Goal: Task Accomplishment & Management: Use online tool/utility

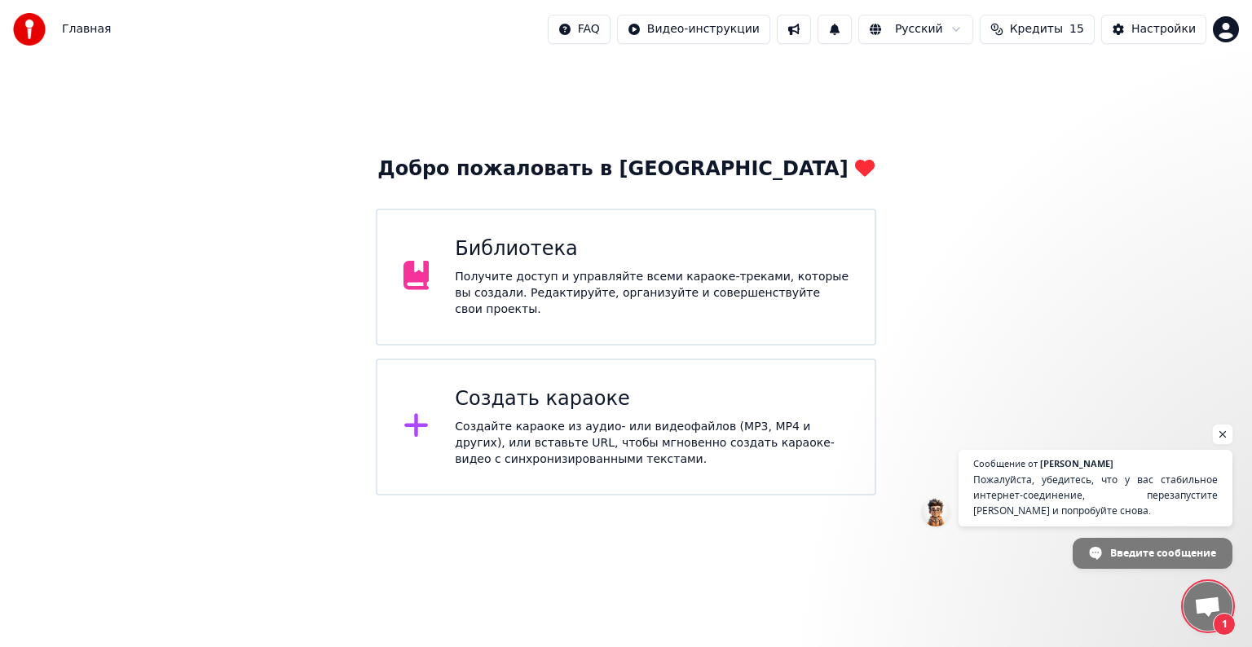
click at [1224, 440] on span "Открытый чат" at bounding box center [1223, 435] width 20 height 20
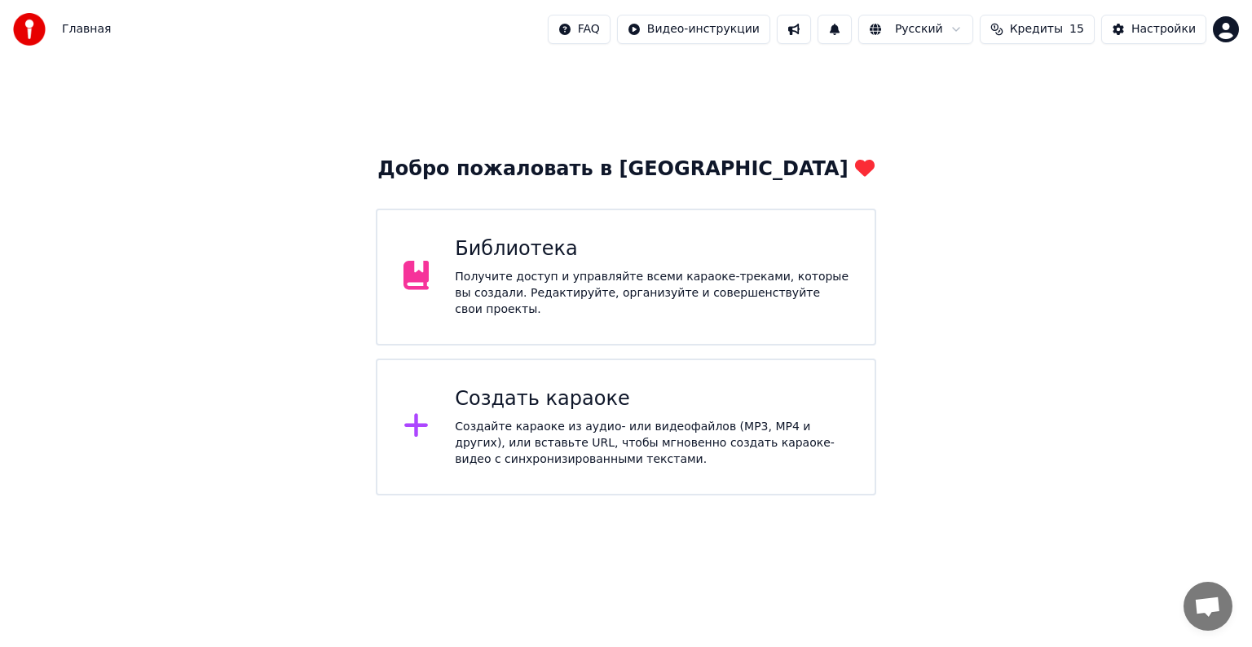
click at [531, 386] on div "Создать караоке" at bounding box center [652, 399] width 394 height 26
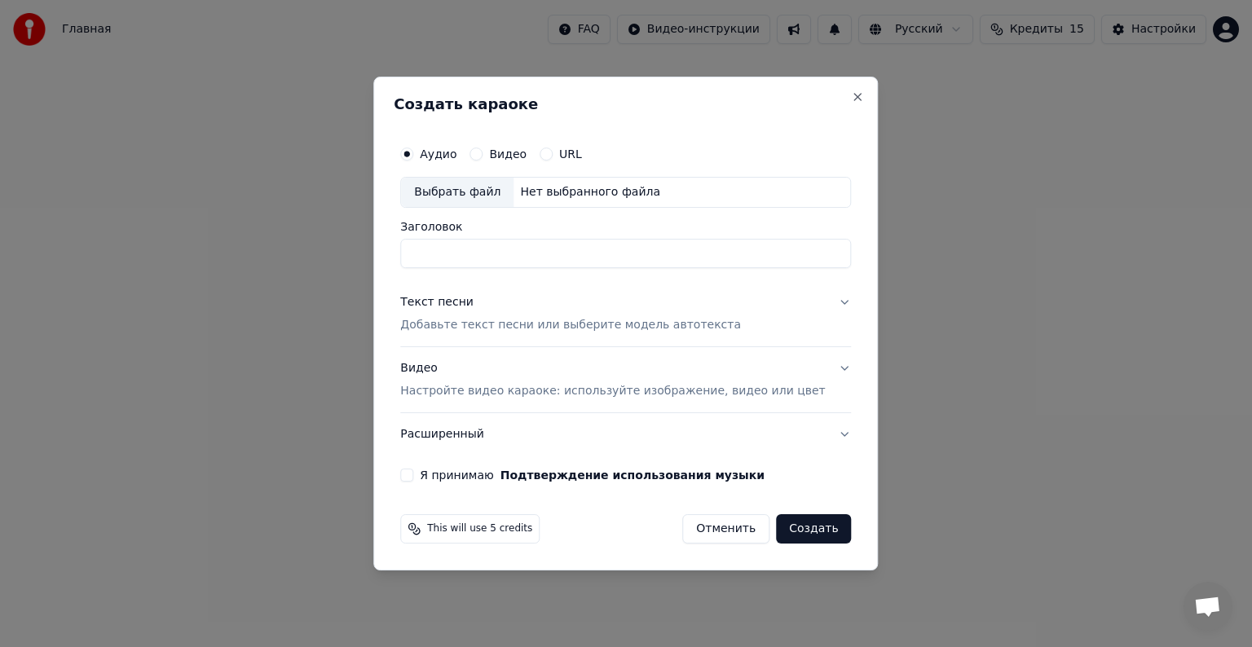
click at [499, 196] on div "Выбрать файл" at bounding box center [457, 192] width 112 height 29
type input "**********"
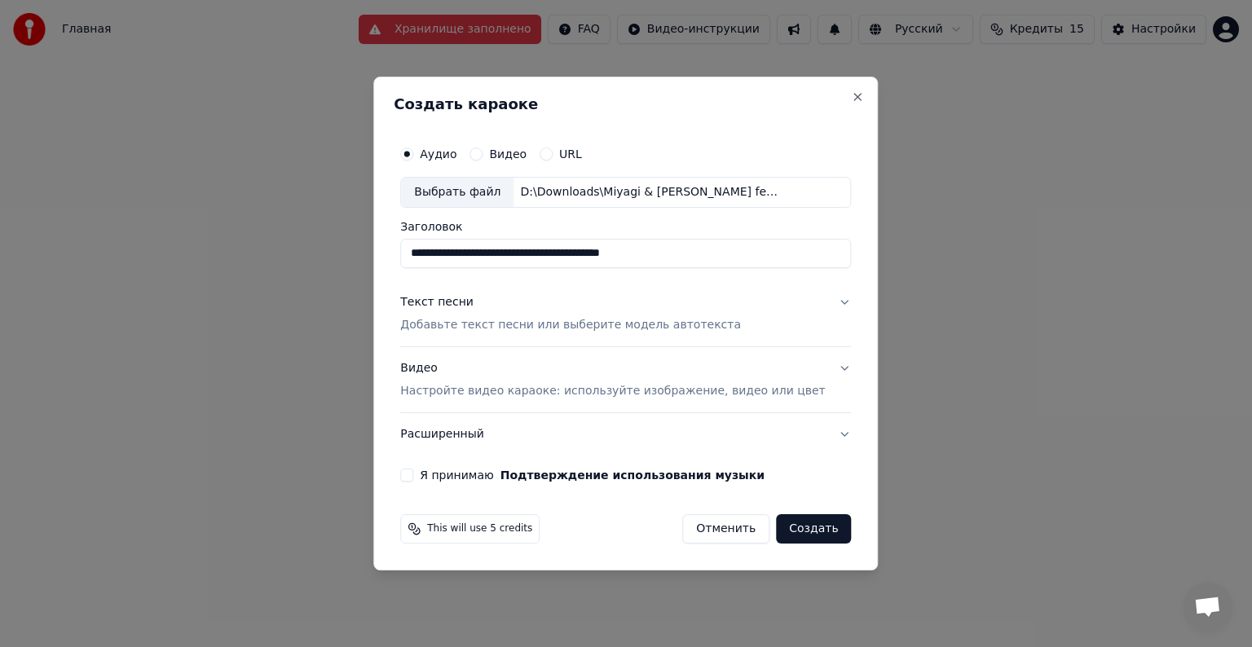
click at [817, 303] on button "Текст песни Добавьте текст песни или выберите модель автотекста" at bounding box center [625, 313] width 451 height 65
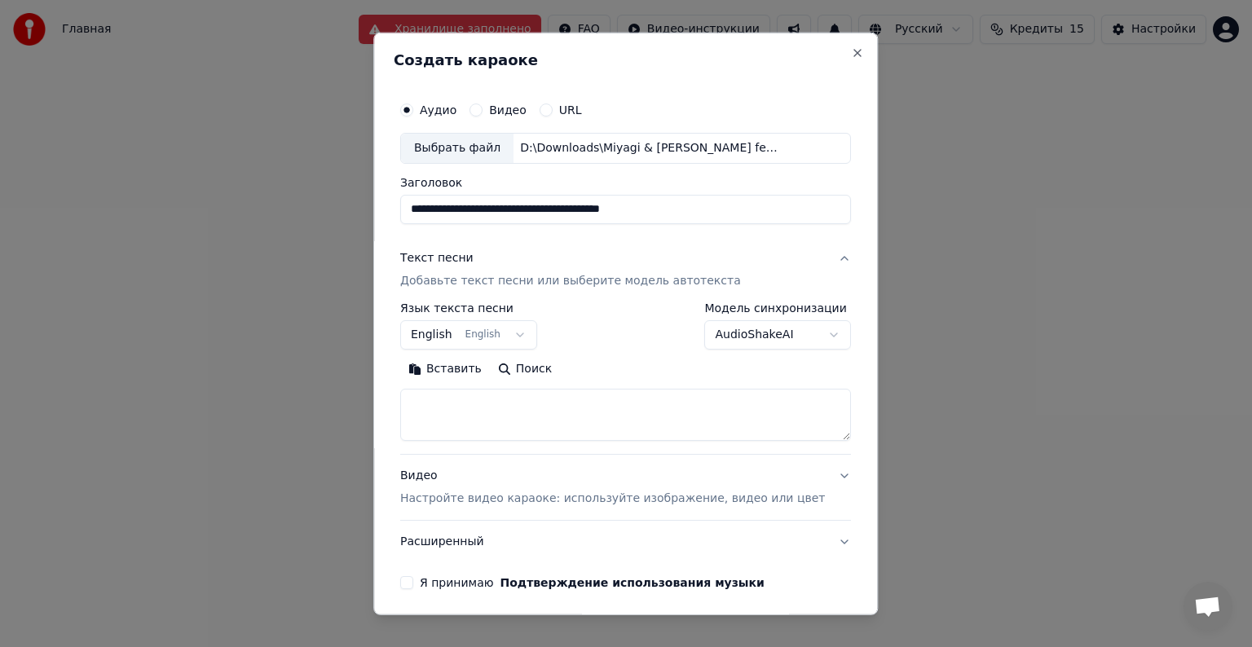
click at [492, 399] on textarea at bounding box center [625, 415] width 451 height 52
paste textarea "**********"
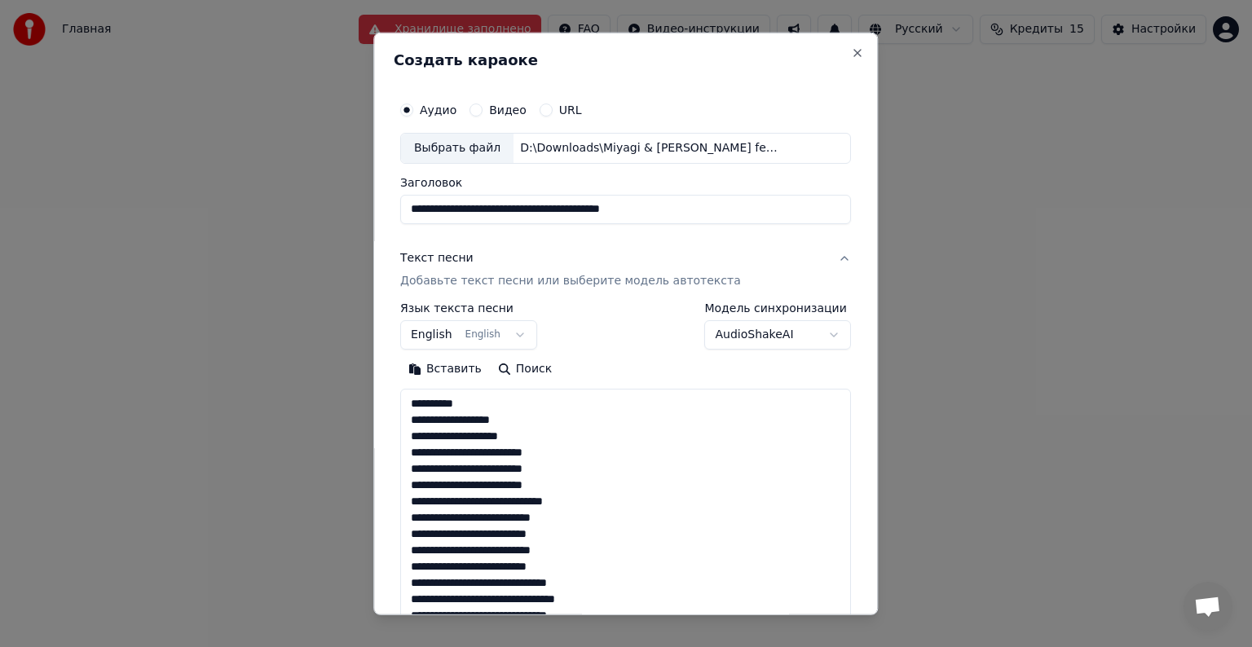
scroll to position [1698, 0]
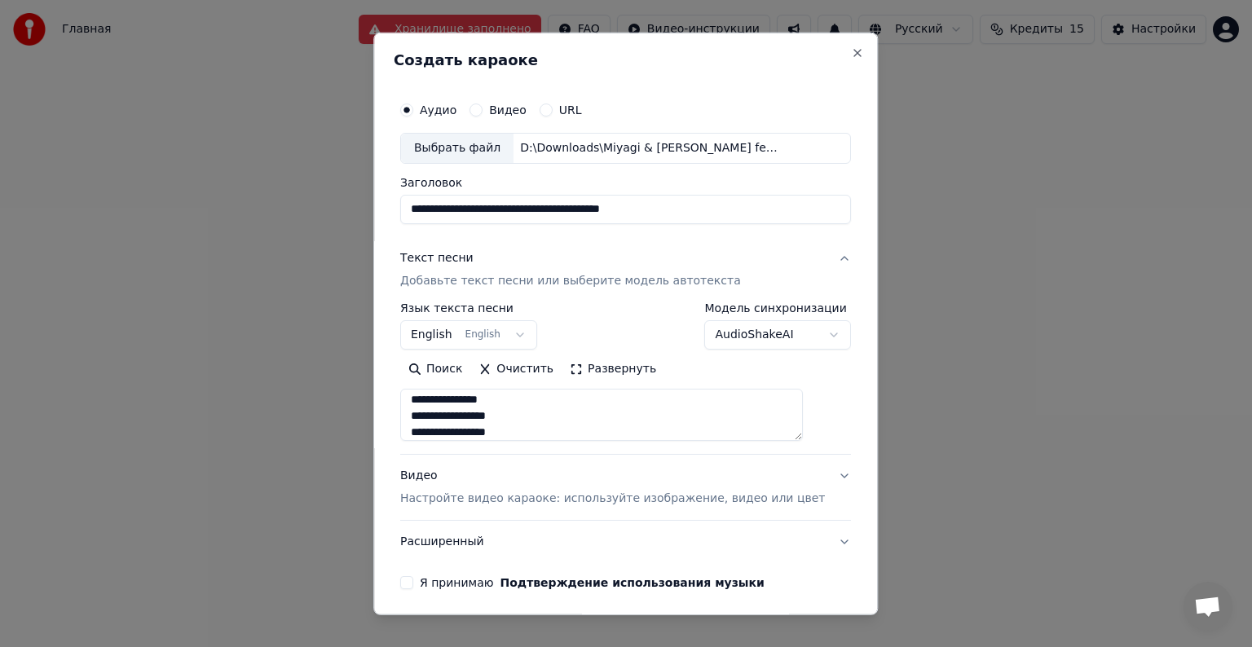
type textarea "**********"
click at [516, 329] on button "English English" at bounding box center [468, 334] width 137 height 29
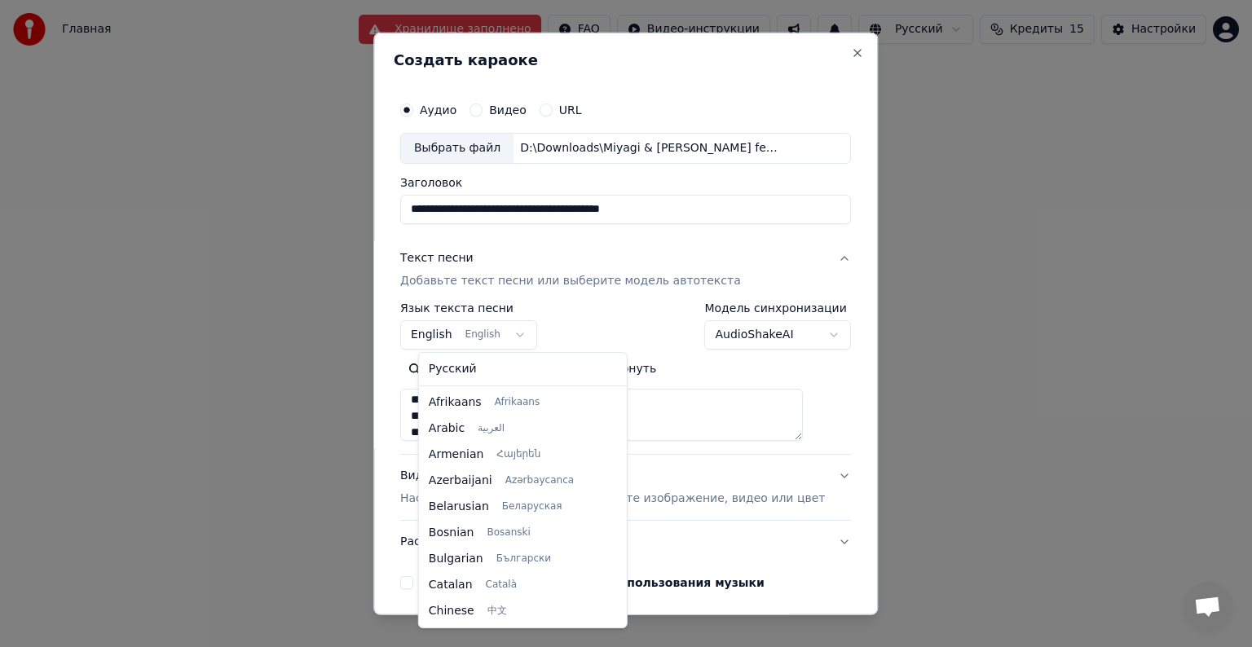
scroll to position [130, 0]
select select "**"
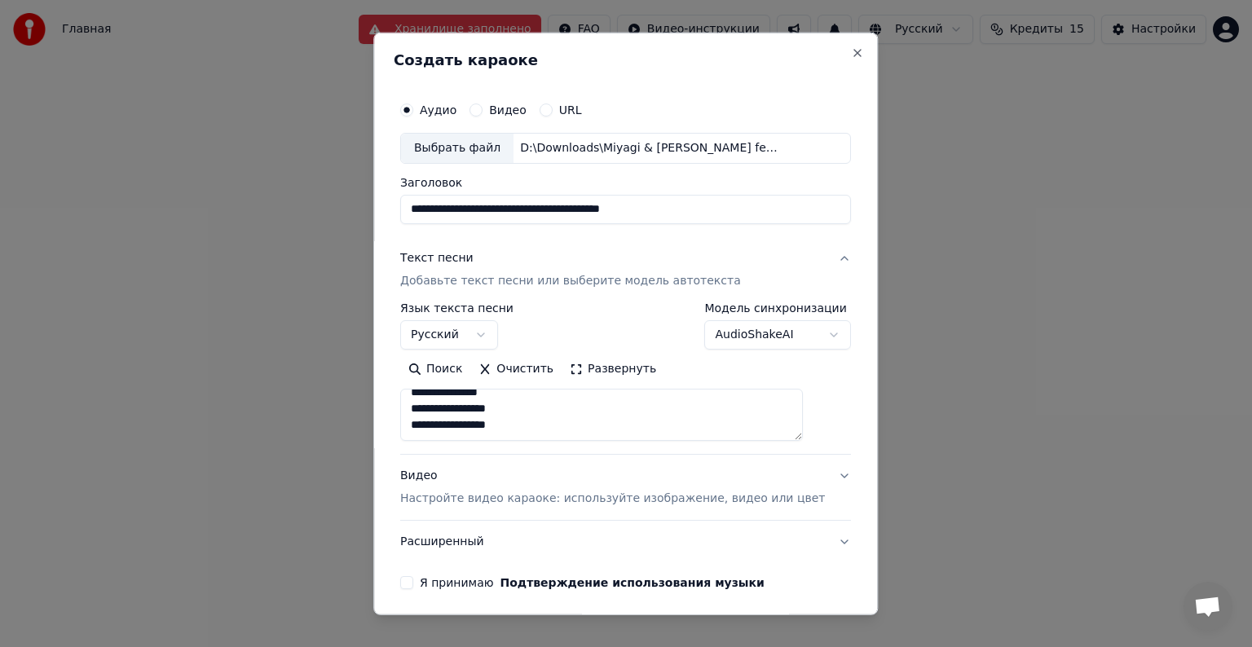
scroll to position [62, 0]
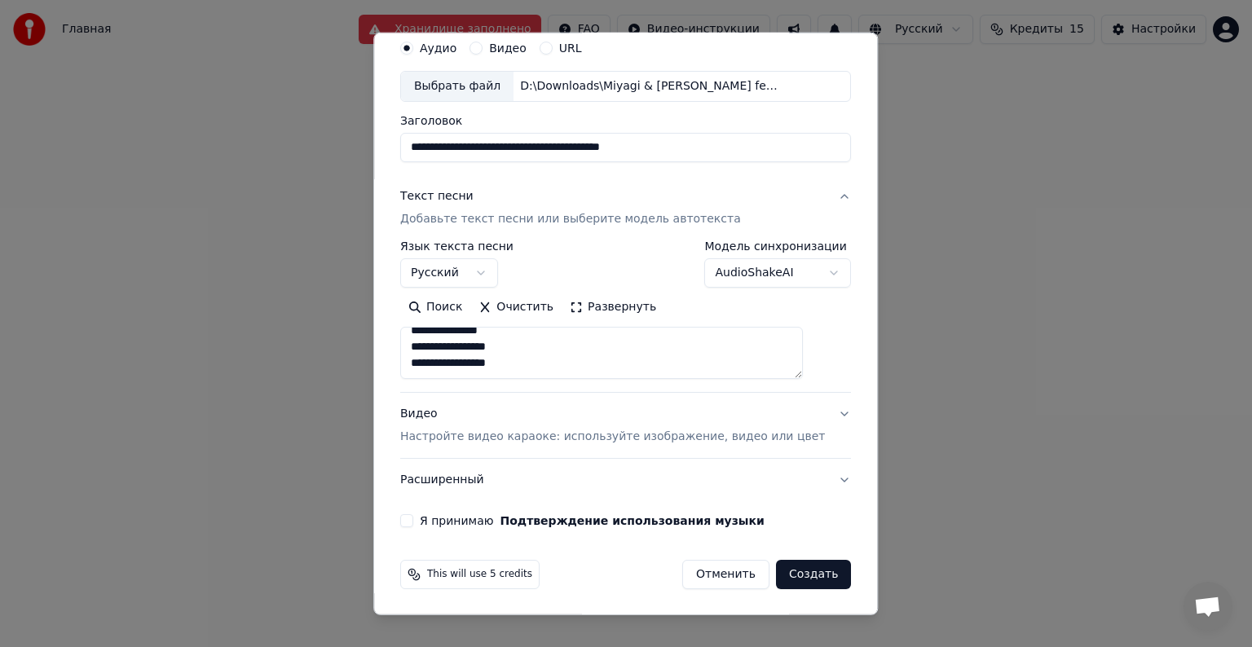
click at [812, 411] on button "Видео Настройте видео караоке: используйте изображение, видео или цвет" at bounding box center [625, 425] width 451 height 65
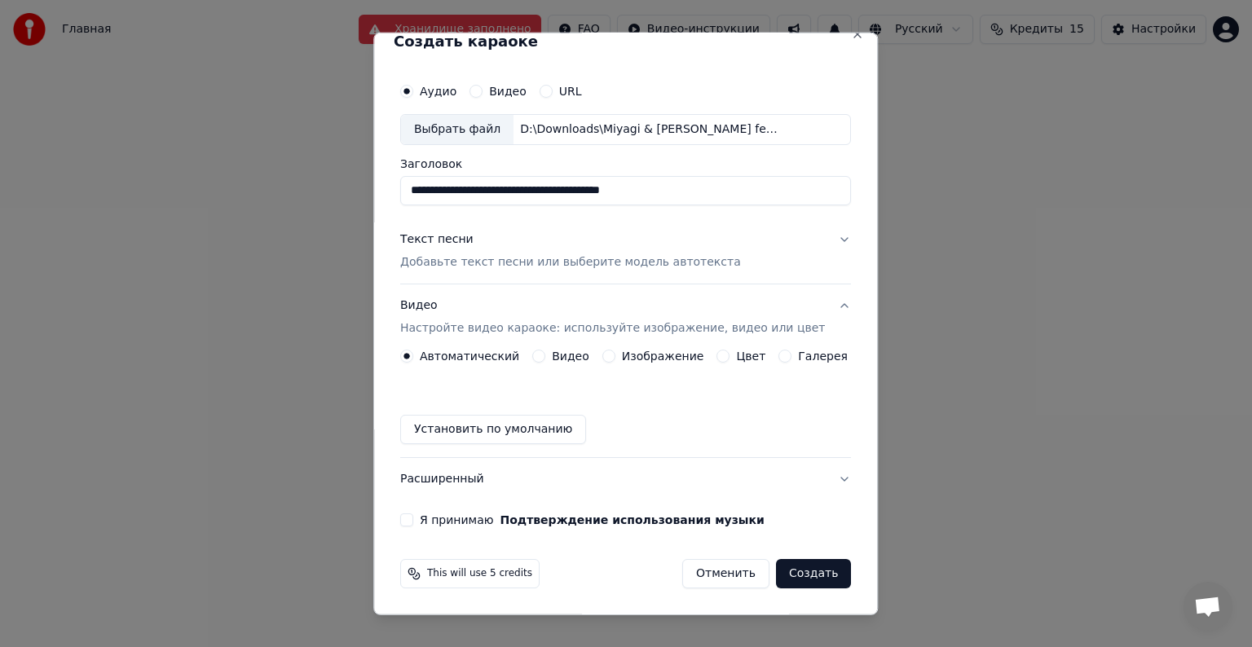
scroll to position [18, 0]
click at [541, 354] on button "Видео" at bounding box center [538, 356] width 13 height 13
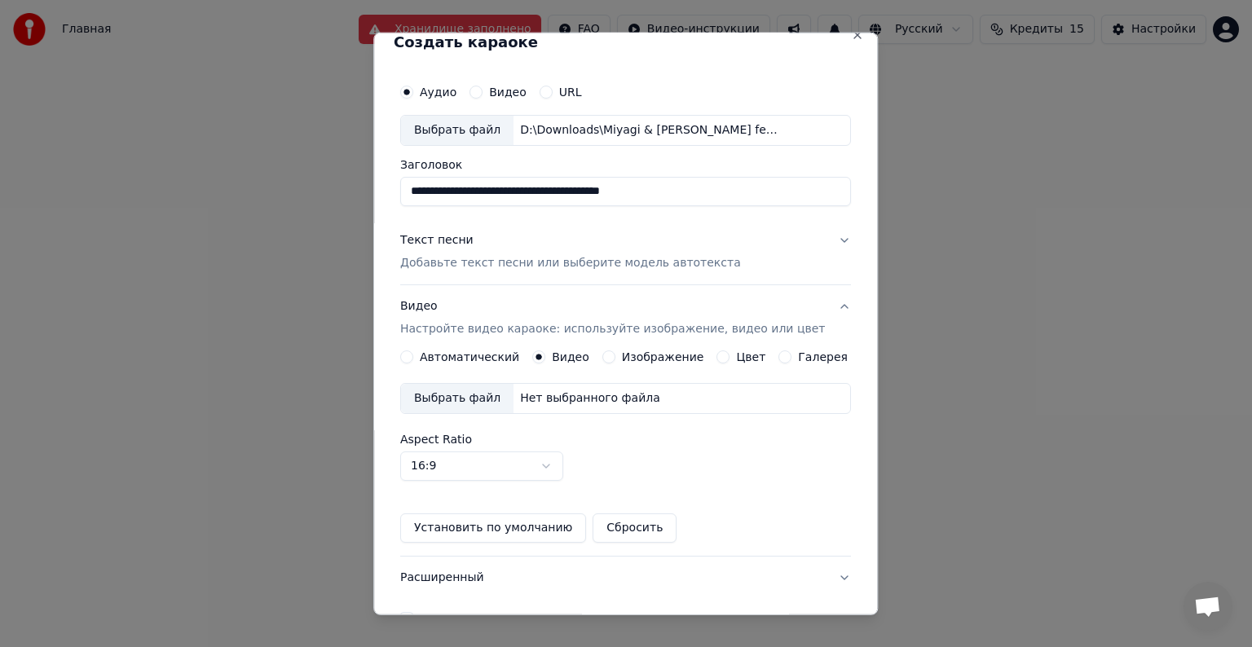
click at [635, 359] on label "Изображение" at bounding box center [663, 356] width 82 height 11
click at [615, 359] on button "Изображение" at bounding box center [608, 356] width 13 height 13
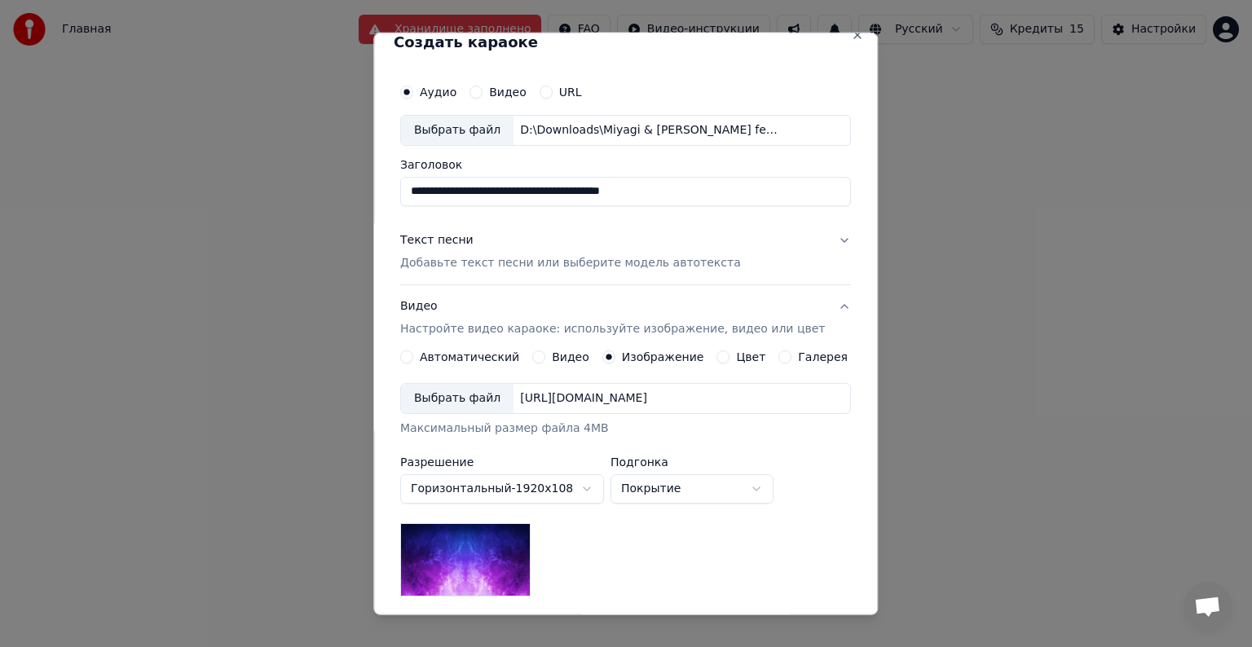
click at [499, 394] on div "Выбрать файл" at bounding box center [457, 398] width 112 height 29
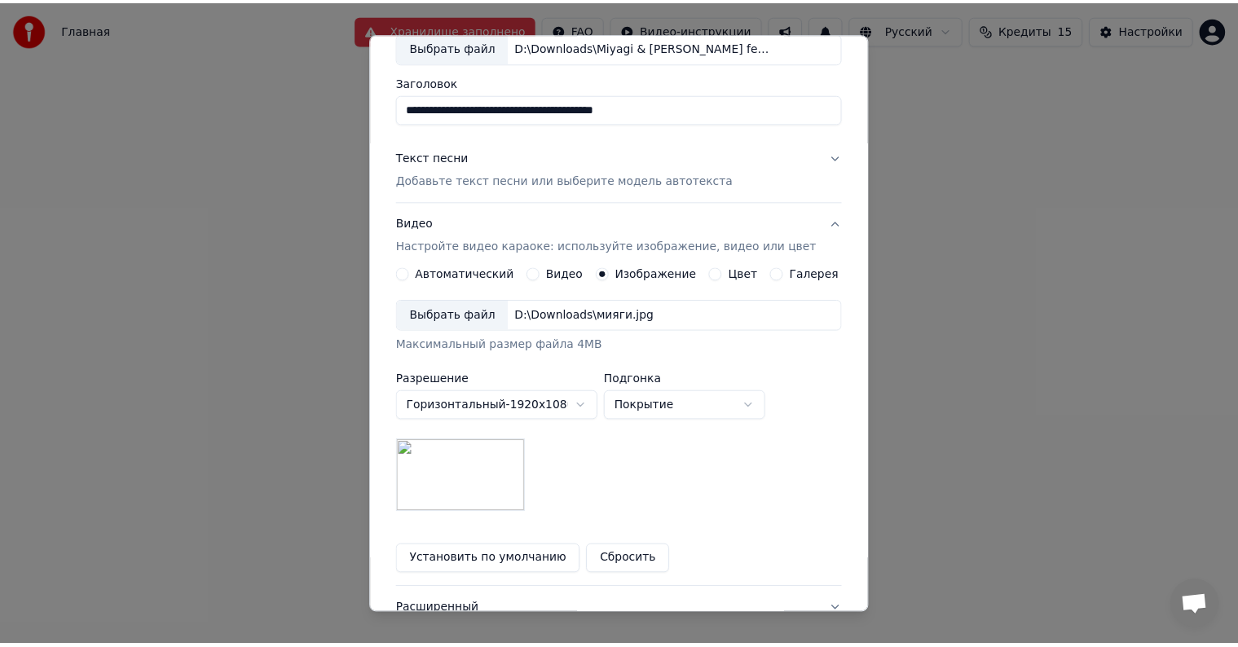
scroll to position [231, 0]
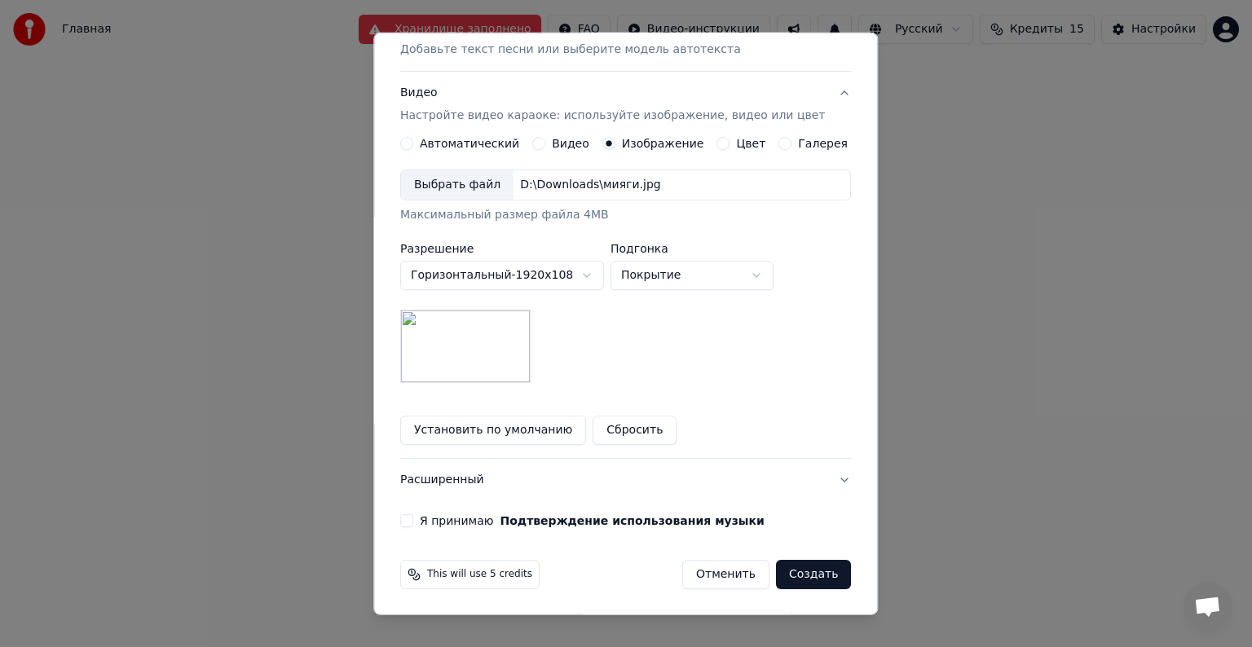
click at [437, 516] on label "Я принимаю Подтверждение использования музыки" at bounding box center [592, 520] width 345 height 11
click at [413, 516] on button "Я принимаю Подтверждение использования музыки" at bounding box center [406, 520] width 13 height 13
click at [790, 574] on button "Создать" at bounding box center [813, 574] width 75 height 29
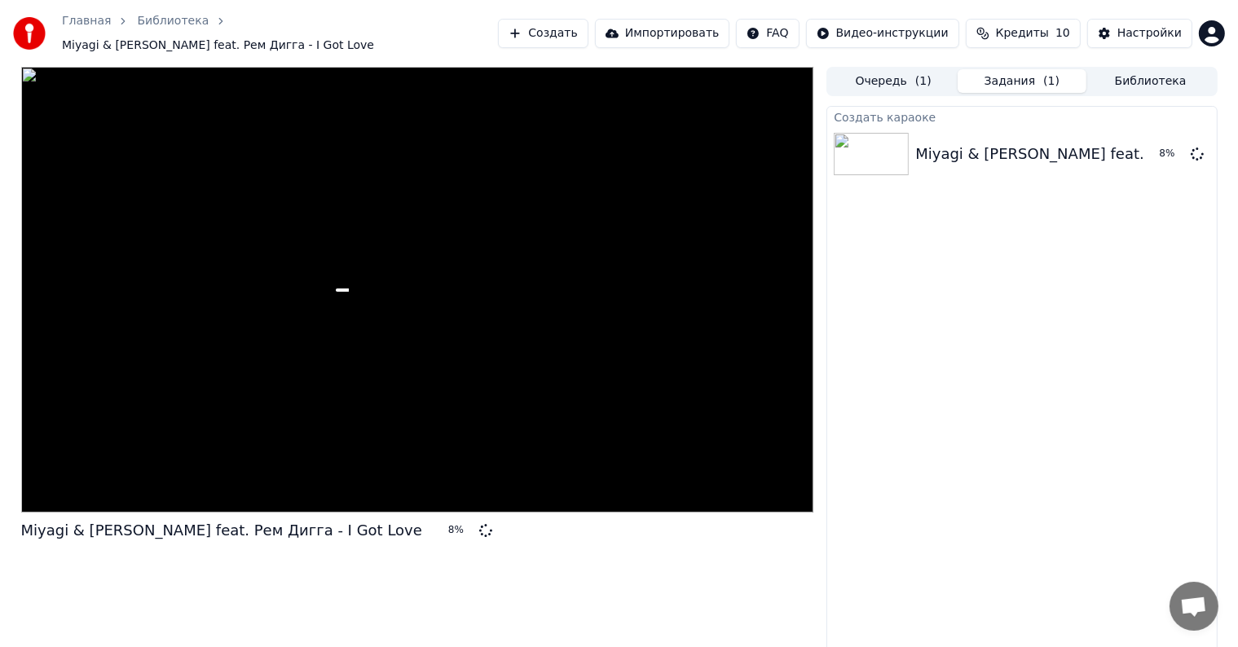
click at [1007, 31] on button "Кредиты 10" at bounding box center [1023, 33] width 115 height 29
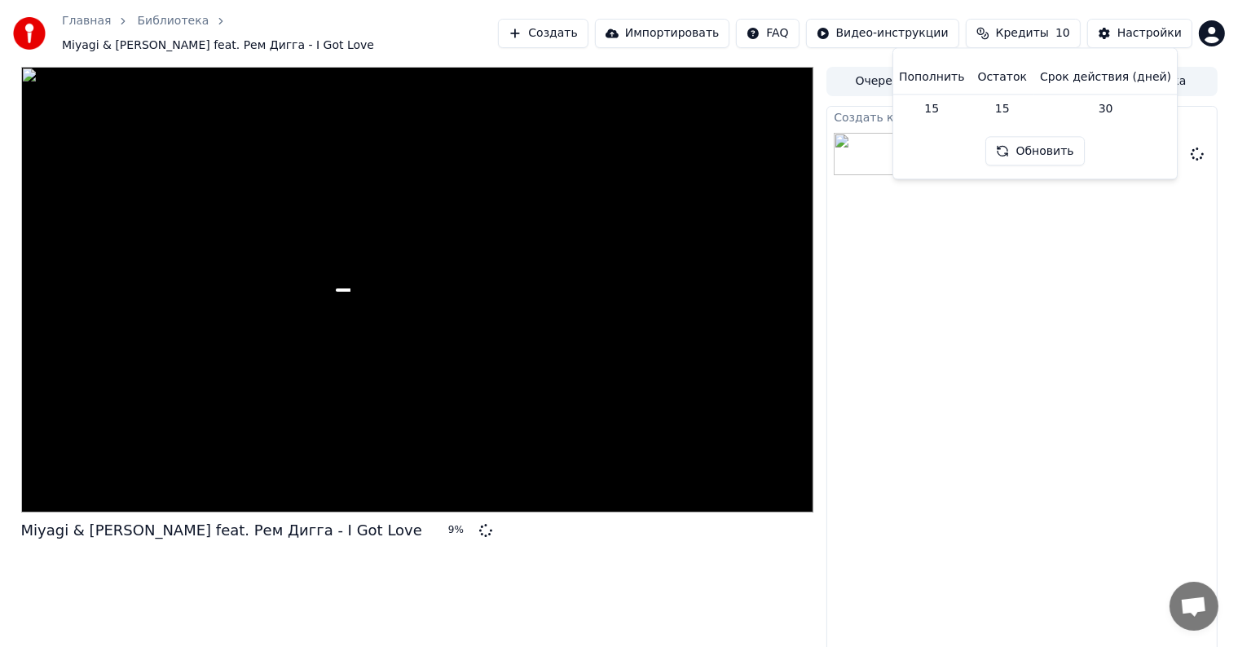
click at [998, 355] on div "Создать караоке Miyagi & [PERSON_NAME] feat. Рем Дигга - I Got Love 9 %" at bounding box center [1021, 381] width 390 height 550
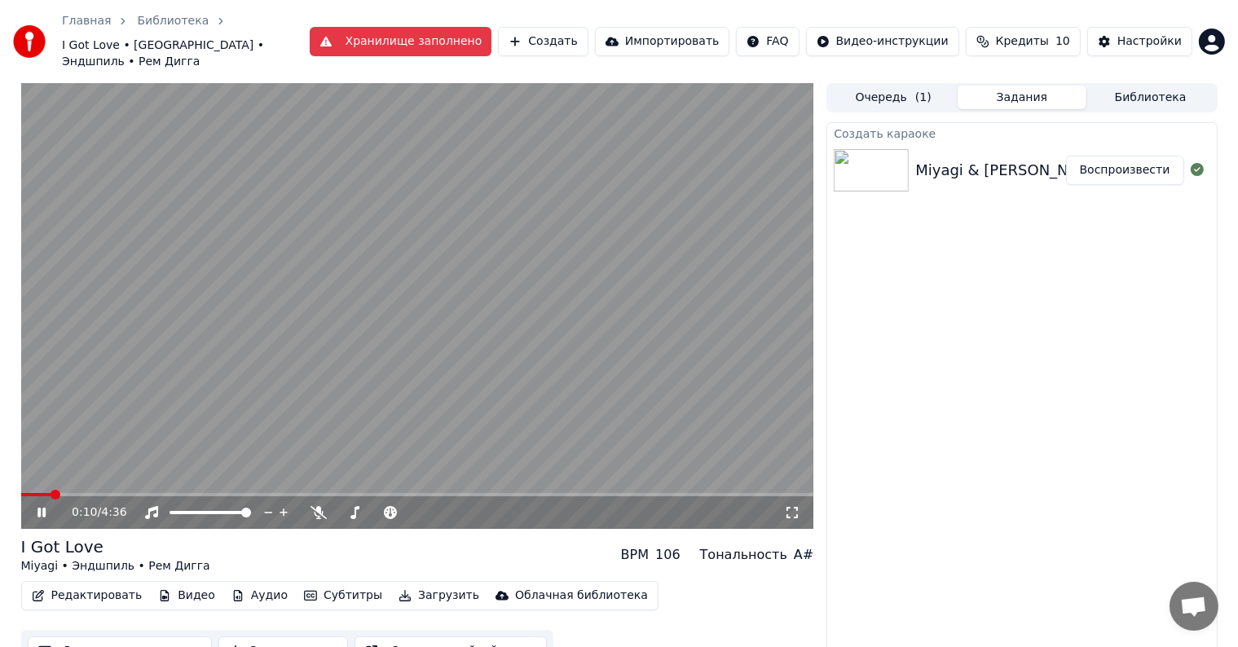
click at [793, 506] on icon at bounding box center [792, 512] width 16 height 13
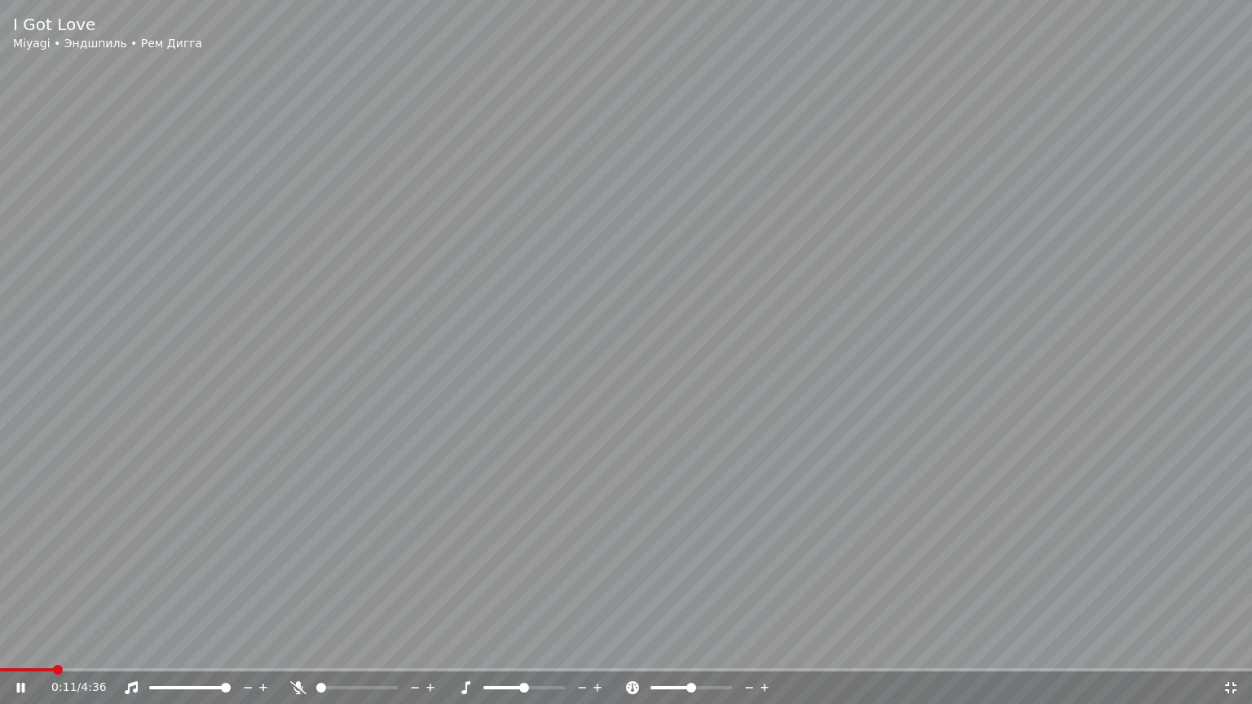
click at [349, 646] on div at bounding box center [371, 688] width 131 height 16
click at [365, 646] on span at bounding box center [357, 687] width 82 height 3
click at [0, 646] on span at bounding box center [0, 669] width 0 height 3
click at [316, 646] on span at bounding box center [321, 688] width 10 height 10
click at [355, 646] on div "1:34 / 4:36" at bounding box center [626, 688] width 1252 height 33
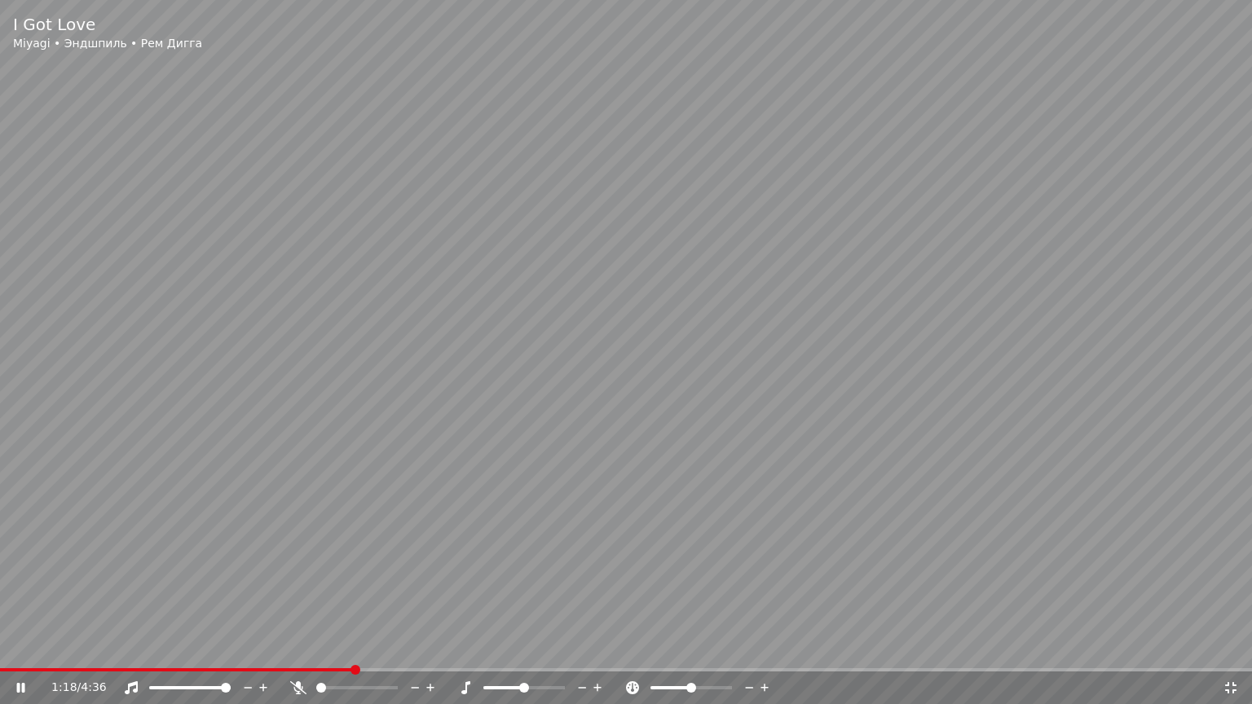
click at [351, 646] on span at bounding box center [176, 669] width 353 height 3
click at [354, 646] on div at bounding box center [371, 688] width 131 height 16
click at [361, 646] on div at bounding box center [371, 688] width 131 height 16
click at [366, 646] on span at bounding box center [357, 687] width 82 height 3
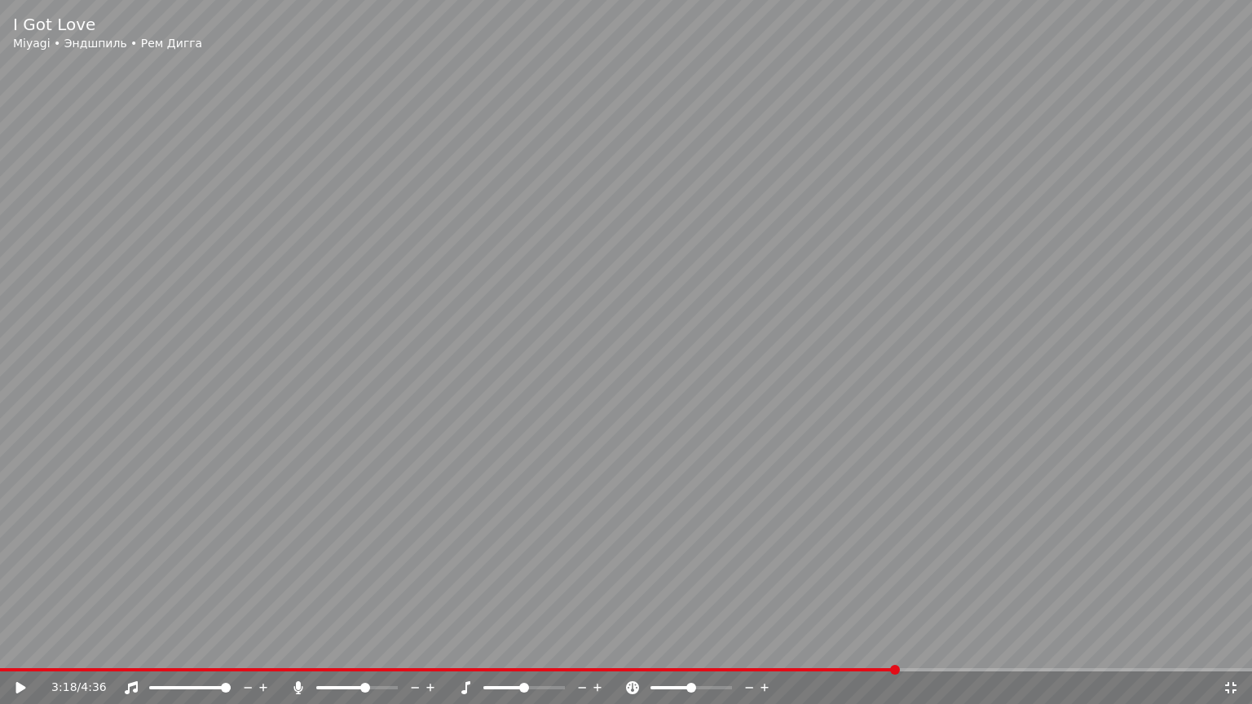
click at [20, 646] on icon at bounding box center [32, 687] width 38 height 13
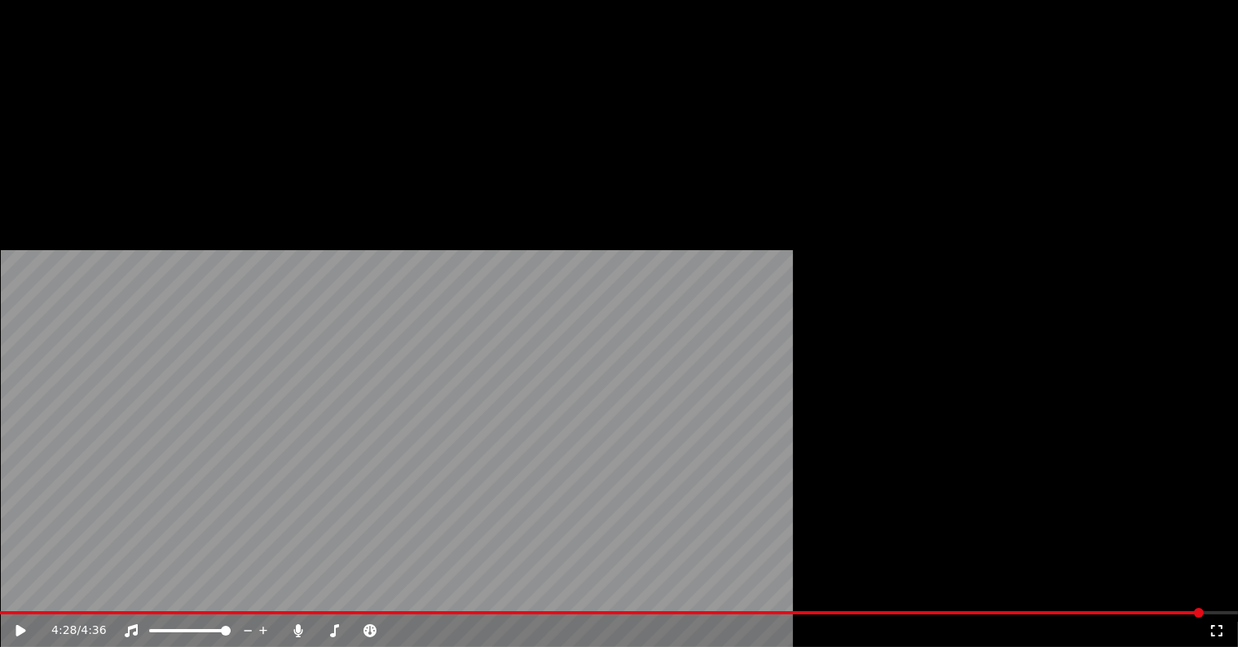
click at [398, 161] on button "Загрузить" at bounding box center [439, 150] width 94 height 23
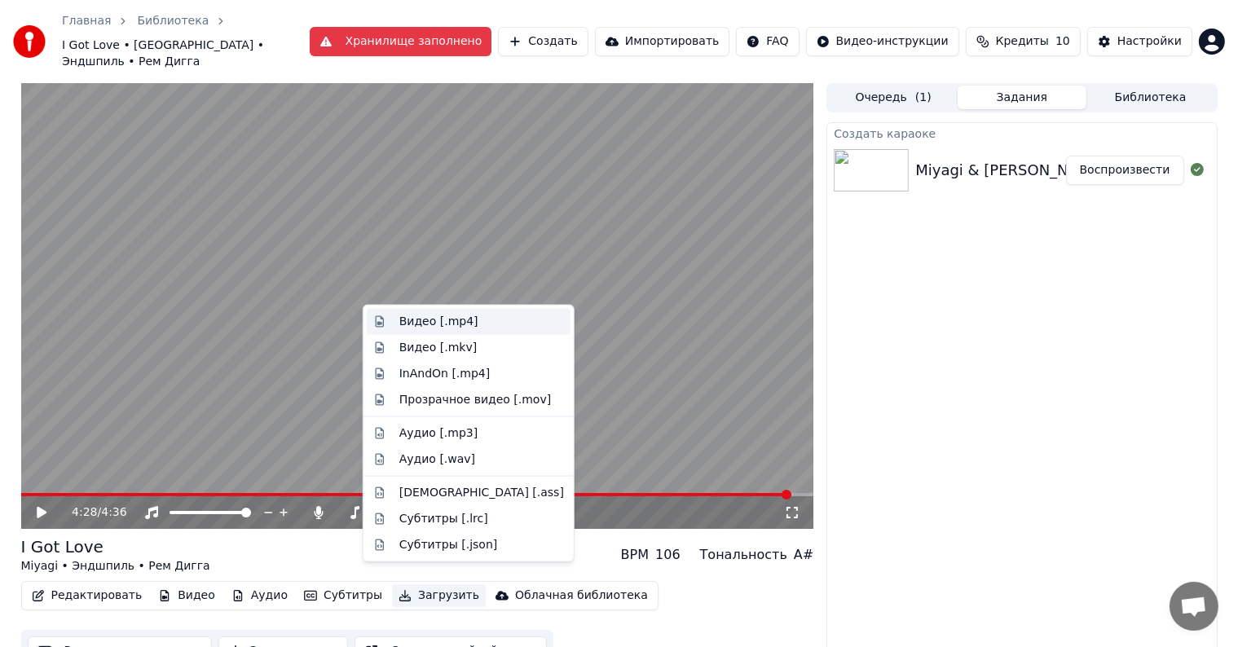
click at [475, 320] on div "Видео [.mp4]" at bounding box center [481, 322] width 165 height 16
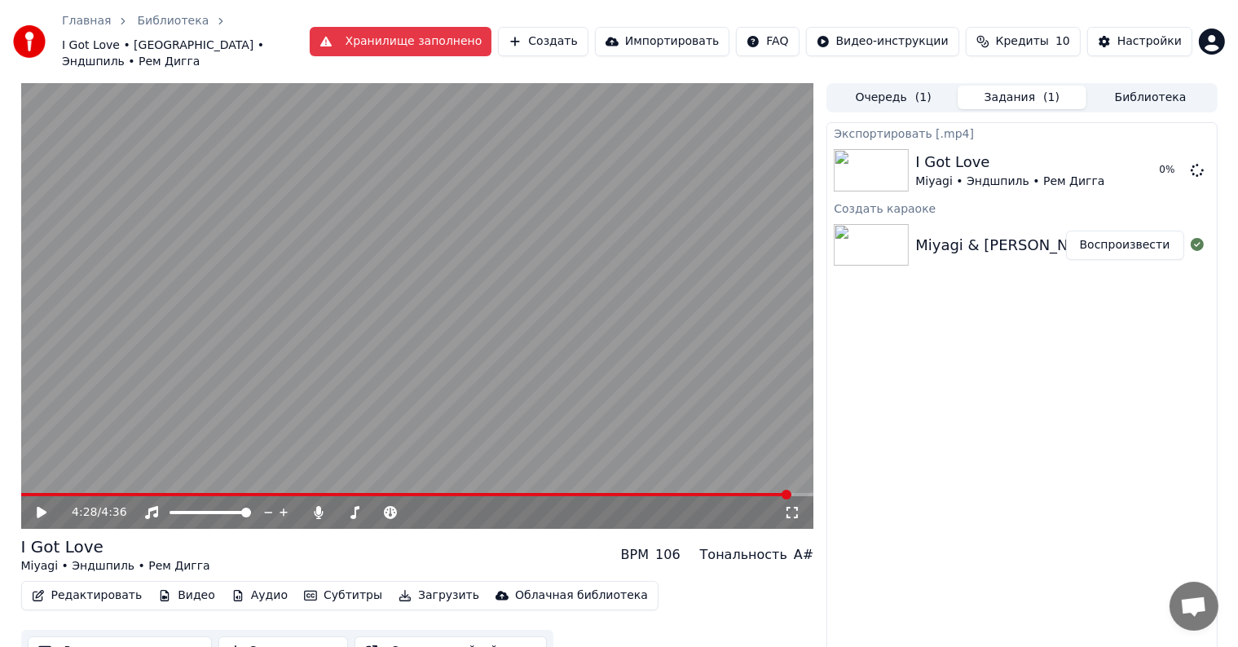
click at [88, 493] on span at bounding box center [406, 494] width 771 height 3
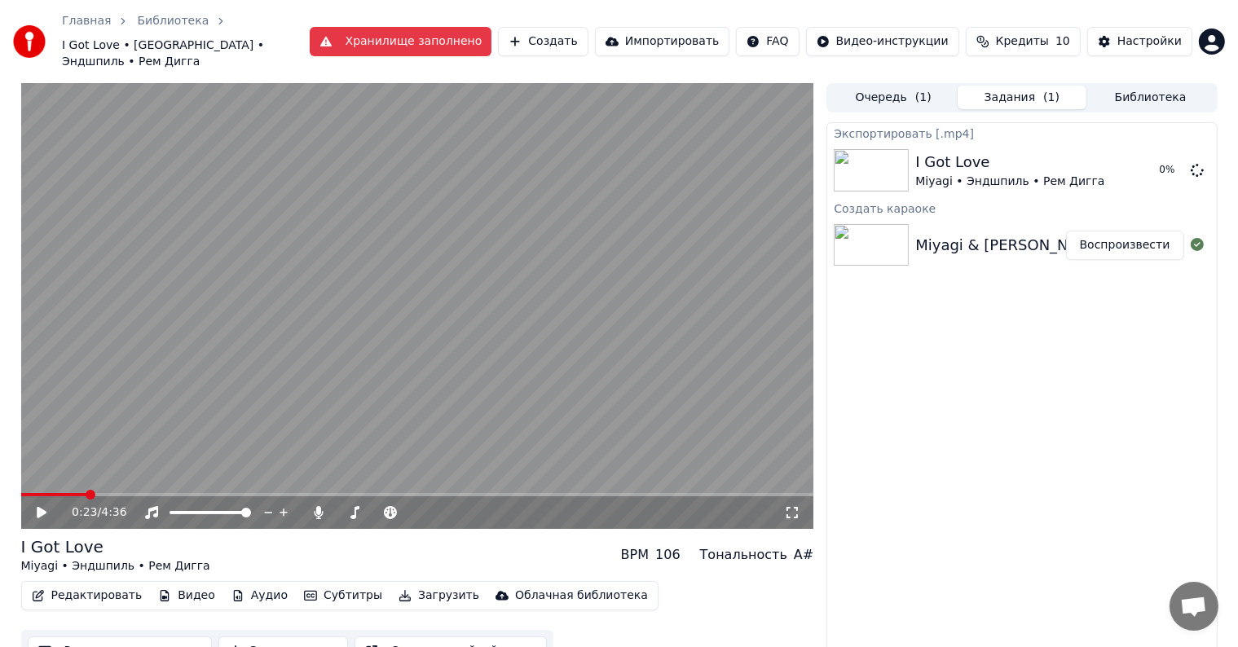
click at [43, 506] on icon at bounding box center [53, 512] width 38 height 13
click at [133, 475] on video at bounding box center [417, 306] width 793 height 446
click at [143, 493] on span at bounding box center [417, 494] width 793 height 3
click at [37, 507] on icon at bounding box center [42, 512] width 10 height 11
click at [171, 493] on span at bounding box center [417, 494] width 793 height 3
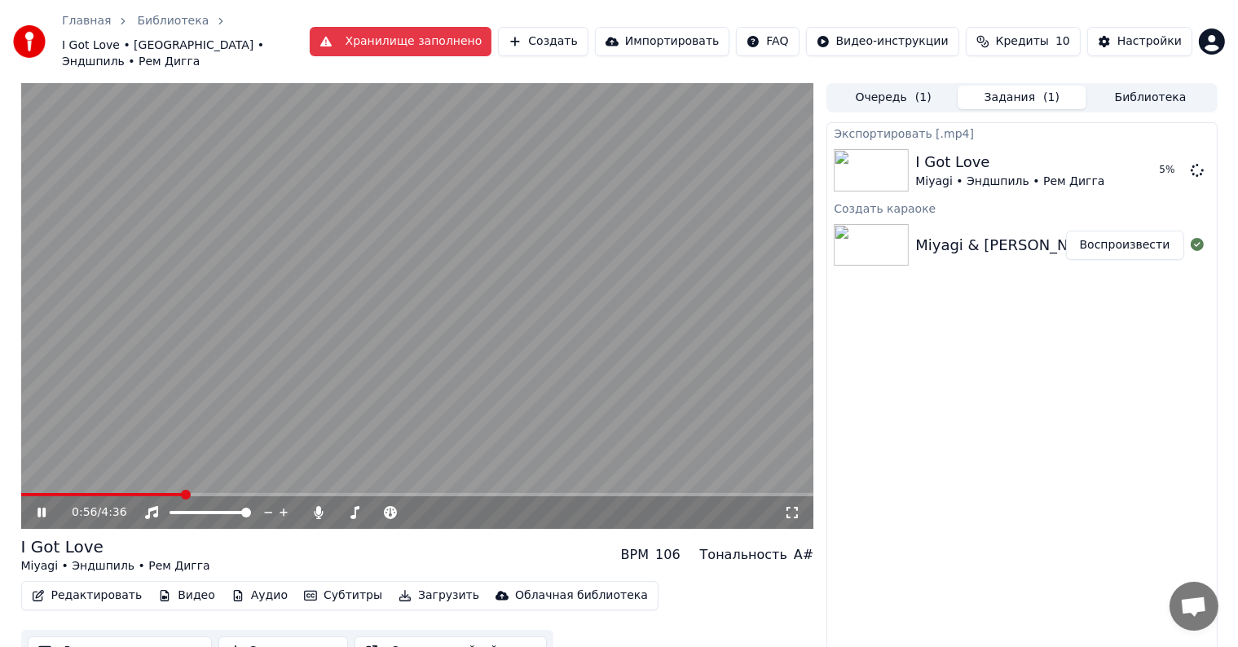
click at [209, 493] on span at bounding box center [417, 494] width 793 height 3
click at [256, 493] on span at bounding box center [417, 494] width 793 height 3
click at [421, 227] on video at bounding box center [417, 306] width 793 height 446
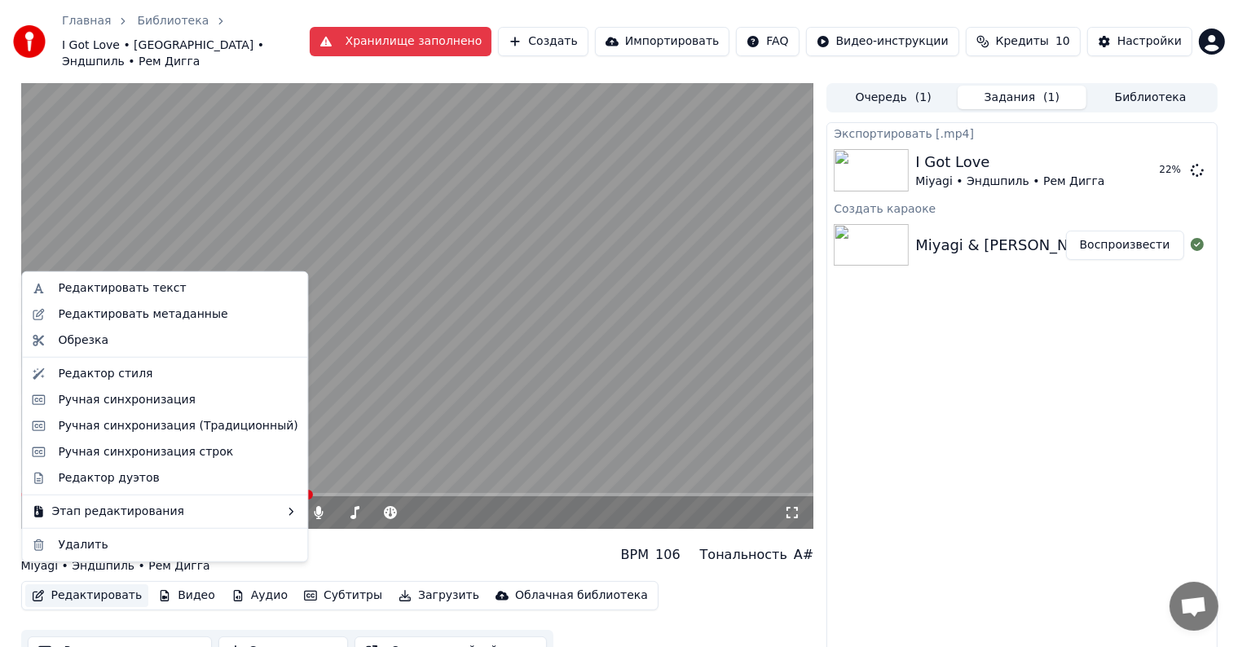
click at [46, 586] on button "Редактировать" at bounding box center [87, 595] width 124 height 23
click at [161, 458] on div "Ручная синхронизация строк" at bounding box center [145, 452] width 175 height 16
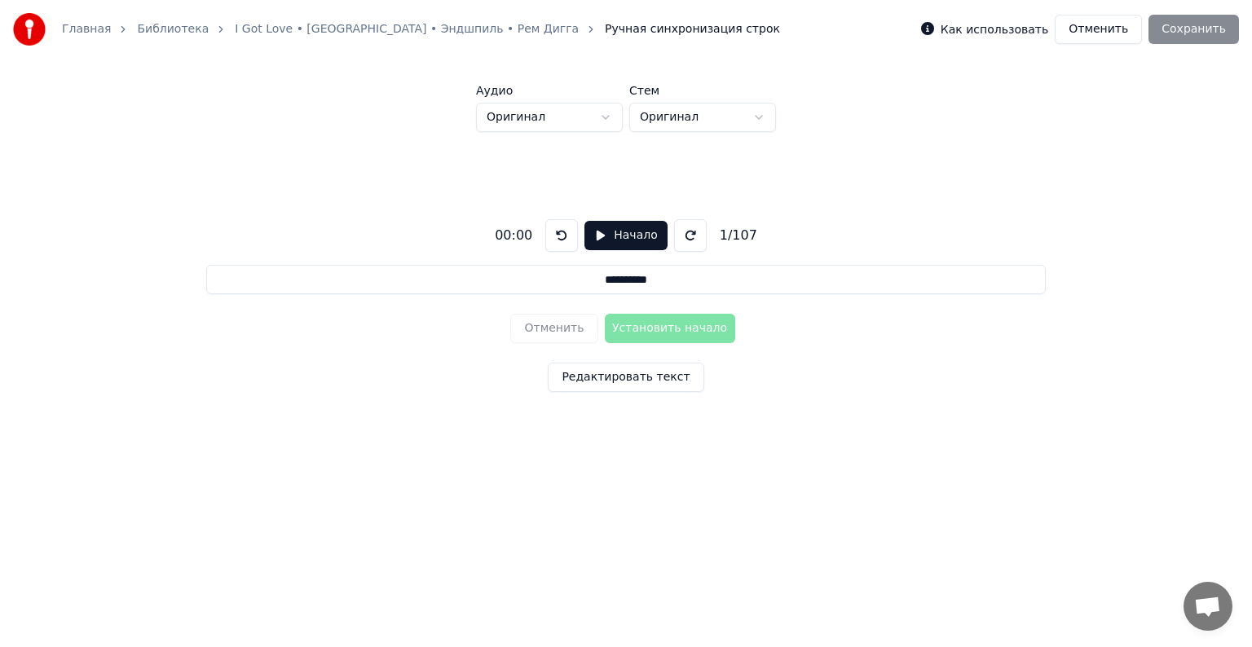
click at [1108, 30] on button "Отменить" at bounding box center [1098, 29] width 87 height 29
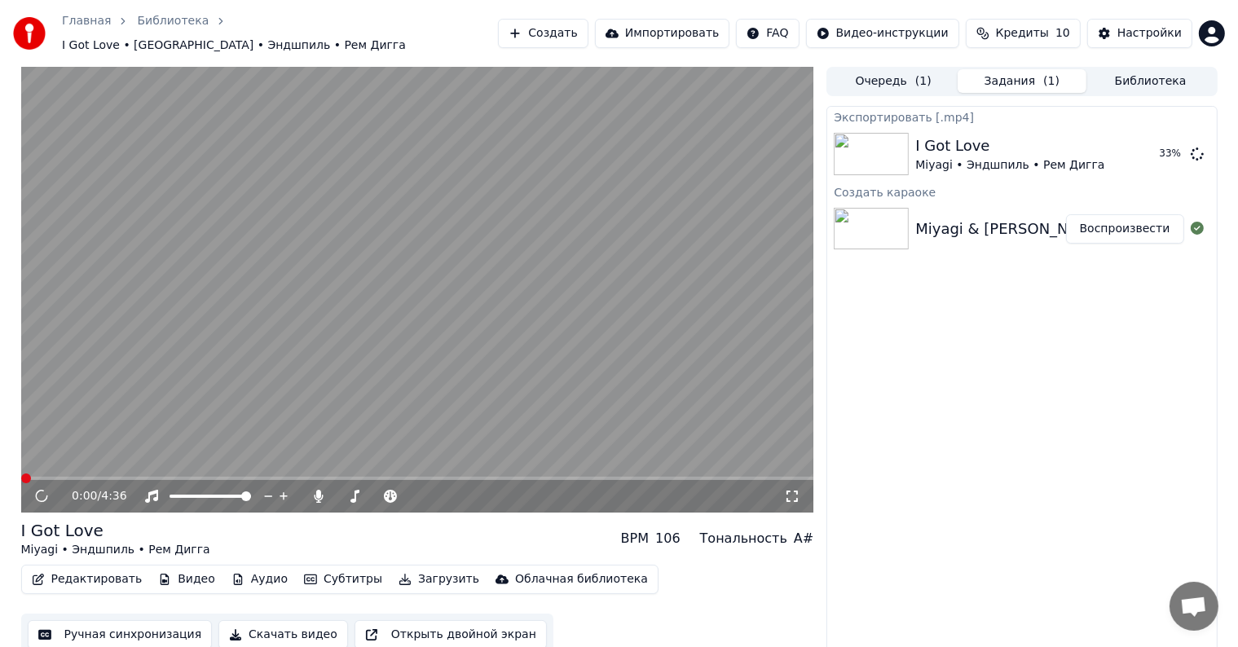
click at [36, 574] on icon "button" at bounding box center [38, 579] width 11 height 11
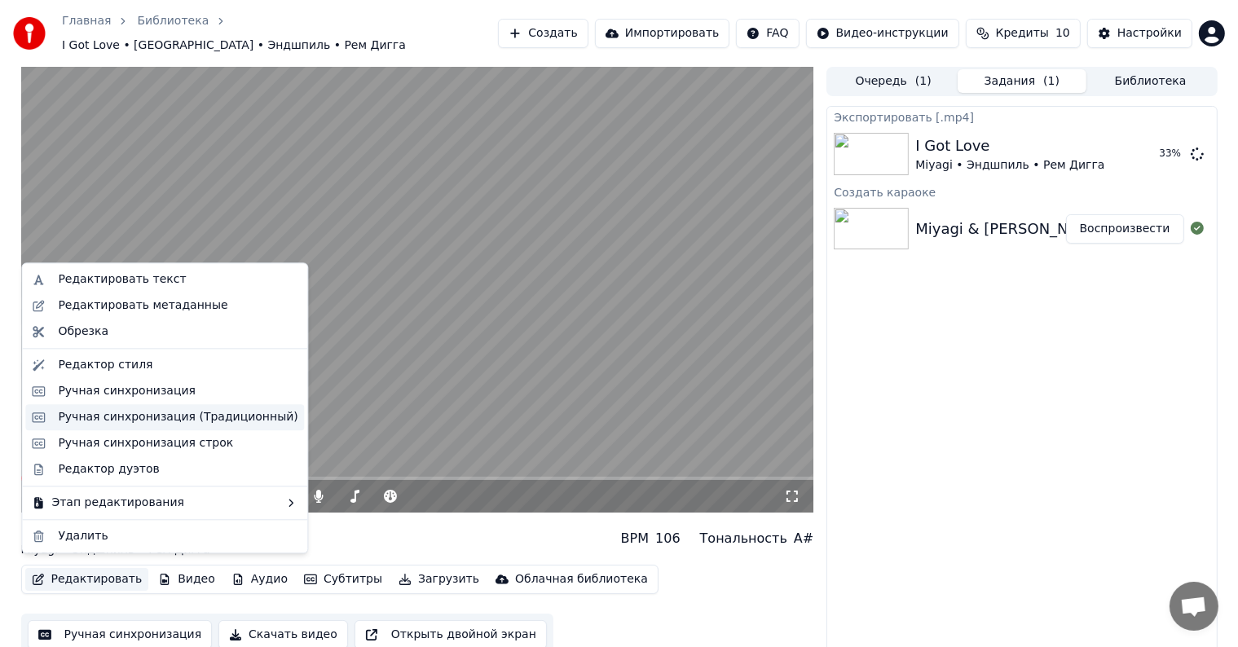
click at [159, 409] on div "Ручная синхронизация (Традиционный)" at bounding box center [178, 417] width 240 height 16
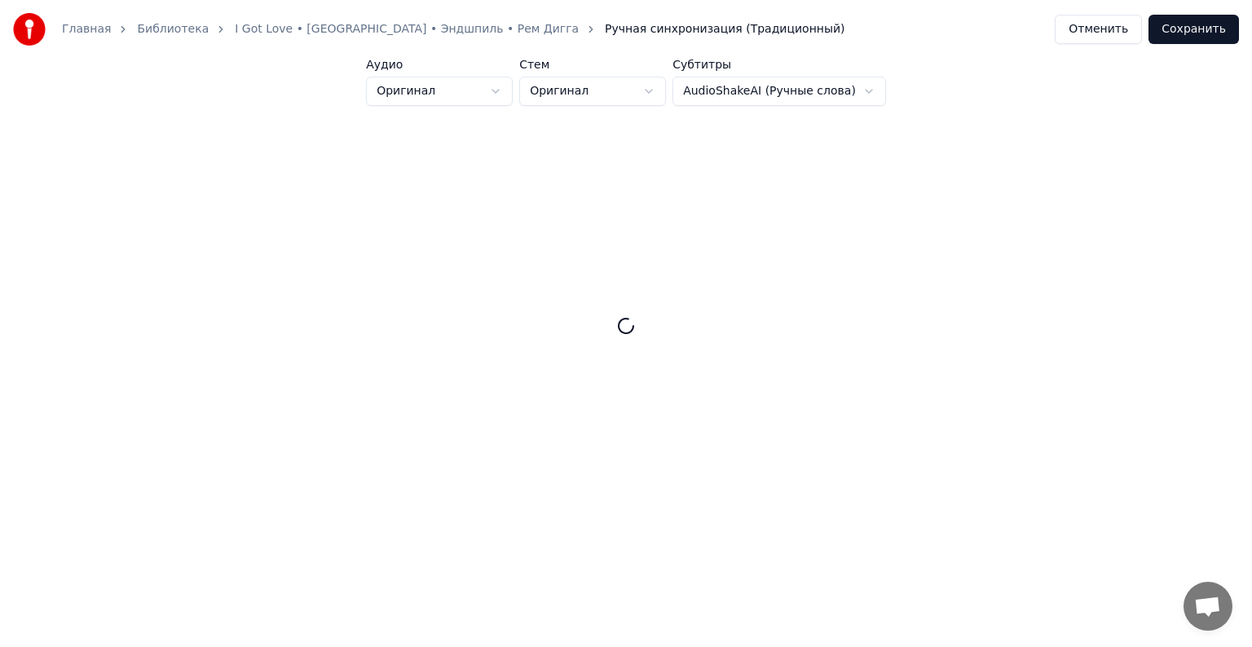
click at [1102, 33] on button "Отменить" at bounding box center [1098, 29] width 87 height 29
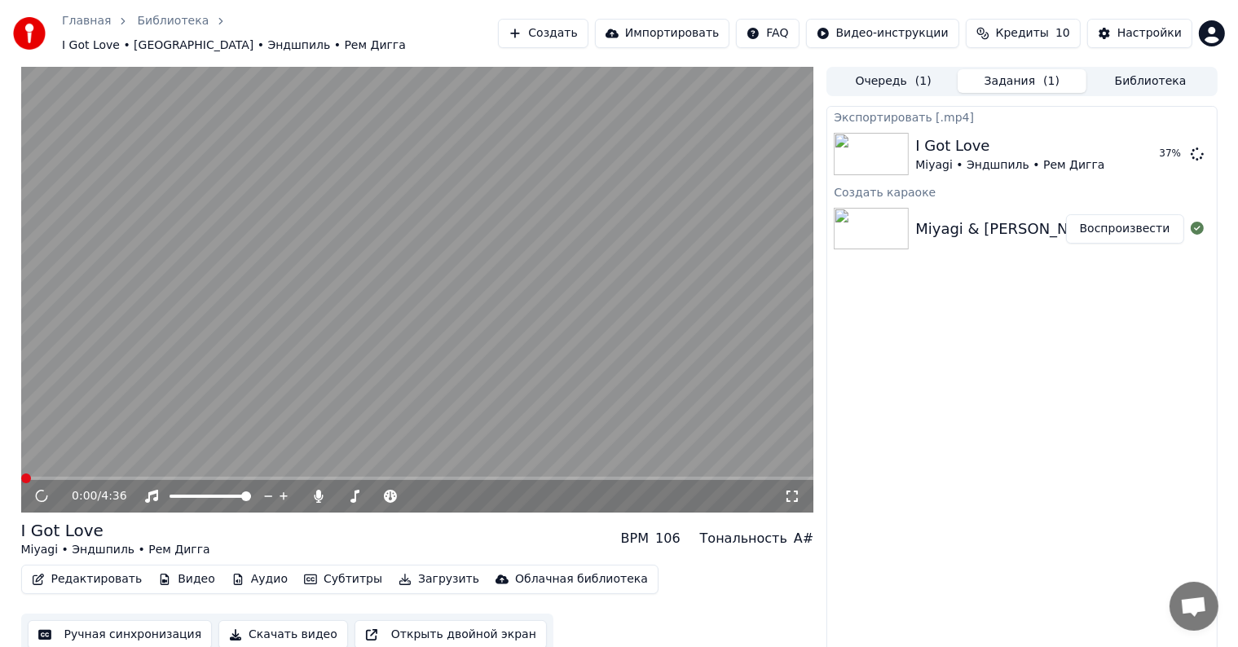
click at [68, 574] on button "Редактировать" at bounding box center [87, 579] width 124 height 23
click at [419, 540] on div "I Got Love Miyagi • Эндшпиль • Рем Дигга BPM 106 Тональность A#" at bounding box center [417, 538] width 793 height 39
click at [46, 490] on icon at bounding box center [53, 496] width 38 height 13
click at [81, 570] on button "Редактировать" at bounding box center [87, 579] width 124 height 23
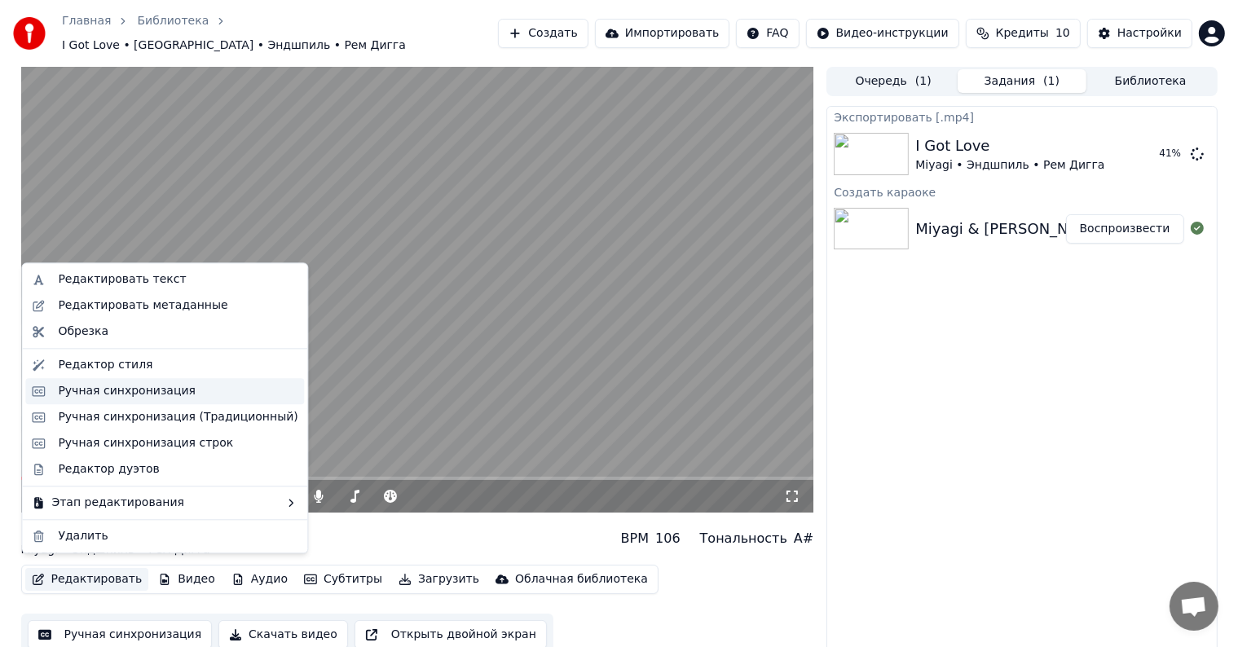
click at [140, 396] on div "Ручная синхронизация" at bounding box center [127, 391] width 138 height 16
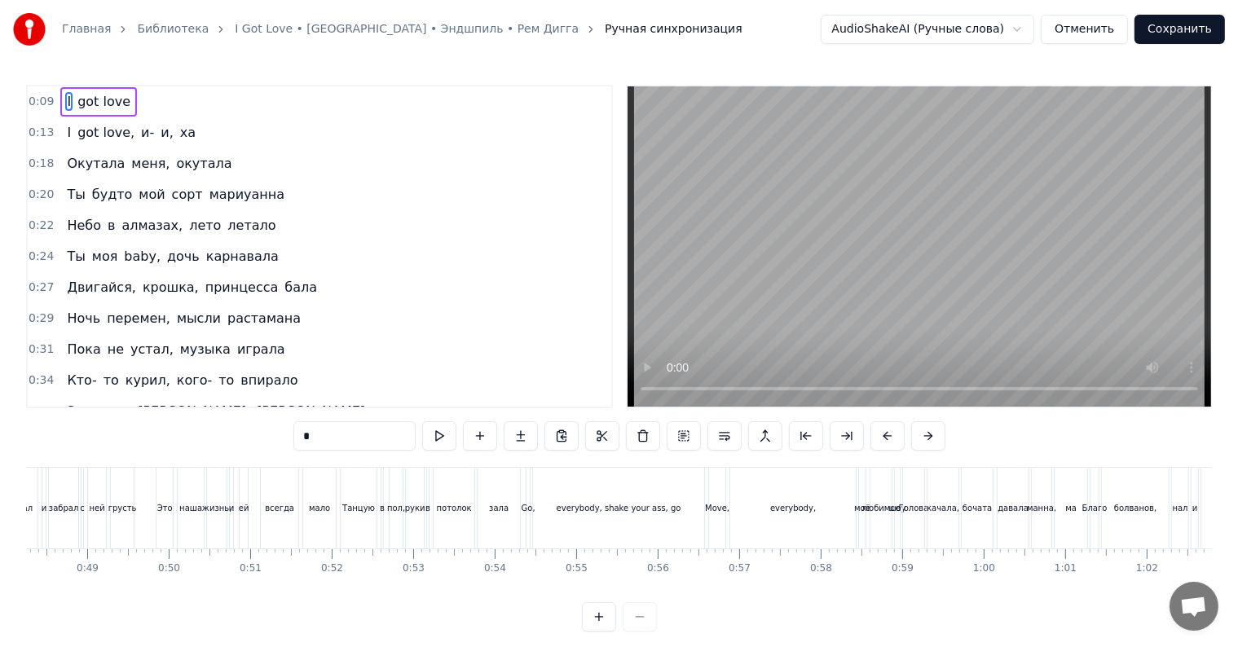
scroll to position [0, 3959]
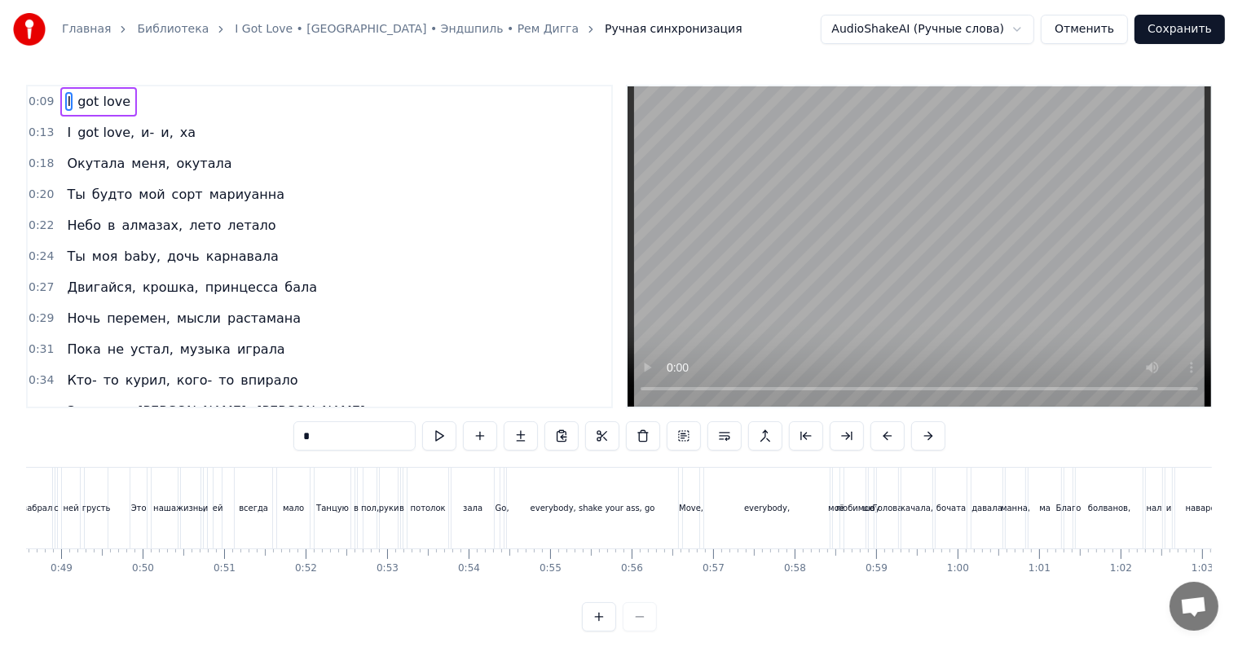
click at [179, 371] on span "кого-" at bounding box center [194, 380] width 38 height 19
type input "*****"
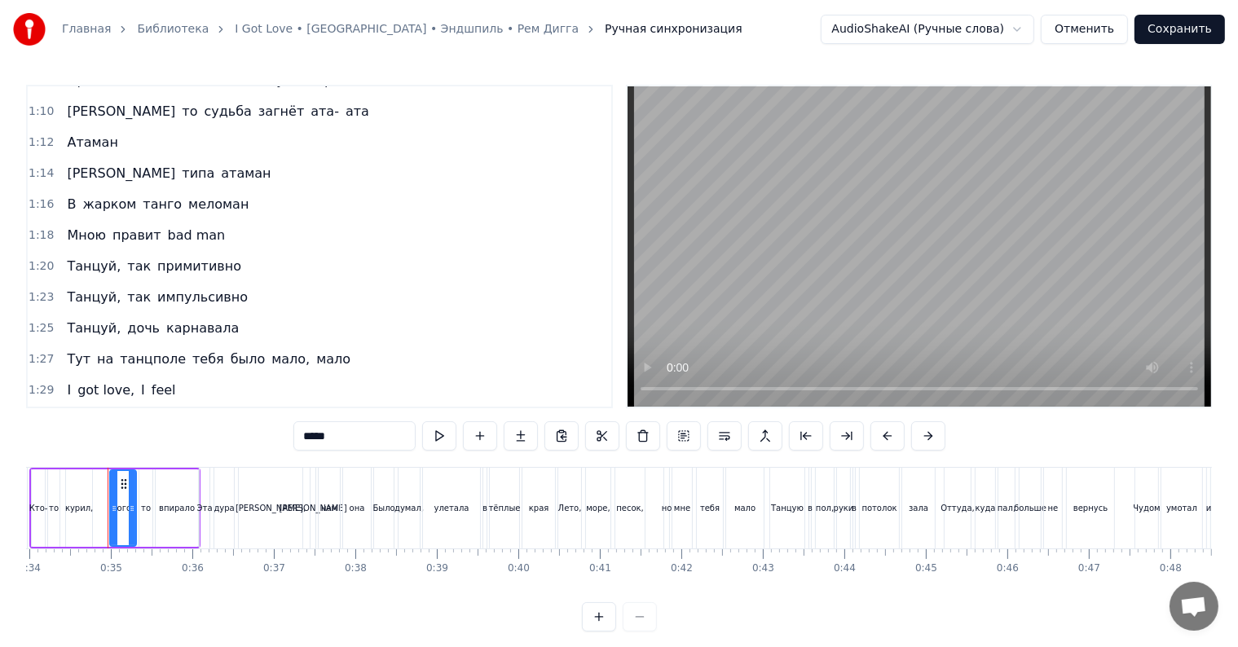
scroll to position [765, 0]
click at [124, 282] on div "Танцуй, так импульсивно" at bounding box center [157, 296] width 194 height 29
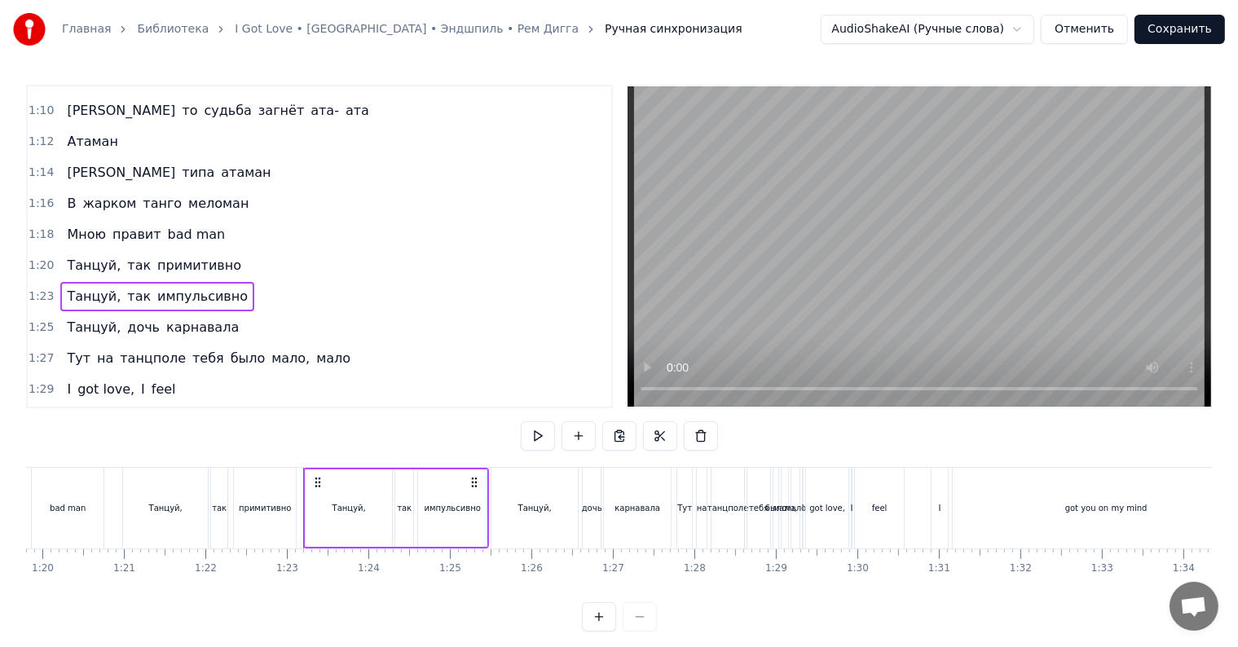
scroll to position [0, 6700]
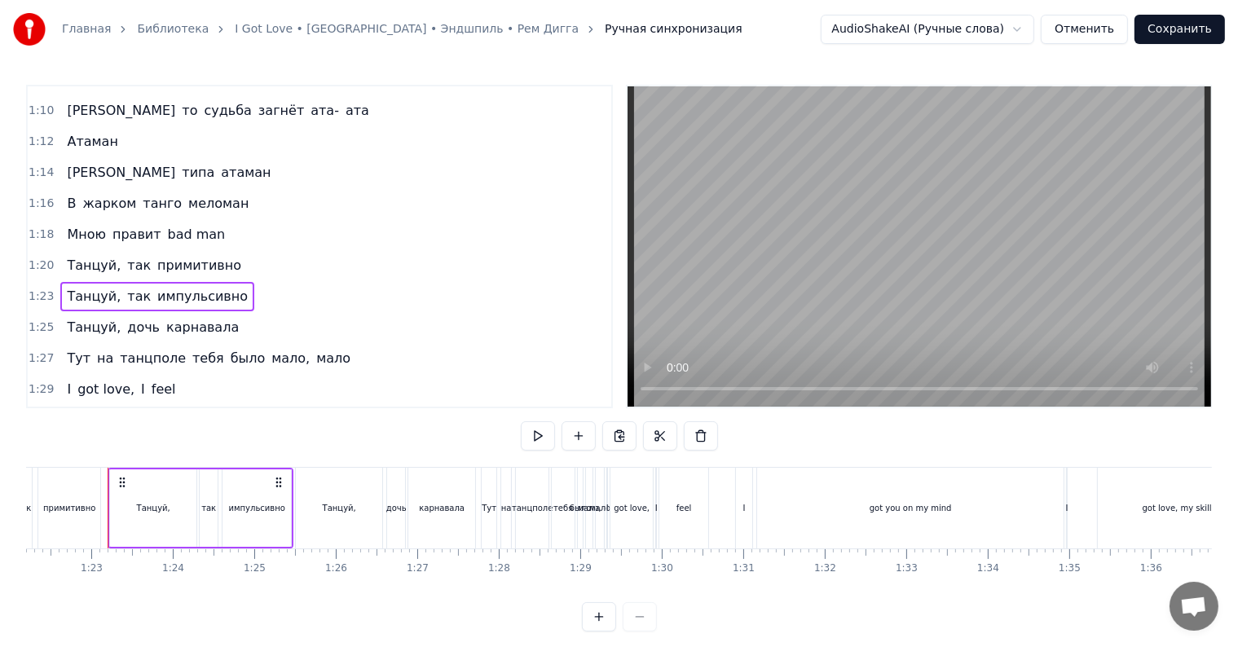
click at [332, 518] on div "Танцуй," at bounding box center [339, 508] width 86 height 81
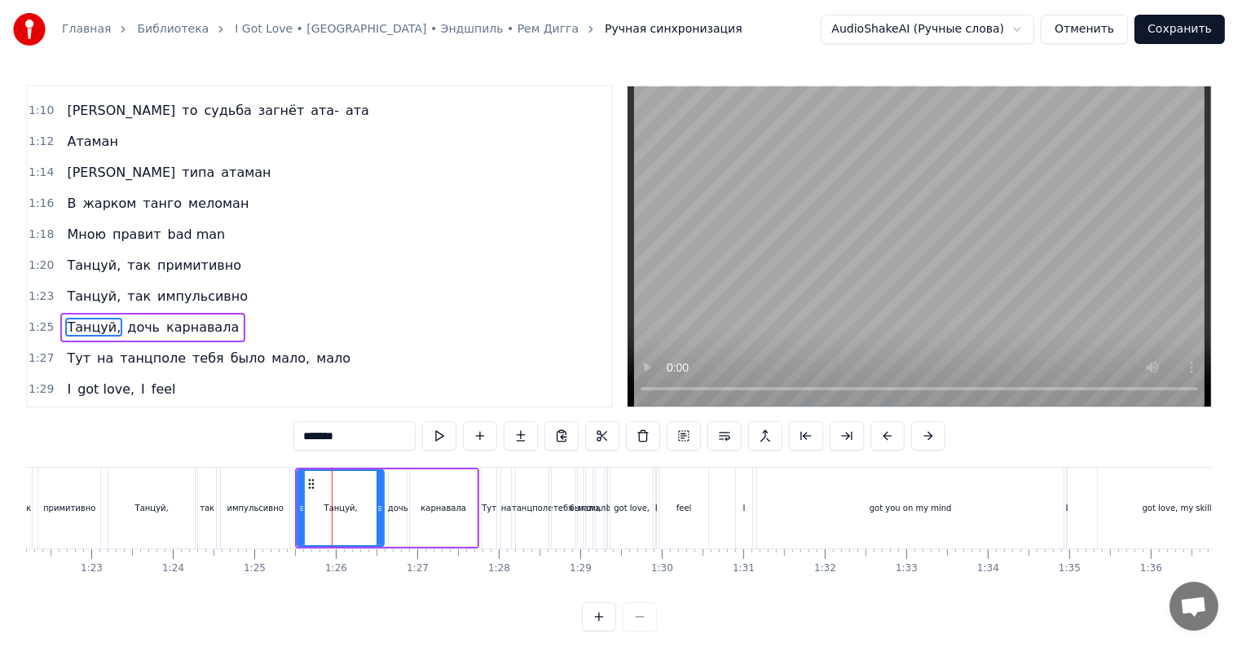
scroll to position [814, 0]
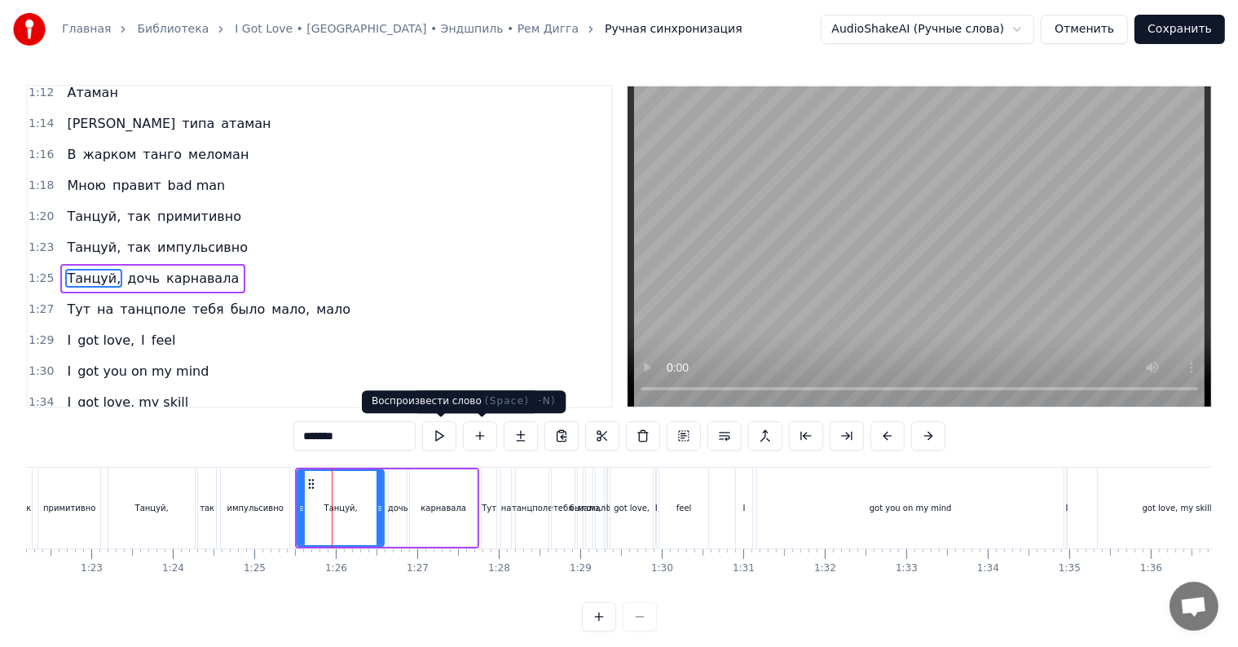
click at [440, 439] on button at bounding box center [439, 435] width 34 height 29
click at [407, 493] on div "дочь" at bounding box center [398, 507] width 20 height 77
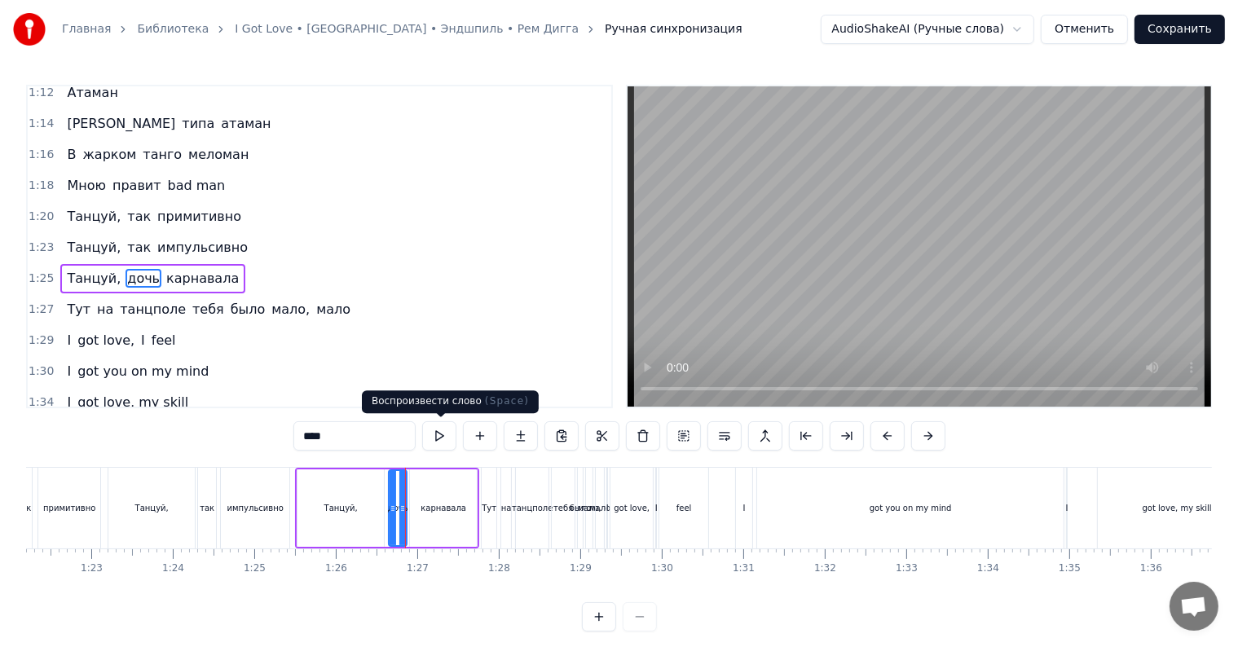
click at [443, 430] on button at bounding box center [439, 435] width 34 height 29
click at [434, 505] on div "карнавала" at bounding box center [444, 508] width 46 height 12
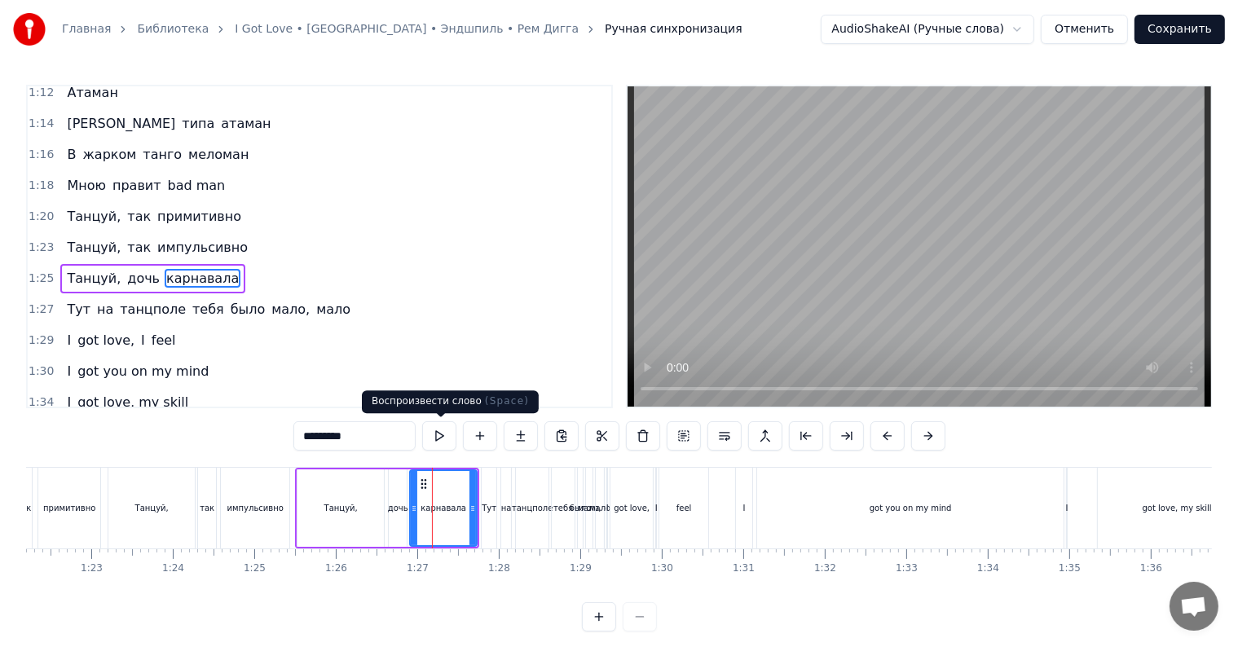
click at [443, 437] on button at bounding box center [439, 435] width 34 height 29
click at [585, 506] on div "мало," at bounding box center [590, 508] width 24 height 12
type input "*****"
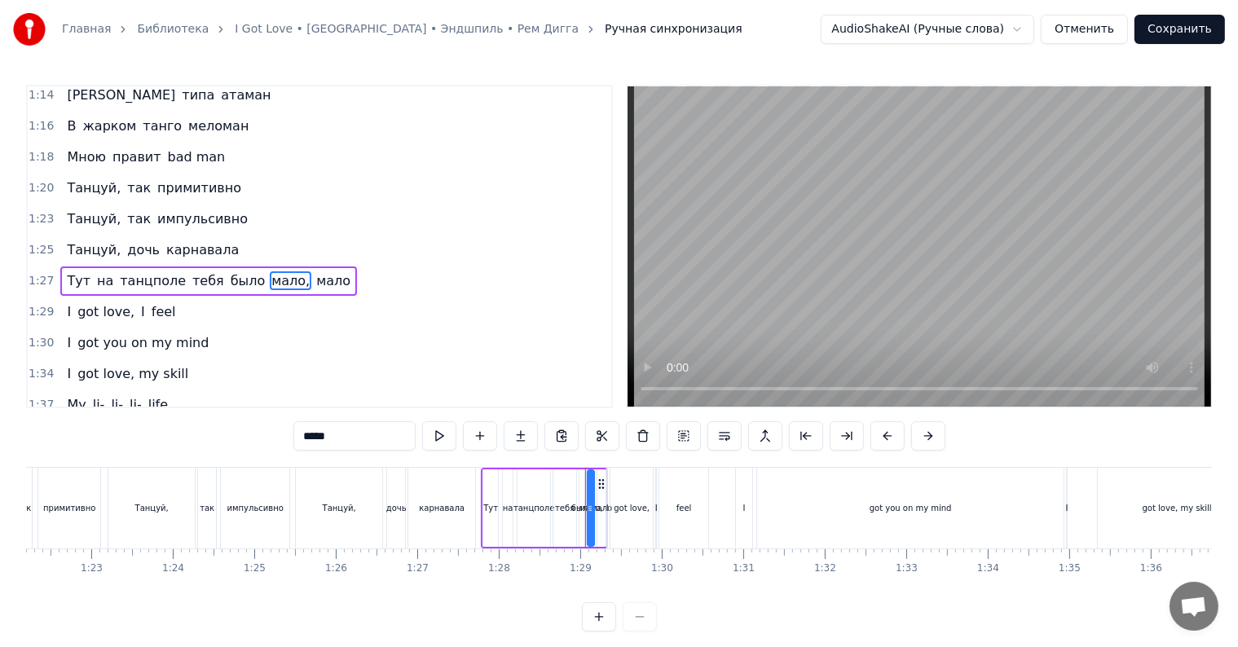
scroll to position [844, 0]
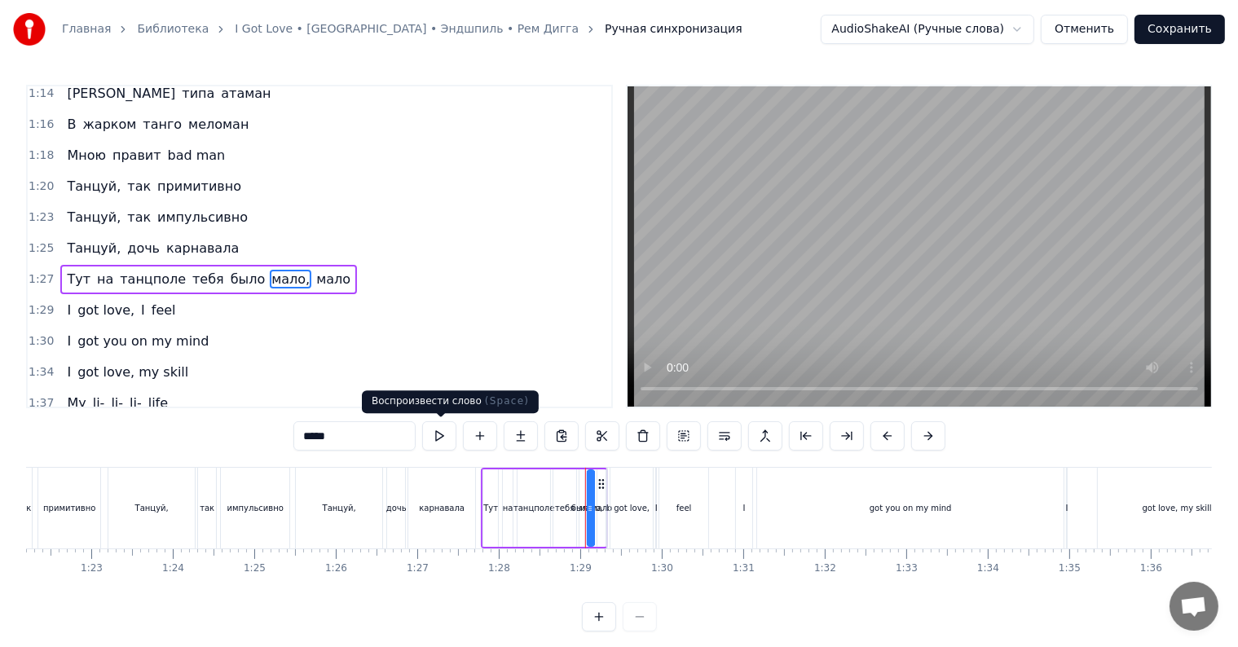
click at [448, 436] on button at bounding box center [439, 435] width 34 height 29
click at [602, 632] on button at bounding box center [599, 616] width 34 height 29
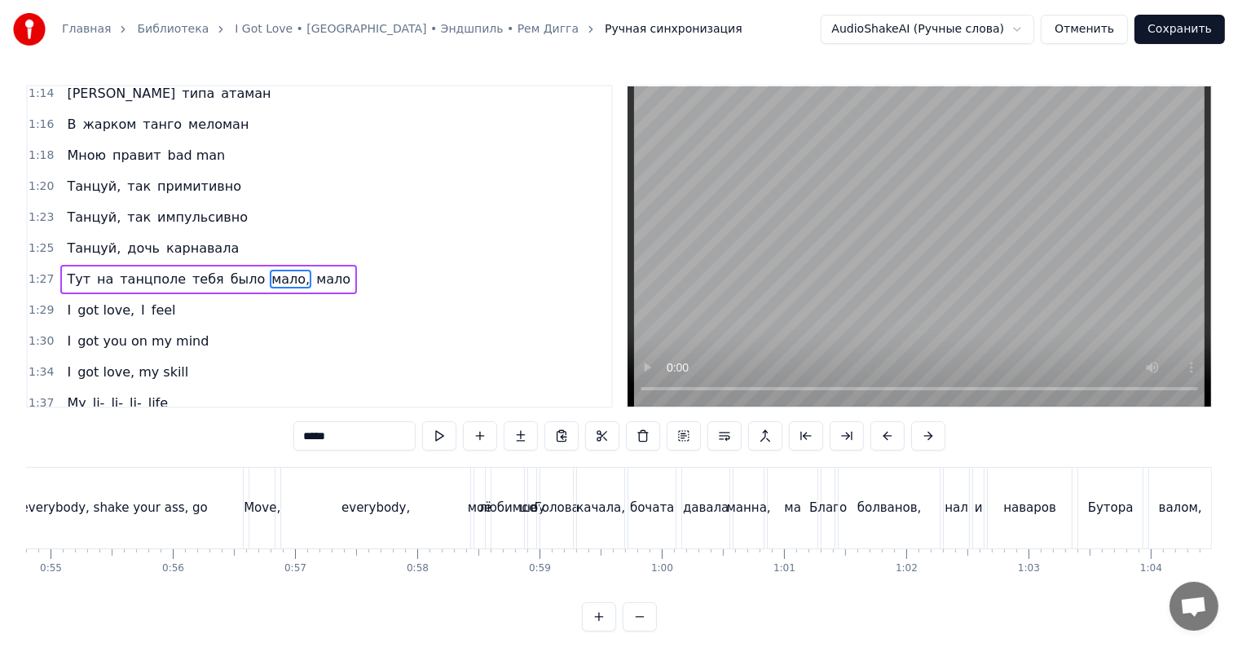
click at [600, 632] on button at bounding box center [599, 616] width 34 height 29
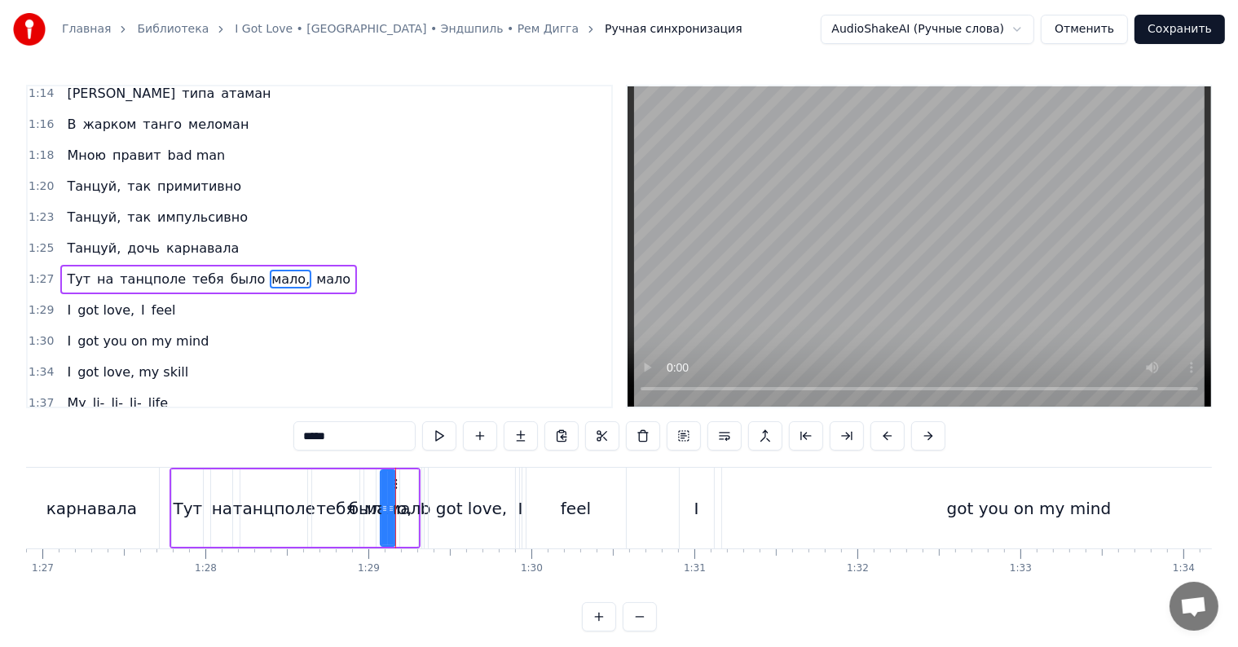
scroll to position [0, 14014]
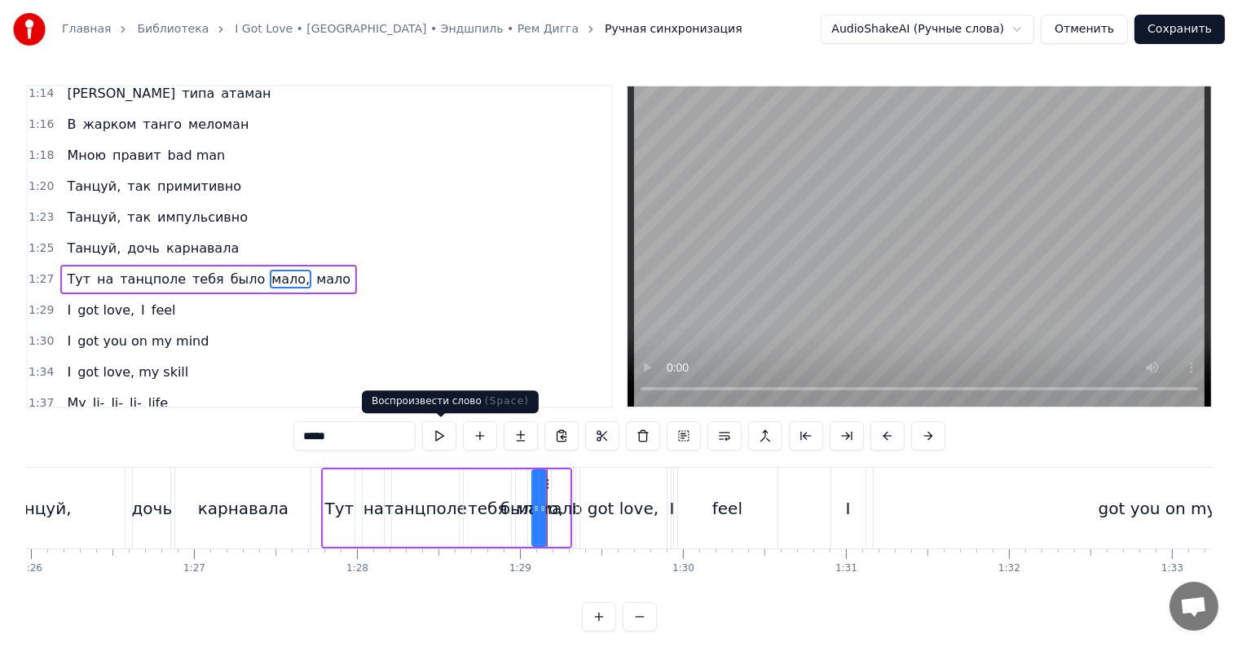
click at [448, 443] on button at bounding box center [439, 435] width 34 height 29
click at [445, 388] on div "1:37 My li- li- li- life" at bounding box center [320, 403] width 584 height 31
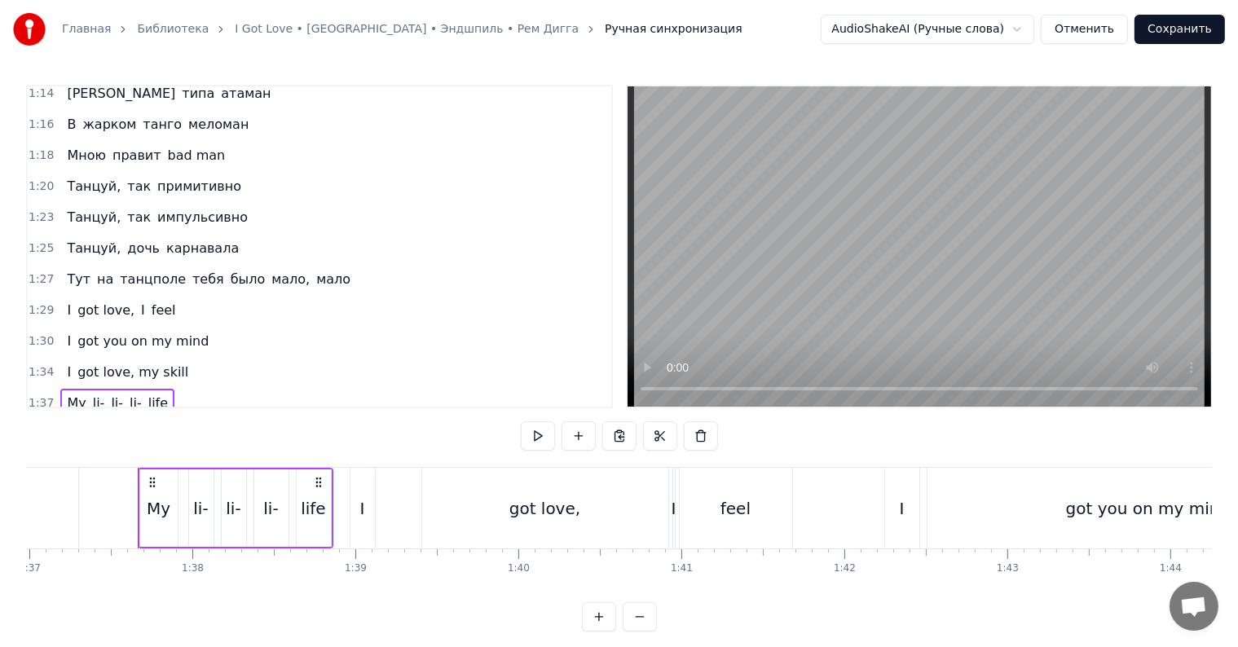
scroll to position [0, 15838]
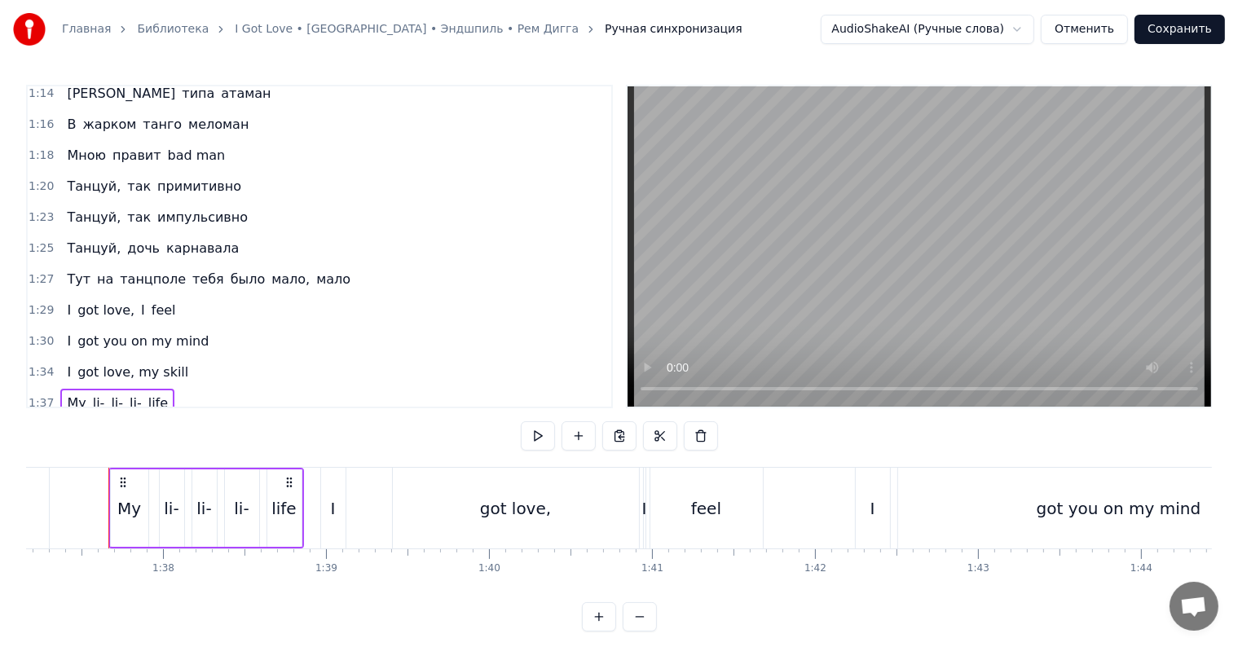
click at [119, 301] on span "got love," at bounding box center [106, 310] width 60 height 19
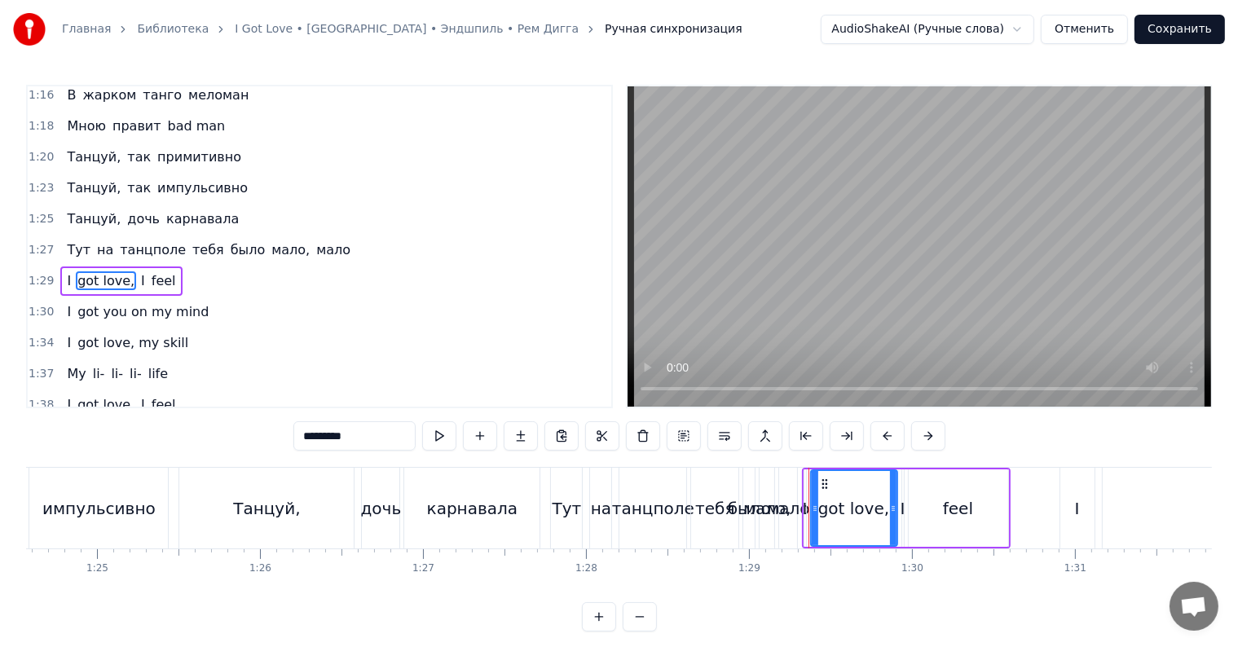
scroll to position [0, 14040]
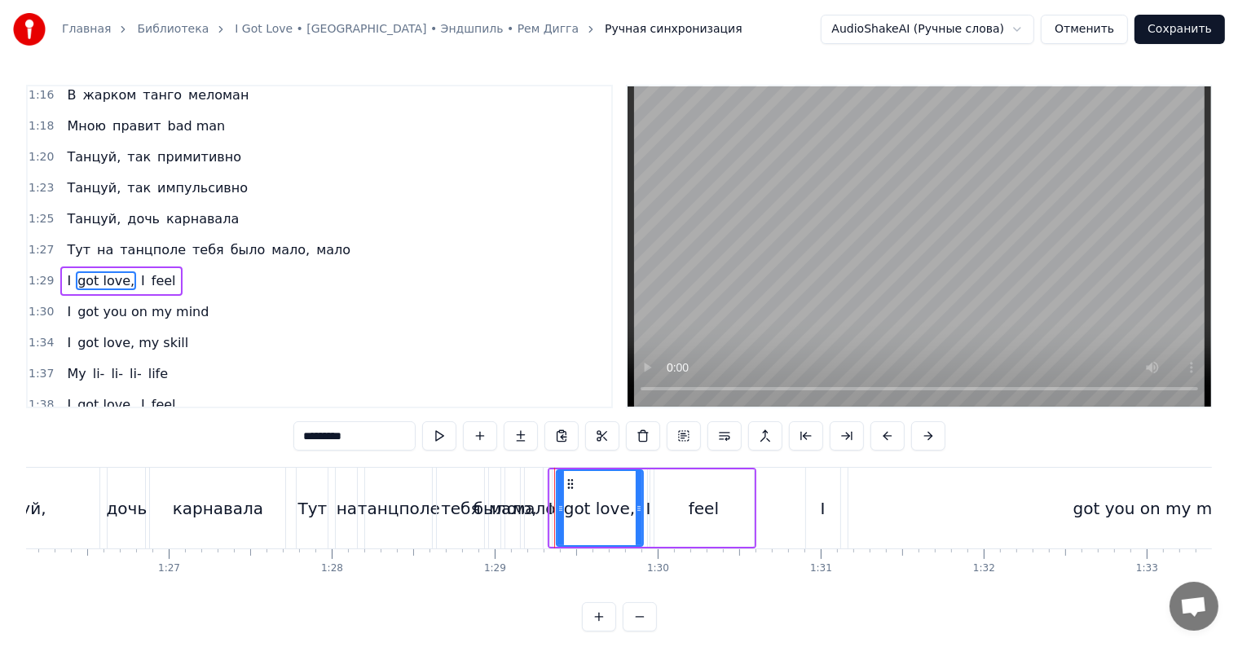
click at [505, 507] on div "мало," at bounding box center [513, 508] width 48 height 24
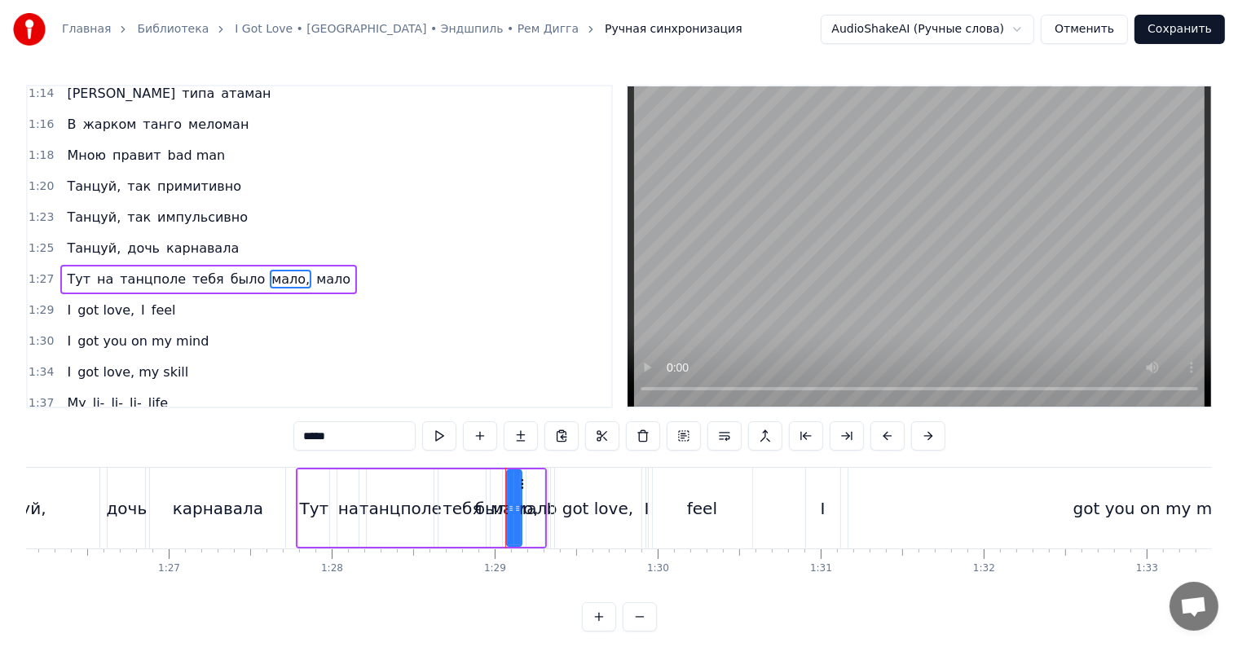
click at [483, 506] on div "было" at bounding box center [496, 508] width 43 height 24
click at [530, 509] on div "мало" at bounding box center [535, 508] width 42 height 24
click at [568, 511] on div "got love," at bounding box center [597, 508] width 71 height 24
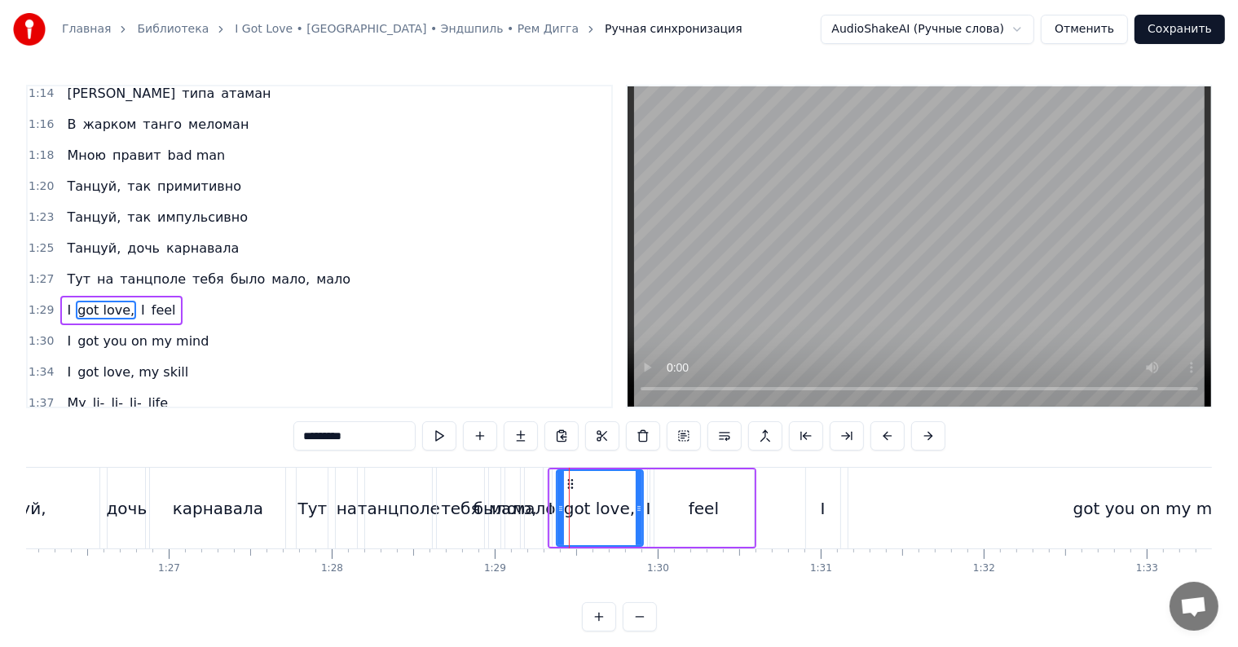
scroll to position [874, 0]
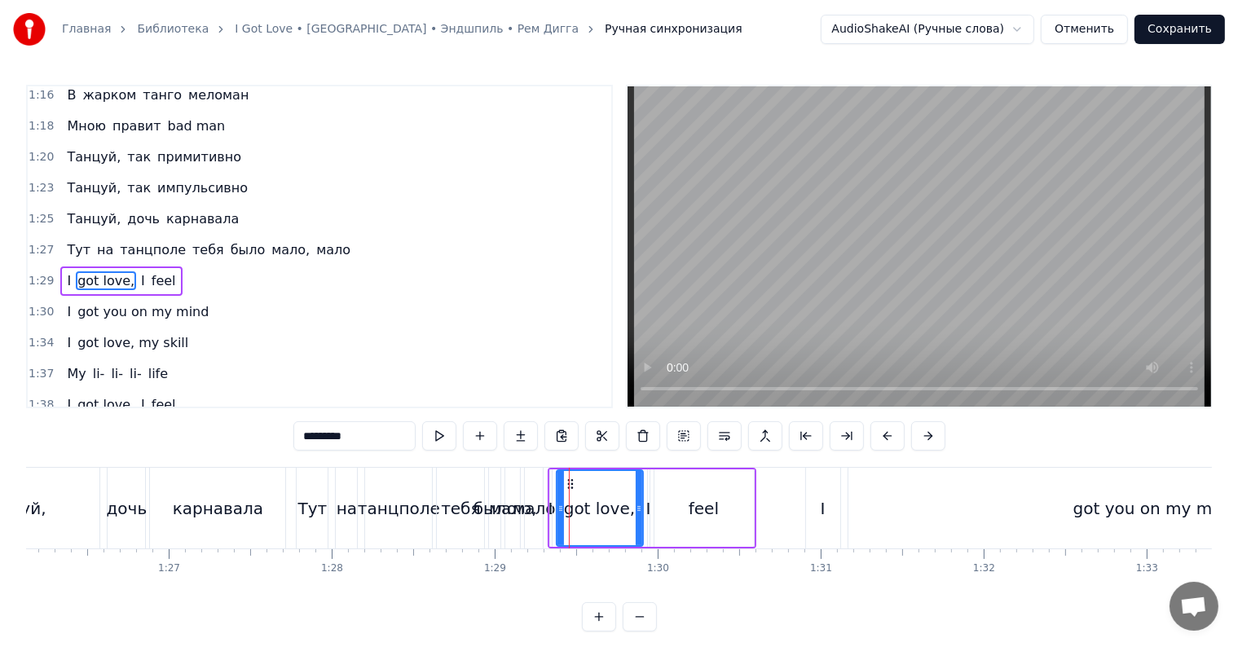
click at [549, 509] on div "I" at bounding box center [551, 508] width 5 height 24
type input "*"
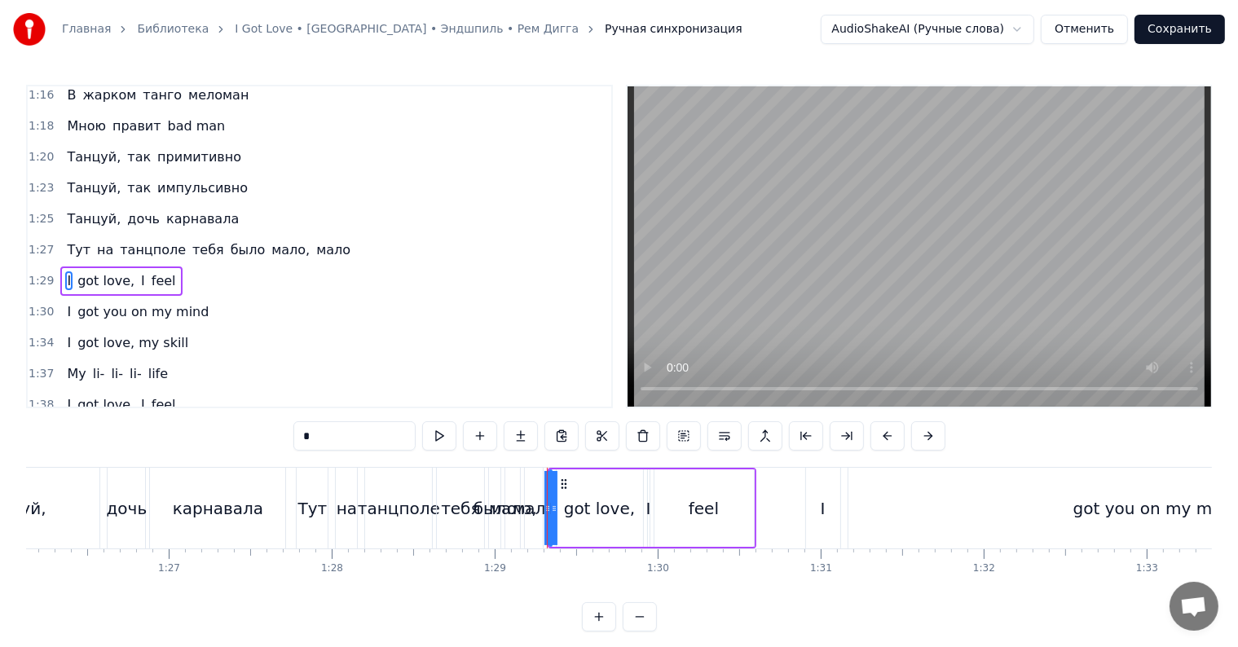
drag, startPoint x: 644, startPoint y: 468, endPoint x: 659, endPoint y: 469, distance: 15.5
click at [659, 469] on div "I got love, I feel" at bounding box center [652, 508] width 209 height 81
click at [533, 527] on div "мало" at bounding box center [534, 508] width 18 height 81
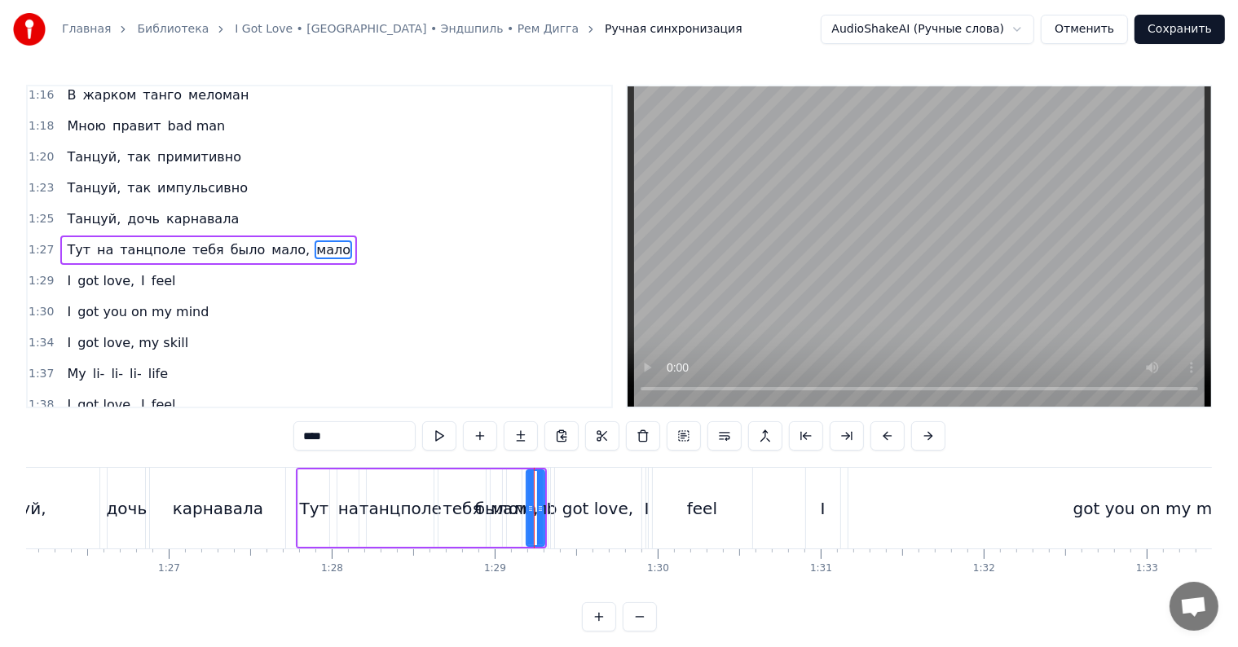
scroll to position [844, 0]
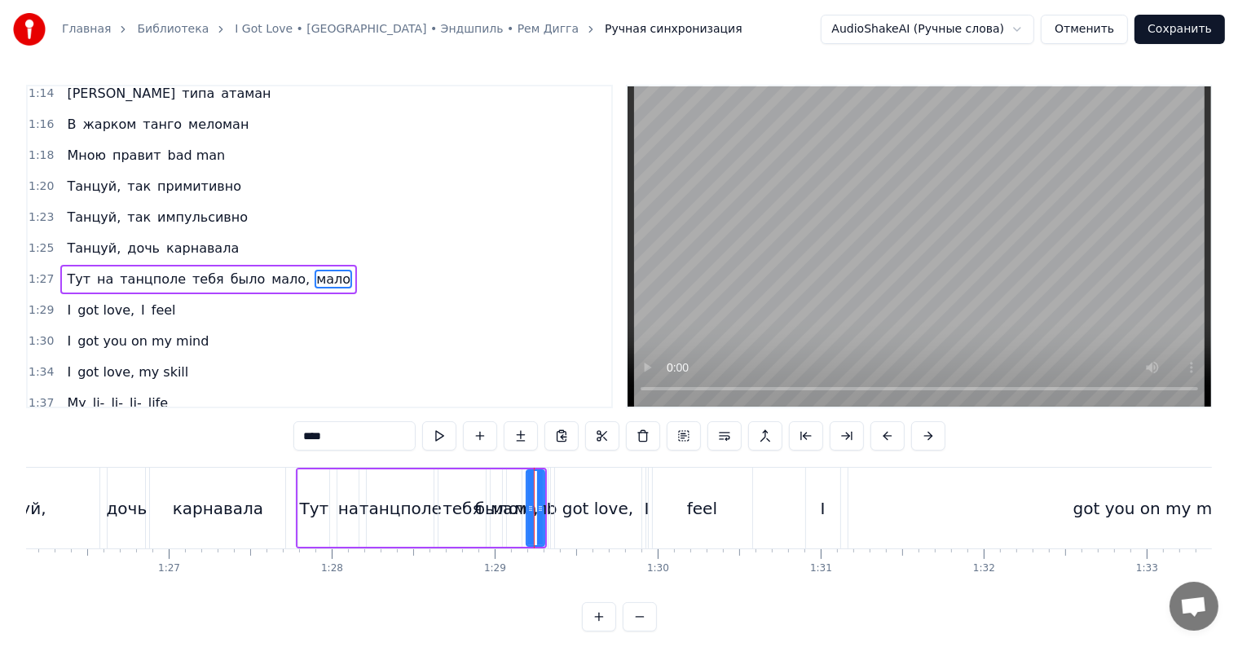
click at [165, 506] on div "карнавала" at bounding box center [217, 508] width 135 height 81
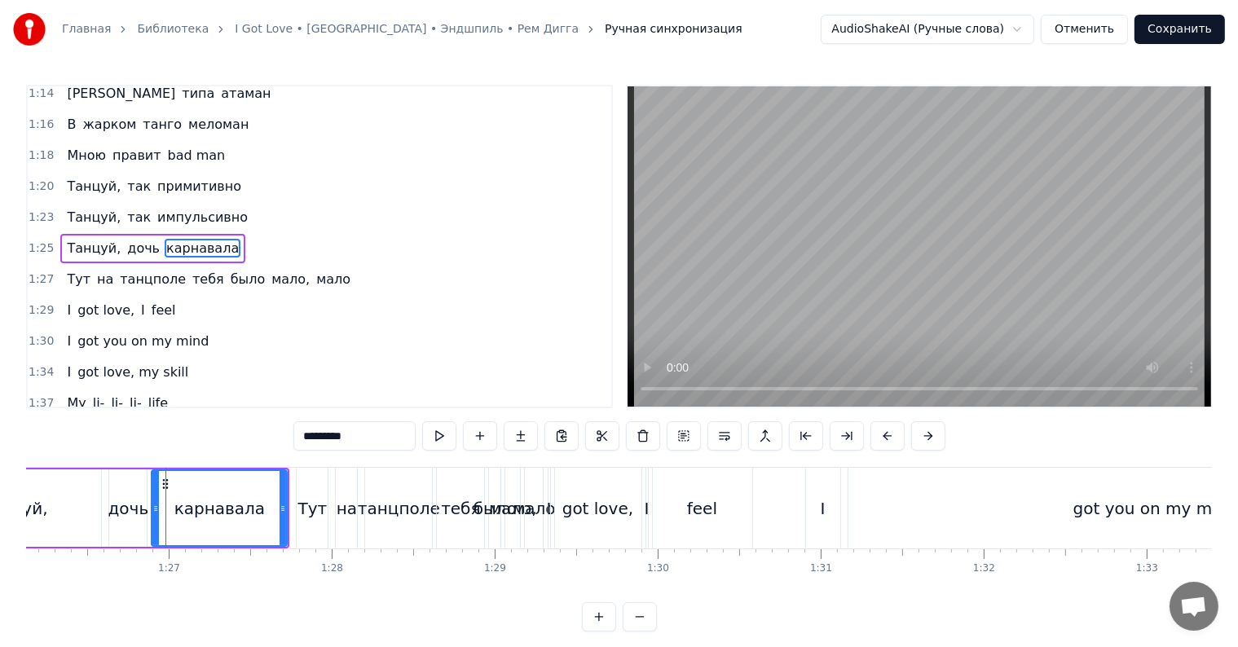
scroll to position [814, 0]
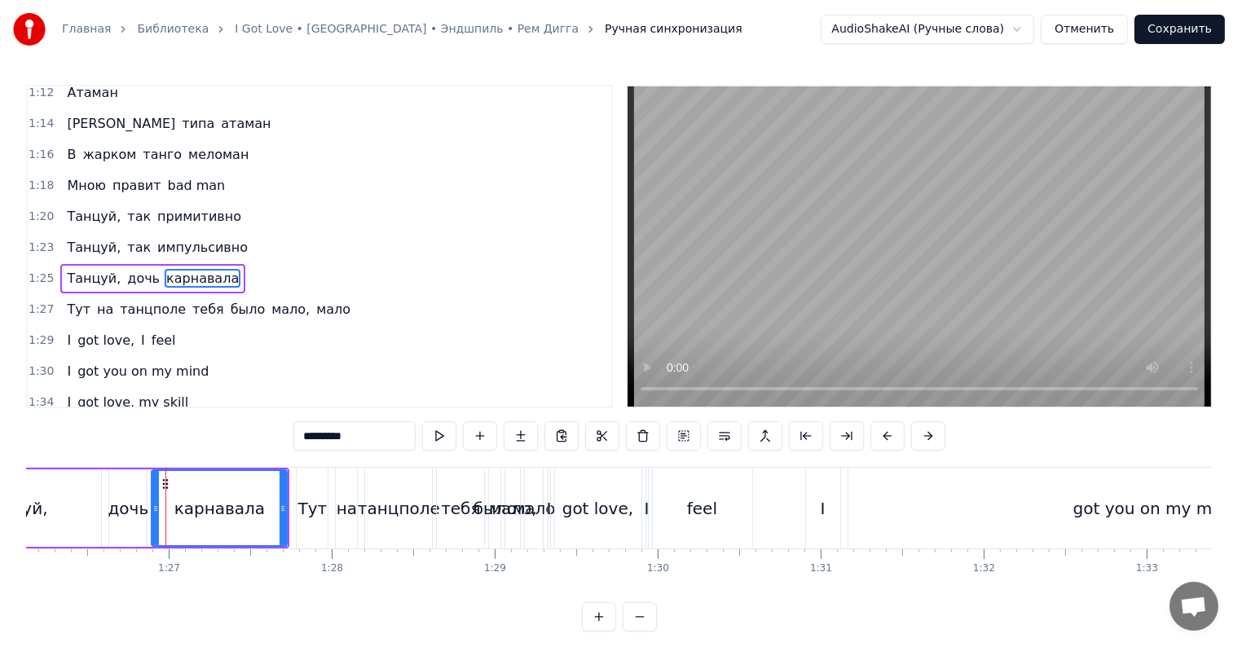
click at [598, 627] on button at bounding box center [599, 616] width 34 height 29
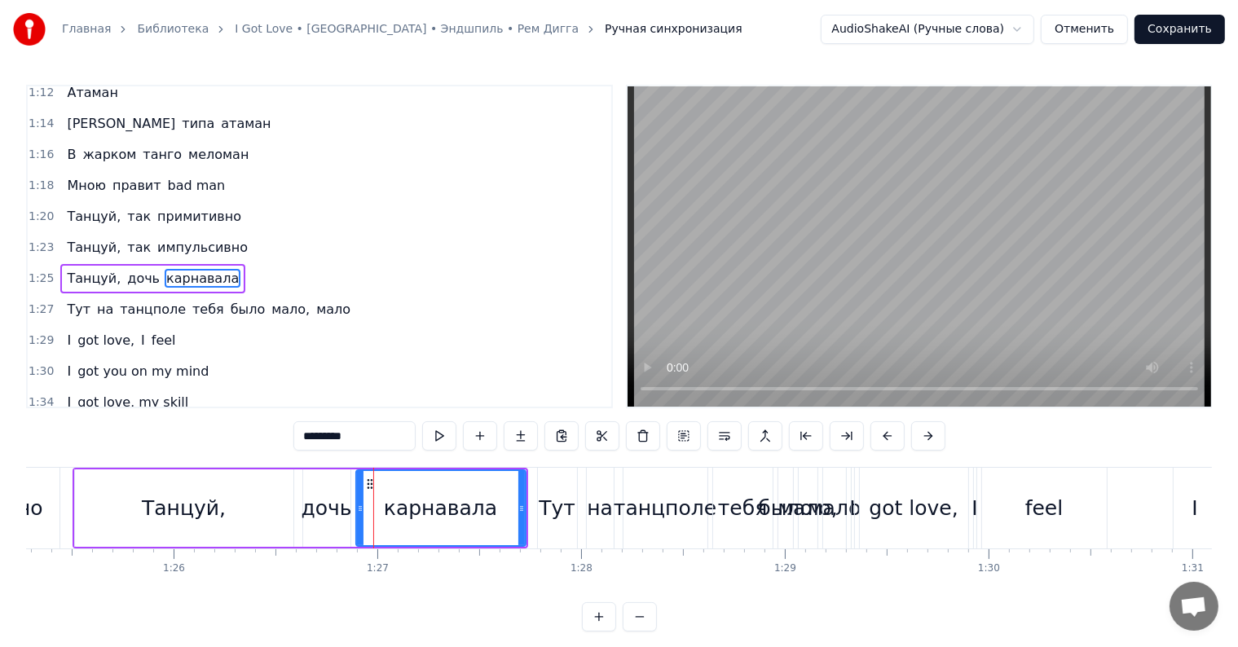
scroll to position [0, 17641]
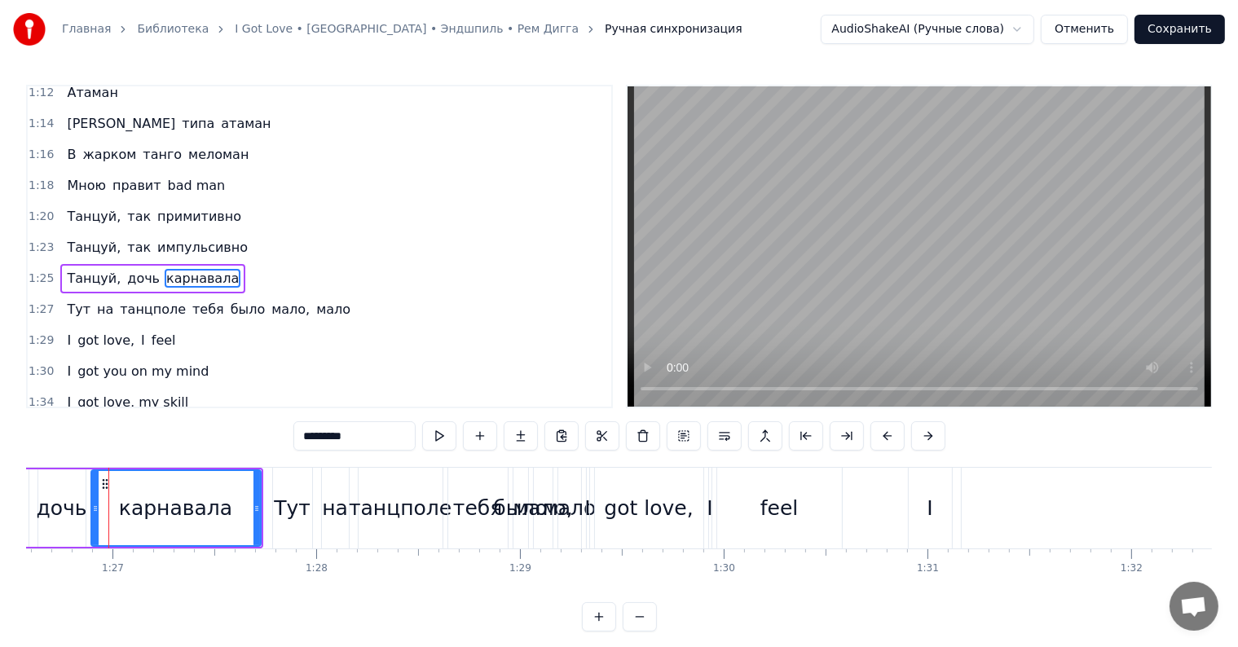
click at [598, 626] on button at bounding box center [599, 616] width 34 height 29
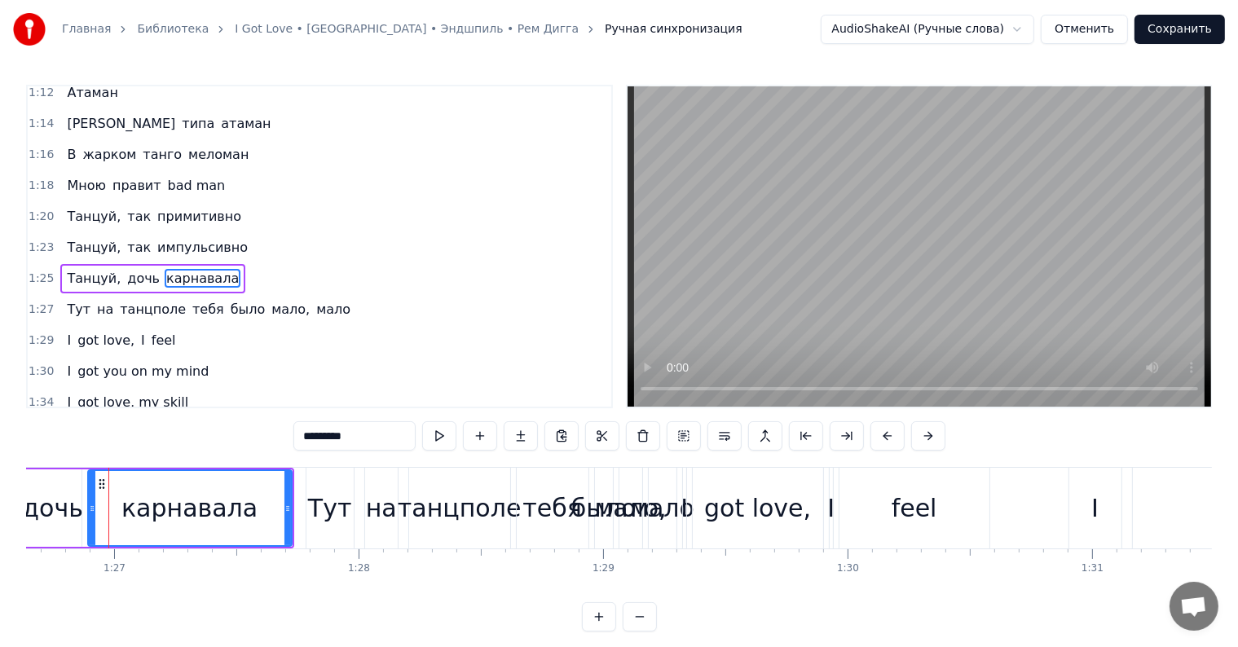
click at [599, 626] on button at bounding box center [599, 616] width 34 height 29
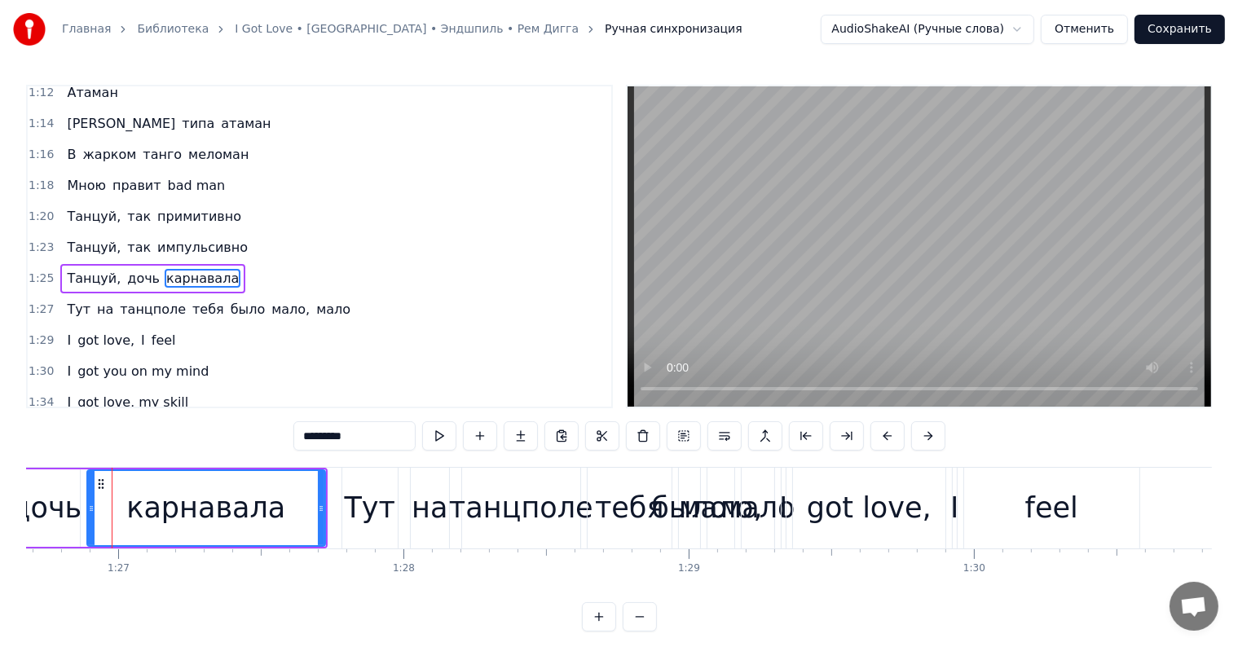
scroll to position [0, 24730]
click at [600, 625] on button at bounding box center [599, 616] width 34 height 29
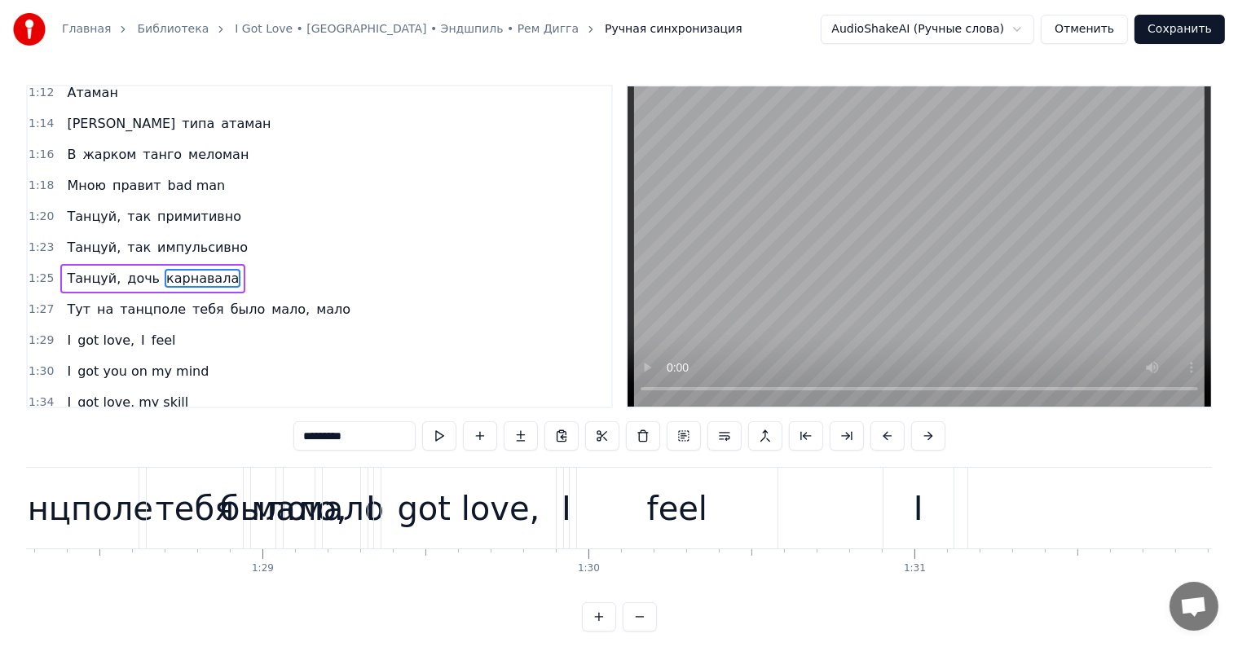
scroll to position [0, 28678]
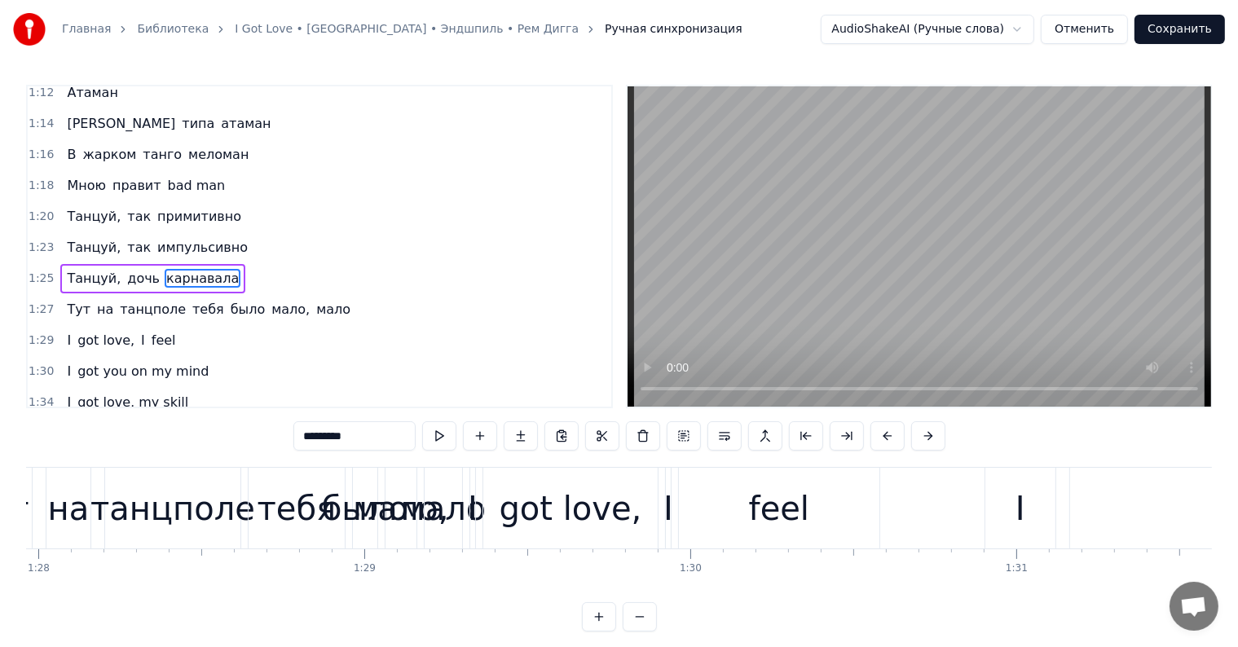
click at [365, 483] on div "было" at bounding box center [365, 508] width 24 height 81
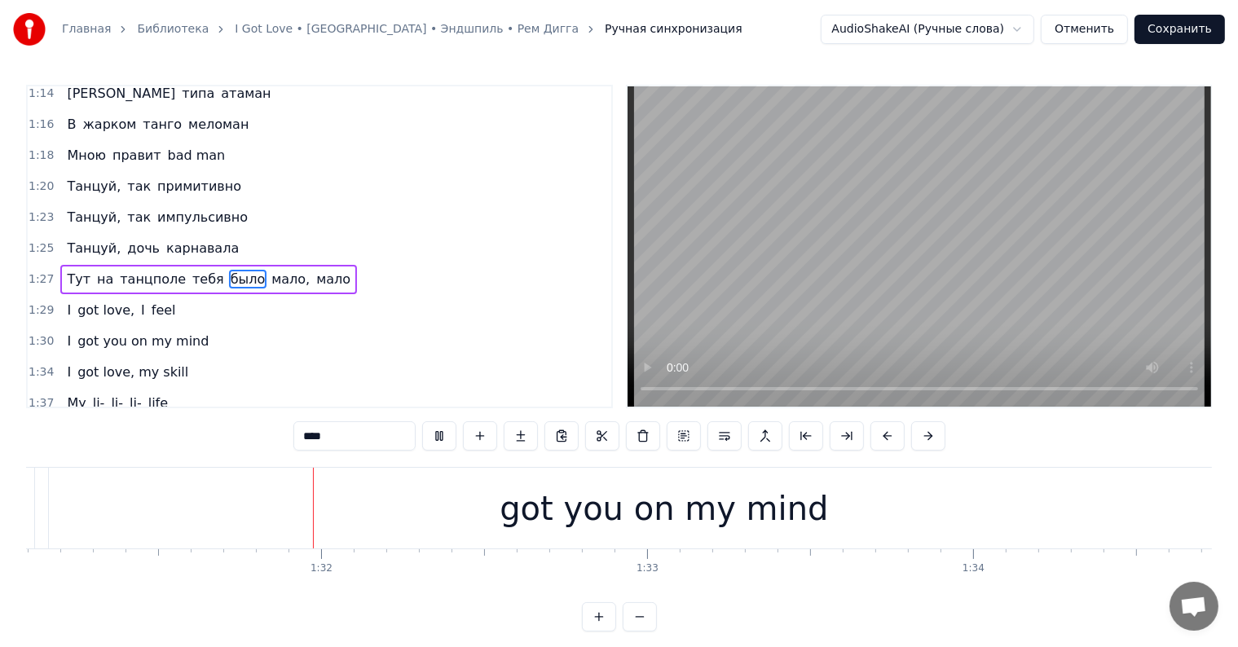
scroll to position [0, 29708]
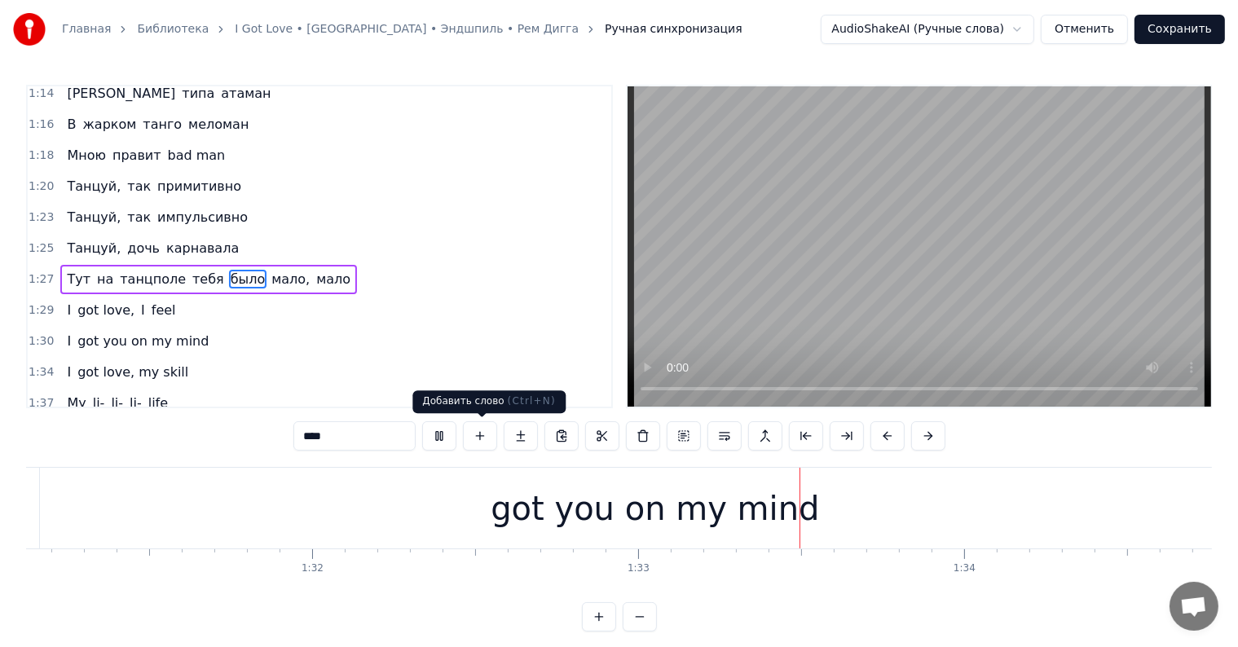
click at [443, 438] on button at bounding box center [439, 435] width 34 height 29
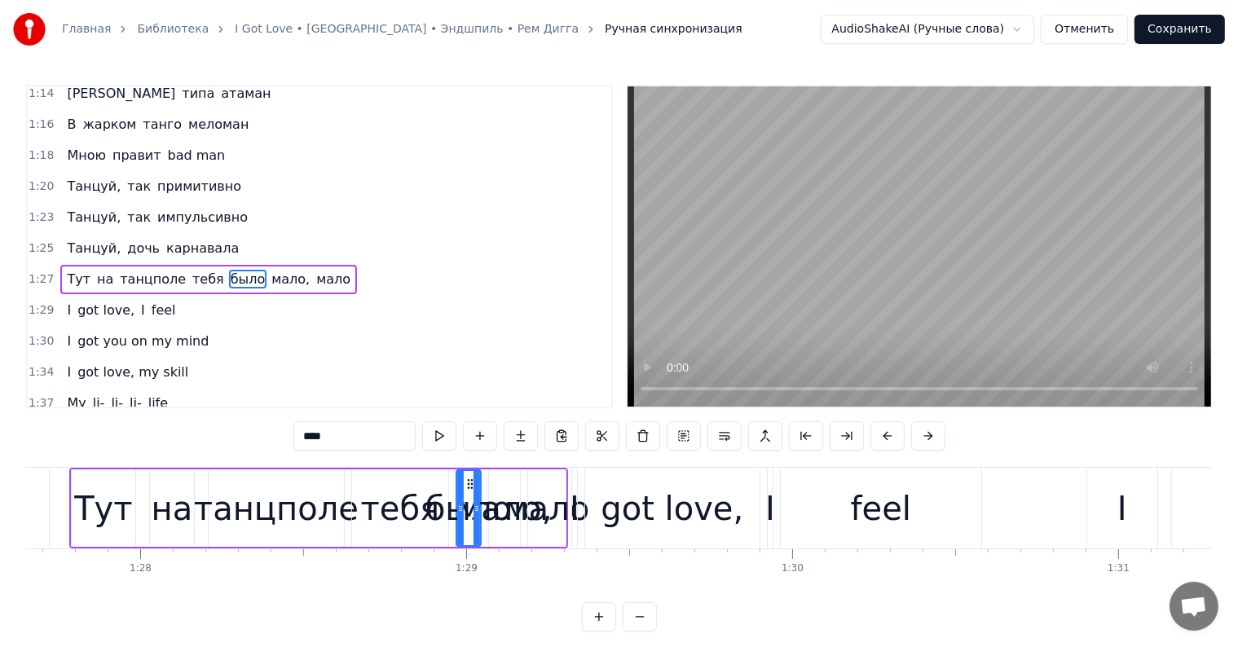
click at [249, 516] on div "танцполе" at bounding box center [276, 508] width 165 height 49
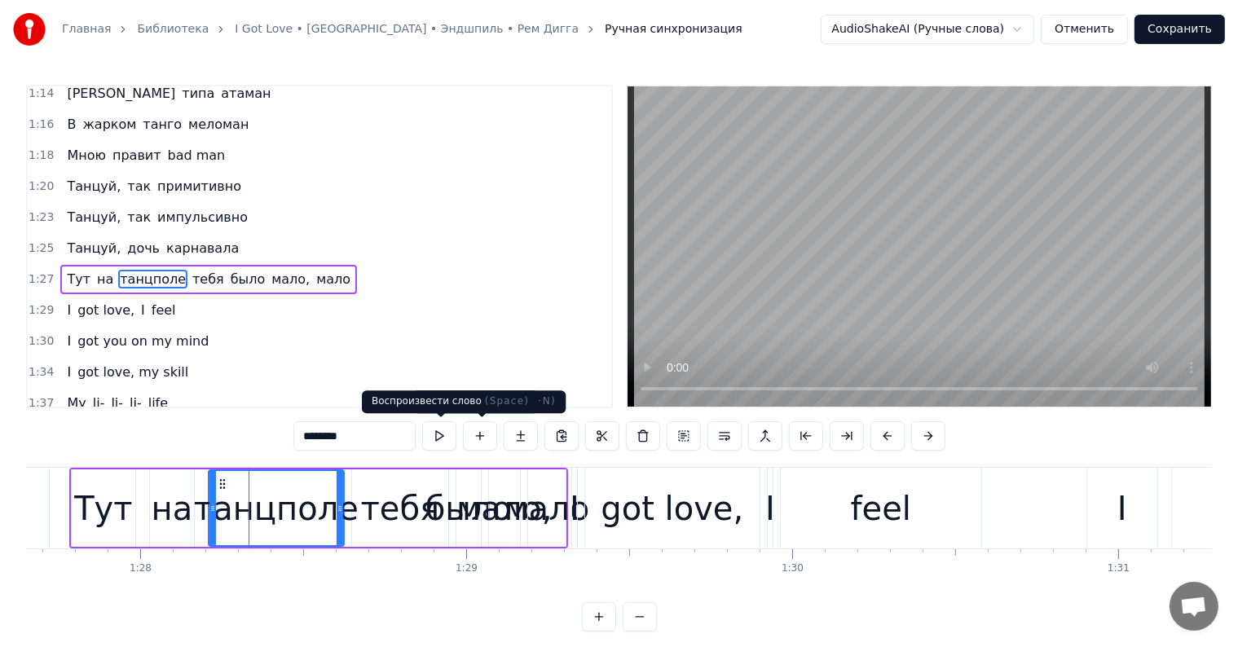
click at [436, 433] on button at bounding box center [439, 435] width 34 height 29
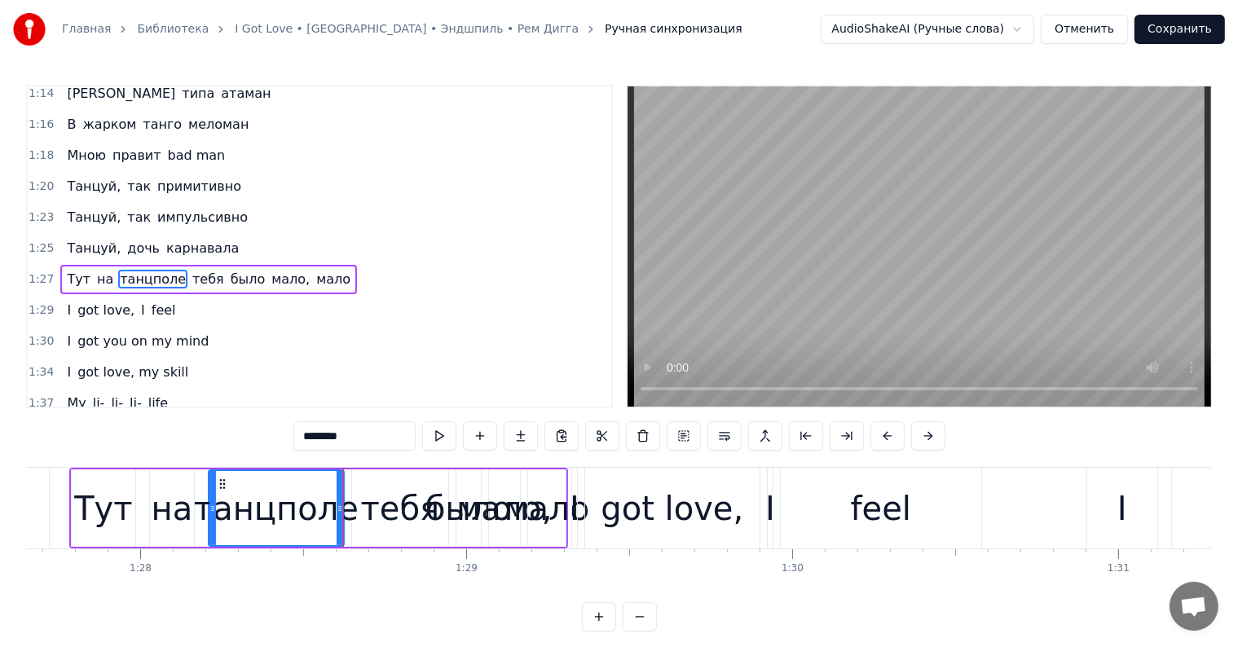
click at [401, 489] on div "тебя" at bounding box center [400, 508] width 79 height 49
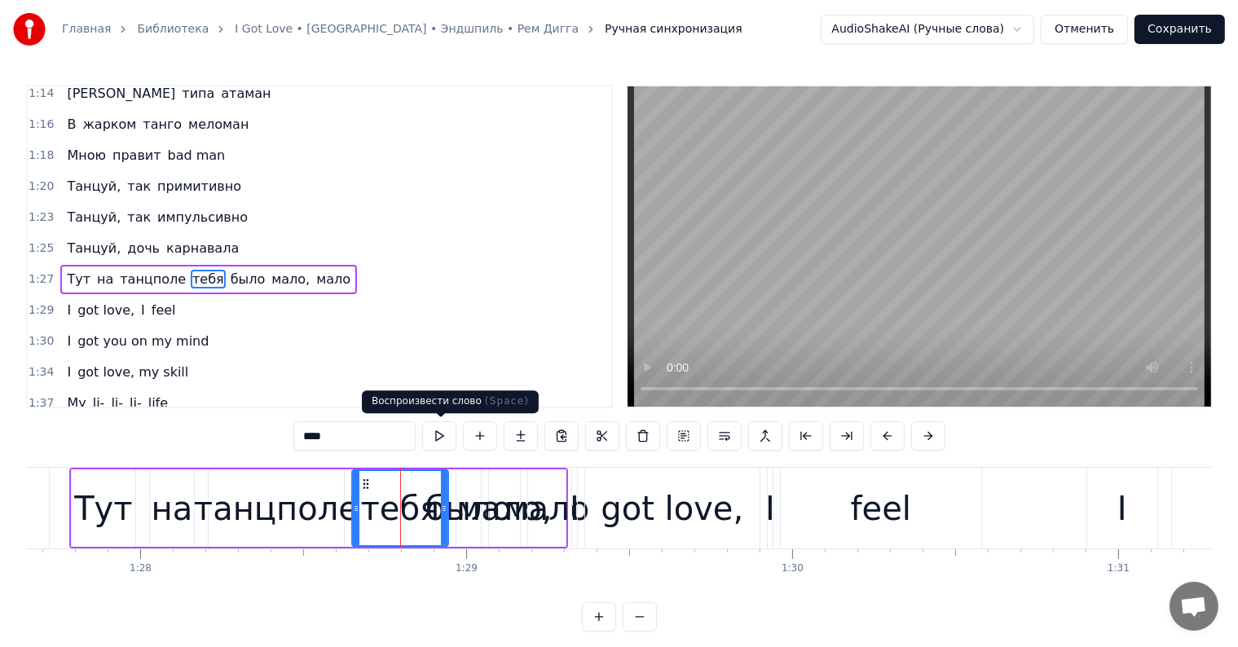
click at [450, 429] on button at bounding box center [439, 435] width 34 height 29
click at [456, 491] on div "было" at bounding box center [468, 508] width 86 height 49
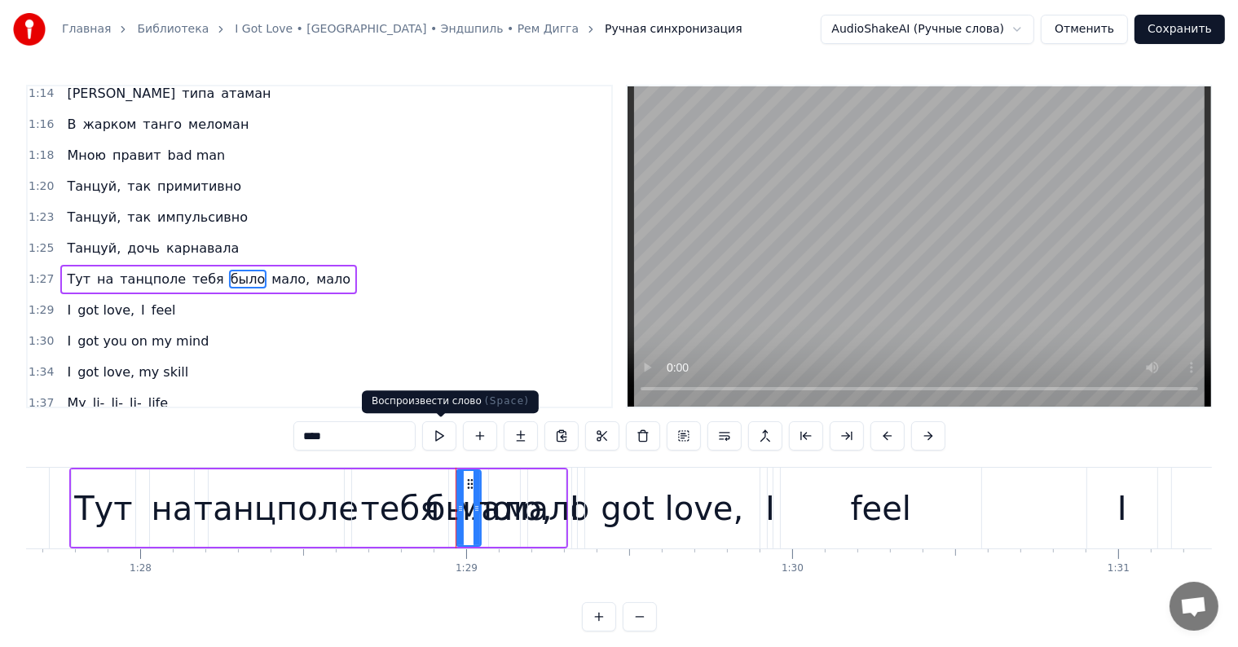
click at [447, 434] on button at bounding box center [439, 435] width 34 height 29
click at [496, 505] on div "было" at bounding box center [468, 508] width 86 height 49
click at [505, 496] on div "было" at bounding box center [468, 508] width 86 height 49
click at [536, 498] on div "мало" at bounding box center [548, 508] width 86 height 49
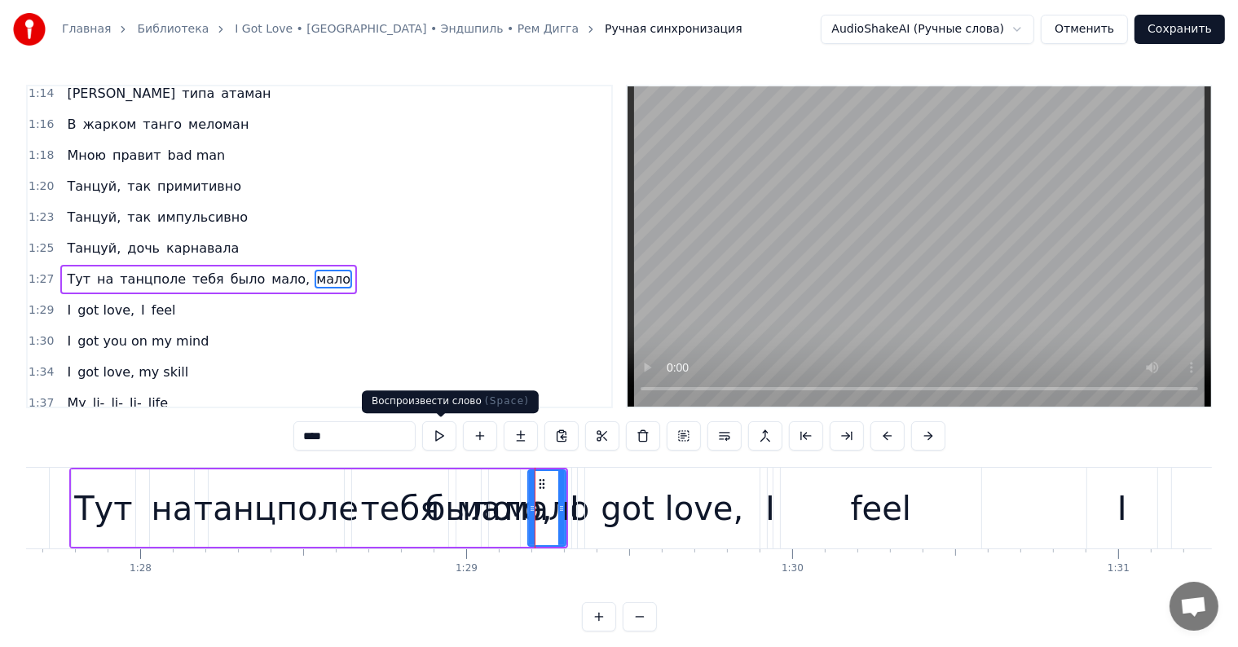
click at [443, 437] on button at bounding box center [439, 435] width 34 height 29
click at [574, 505] on div "I" at bounding box center [575, 508] width 10 height 49
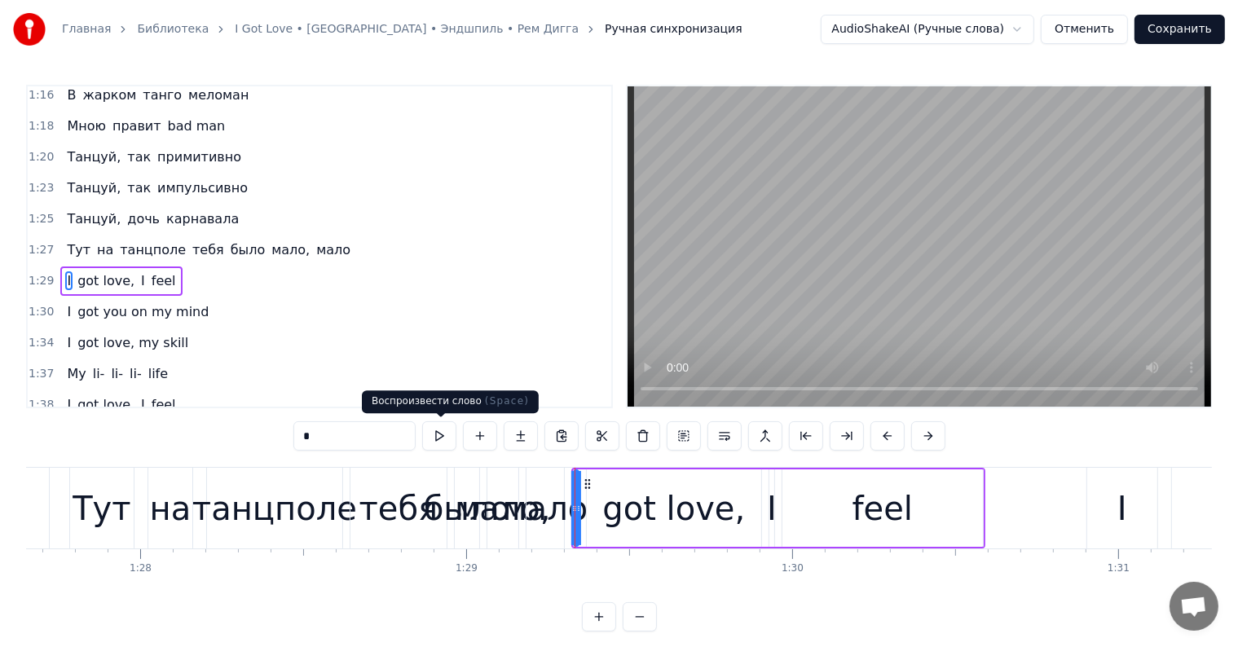
click at [450, 439] on button at bounding box center [439, 435] width 34 height 29
click at [440, 439] on button at bounding box center [439, 435] width 34 height 29
click at [975, 514] on div "feel" at bounding box center [882, 507] width 201 height 77
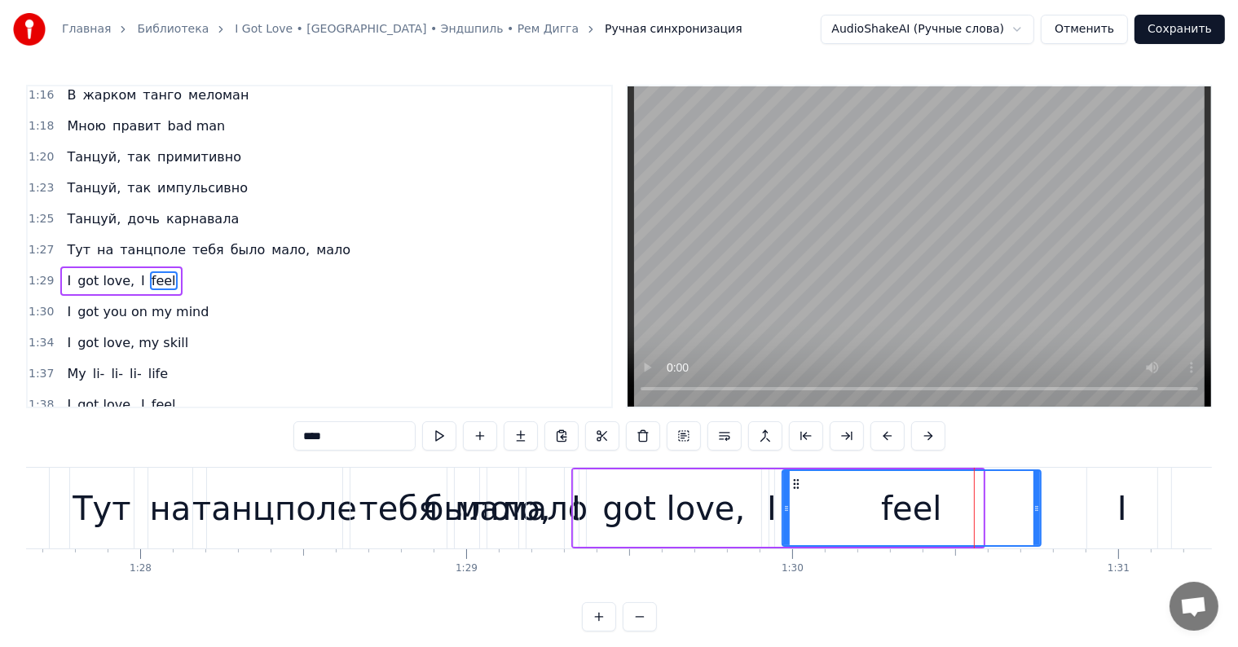
drag, startPoint x: 978, startPoint y: 513, endPoint x: 1036, endPoint y: 518, distance: 58.2
click at [1036, 518] on div at bounding box center [1037, 508] width 7 height 74
click at [618, 488] on div "got love," at bounding box center [673, 508] width 143 height 49
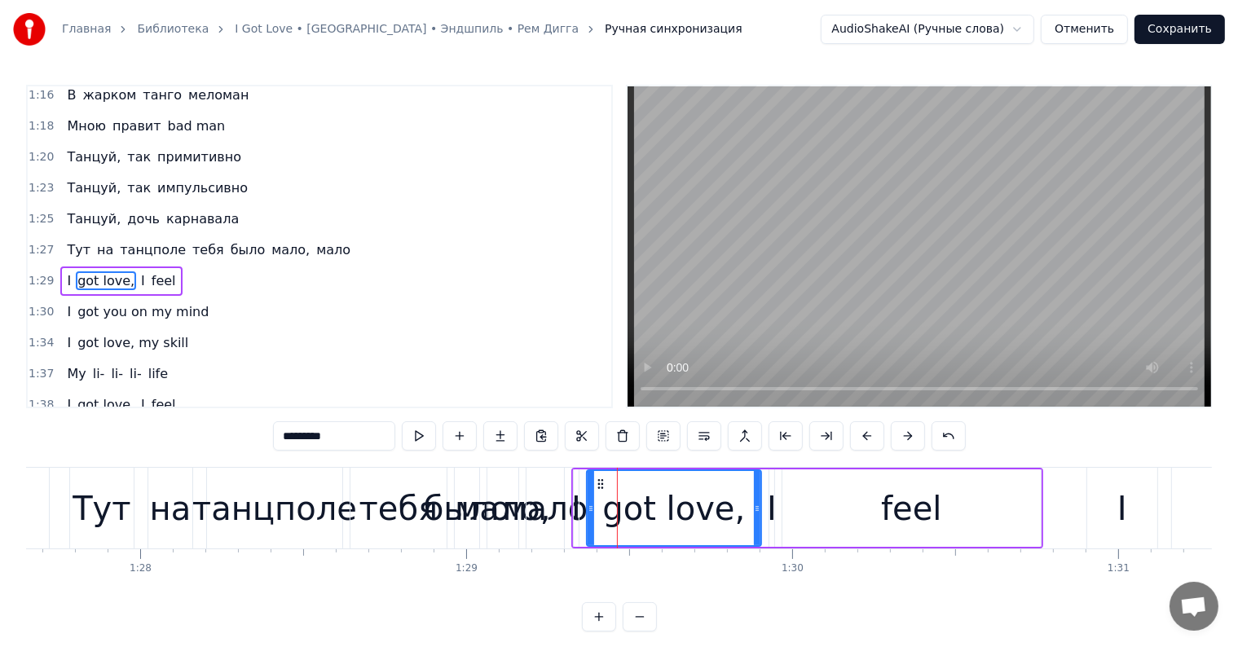
click at [769, 505] on div "I" at bounding box center [772, 508] width 10 height 49
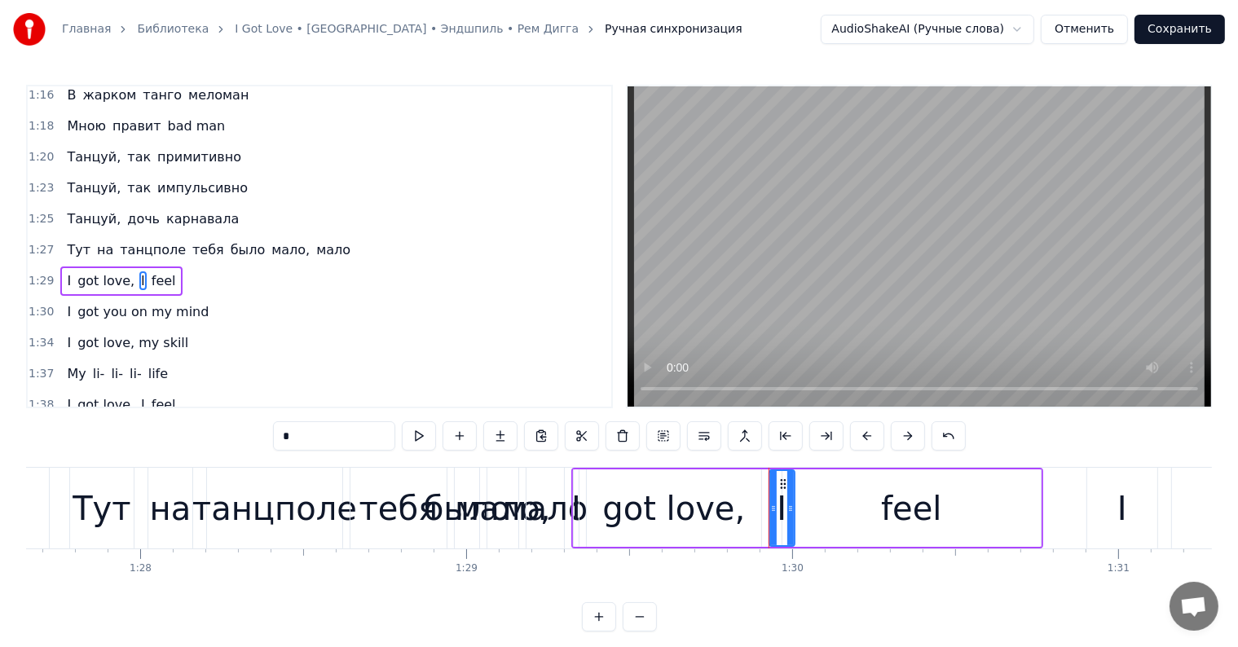
drag, startPoint x: 771, startPoint y: 501, endPoint x: 791, endPoint y: 505, distance: 20.6
click at [791, 505] on icon at bounding box center [790, 508] width 7 height 13
drag, startPoint x: 770, startPoint y: 506, endPoint x: 778, endPoint y: 507, distance: 8.2
click at [778, 507] on icon at bounding box center [781, 508] width 7 height 13
click at [740, 502] on div "got love," at bounding box center [674, 507] width 174 height 77
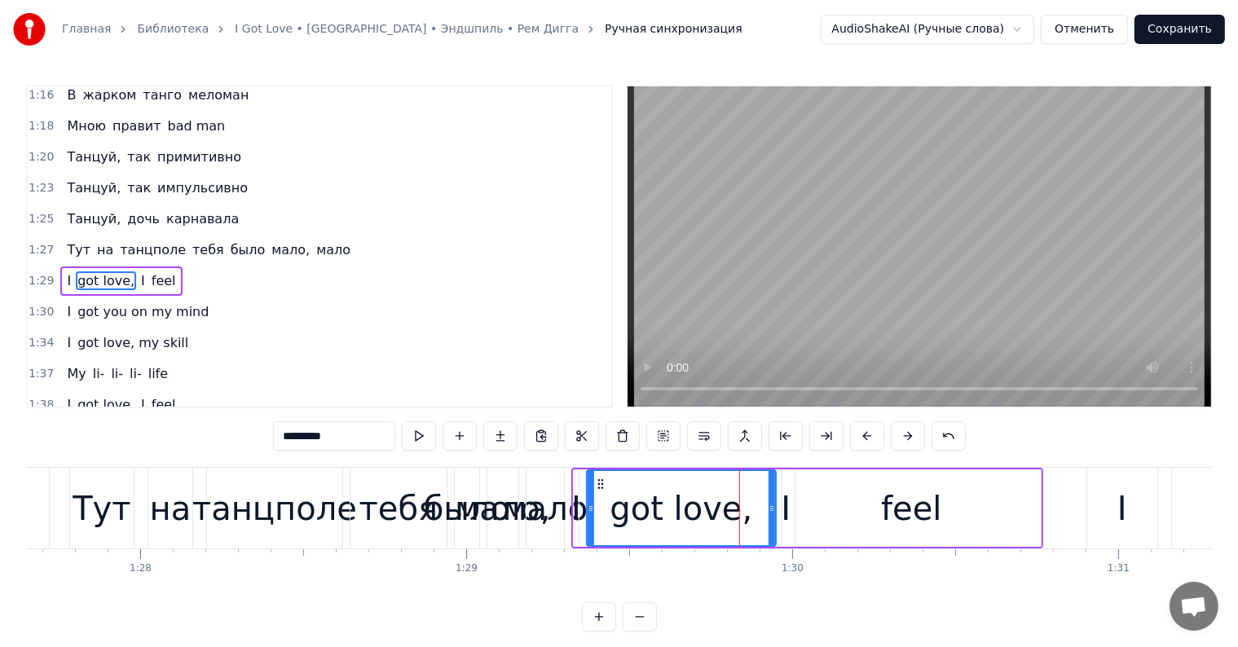
drag, startPoint x: 759, startPoint y: 506, endPoint x: 774, endPoint y: 510, distance: 15.2
click at [774, 510] on icon at bounding box center [772, 508] width 7 height 13
drag, startPoint x: 588, startPoint y: 511, endPoint x: 598, endPoint y: 505, distance: 12.0
click at [621, 518] on div at bounding box center [624, 508] width 7 height 74
click at [572, 487] on div "I" at bounding box center [576, 508] width 10 height 49
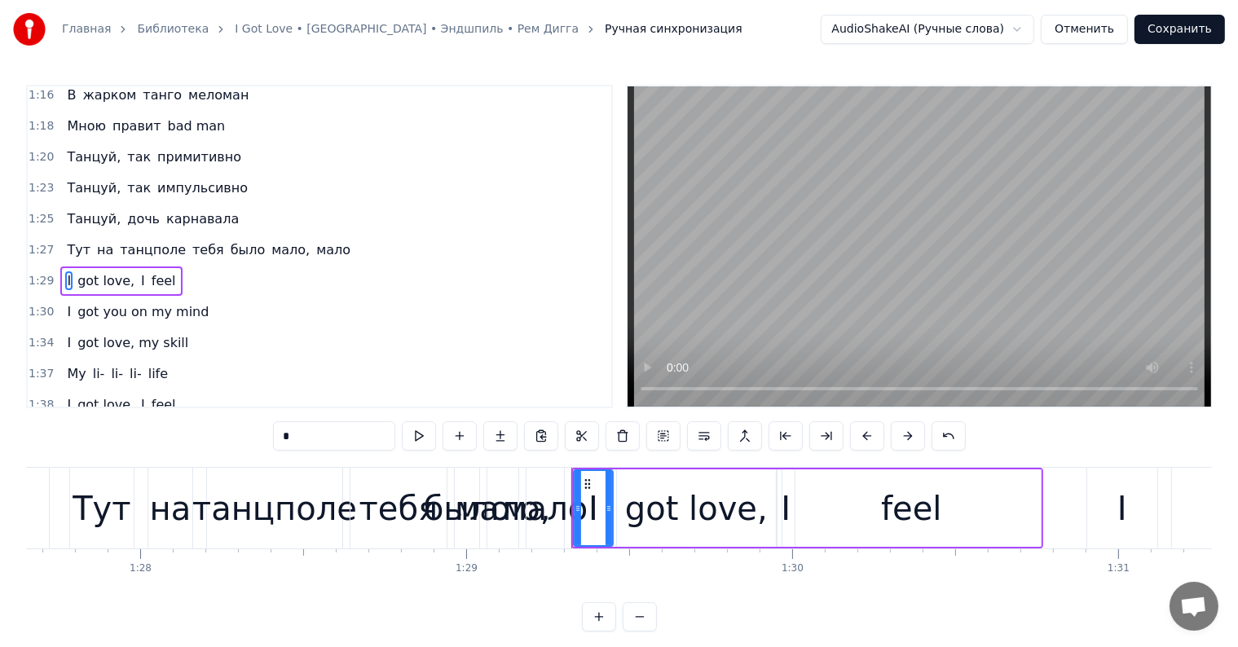
drag, startPoint x: 577, startPoint y: 496, endPoint x: 585, endPoint y: 499, distance: 8.5
click at [610, 502] on div at bounding box center [609, 508] width 7 height 74
click at [597, 503] on div at bounding box center [597, 508] width 7 height 74
click at [557, 491] on div "мало" at bounding box center [546, 508] width 86 height 49
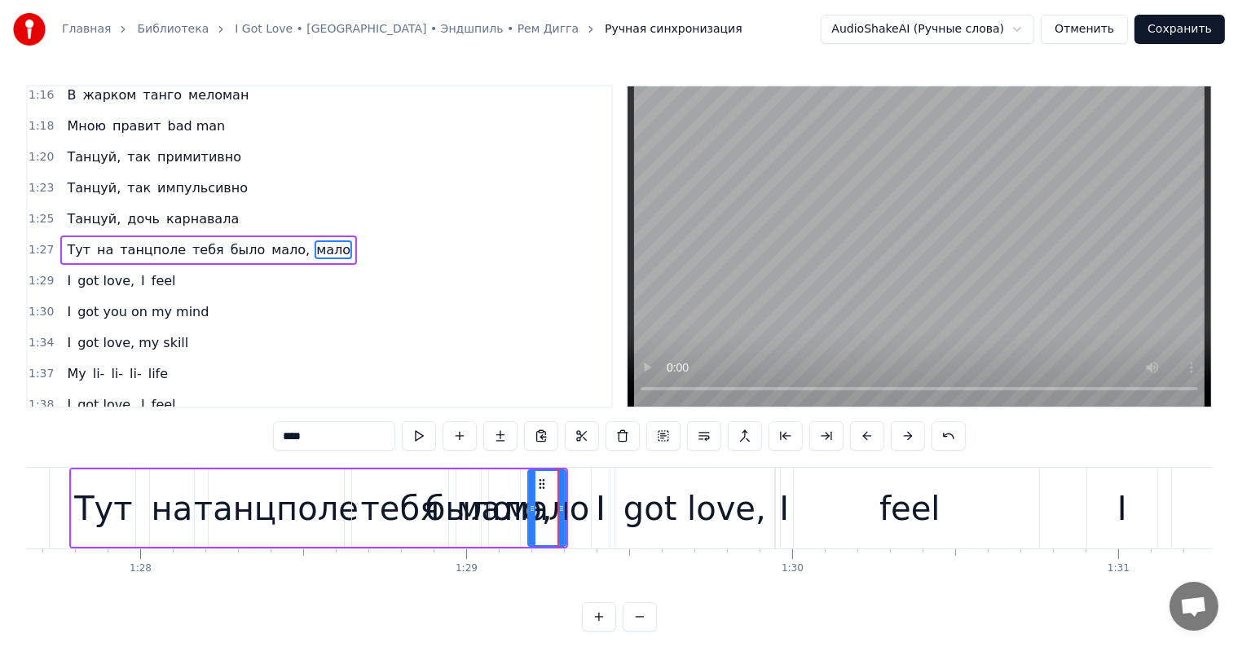
scroll to position [844, 0]
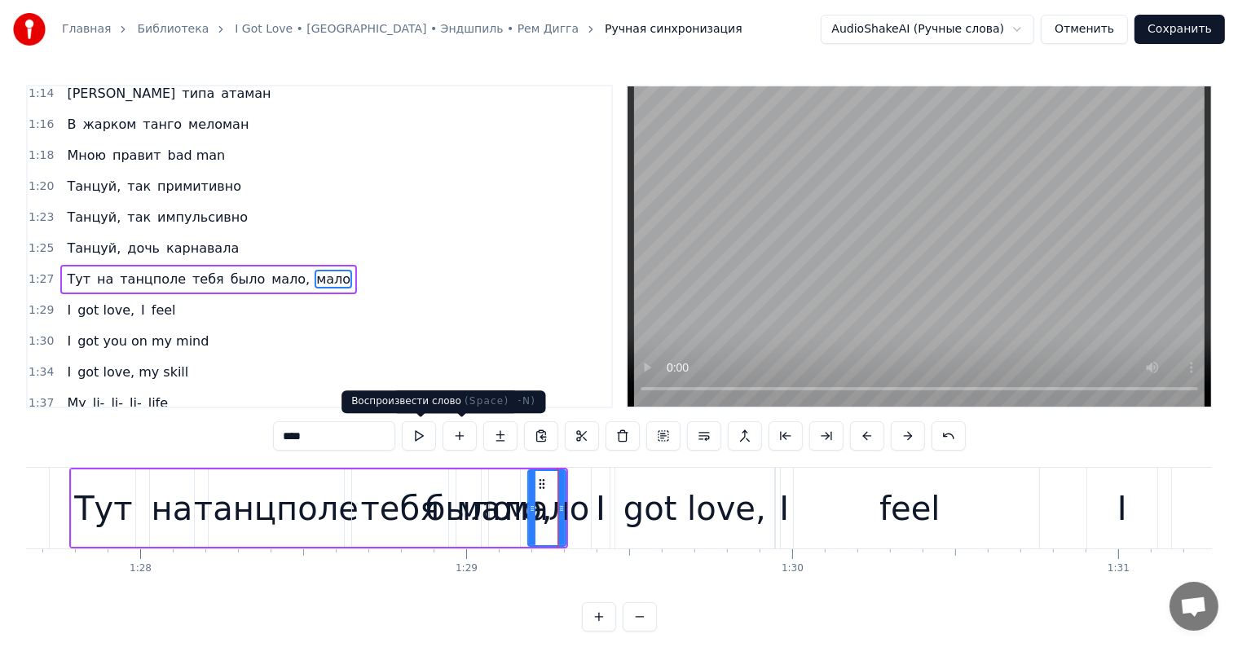
click at [427, 437] on button at bounding box center [419, 435] width 34 height 29
click at [967, 514] on div "feel" at bounding box center [910, 508] width 258 height 81
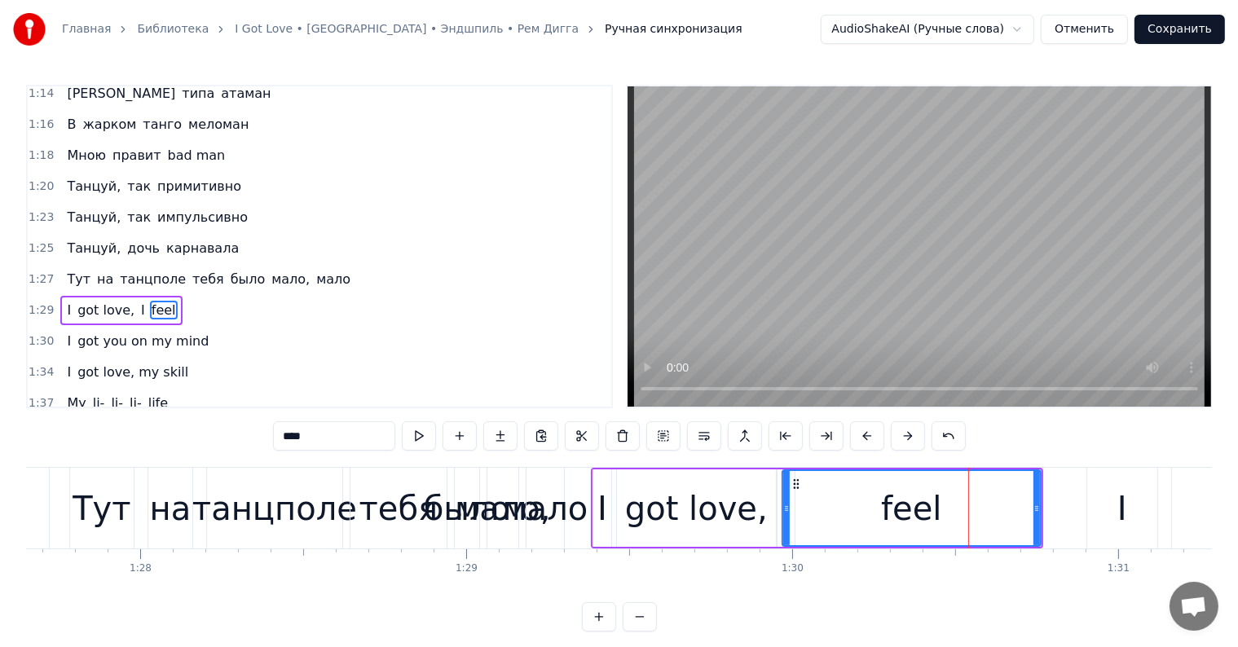
scroll to position [874, 0]
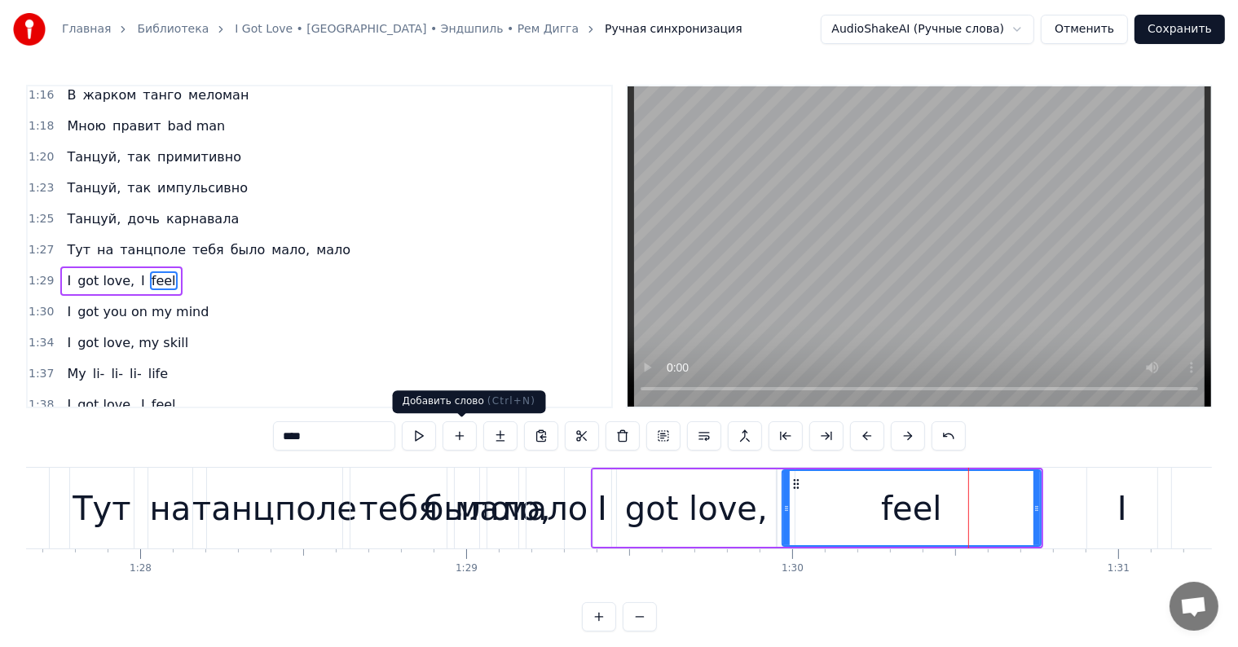
click at [437, 414] on div "0:09 I got love 0:13 I got love, и- и, ха 0:18 Окутала меня, окутала 0:20 Ты бу…" at bounding box center [619, 358] width 1186 height 547
click at [190, 424] on div "0:09 I got love 0:13 I got love, и- и, ха 0:18 Окутала меня, окутала 0:20 Ты бу…" at bounding box center [619, 358] width 1186 height 547
click at [258, 425] on div "0:09 I got love 0:13 I got love, и- и, ха 0:18 Окутала меня, окутала 0:20 Ты бу…" at bounding box center [619, 358] width 1186 height 547
click at [420, 428] on button at bounding box center [419, 435] width 34 height 29
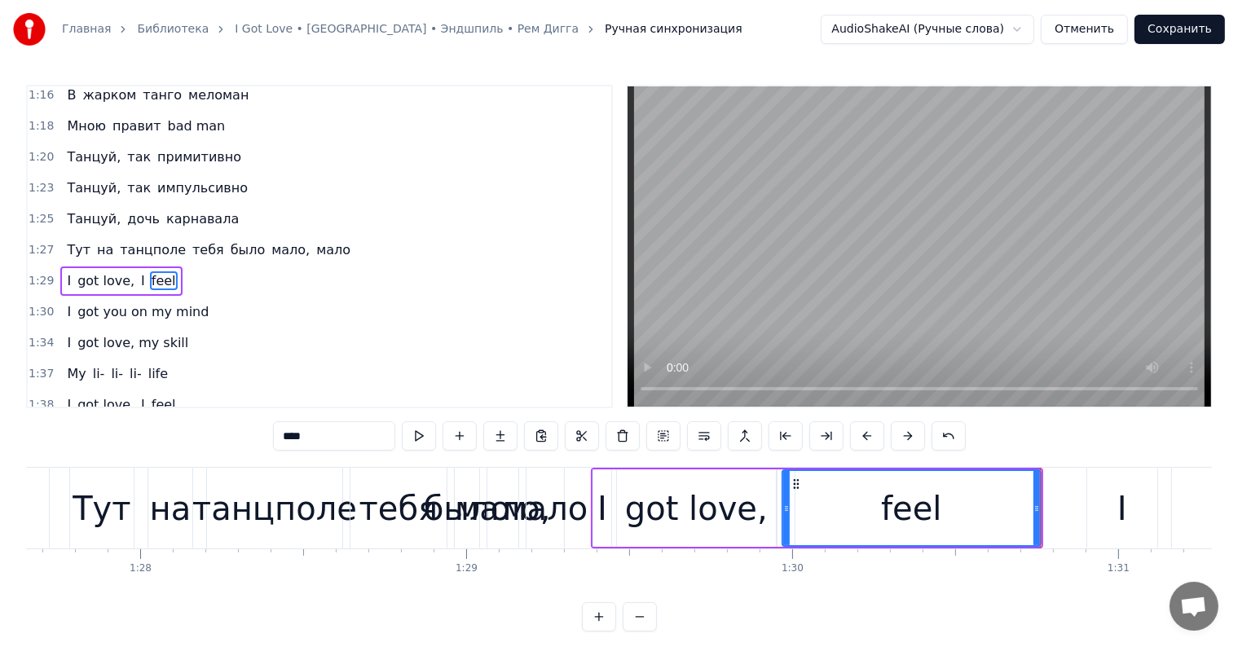
click at [368, 486] on div "тебя" at bounding box center [398, 508] width 79 height 49
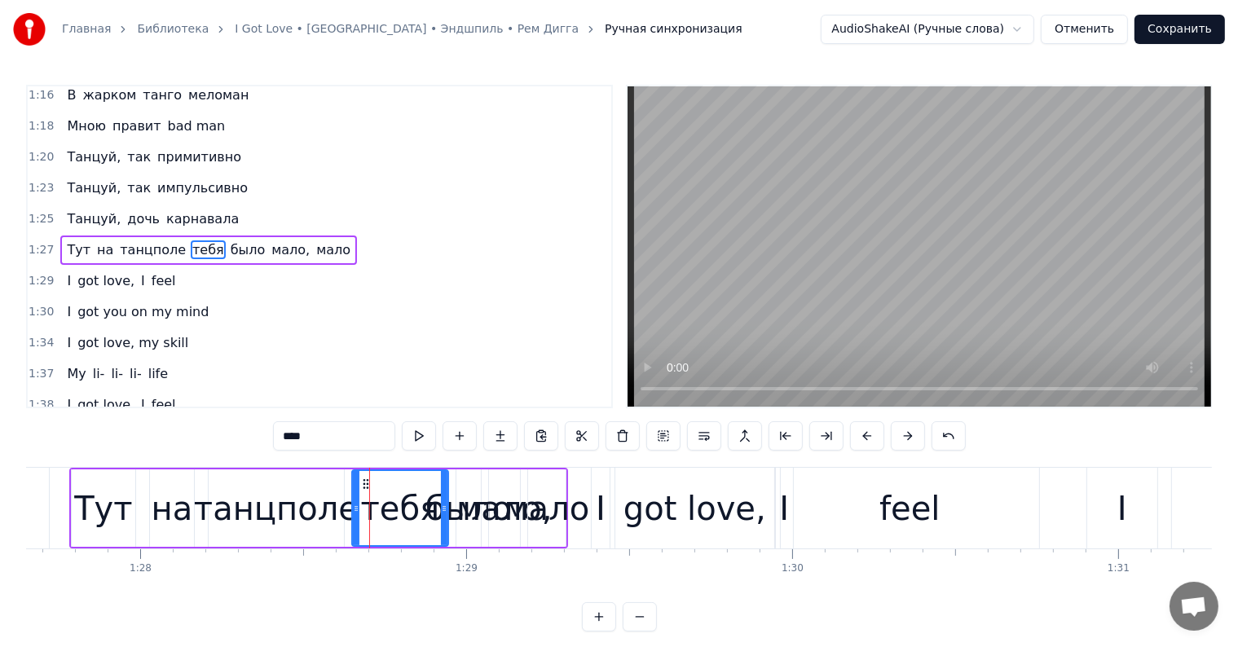
scroll to position [844, 0]
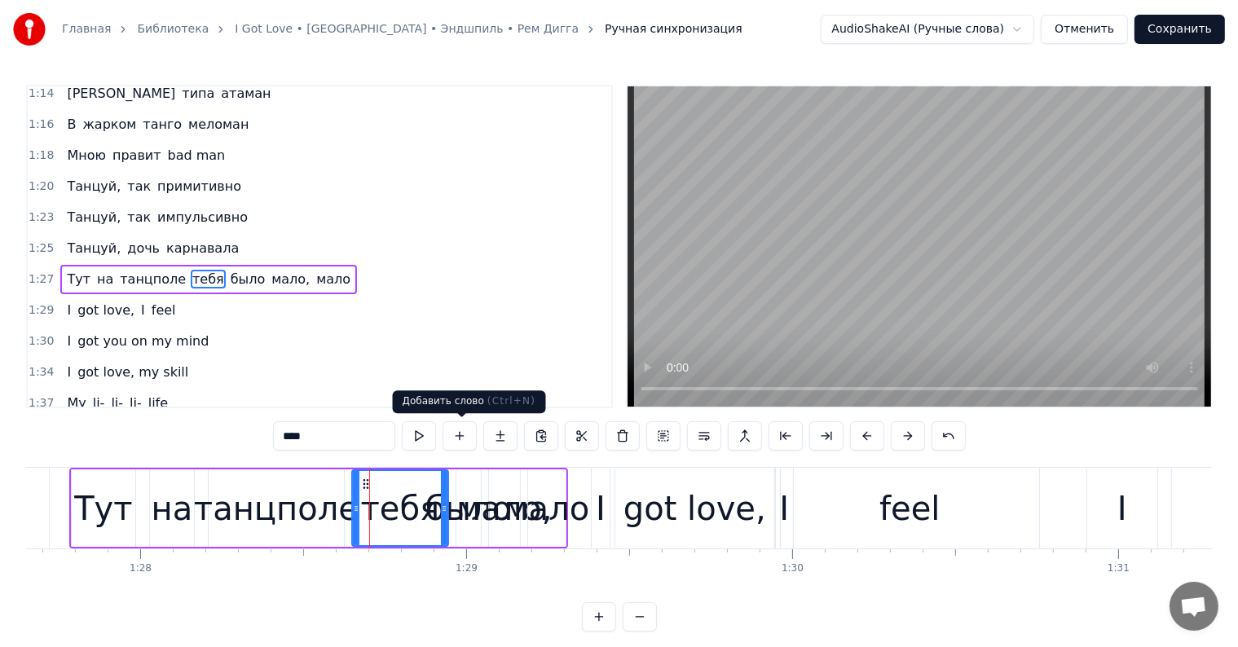
click at [417, 431] on button at bounding box center [419, 435] width 34 height 29
click at [539, 498] on div "мало" at bounding box center [548, 508] width 86 height 49
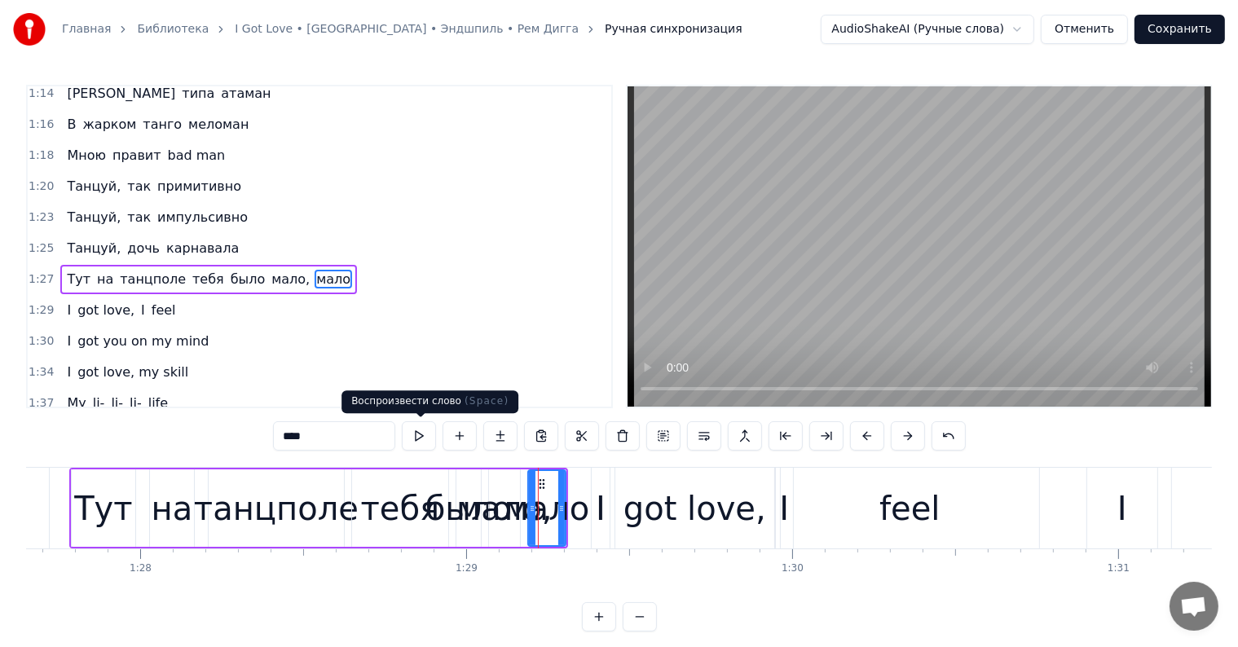
click at [415, 434] on button at bounding box center [419, 435] width 34 height 29
click at [491, 505] on div "мало," at bounding box center [503, 508] width 95 height 49
type input "*****"
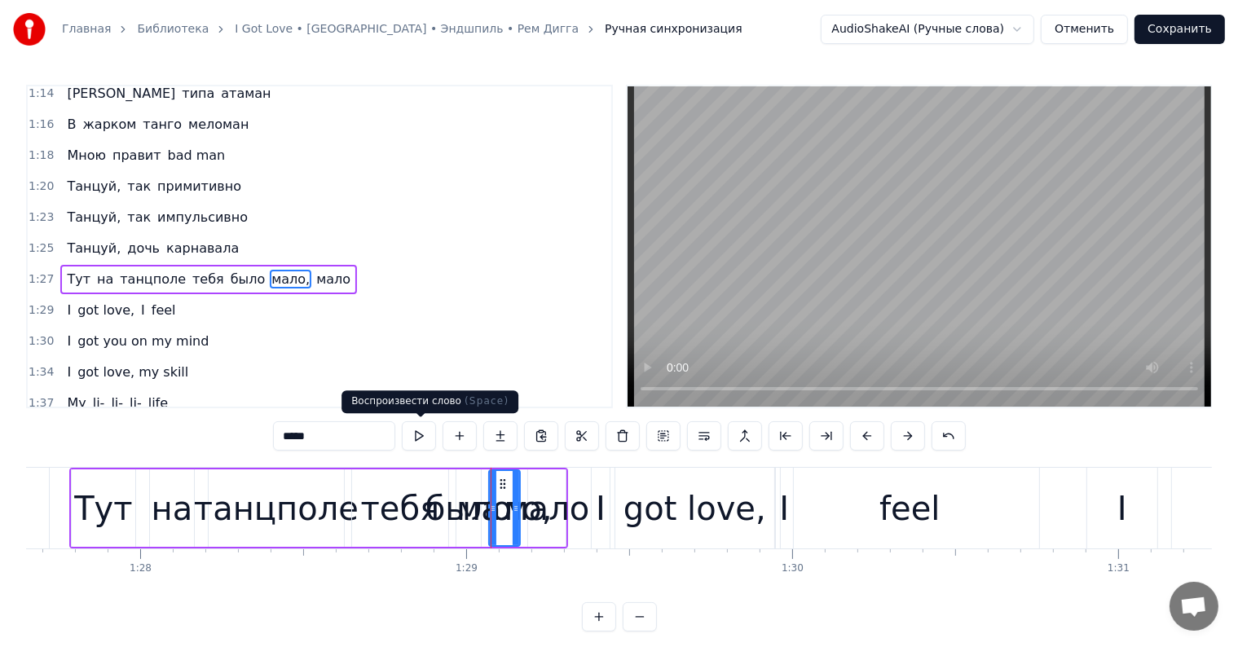
click at [419, 425] on body "Главная Библиотека I Got Love • [GEOGRAPHIC_DATA] • Эндшпиль • Рем Дигга Ручная…" at bounding box center [619, 316] width 1238 height 632
click at [420, 434] on button at bounding box center [419, 435] width 34 height 29
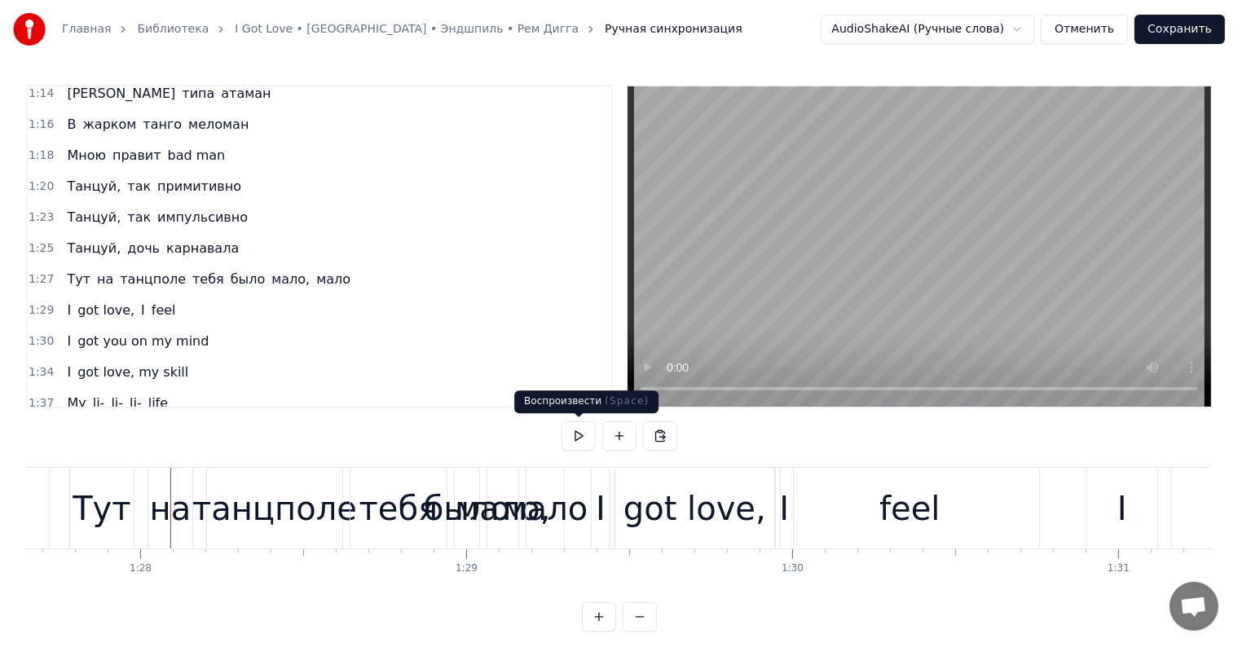
click at [584, 441] on button at bounding box center [579, 435] width 34 height 29
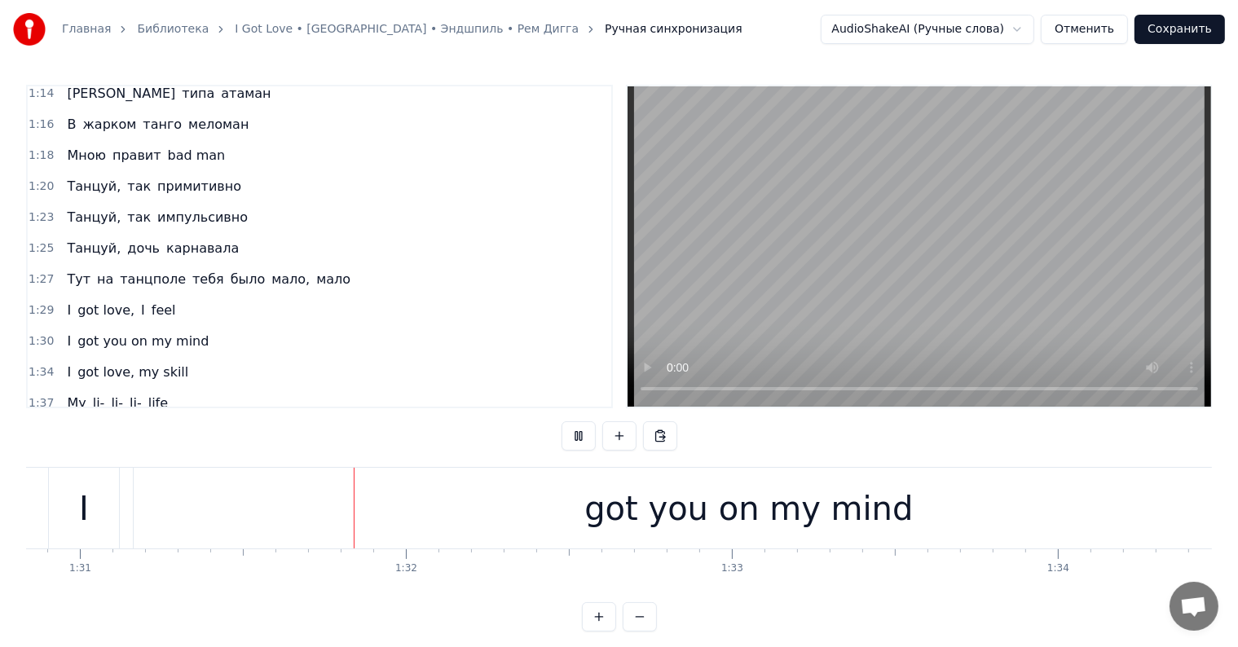
scroll to position [0, 29657]
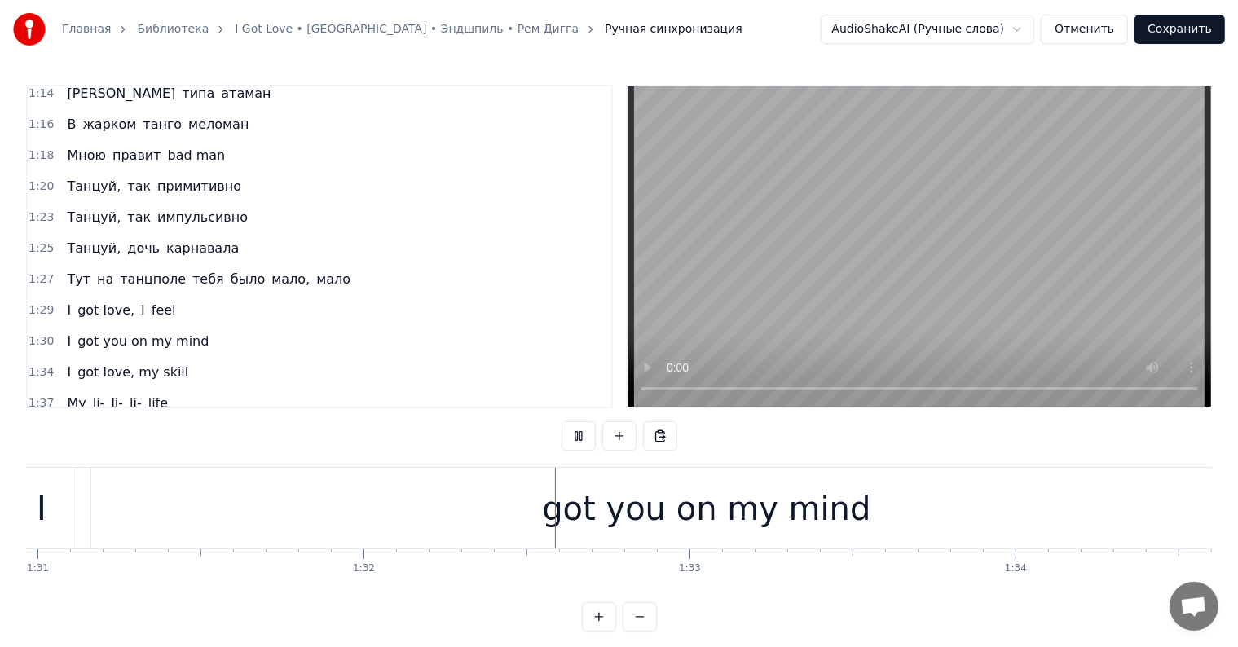
click at [580, 440] on button at bounding box center [579, 435] width 34 height 29
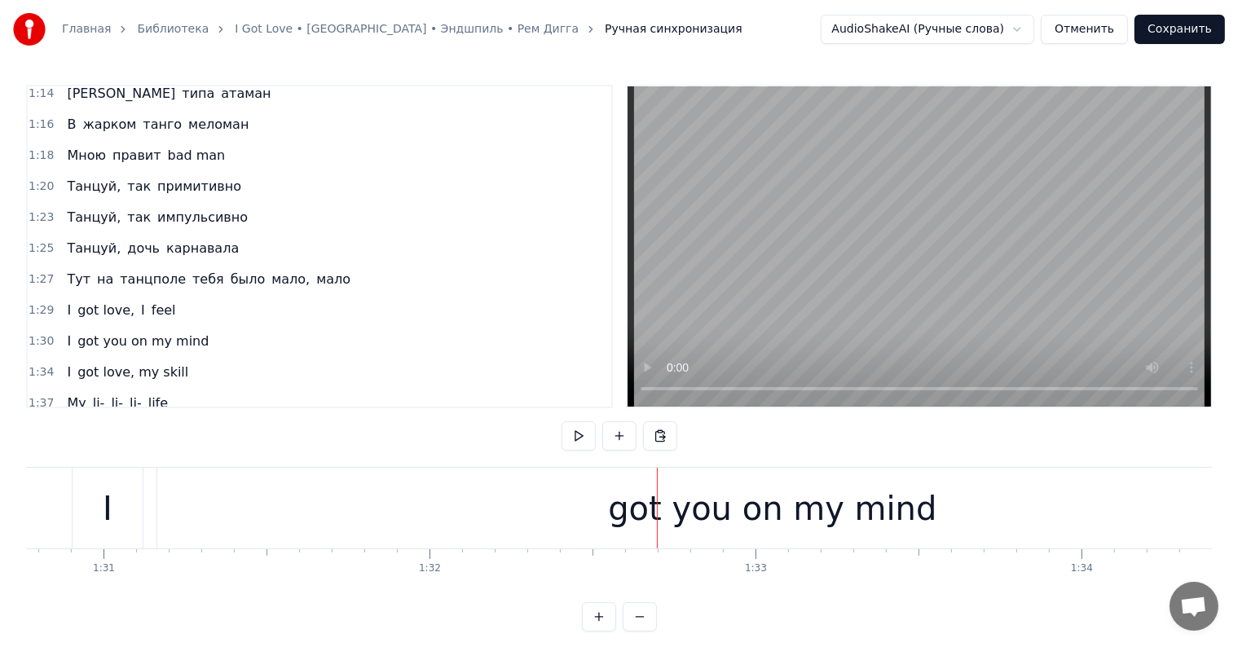
scroll to position [0, 29491]
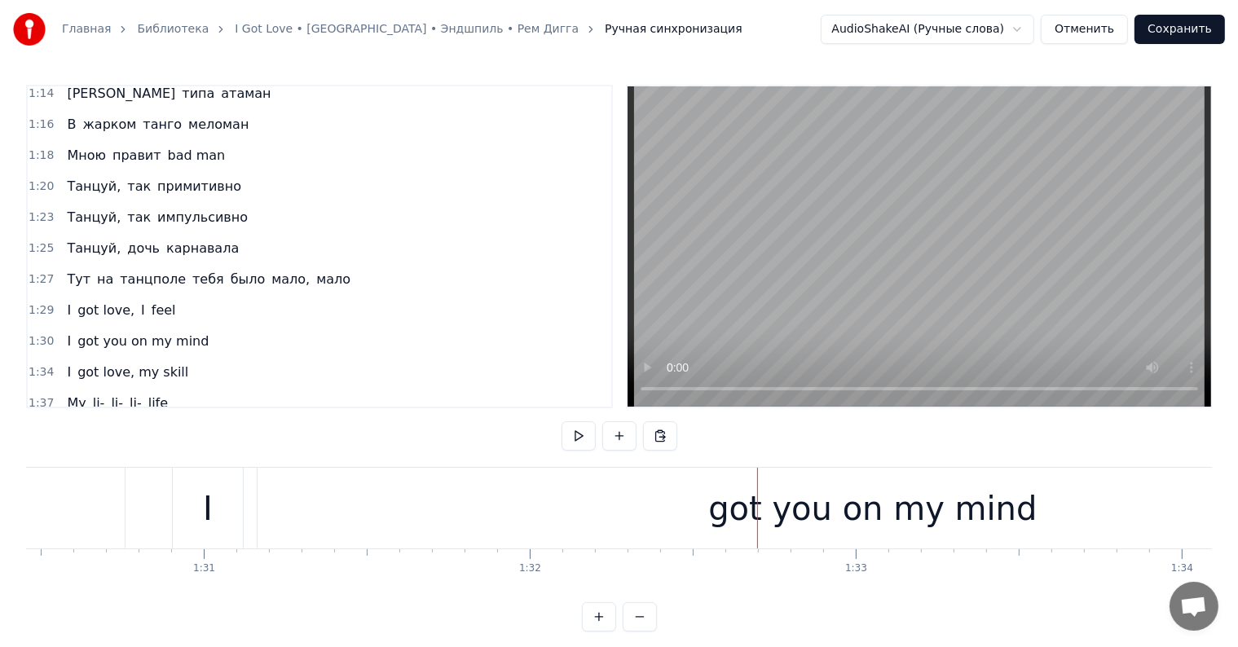
click at [274, 514] on div "got you on my mind" at bounding box center [873, 508] width 1231 height 81
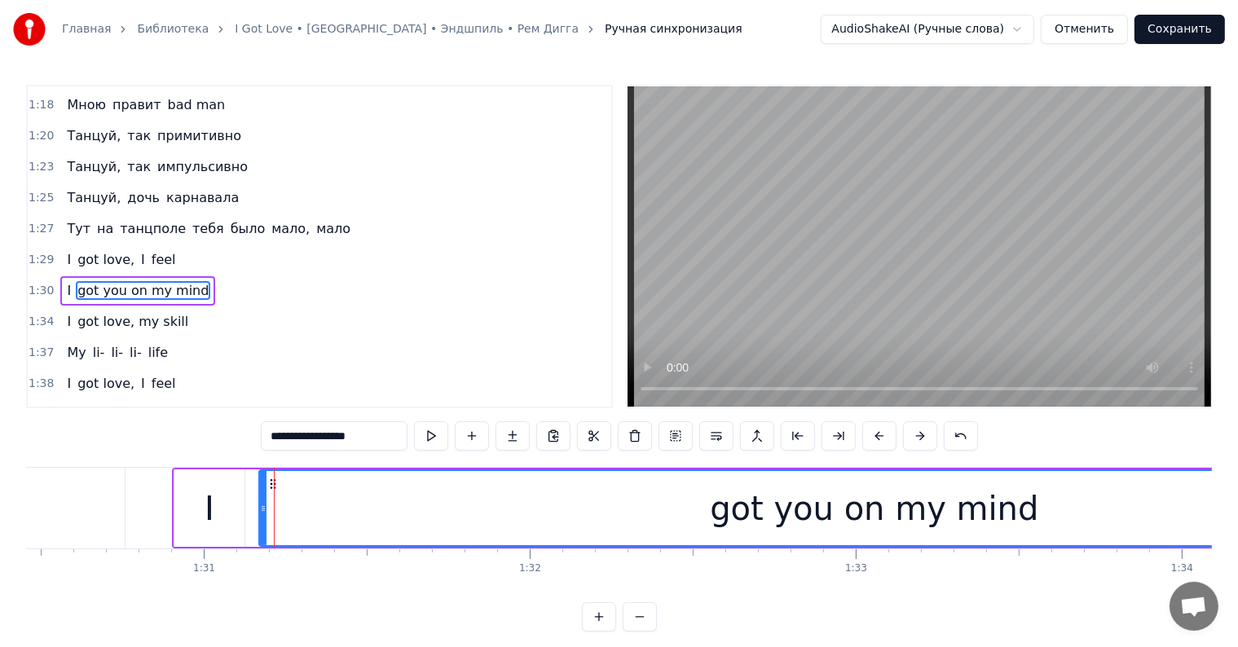
scroll to position [904, 0]
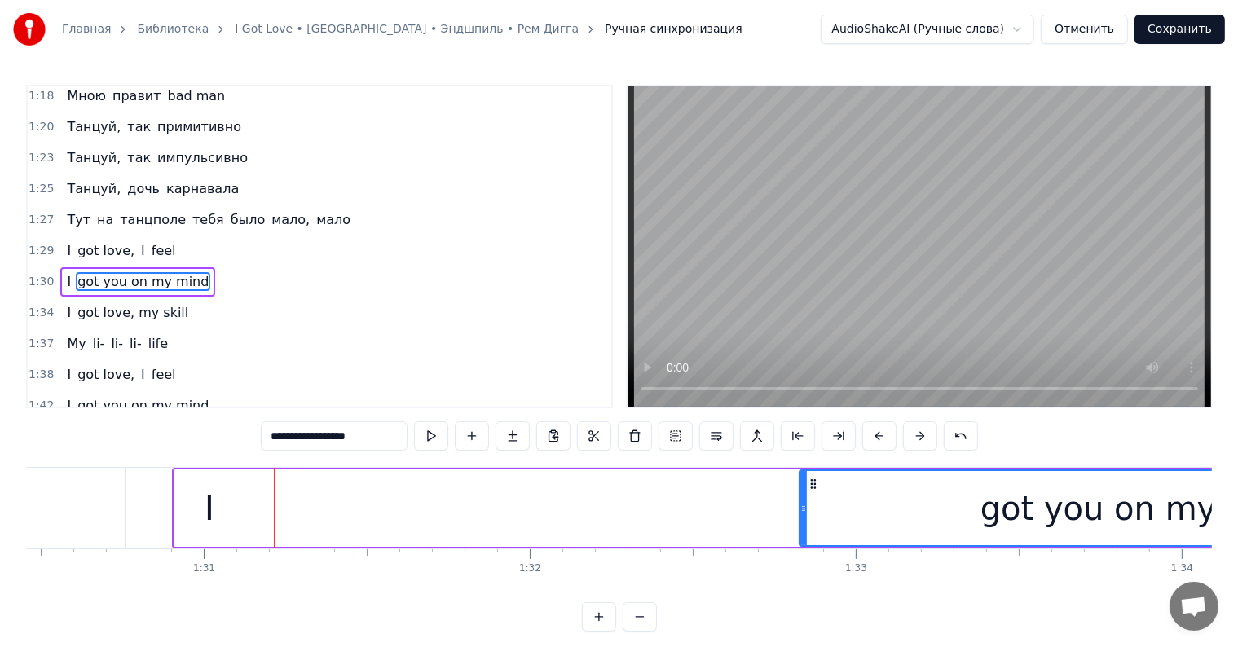
drag, startPoint x: 260, startPoint y: 505, endPoint x: 803, endPoint y: 522, distance: 543.1
click at [803, 522] on div at bounding box center [803, 508] width 7 height 74
click at [197, 502] on div "I" at bounding box center [209, 507] width 70 height 77
type input "*"
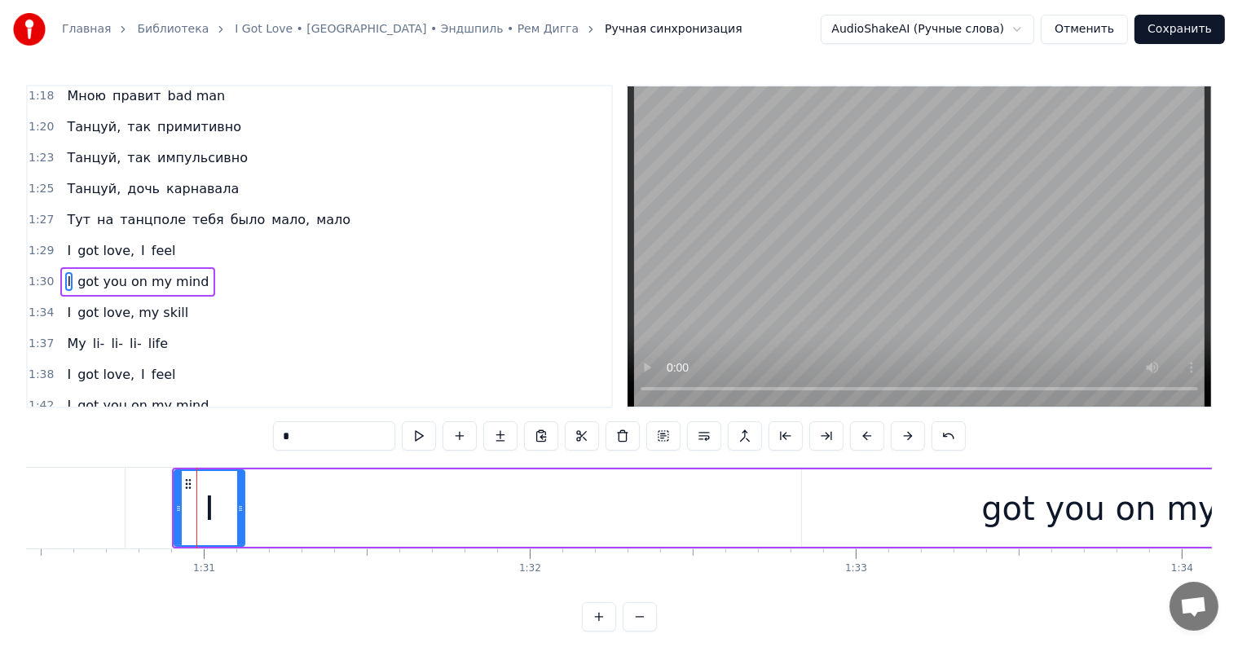
drag, startPoint x: 215, startPoint y: 502, endPoint x: 334, endPoint y: 507, distance: 119.1
click at [349, 507] on div "I got you on my mind" at bounding box center [832, 508] width 1320 height 81
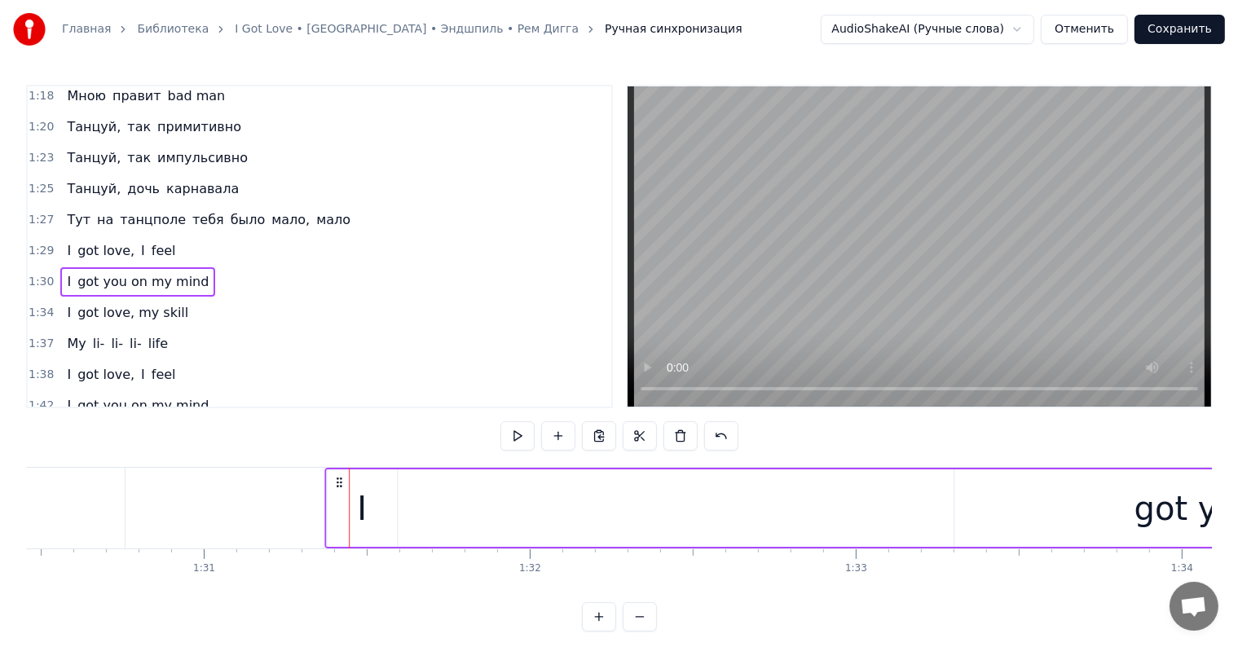
drag, startPoint x: 183, startPoint y: 479, endPoint x: 336, endPoint y: 493, distance: 153.9
click at [336, 493] on div "I got you on my mind" at bounding box center [984, 508] width 1320 height 81
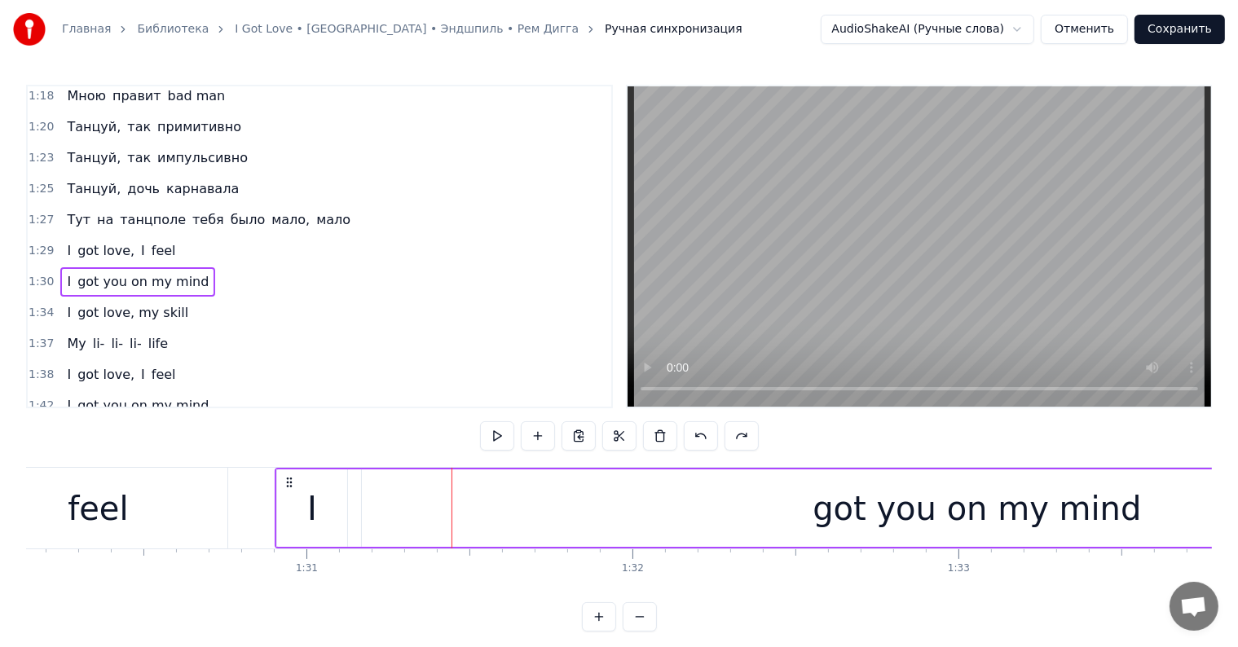
scroll to position [0, 29084]
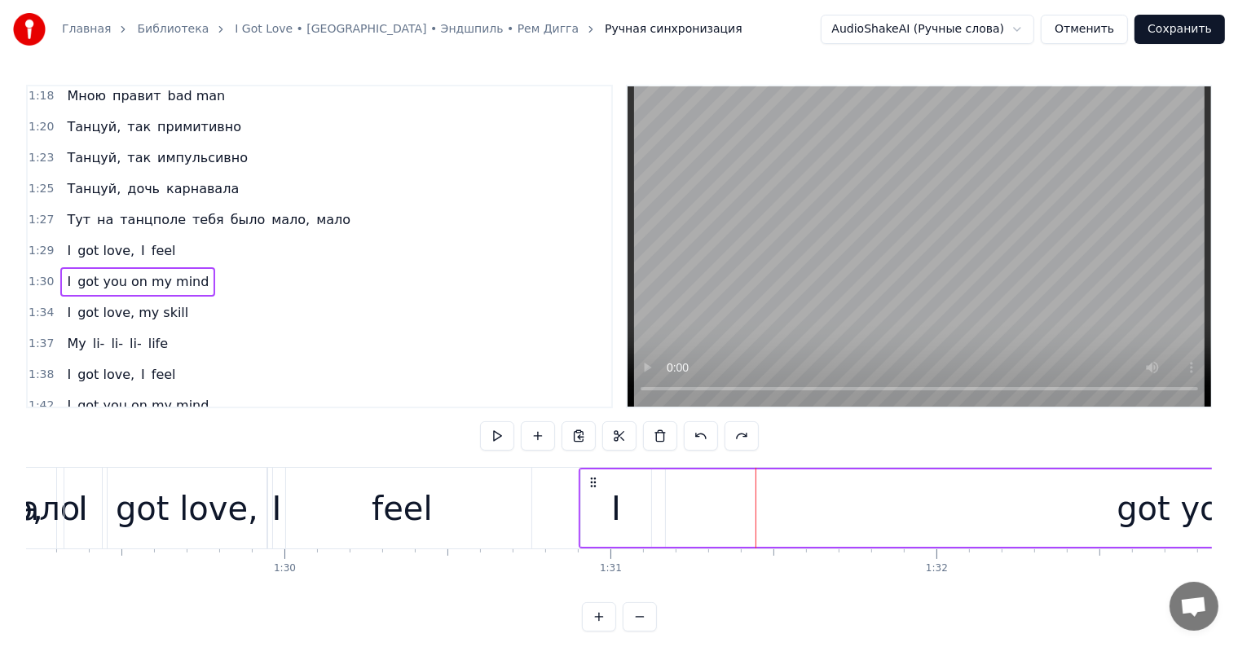
click at [397, 460] on div "0:09 I got love 0:13 I got love, и- и, ха 0:18 Окутала меня, окутала 0:20 Ты бу…" at bounding box center [619, 358] width 1186 height 547
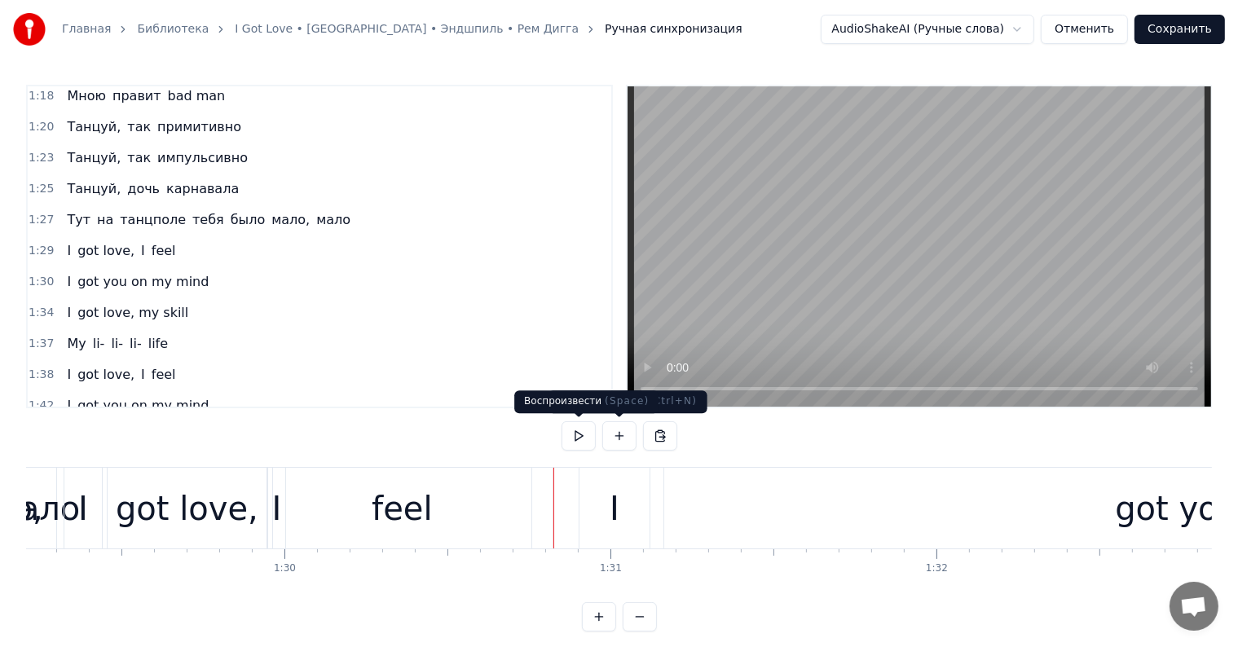
click at [587, 434] on button at bounding box center [579, 435] width 34 height 29
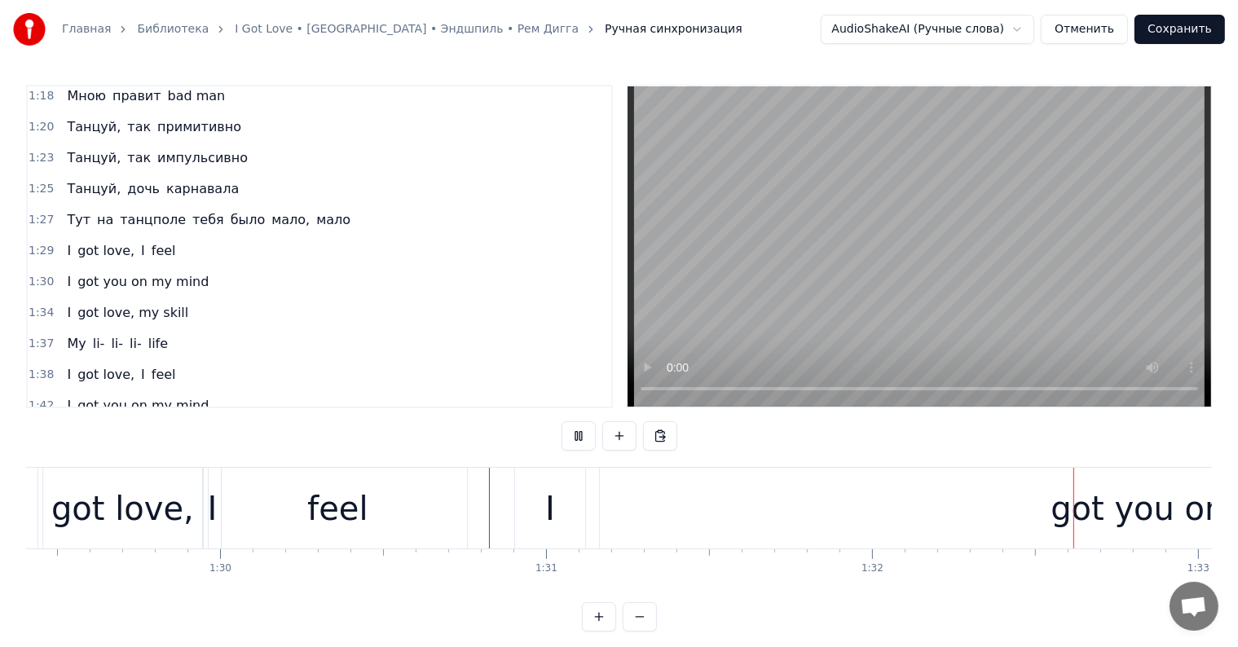
click at [587, 434] on button at bounding box center [579, 435] width 34 height 29
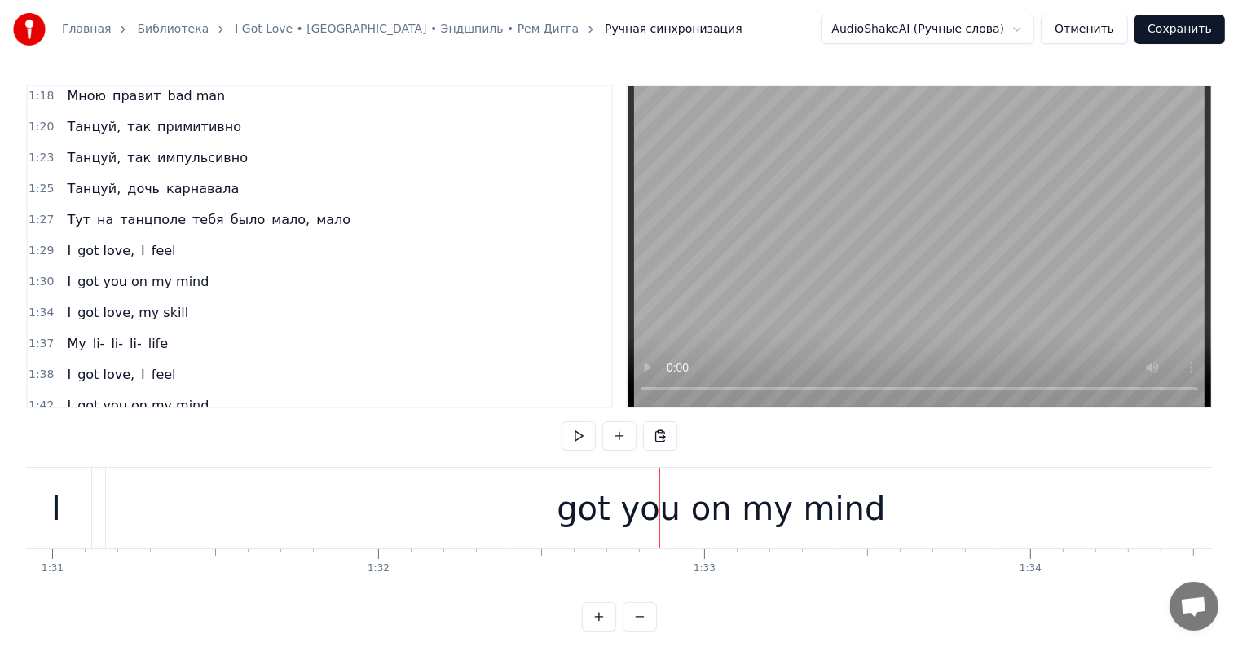
scroll to position [0, 29541]
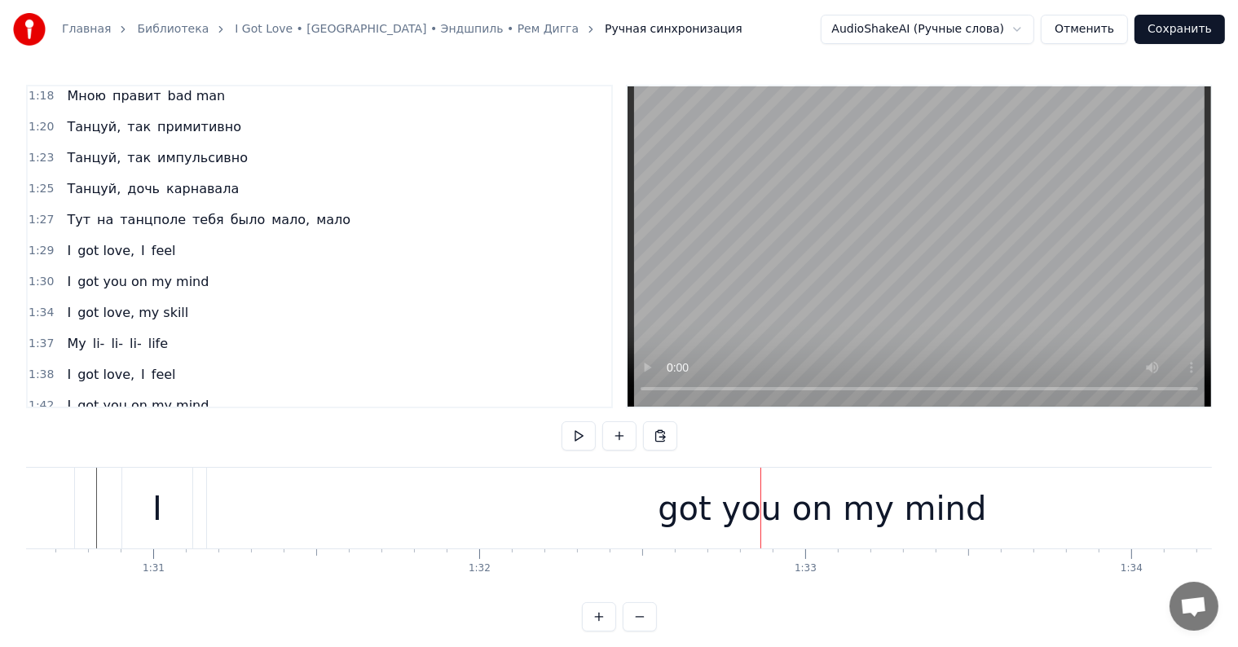
click at [128, 495] on div "I" at bounding box center [157, 508] width 70 height 81
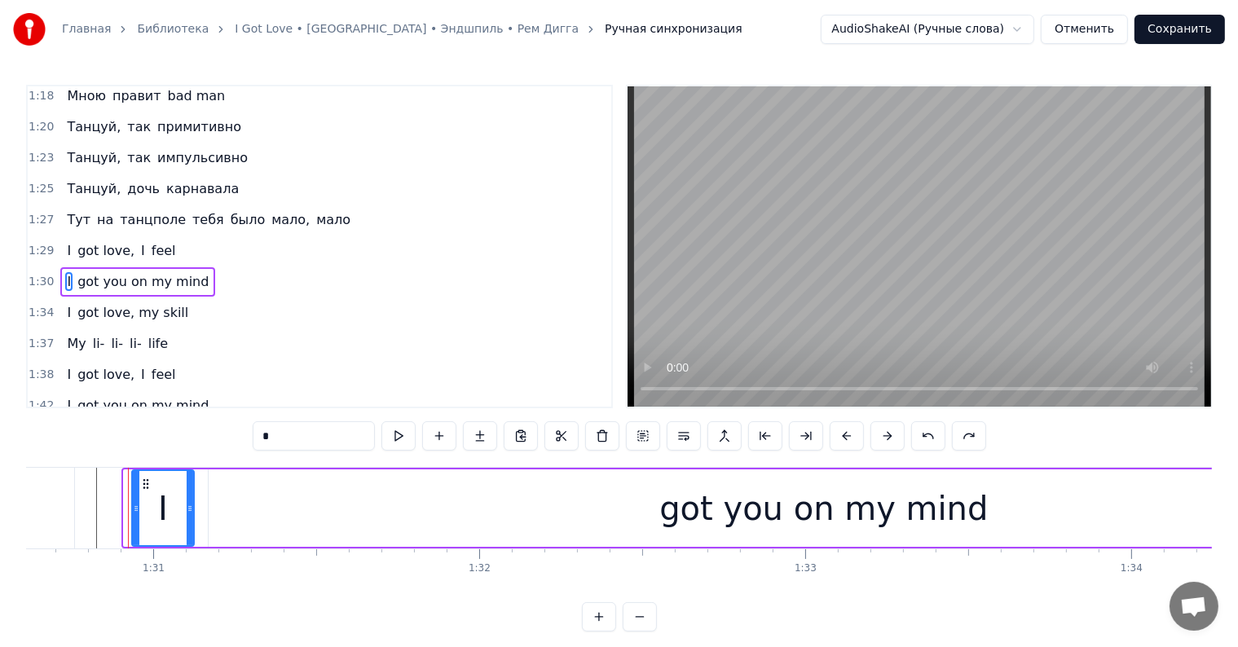
click at [133, 487] on div at bounding box center [136, 508] width 7 height 74
click at [208, 478] on div "got you on my mind" at bounding box center [824, 507] width 1232 height 77
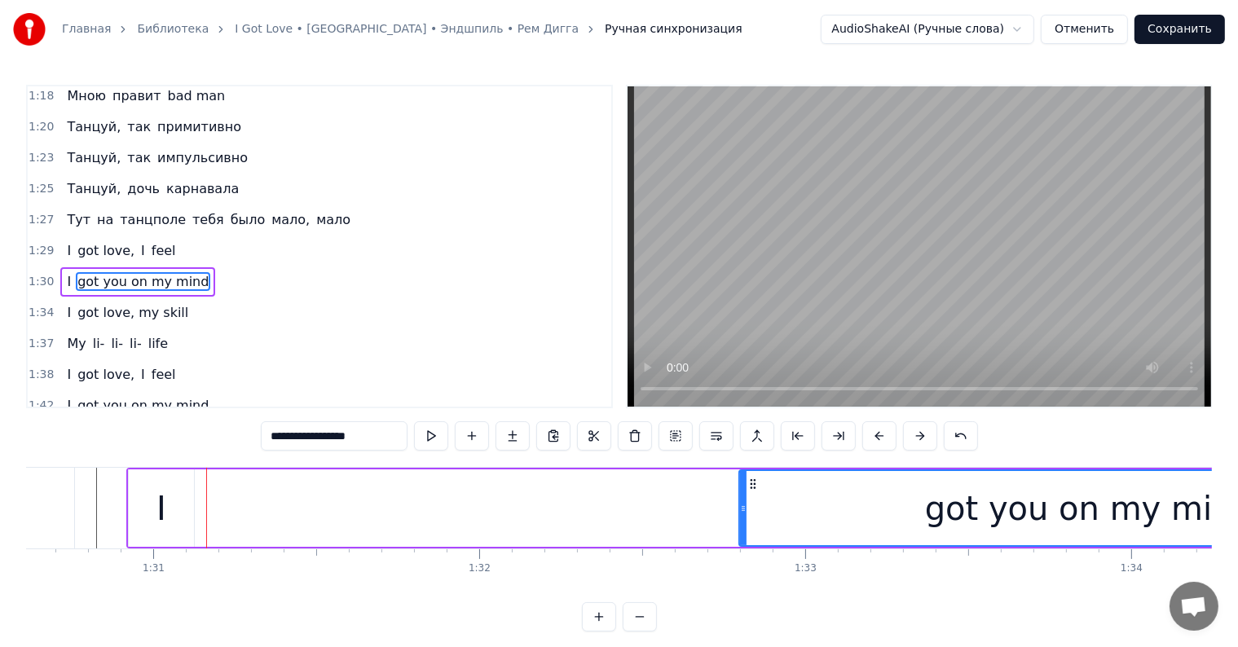
drag, startPoint x: 210, startPoint y: 483, endPoint x: 741, endPoint y: 498, distance: 530.8
click at [741, 498] on div at bounding box center [743, 508] width 7 height 74
click at [172, 508] on div "I" at bounding box center [161, 507] width 65 height 77
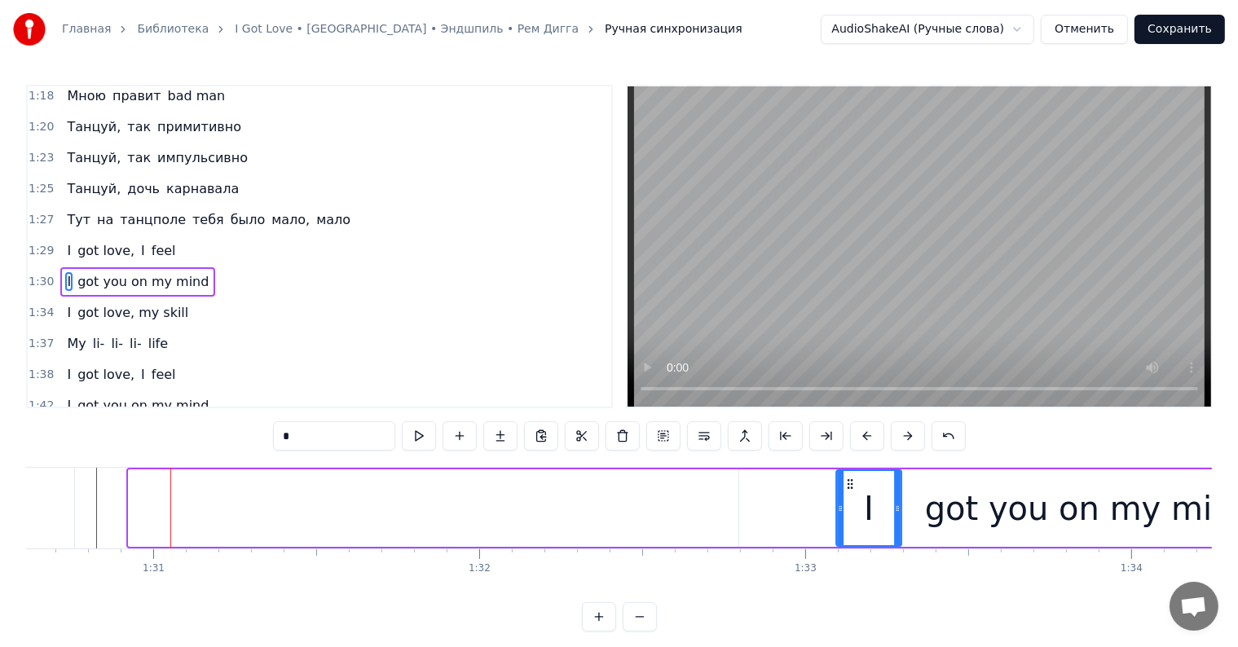
drag, startPoint x: 139, startPoint y: 479, endPoint x: 848, endPoint y: 485, distance: 708.3
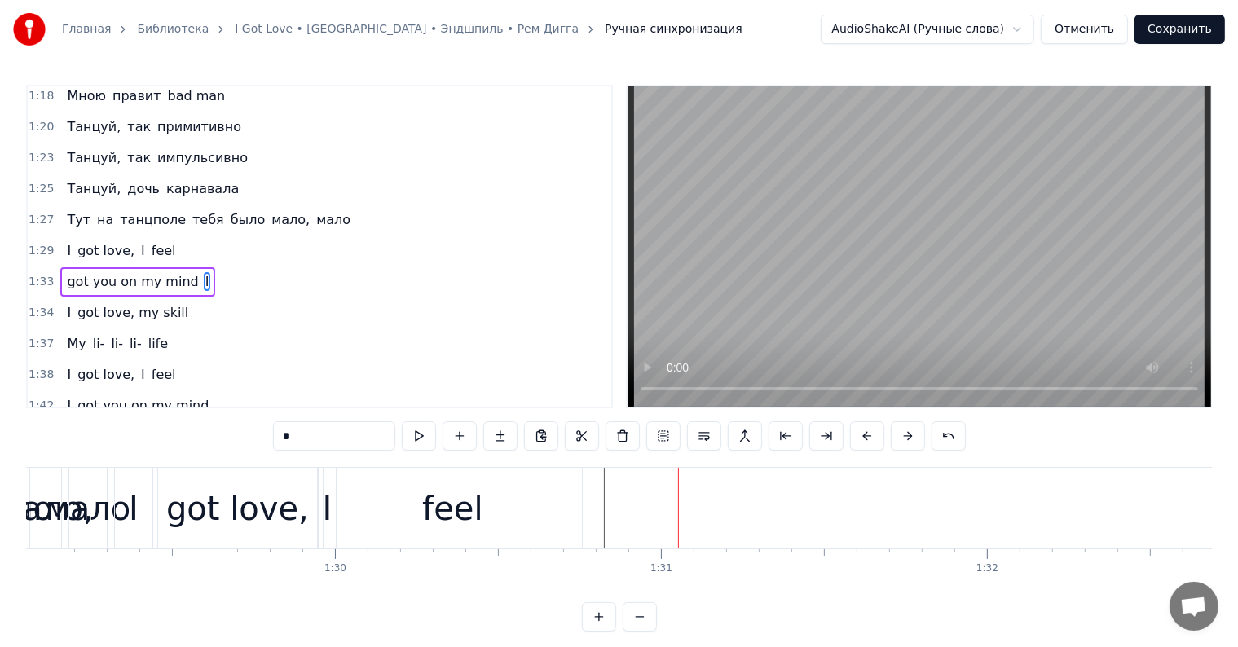
scroll to position [0, 29135]
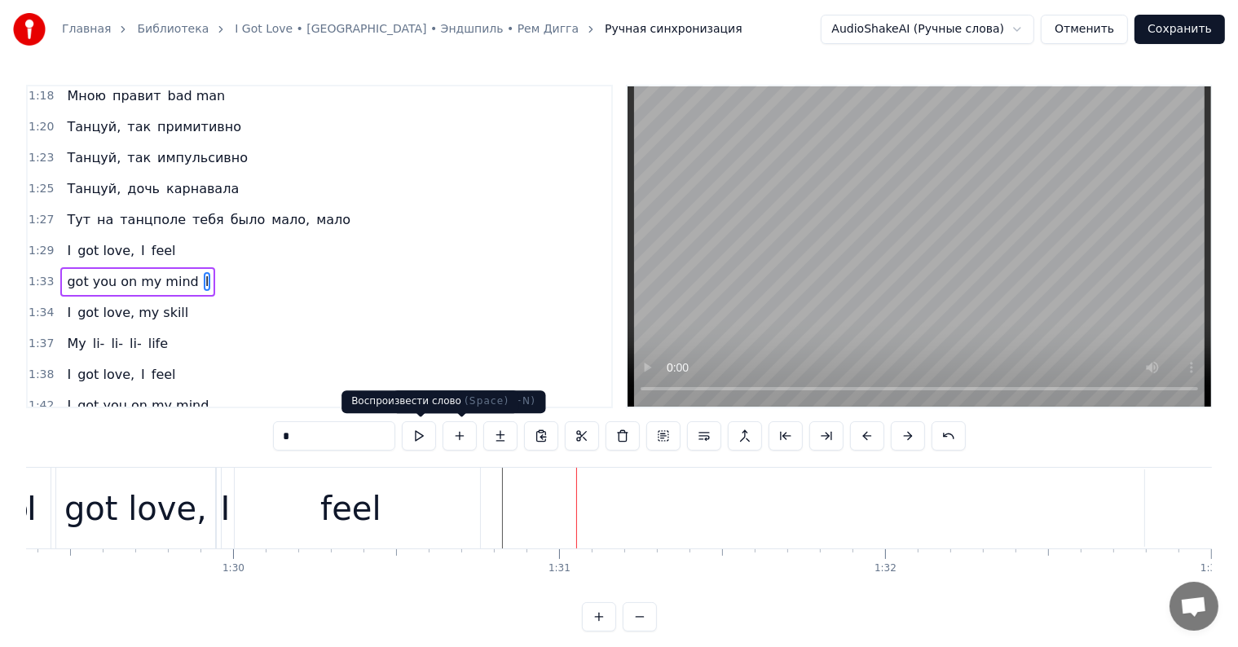
click at [425, 431] on button at bounding box center [419, 435] width 34 height 29
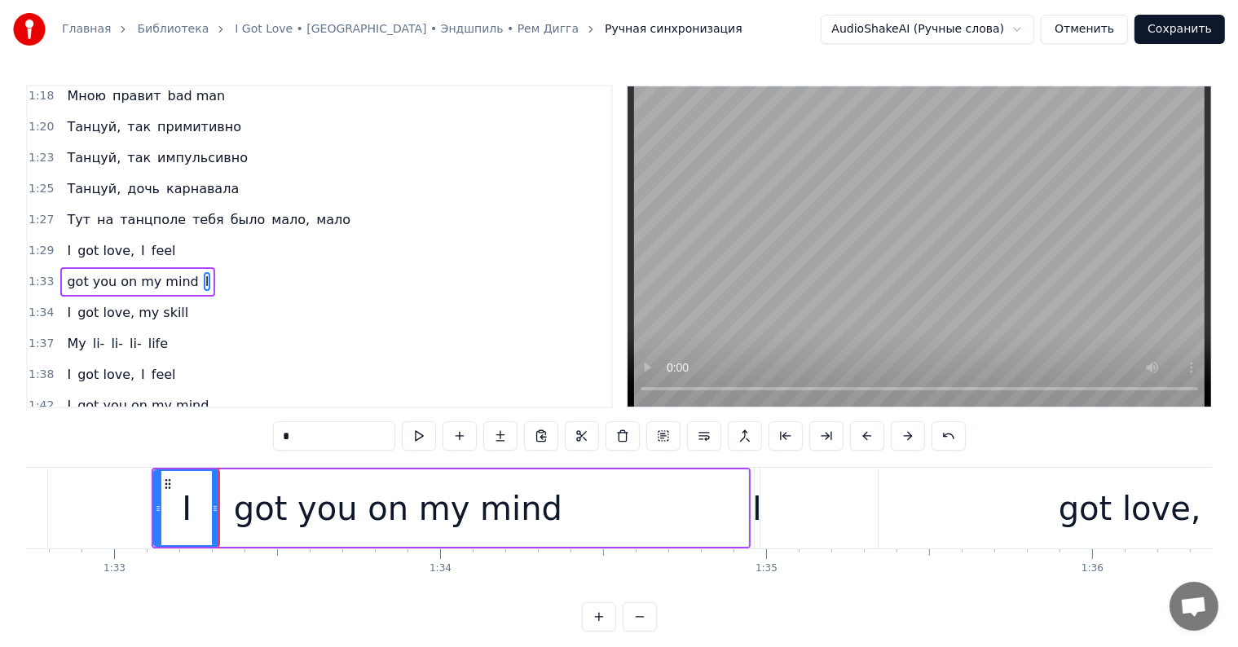
scroll to position [0, 30277]
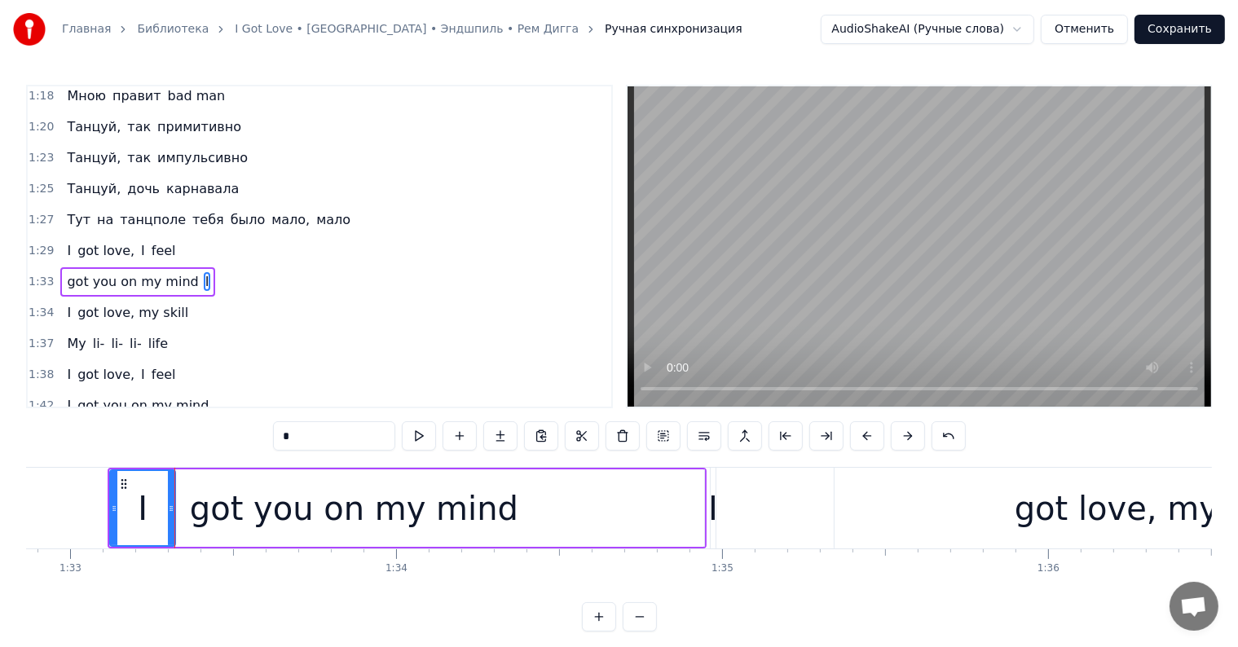
click at [635, 630] on button at bounding box center [640, 616] width 34 height 29
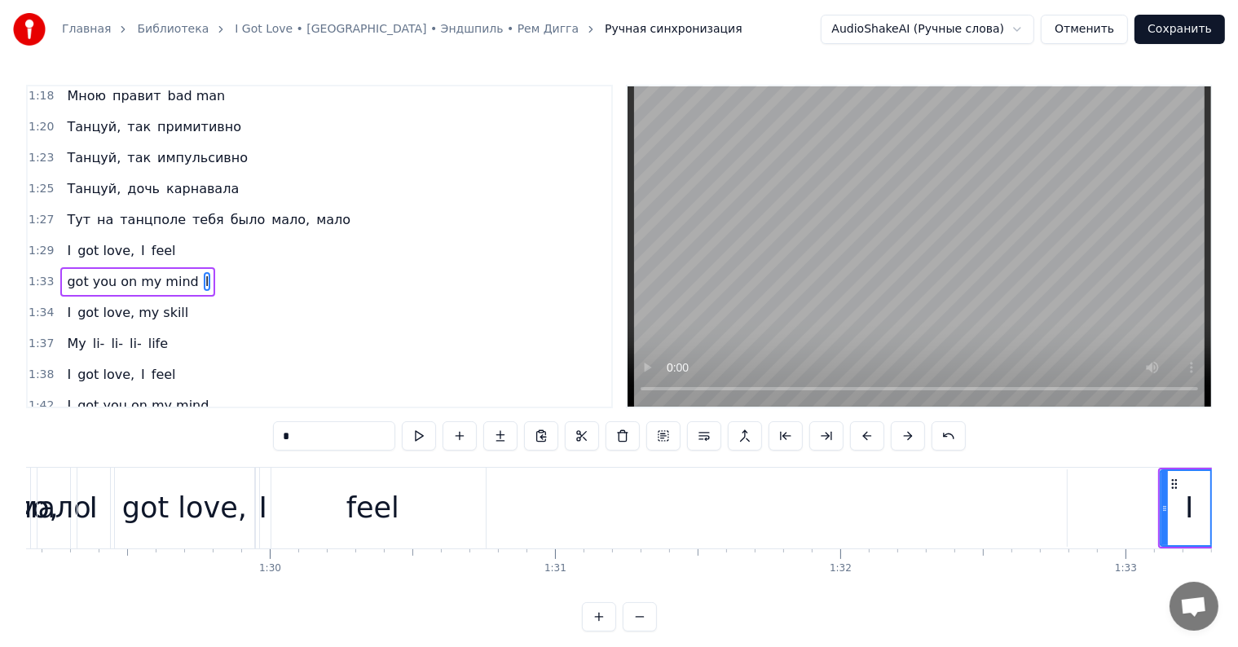
scroll to position [0, 25398]
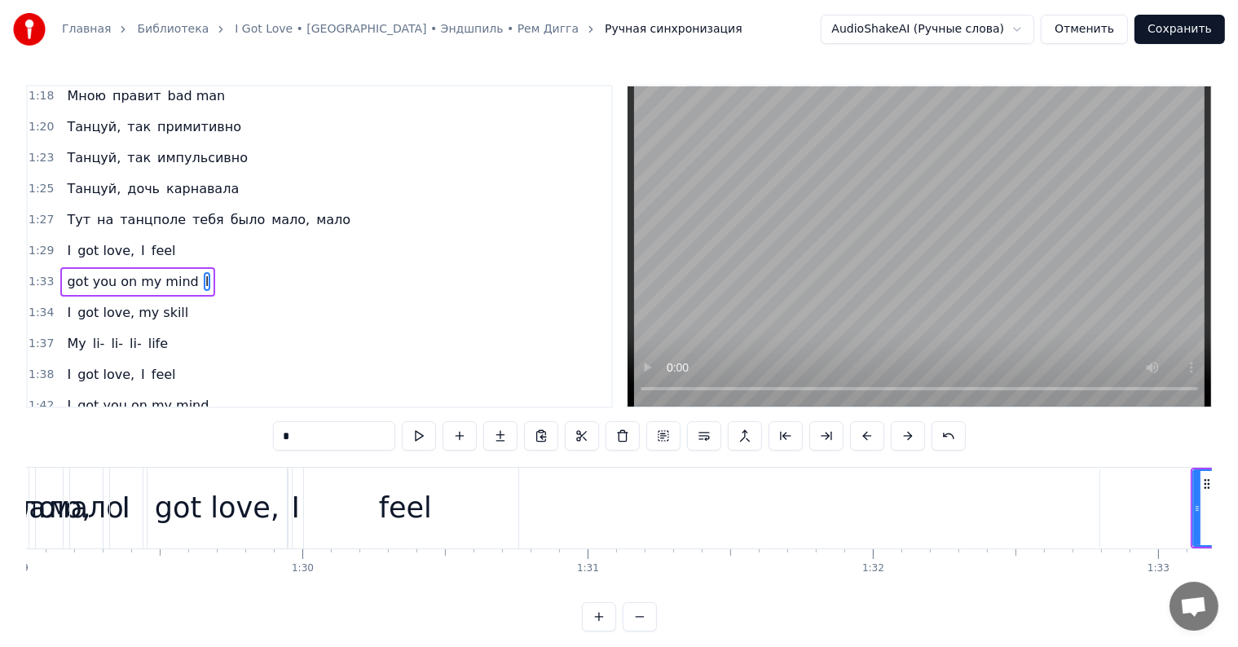
click at [293, 497] on div "feel" at bounding box center [406, 508] width 226 height 81
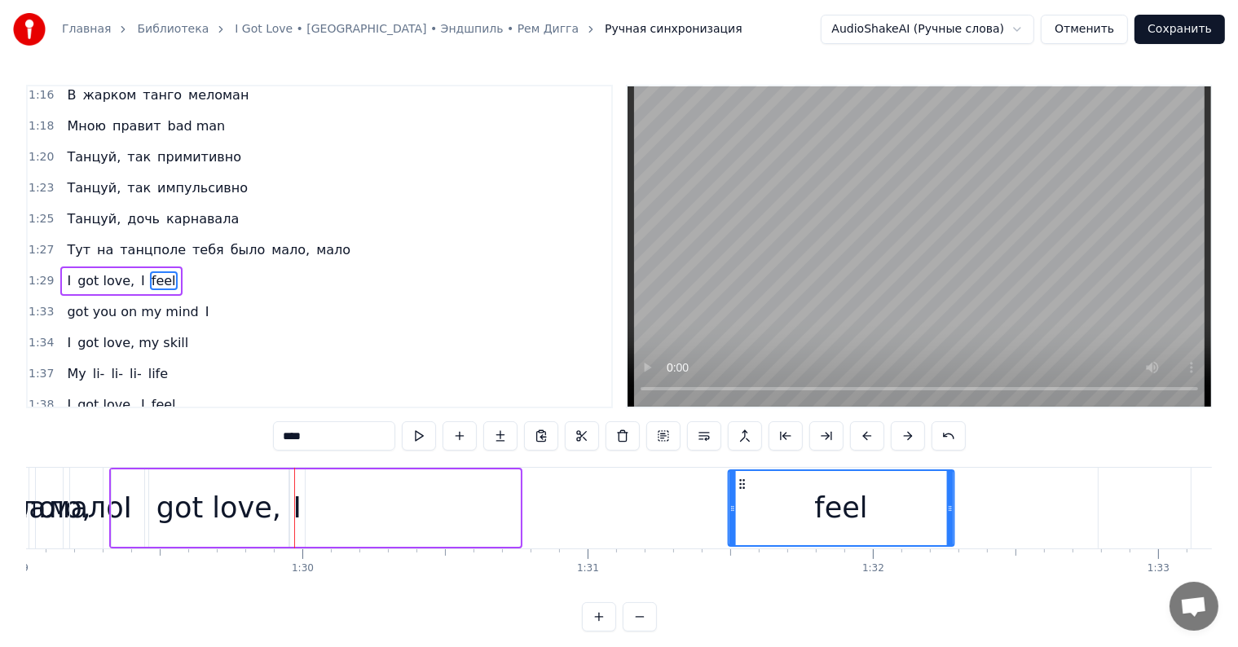
drag, startPoint x: 307, startPoint y: 485, endPoint x: 469, endPoint y: 496, distance: 162.5
click at [743, 496] on div "feel" at bounding box center [841, 508] width 224 height 74
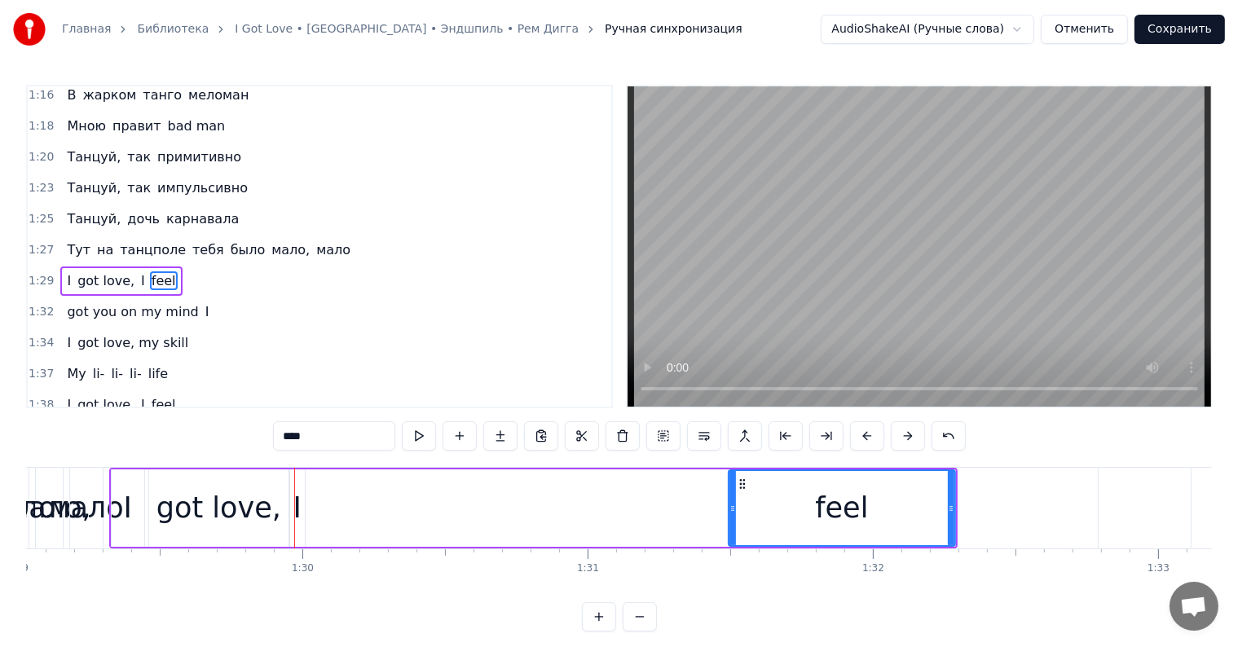
click at [297, 492] on div "I" at bounding box center [297, 508] width 8 height 43
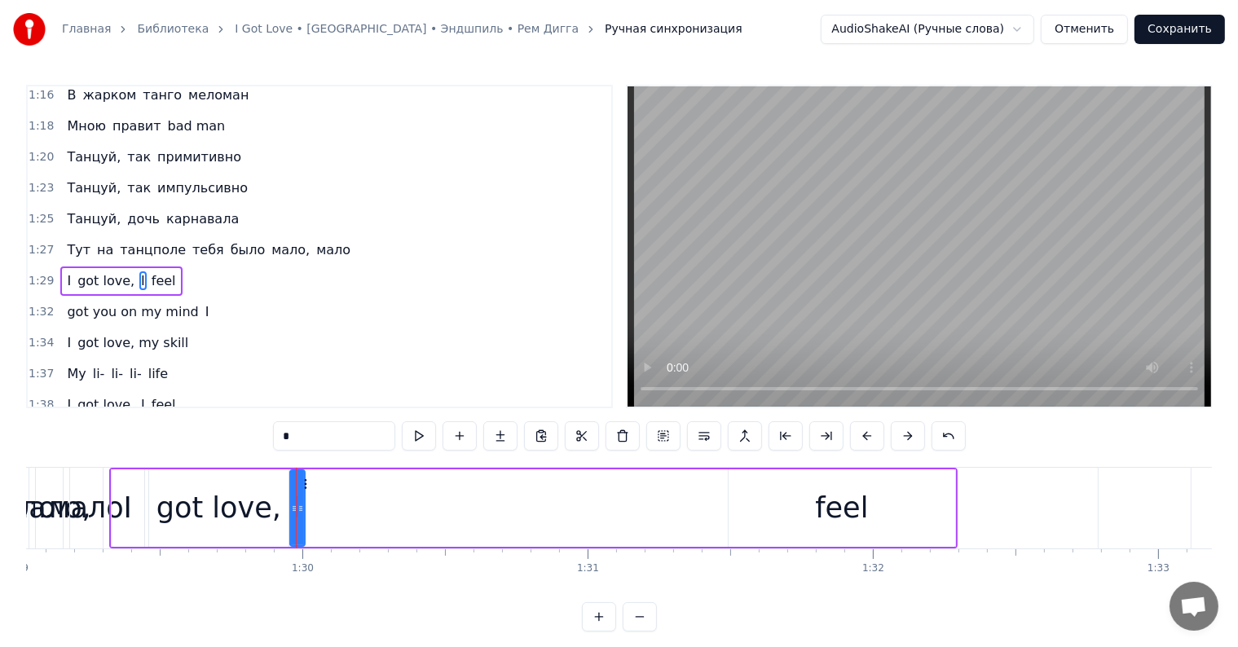
click at [121, 476] on div "I" at bounding box center [128, 507] width 33 height 77
click at [293, 502] on div "I" at bounding box center [297, 508] width 8 height 43
drag, startPoint x: 303, startPoint y: 483, endPoint x: 725, endPoint y: 497, distance: 422.5
click at [725, 497] on div "I" at bounding box center [719, 507] width 16 height 77
click at [231, 507] on div "got love," at bounding box center [218, 508] width 125 height 43
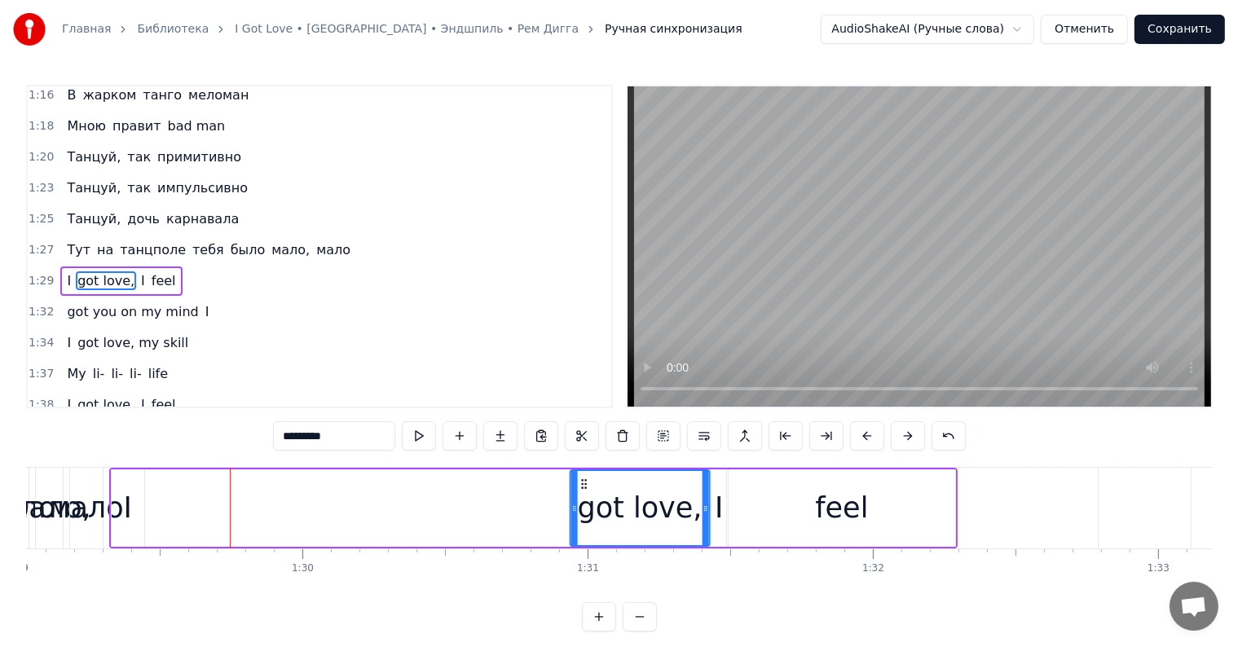
drag, startPoint x: 161, startPoint y: 483, endPoint x: 583, endPoint y: 505, distance: 421.9
click at [583, 505] on div "got love," at bounding box center [639, 508] width 137 height 74
click at [127, 493] on div "I" at bounding box center [128, 508] width 8 height 43
type input "*"
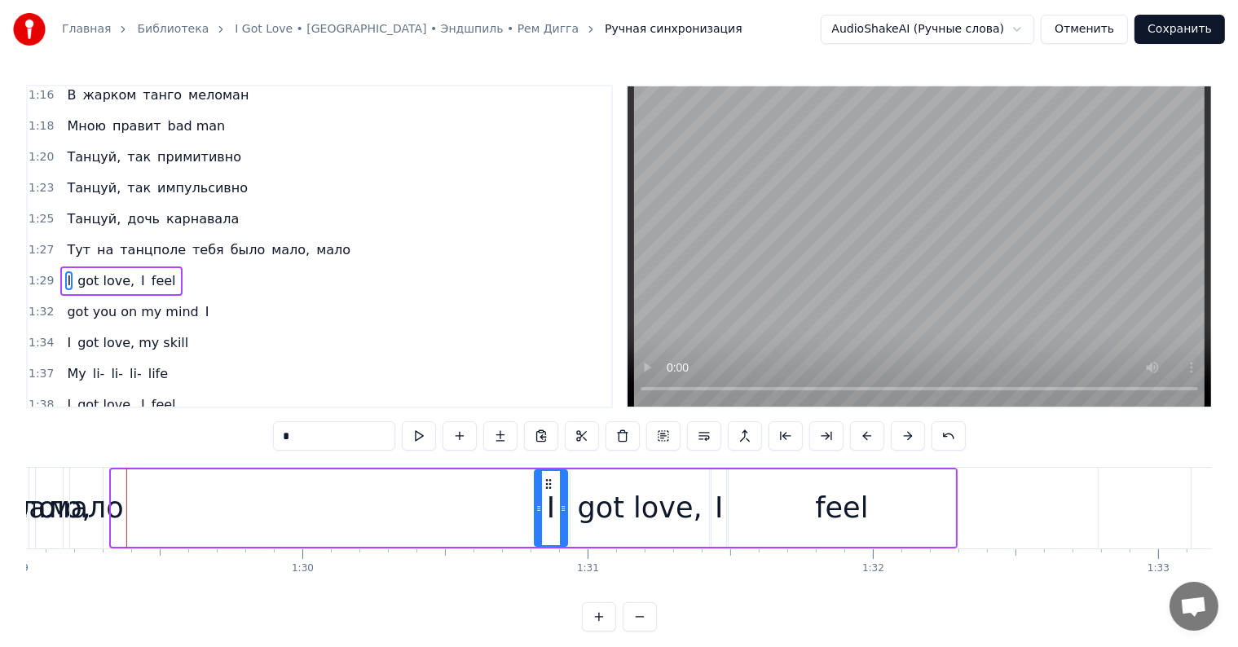
drag, startPoint x: 123, startPoint y: 478, endPoint x: 546, endPoint y: 503, distance: 423.8
click at [546, 503] on div "I" at bounding box center [551, 508] width 31 height 74
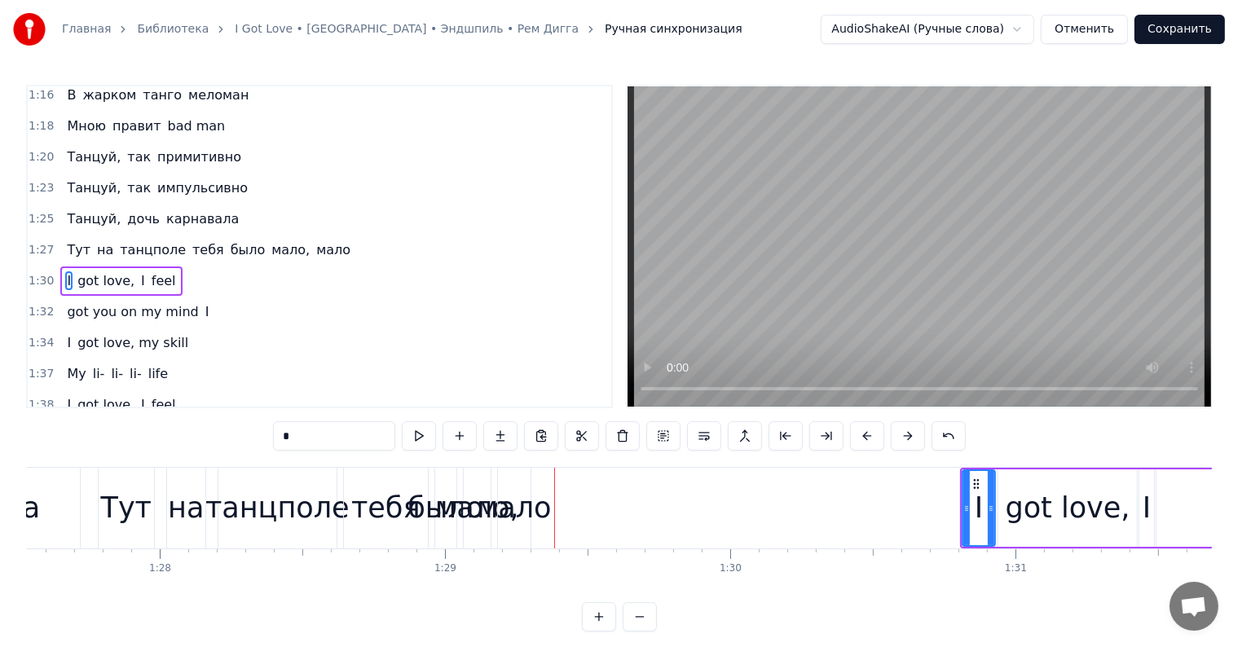
scroll to position [0, 24925]
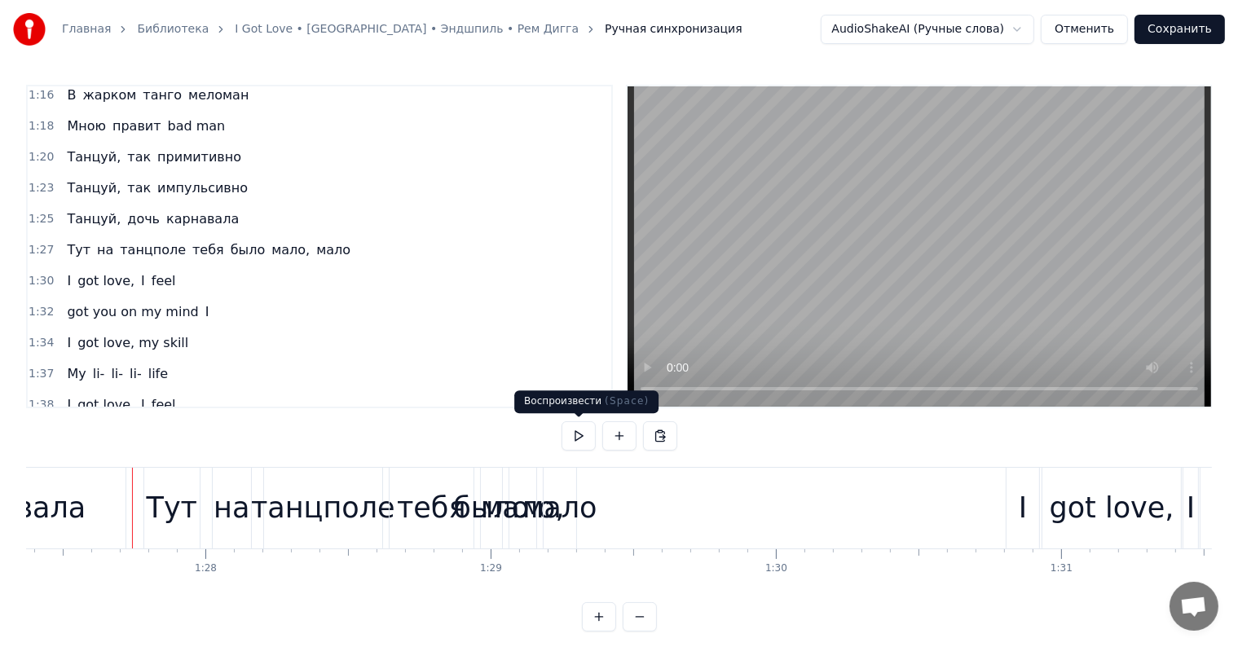
click at [571, 431] on button at bounding box center [579, 435] width 34 height 29
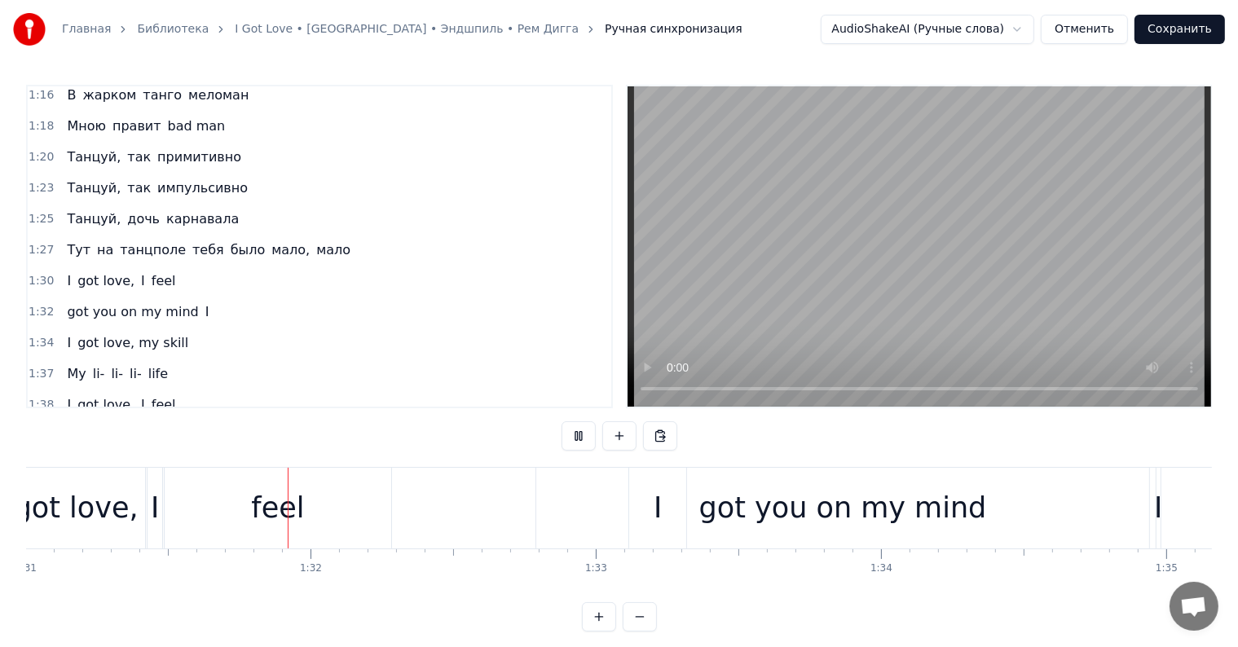
scroll to position [0, 26002]
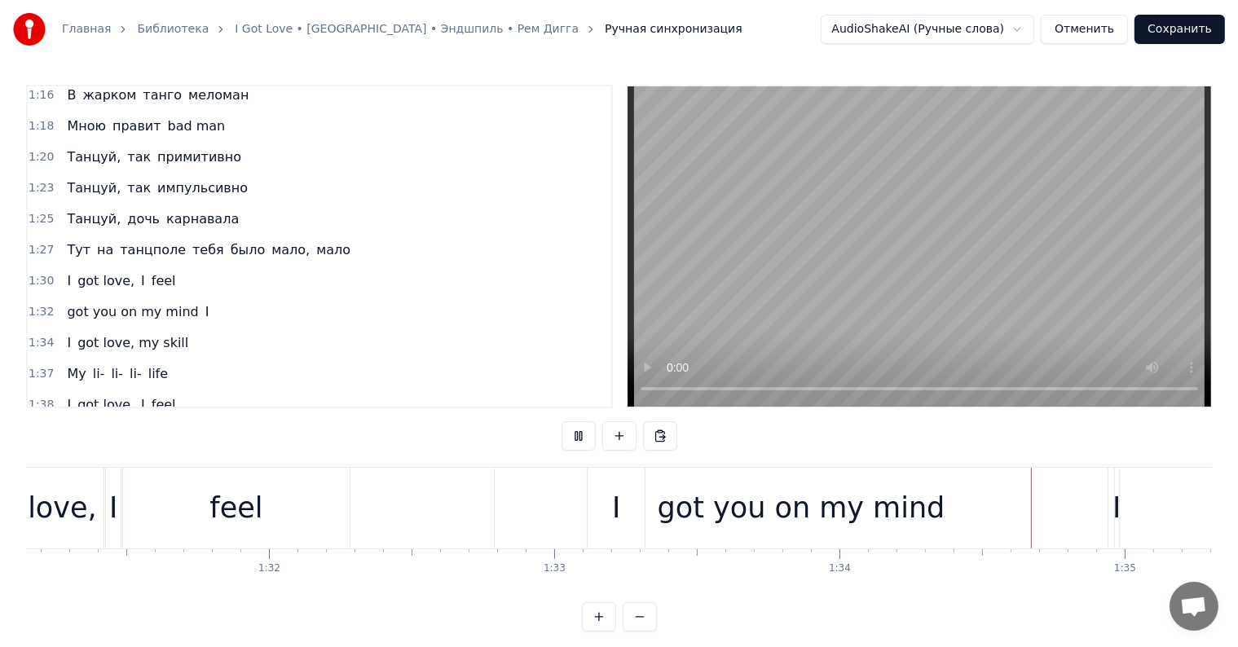
click at [574, 439] on button at bounding box center [579, 435] width 34 height 29
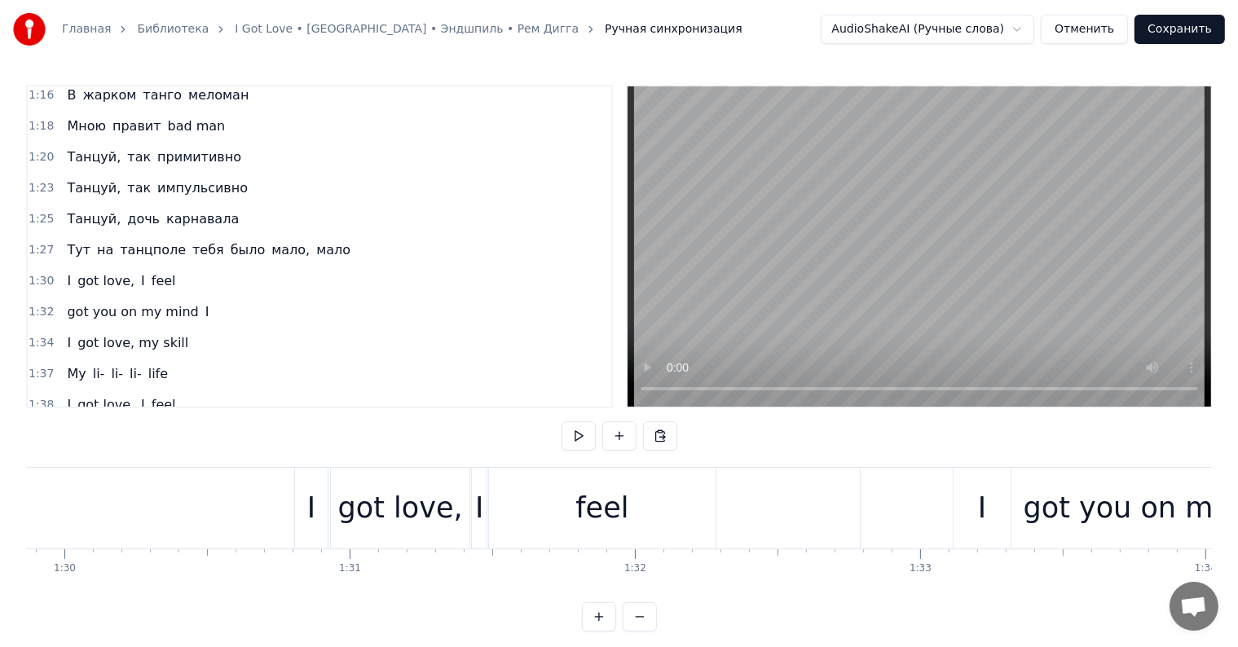
scroll to position [0, 25326]
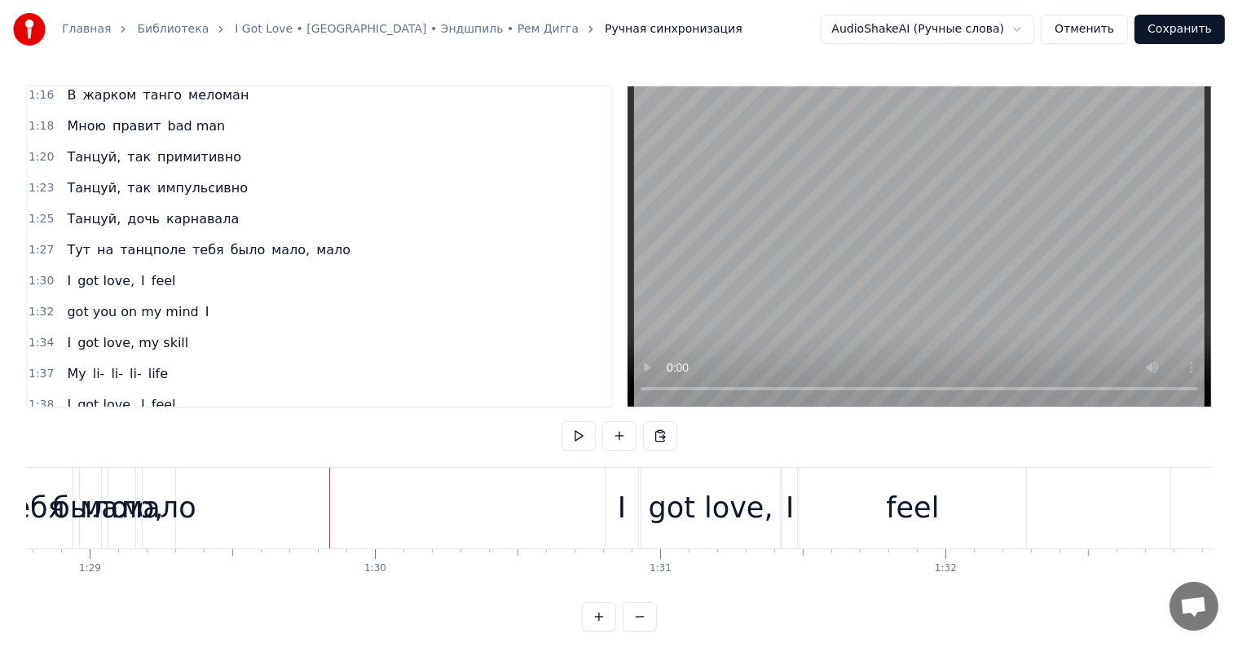
click at [571, 437] on button at bounding box center [579, 435] width 34 height 29
click at [578, 445] on button at bounding box center [579, 435] width 34 height 29
click at [615, 505] on div "I" at bounding box center [622, 508] width 33 height 81
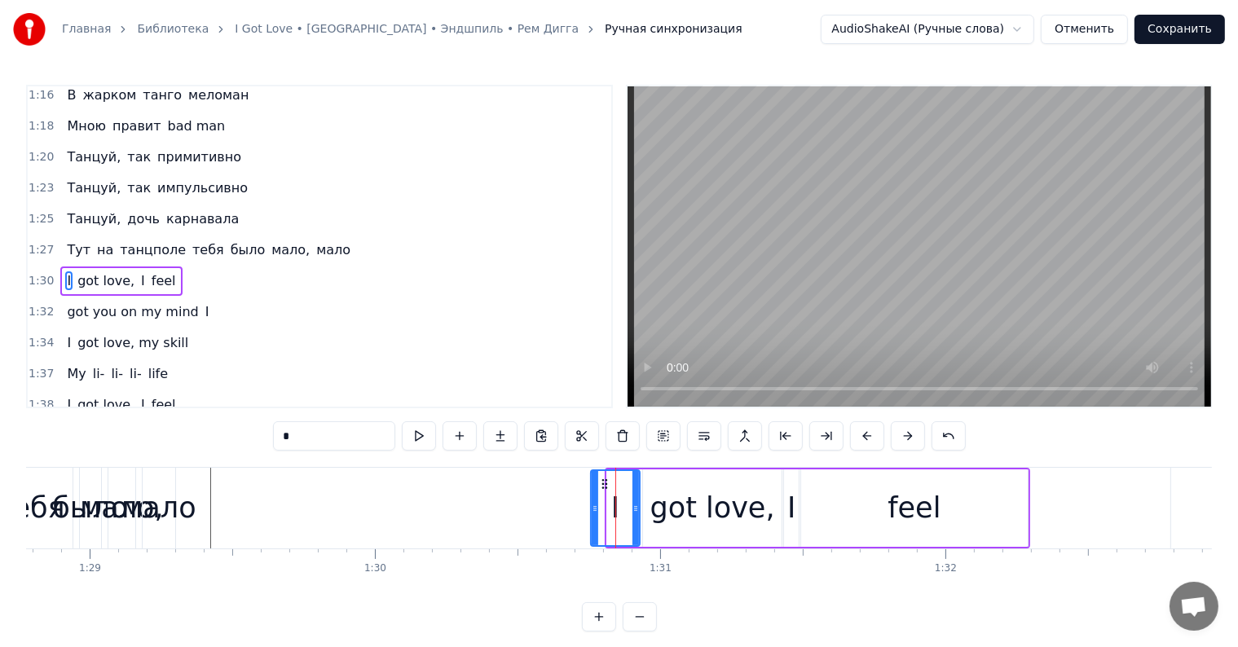
drag, startPoint x: 606, startPoint y: 505, endPoint x: 592, endPoint y: 502, distance: 15.0
click at [590, 502] on div "I" at bounding box center [615, 507] width 51 height 77
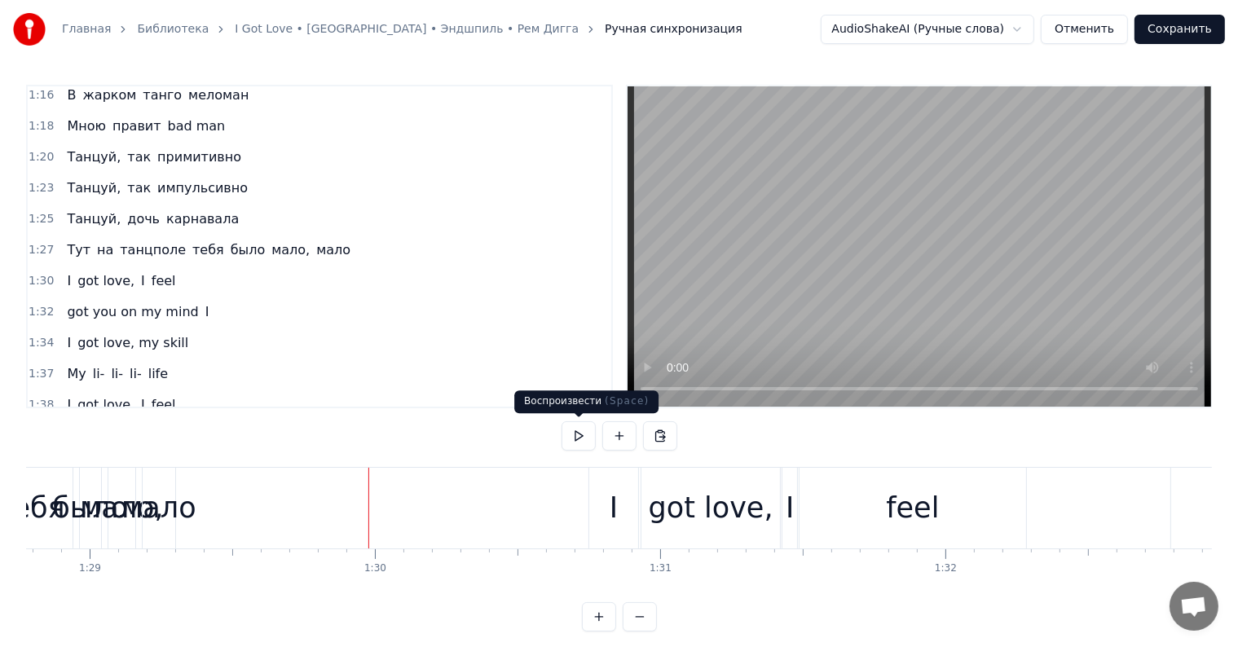
click at [573, 441] on button at bounding box center [579, 435] width 34 height 29
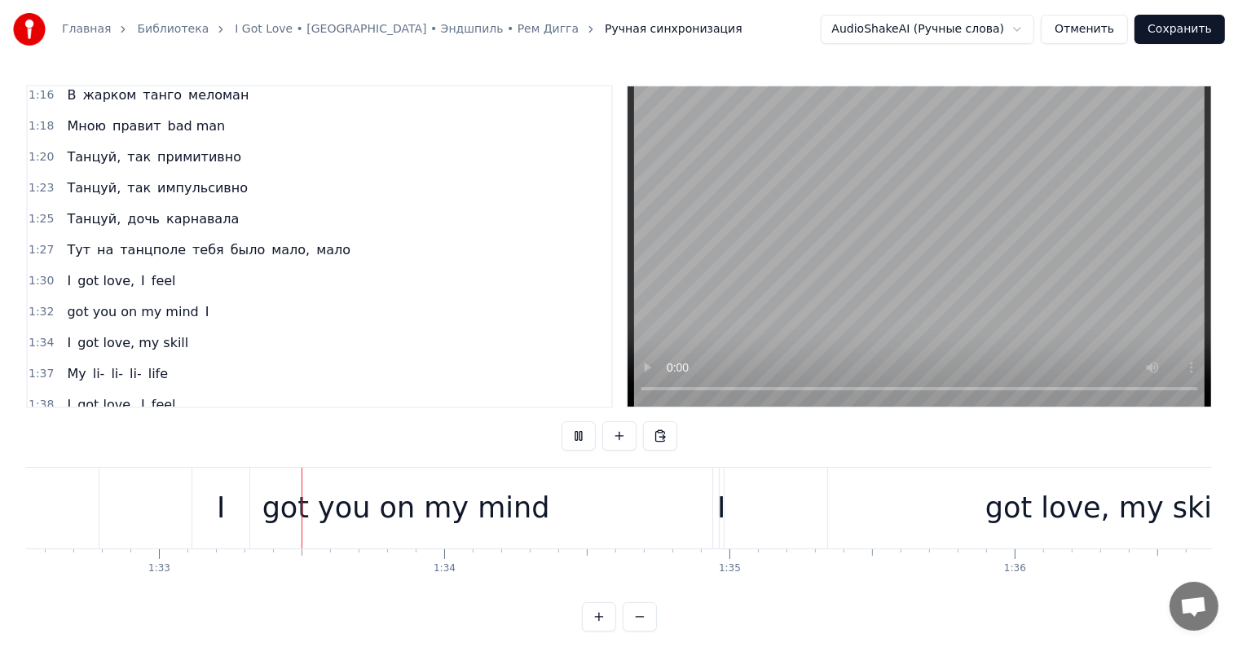
scroll to position [0, 26401]
click at [573, 441] on button at bounding box center [579, 435] width 34 height 29
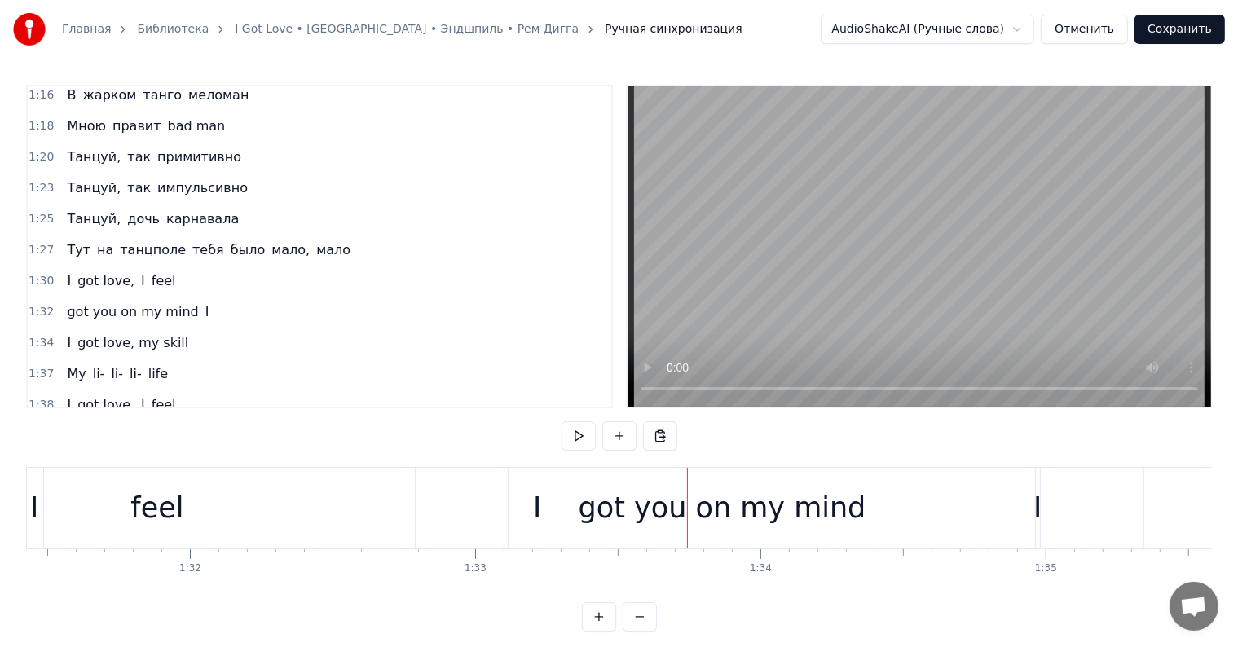
scroll to position [0, 26037]
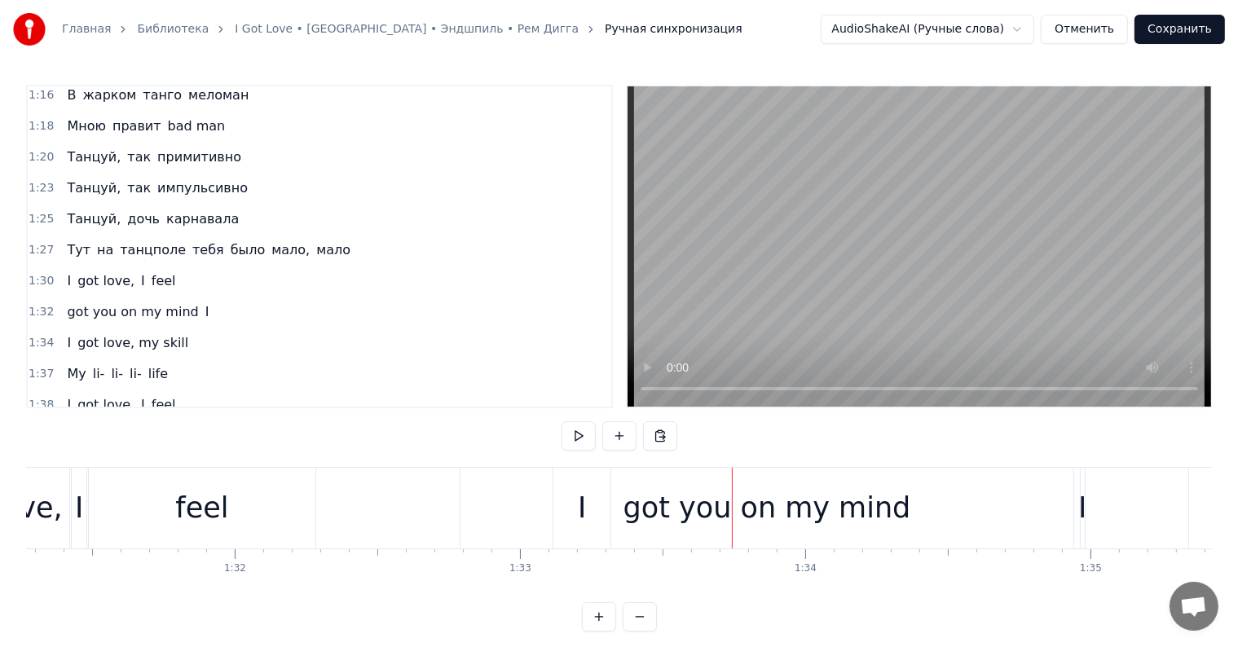
click at [580, 512] on div "I" at bounding box center [582, 508] width 8 height 43
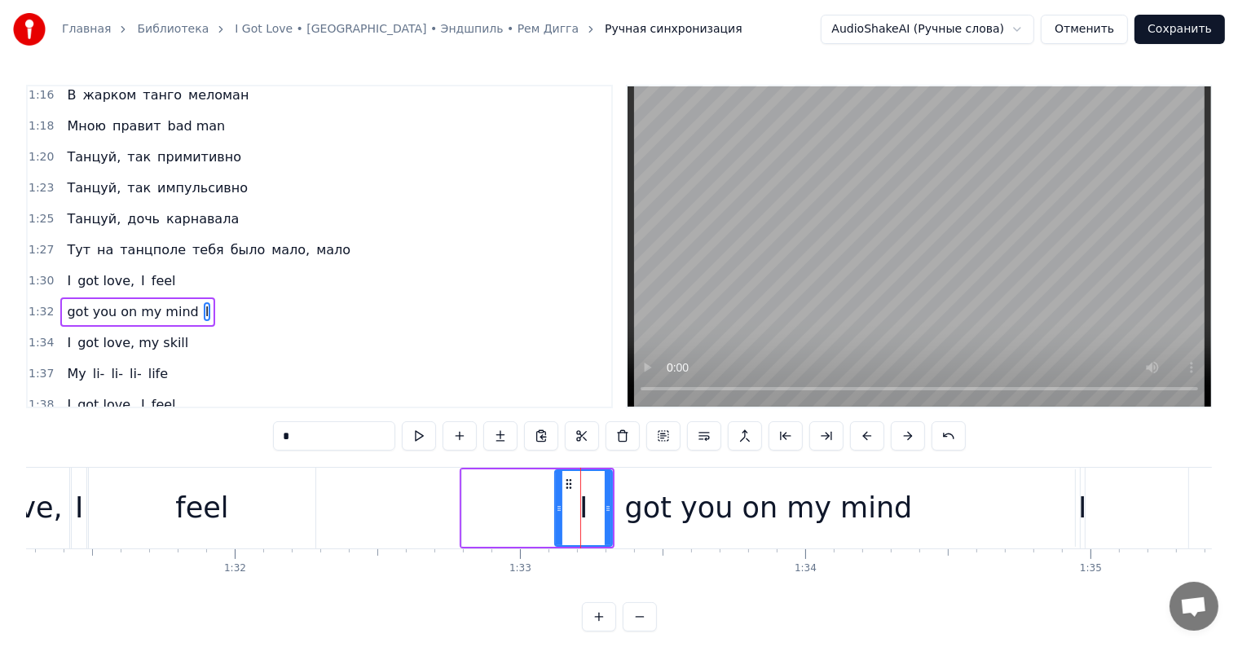
scroll to position [904, 0]
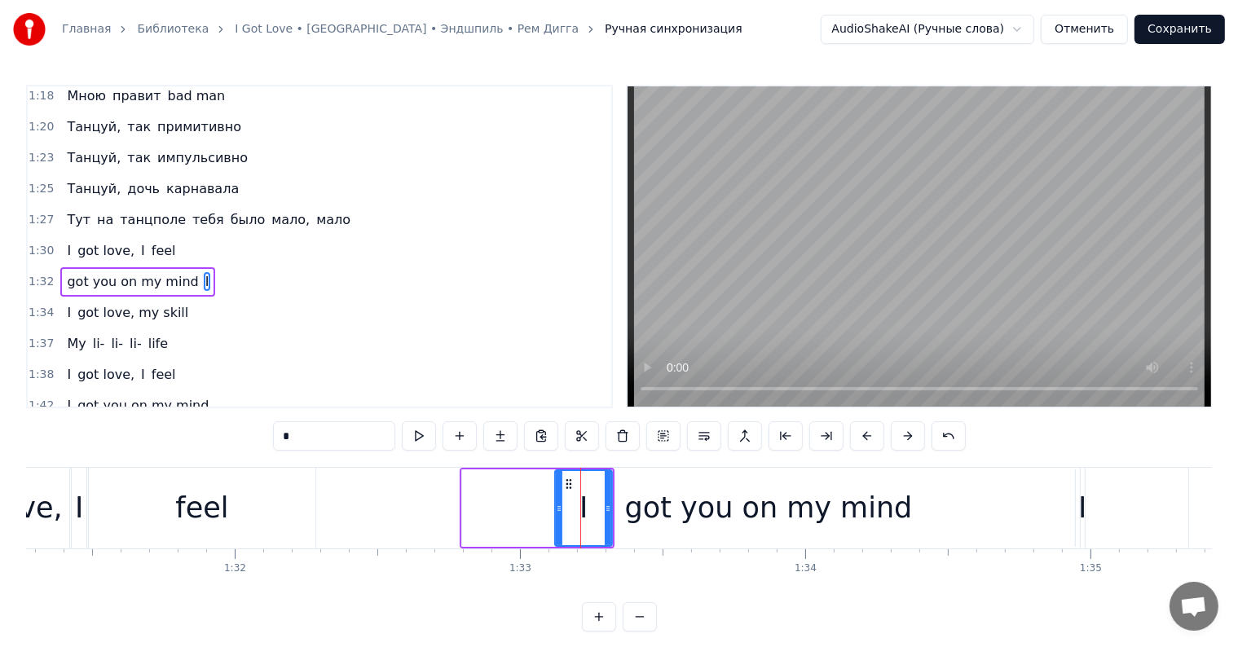
drag, startPoint x: 585, startPoint y: 505, endPoint x: 569, endPoint y: 505, distance: 16.3
click at [569, 505] on div "I" at bounding box center [583, 508] width 55 height 74
drag, startPoint x: 570, startPoint y: 487, endPoint x: 535, endPoint y: 483, distance: 35.2
click at [535, 483] on icon at bounding box center [537, 484] width 13 height 13
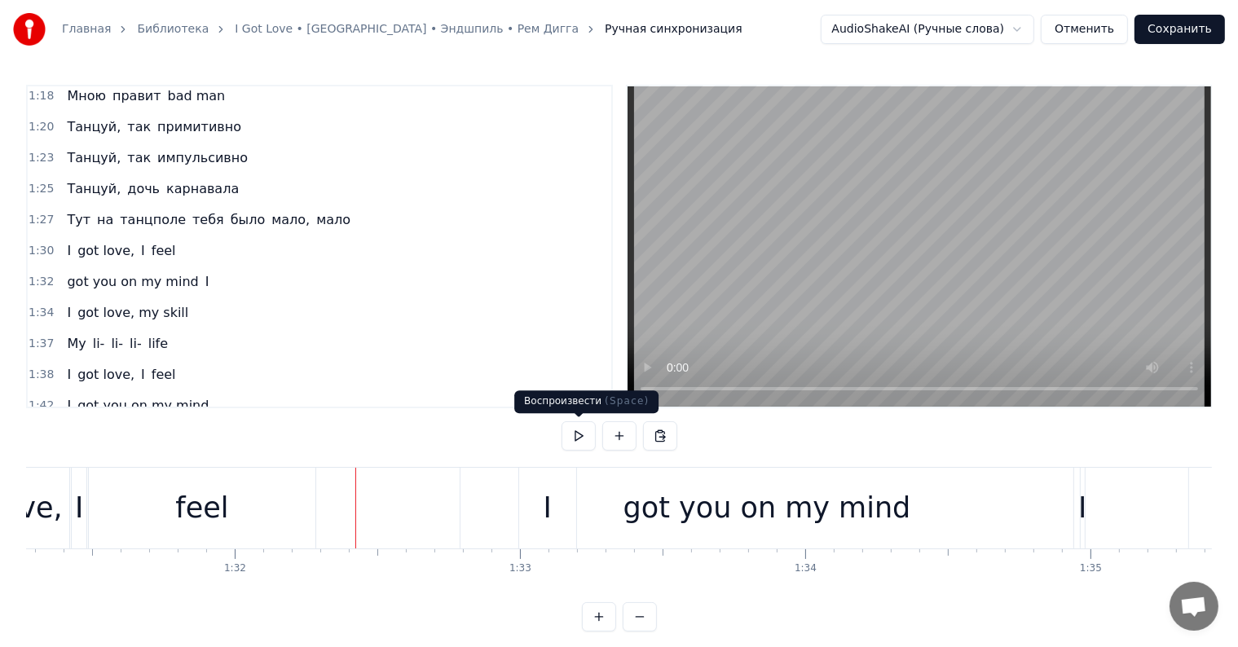
click at [571, 433] on button at bounding box center [579, 435] width 34 height 29
click at [540, 503] on div "I" at bounding box center [547, 508] width 57 height 81
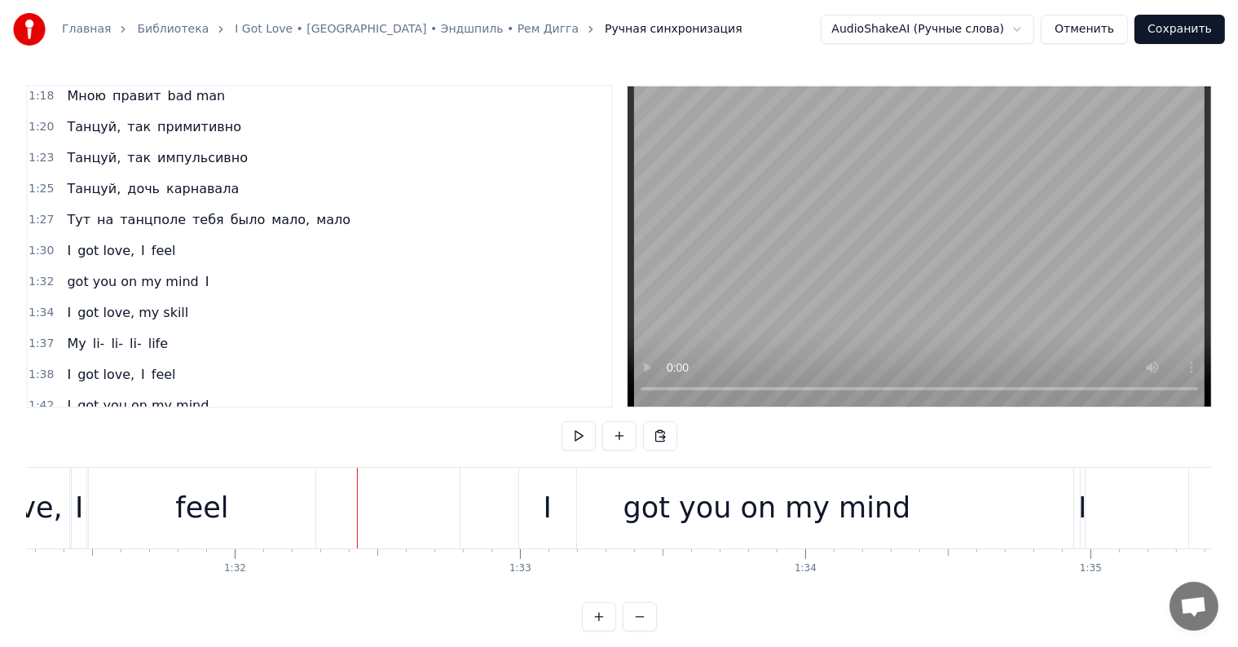
click at [553, 510] on div "I" at bounding box center [547, 508] width 57 height 81
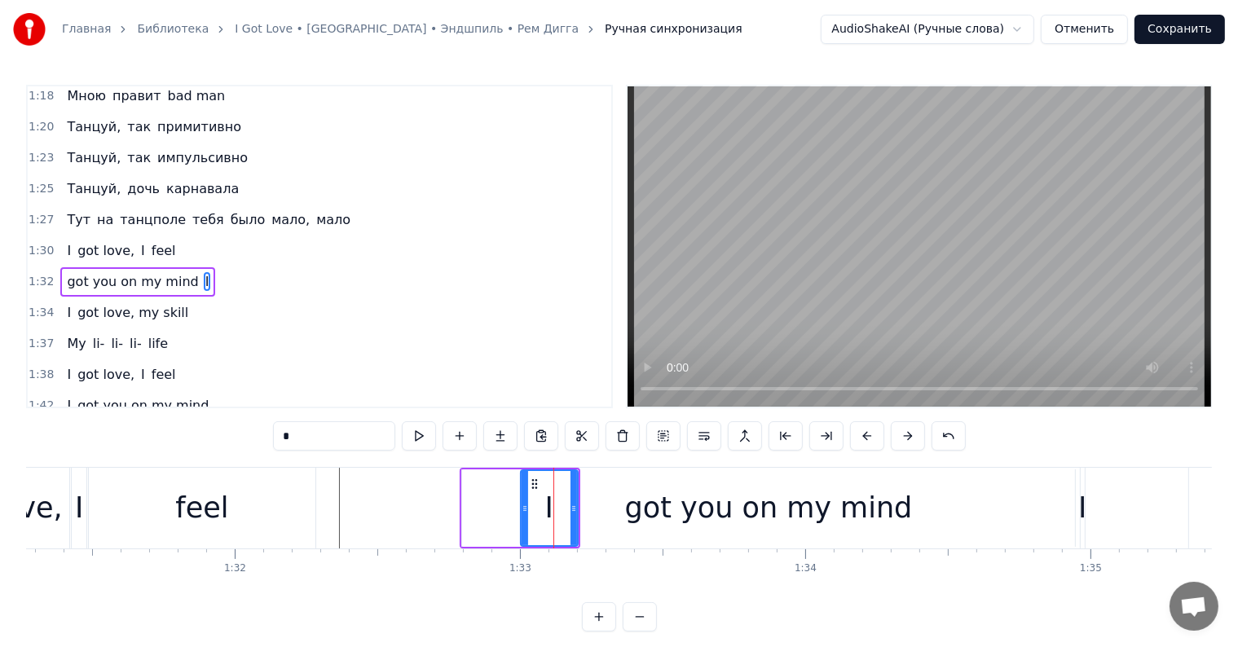
drag, startPoint x: 544, startPoint y: 505, endPoint x: 597, endPoint y: 509, distance: 52.3
click at [580, 509] on div "got you on my mind I" at bounding box center [520, 508] width 120 height 81
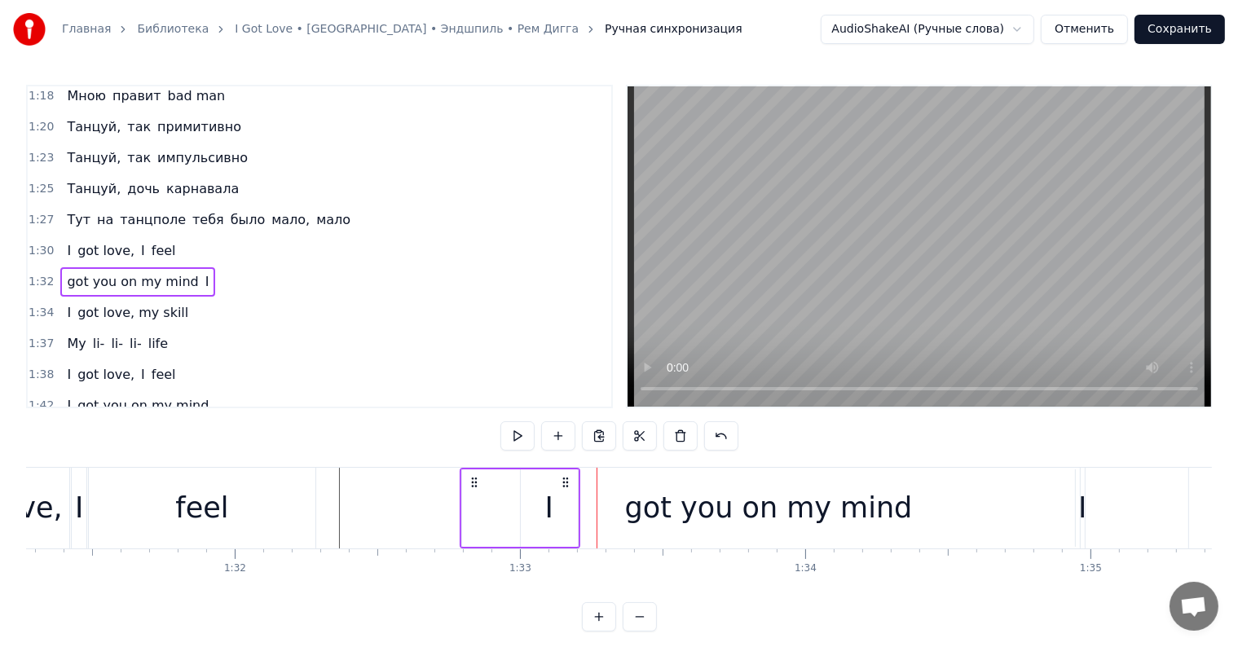
click at [568, 506] on div "I" at bounding box center [549, 507] width 57 height 77
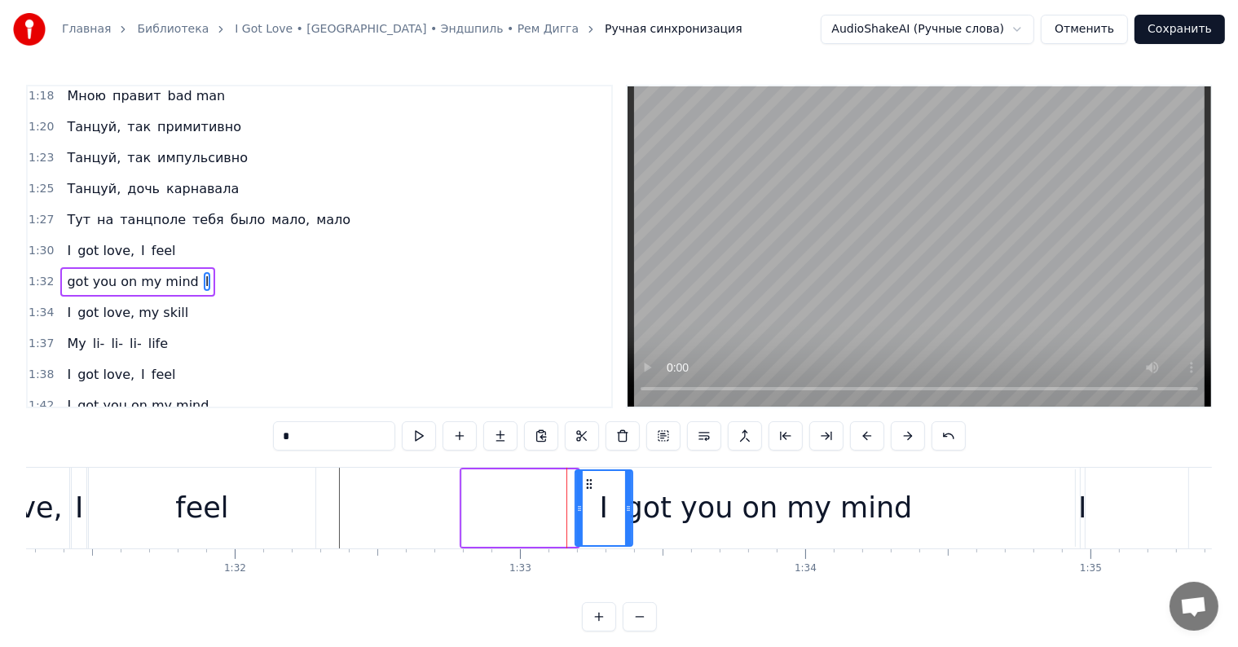
drag, startPoint x: 535, startPoint y: 482, endPoint x: 590, endPoint y: 485, distance: 55.5
click at [590, 485] on icon at bounding box center [589, 484] width 13 height 13
click at [657, 499] on div "got you on my mind" at bounding box center [769, 508] width 288 height 43
type input "**********"
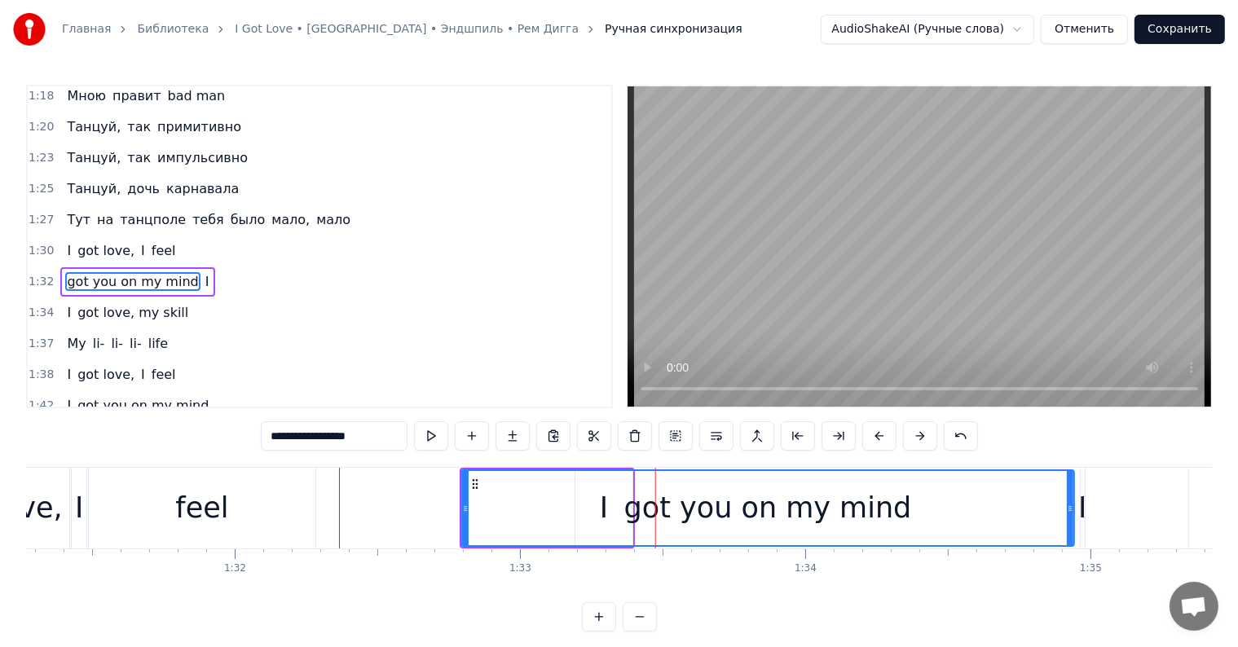
click at [474, 487] on icon at bounding box center [475, 484] width 13 height 13
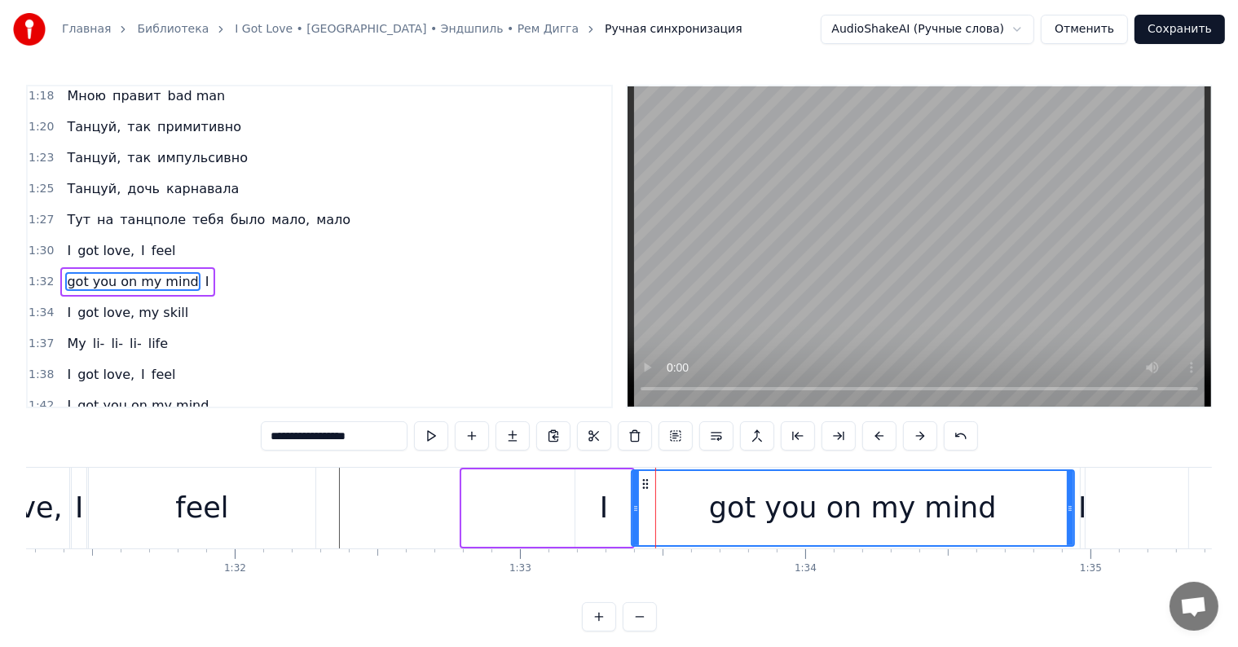
drag, startPoint x: 463, startPoint y: 502, endPoint x: 632, endPoint y: 509, distance: 169.7
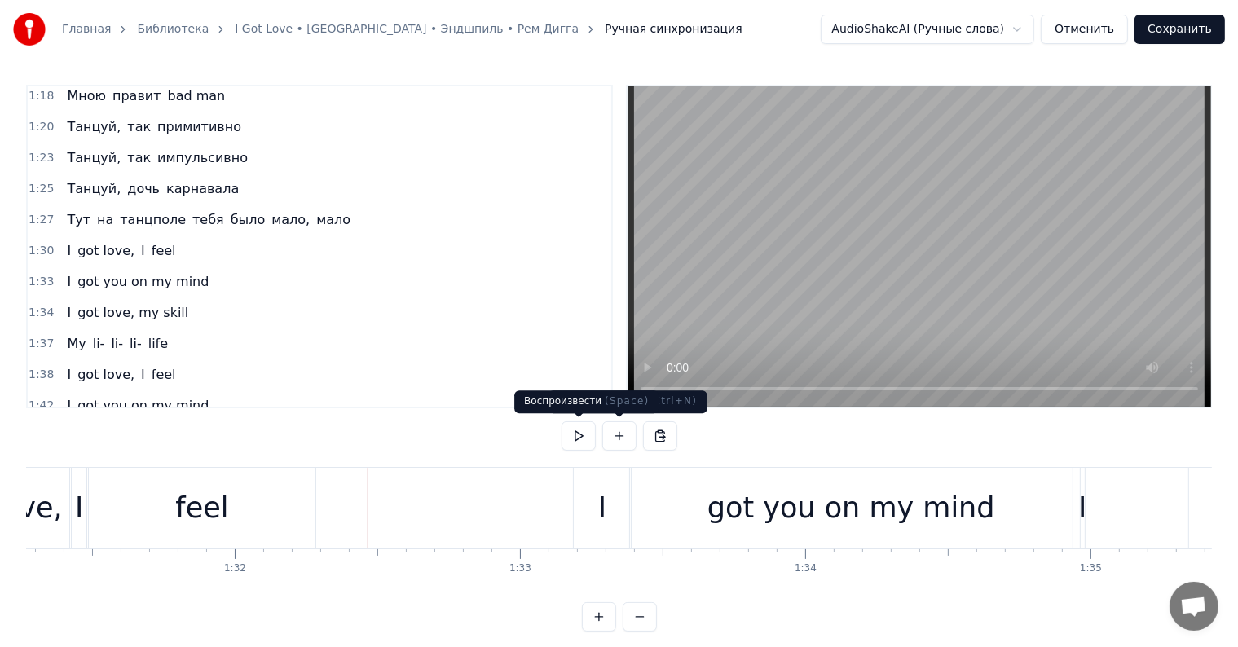
click at [585, 436] on button at bounding box center [579, 435] width 34 height 29
click at [574, 436] on button at bounding box center [579, 435] width 34 height 29
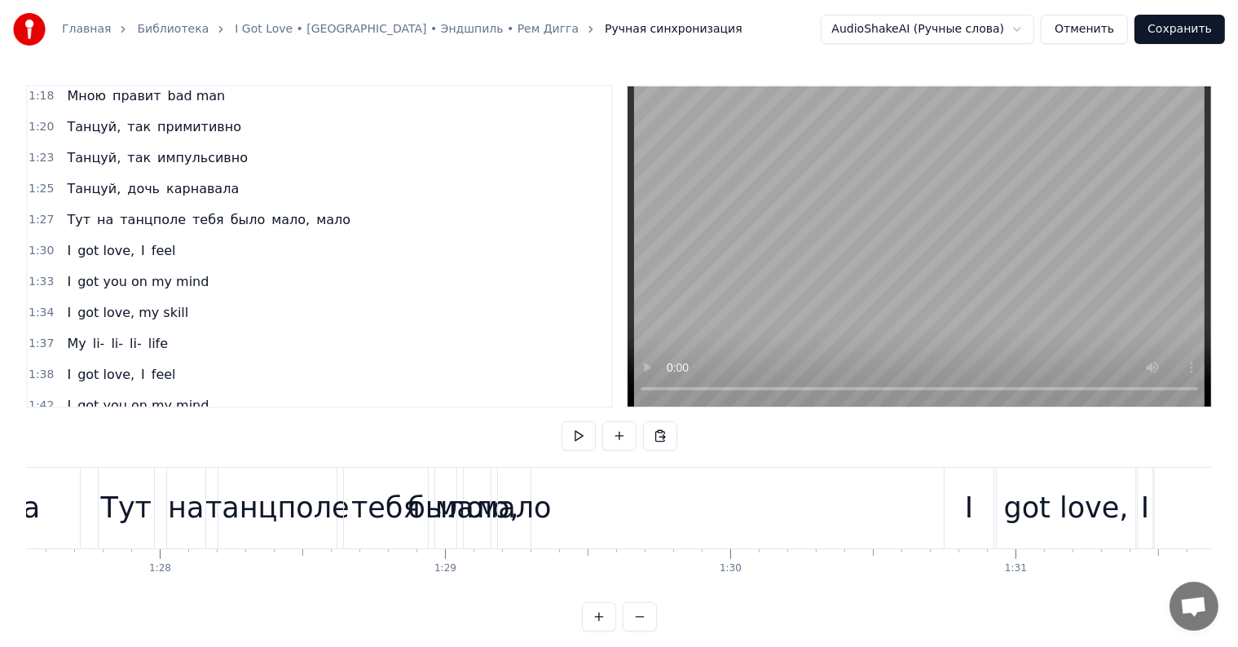
scroll to position [0, 24792]
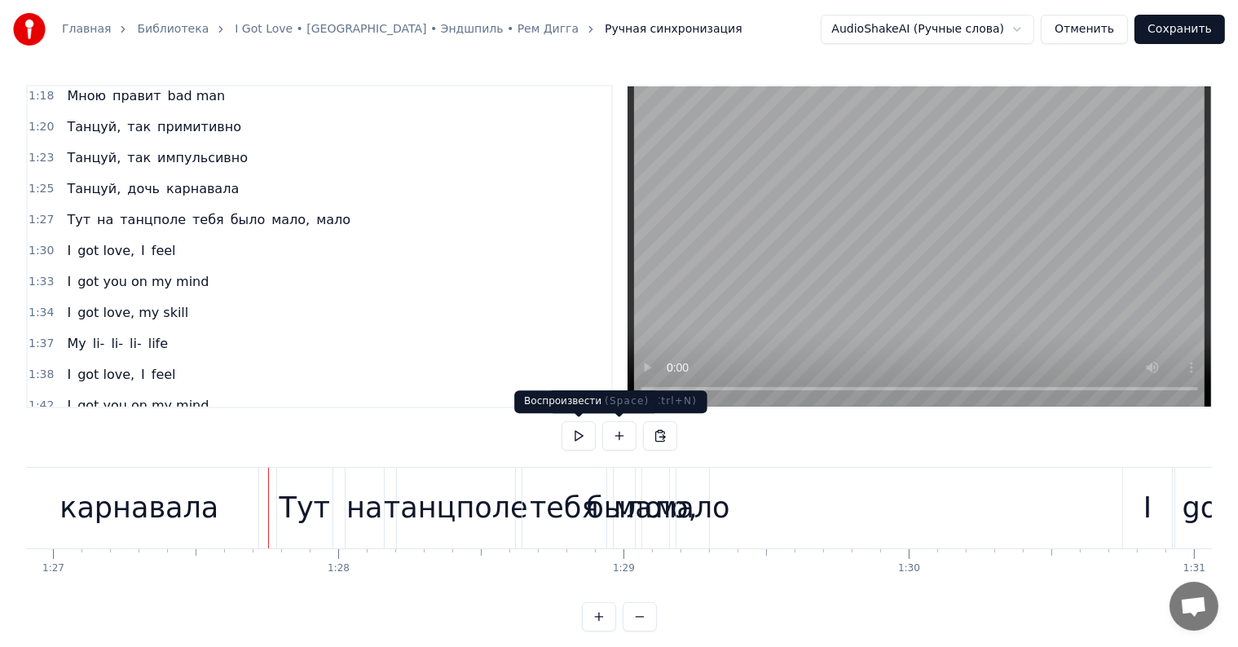
click at [587, 432] on button at bounding box center [579, 435] width 34 height 29
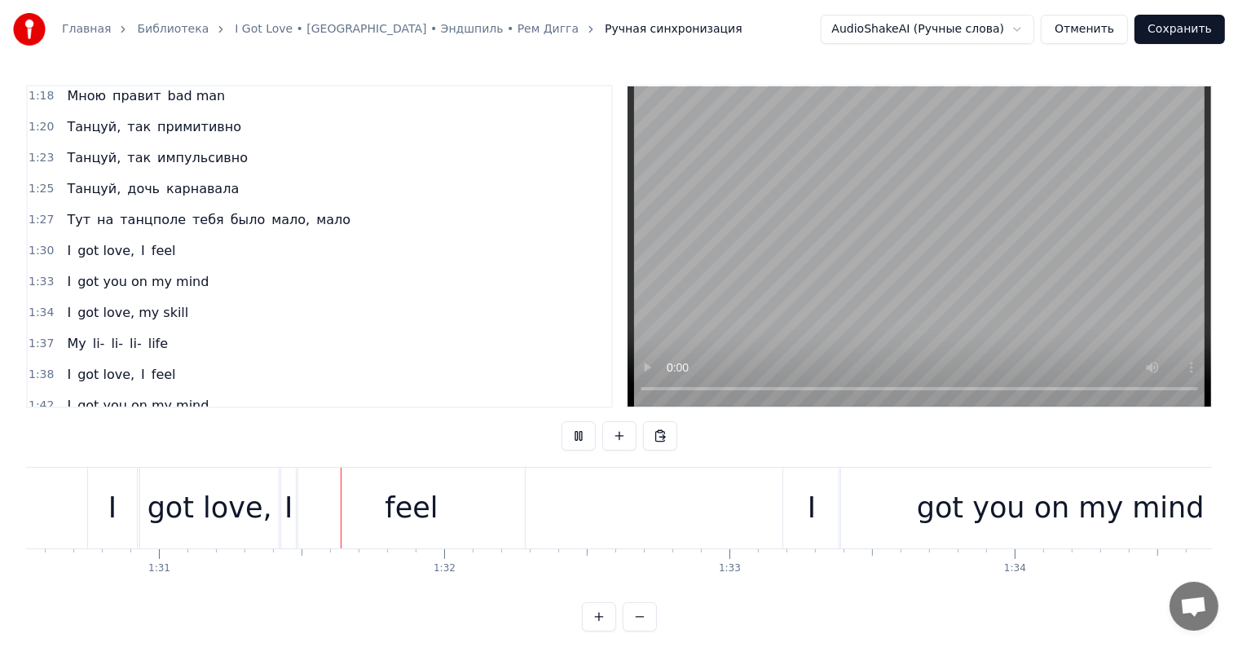
scroll to position [0, 25851]
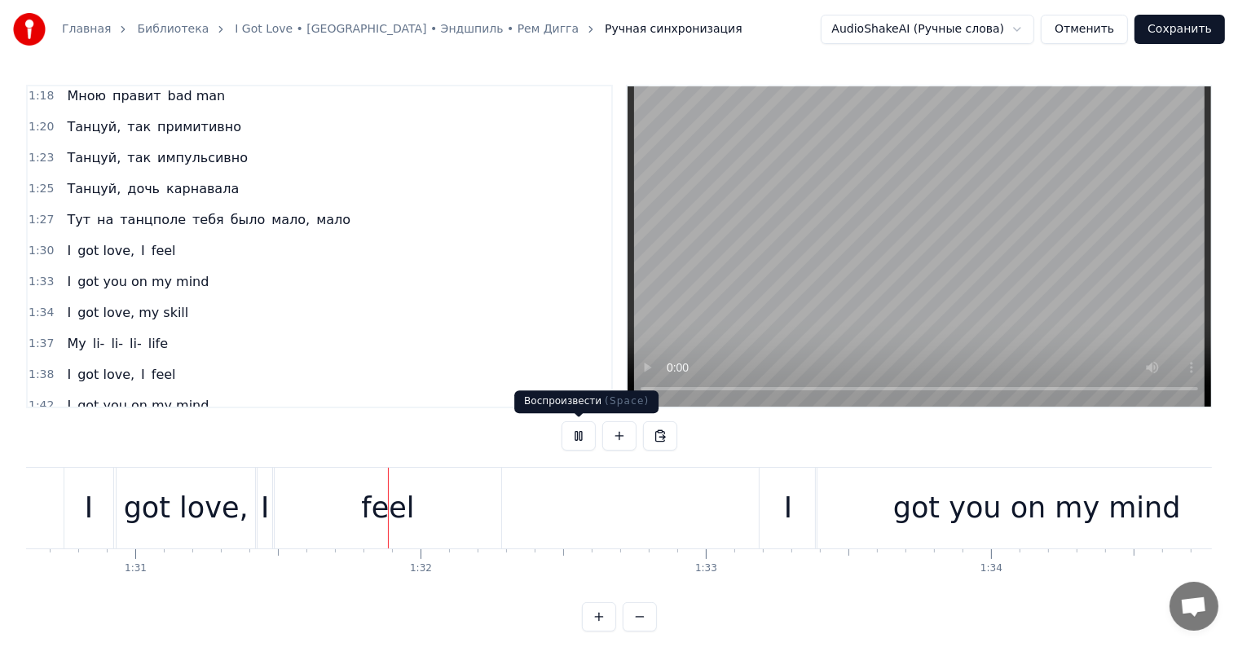
click at [577, 441] on button at bounding box center [579, 435] width 34 height 29
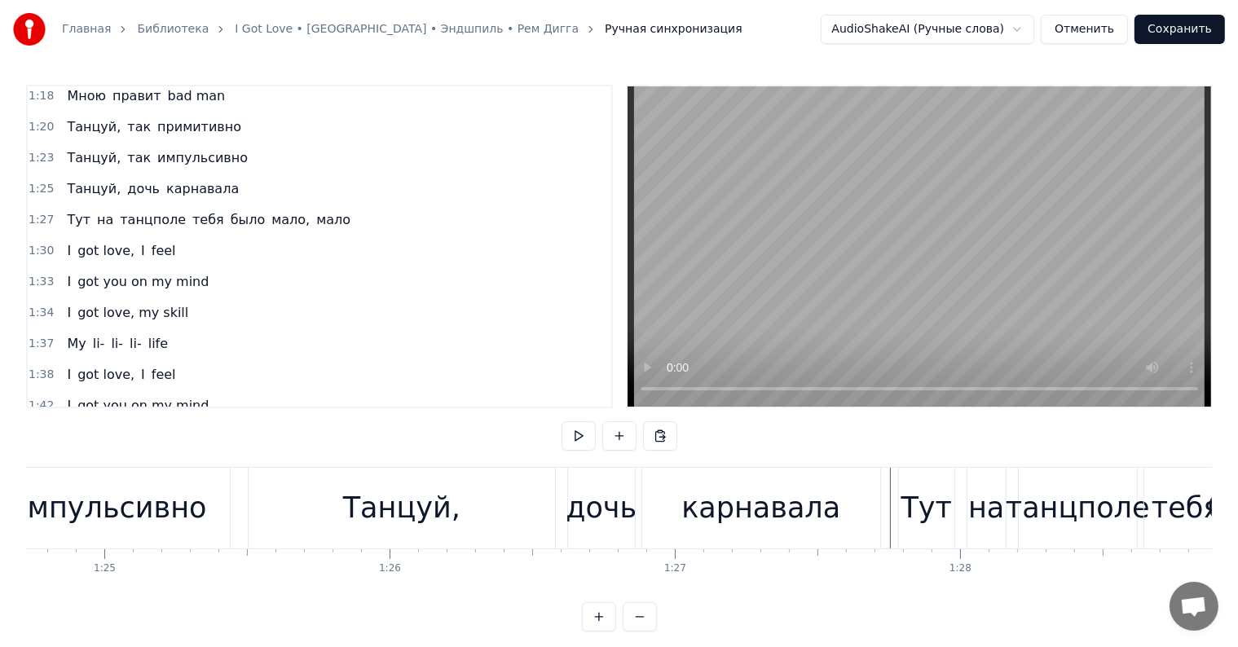
scroll to position [0, 23904]
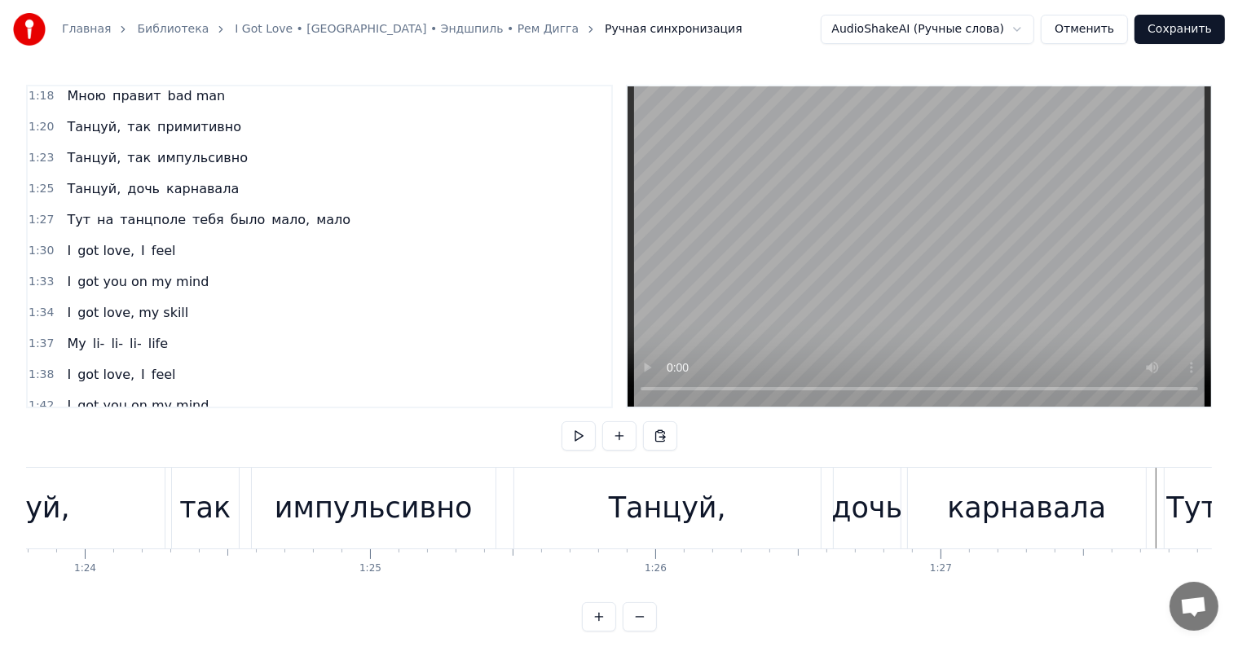
click at [827, 497] on div "Танцуй, дочь карнавала" at bounding box center [831, 508] width 637 height 81
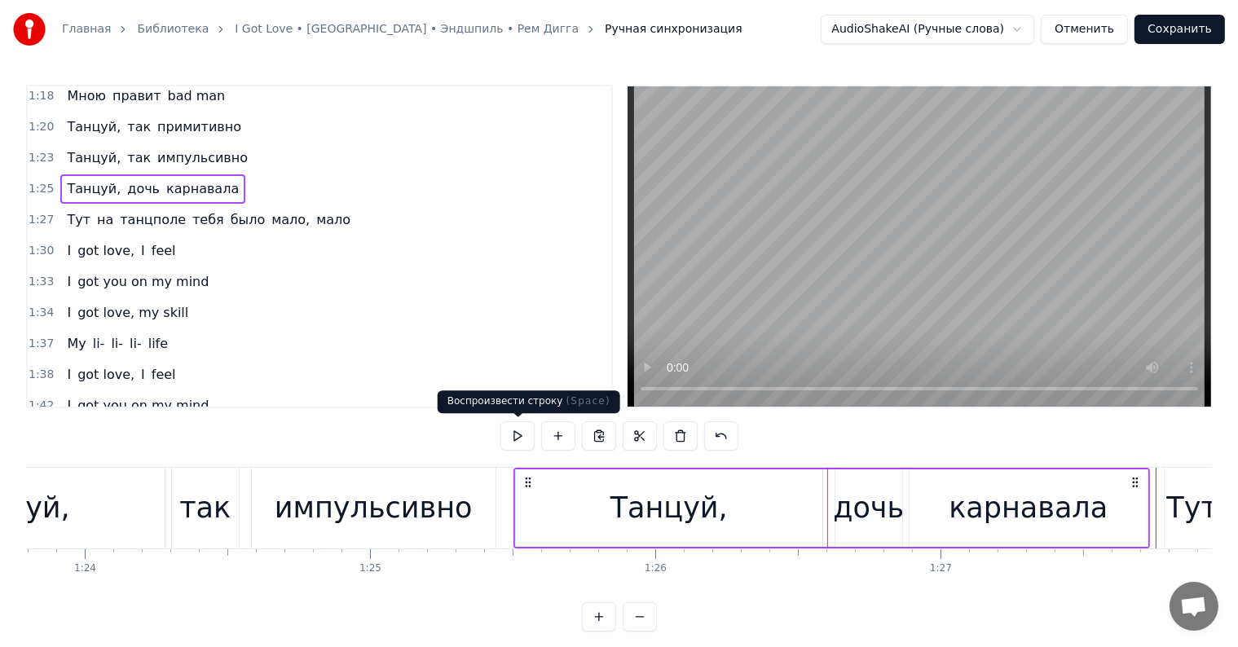
click at [519, 430] on button at bounding box center [517, 435] width 34 height 29
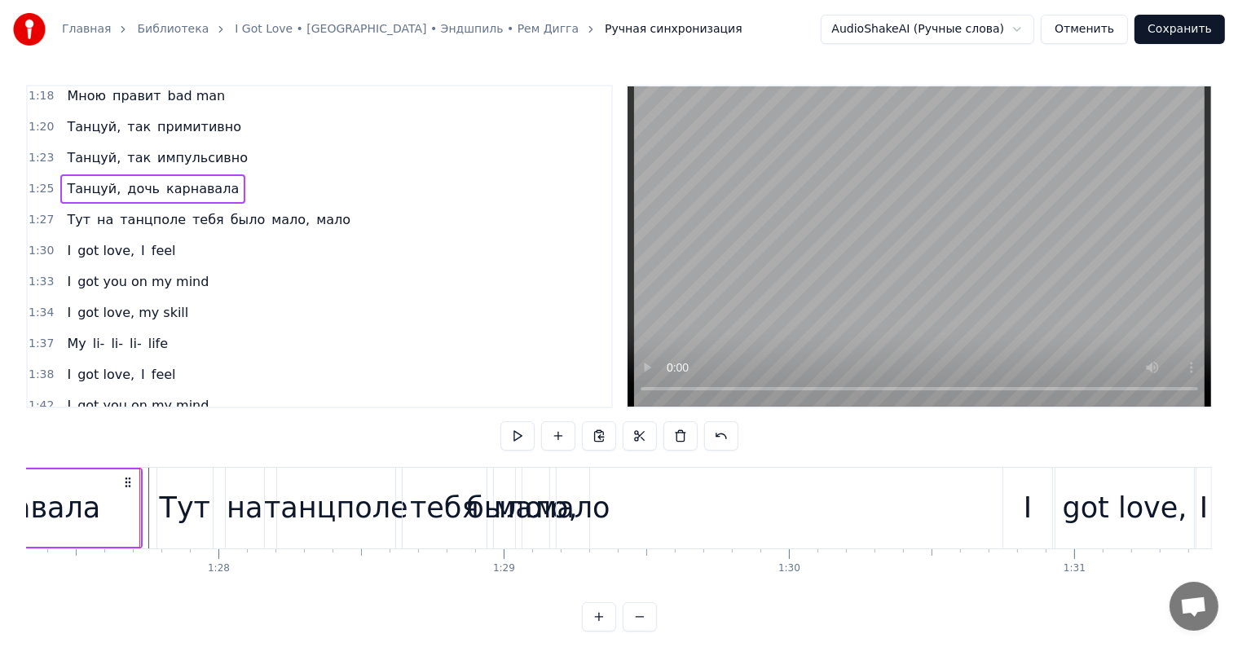
scroll to position [0, 24943]
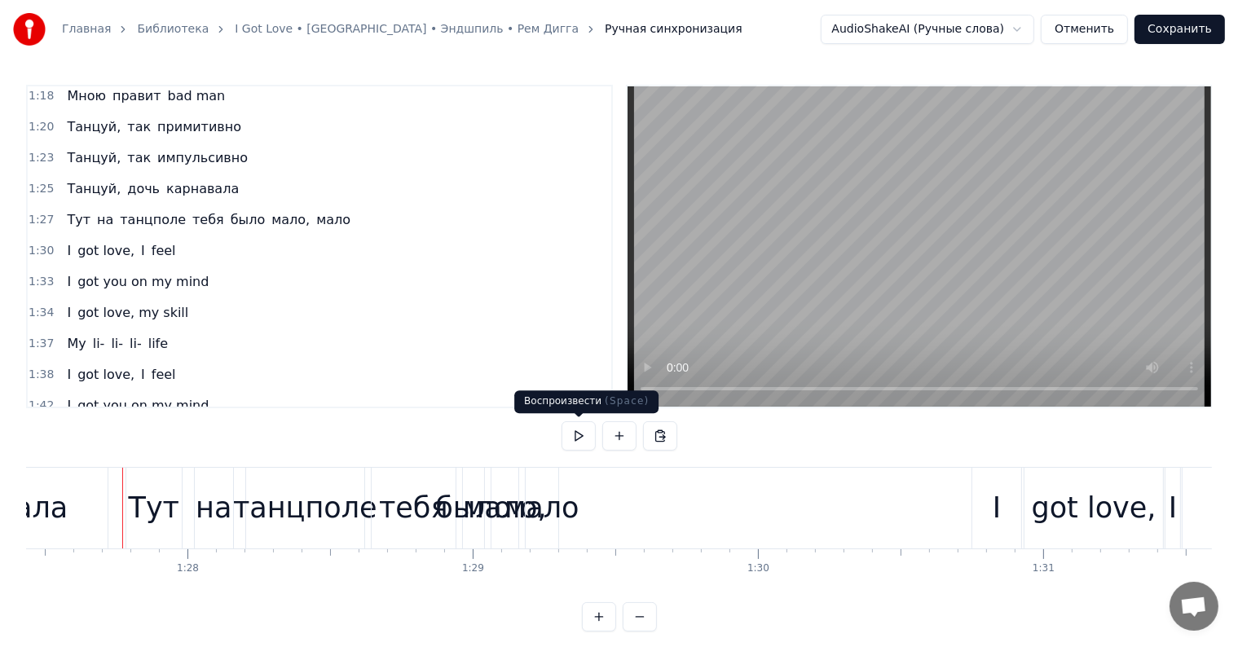
click at [573, 433] on button at bounding box center [579, 435] width 34 height 29
click at [583, 437] on button at bounding box center [579, 435] width 34 height 29
click at [547, 489] on div "мало" at bounding box center [542, 508] width 75 height 43
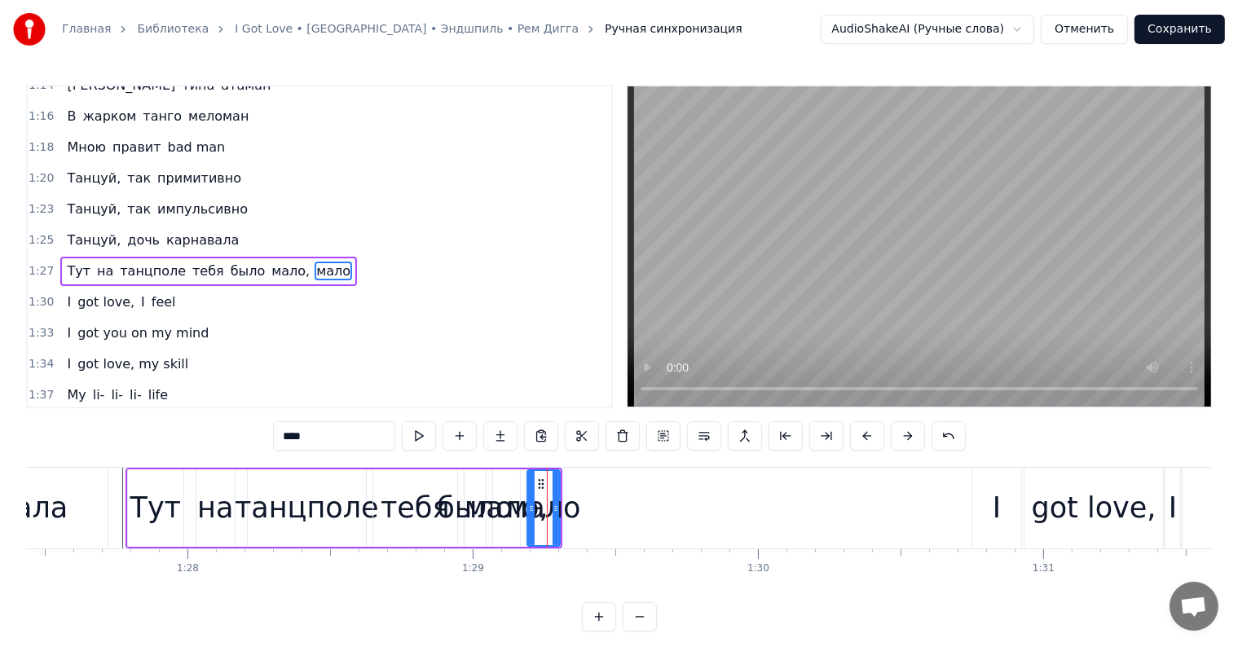
scroll to position [844, 0]
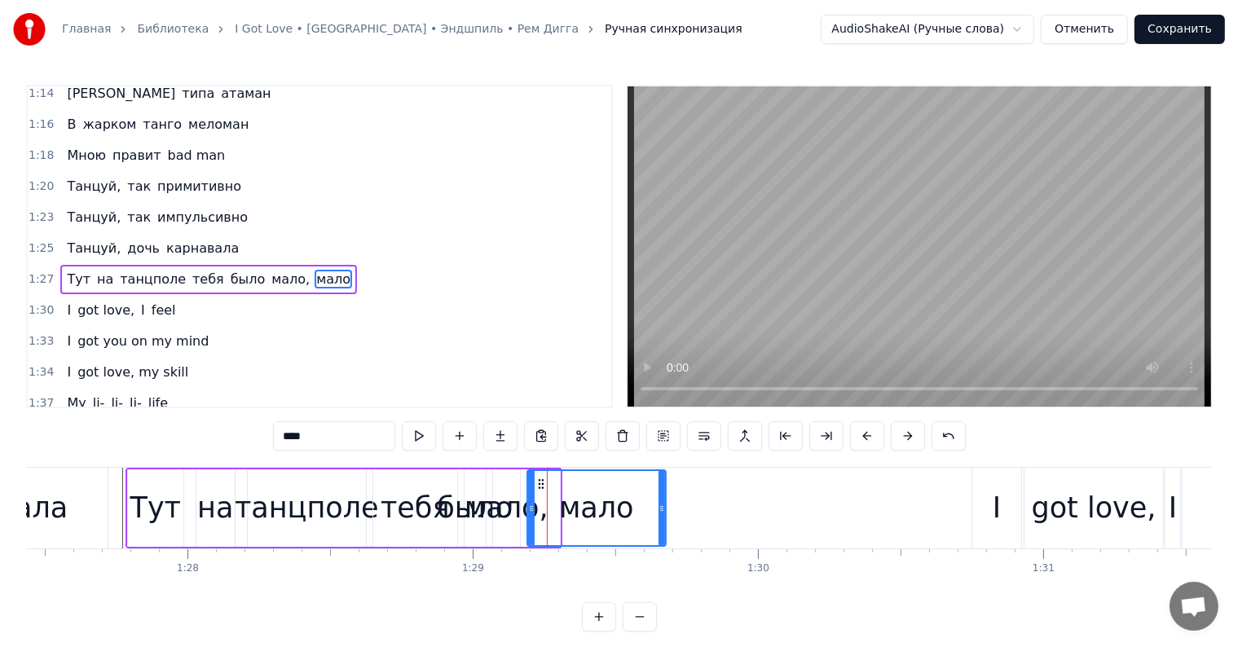
drag, startPoint x: 554, startPoint y: 500, endPoint x: 660, endPoint y: 505, distance: 106.0
click at [660, 505] on div at bounding box center [662, 508] width 7 height 74
drag, startPoint x: 598, startPoint y: 493, endPoint x: 636, endPoint y: 496, distance: 37.6
click at [636, 496] on div "мало" at bounding box center [596, 508] width 137 height 74
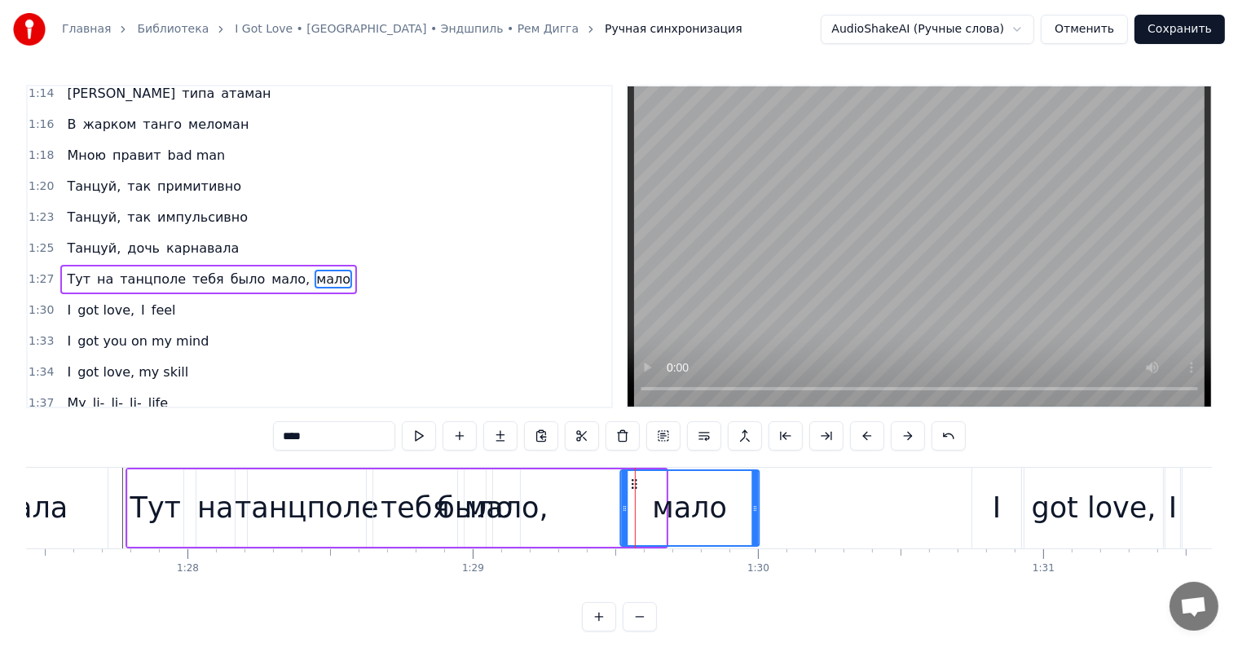
drag, startPoint x: 540, startPoint y: 480, endPoint x: 580, endPoint y: 486, distance: 41.2
click at [632, 483] on icon at bounding box center [634, 484] width 13 height 13
click at [515, 483] on div "мало," at bounding box center [506, 507] width 27 height 77
type input "*****"
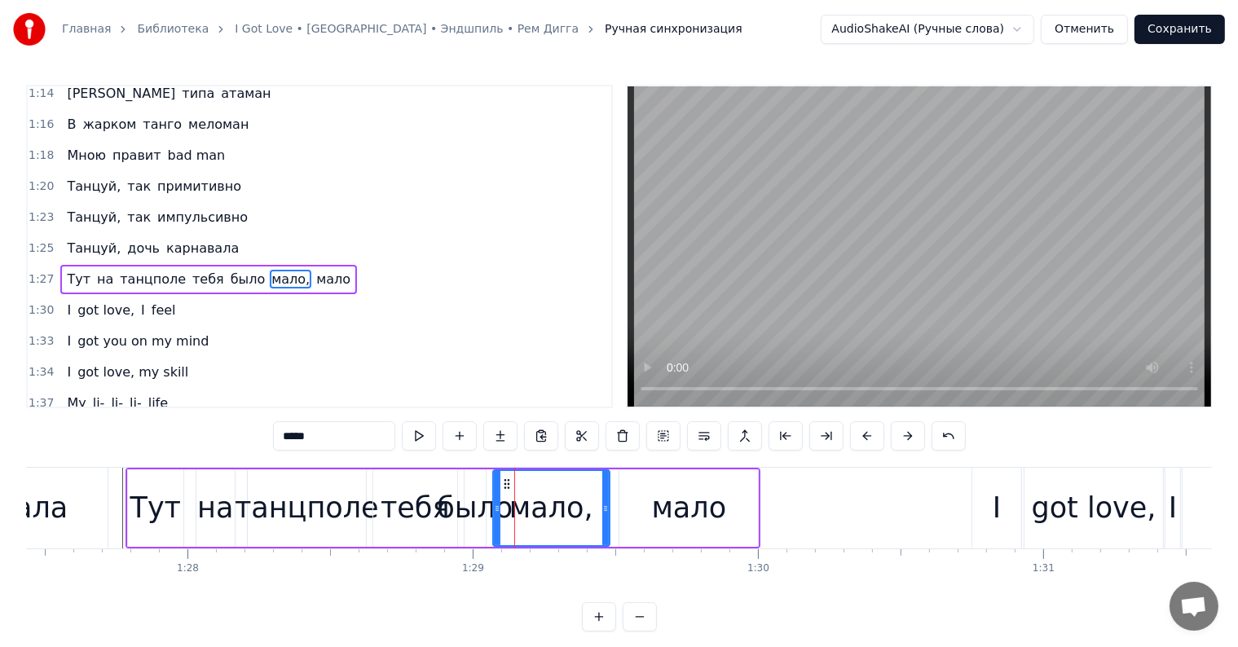
drag, startPoint x: 518, startPoint y: 486, endPoint x: 574, endPoint y: 486, distance: 56.2
click at [609, 491] on div at bounding box center [605, 508] width 7 height 74
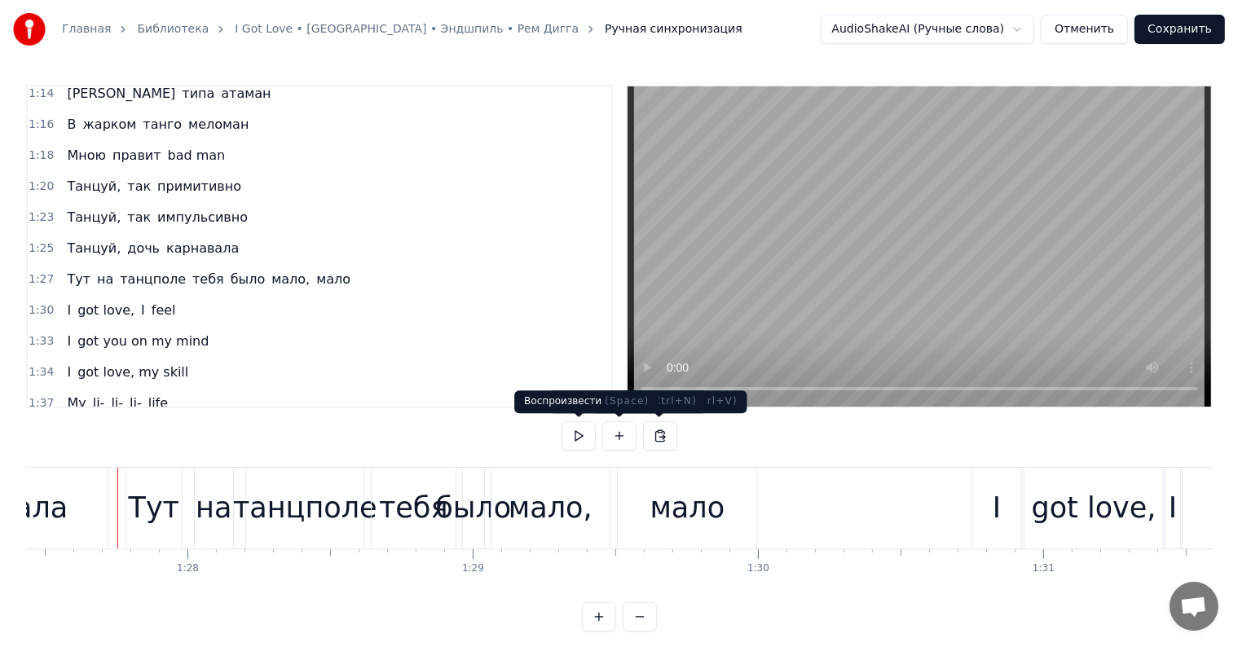
click at [575, 441] on button at bounding box center [579, 435] width 34 height 29
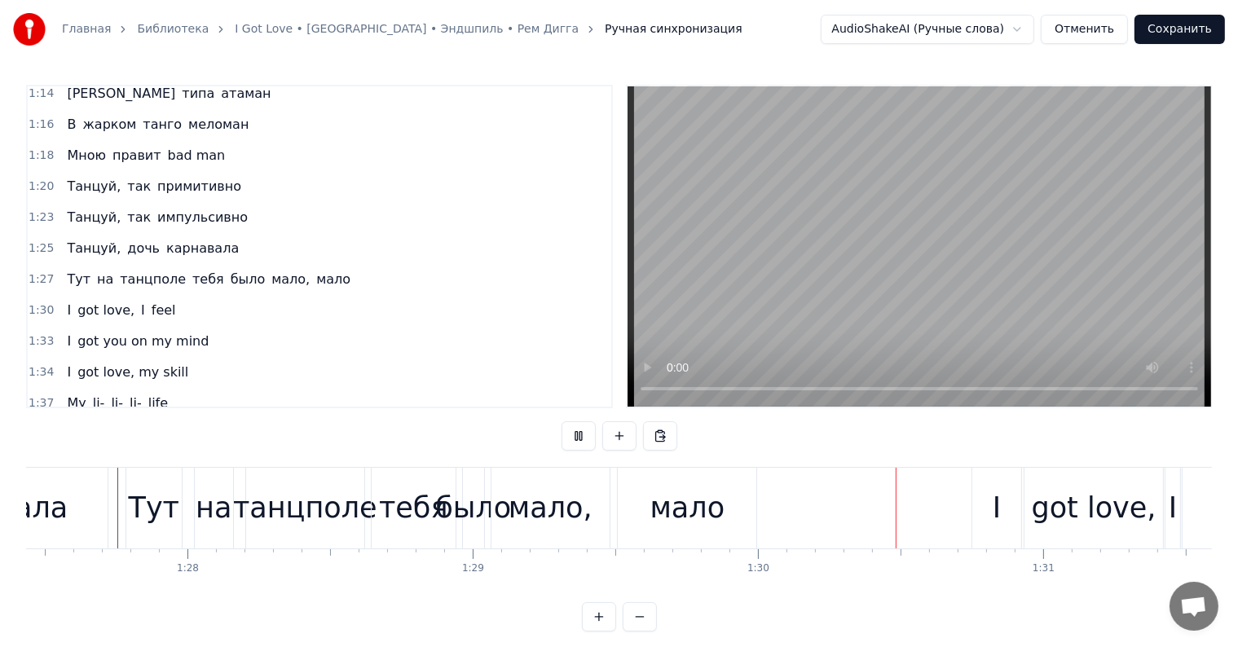
click at [576, 439] on button at bounding box center [579, 435] width 34 height 29
click at [580, 437] on button at bounding box center [579, 435] width 34 height 29
click at [567, 436] on button at bounding box center [579, 435] width 34 height 29
click at [464, 513] on div "было" at bounding box center [473, 508] width 76 height 43
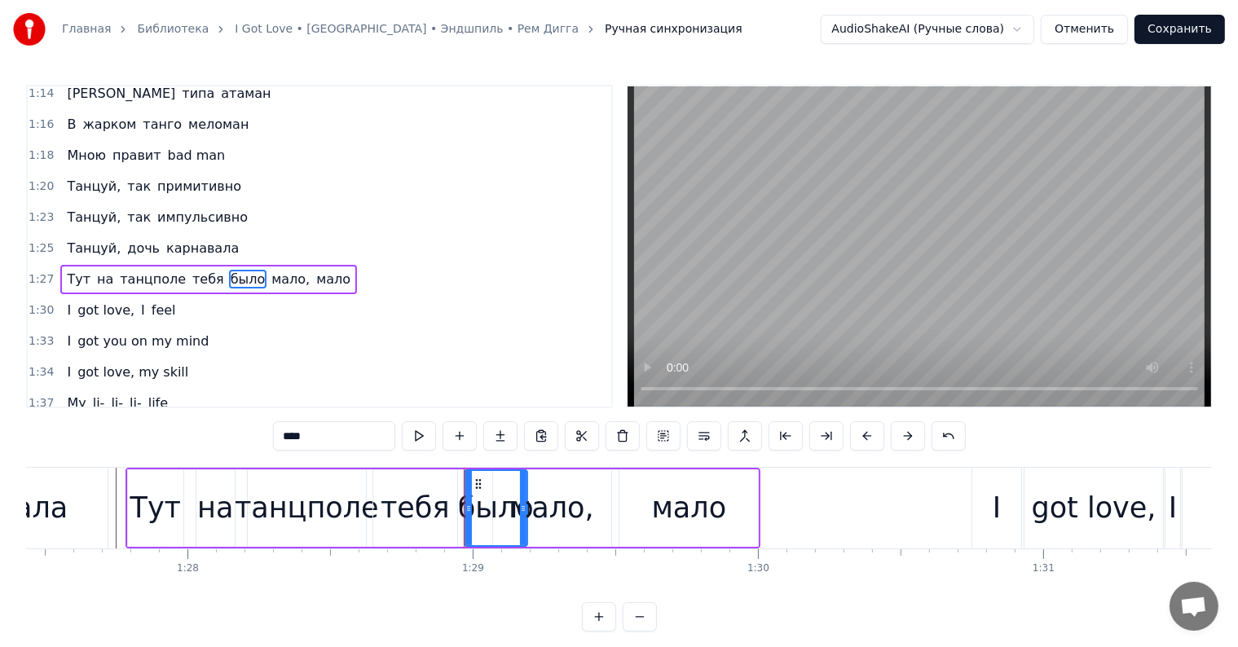
drag, startPoint x: 483, startPoint y: 512, endPoint x: 526, endPoint y: 518, distance: 42.8
click at [525, 518] on div at bounding box center [523, 508] width 7 height 74
click at [560, 499] on div "мало," at bounding box center [552, 508] width 84 height 43
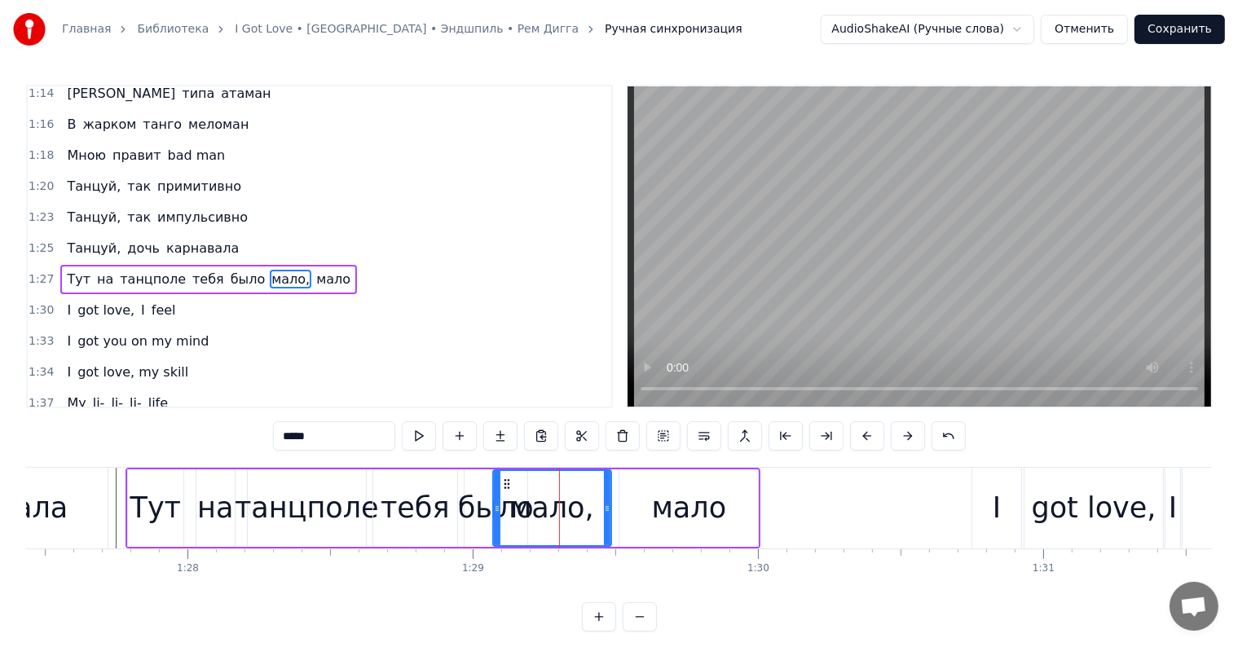
click at [704, 511] on div "мало" at bounding box center [689, 508] width 75 height 43
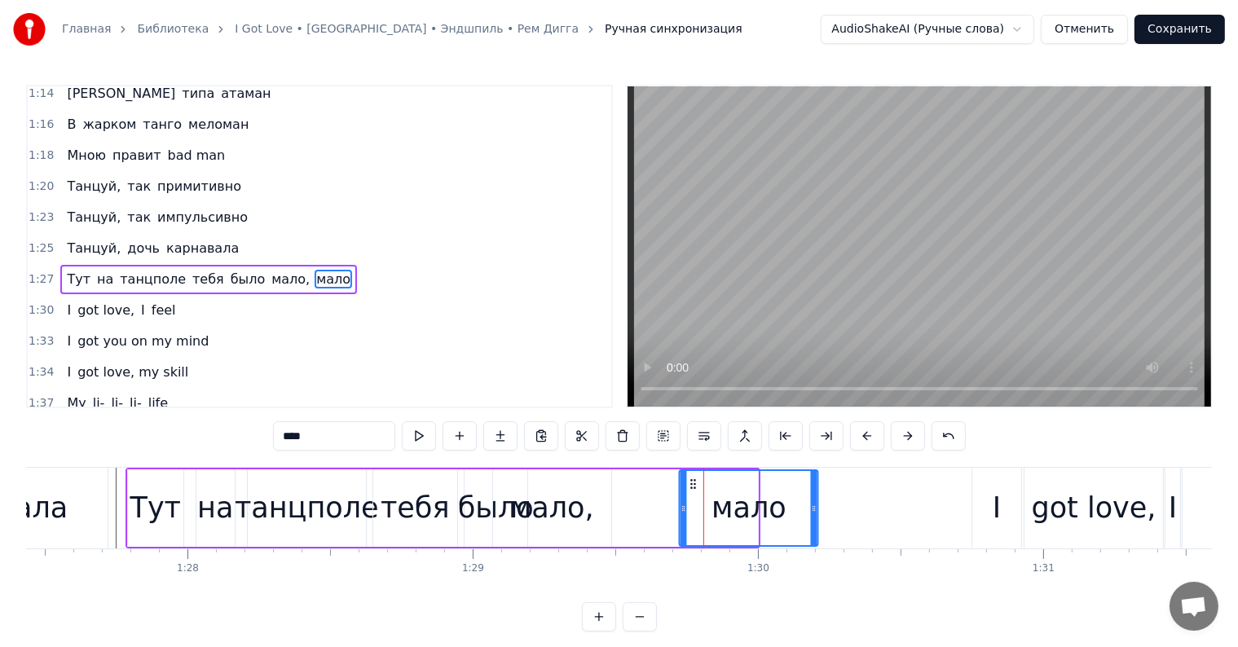
drag, startPoint x: 632, startPoint y: 480, endPoint x: 692, endPoint y: 486, distance: 59.8
click at [692, 486] on icon at bounding box center [693, 484] width 13 height 13
click at [586, 486] on div "мало," at bounding box center [552, 507] width 118 height 77
type input "*****"
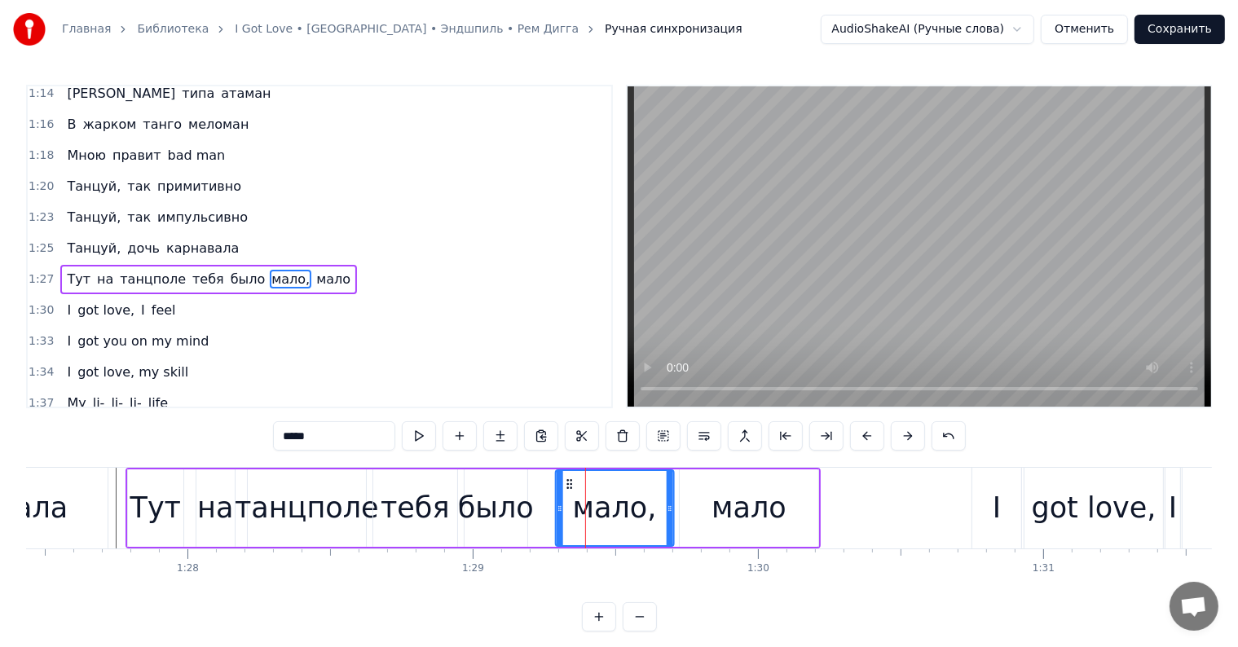
drag, startPoint x: 509, startPoint y: 482, endPoint x: 571, endPoint y: 484, distance: 62.0
click at [571, 484] on icon at bounding box center [569, 484] width 13 height 13
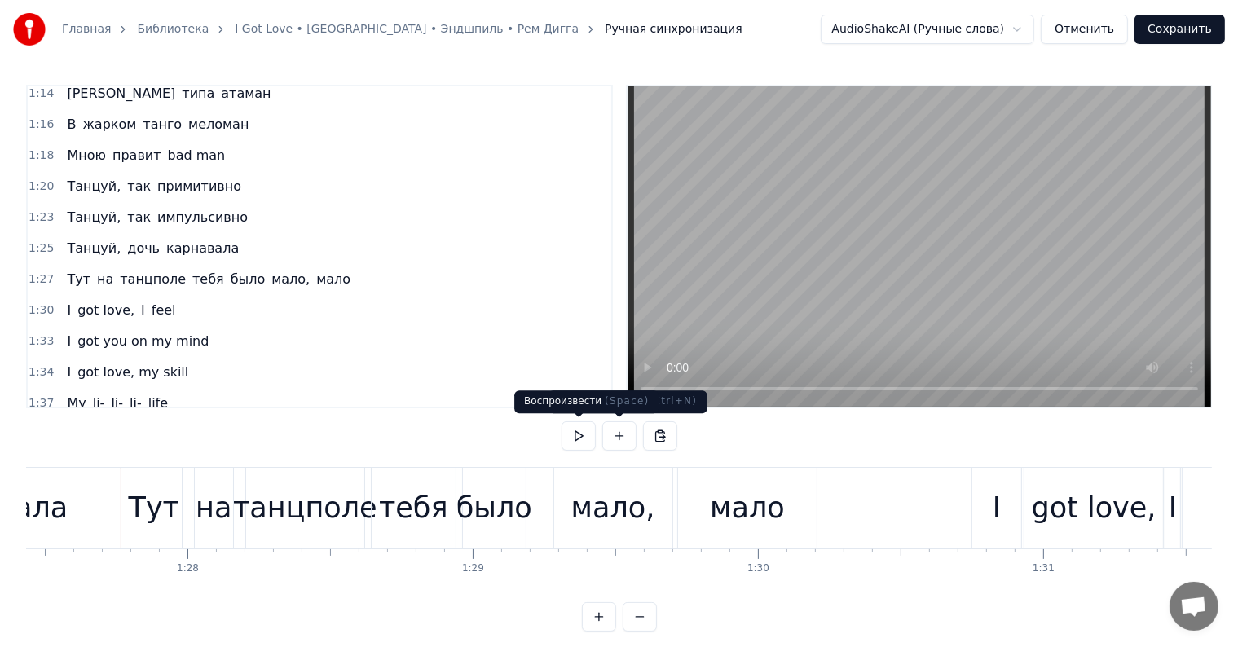
click at [574, 439] on button at bounding box center [579, 435] width 34 height 29
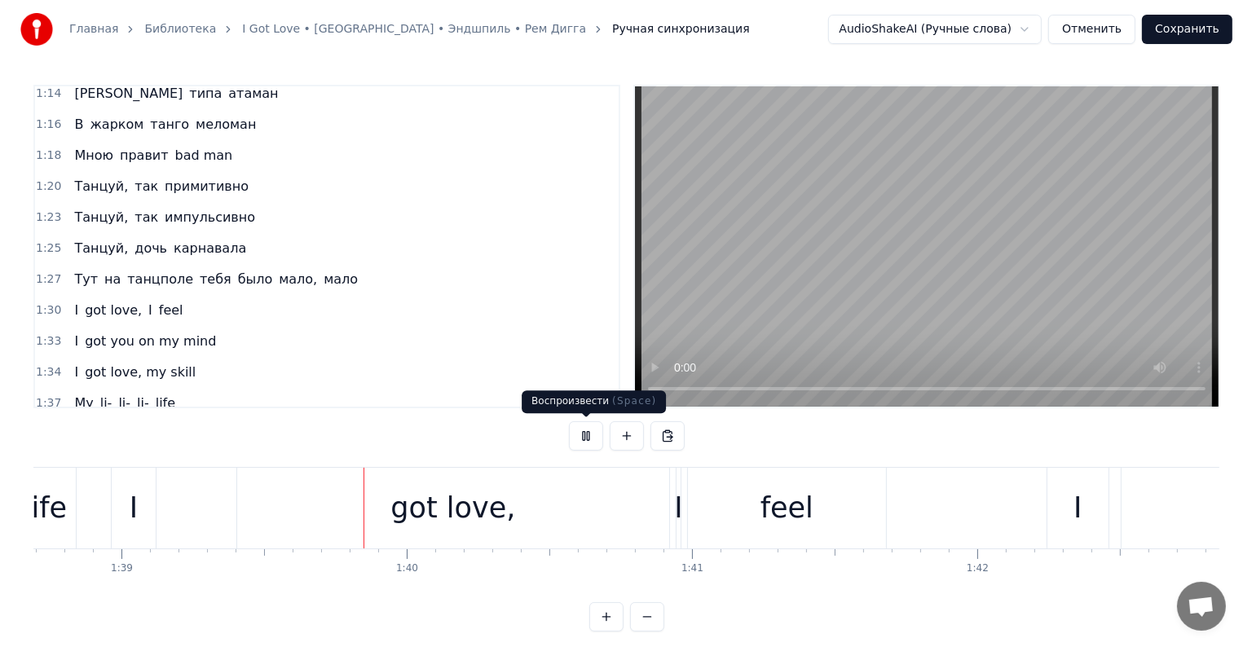
scroll to position [0, 28174]
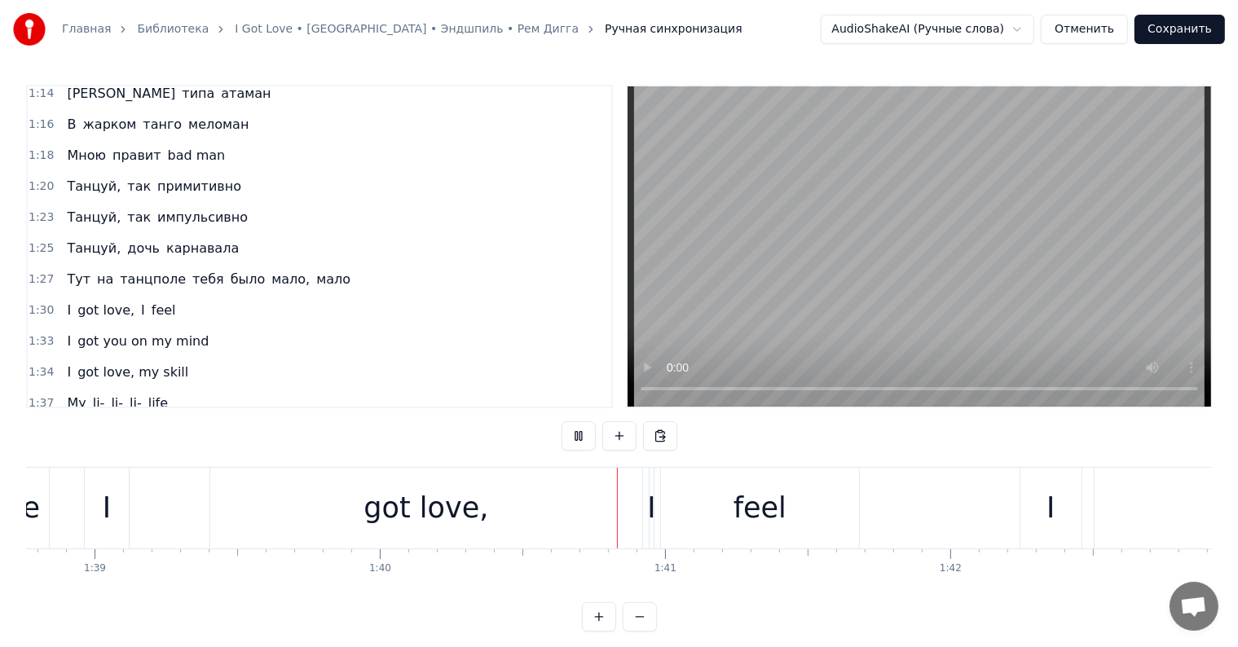
click at [1175, 20] on button "Сохранить" at bounding box center [1180, 29] width 90 height 29
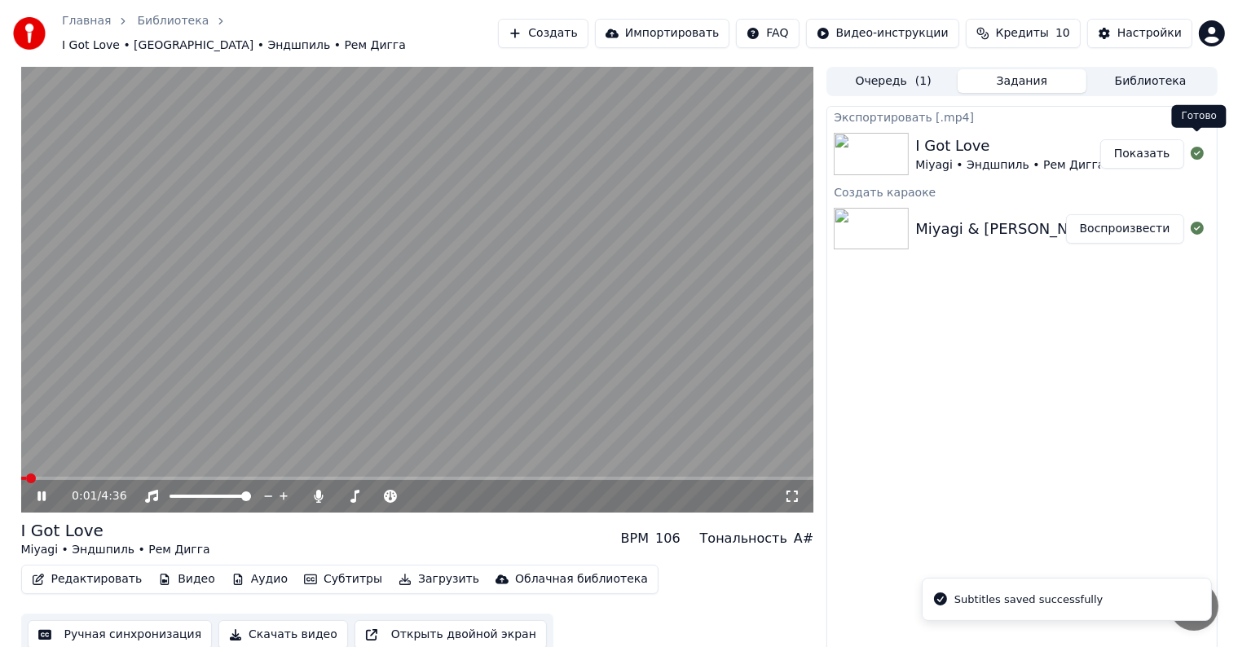
click at [1197, 147] on icon at bounding box center [1197, 153] width 13 height 13
click at [1143, 139] on button "Показать" at bounding box center [1142, 153] width 84 height 29
click at [39, 491] on icon at bounding box center [41, 496] width 8 height 10
click at [1128, 218] on button "Воспроизвести" at bounding box center [1125, 228] width 118 height 29
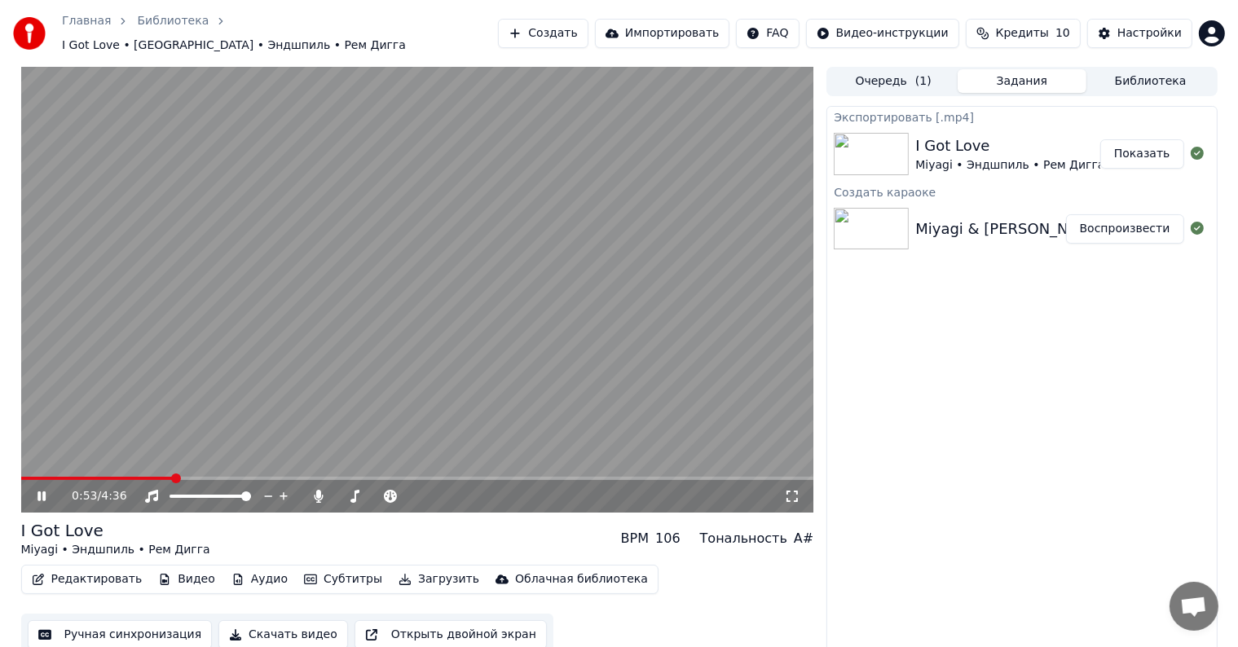
click at [173, 477] on span at bounding box center [417, 478] width 793 height 3
click at [267, 468] on video at bounding box center [417, 290] width 793 height 446
click at [271, 477] on span at bounding box center [417, 478] width 793 height 3
click at [42, 491] on icon at bounding box center [42, 496] width 10 height 11
click at [40, 490] on icon at bounding box center [53, 496] width 38 height 13
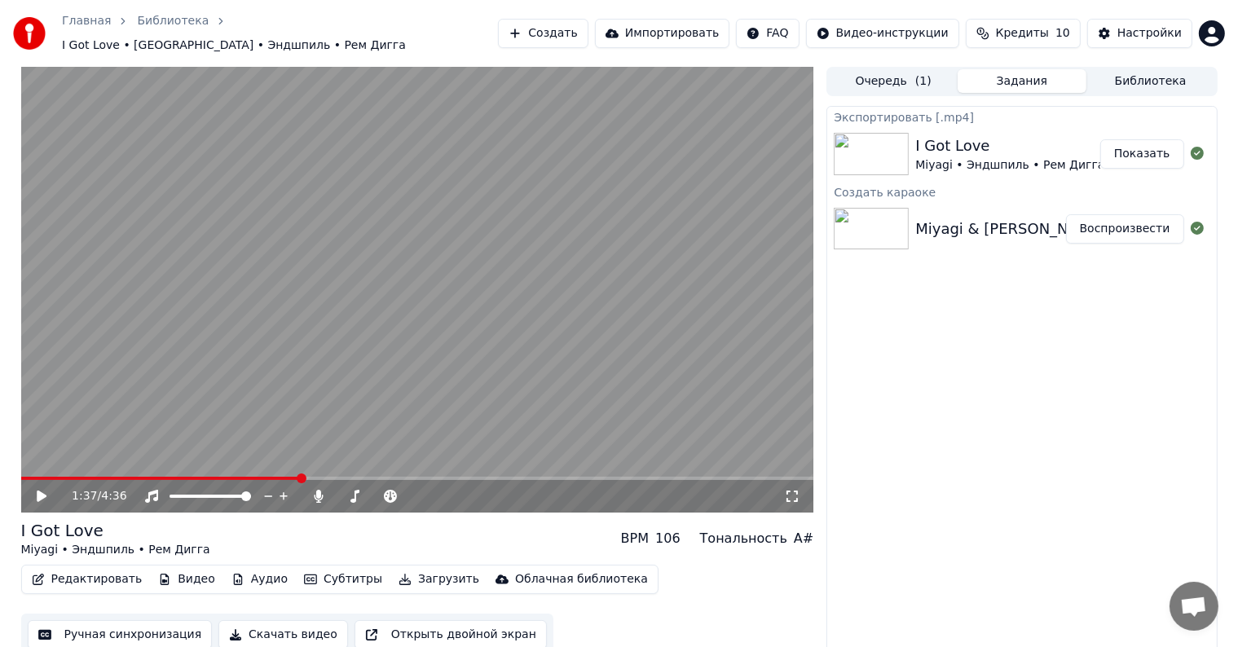
click at [413, 571] on button "Загрузить" at bounding box center [439, 579] width 94 height 23
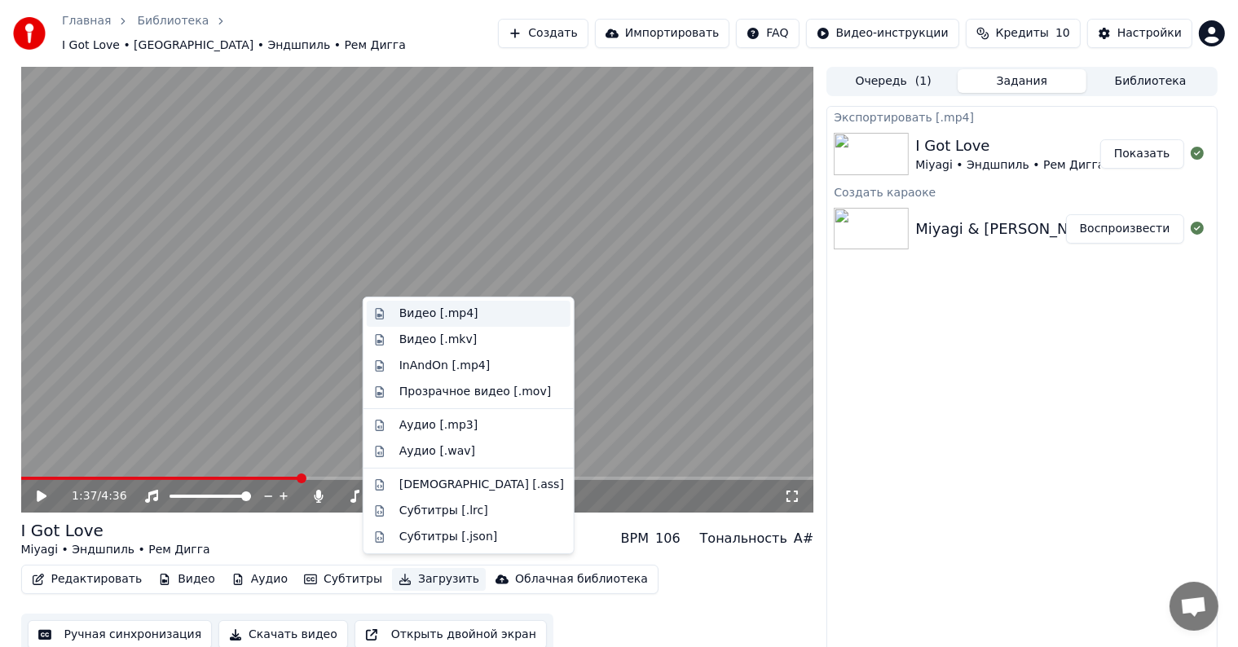
click at [447, 320] on div "Видео [.mp4]" at bounding box center [438, 314] width 79 height 16
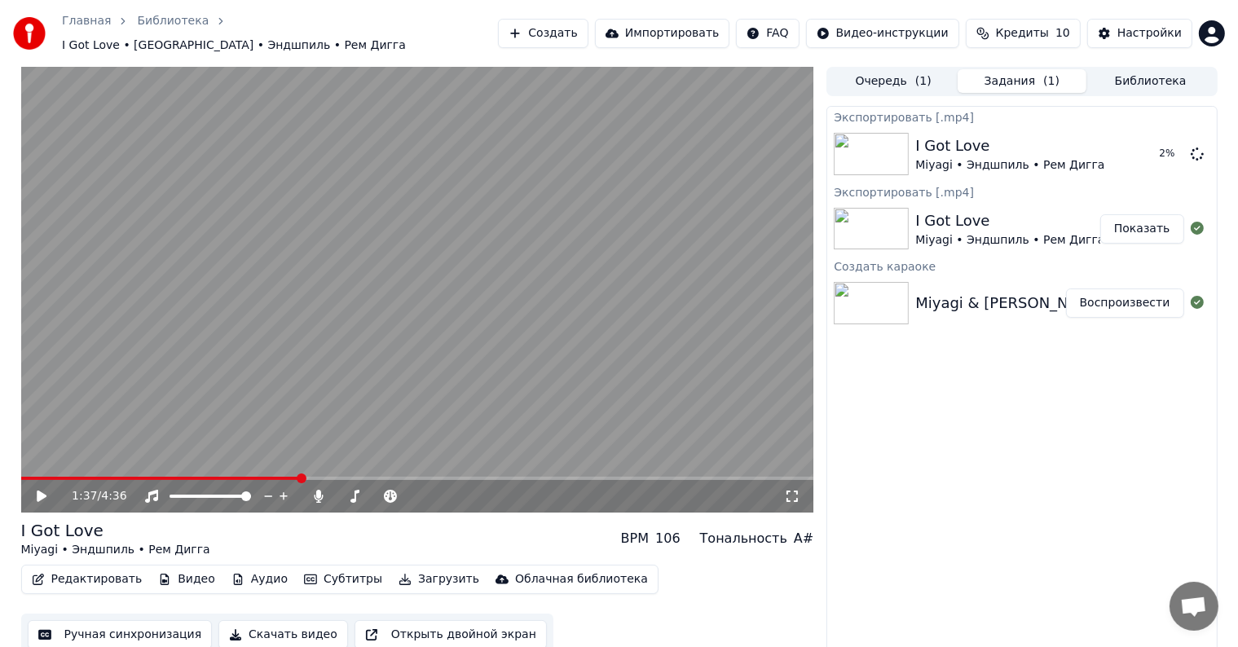
click at [71, 570] on button "Редактировать" at bounding box center [87, 579] width 124 height 23
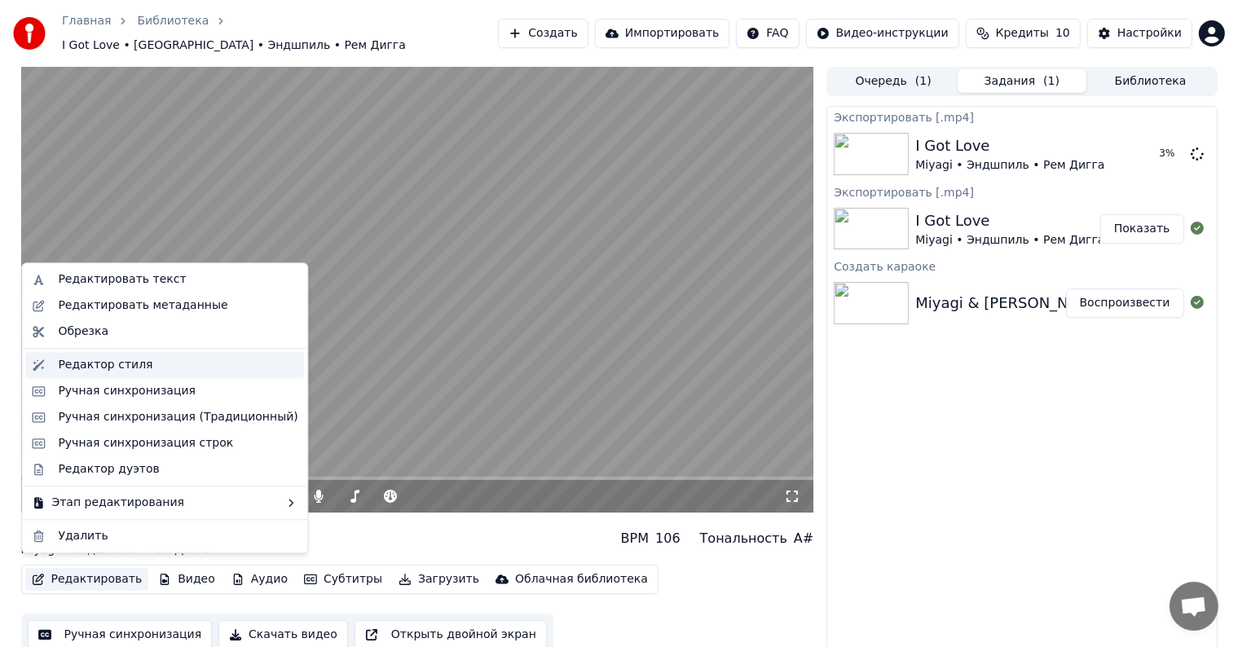
click at [110, 362] on div "Редактор стиля" at bounding box center [105, 365] width 95 height 16
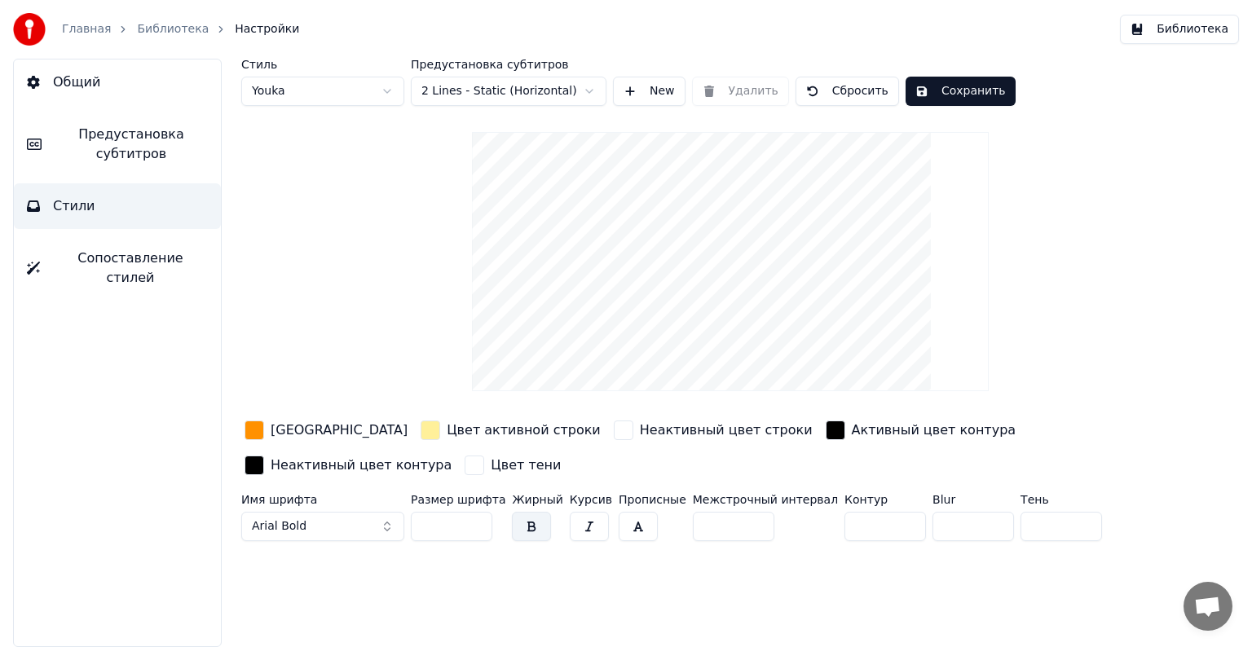
click at [155, 29] on link "Библиотека" at bounding box center [173, 29] width 72 height 16
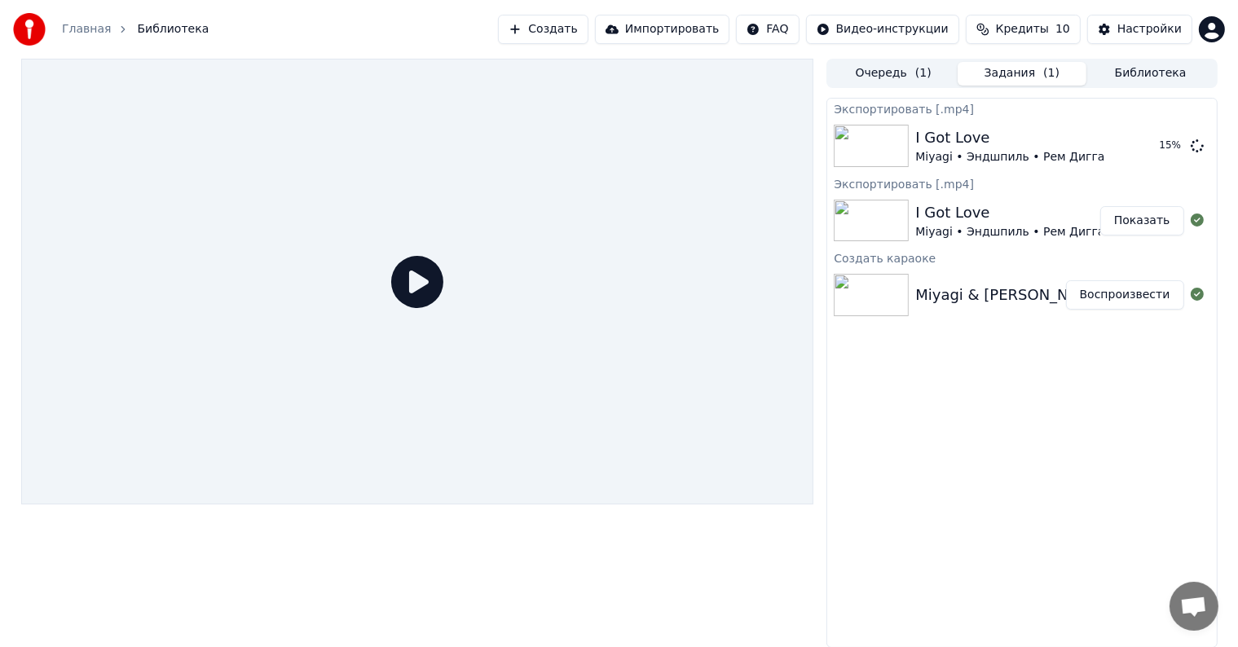
click at [1098, 290] on button "Воспроизвести" at bounding box center [1125, 294] width 118 height 29
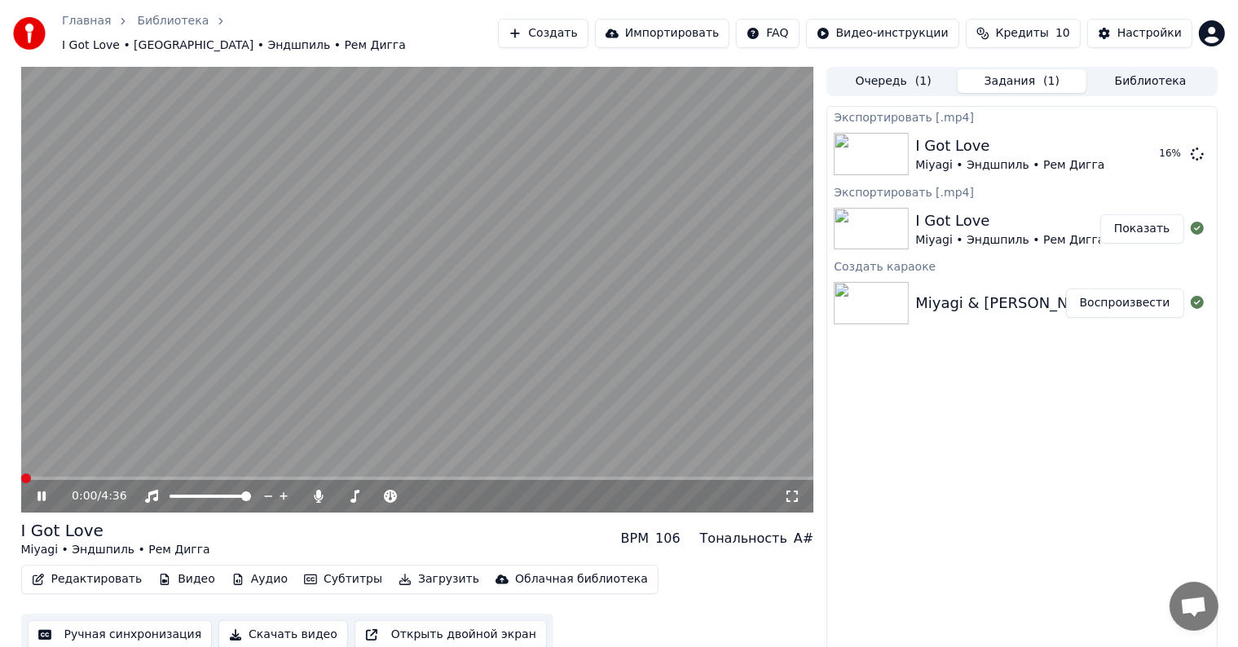
click at [42, 494] on icon at bounding box center [53, 496] width 38 height 13
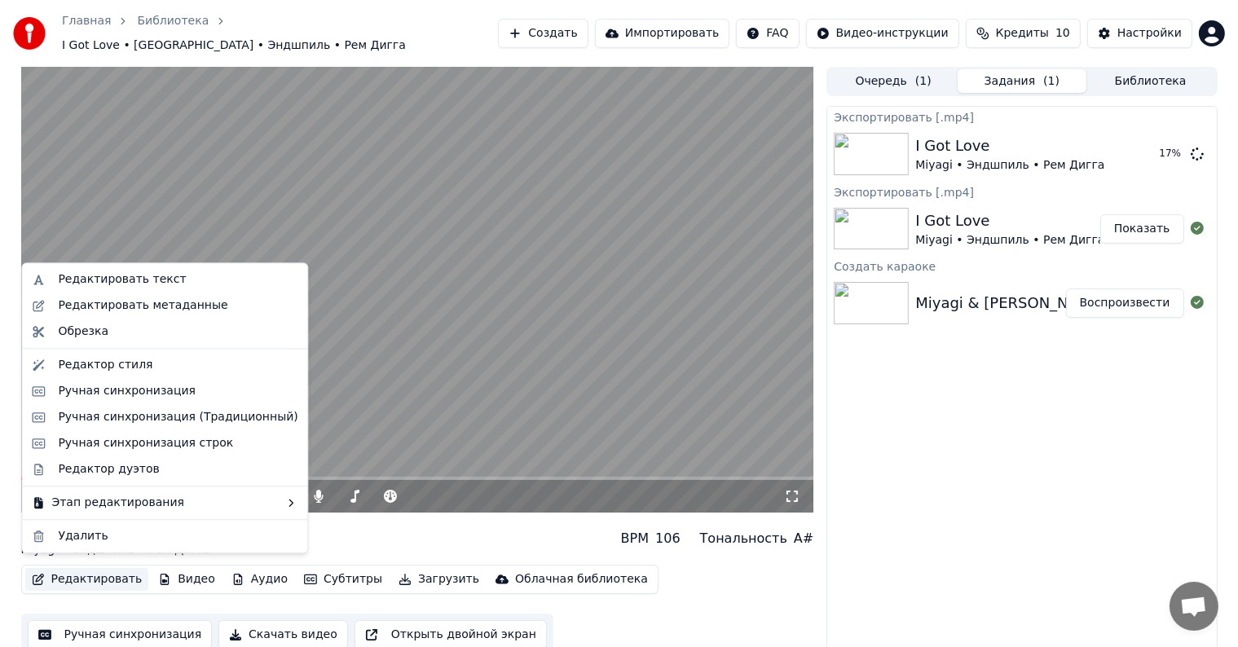
click at [91, 577] on button "Редактировать" at bounding box center [87, 579] width 124 height 23
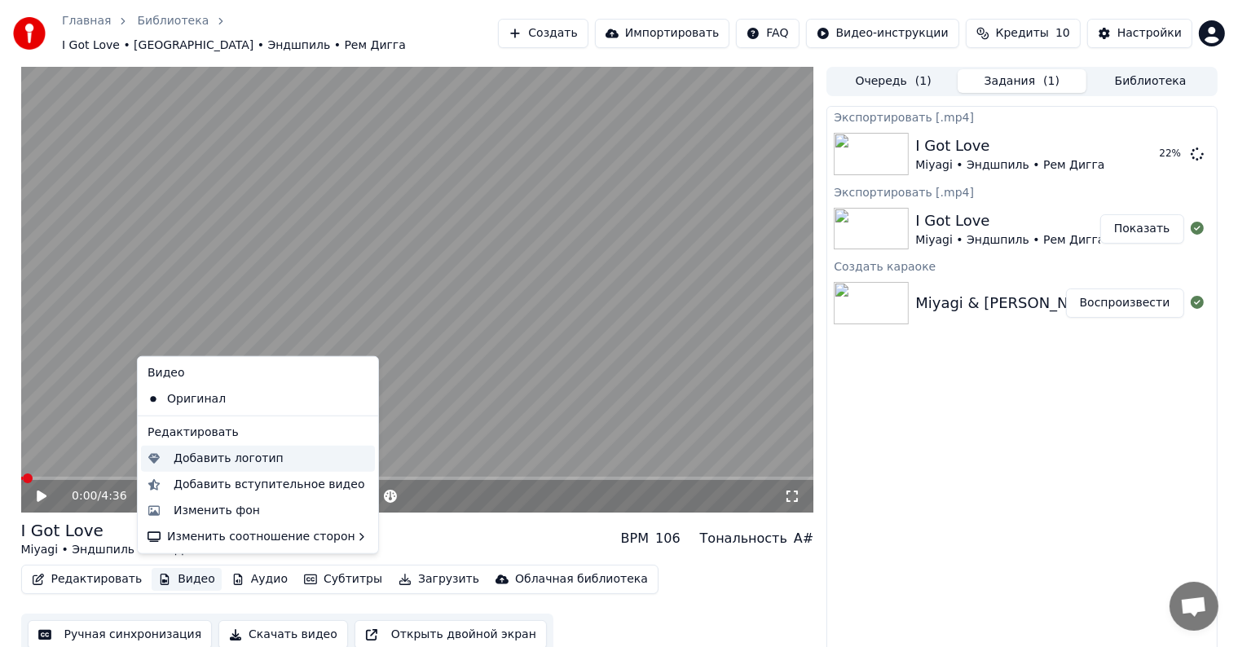
click at [226, 458] on div "Добавить логотип" at bounding box center [229, 459] width 110 height 16
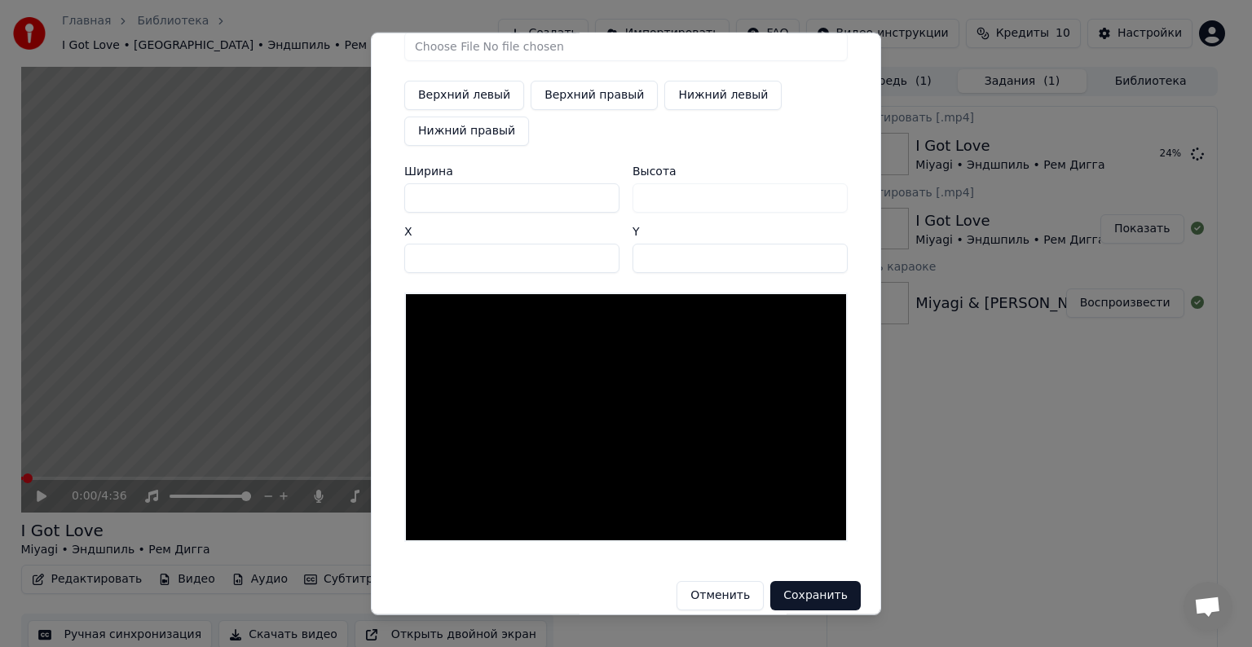
scroll to position [77, 0]
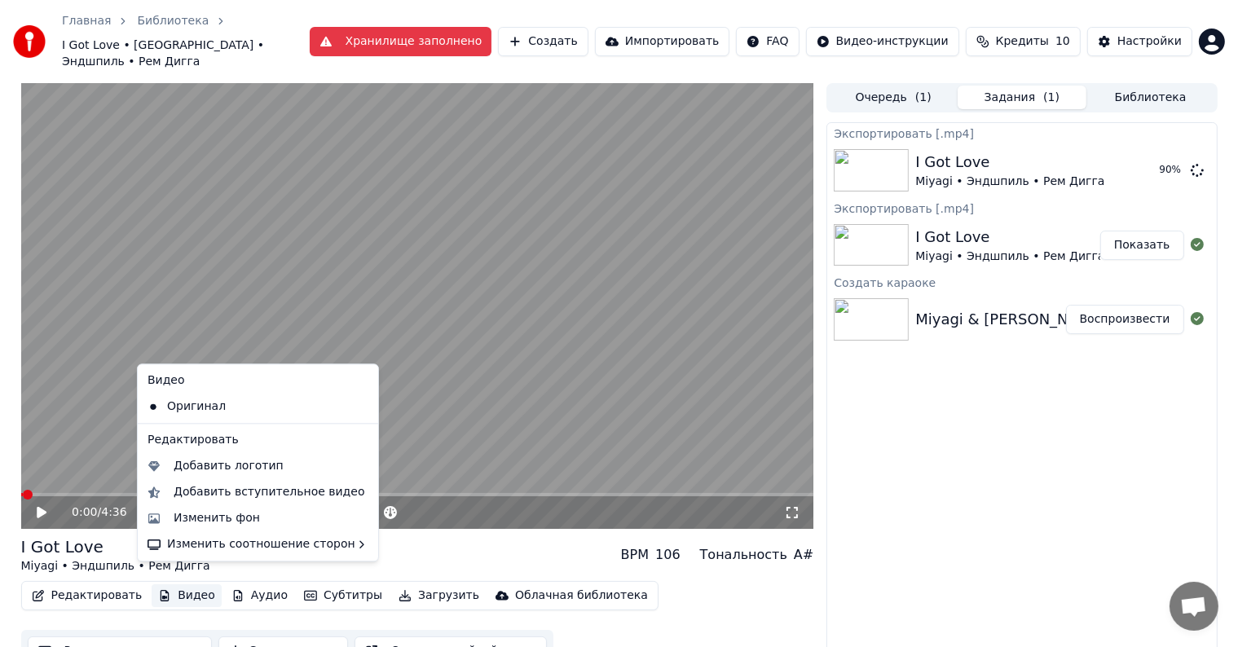
click at [192, 584] on button "Видео" at bounding box center [187, 595] width 70 height 23
click at [215, 473] on div "Добавить логотип" at bounding box center [229, 466] width 110 height 16
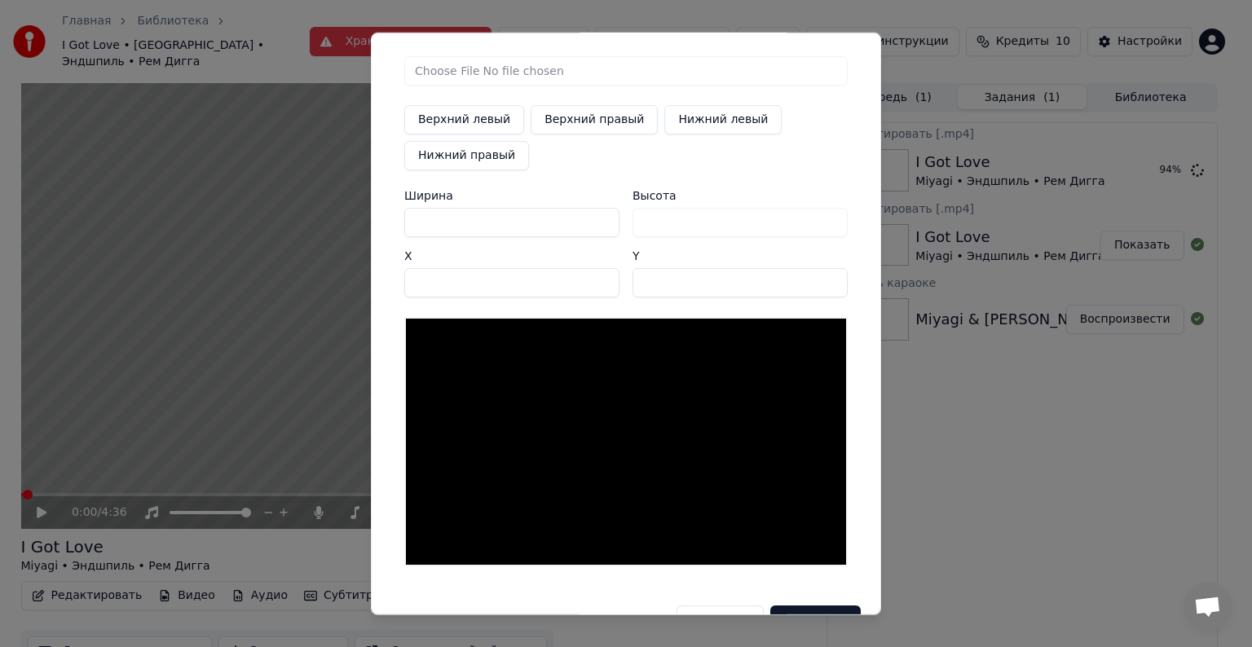
scroll to position [0, 0]
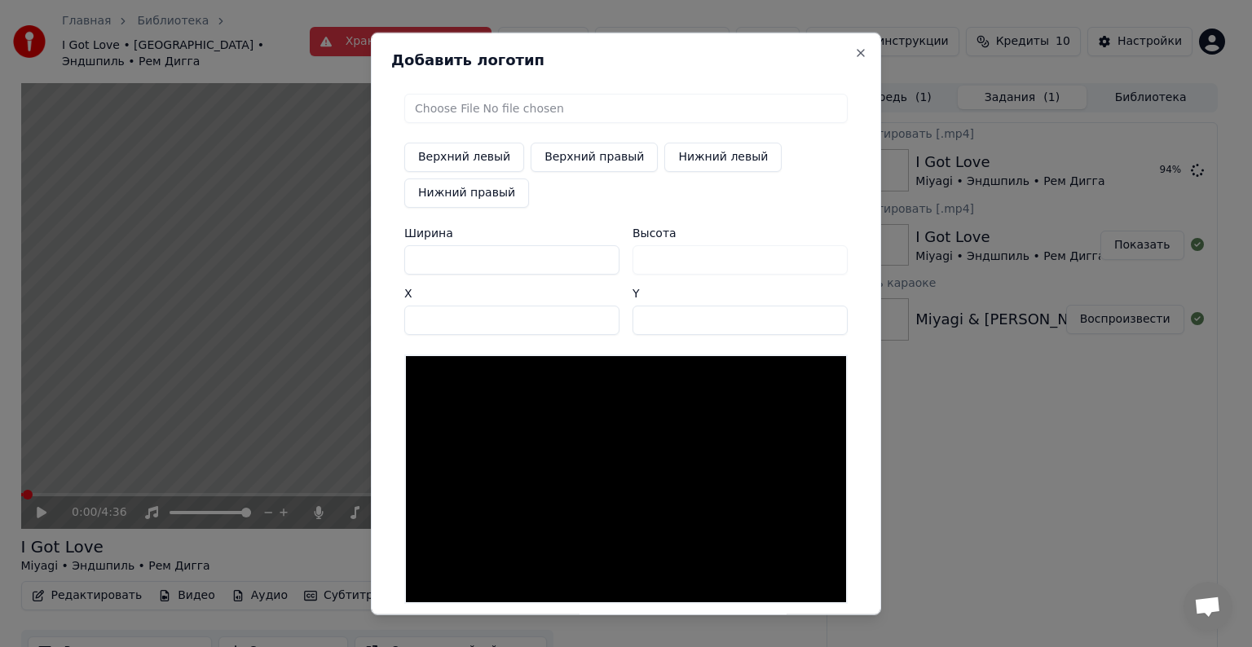
click at [469, 104] on input "file" at bounding box center [625, 108] width 443 height 29
type input "**********"
type input "***"
click at [567, 156] on button "Верхний правый" at bounding box center [594, 157] width 127 height 29
click at [661, 261] on div "Высота ***" at bounding box center [739, 250] width 215 height 47
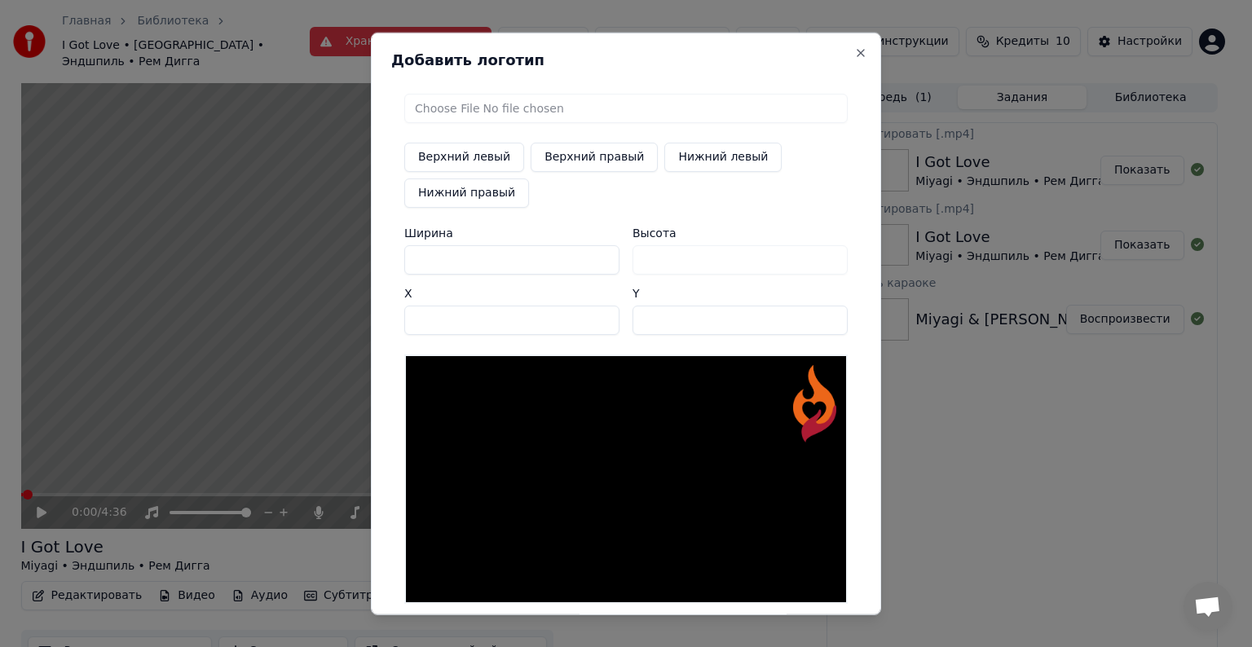
click at [594, 321] on input "****" at bounding box center [511, 320] width 215 height 29
click at [595, 321] on input "****" at bounding box center [511, 320] width 215 height 29
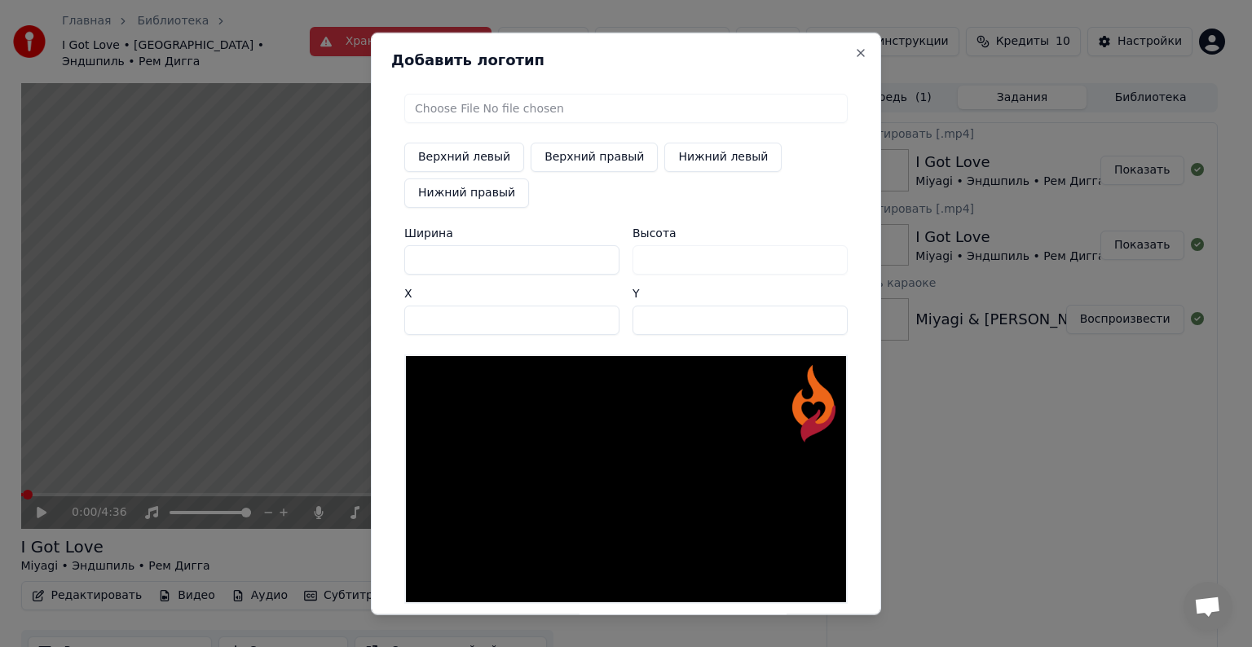
click at [595, 321] on input "****" at bounding box center [511, 320] width 215 height 29
click at [597, 310] on input "****" at bounding box center [511, 320] width 215 height 29
click at [601, 316] on input "****" at bounding box center [511, 320] width 215 height 29
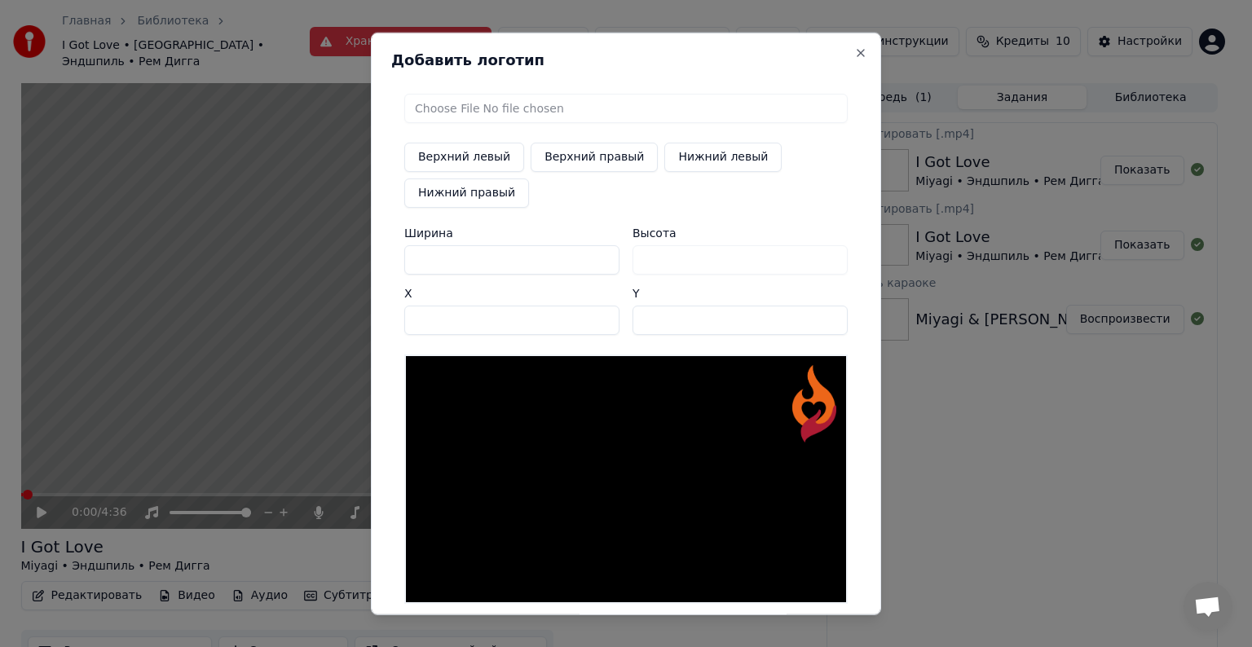
click at [601, 316] on input "****" at bounding box center [511, 320] width 215 height 29
click at [601, 315] on input "****" at bounding box center [511, 320] width 215 height 29
type input "****"
click at [601, 313] on input "****" at bounding box center [511, 320] width 215 height 29
click at [492, 253] on input "***" at bounding box center [511, 259] width 215 height 29
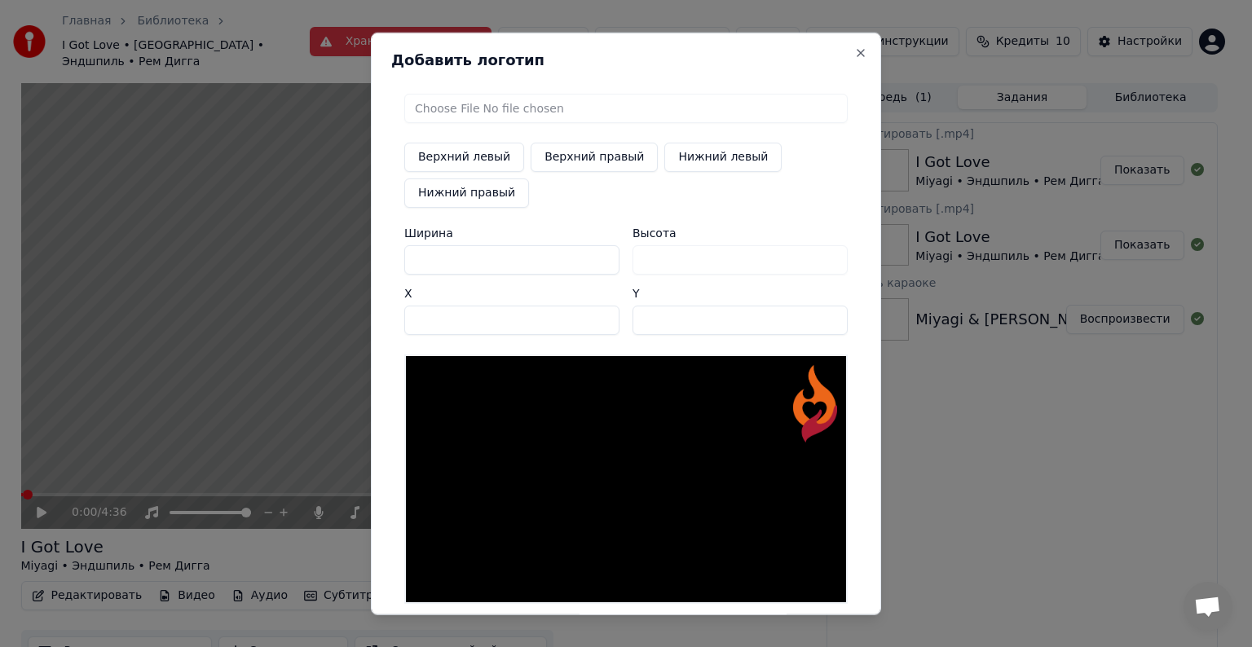
drag, startPoint x: 492, startPoint y: 253, endPoint x: 228, endPoint y: 245, distance: 264.2
click at [228, 245] on body "Главная Библиотека I Got Love • [GEOGRAPHIC_DATA] • Эндшпиль • Рем Дигга Хранил…" at bounding box center [619, 323] width 1238 height 647
type input "*"
type input "**"
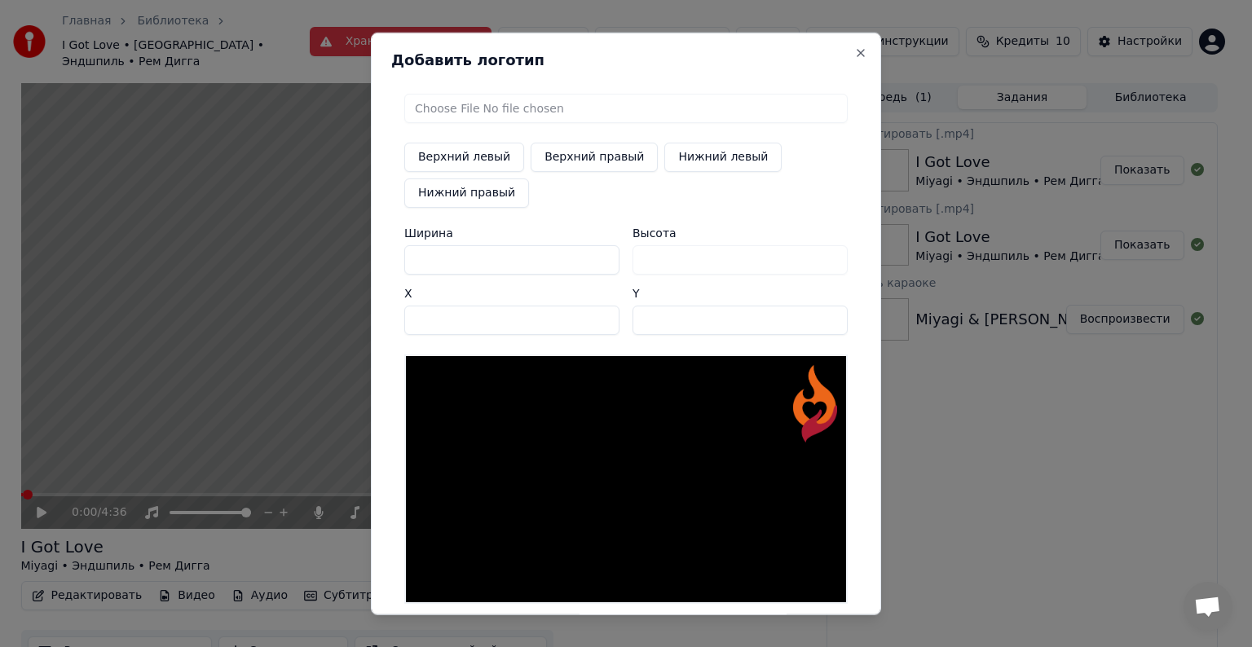
type input "**"
type input "***"
type input "****"
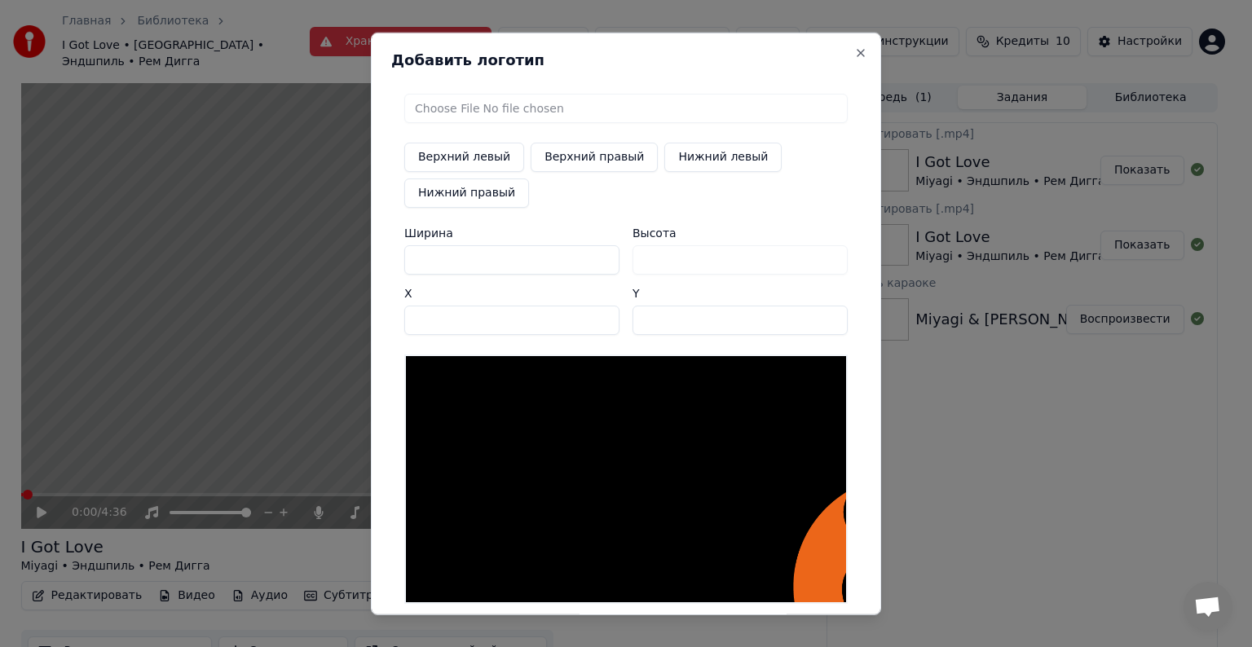
type input "***"
type input "**"
type input "*"
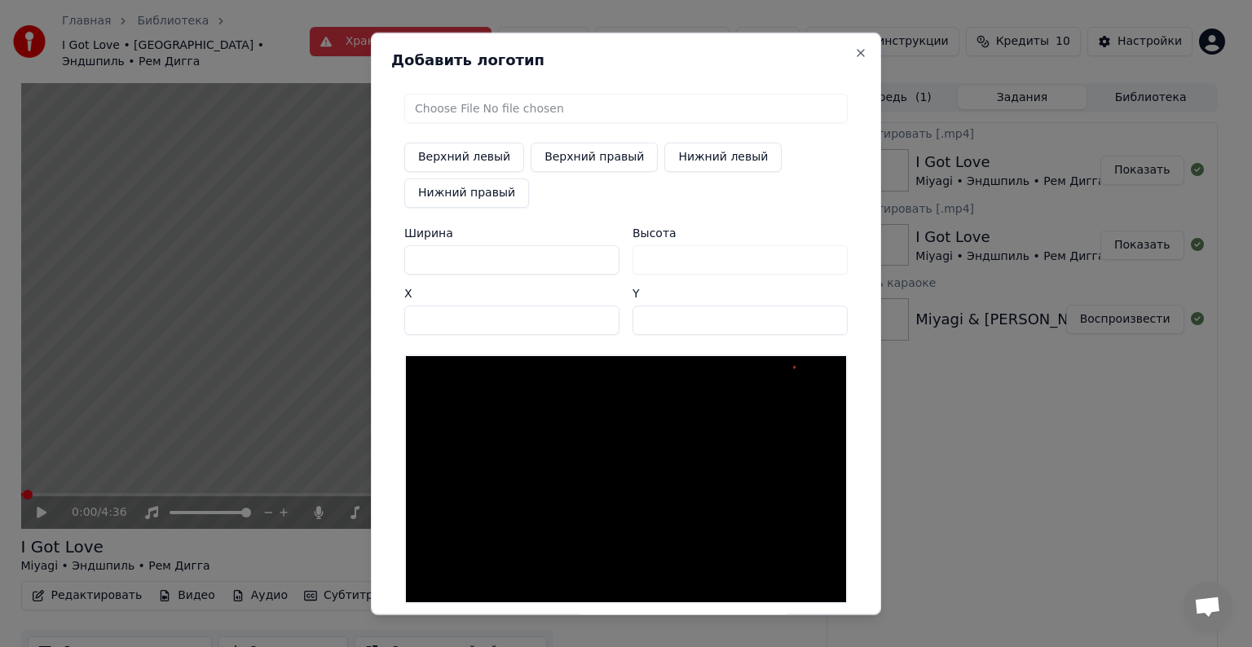
type input "*"
type input "**"
type input "***"
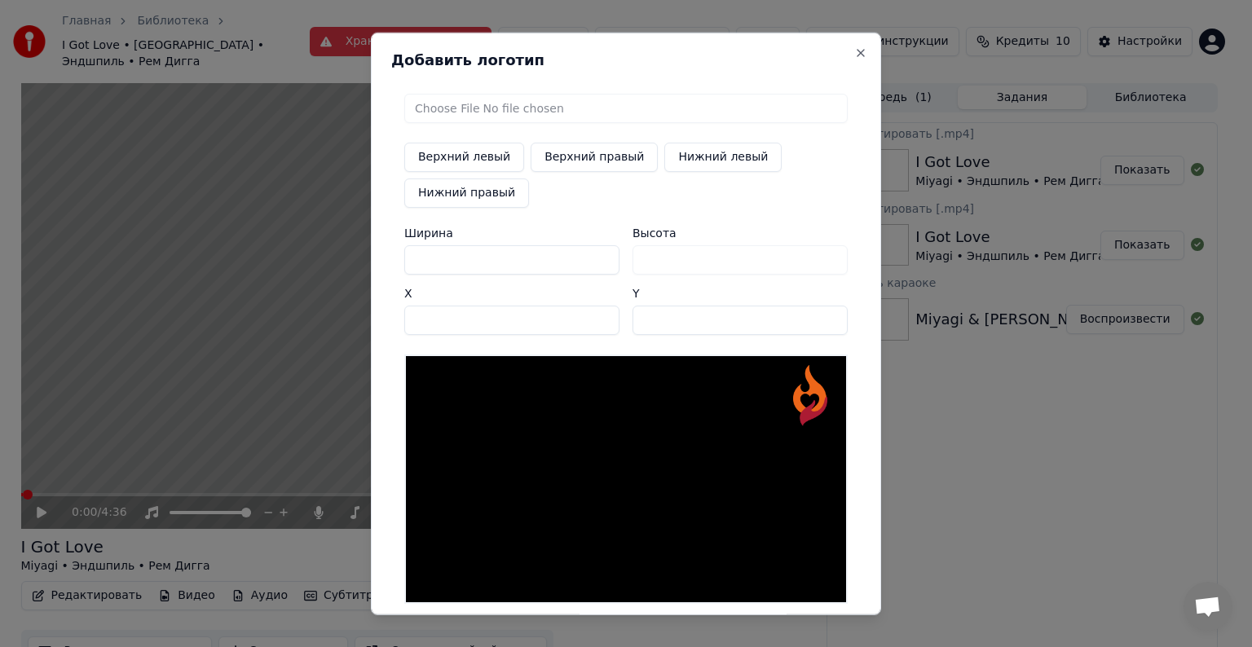
type input "***"
click at [596, 314] on input "****" at bounding box center [511, 320] width 215 height 29
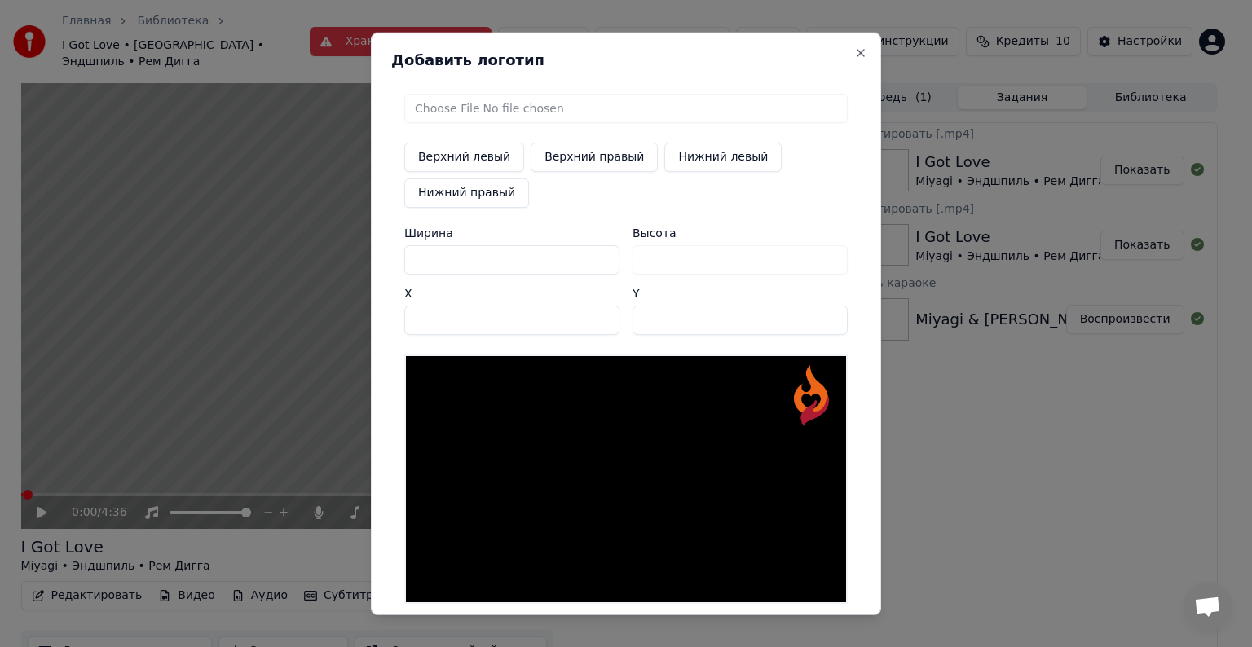
click at [596, 314] on input "****" at bounding box center [511, 320] width 215 height 29
click at [596, 313] on input "****" at bounding box center [511, 320] width 215 height 29
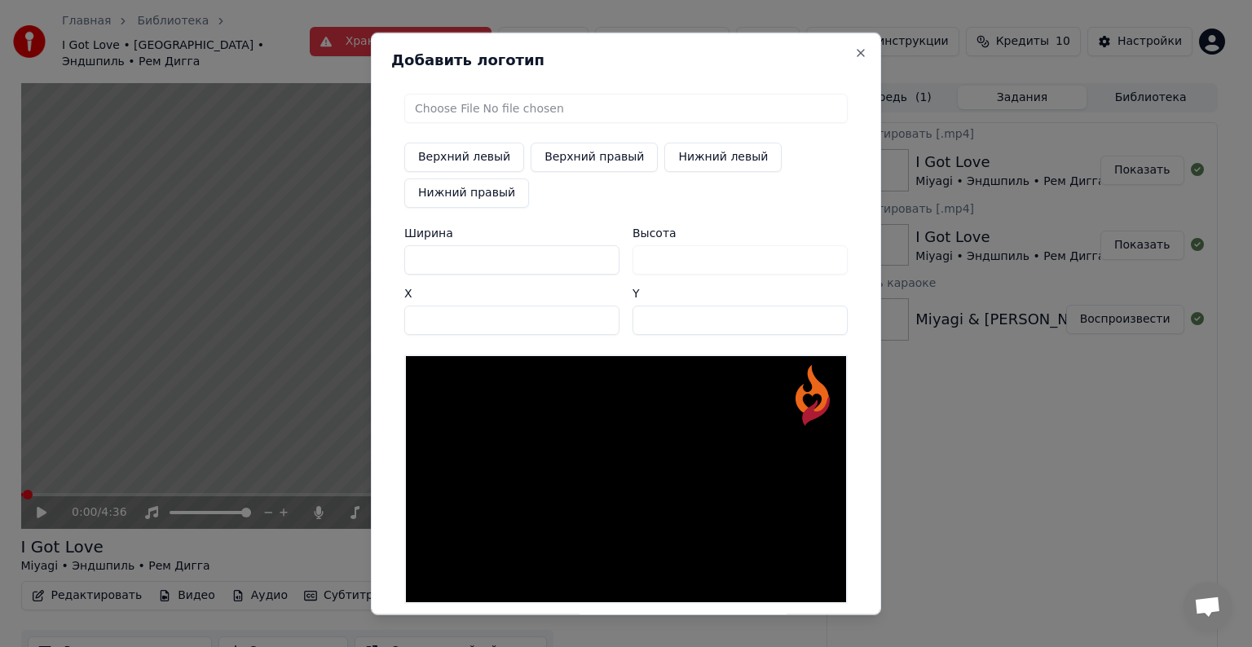
type input "****"
click at [596, 313] on input "****" at bounding box center [511, 320] width 215 height 29
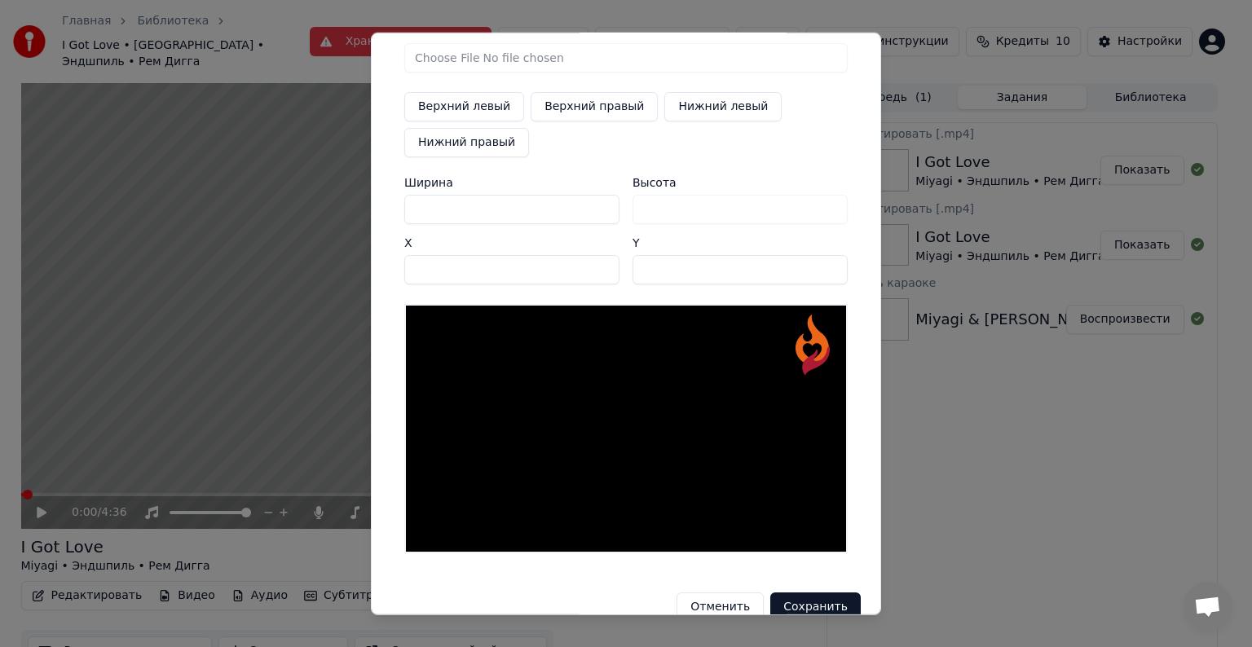
scroll to position [77, 0]
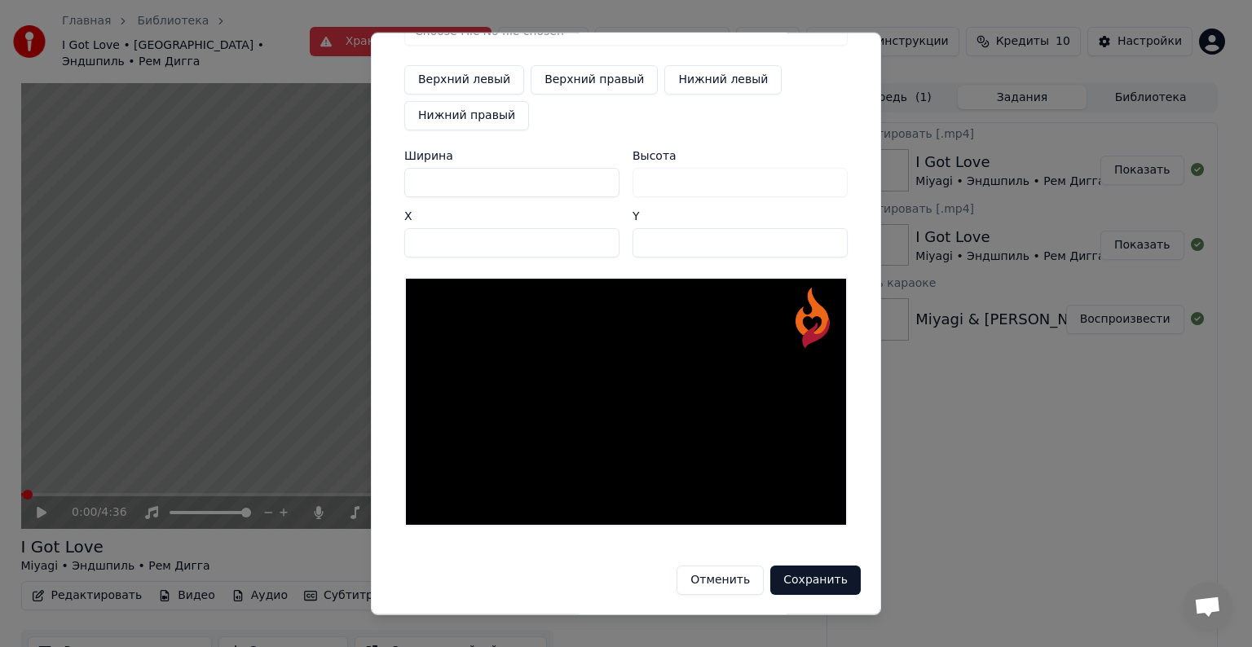
click at [809, 574] on button "Сохранить" at bounding box center [815, 580] width 90 height 29
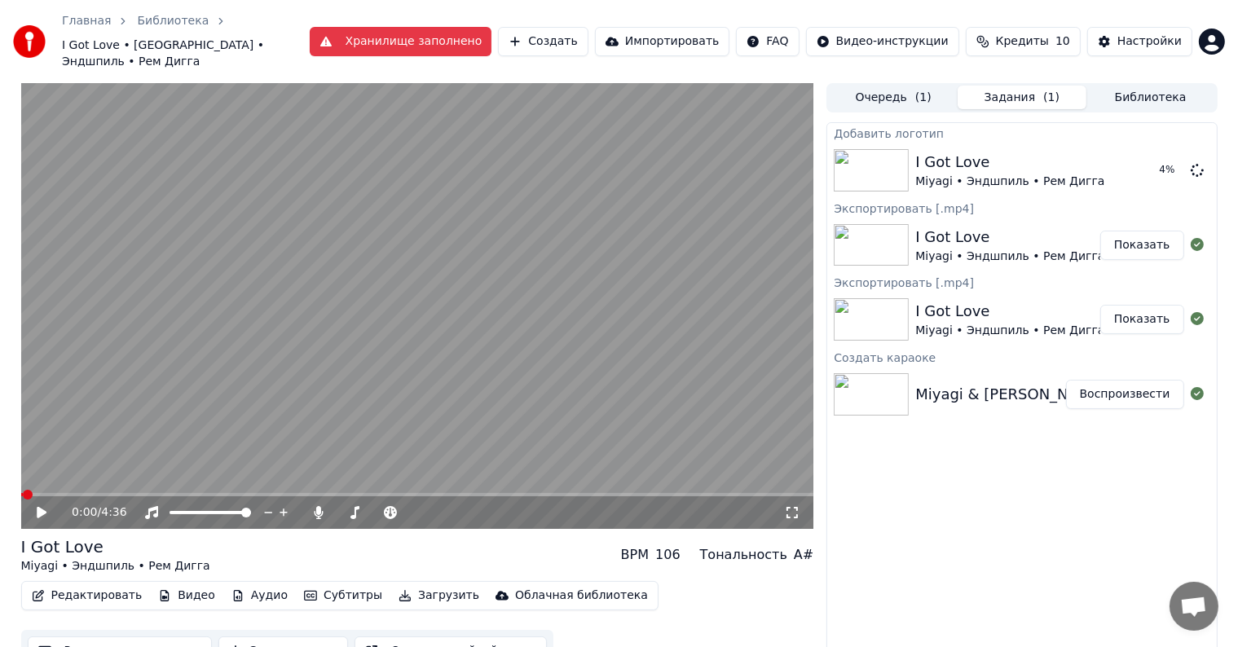
click at [1125, 231] on button "Показать" at bounding box center [1142, 245] width 84 height 29
click at [1066, 466] on div "Добавить логотип I Got Love Miyagi • Эндшпиль • Рем Дигга 10 % Экспортировать […" at bounding box center [1021, 397] width 390 height 550
click at [1145, 162] on button "Воспроизвести" at bounding box center [1125, 170] width 118 height 29
click at [152, 493] on span at bounding box center [417, 494] width 793 height 3
click at [218, 493] on span at bounding box center [417, 494] width 793 height 3
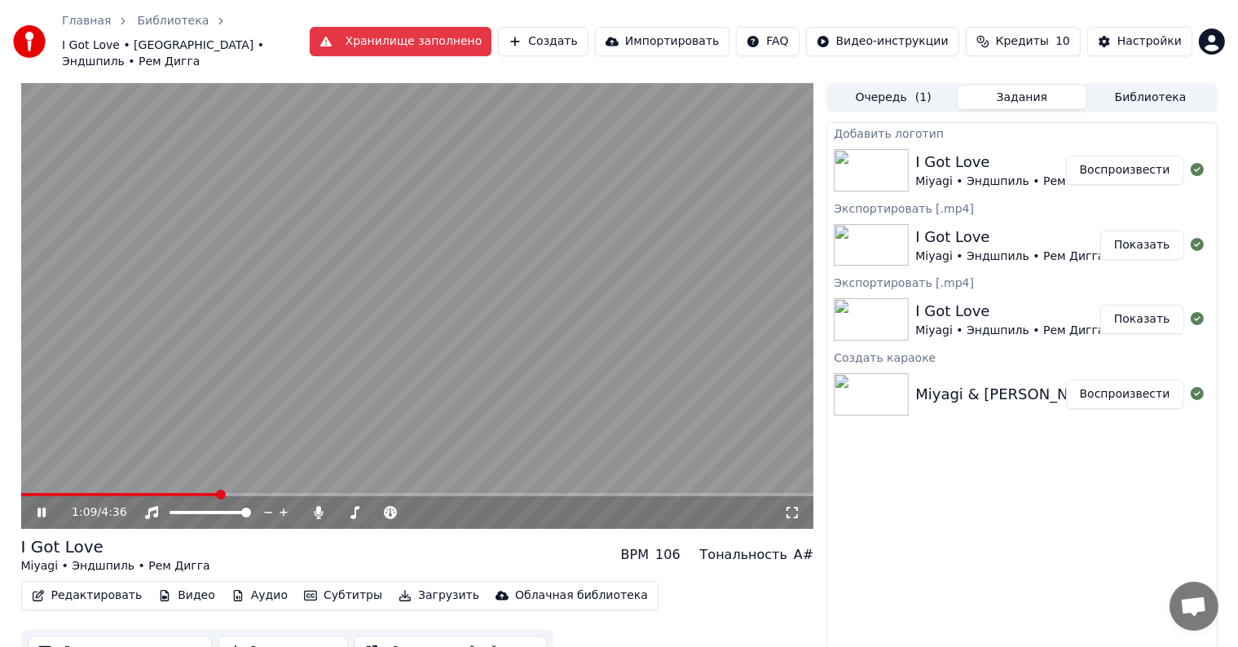
click at [248, 493] on span at bounding box center [417, 494] width 793 height 3
click at [280, 493] on span at bounding box center [417, 494] width 793 height 3
click at [255, 493] on span at bounding box center [152, 494] width 263 height 3
click at [452, 508] on span at bounding box center [449, 513] width 10 height 10
click at [490, 508] on span at bounding box center [485, 513] width 10 height 10
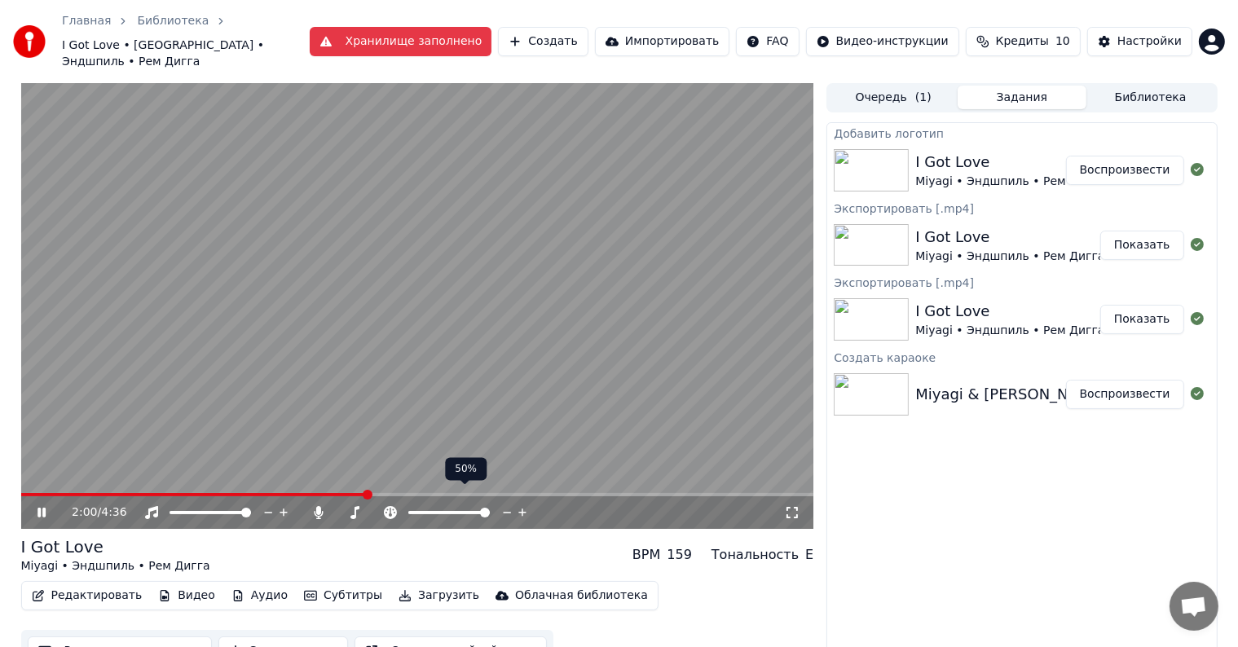
click at [480, 508] on span at bounding box center [485, 513] width 10 height 10
click at [372, 508] on span at bounding box center [377, 513] width 10 height 10
click at [490, 508] on span at bounding box center [485, 513] width 10 height 10
click at [447, 511] on span at bounding box center [427, 512] width 39 height 3
click at [518, 505] on icon at bounding box center [522, 513] width 15 height 16
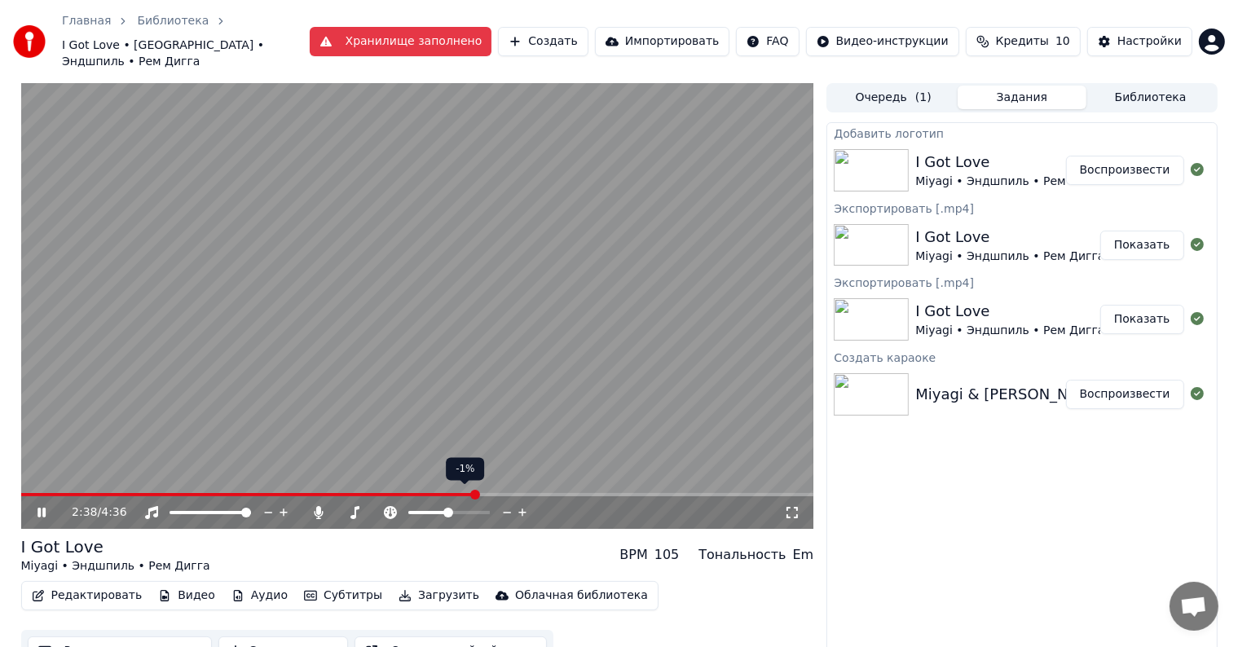
click at [518, 505] on icon at bounding box center [522, 513] width 15 height 16
click at [385, 508] on span at bounding box center [384, 513] width 10 height 10
click at [417, 511] on span at bounding box center [413, 512] width 82 height 3
click at [355, 511] on span at bounding box center [361, 512] width 48 height 3
click at [108, 493] on span at bounding box center [287, 494] width 533 height 3
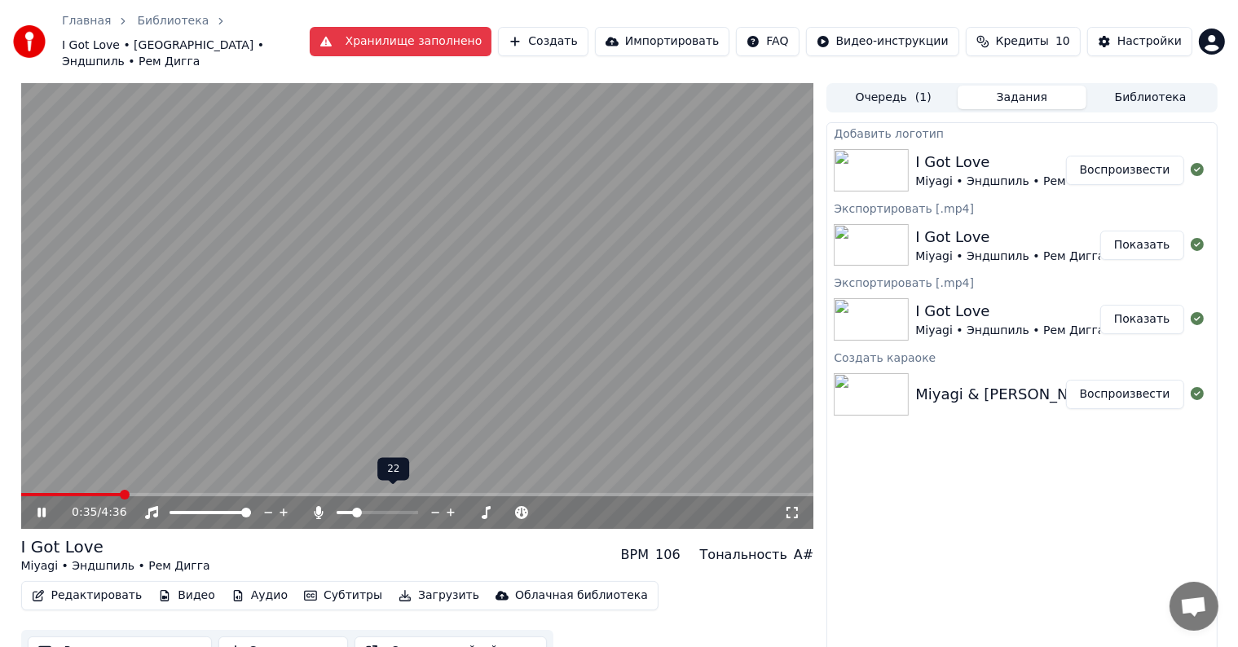
click at [354, 508] on span at bounding box center [357, 513] width 10 height 10
click at [437, 505] on icon at bounding box center [435, 513] width 15 height 16
click at [403, 584] on button "Загрузить" at bounding box center [439, 595] width 94 height 23
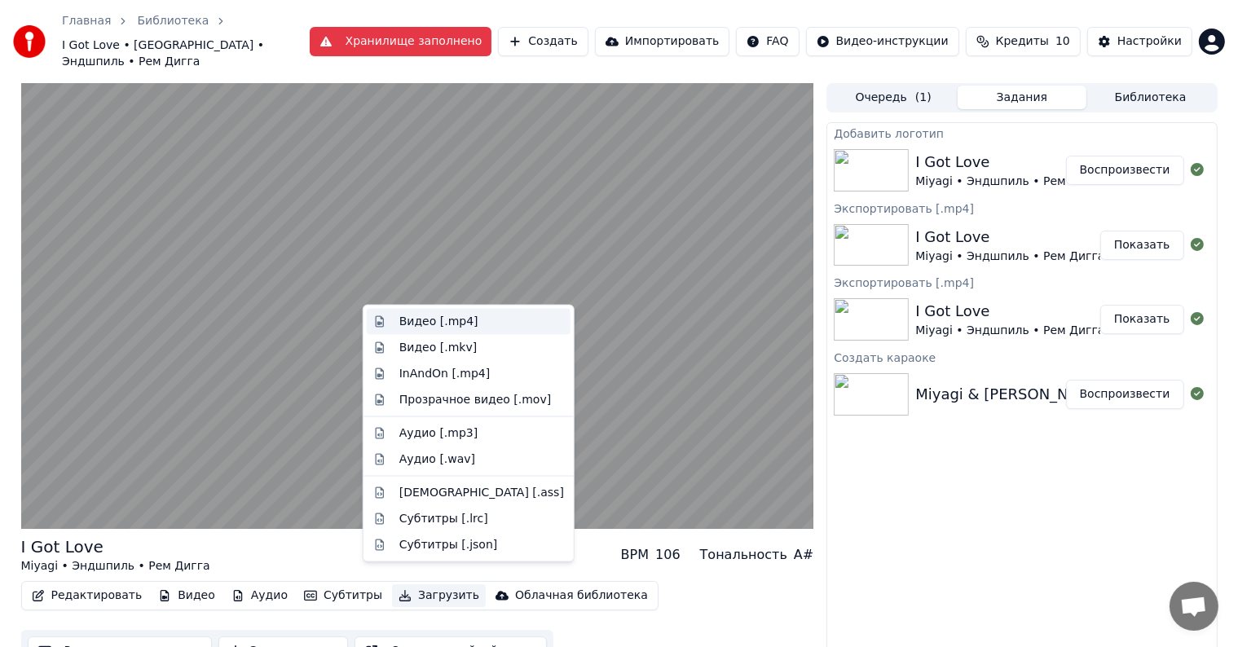
click at [454, 326] on div "Видео [.mp4]" at bounding box center [438, 322] width 79 height 16
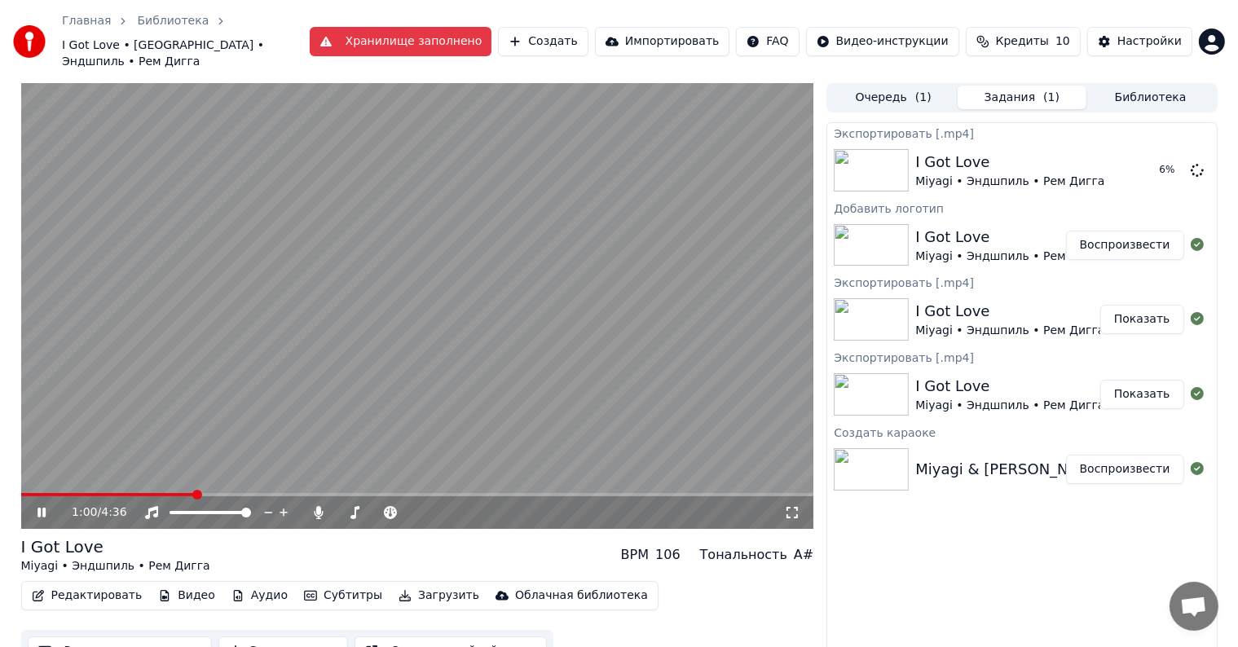
click at [39, 508] on icon at bounding box center [41, 513] width 8 height 10
click at [1143, 156] on button "Показать" at bounding box center [1142, 170] width 84 height 29
click at [588, 29] on button "Создать" at bounding box center [543, 41] width 90 height 29
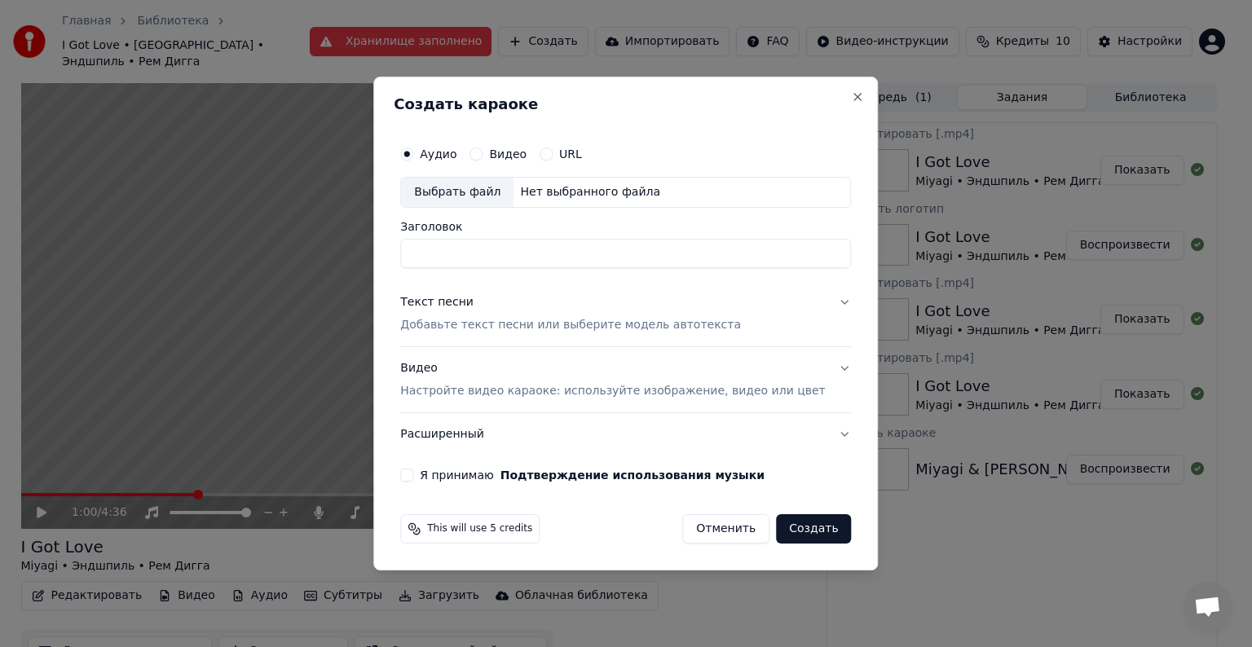
click at [491, 200] on div "Выбрать файл" at bounding box center [457, 192] width 112 height 29
drag, startPoint x: 432, startPoint y: 253, endPoint x: 488, endPoint y: 267, distance: 57.7
click at [488, 267] on input "**********" at bounding box center [625, 253] width 451 height 29
type input "**********"
click at [825, 298] on button "Текст песни Добавьте текст песни или выберите модель автотекста" at bounding box center [625, 313] width 451 height 65
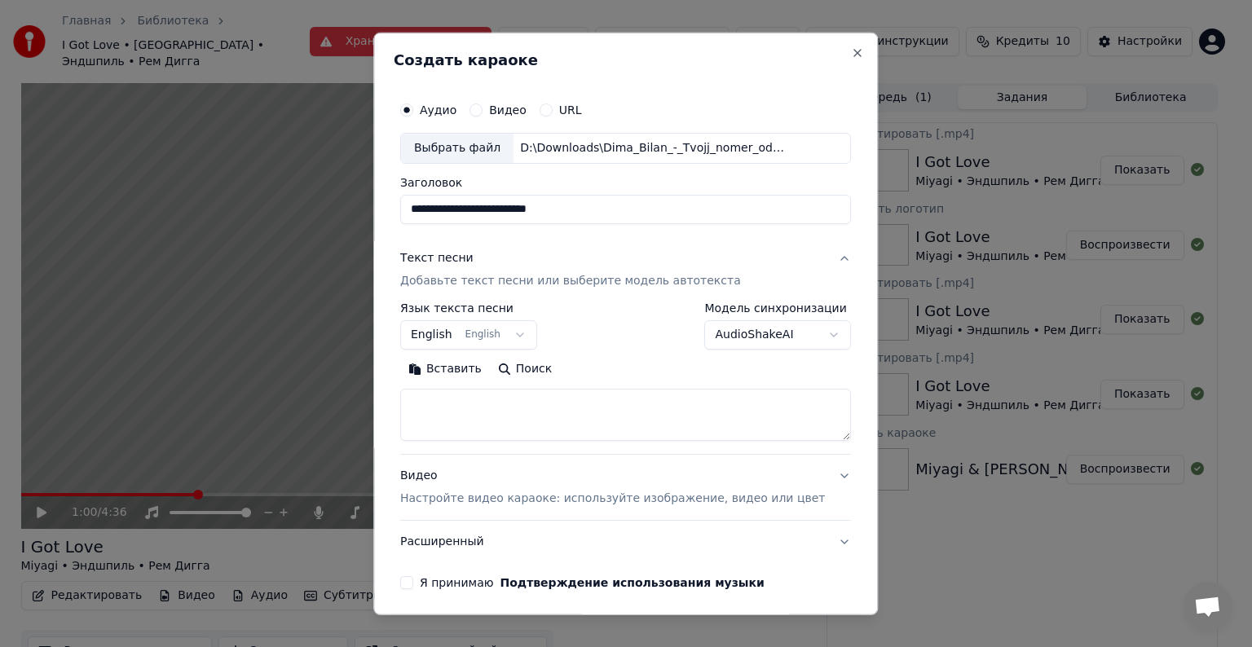
click at [818, 302] on label "Модель синхронизации" at bounding box center [778, 307] width 147 height 11
click at [491, 419] on textarea at bounding box center [625, 415] width 451 height 52
paste textarea "**********"
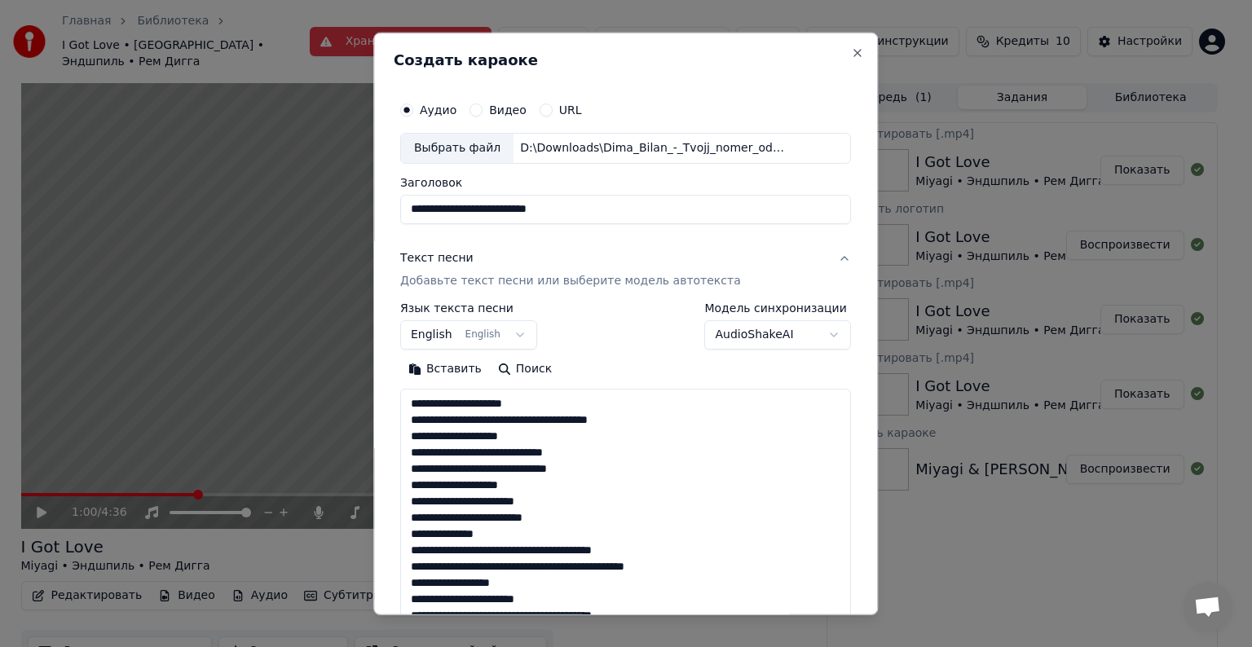
scroll to position [492, 0]
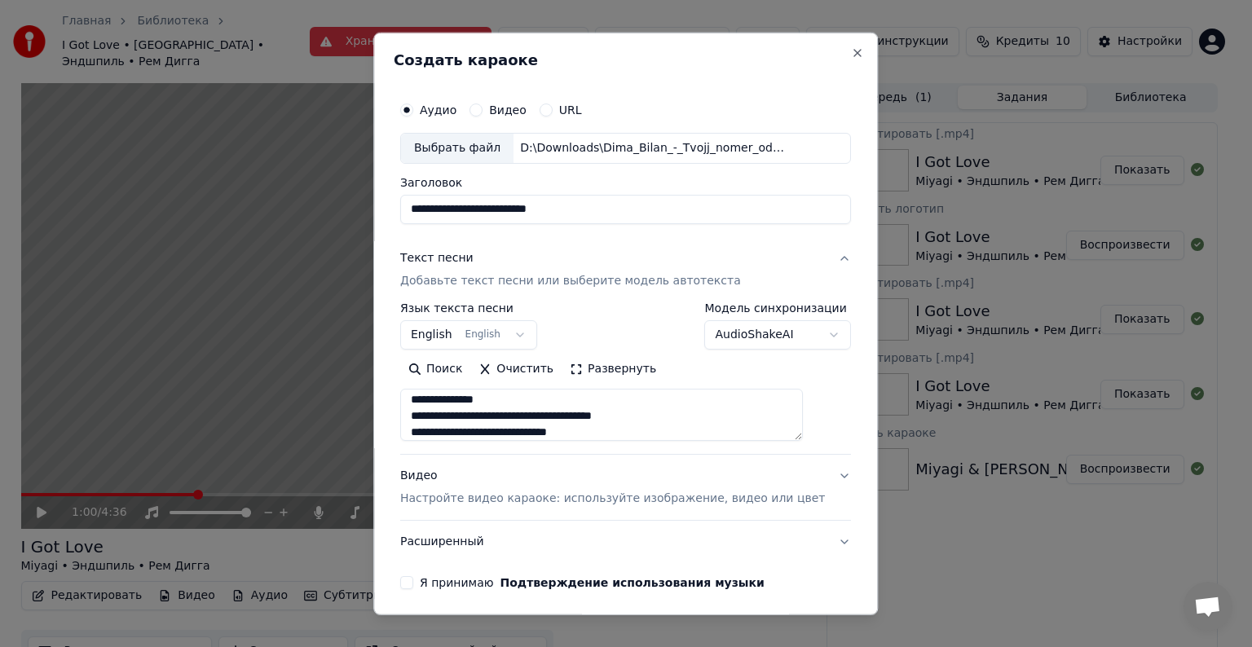
type textarea "**********"
click at [487, 339] on body "Главная Библиотека I Got Love • [GEOGRAPHIC_DATA] • Эндшпиль • Рем Дигга Хранил…" at bounding box center [619, 323] width 1238 height 647
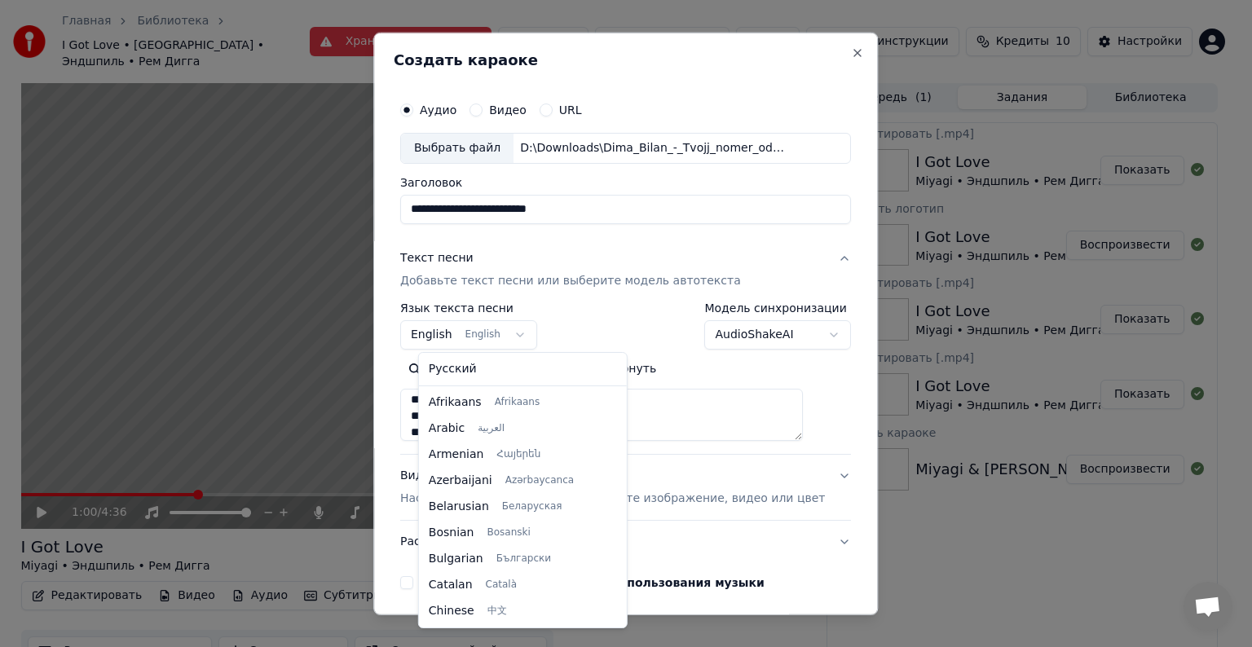
scroll to position [130, 0]
select select "**"
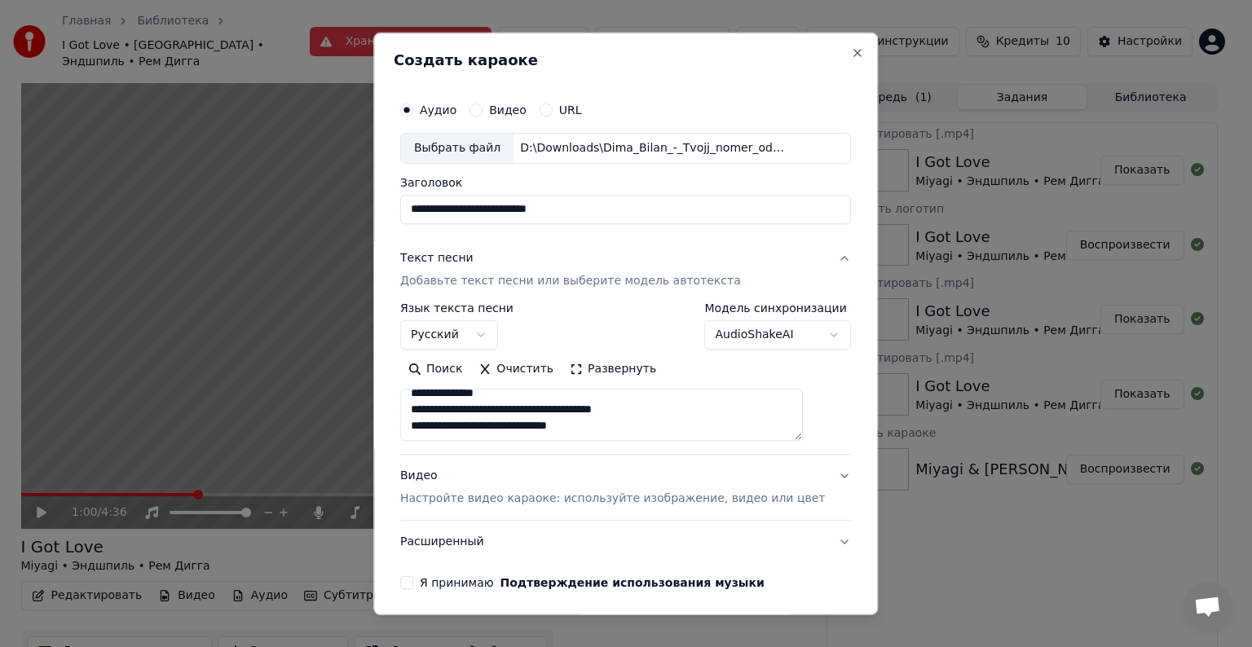
scroll to position [62, 0]
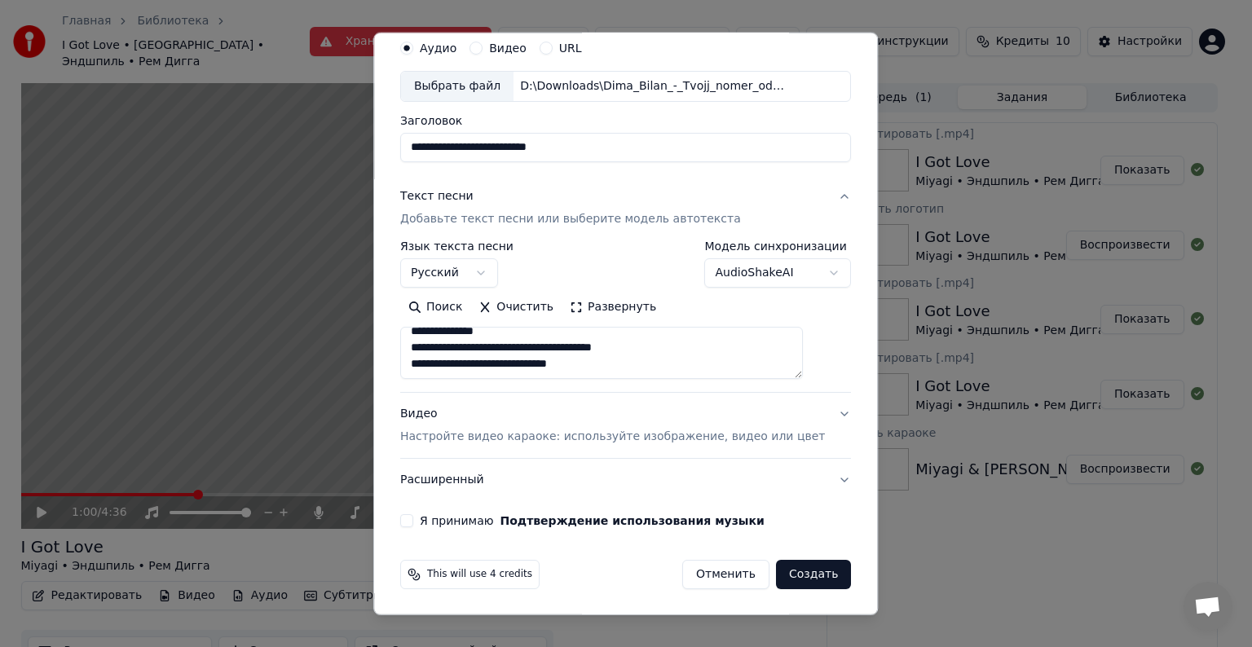
click at [816, 408] on button "Видео Настройте видео караоке: используйте изображение, видео или цвет" at bounding box center [625, 425] width 451 height 65
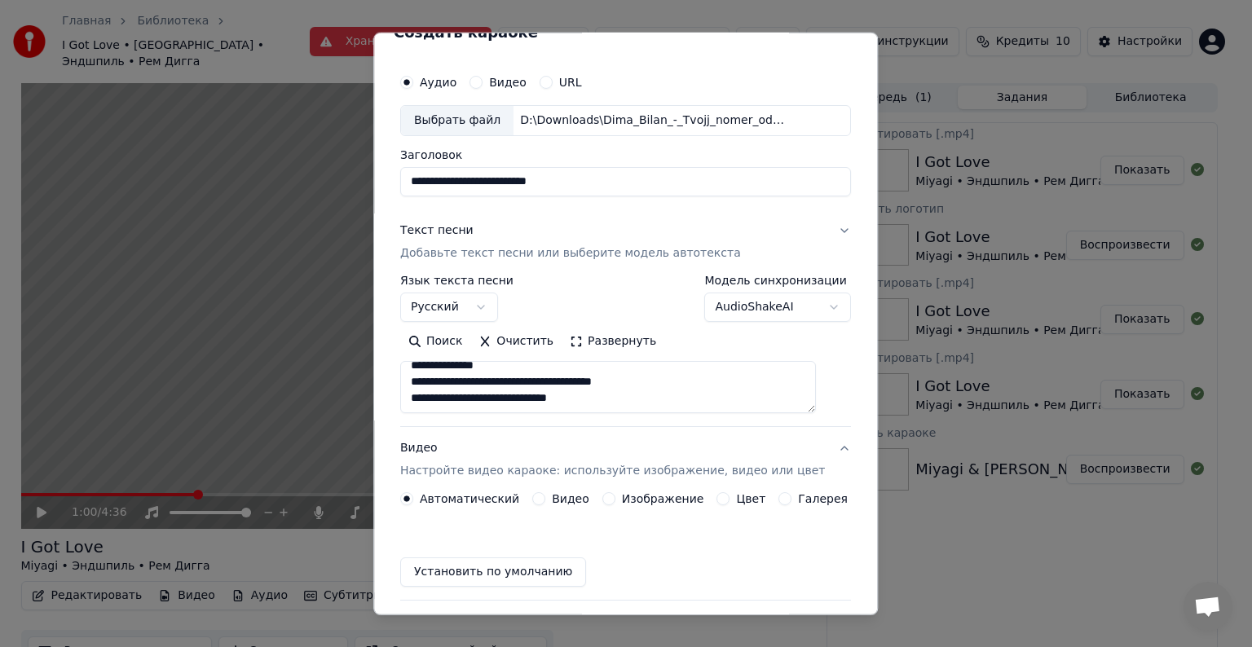
scroll to position [18, 0]
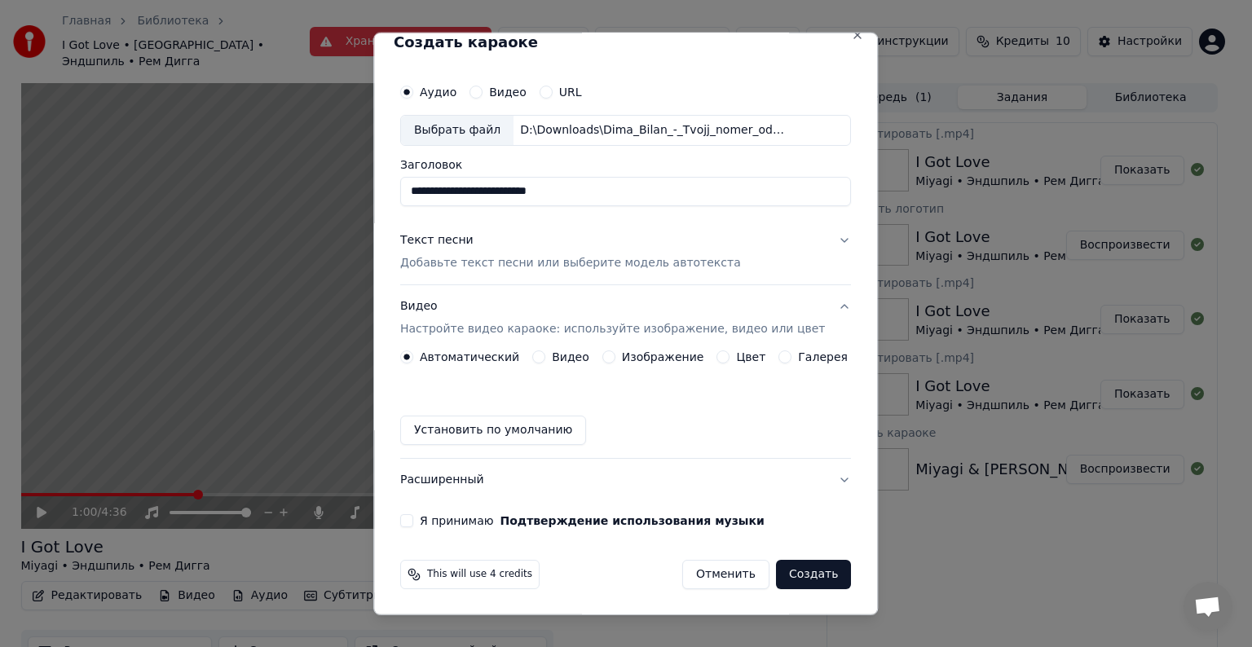
click at [609, 356] on button "Изображение" at bounding box center [608, 356] width 13 height 13
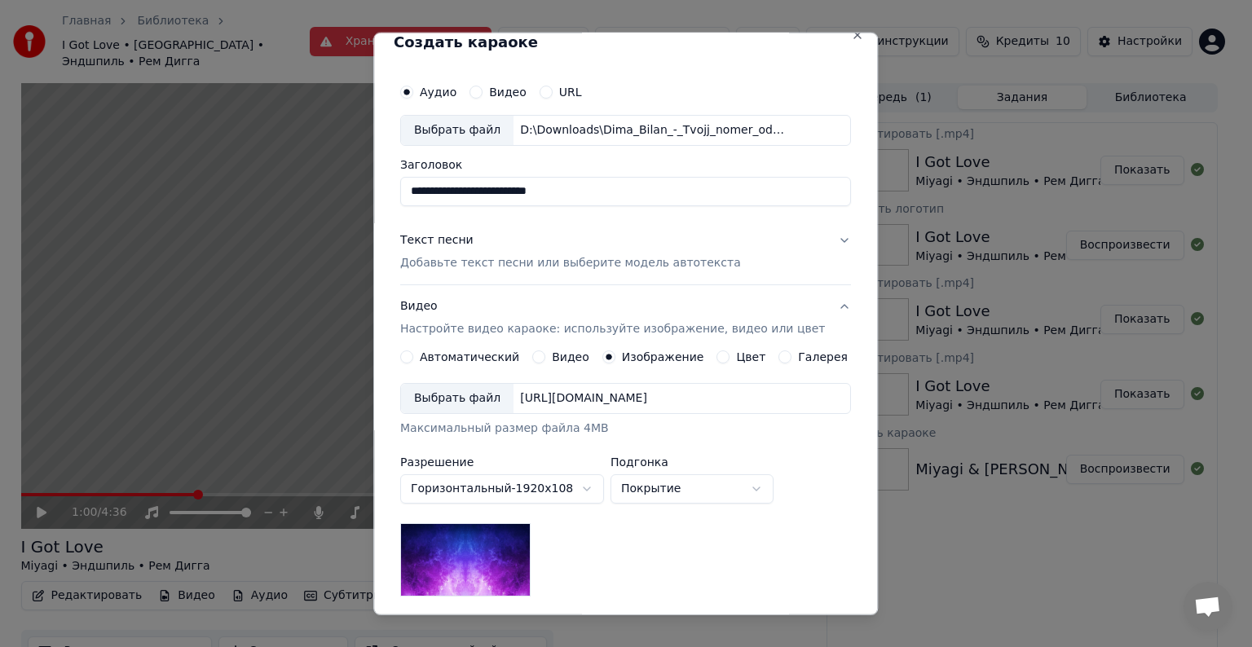
click at [465, 395] on div "Выбрать файл" at bounding box center [457, 398] width 112 height 29
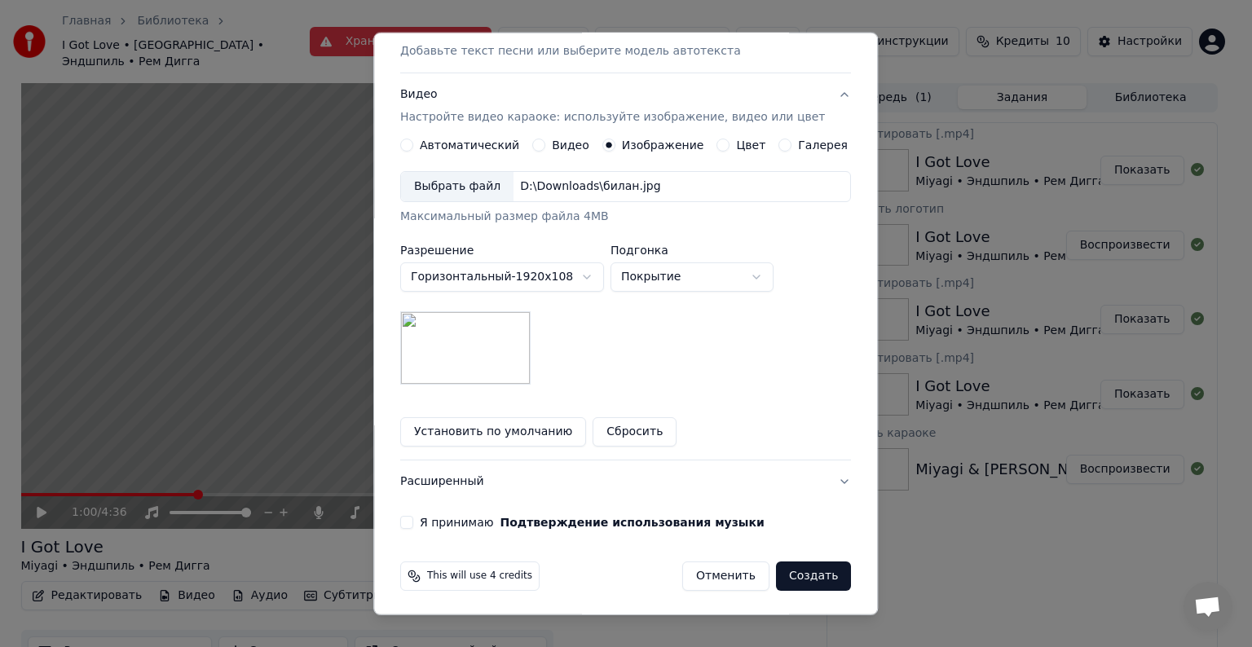
scroll to position [231, 0]
click at [690, 271] on body "Главная Библиотека I Got Love • [GEOGRAPHIC_DATA] • Эндшпиль • Рем Дигга Хранил…" at bounding box center [619, 323] width 1238 height 647
click at [676, 284] on body "Главная Библиотека I Got Love • [GEOGRAPHIC_DATA] • Эндшпиль • Рем Дигга Хранил…" at bounding box center [619, 323] width 1238 height 647
click at [681, 281] on body "Главная Библиотека I Got Love • [GEOGRAPHIC_DATA] • Эндшпиль • Рем Дигга Хранил…" at bounding box center [619, 323] width 1238 height 647
select select "*****"
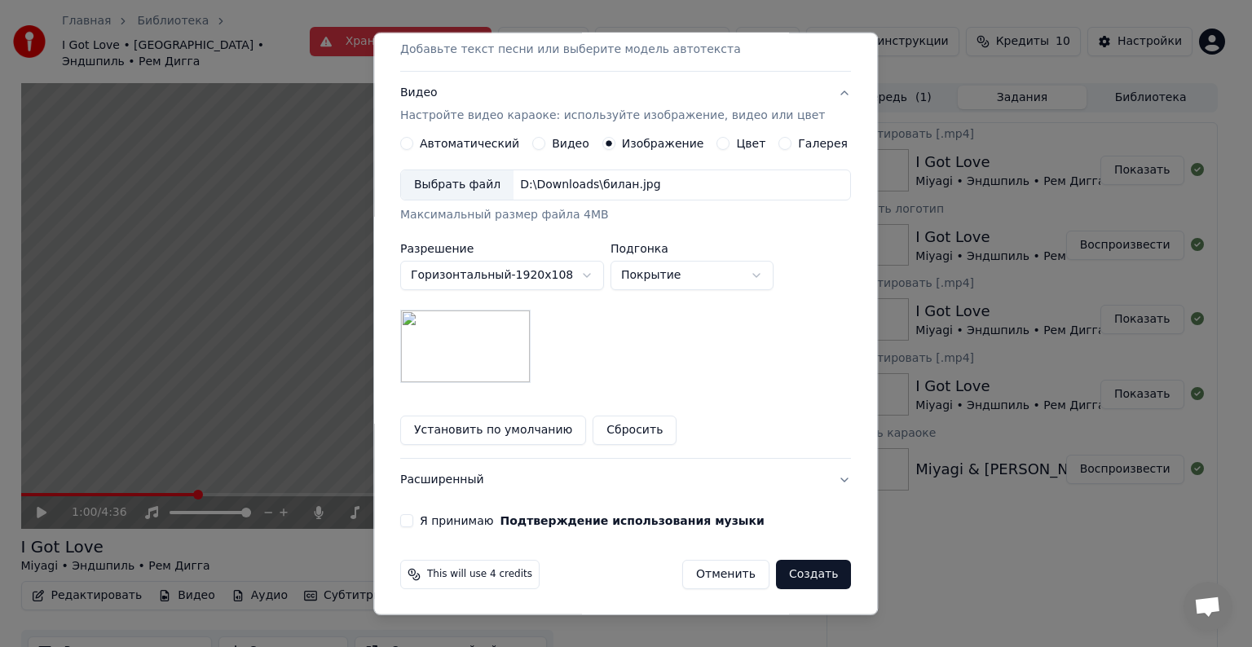
click at [413, 523] on button "Я принимаю Подтверждение использования музыки" at bounding box center [406, 520] width 13 height 13
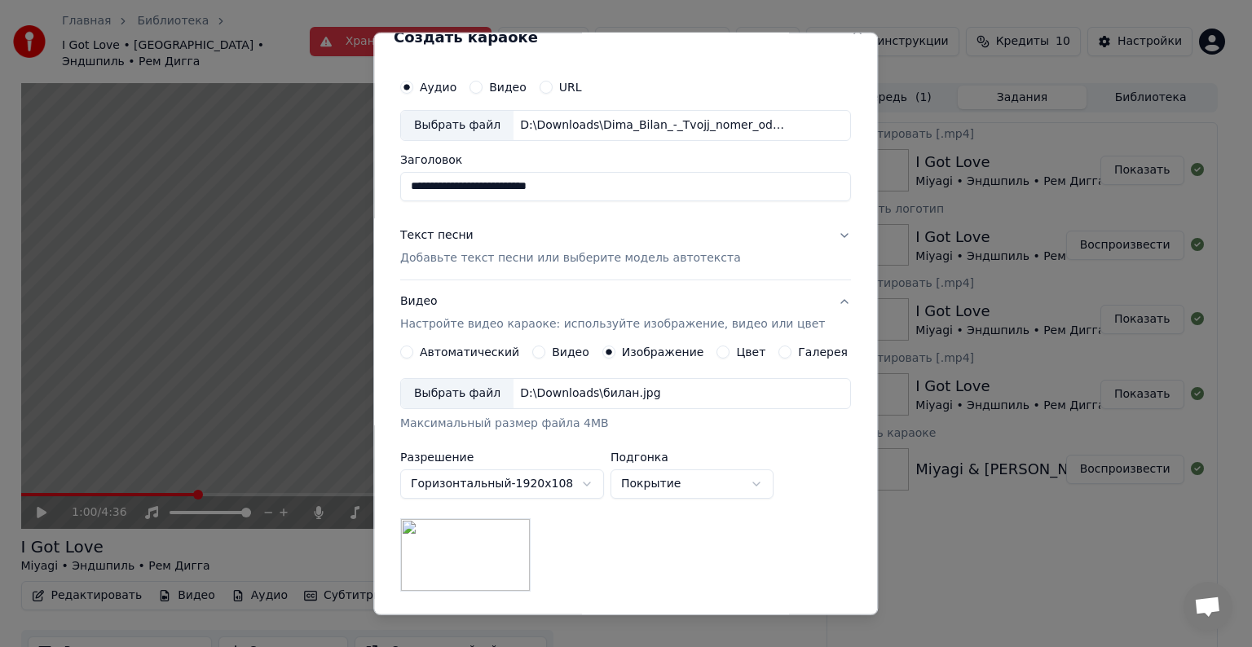
scroll to position [0, 0]
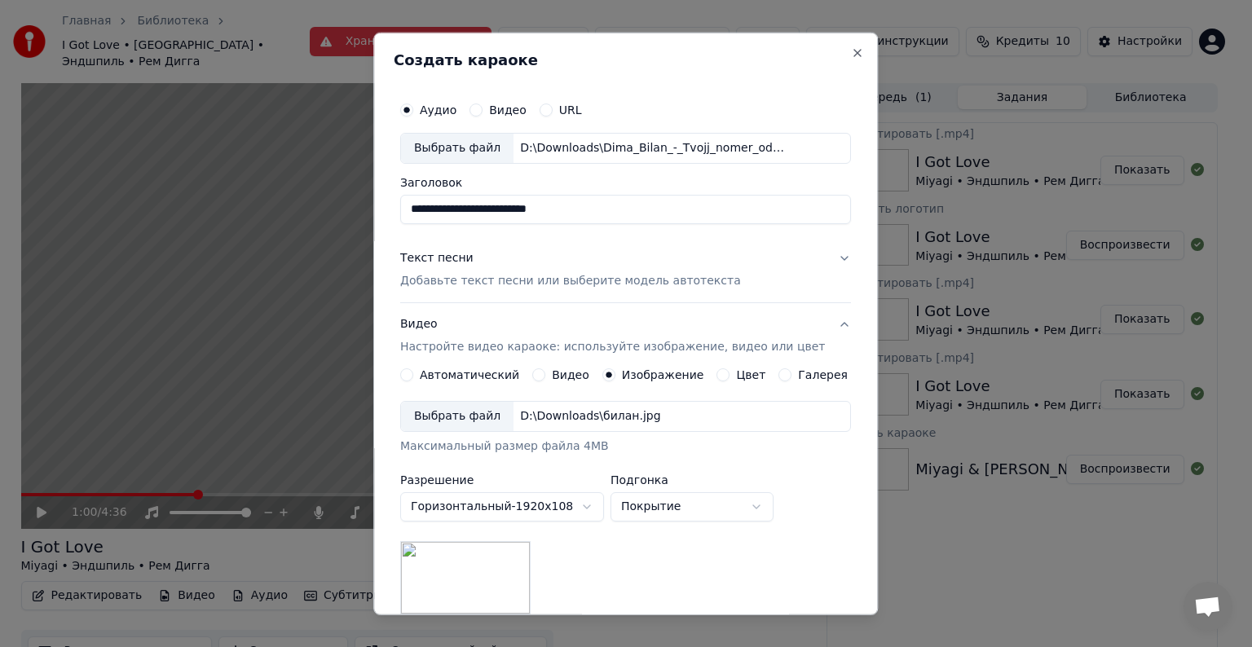
click at [816, 256] on button "Текст песни Добавьте текст песни или выберите модель автотекста" at bounding box center [625, 269] width 451 height 65
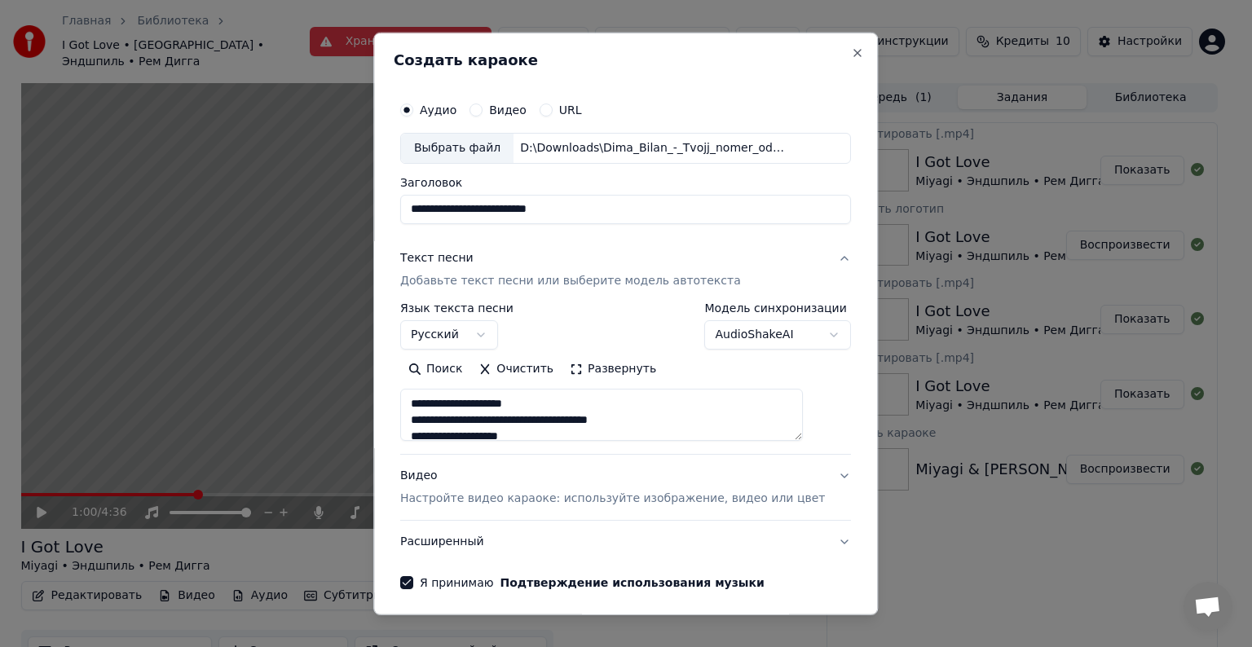
click at [818, 256] on button "Текст песни Добавьте текст песни или выберите модель автотекста" at bounding box center [625, 269] width 451 height 65
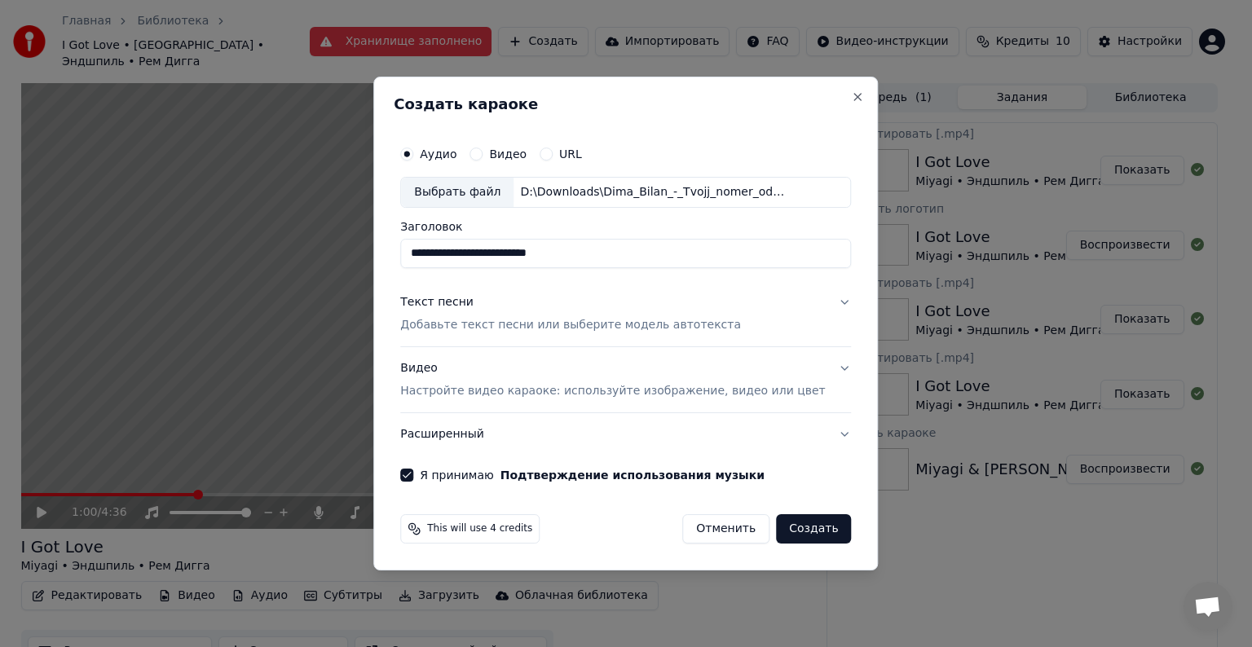
click at [806, 292] on button "Текст песни Добавьте текст песни или выберите модель автотекста" at bounding box center [625, 313] width 451 height 65
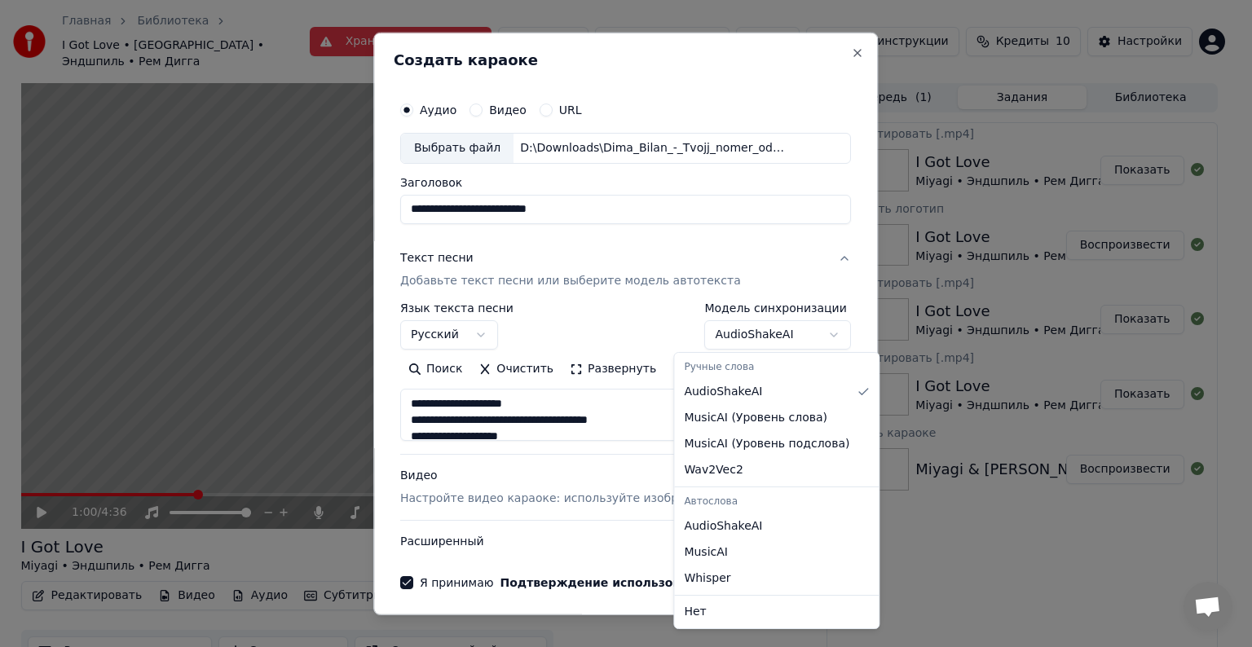
click at [802, 339] on body "Главная Библиотека I Got Love • [GEOGRAPHIC_DATA] • Эндшпиль • Рем Дигга Хранил…" at bounding box center [619, 323] width 1238 height 647
click at [800, 337] on body "Главная Библиотека I Got Love • [GEOGRAPHIC_DATA] • Эндшпиль • Рем Дигга Хранил…" at bounding box center [619, 323] width 1238 height 647
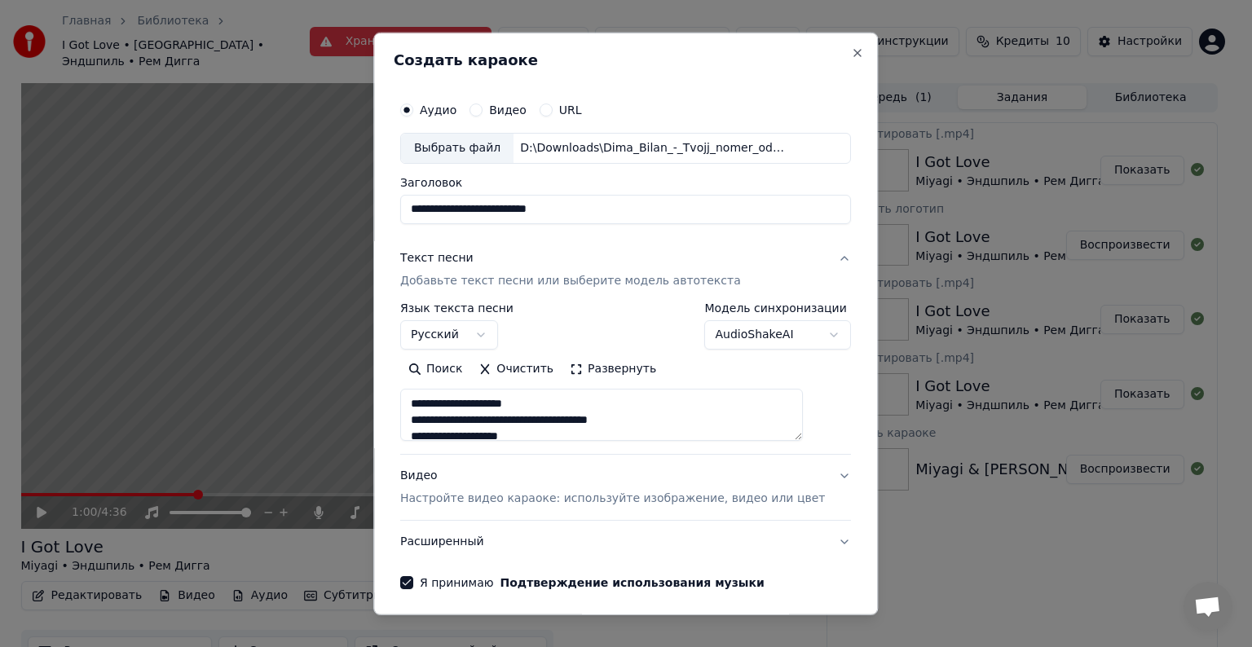
click at [806, 260] on button "Текст песни Добавьте текст песни или выберите модель автотекста" at bounding box center [625, 269] width 451 height 65
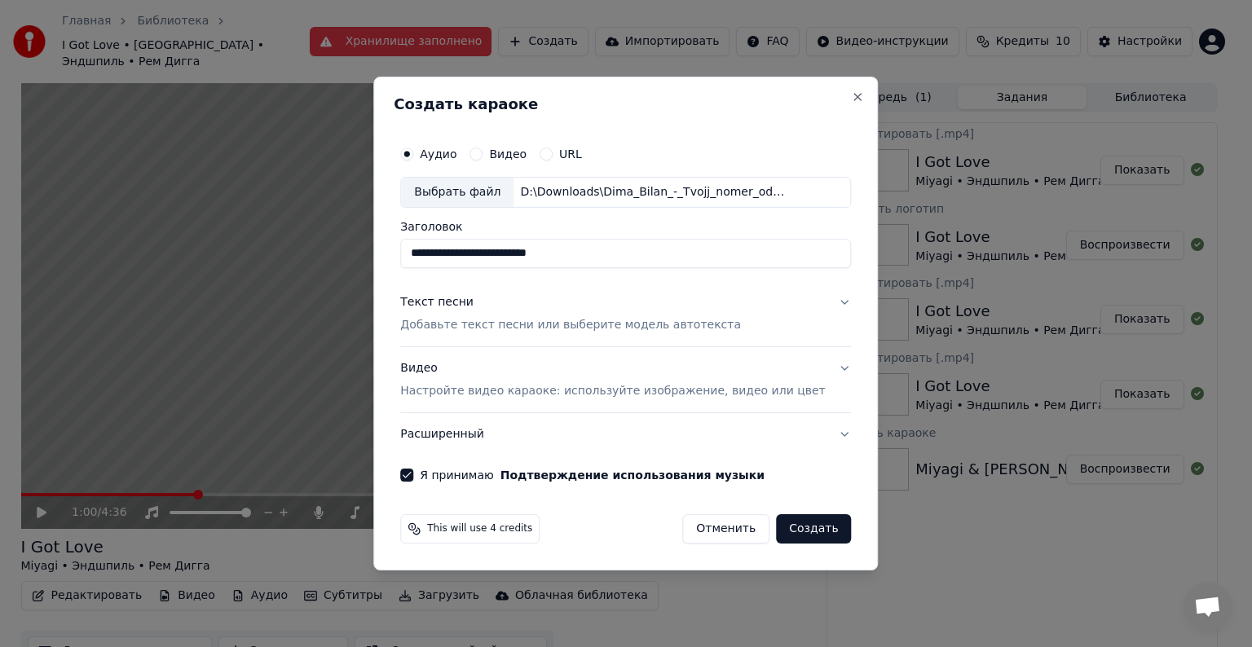
click at [413, 475] on button "Я принимаю Подтверждение использования музыки" at bounding box center [406, 475] width 13 height 13
click at [816, 365] on button "Видео Настройте видео караоке: используйте изображение, видео или цвет" at bounding box center [625, 379] width 451 height 65
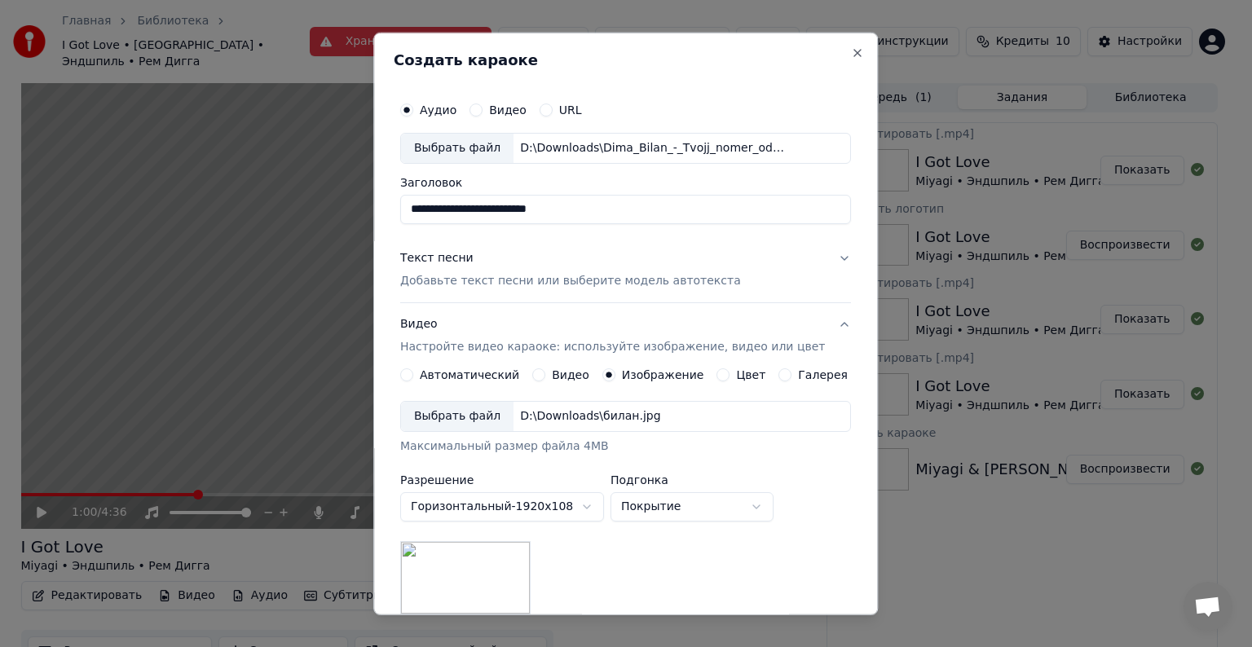
scroll to position [231, 0]
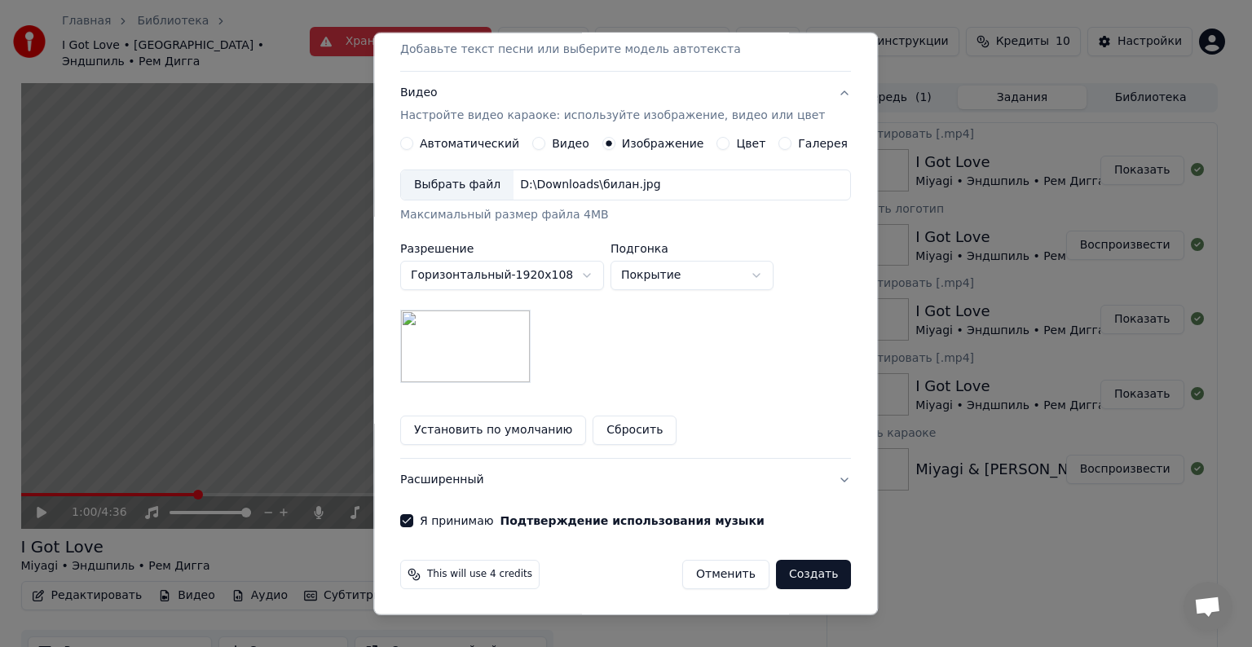
click at [492, 425] on button "Установить по умолчанию" at bounding box center [493, 430] width 186 height 29
click at [806, 574] on button "Создать" at bounding box center [813, 574] width 75 height 29
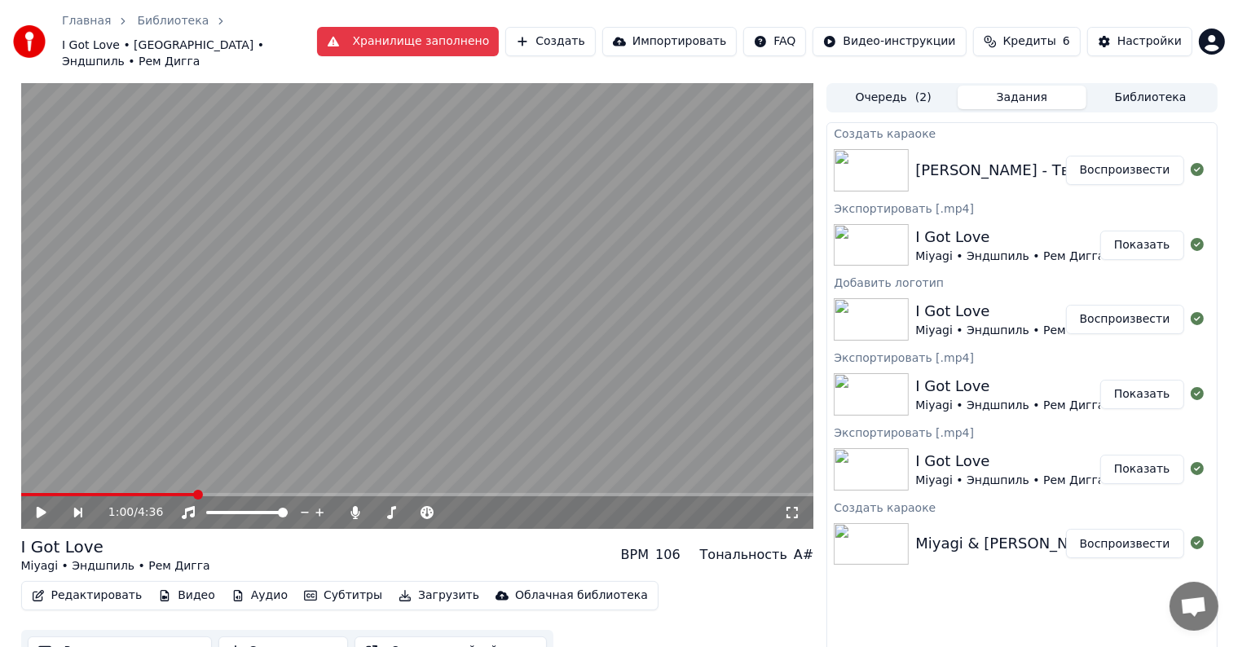
click at [1114, 156] on button "Воспроизвести" at bounding box center [1125, 170] width 118 height 29
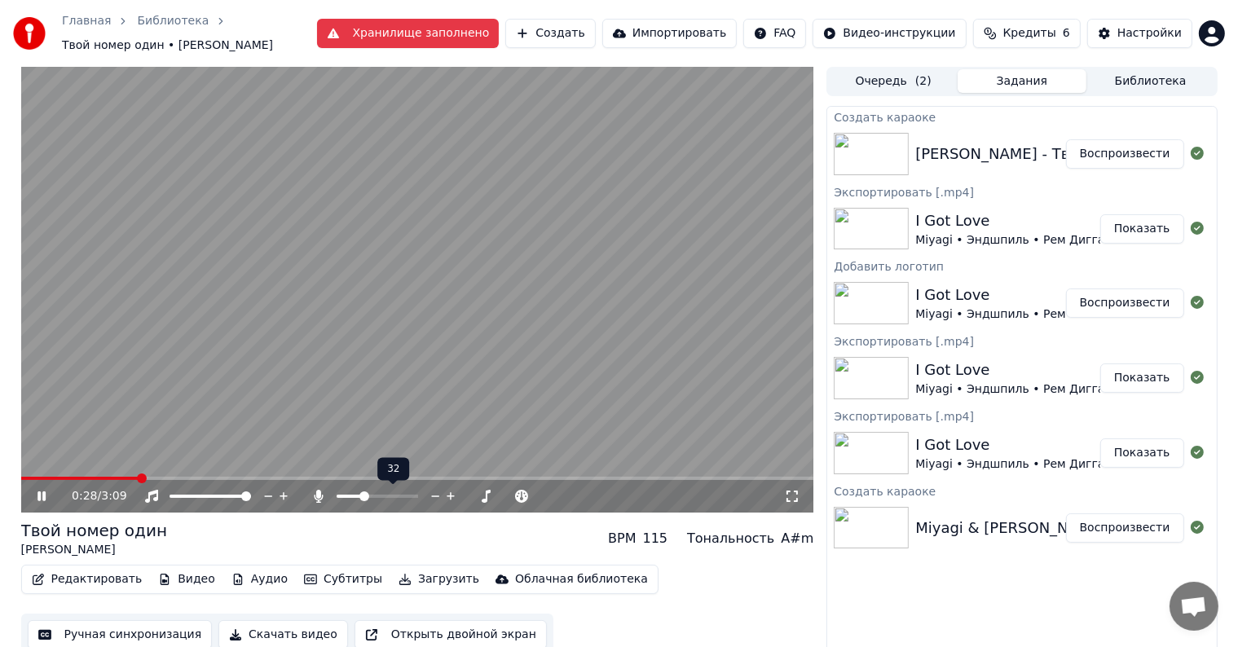
click at [363, 498] on span at bounding box center [364, 496] width 10 height 10
click at [362, 496] on span at bounding box center [364, 496] width 10 height 10
click at [432, 492] on icon at bounding box center [435, 496] width 15 height 16
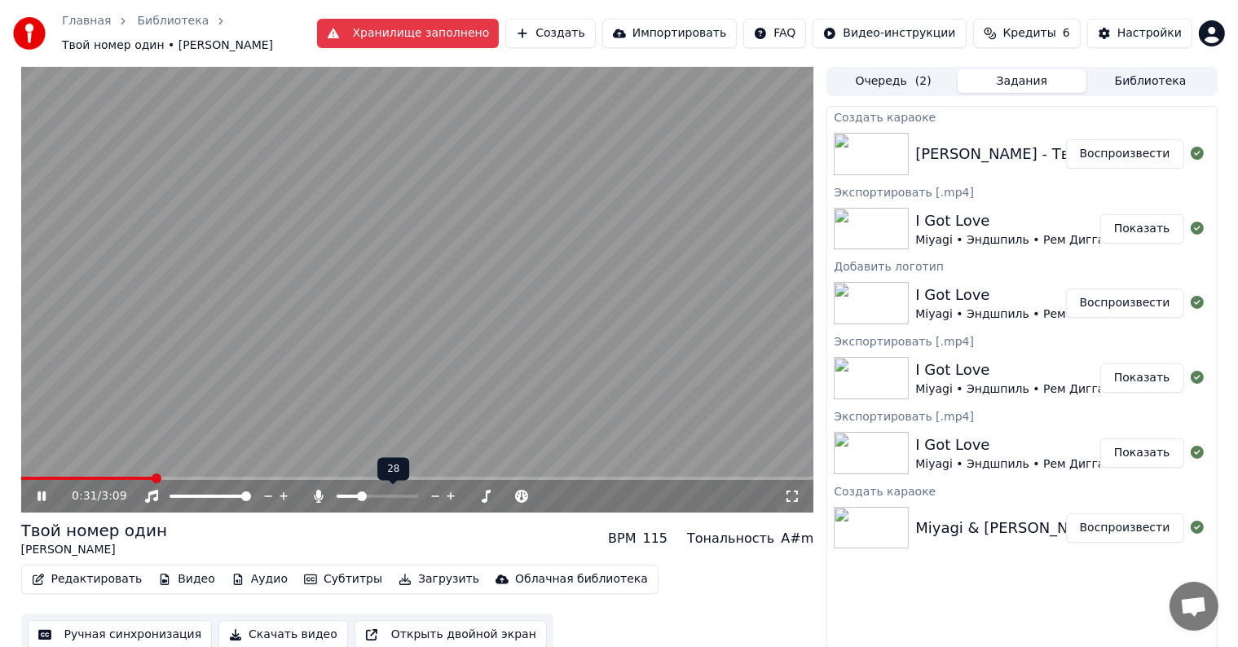
click at [432, 492] on icon at bounding box center [435, 496] width 15 height 16
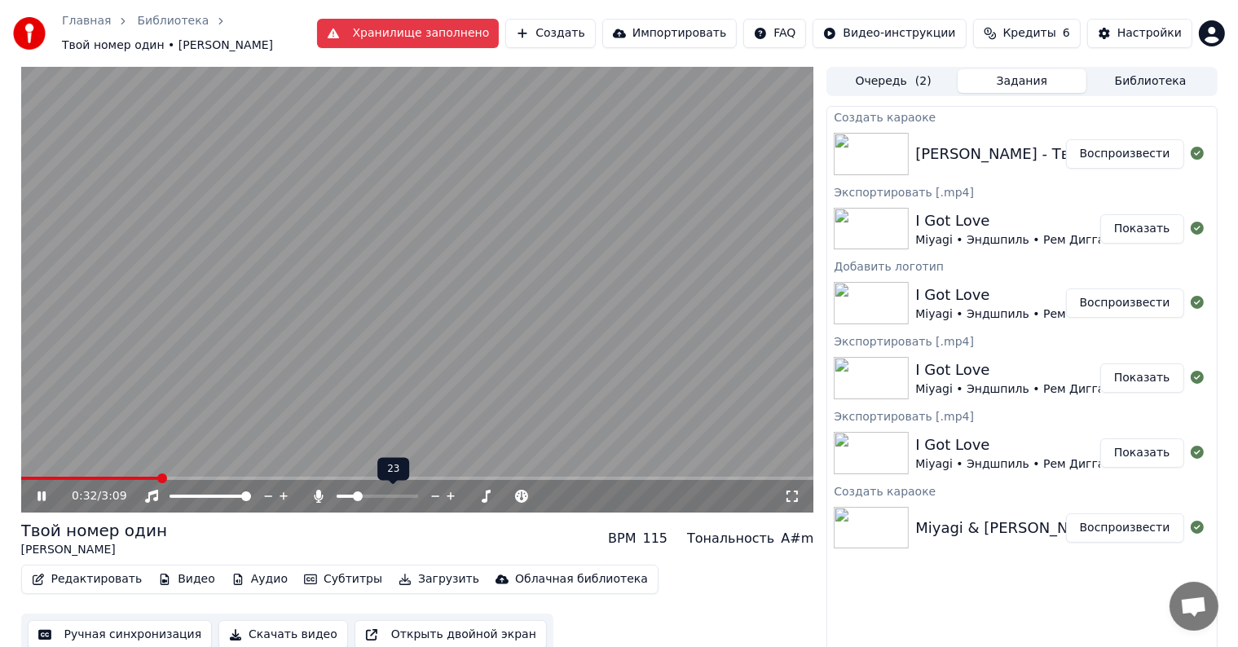
click at [432, 492] on icon at bounding box center [435, 496] width 15 height 16
click at [280, 500] on icon at bounding box center [283, 496] width 15 height 16
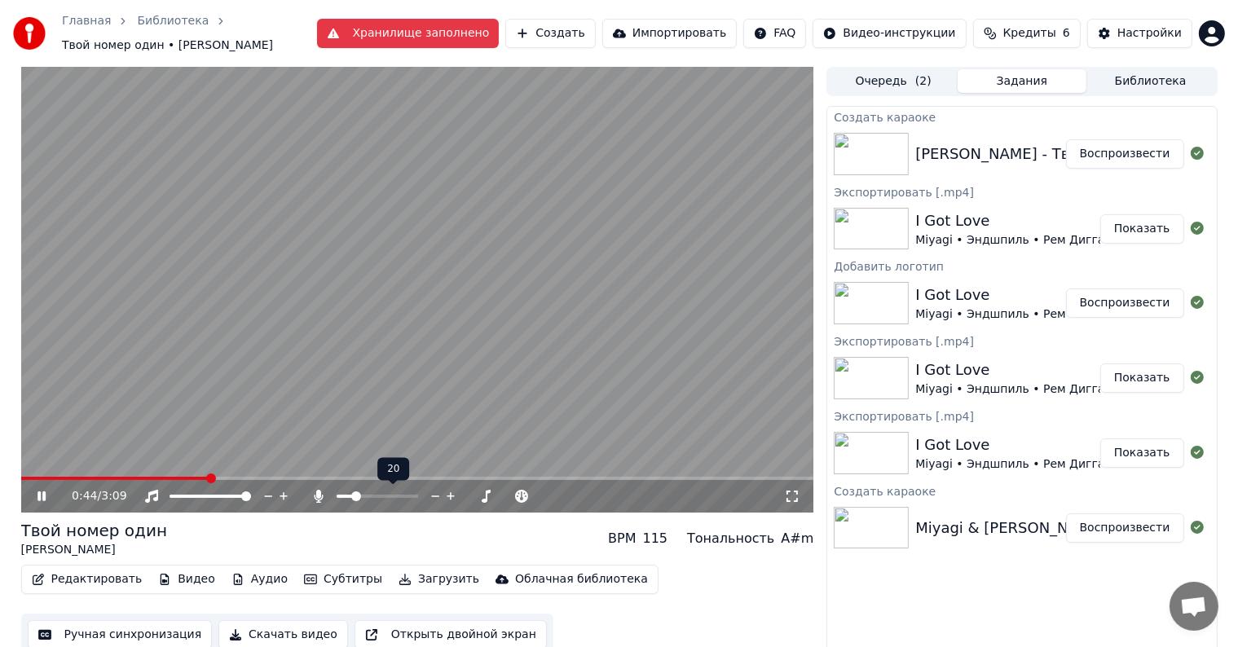
click at [450, 494] on icon at bounding box center [450, 496] width 15 height 16
click at [448, 494] on icon at bounding box center [450, 496] width 15 height 16
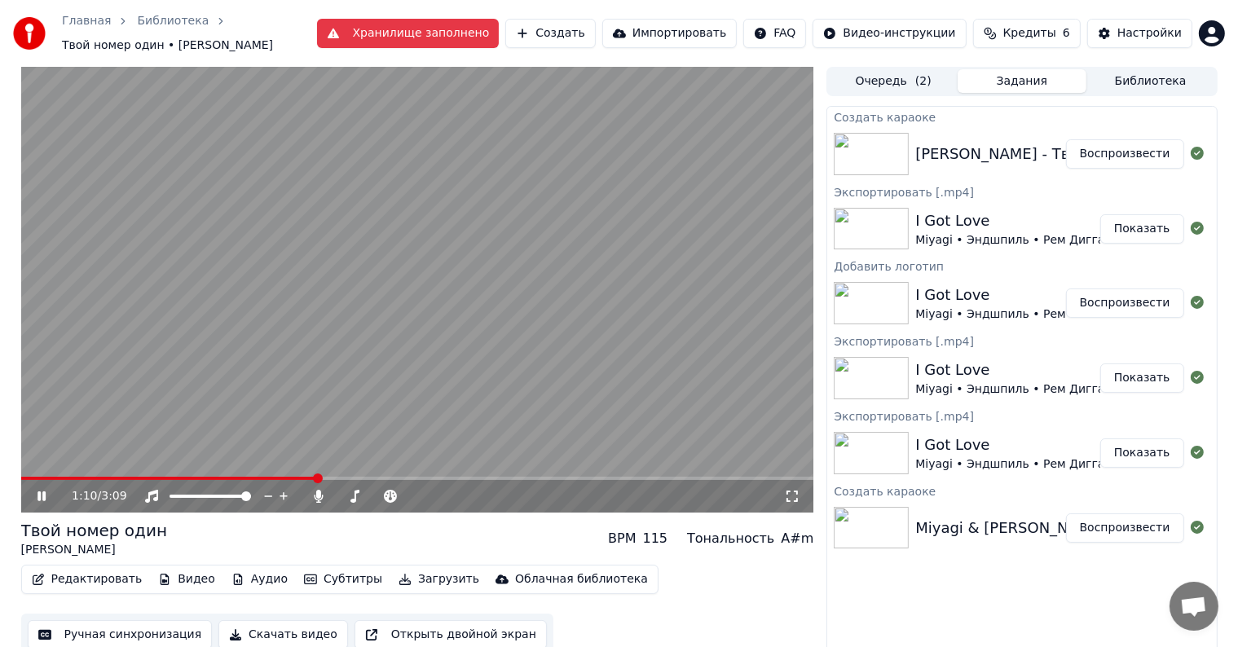
click at [36, 497] on icon at bounding box center [53, 496] width 38 height 13
click at [36, 499] on icon at bounding box center [53, 496] width 38 height 13
click at [166, 582] on button "Видео" at bounding box center [187, 579] width 70 height 23
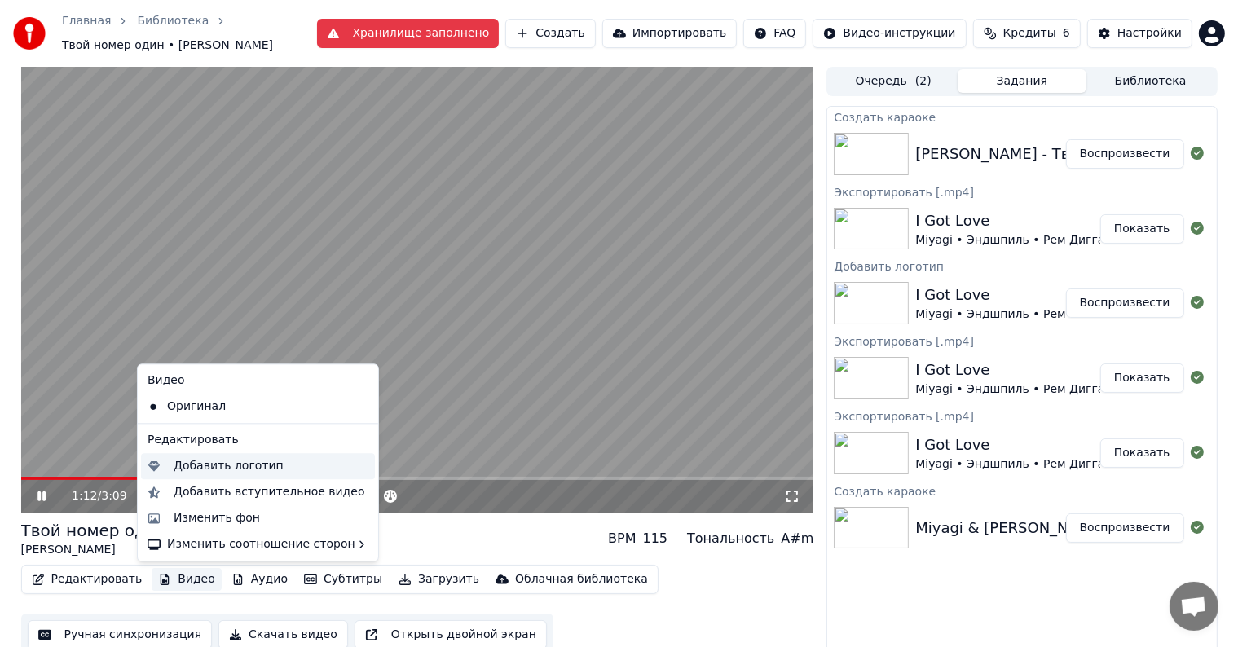
click at [206, 467] on div "Добавить логотип" at bounding box center [229, 466] width 110 height 16
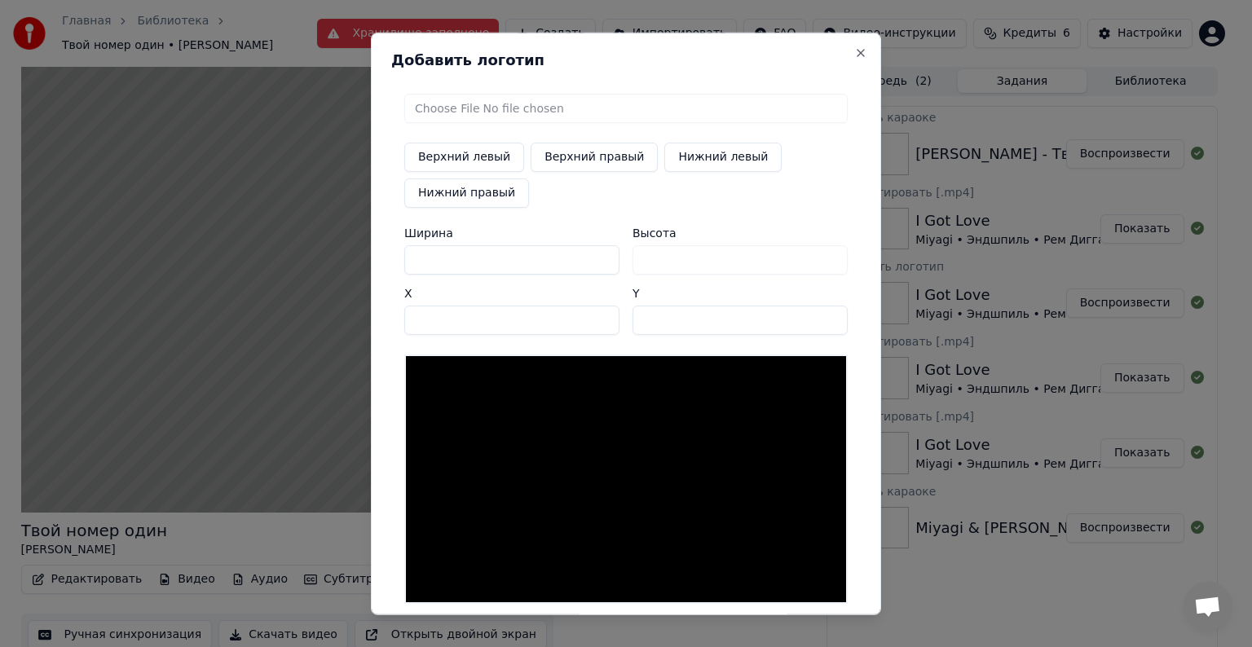
click at [431, 117] on input "file" at bounding box center [625, 108] width 443 height 29
click at [456, 108] on input "file" at bounding box center [625, 108] width 443 height 29
type input "**********"
type input "***"
drag, startPoint x: 432, startPoint y: 258, endPoint x: 411, endPoint y: 256, distance: 21.3
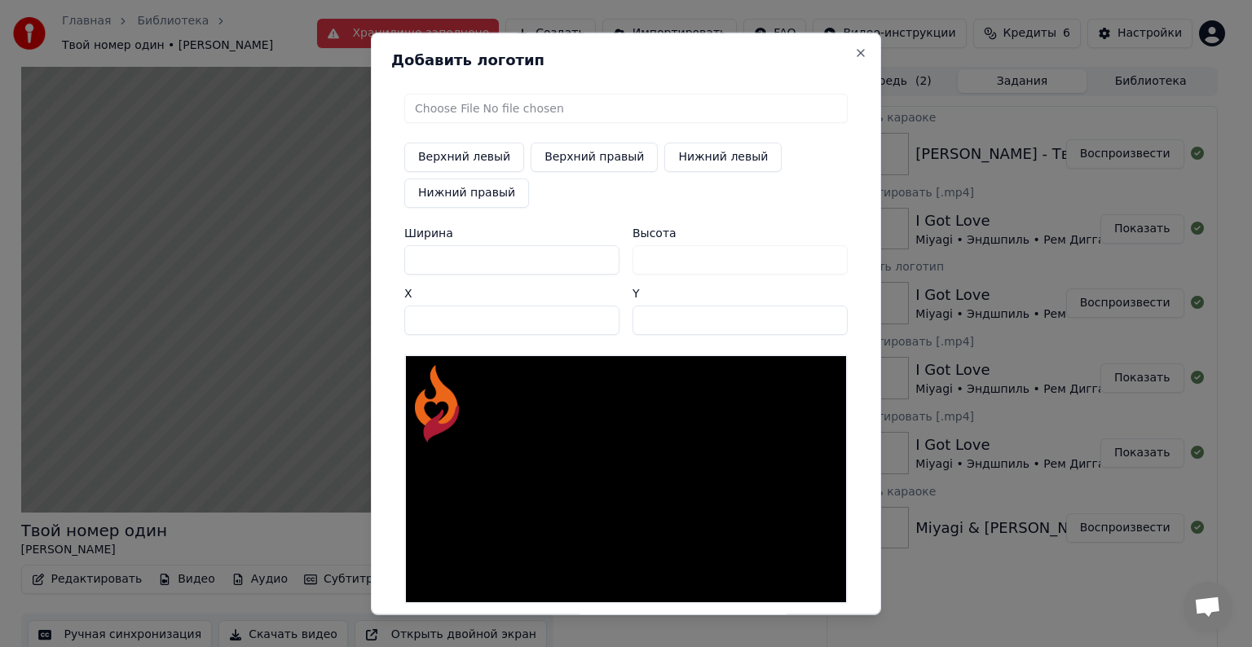
click at [411, 256] on input "***" at bounding box center [511, 259] width 215 height 29
type input "**"
type input "***"
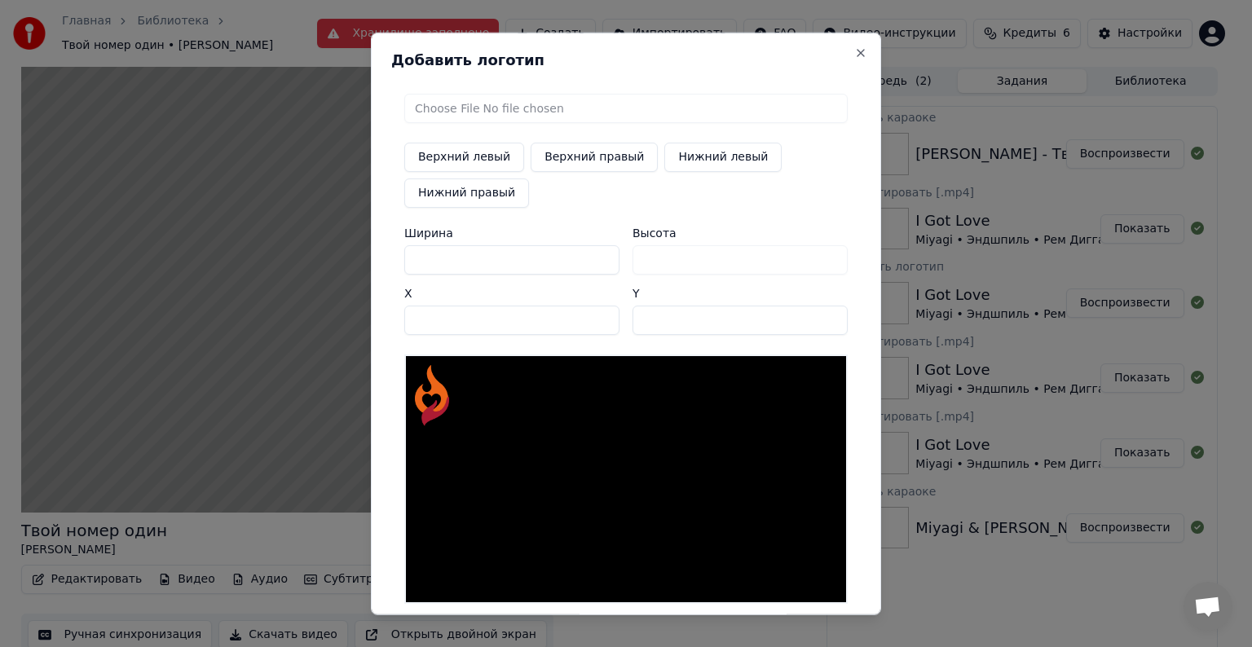
type input "***"
click at [548, 152] on button "Верхний правый" at bounding box center [594, 157] width 127 height 29
type input "****"
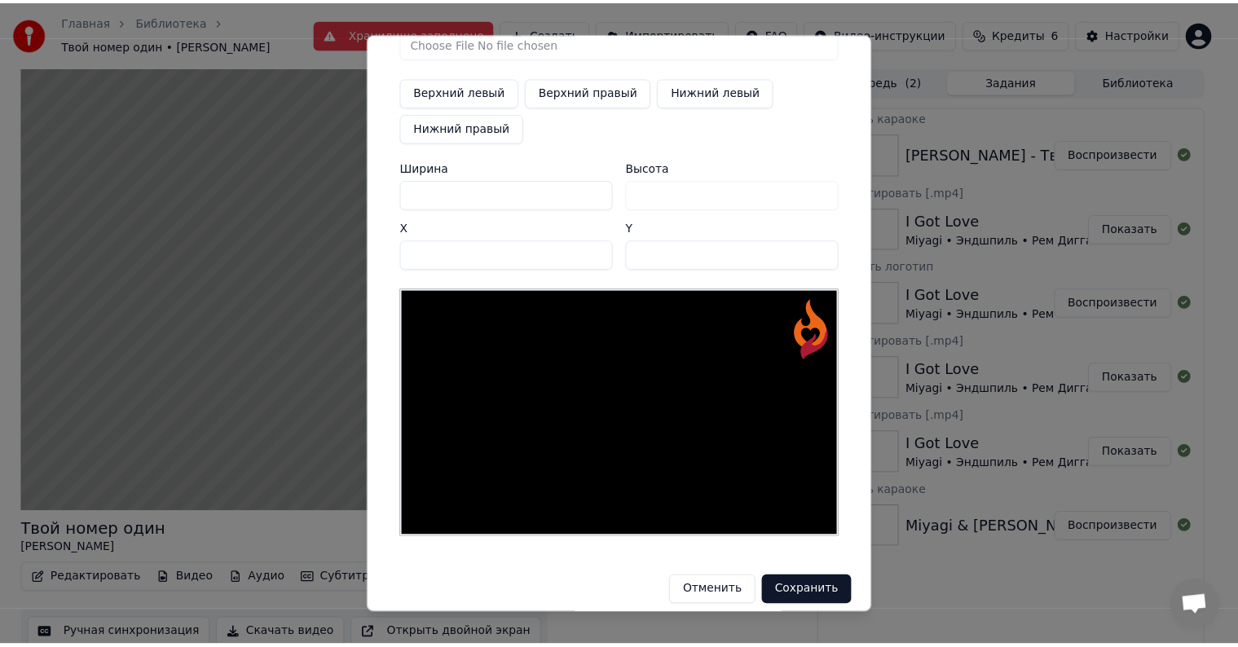
scroll to position [77, 0]
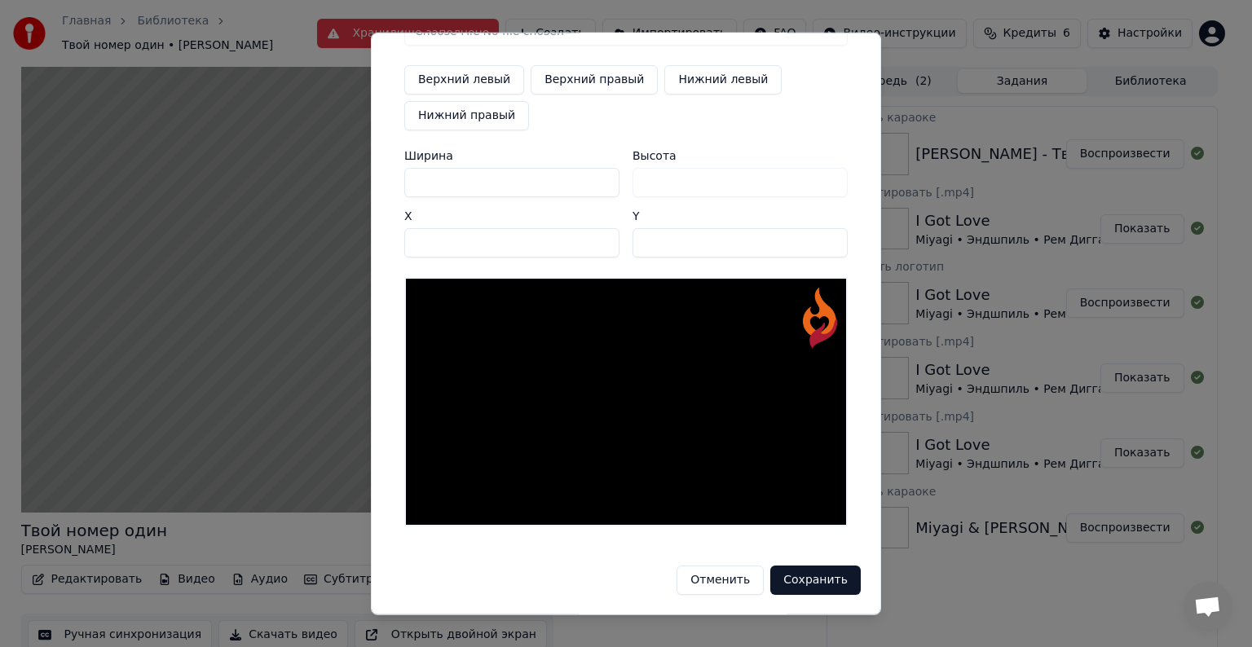
click at [799, 585] on button "Сохранить" at bounding box center [815, 580] width 90 height 29
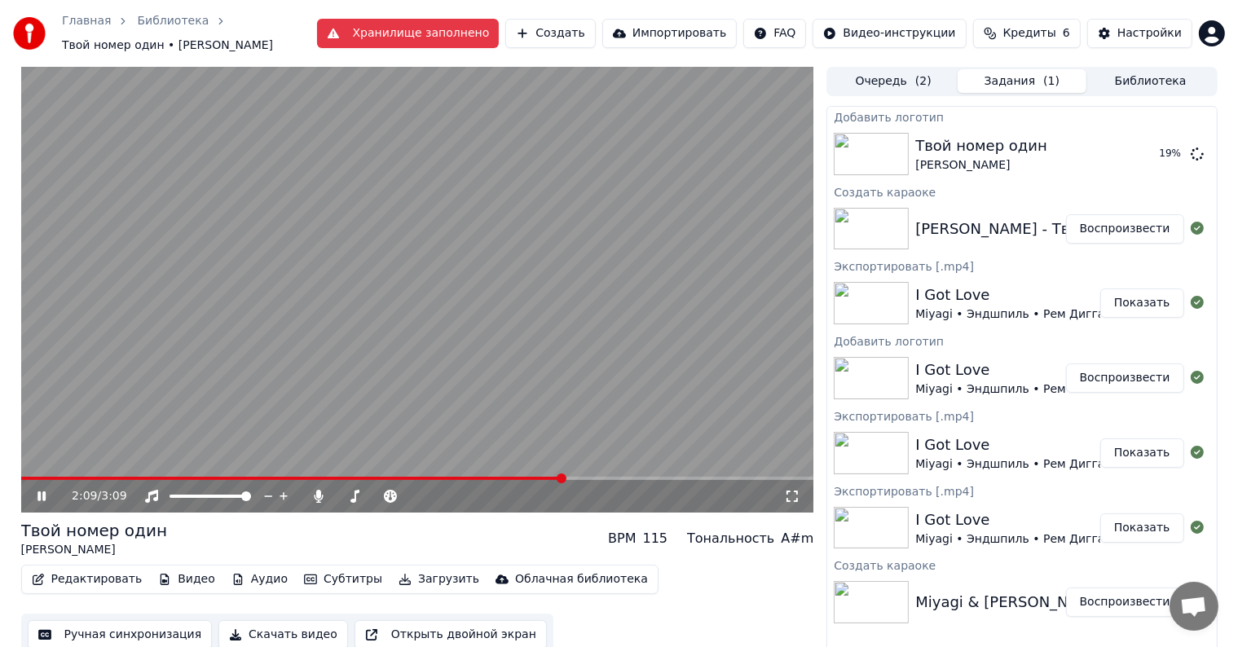
click at [623, 478] on span at bounding box center [417, 478] width 793 height 3
click at [711, 479] on span at bounding box center [417, 478] width 793 height 3
click at [690, 479] on span at bounding box center [387, 478] width 732 height 3
click at [484, 479] on span at bounding box center [406, 478] width 770 height 3
click at [521, 477] on span at bounding box center [417, 478] width 793 height 3
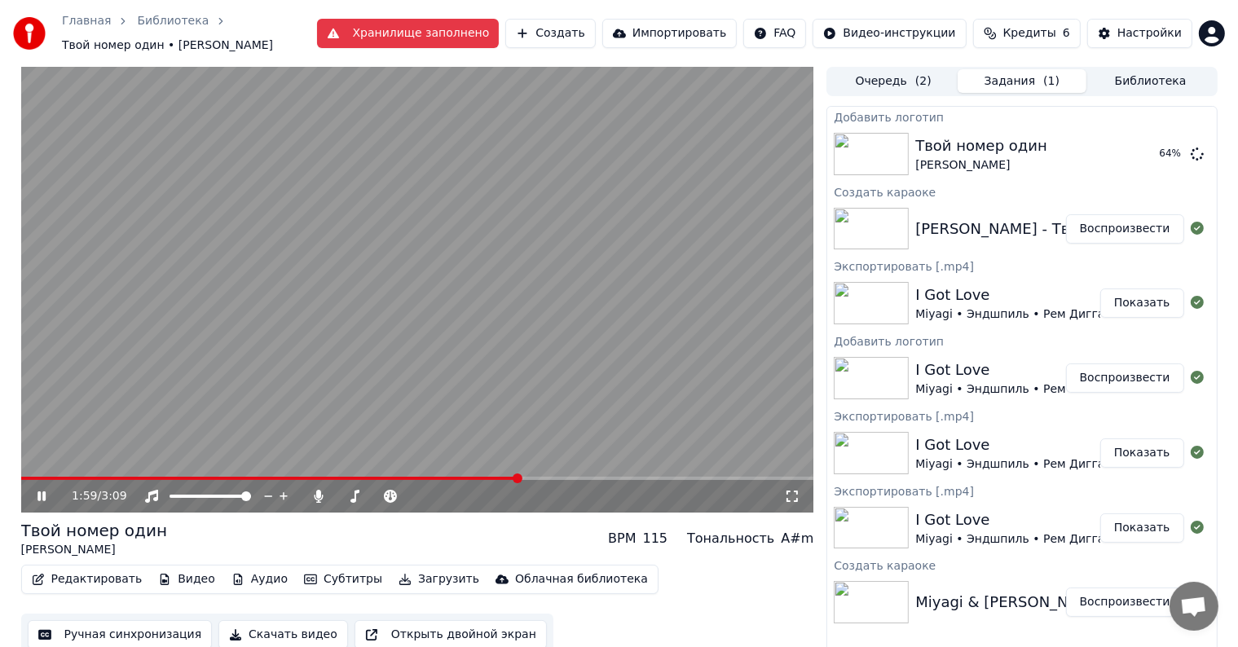
click at [549, 477] on span at bounding box center [417, 478] width 793 height 3
click at [610, 477] on span at bounding box center [417, 478] width 793 height 3
click at [646, 478] on span at bounding box center [417, 478] width 793 height 3
click at [677, 474] on video at bounding box center [417, 290] width 793 height 446
click at [35, 494] on icon at bounding box center [53, 496] width 38 height 13
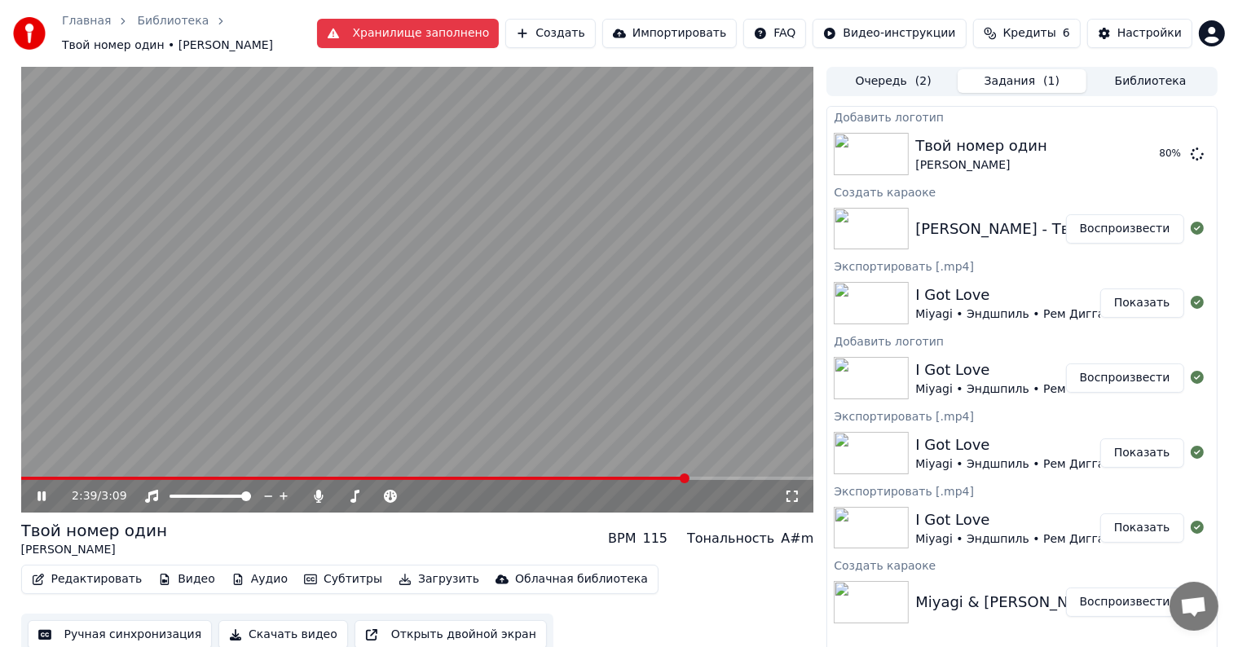
click at [37, 496] on icon at bounding box center [53, 496] width 38 height 13
click at [1130, 164] on button "Воспроизвести" at bounding box center [1125, 153] width 118 height 29
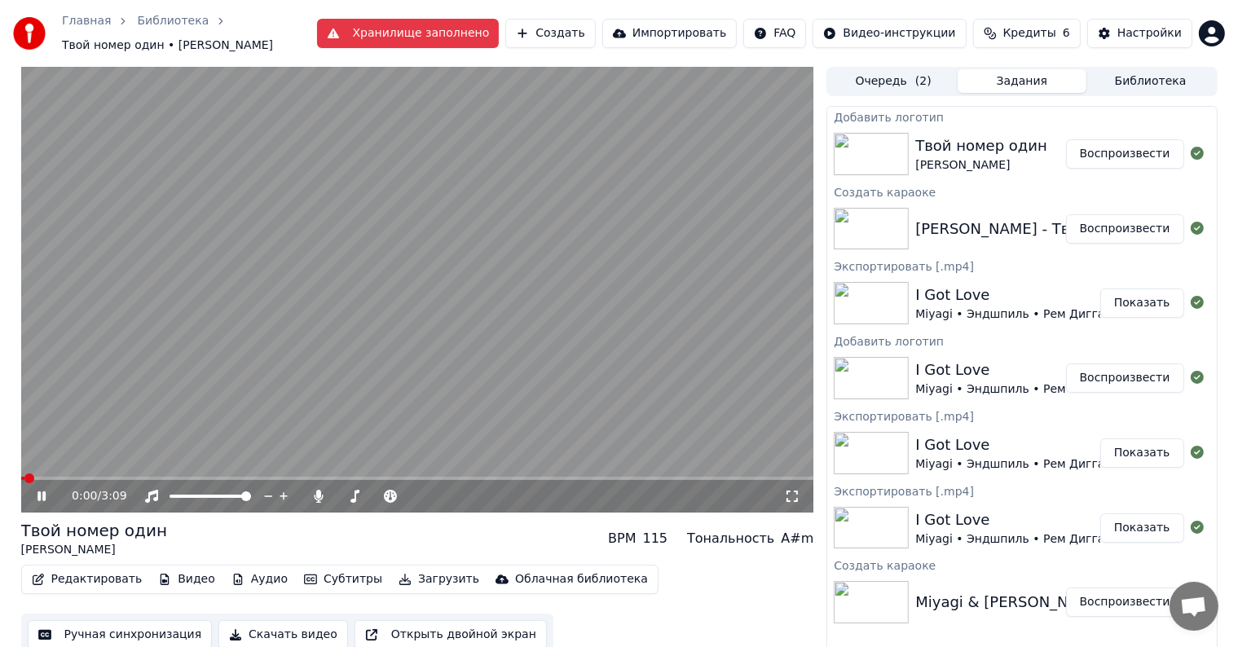
click at [40, 502] on icon at bounding box center [53, 496] width 38 height 13
click at [75, 584] on button "Редактировать" at bounding box center [87, 579] width 124 height 23
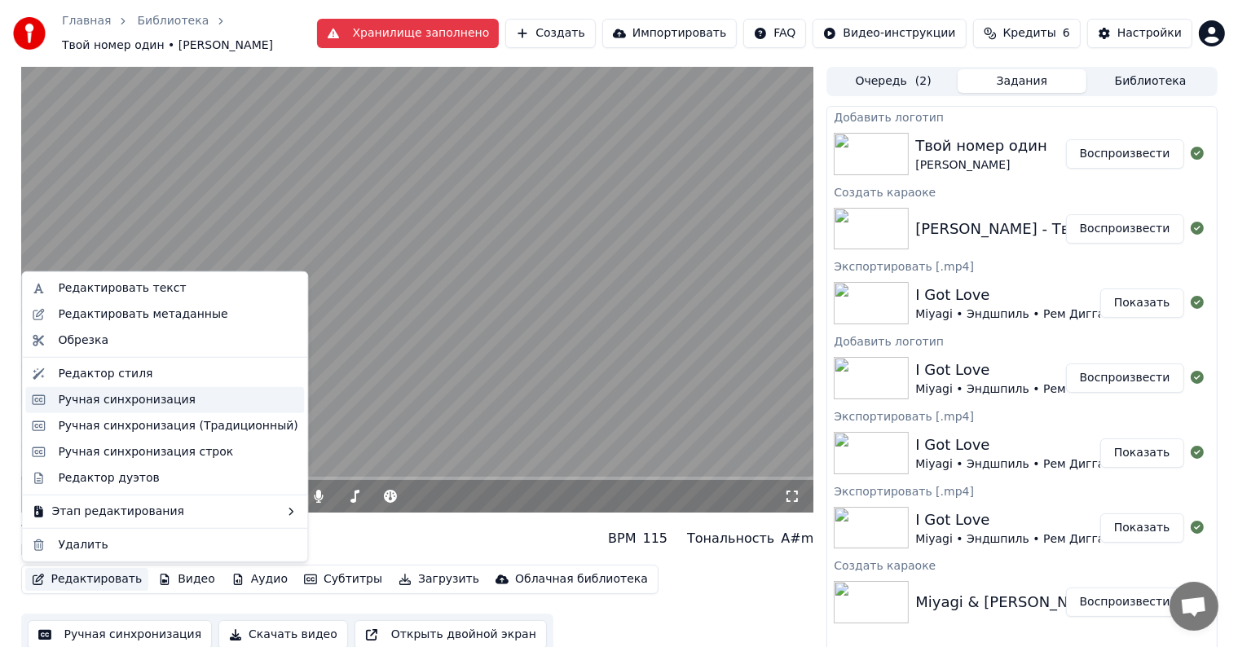
click at [142, 406] on div "Ручная синхронизация" at bounding box center [127, 400] width 138 height 16
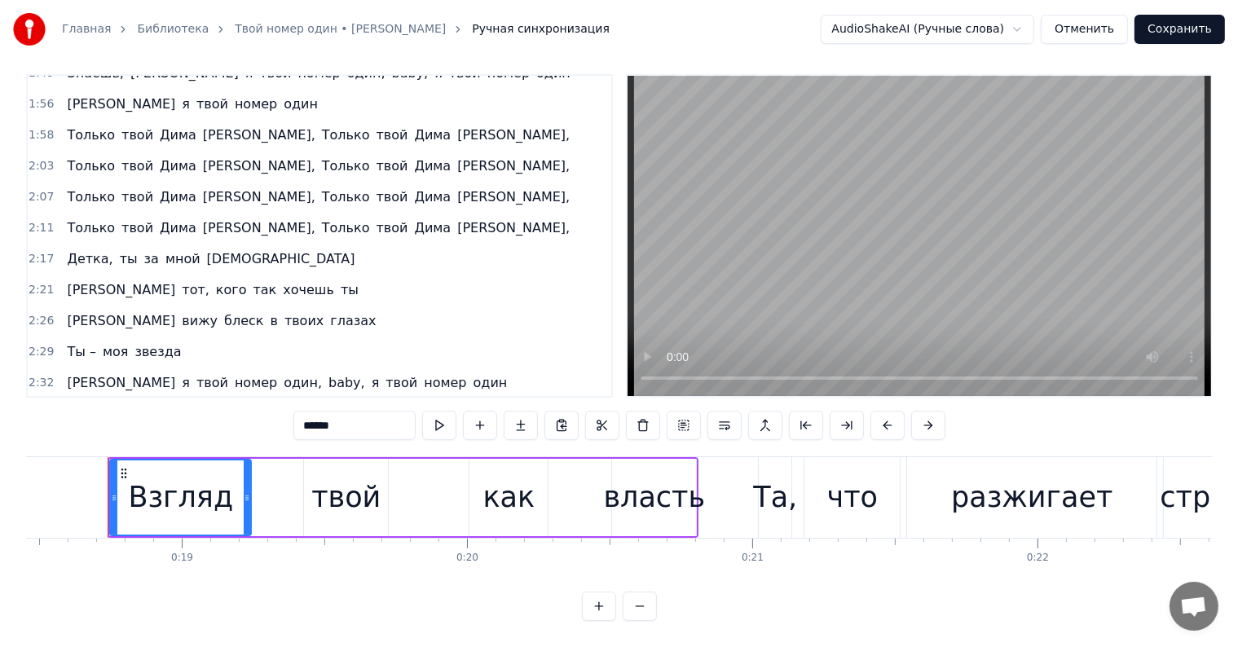
scroll to position [24, 0]
click at [107, 342] on span "моя" at bounding box center [115, 351] width 29 height 19
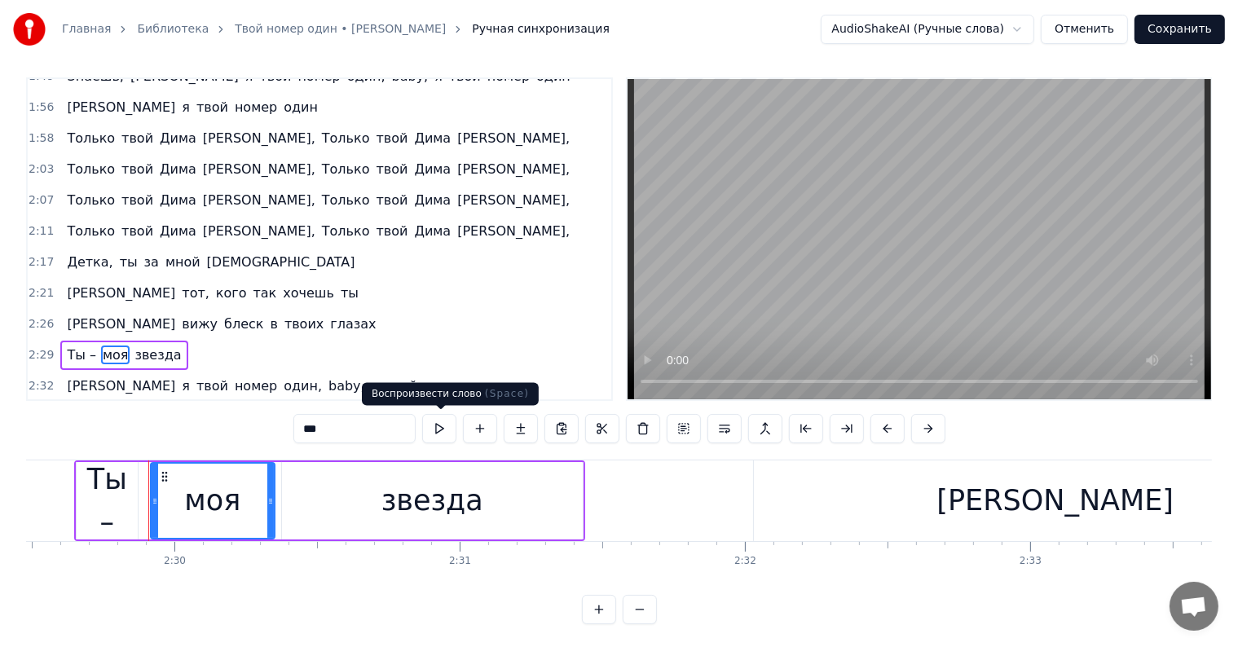
scroll to position [0, 42683]
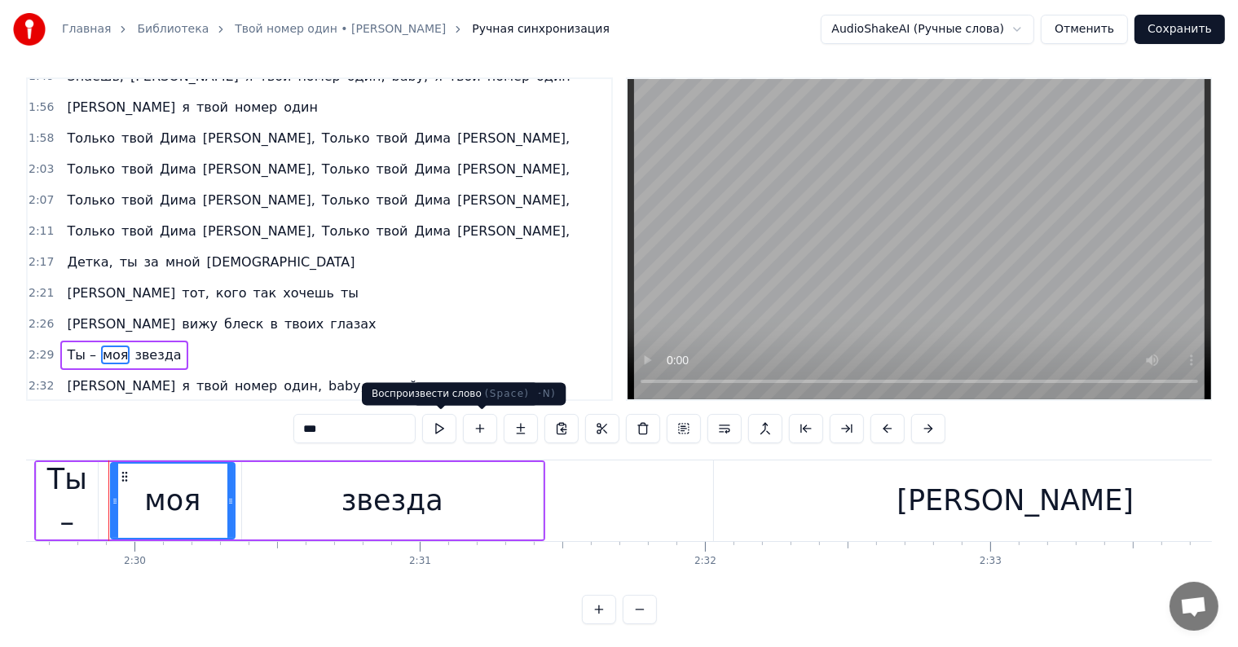
click at [442, 434] on button at bounding box center [439, 428] width 34 height 29
click at [346, 497] on div "звезда" at bounding box center [392, 500] width 301 height 77
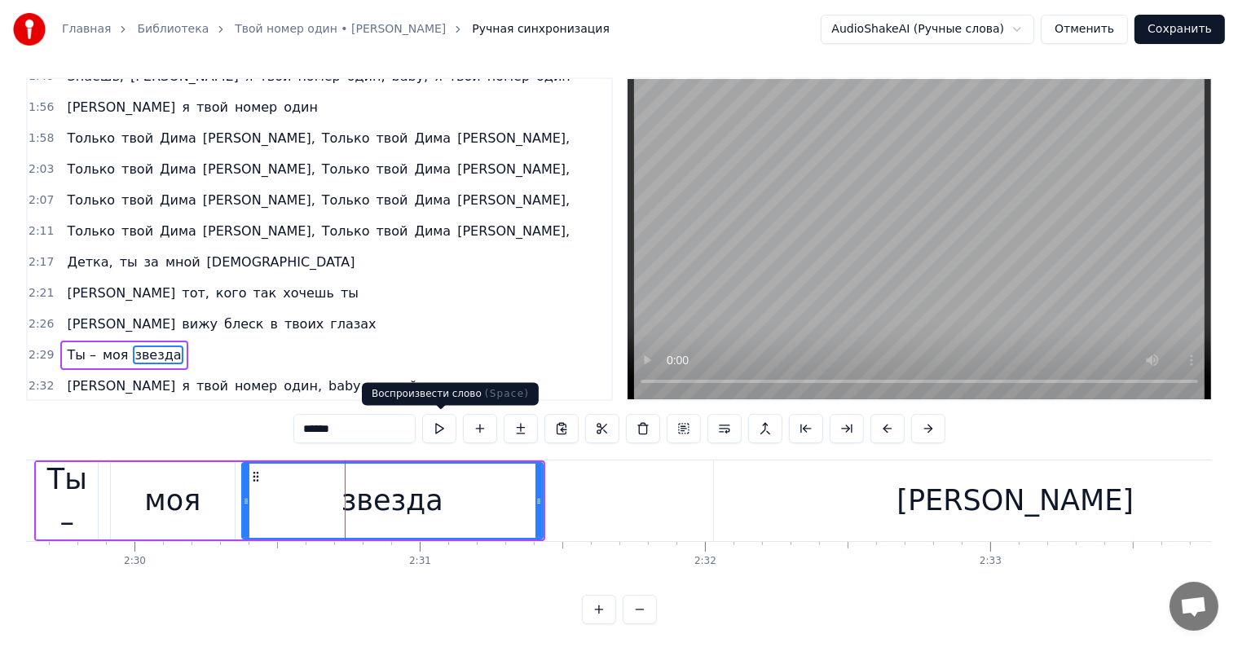
click at [444, 428] on button at bounding box center [439, 428] width 34 height 29
click at [999, 496] on div "[PERSON_NAME]" at bounding box center [1015, 501] width 603 height 81
type input "*"
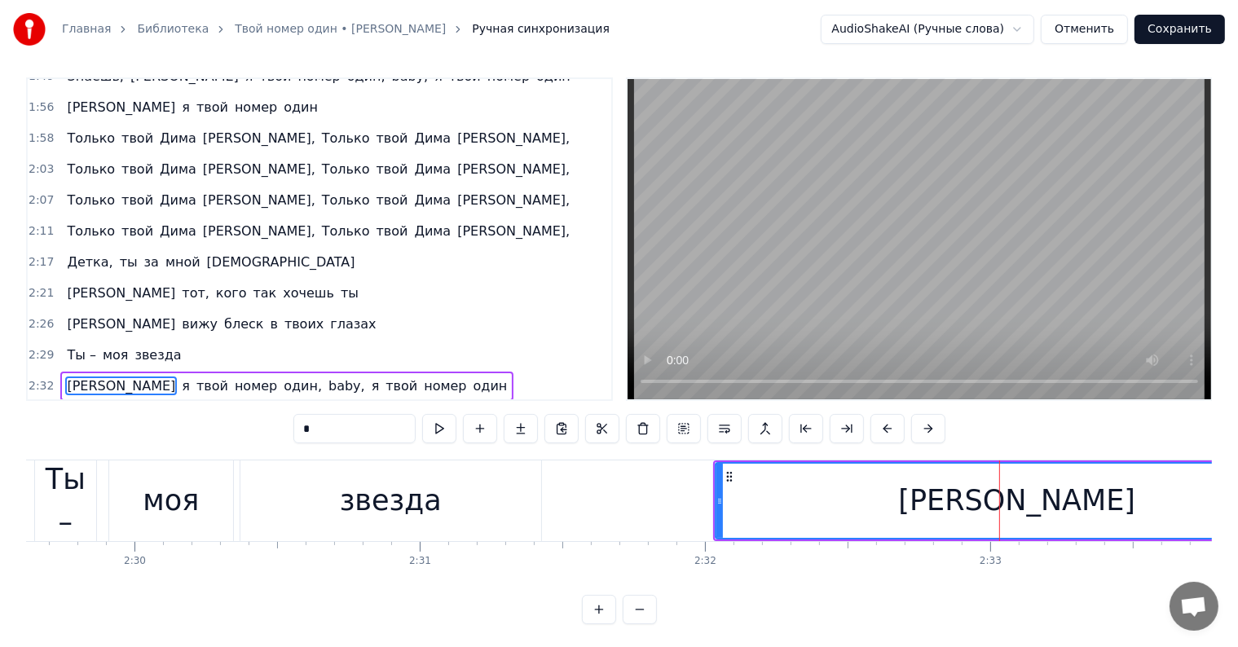
scroll to position [24, 0]
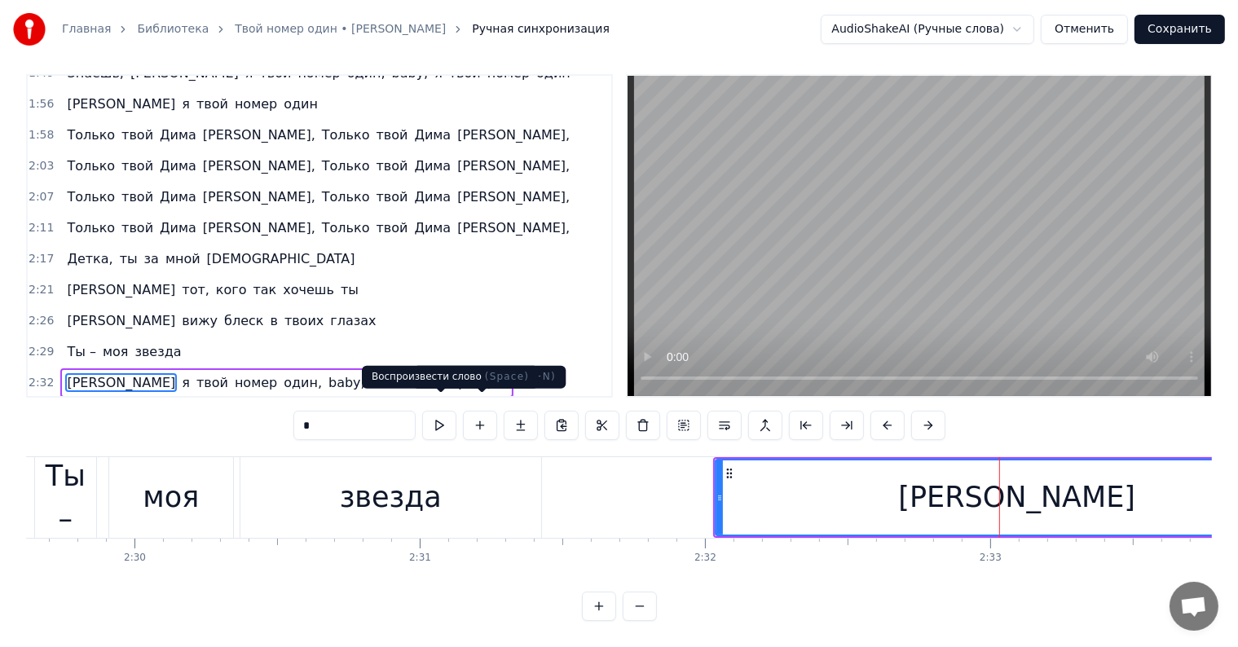
click at [456, 415] on button at bounding box center [439, 425] width 34 height 29
click at [447, 417] on button at bounding box center [439, 425] width 34 height 29
click at [642, 616] on button at bounding box center [640, 606] width 34 height 29
click at [640, 614] on button at bounding box center [640, 606] width 34 height 29
click at [639, 614] on button at bounding box center [640, 606] width 34 height 29
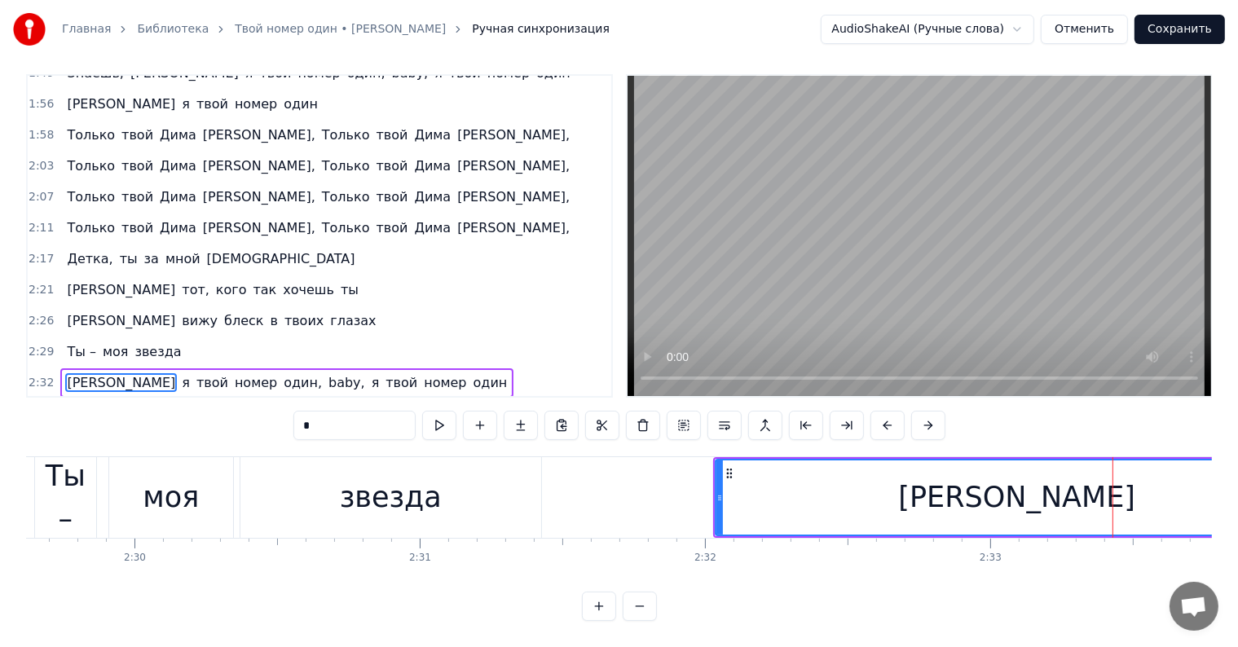
click at [639, 614] on button at bounding box center [640, 606] width 34 height 29
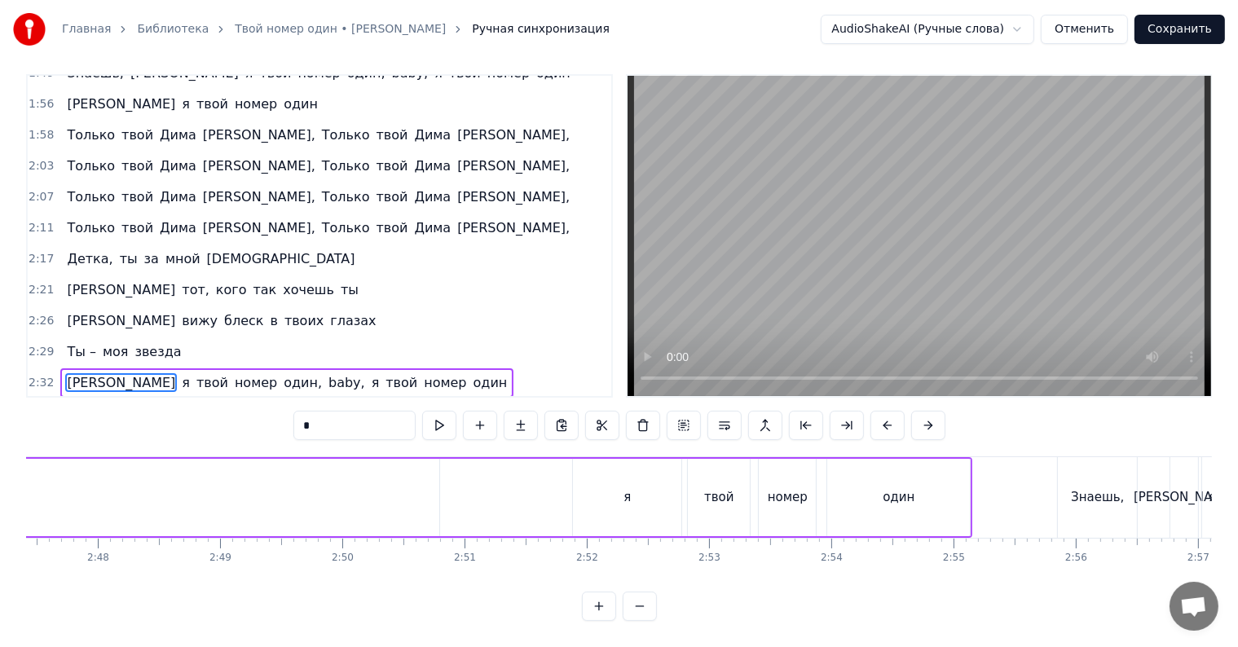
click at [639, 613] on button at bounding box center [640, 606] width 34 height 29
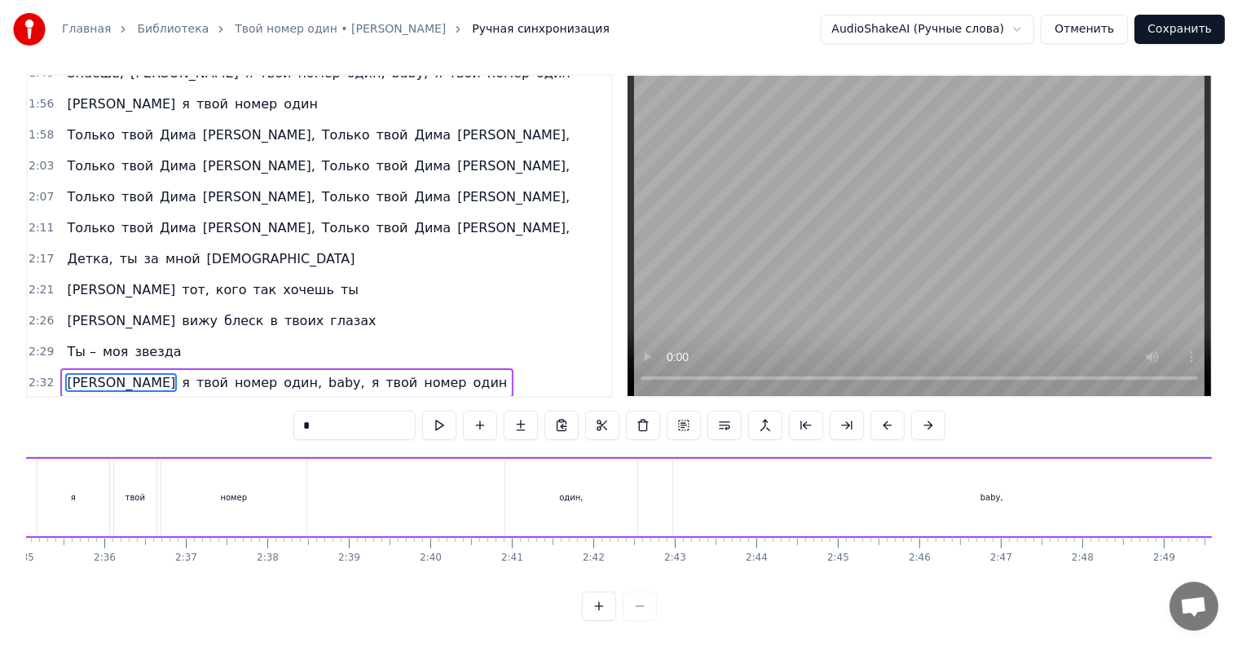
scroll to position [0, 12423]
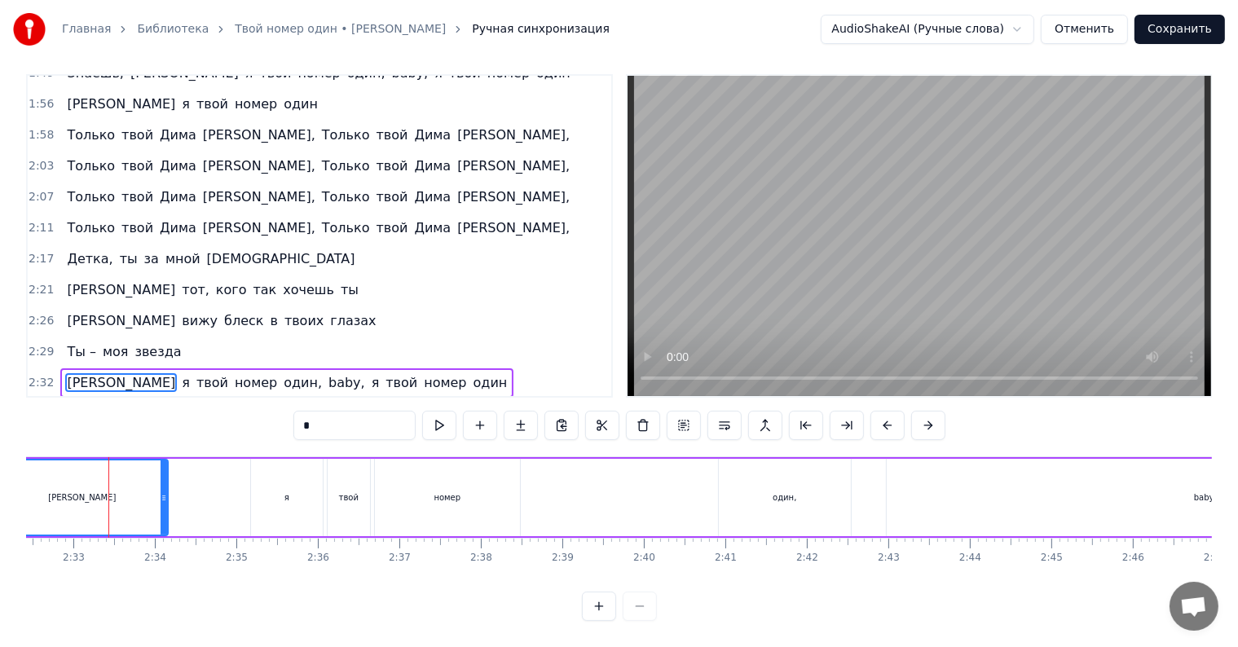
click at [639, 610] on div at bounding box center [619, 606] width 75 height 29
click at [644, 606] on div at bounding box center [619, 606] width 75 height 29
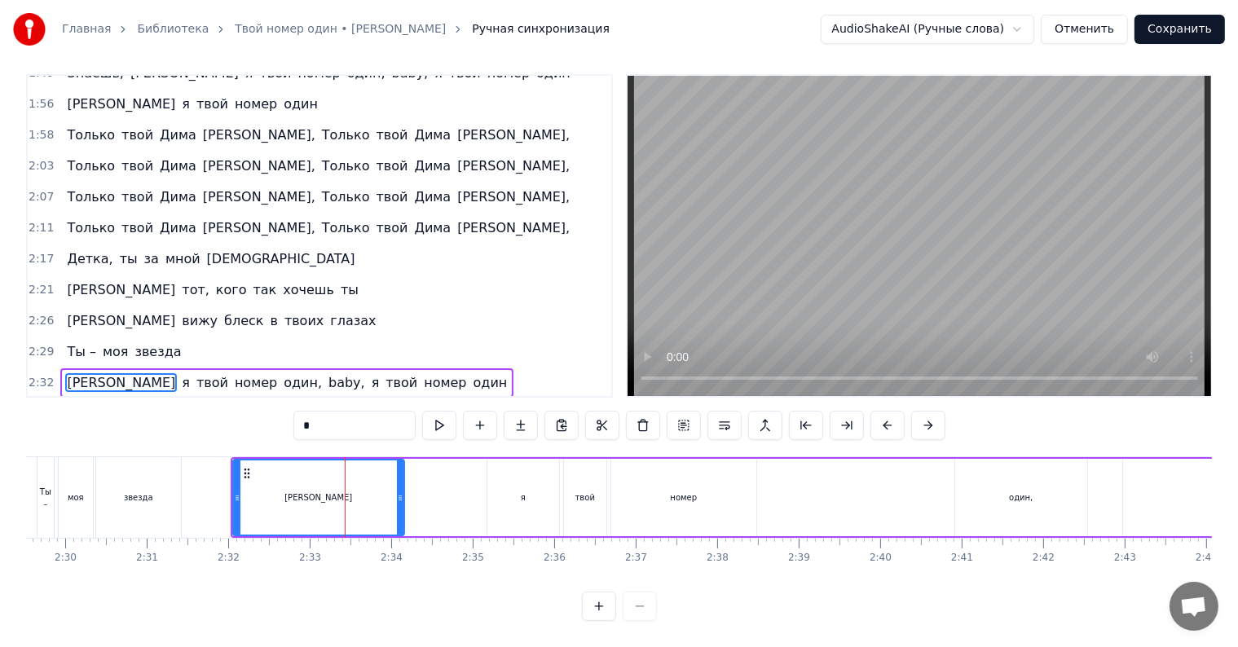
scroll to position [0, 12178]
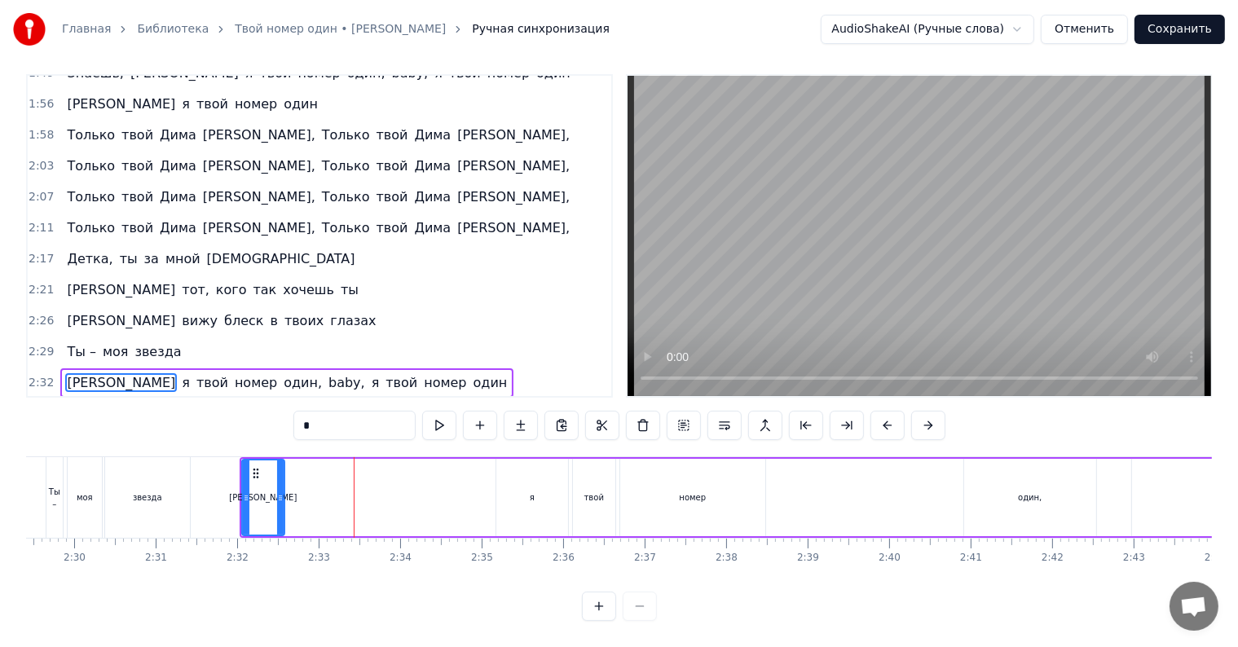
drag, startPoint x: 409, startPoint y: 480, endPoint x: 280, endPoint y: 490, distance: 129.2
click at [280, 490] on div at bounding box center [280, 498] width 7 height 74
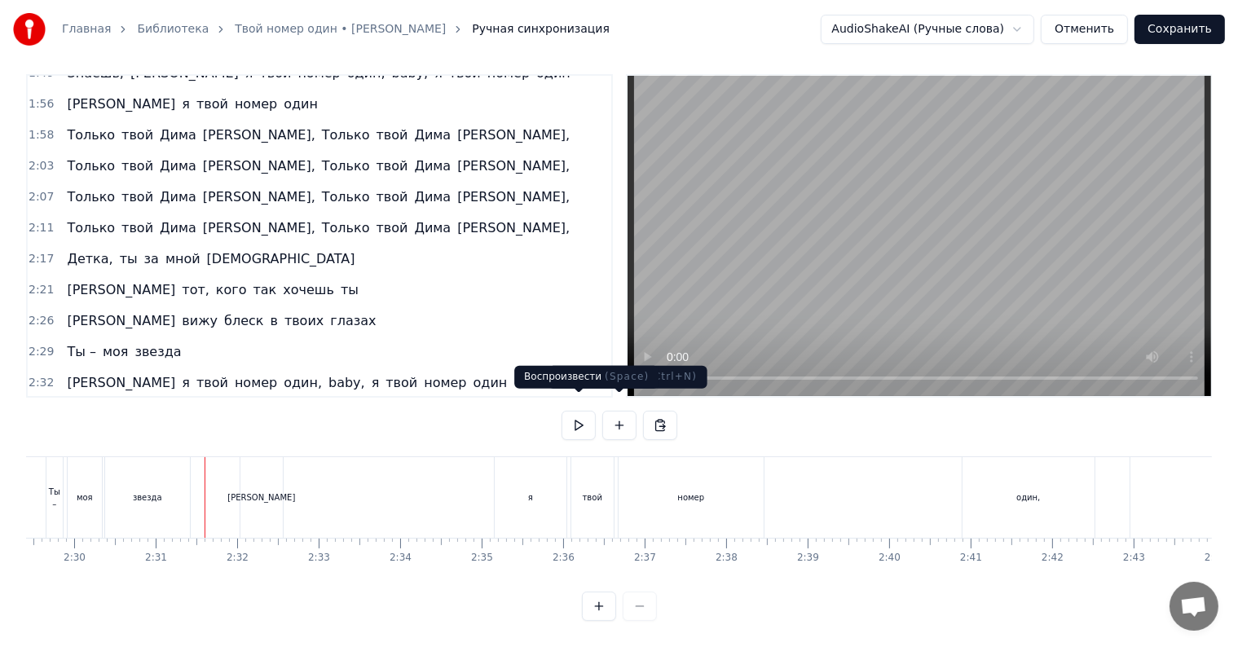
click at [578, 417] on button at bounding box center [579, 425] width 34 height 29
click at [577, 413] on button at bounding box center [579, 425] width 34 height 29
drag, startPoint x: 268, startPoint y: 474, endPoint x: 239, endPoint y: 472, distance: 29.4
click at [240, 472] on div "[PERSON_NAME]" at bounding box center [262, 497] width 44 height 81
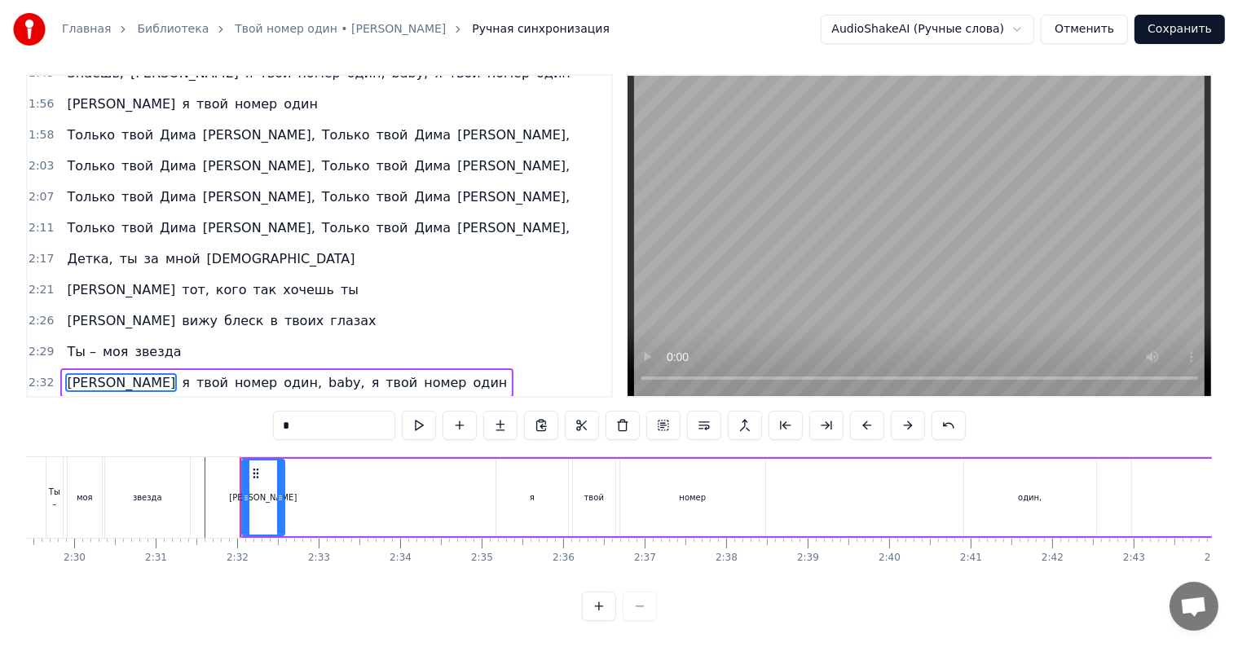
click at [253, 467] on icon at bounding box center [255, 473] width 13 height 13
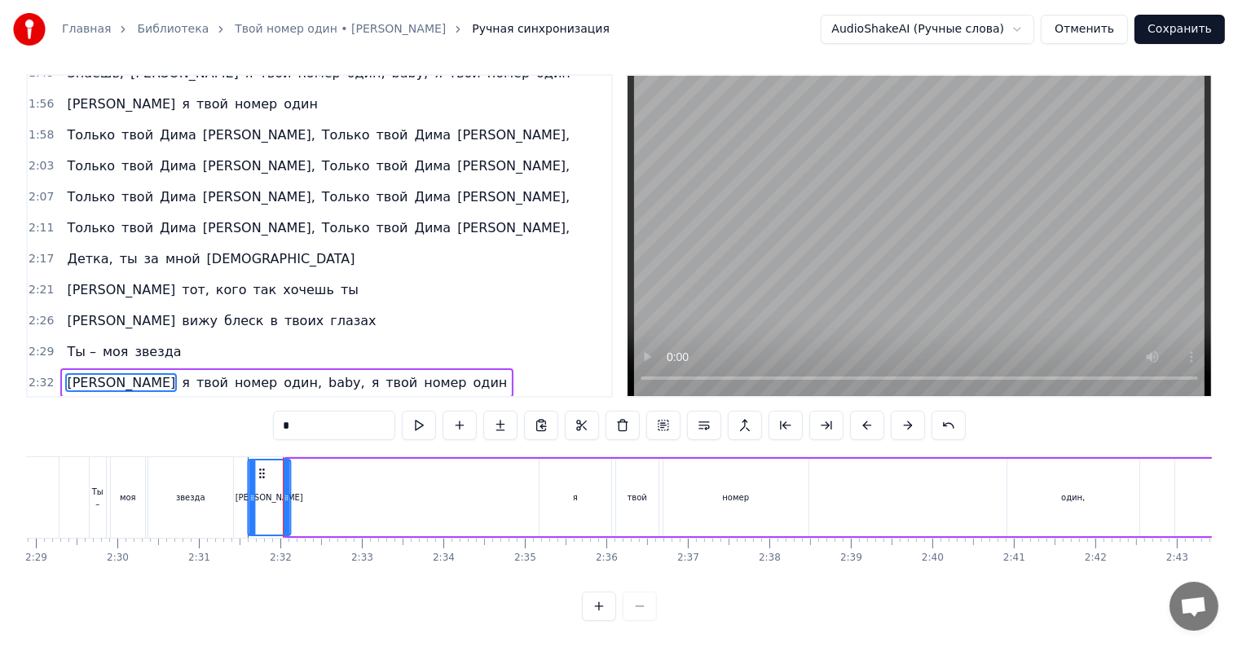
scroll to position [0, 12129]
drag, startPoint x: 254, startPoint y: 456, endPoint x: 280, endPoint y: 463, distance: 26.9
click at [280, 467] on icon at bounding box center [281, 473] width 13 height 13
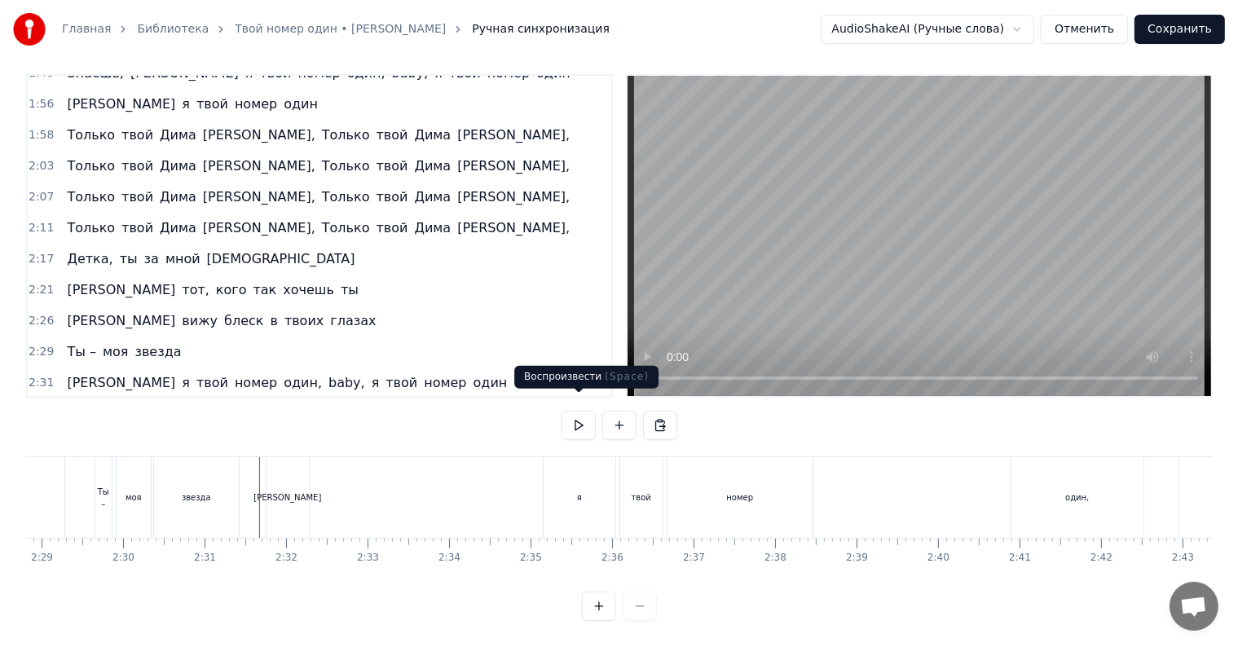
click at [575, 411] on button at bounding box center [579, 425] width 34 height 29
click at [287, 491] on div "[PERSON_NAME]" at bounding box center [287, 497] width 68 height 12
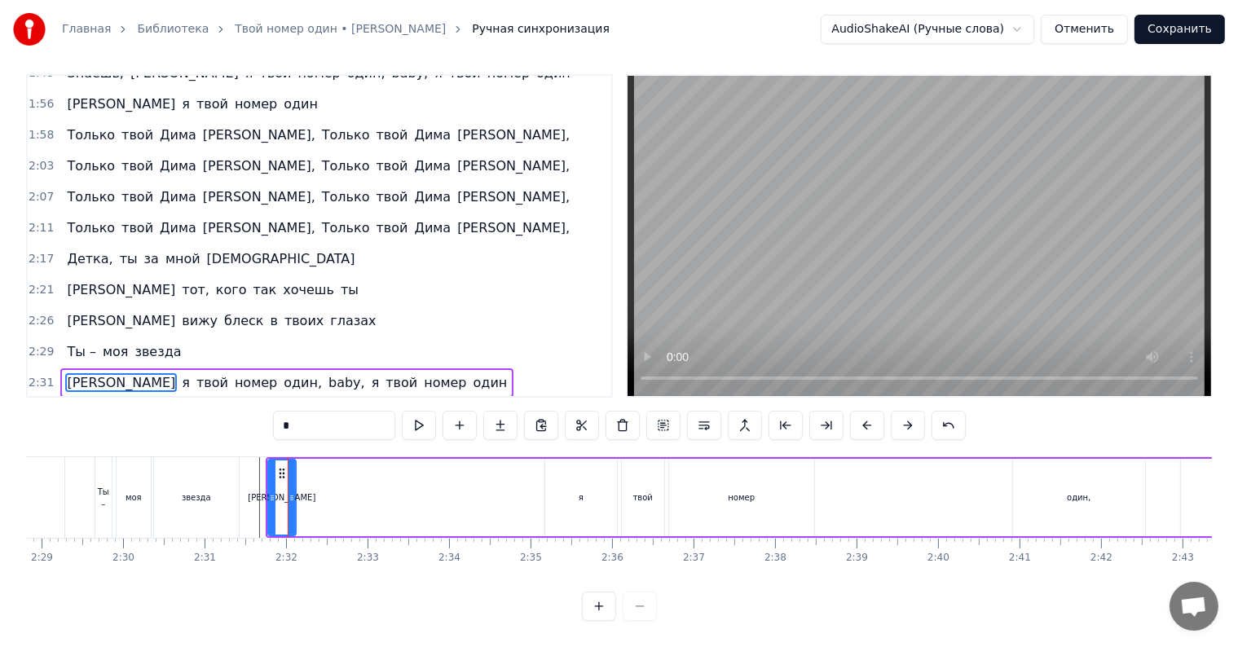
drag, startPoint x: 306, startPoint y: 482, endPoint x: 292, endPoint y: 482, distance: 14.7
click at [292, 491] on icon at bounding box center [292, 497] width 7 height 13
click at [566, 480] on div "я" at bounding box center [581, 497] width 72 height 77
type input "*"
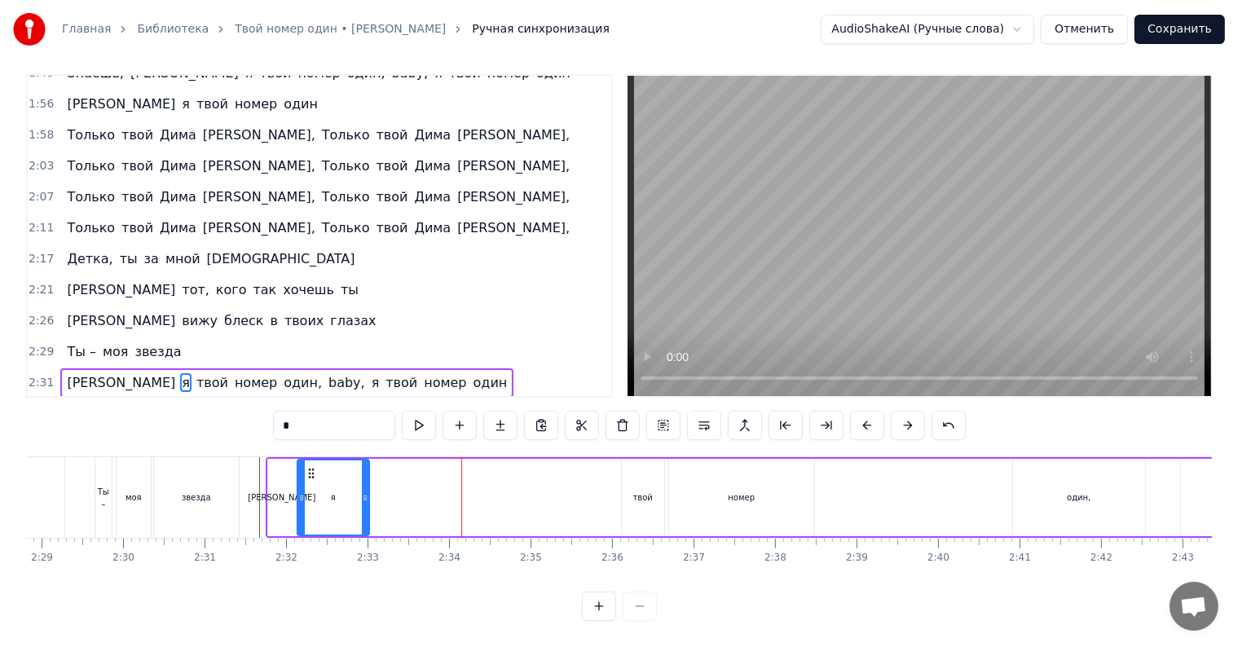
drag, startPoint x: 551, startPoint y: 456, endPoint x: 311, endPoint y: 478, distance: 240.7
click at [311, 478] on div "я" at bounding box center [333, 498] width 70 height 74
drag, startPoint x: 365, startPoint y: 478, endPoint x: 318, endPoint y: 480, distance: 47.3
click at [318, 491] on icon at bounding box center [318, 497] width 7 height 13
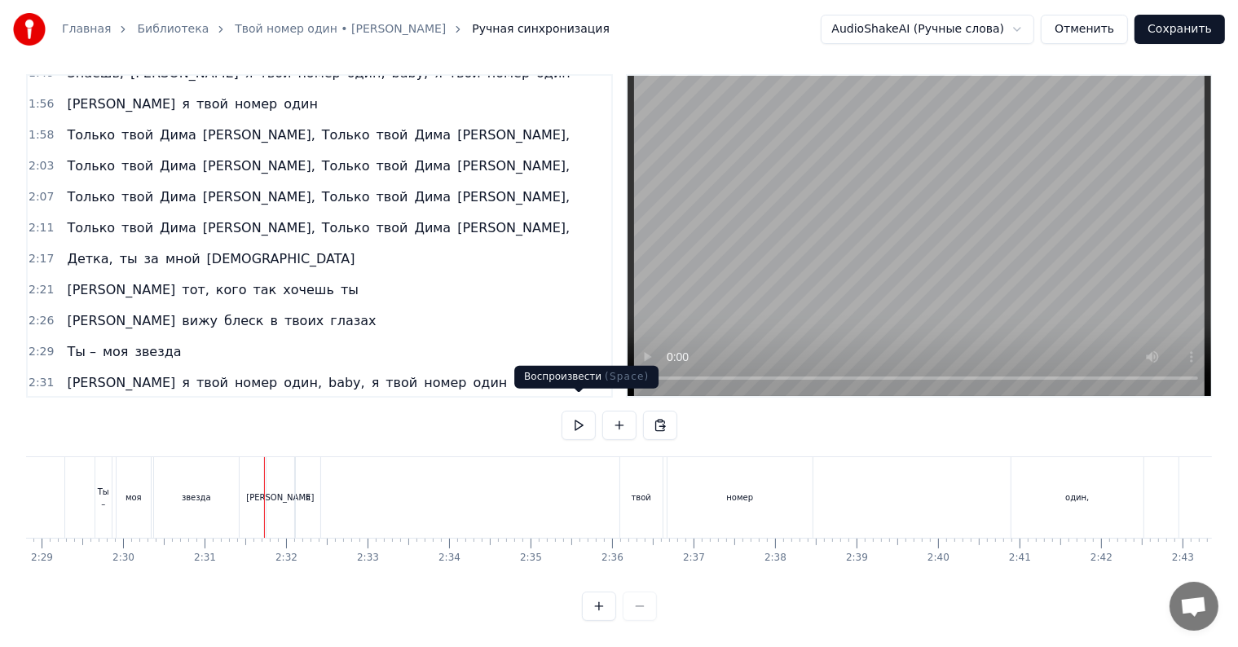
click at [574, 417] on button at bounding box center [579, 425] width 34 height 29
click at [580, 415] on button at bounding box center [579, 425] width 34 height 29
click at [640, 491] on div "твой" at bounding box center [642, 497] width 20 height 12
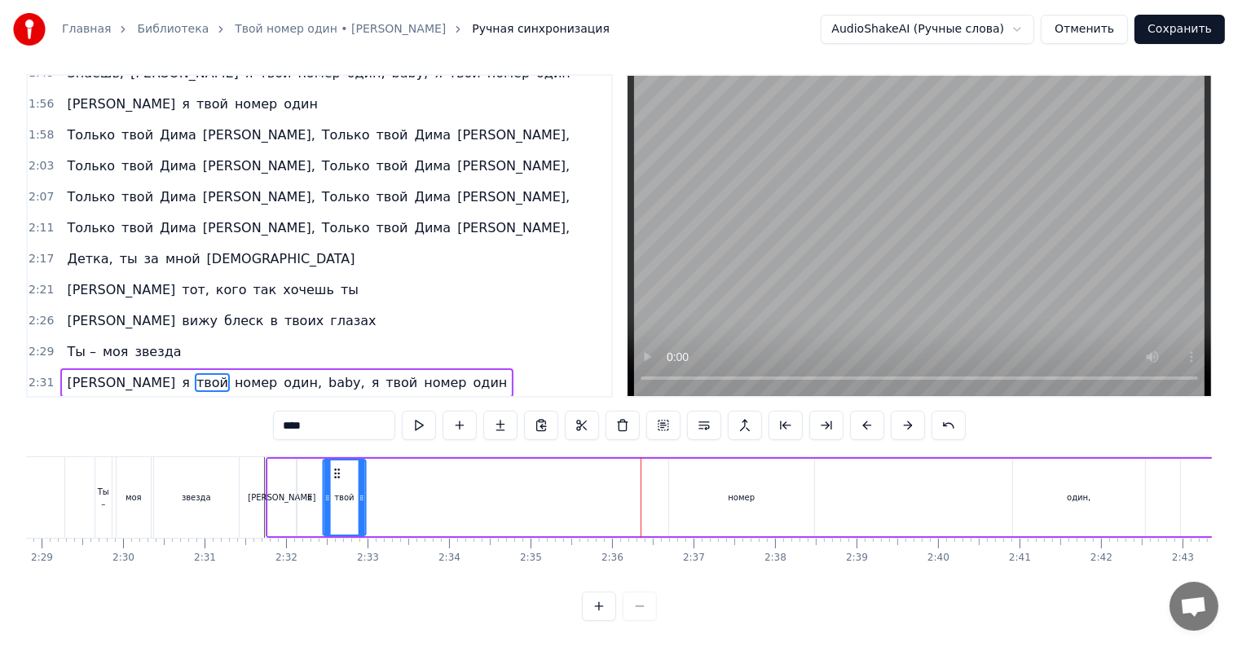
drag, startPoint x: 633, startPoint y: 456, endPoint x: 335, endPoint y: 476, distance: 299.0
click at [335, 476] on div "твой" at bounding box center [344, 498] width 41 height 74
click at [704, 478] on div "номер" at bounding box center [741, 497] width 145 height 77
type input "*****"
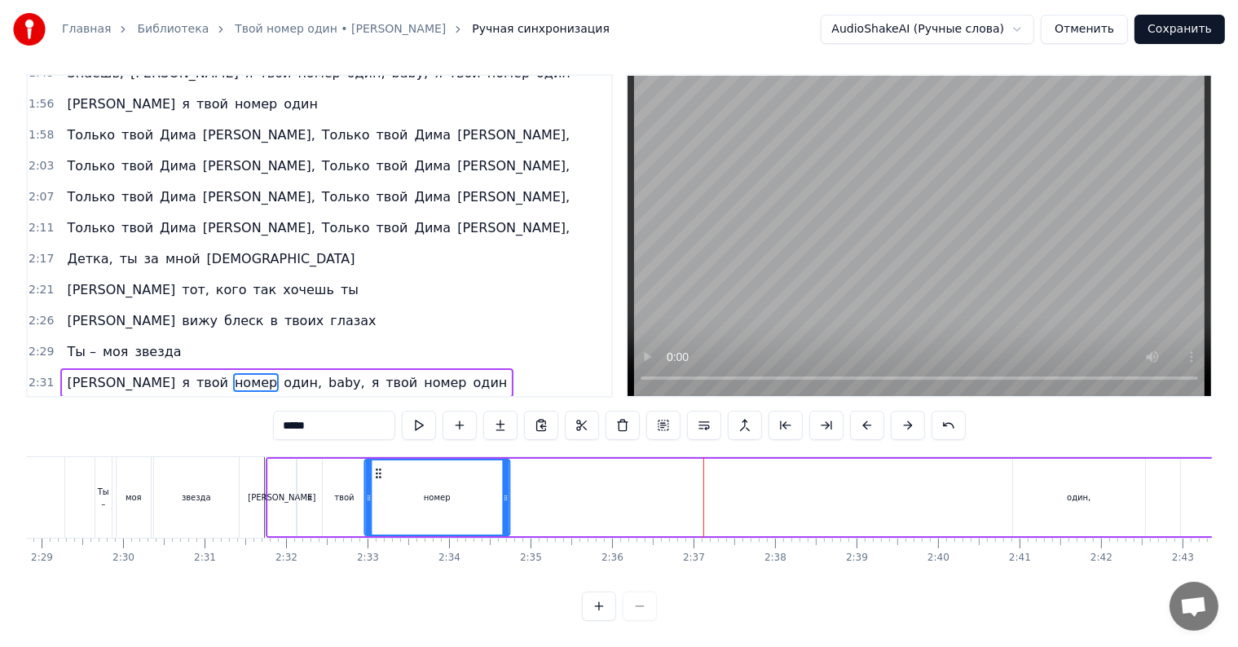
drag, startPoint x: 681, startPoint y: 456, endPoint x: 377, endPoint y: 480, distance: 305.0
click at [377, 478] on div "номер" at bounding box center [436, 498] width 143 height 74
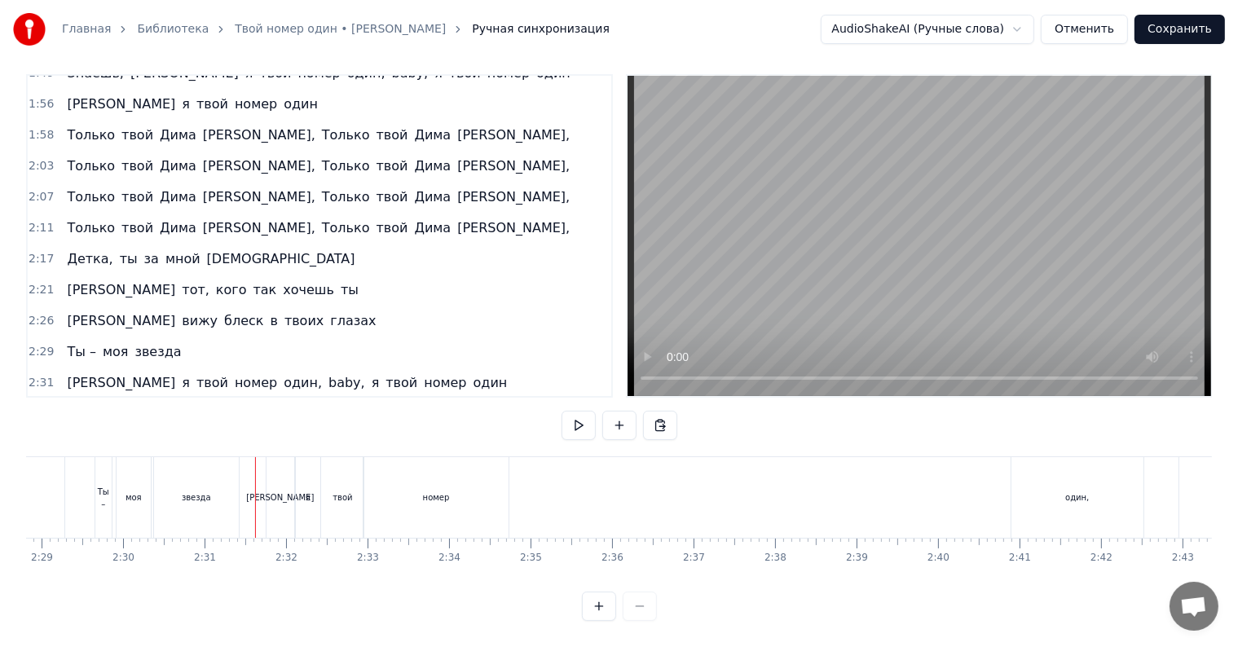
click at [580, 411] on button at bounding box center [579, 425] width 34 height 29
click at [447, 487] on div "номер" at bounding box center [436, 497] width 145 height 81
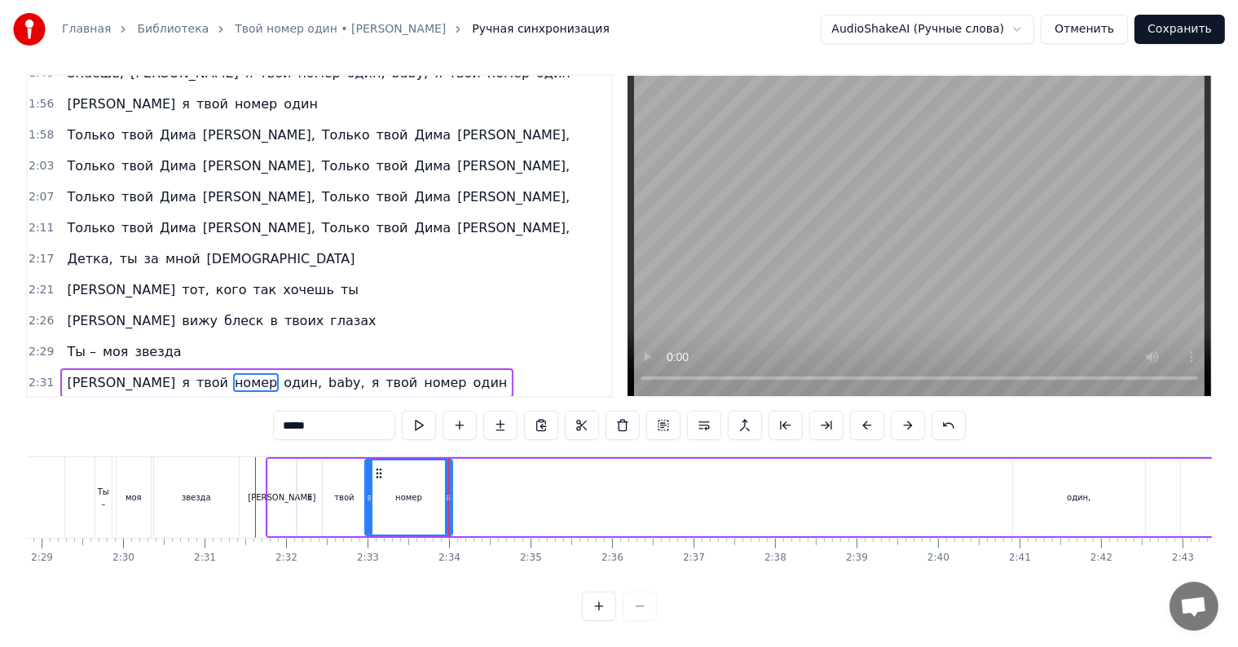
drag, startPoint x: 505, startPoint y: 476, endPoint x: 447, endPoint y: 479, distance: 58.0
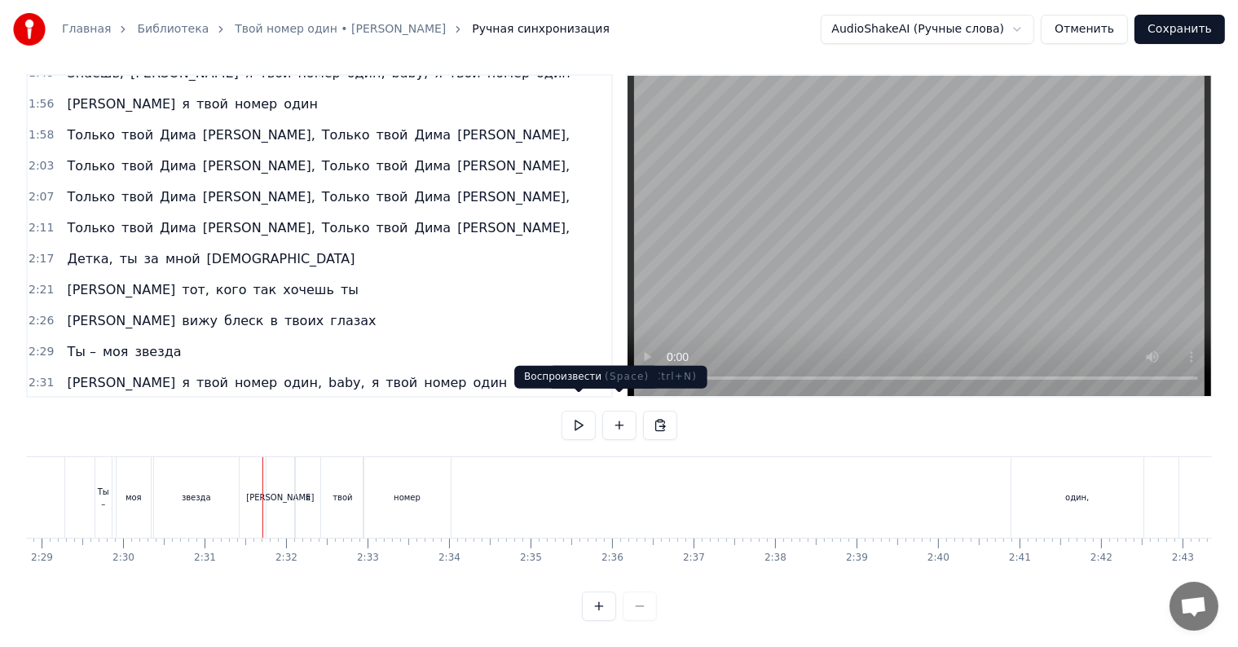
click at [578, 411] on button at bounding box center [579, 425] width 34 height 29
click at [577, 411] on button at bounding box center [579, 425] width 34 height 29
click at [300, 487] on div "я" at bounding box center [308, 497] width 24 height 81
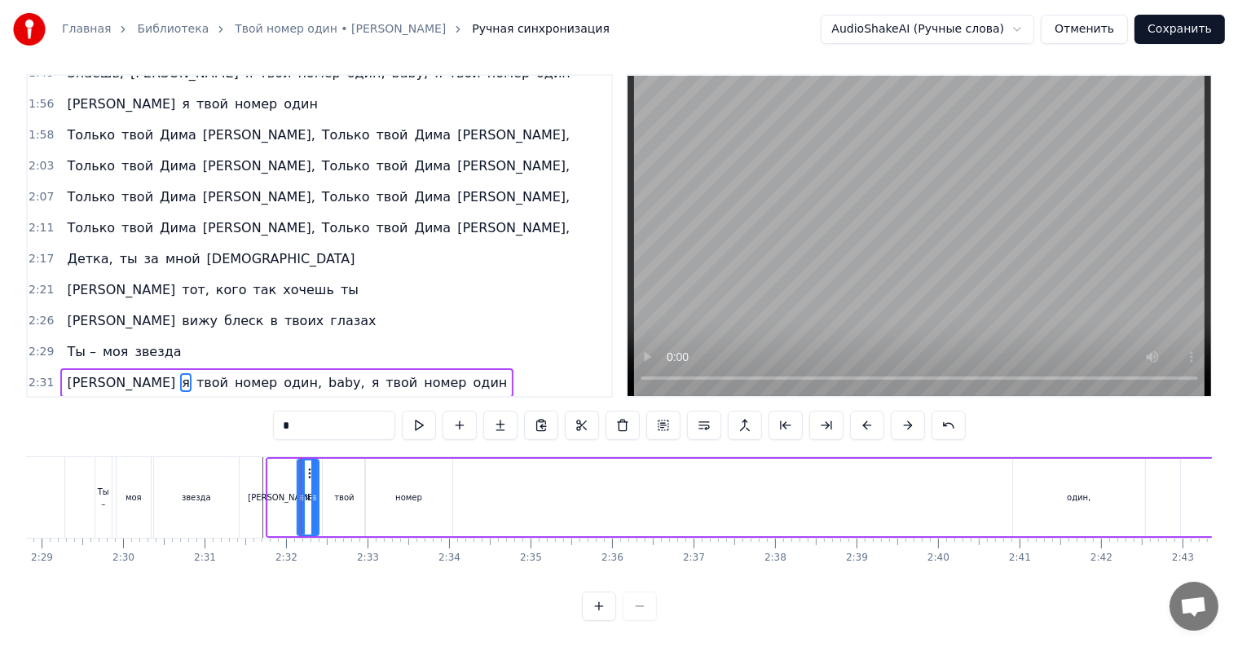
click at [313, 491] on icon at bounding box center [314, 497] width 7 height 13
click at [282, 491] on div "[PERSON_NAME]" at bounding box center [282, 497] width 68 height 12
click at [294, 487] on div "[PERSON_NAME]" at bounding box center [281, 497] width 29 height 77
click at [288, 491] on icon at bounding box center [289, 497] width 7 height 13
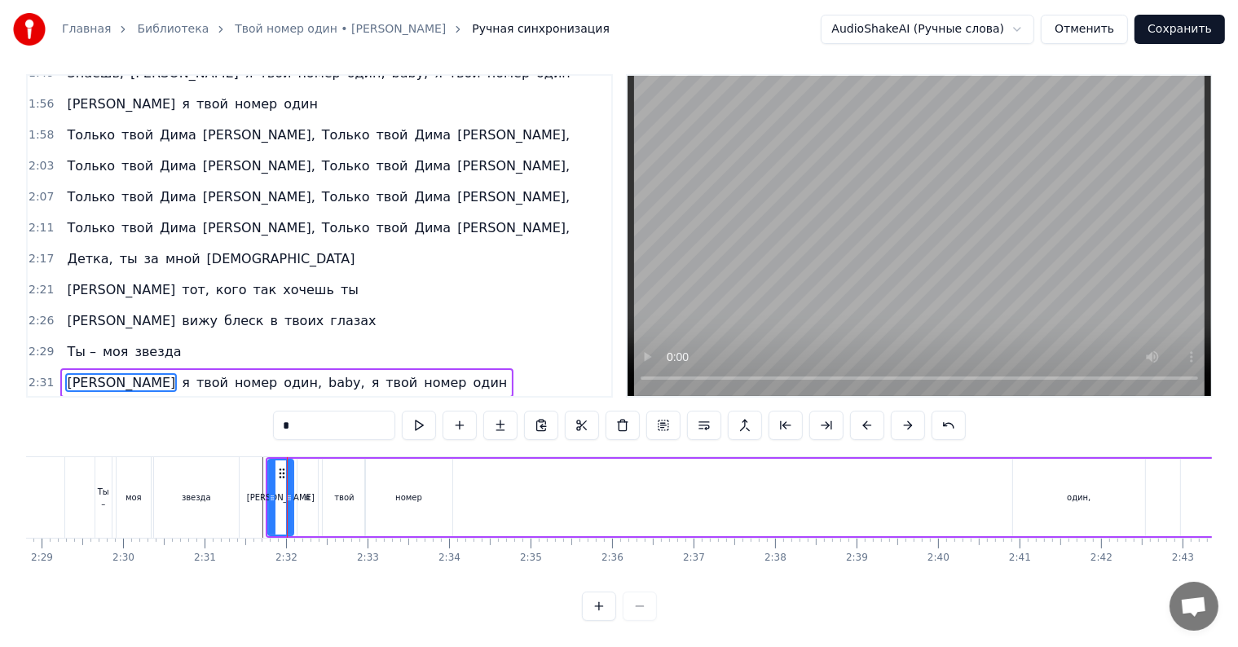
click at [303, 483] on div "я" at bounding box center [308, 497] width 20 height 77
click at [309, 461] on div at bounding box center [312, 498] width 7 height 74
click at [311, 461] on div at bounding box center [314, 498] width 7 height 74
click at [303, 467] on icon at bounding box center [308, 473] width 13 height 13
click at [325, 473] on div "твой" at bounding box center [344, 497] width 42 height 77
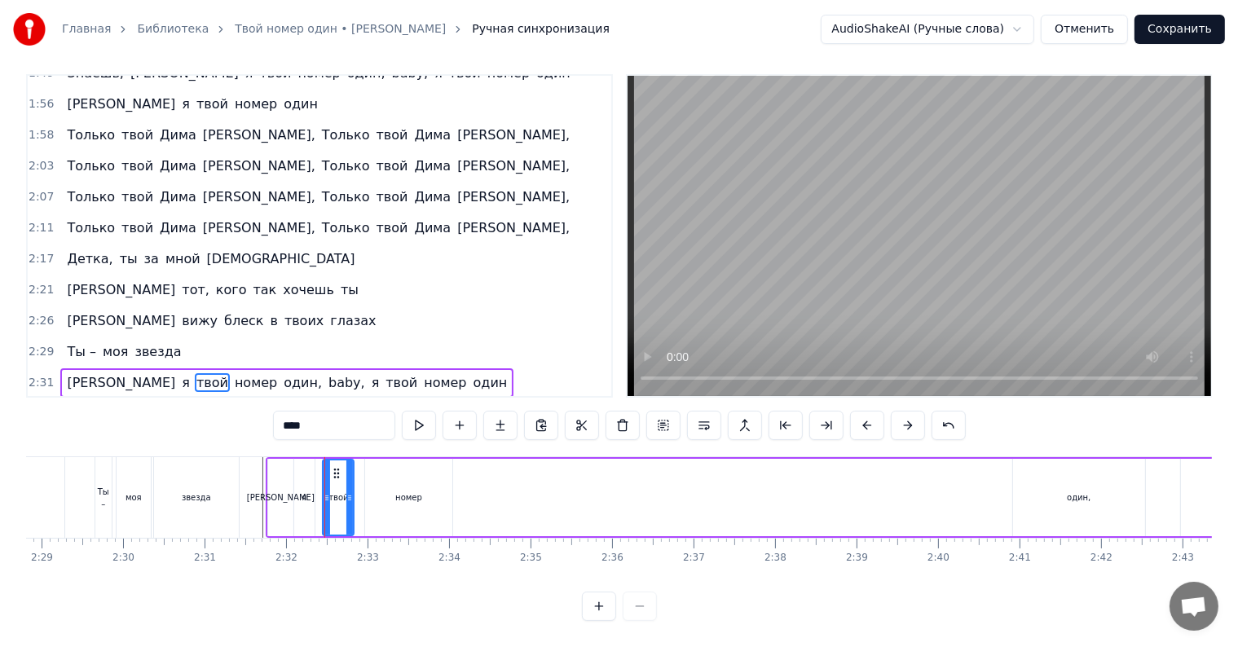
drag, startPoint x: 360, startPoint y: 476, endPoint x: 349, endPoint y: 475, distance: 11.4
click at [349, 475] on div at bounding box center [349, 498] width 7 height 74
click at [327, 473] on circle at bounding box center [327, 473] width 1 height 1
click at [379, 473] on div "номер" at bounding box center [408, 497] width 87 height 77
type input "*****"
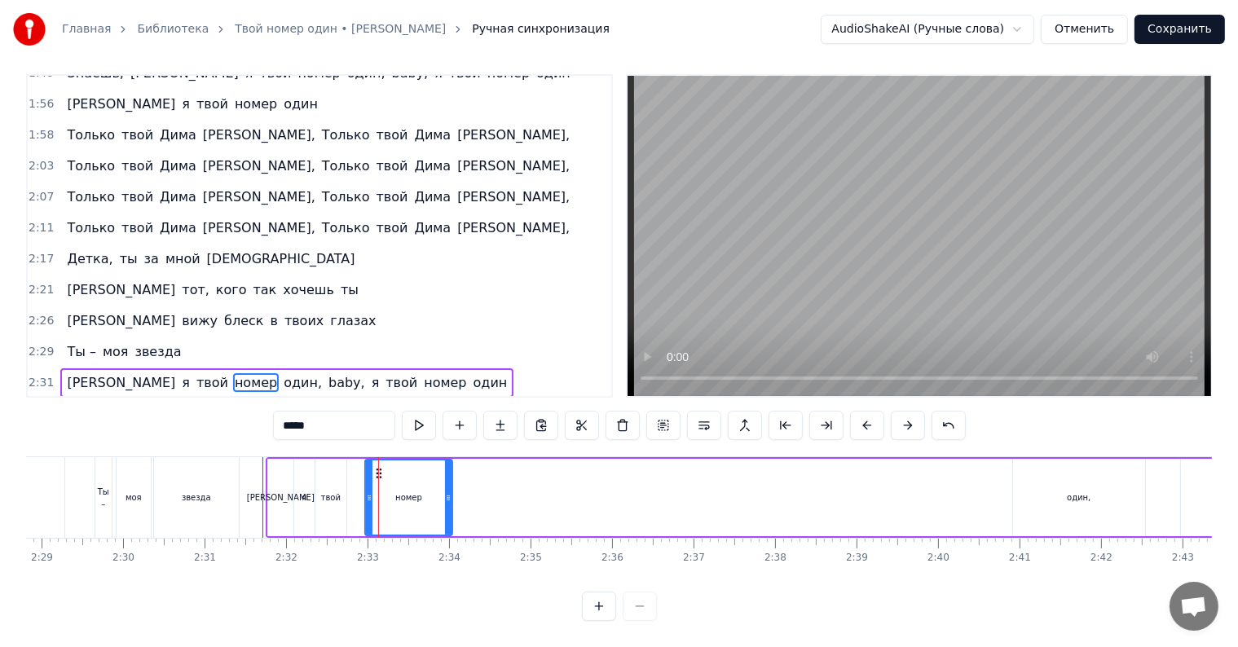
drag, startPoint x: 378, startPoint y: 456, endPoint x: 365, endPoint y: 456, distance: 13.1
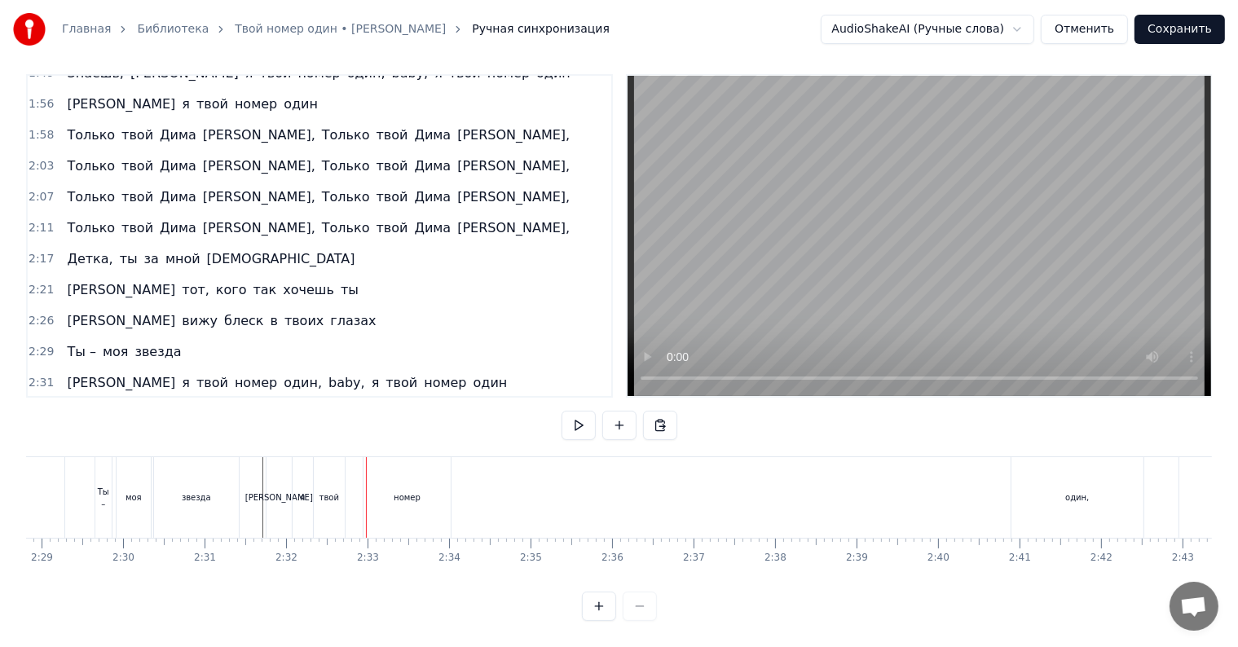
click at [390, 466] on div "номер" at bounding box center [407, 497] width 87 height 81
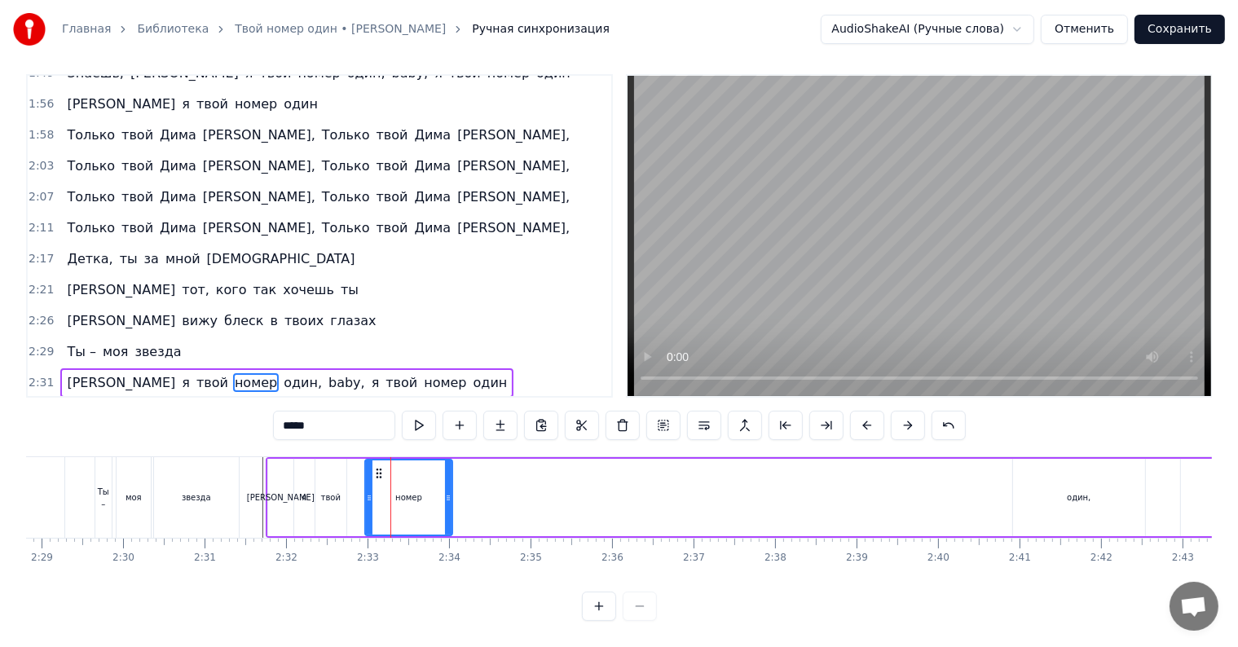
click at [378, 467] on icon at bounding box center [378, 473] width 13 height 13
drag, startPoint x: 378, startPoint y: 458, endPoint x: 362, endPoint y: 456, distance: 16.5
click at [362, 467] on icon at bounding box center [363, 473] width 13 height 13
drag, startPoint x: 430, startPoint y: 478, endPoint x: 408, endPoint y: 475, distance: 22.2
click at [410, 475] on div at bounding box center [413, 498] width 7 height 74
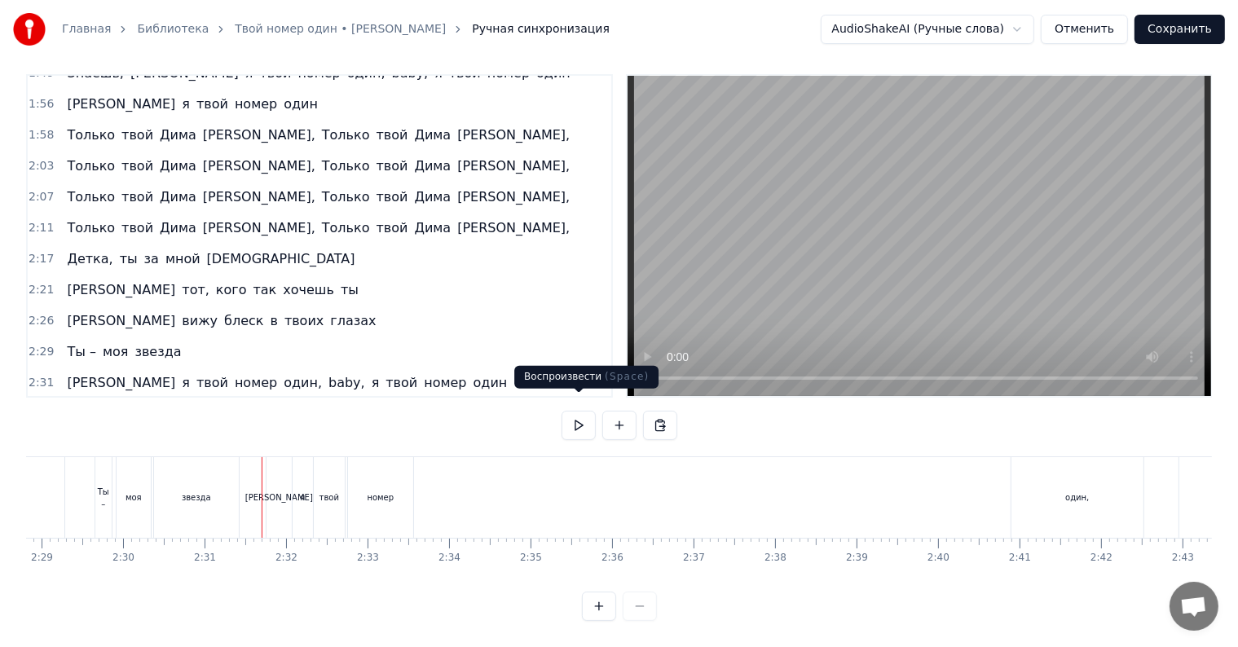
click at [574, 413] on button at bounding box center [579, 425] width 34 height 29
click at [574, 412] on button at bounding box center [579, 425] width 34 height 29
click at [368, 493] on div "номер" at bounding box center [380, 497] width 65 height 81
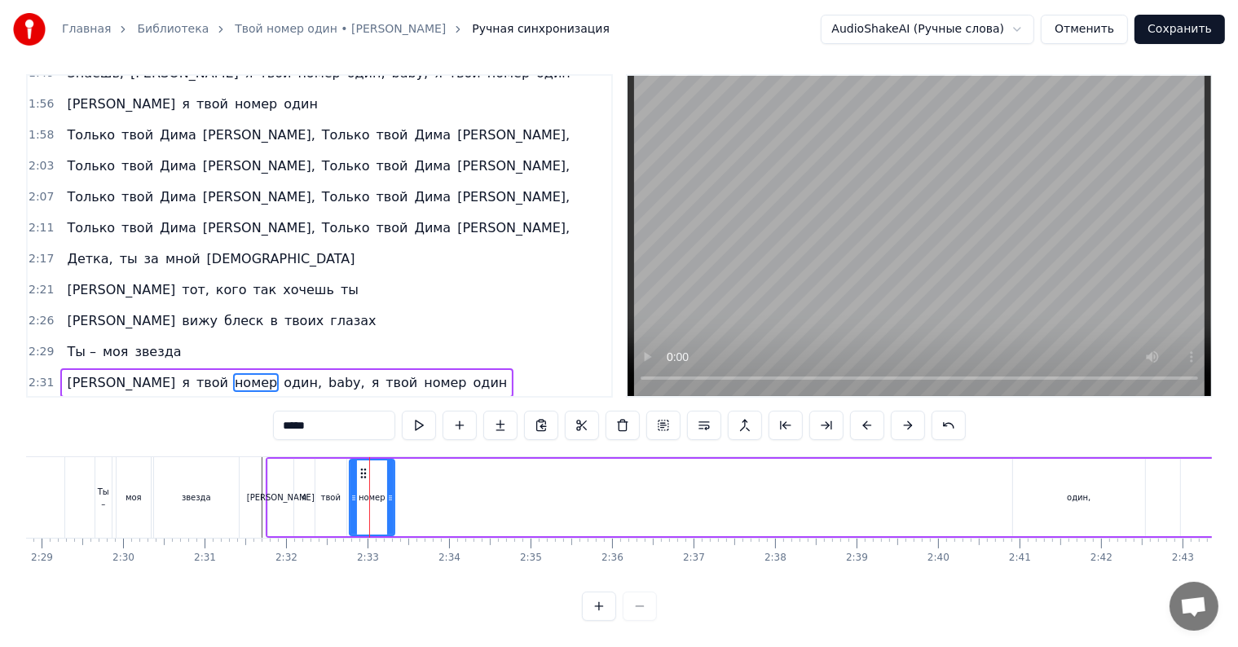
drag, startPoint x: 409, startPoint y: 490, endPoint x: 386, endPoint y: 490, distance: 22.8
click at [388, 490] on div at bounding box center [390, 498] width 7 height 74
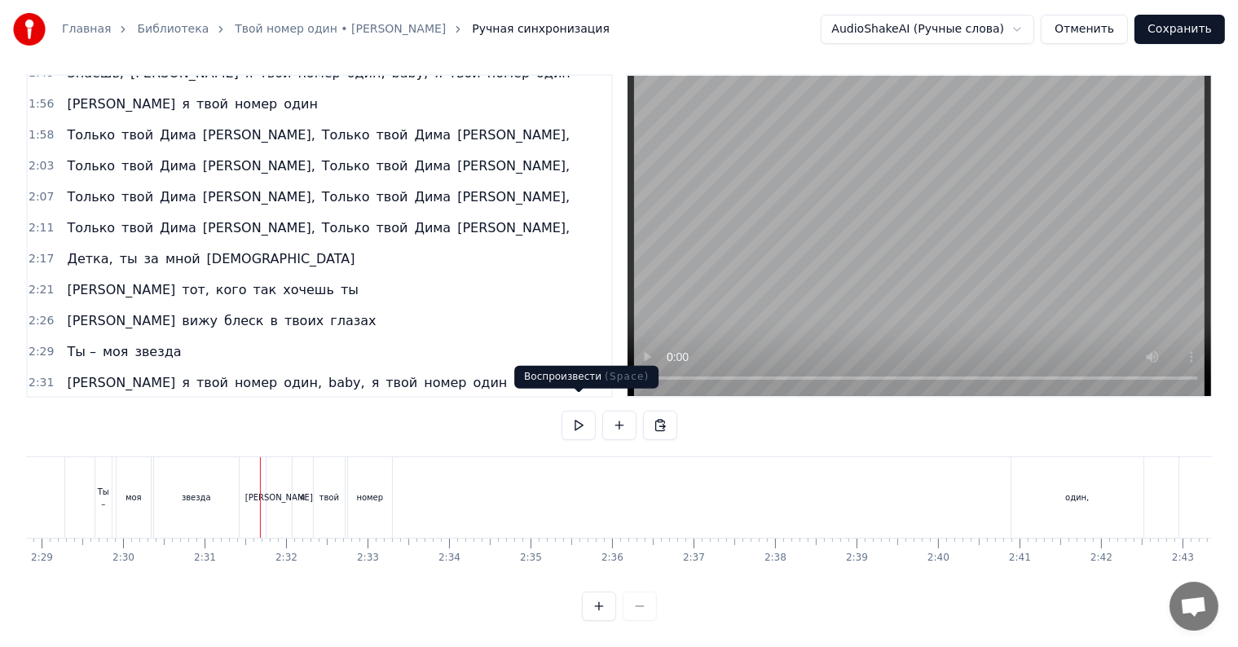
click at [574, 411] on button at bounding box center [579, 425] width 34 height 29
click at [271, 478] on div "[PERSON_NAME]" at bounding box center [279, 497] width 25 height 81
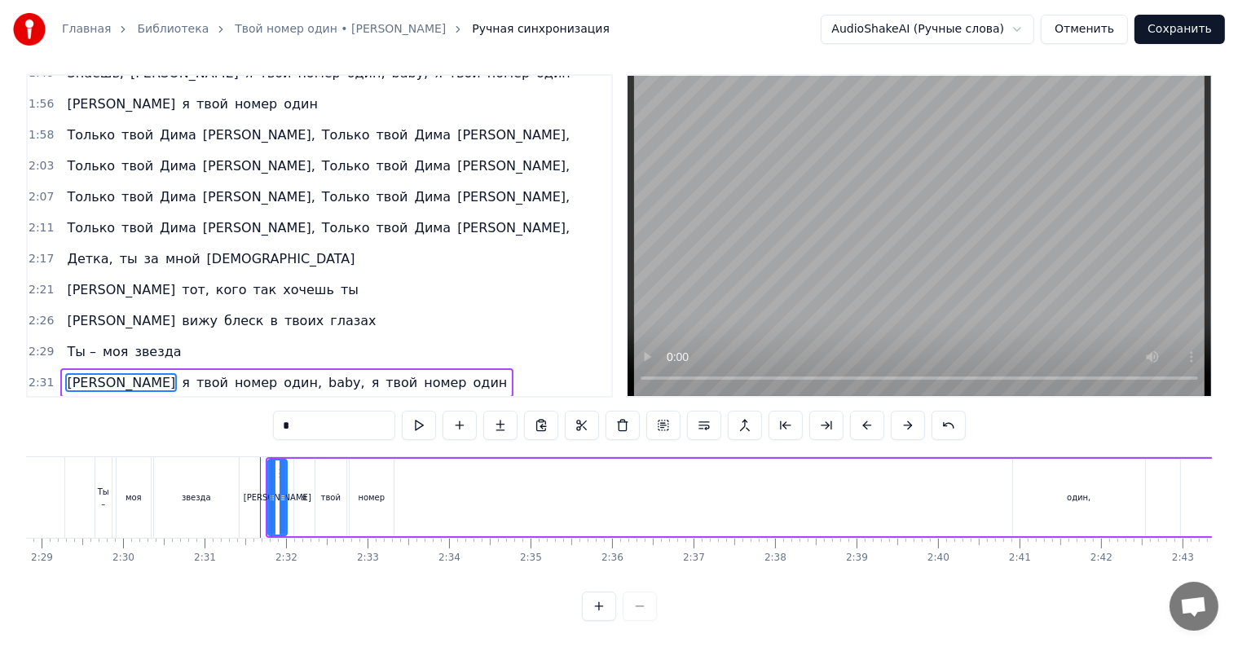
click at [284, 491] on icon at bounding box center [283, 497] width 7 height 13
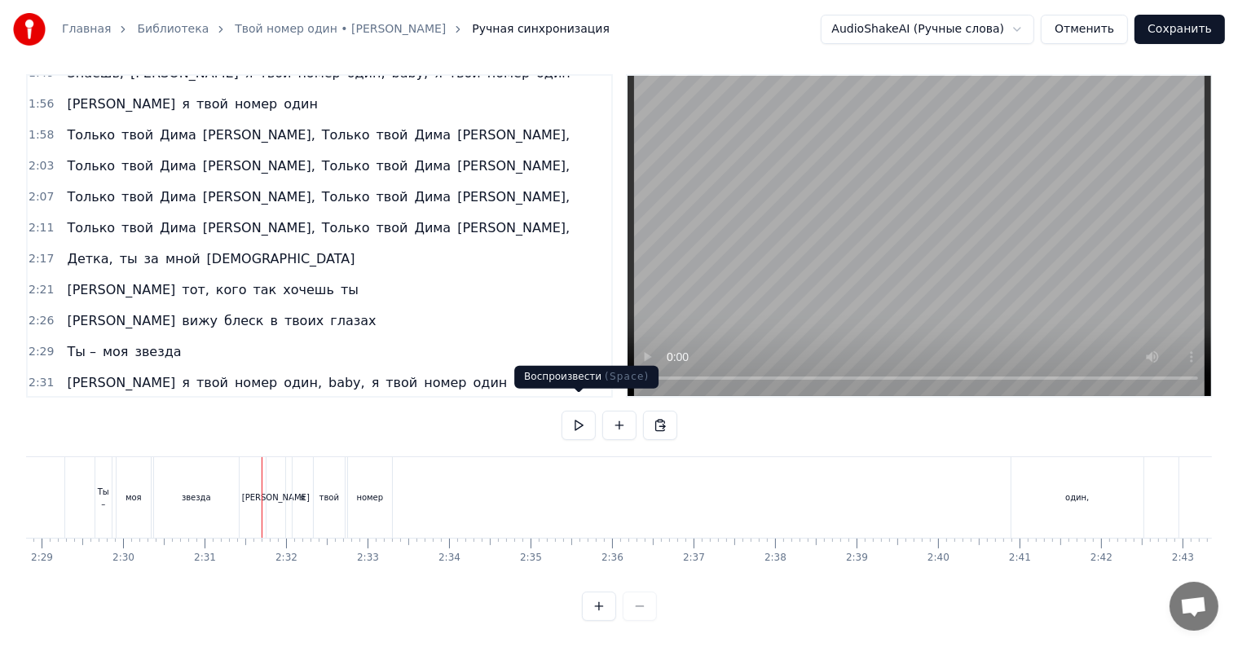
click at [571, 411] on button at bounding box center [579, 425] width 34 height 29
click at [574, 411] on button at bounding box center [579, 425] width 34 height 29
click at [300, 490] on div "я" at bounding box center [303, 497] width 20 height 81
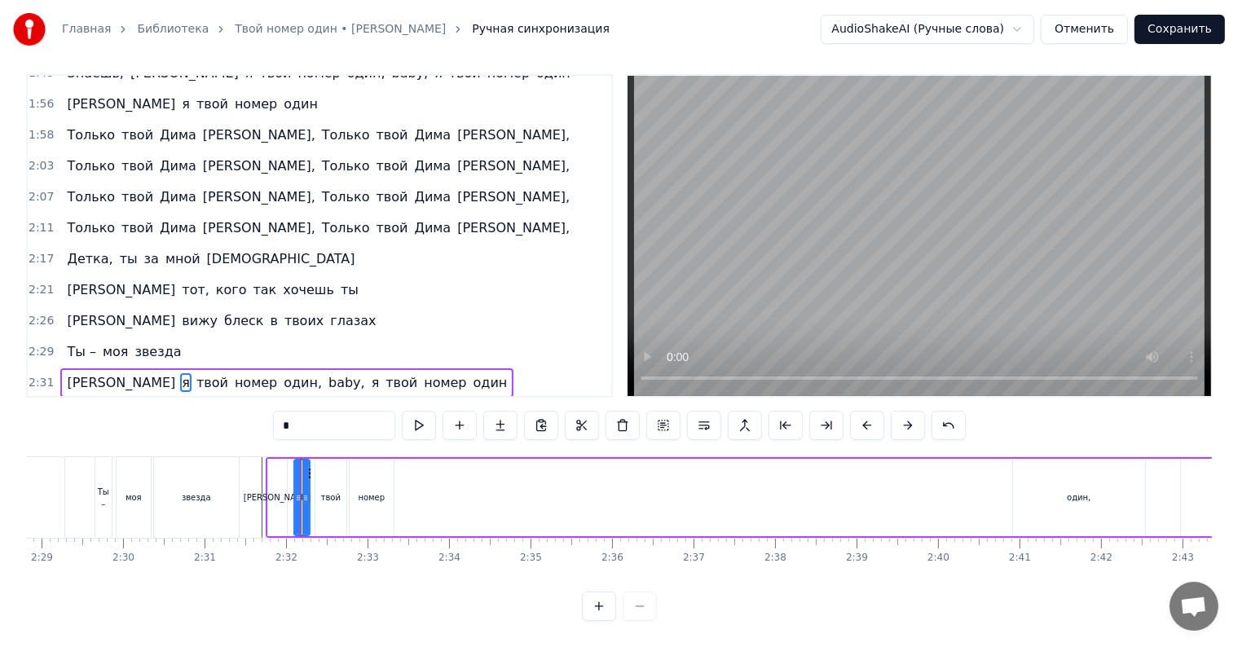
click at [306, 489] on div at bounding box center [305, 498] width 7 height 74
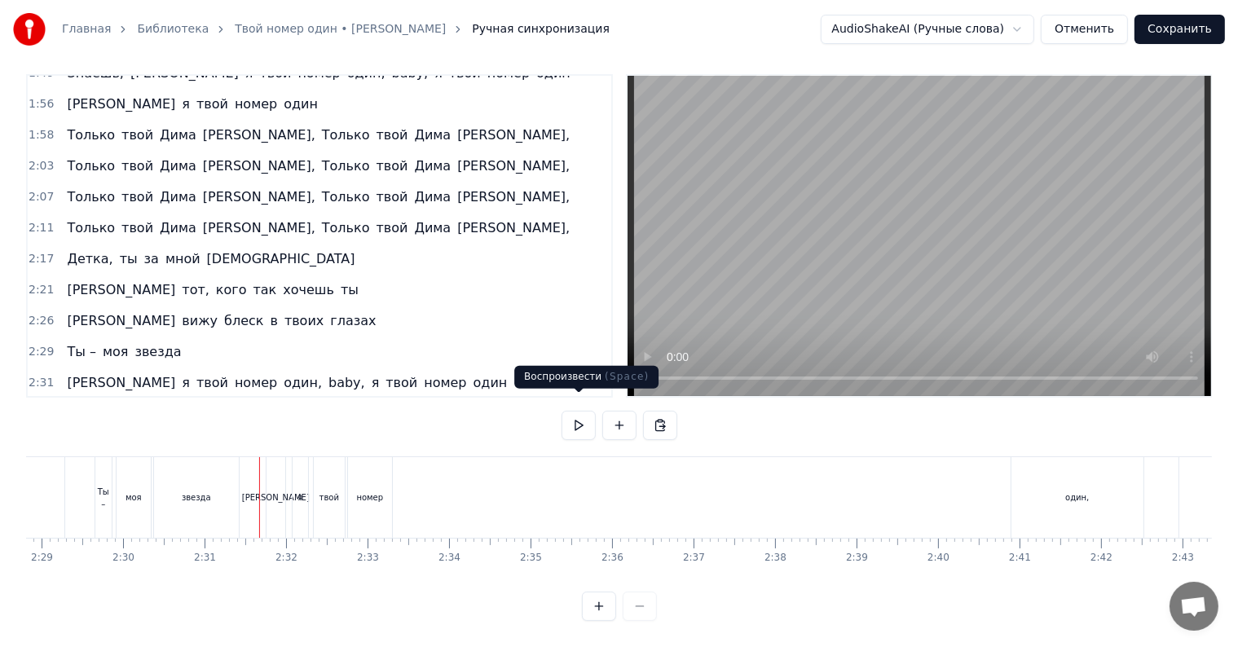
click at [575, 411] on button at bounding box center [579, 425] width 34 height 29
click at [1148, 479] on div "А я твой номер один, baby, я твой номер один" at bounding box center [1220, 497] width 1909 height 81
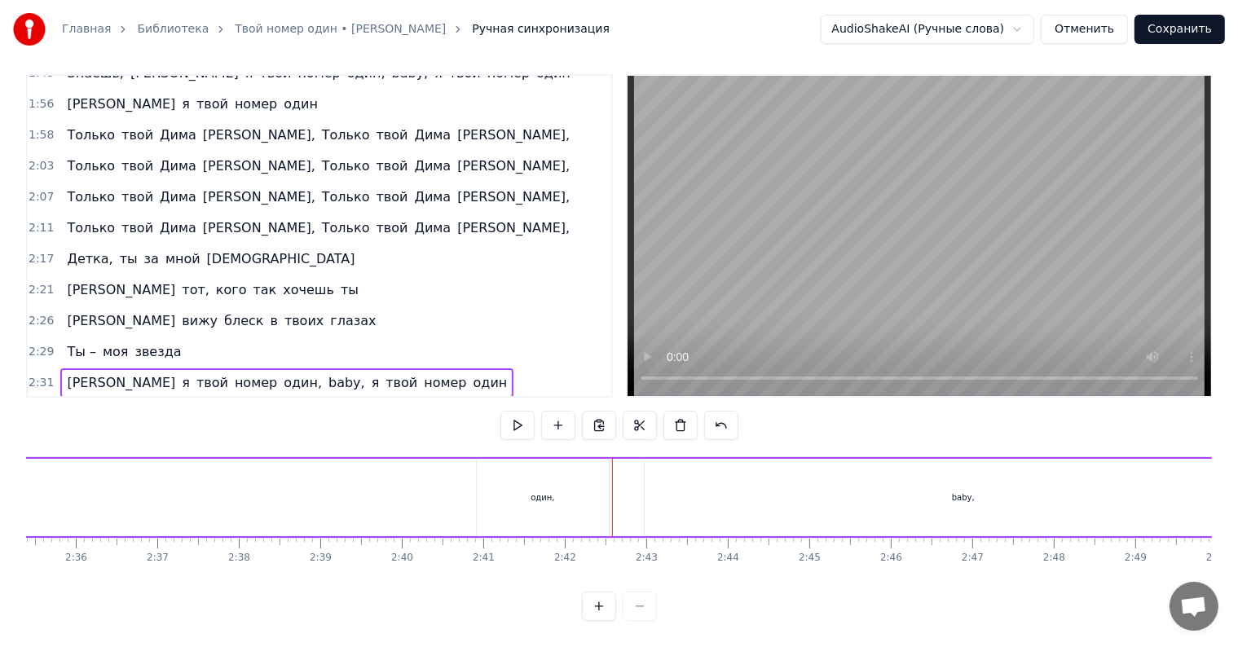
scroll to position [0, 12647]
click at [543, 484] on div "один," at bounding box center [561, 497] width 132 height 77
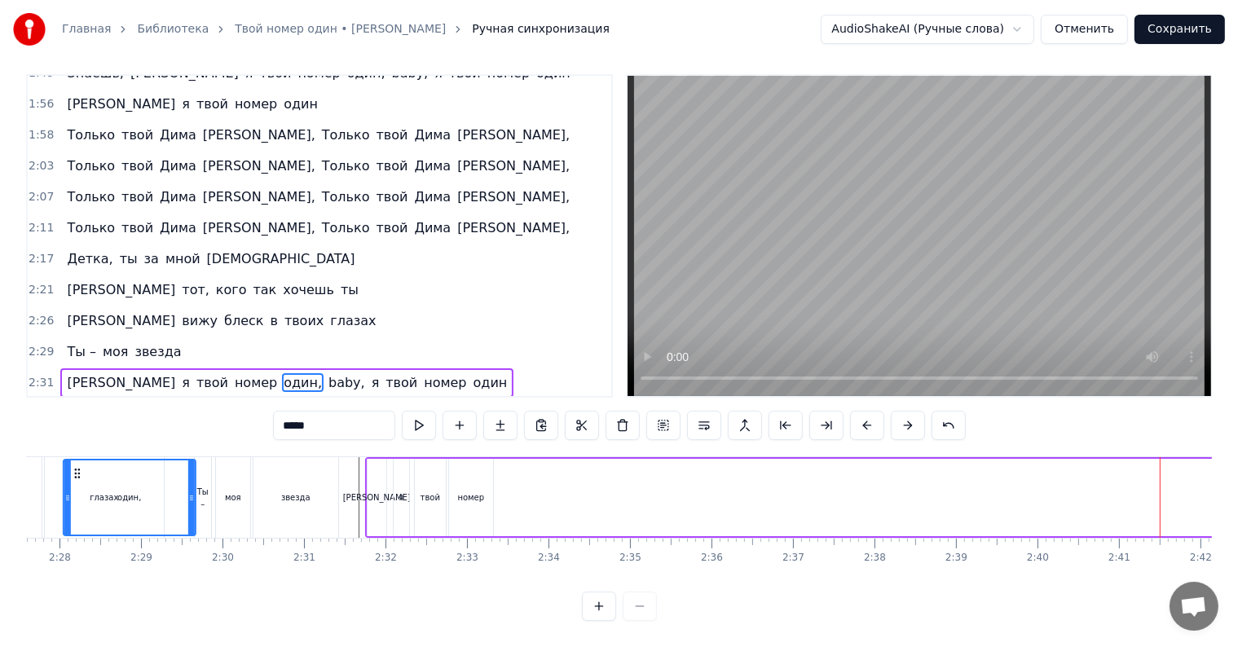
scroll to position [0, 12004]
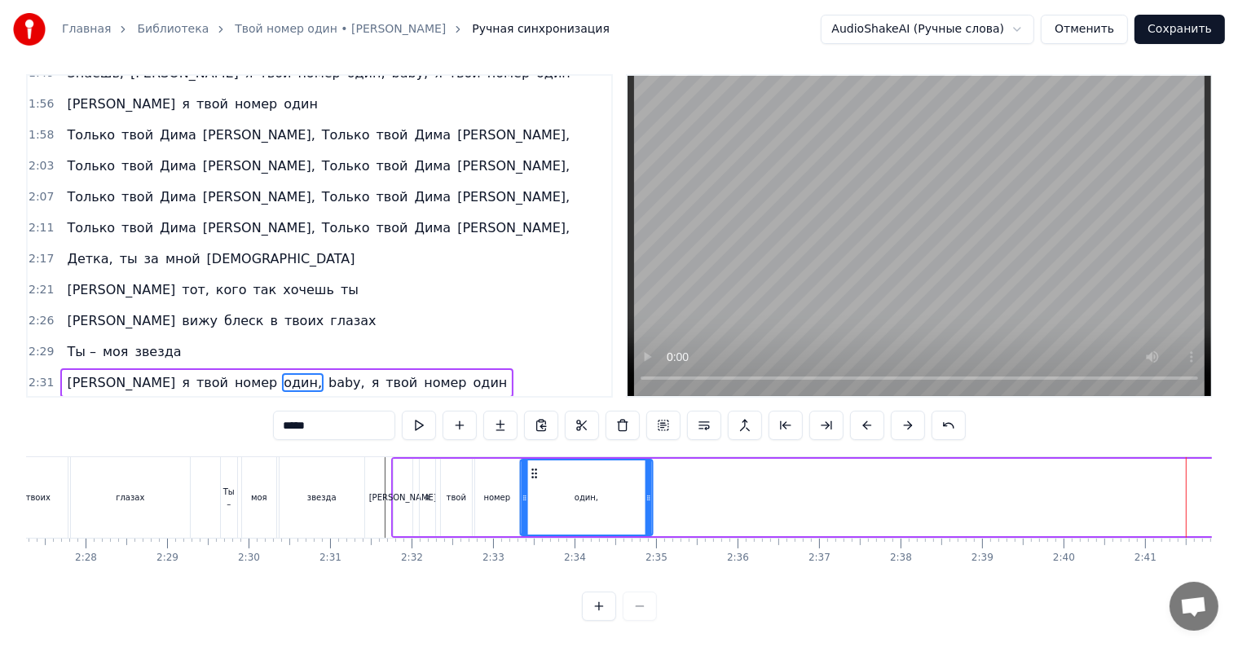
drag, startPoint x: 480, startPoint y: 460, endPoint x: 535, endPoint y: 483, distance: 59.5
click at [535, 483] on div "один," at bounding box center [586, 498] width 130 height 74
drag, startPoint x: 649, startPoint y: 478, endPoint x: 554, endPoint y: 486, distance: 94.8
click at [554, 491] on icon at bounding box center [553, 497] width 7 height 13
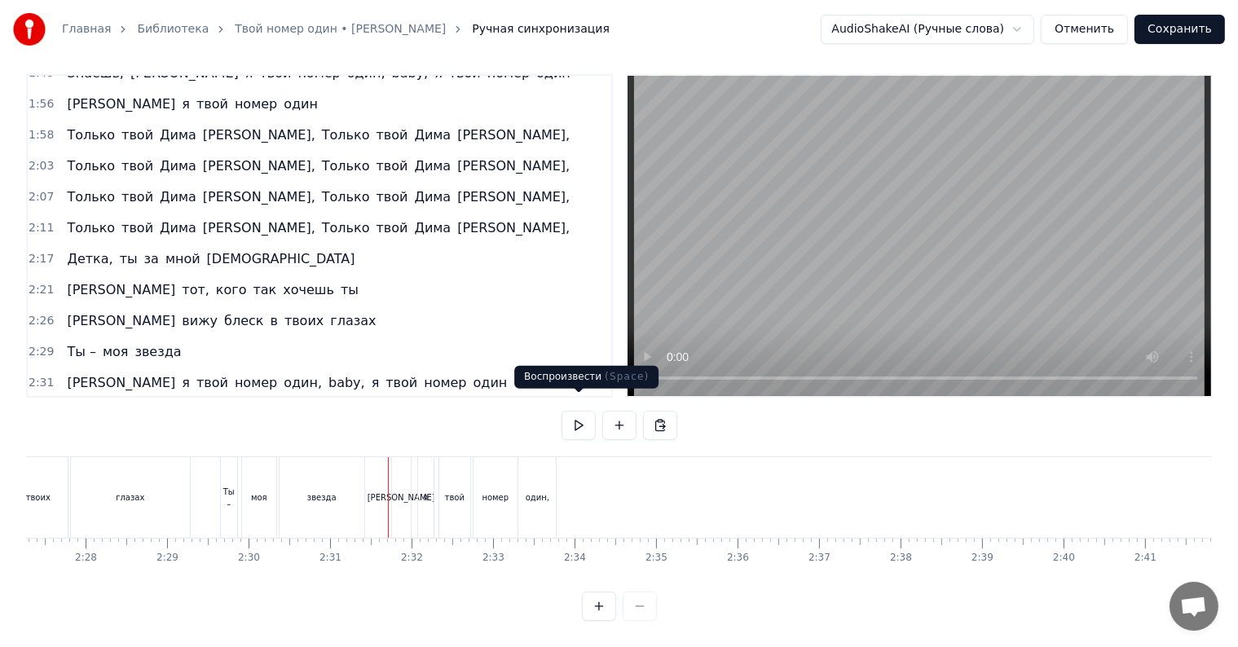
click at [566, 412] on button at bounding box center [579, 425] width 34 height 29
click at [585, 411] on button at bounding box center [579, 425] width 34 height 29
click at [580, 411] on button at bounding box center [579, 425] width 34 height 29
click at [578, 411] on button at bounding box center [579, 425] width 34 height 29
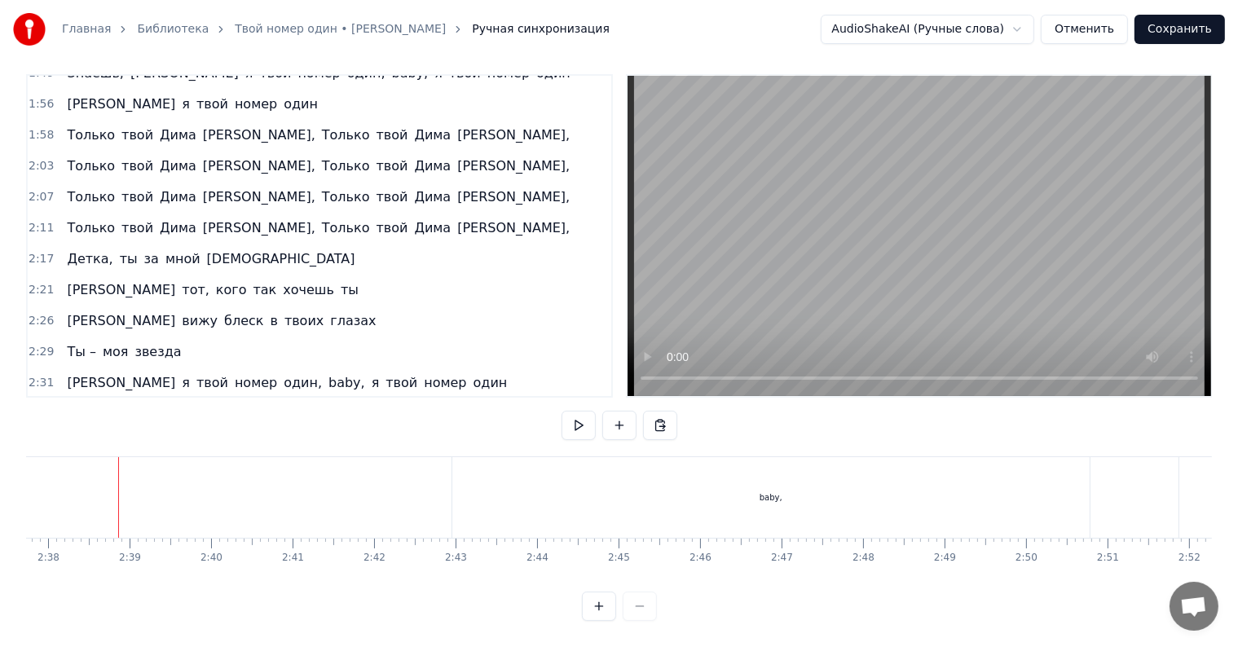
scroll to position [0, 12943]
click at [684, 501] on div "baby," at bounding box center [683, 497] width 637 height 81
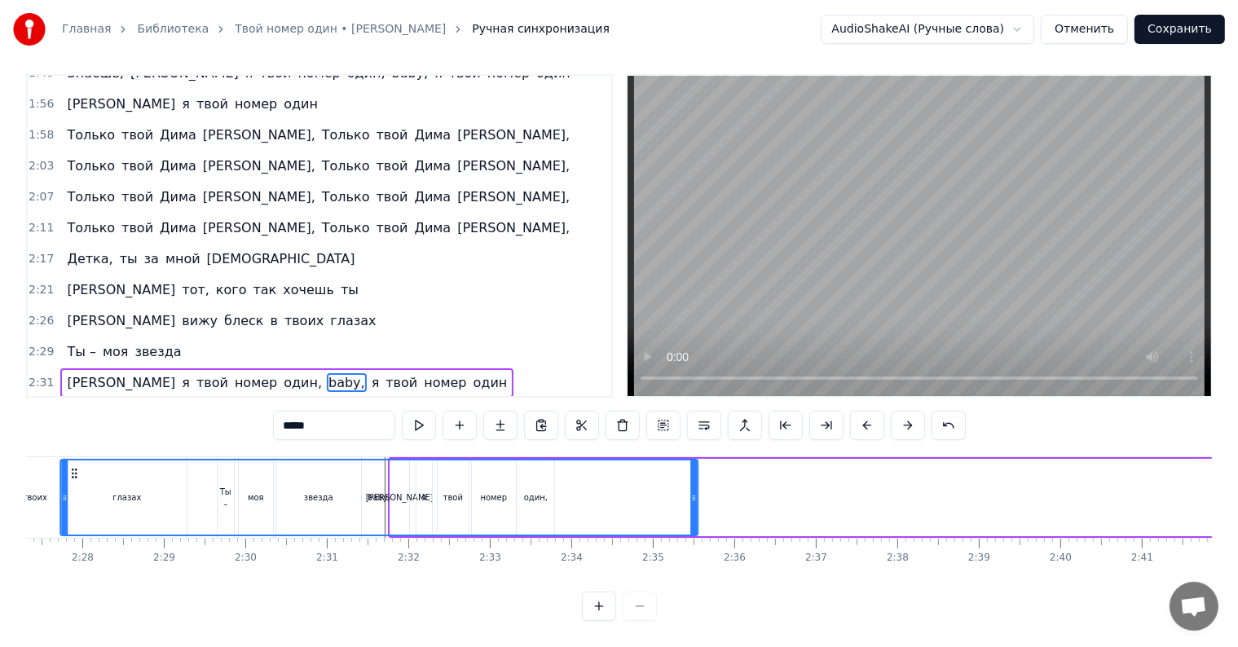
scroll to position [0, 11887]
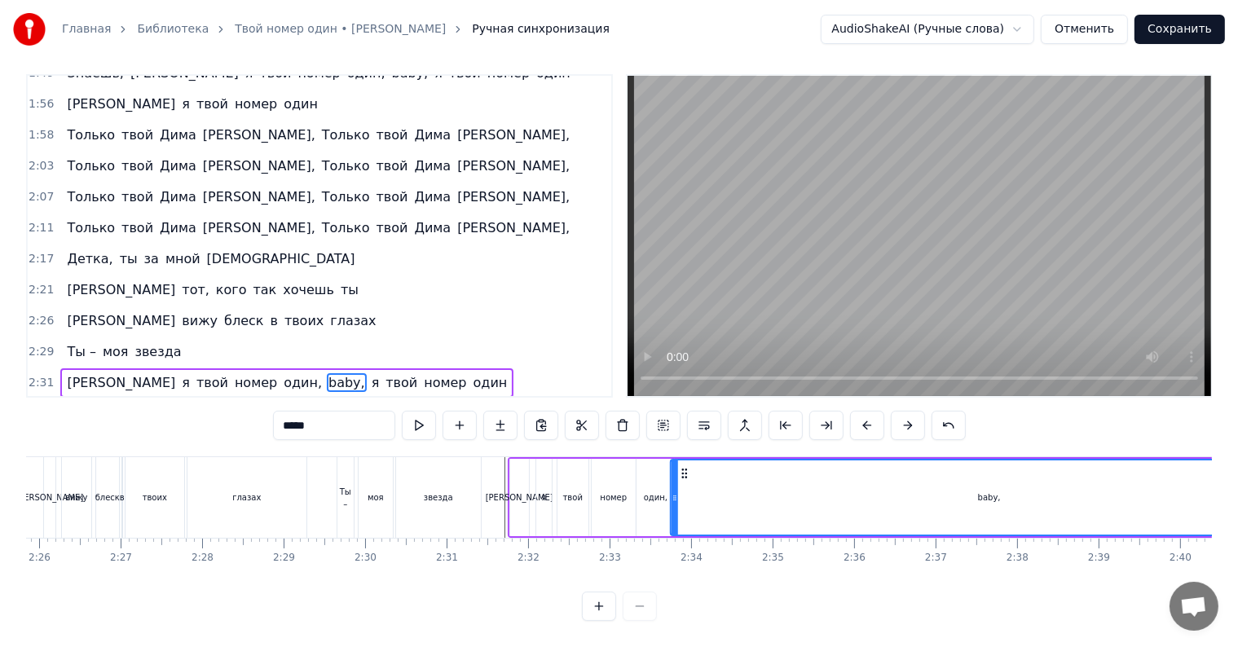
drag, startPoint x: 355, startPoint y: 461, endPoint x: 684, endPoint y: 503, distance: 331.2
click at [684, 503] on div "baby," at bounding box center [990, 498] width 636 height 74
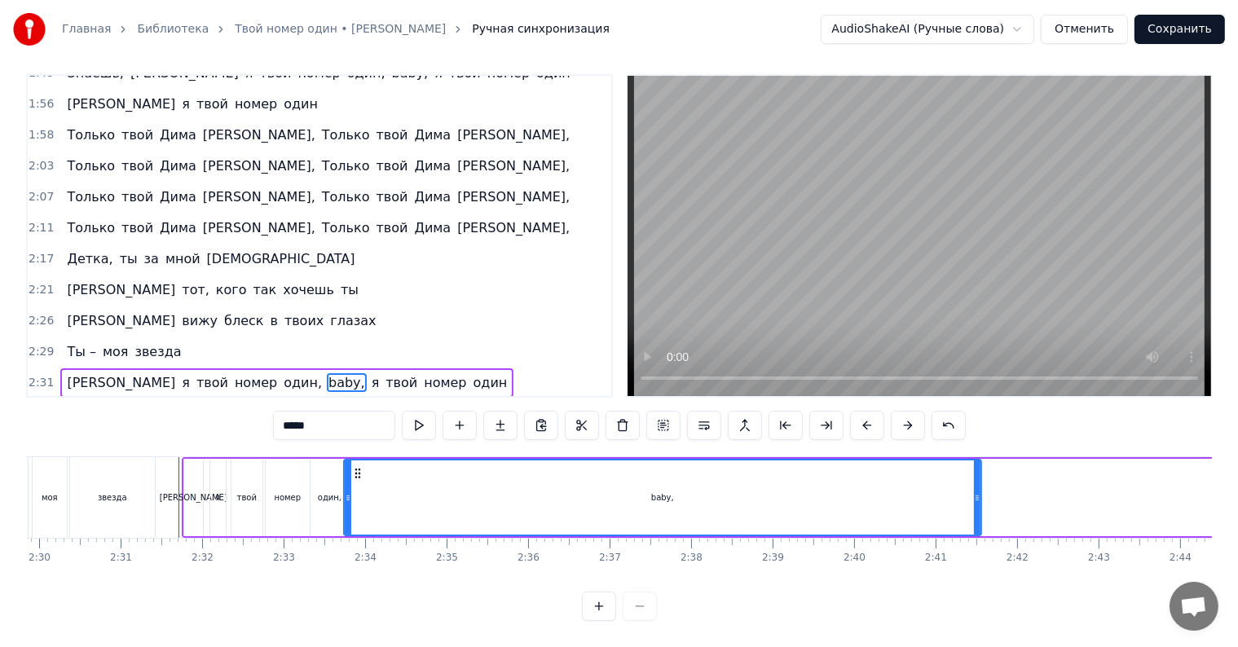
scroll to position [0, 12300]
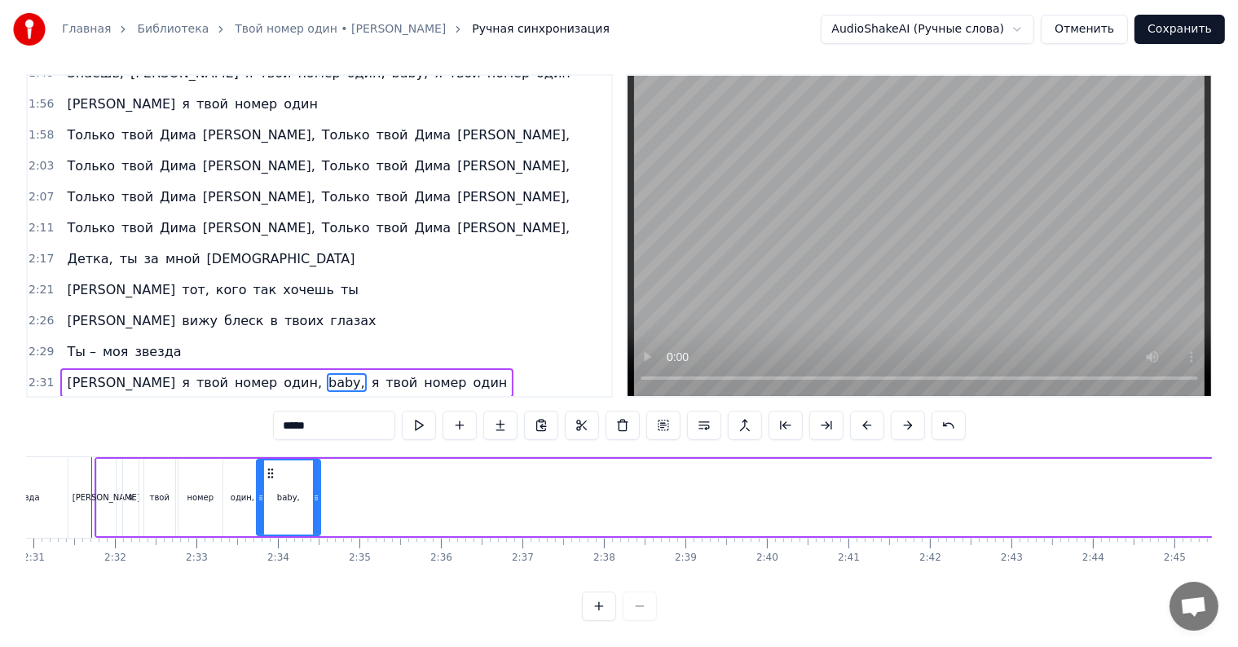
drag, startPoint x: 890, startPoint y: 486, endPoint x: 316, endPoint y: 499, distance: 574.0
click at [316, 499] on div at bounding box center [316, 498] width 7 height 74
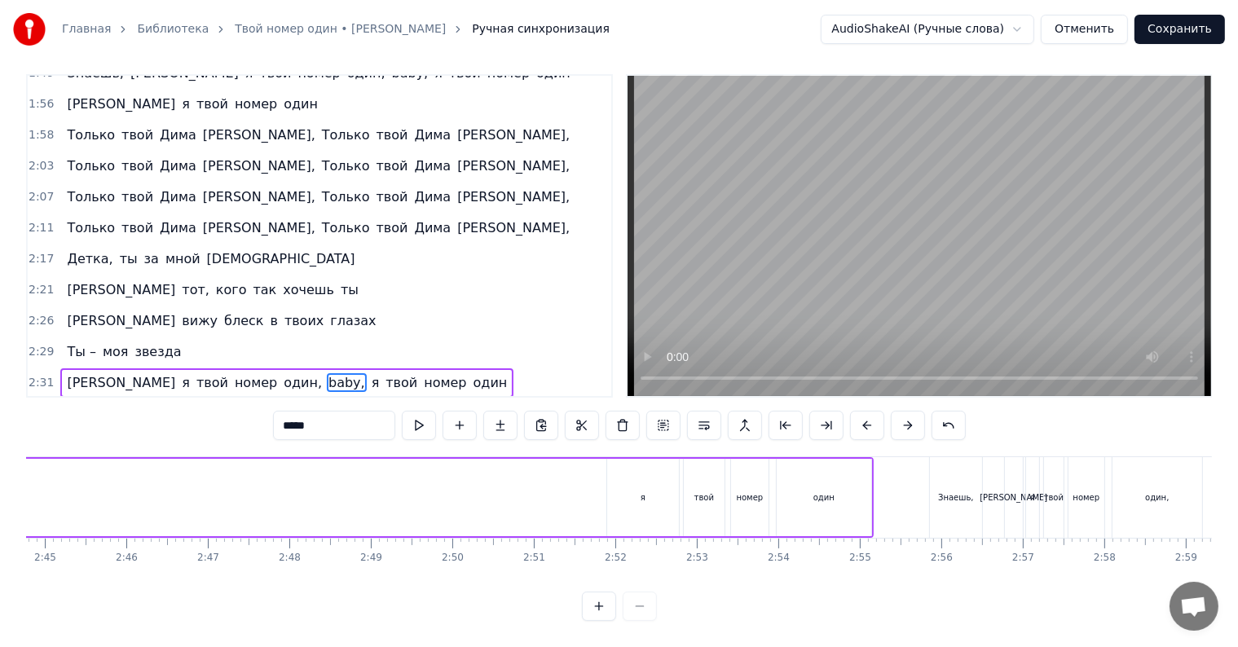
scroll to position [0, 13483]
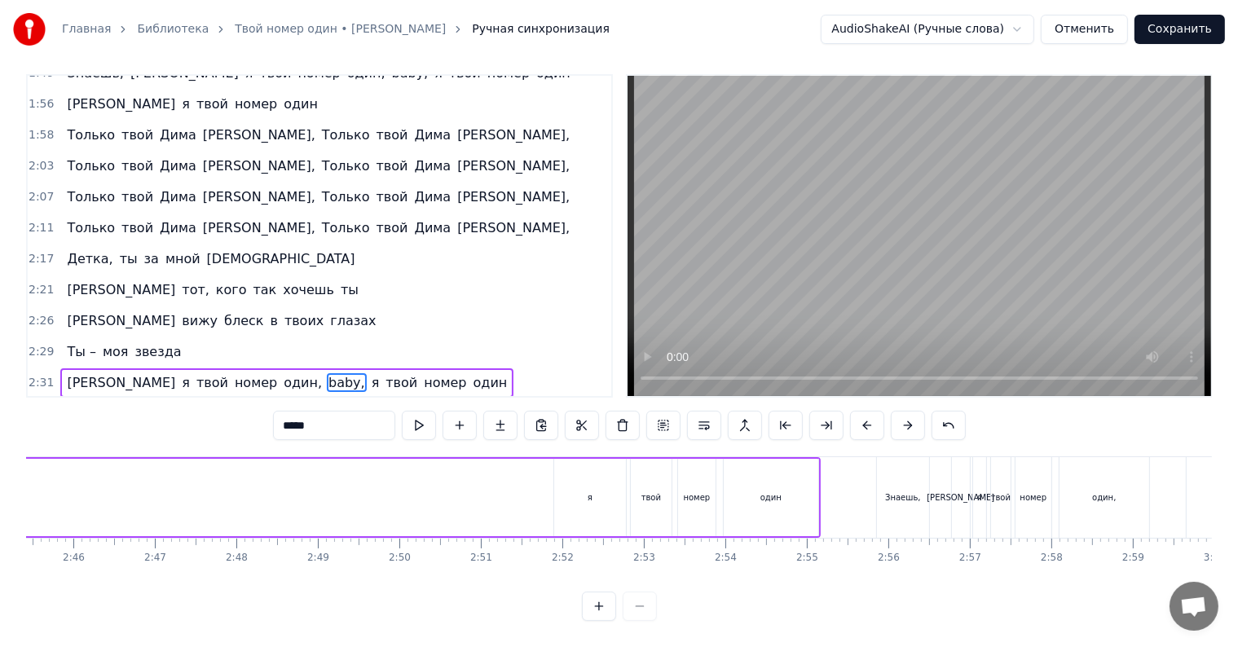
click at [579, 478] on div "я" at bounding box center [590, 497] width 72 height 77
click at [646, 491] on div "твой" at bounding box center [651, 497] width 20 height 12
click at [593, 483] on div "я" at bounding box center [590, 497] width 72 height 77
type input "*"
click at [659, 491] on div "твой" at bounding box center [651, 497] width 20 height 12
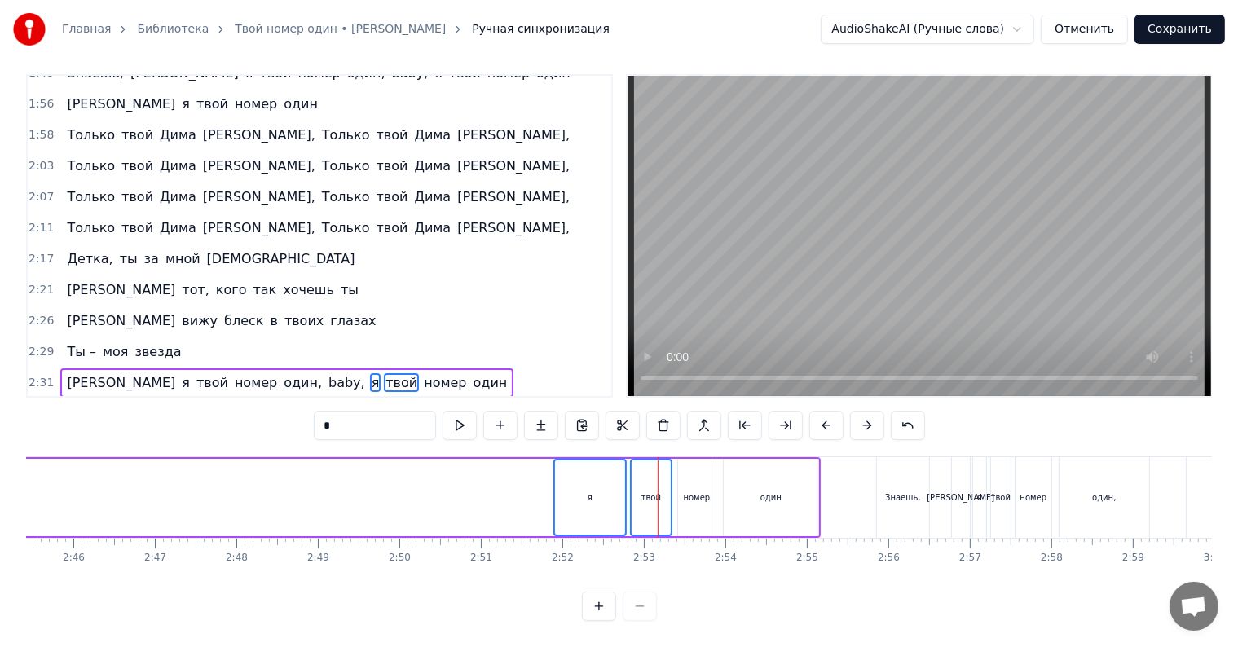
click at [700, 491] on div "номер" at bounding box center [697, 497] width 27 height 12
click at [746, 485] on div "один" at bounding box center [771, 497] width 95 height 77
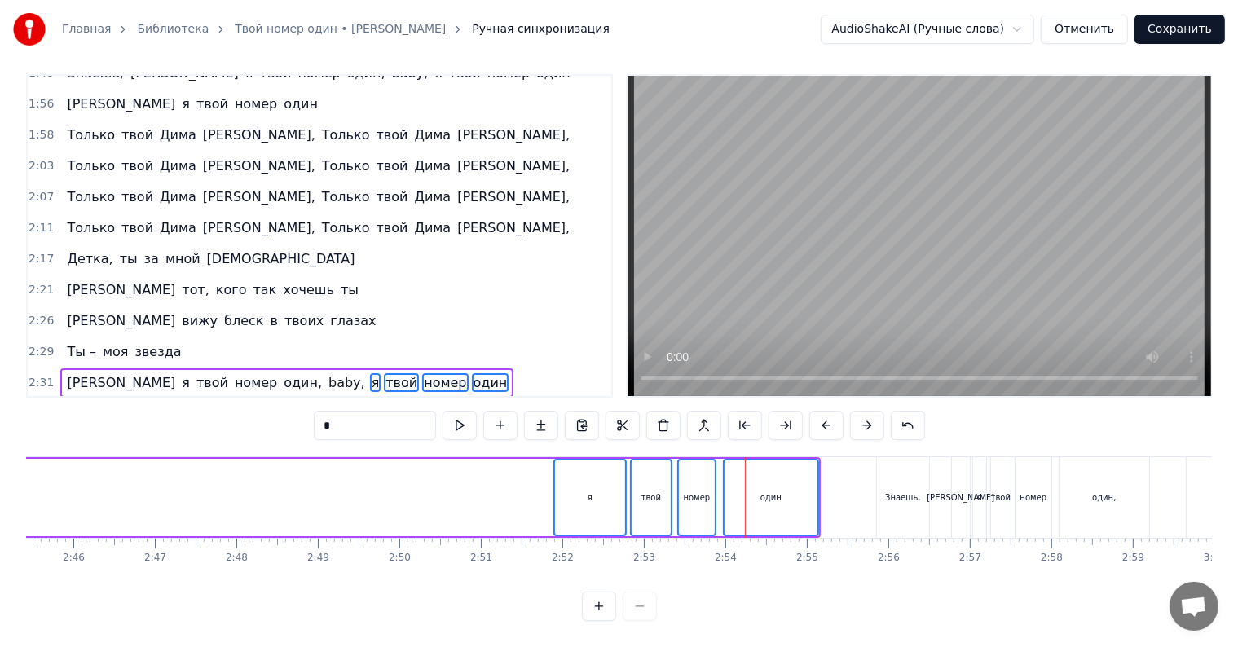
drag, startPoint x: 593, startPoint y: 475, endPoint x: 503, endPoint y: 473, distance: 90.5
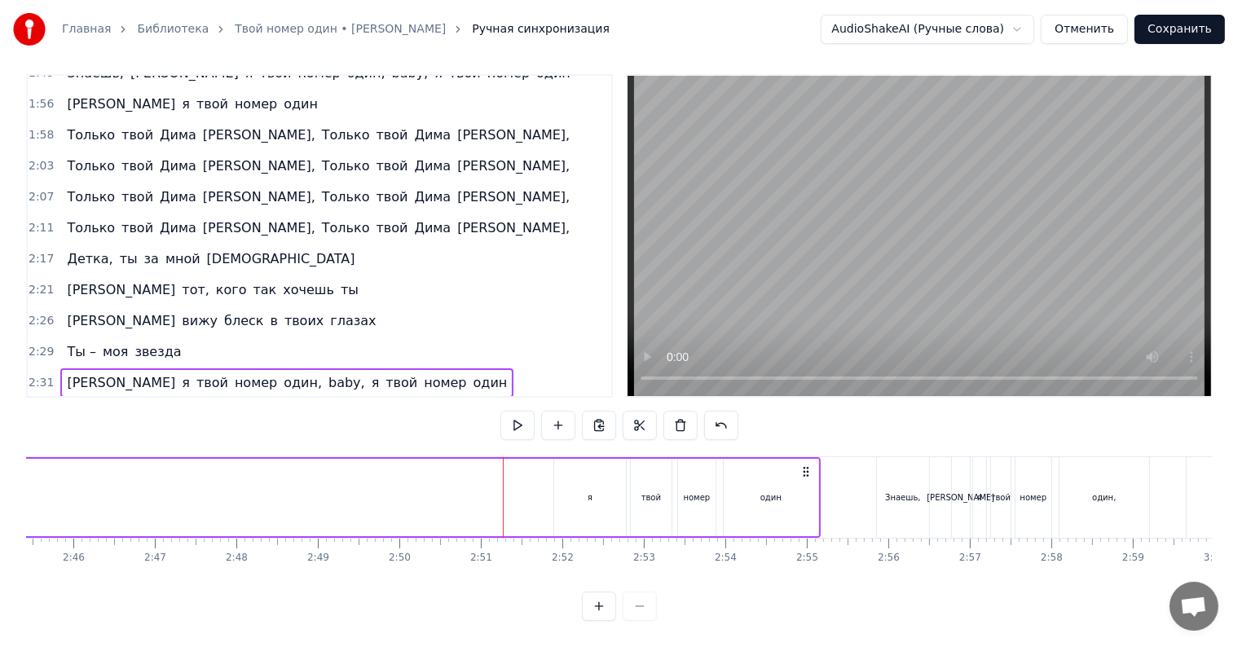
click at [580, 473] on div "я" at bounding box center [590, 497] width 72 height 77
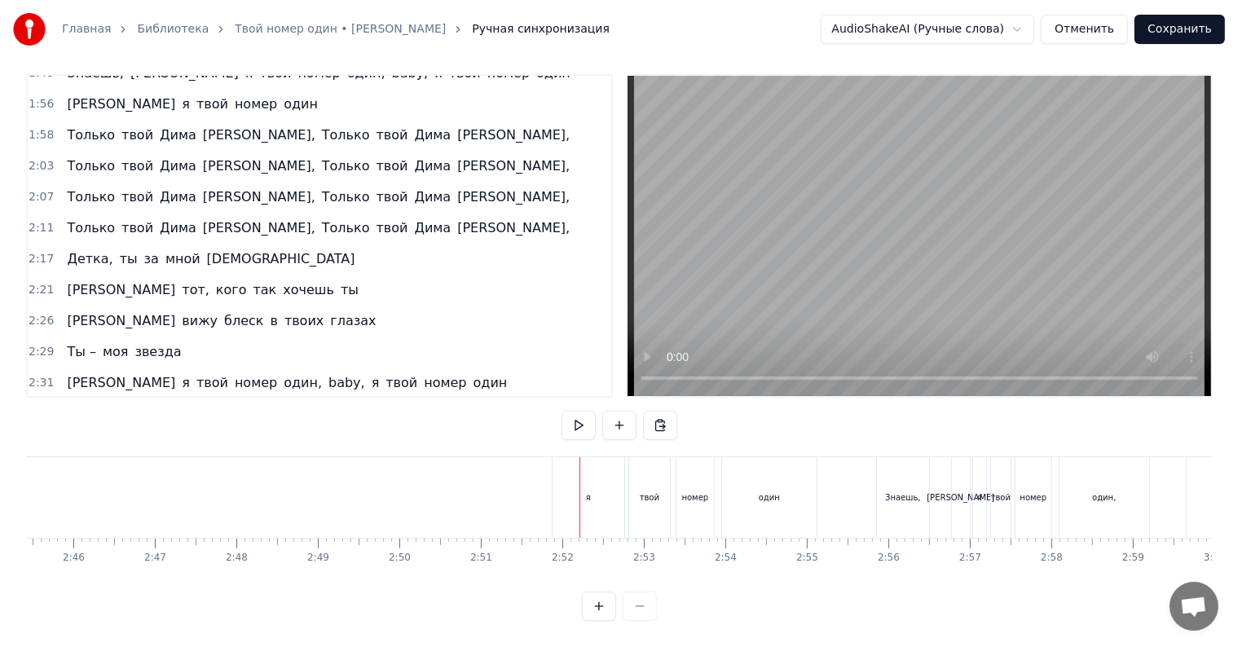
click at [597, 478] on div "я" at bounding box center [589, 497] width 72 height 81
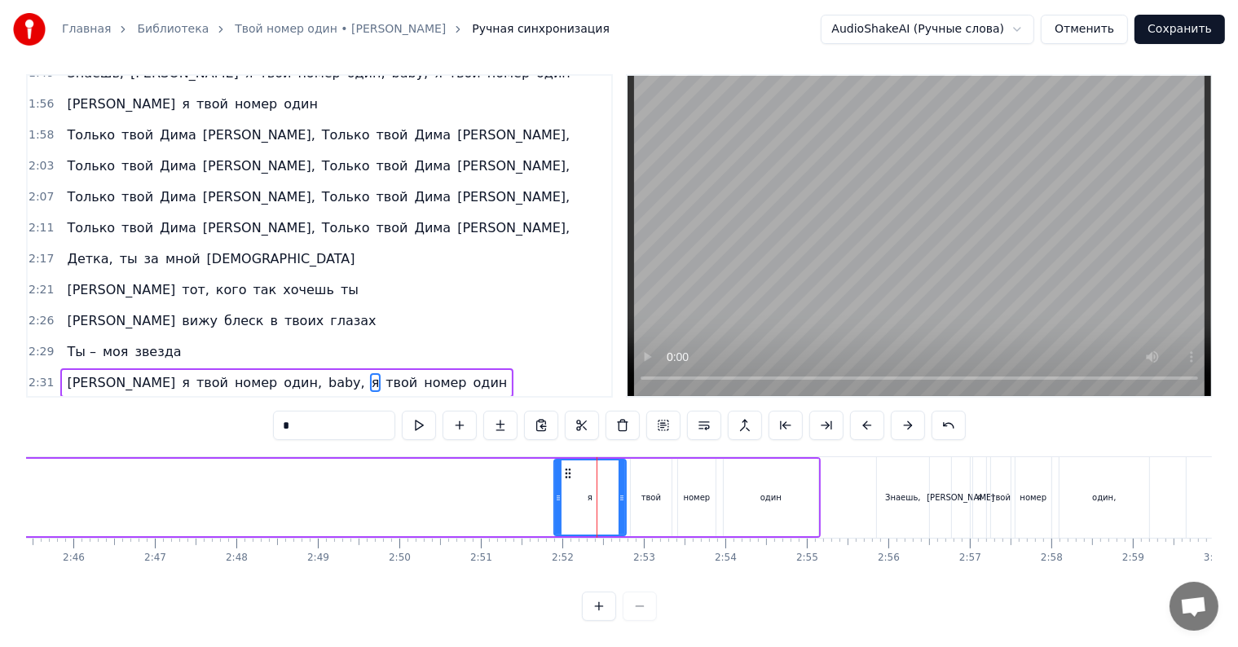
click at [786, 489] on div "один" at bounding box center [771, 497] width 95 height 77
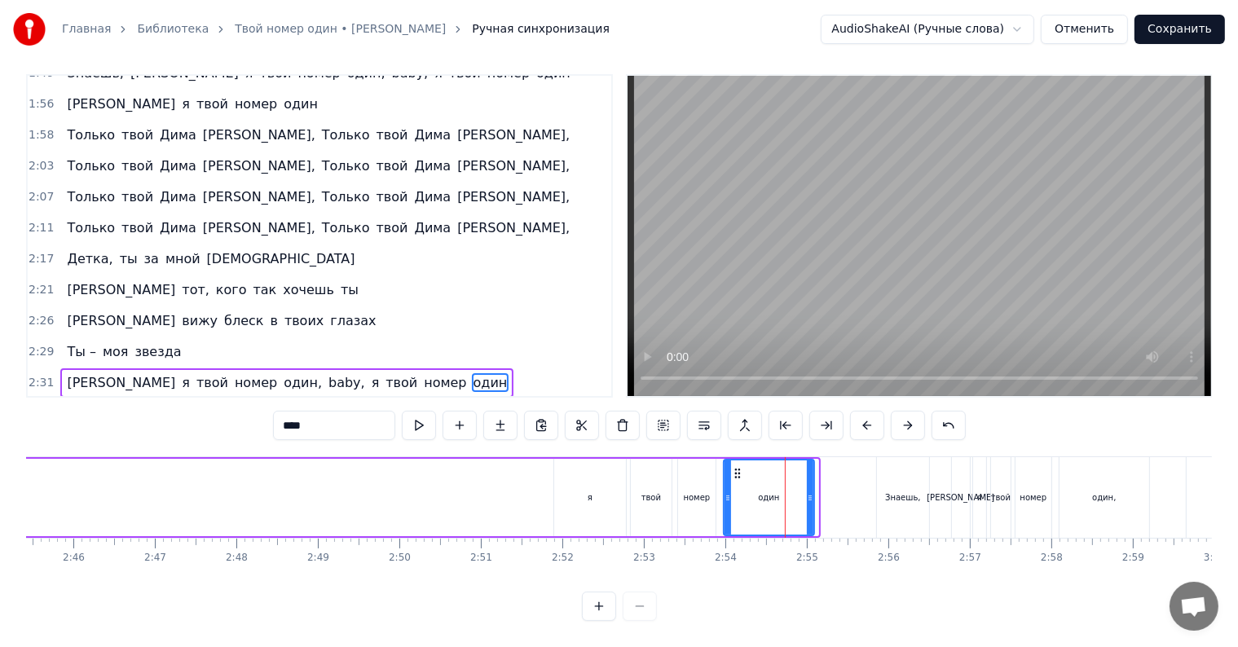
drag, startPoint x: 817, startPoint y: 482, endPoint x: 812, endPoint y: 492, distance: 11.7
click at [812, 492] on div at bounding box center [810, 498] width 7 height 74
click at [672, 436] on div "0:18 Взгляд твой как власть 0:21 Та, что разжигает страсть, Я, ты – Bad girl [D…" at bounding box center [619, 347] width 1186 height 547
click at [571, 483] on div "я" at bounding box center [590, 497] width 72 height 77
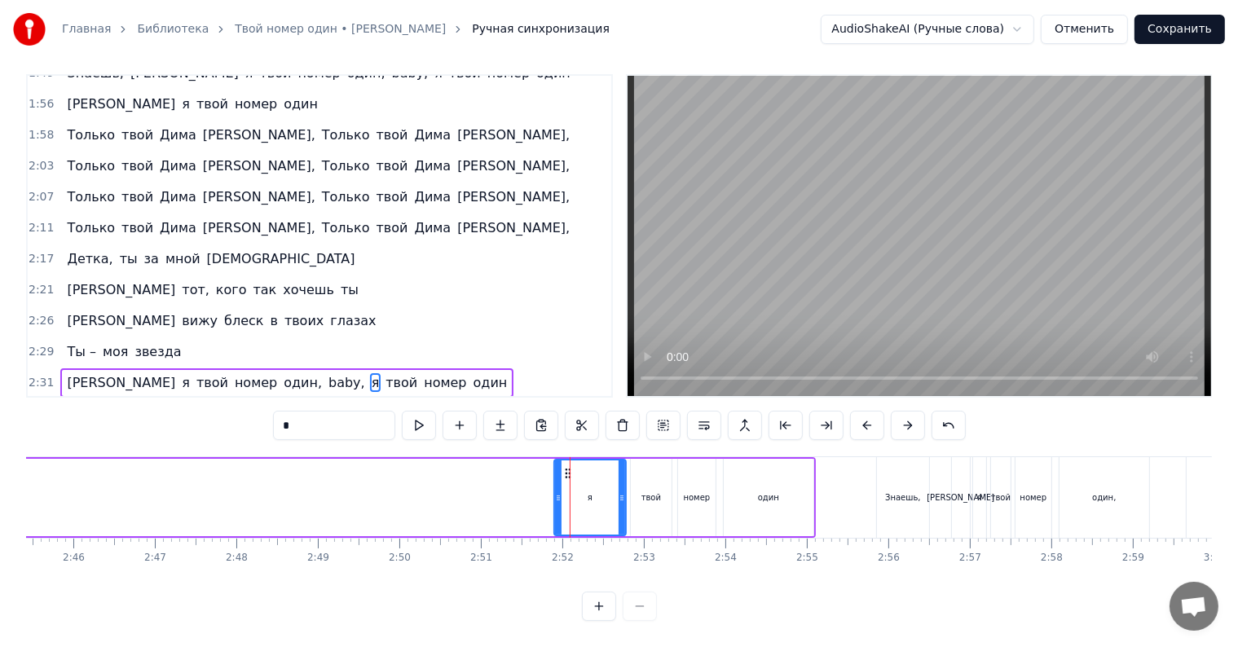
drag, startPoint x: 587, startPoint y: 483, endPoint x: 0, endPoint y: 487, distance: 586.9
click at [0, 487] on div "Главная Библиотека Твой номер один • Дима [PERSON_NAME] синхронизация AudioShak…" at bounding box center [619, 305] width 1238 height 632
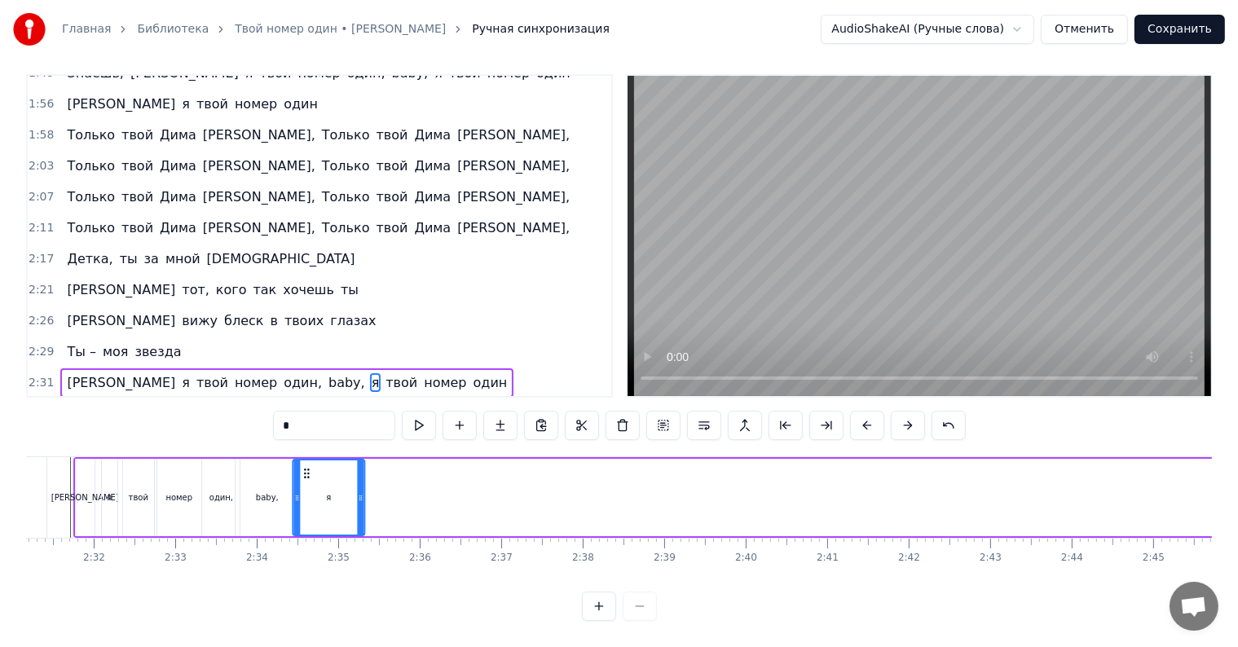
scroll to position [0, 12321]
drag, startPoint x: 566, startPoint y: 459, endPoint x: 310, endPoint y: 496, distance: 258.5
click at [310, 496] on div "я" at bounding box center [336, 498] width 70 height 74
drag, startPoint x: 368, startPoint y: 489, endPoint x: 316, endPoint y: 487, distance: 51.4
click at [316, 487] on div at bounding box center [315, 498] width 7 height 74
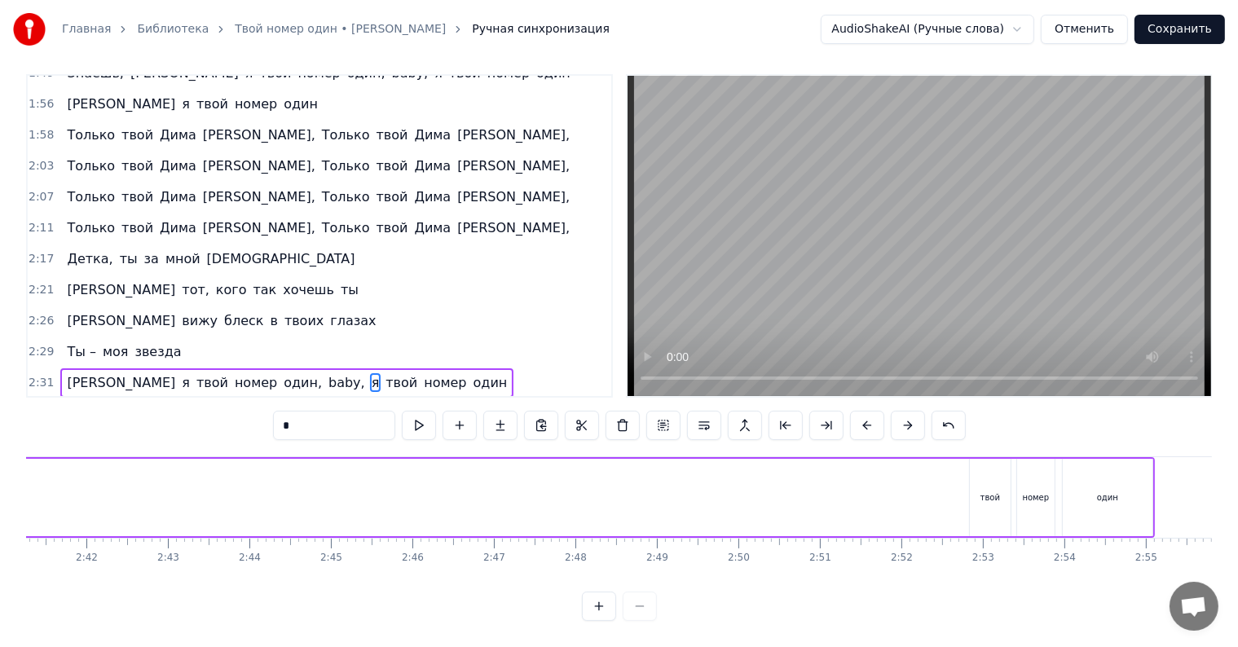
scroll to position [0, 13169]
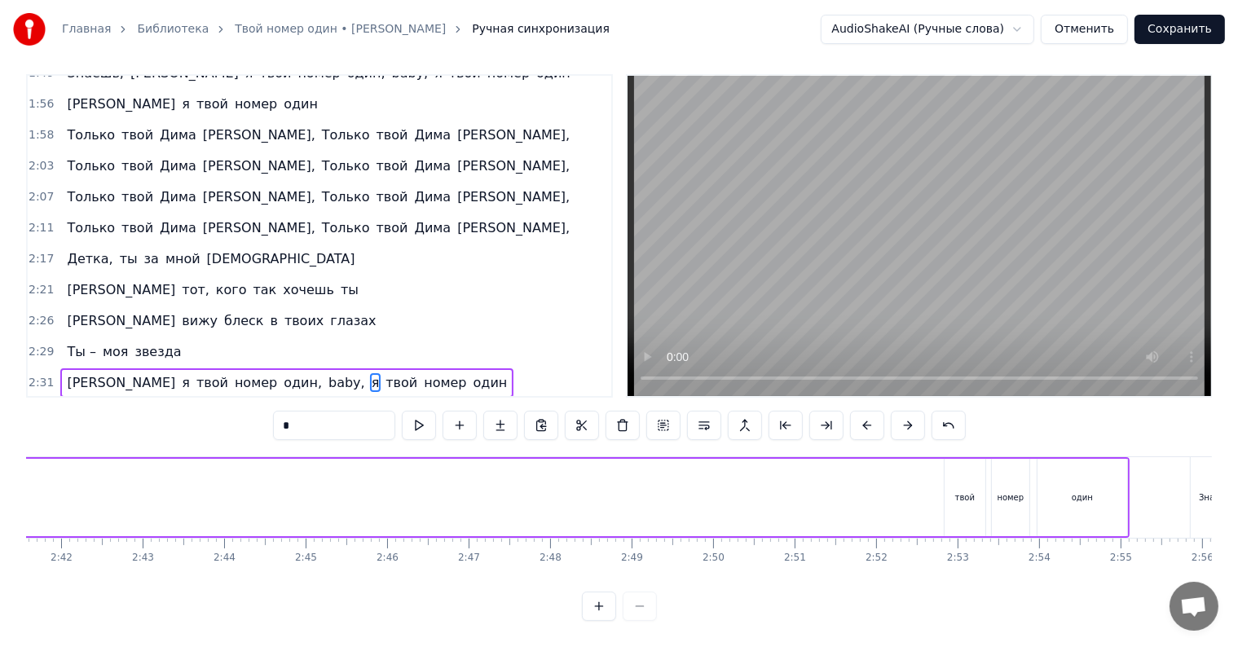
click at [945, 474] on div "твой" at bounding box center [965, 497] width 41 height 77
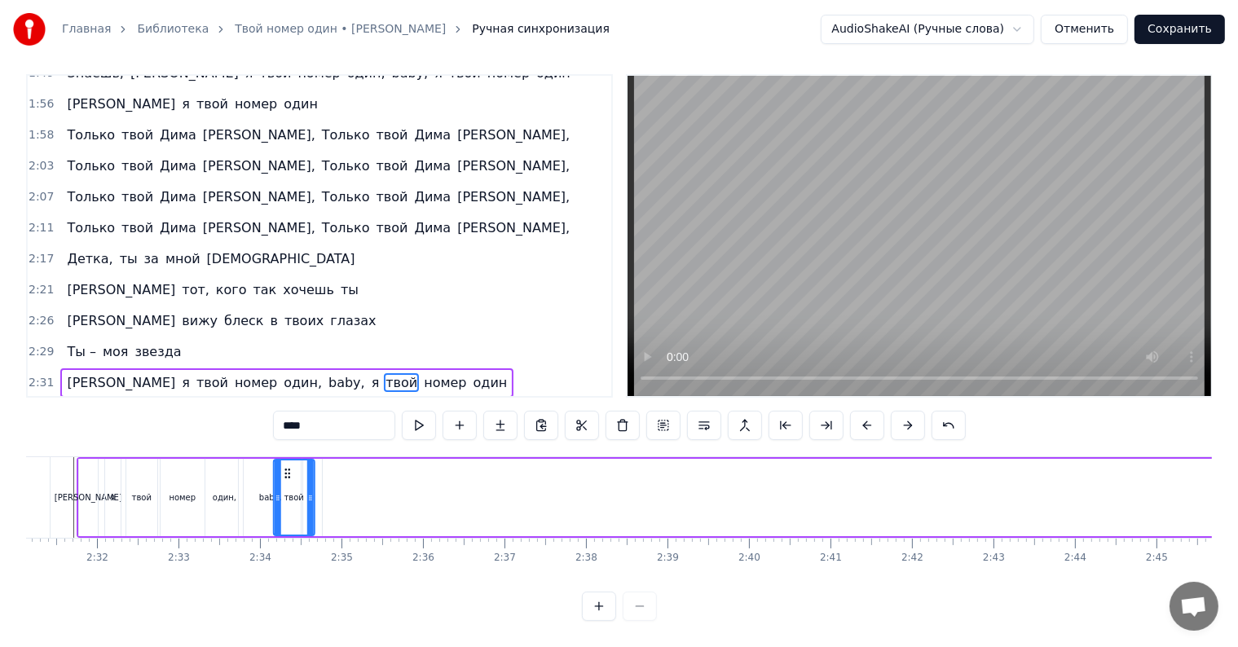
scroll to position [0, 12296]
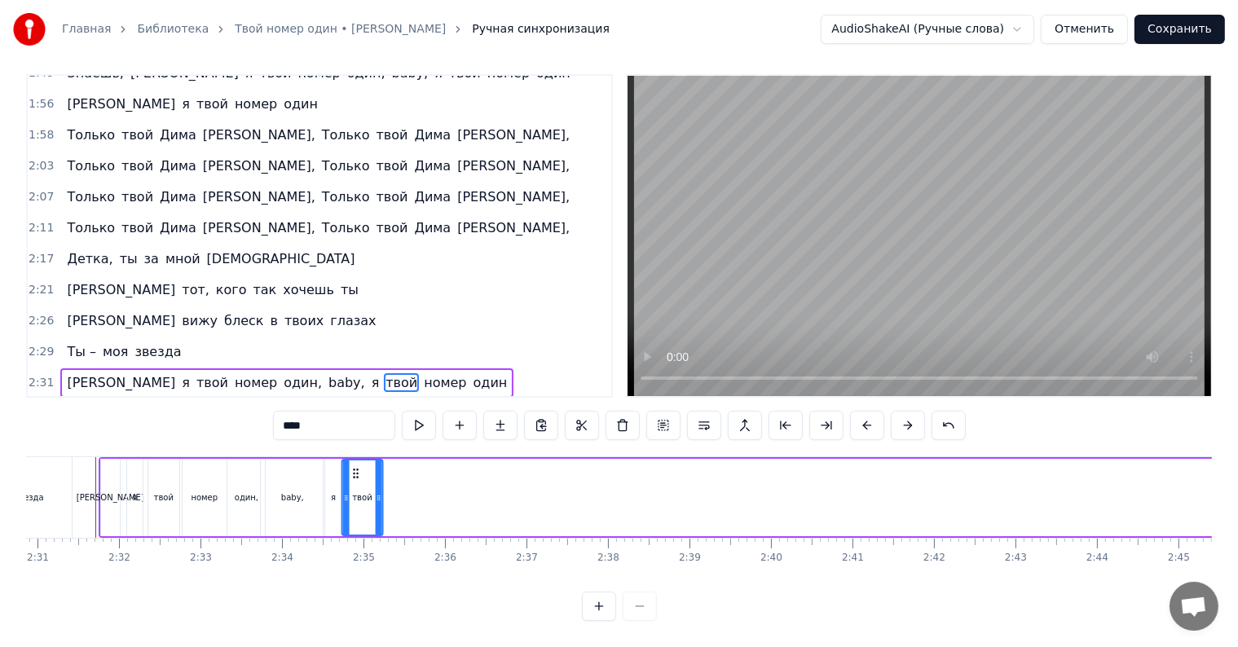
drag, startPoint x: 955, startPoint y: 464, endPoint x: 353, endPoint y: 465, distance: 602.3
click at [353, 465] on div "твой" at bounding box center [362, 498] width 39 height 74
drag, startPoint x: 378, startPoint y: 477, endPoint x: 359, endPoint y: 475, distance: 19.6
click at [359, 475] on div at bounding box center [359, 498] width 7 height 74
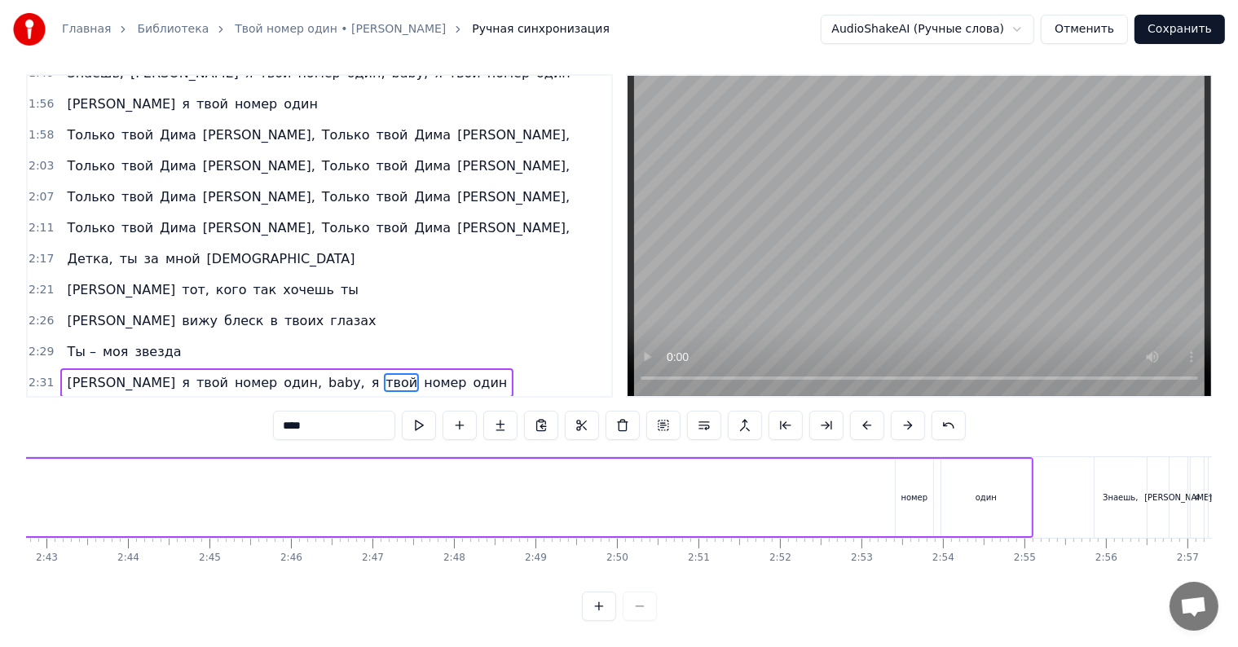
scroll to position [0, 13282]
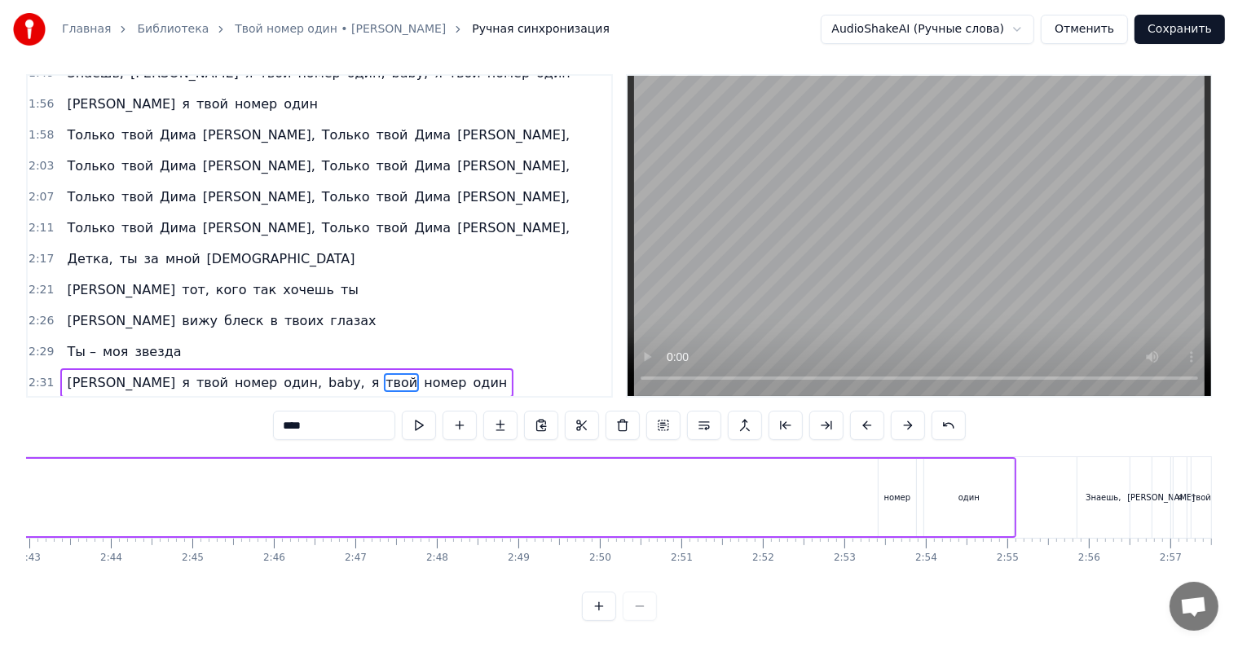
click at [903, 491] on div "номер" at bounding box center [897, 497] width 27 height 12
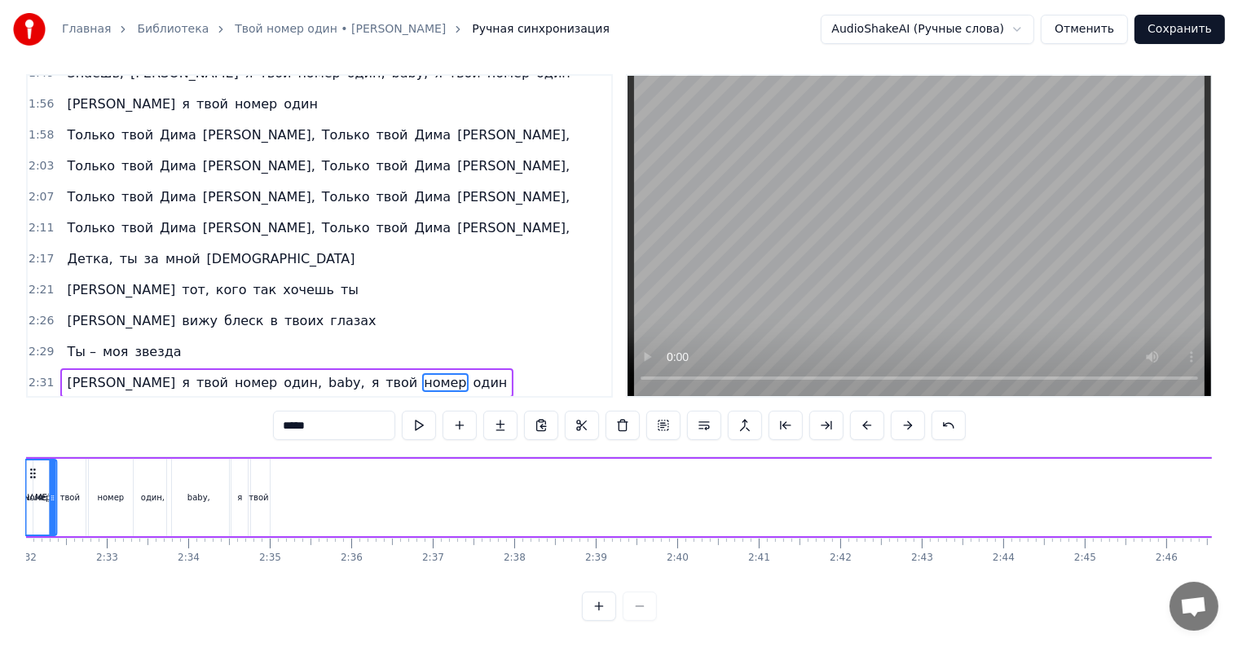
scroll to position [0, 12215]
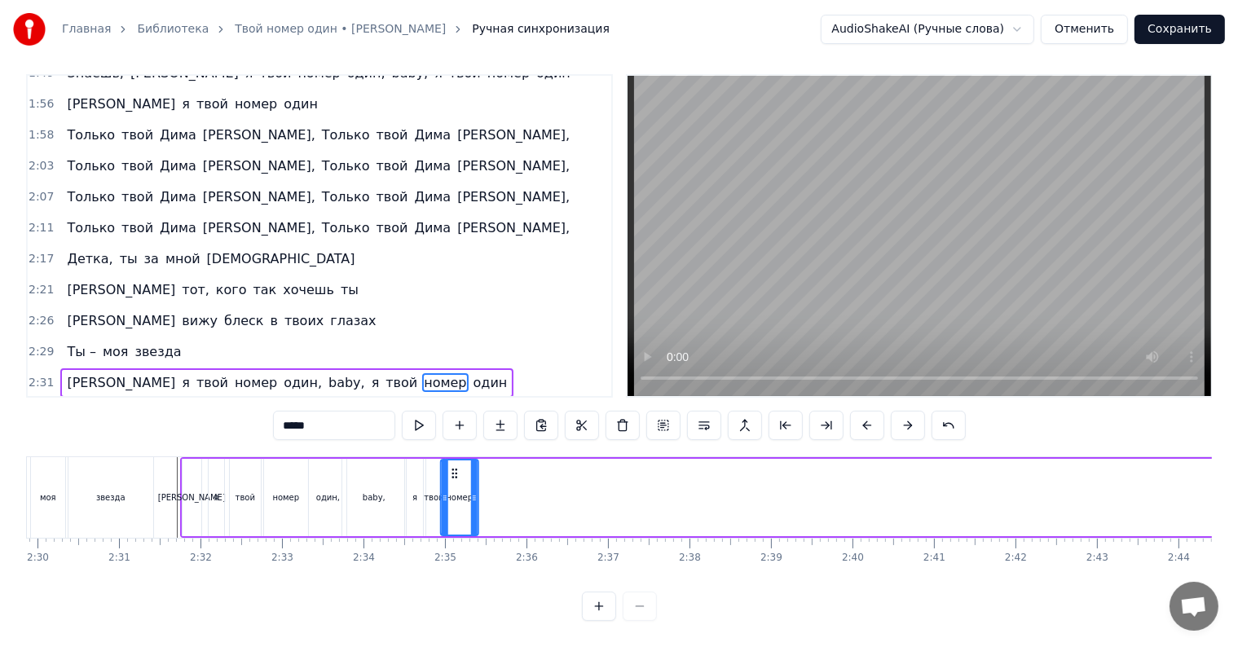
drag, startPoint x: 890, startPoint y: 462, endPoint x: 452, endPoint y: 483, distance: 438.2
click at [452, 483] on div "номер" at bounding box center [460, 498] width 36 height 74
drag, startPoint x: 471, startPoint y: 483, endPoint x: 461, endPoint y: 482, distance: 10.7
click at [462, 491] on icon at bounding box center [464, 497] width 7 height 13
drag, startPoint x: 452, startPoint y: 458, endPoint x: 461, endPoint y: 459, distance: 9.0
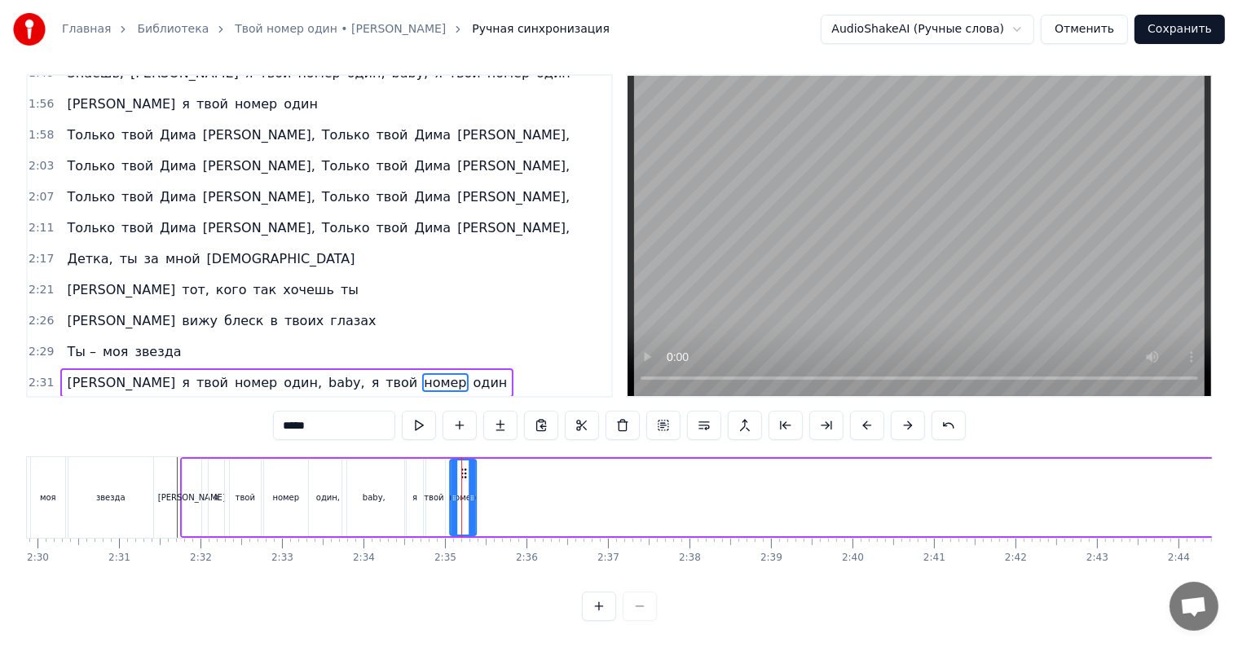
click at [461, 473] on circle at bounding box center [461, 473] width 1 height 1
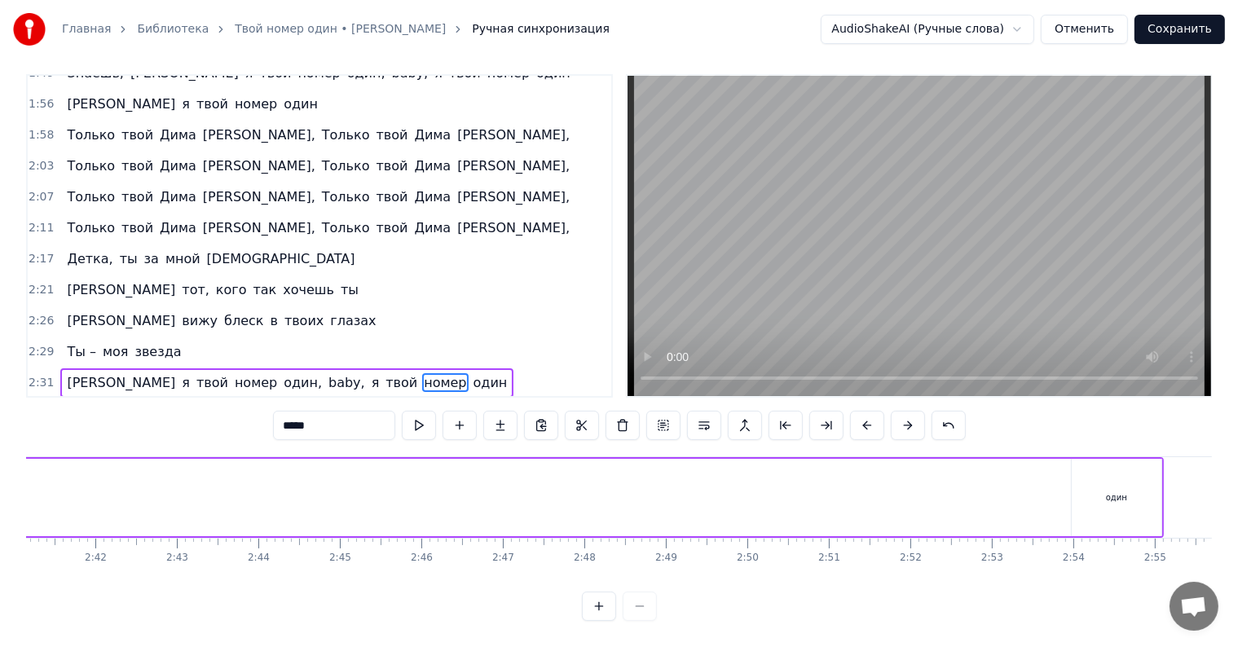
scroll to position [0, 13430]
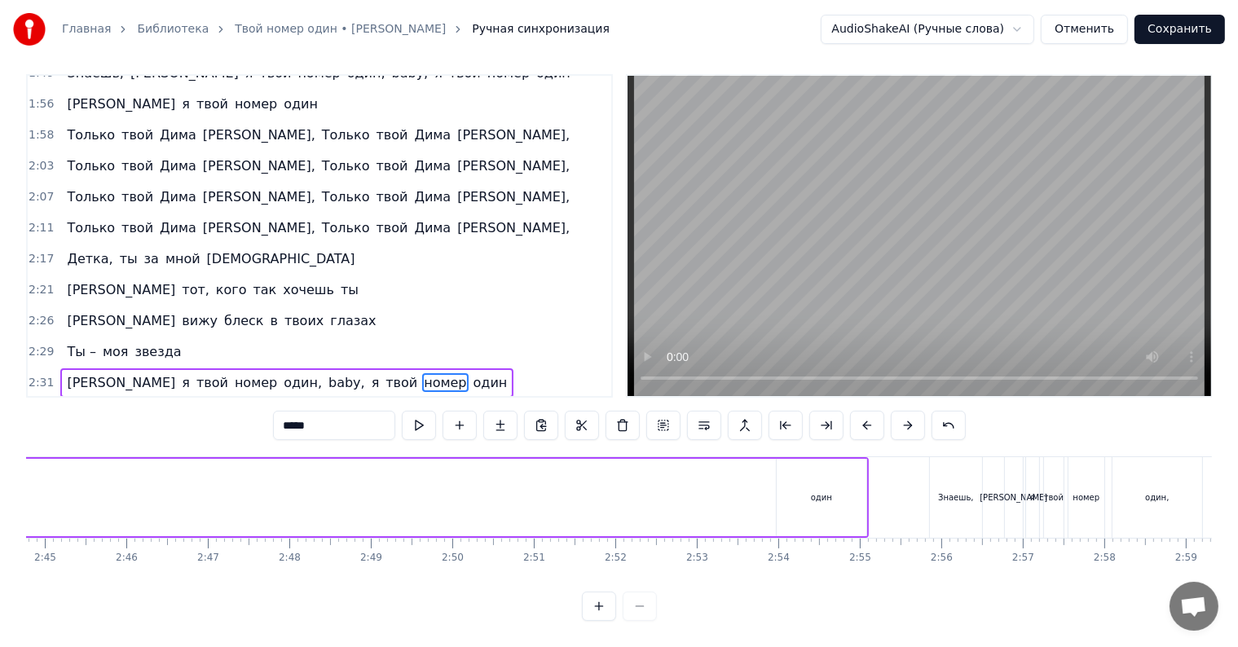
click at [829, 491] on div "один" at bounding box center [821, 497] width 21 height 12
type input "****"
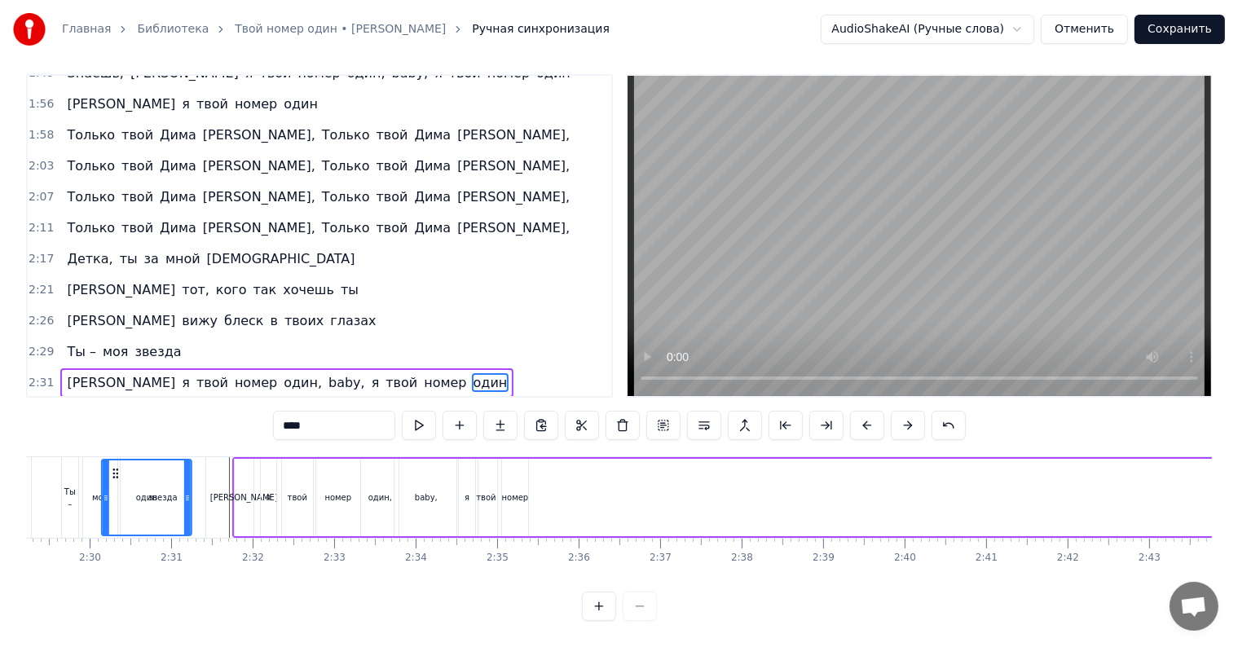
scroll to position [0, 12158]
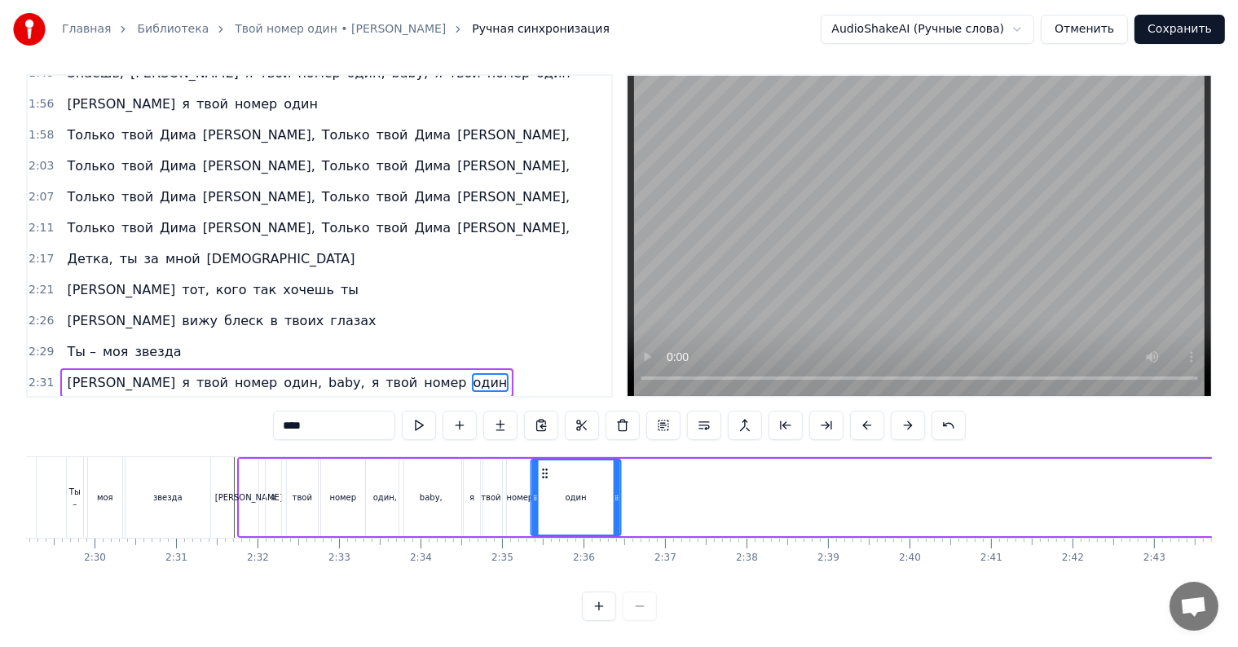
drag, startPoint x: 760, startPoint y: 461, endPoint x: 541, endPoint y: 483, distance: 220.4
click at [541, 483] on div "один" at bounding box center [576, 498] width 88 height 74
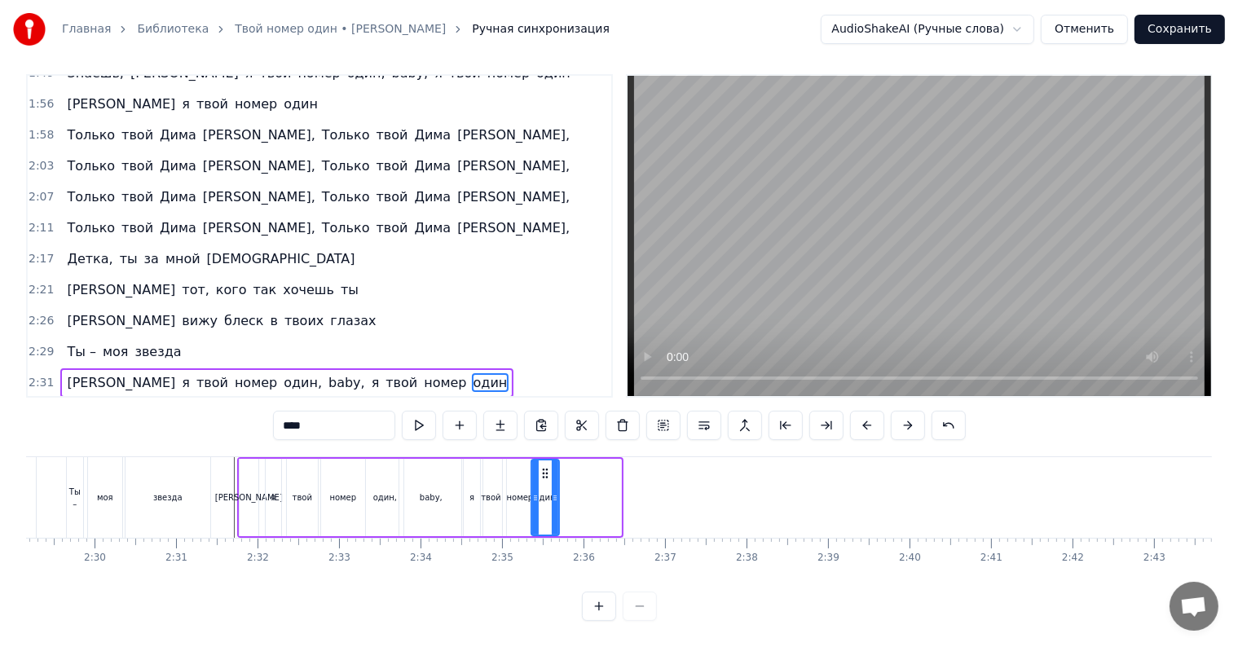
drag, startPoint x: 616, startPoint y: 490, endPoint x: 555, endPoint y: 489, distance: 61.1
click at [554, 489] on div at bounding box center [555, 498] width 7 height 74
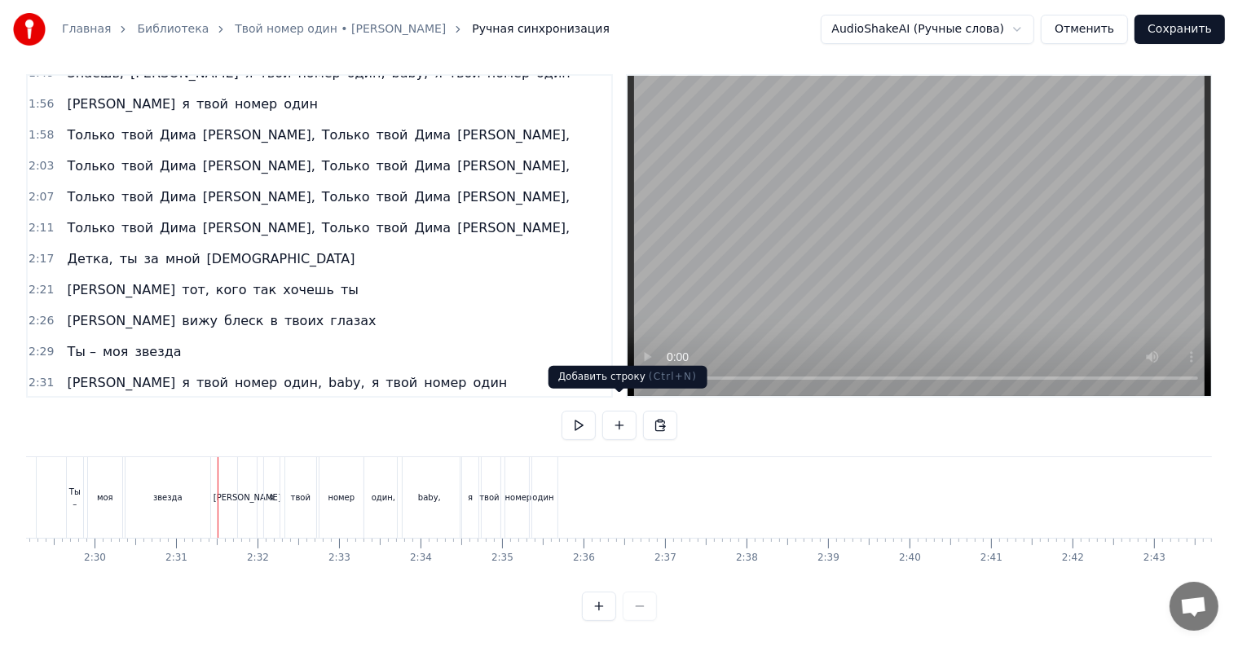
click at [592, 417] on button at bounding box center [579, 425] width 34 height 29
click at [580, 411] on button at bounding box center [579, 425] width 34 height 29
click at [548, 489] on div "один" at bounding box center [544, 497] width 28 height 81
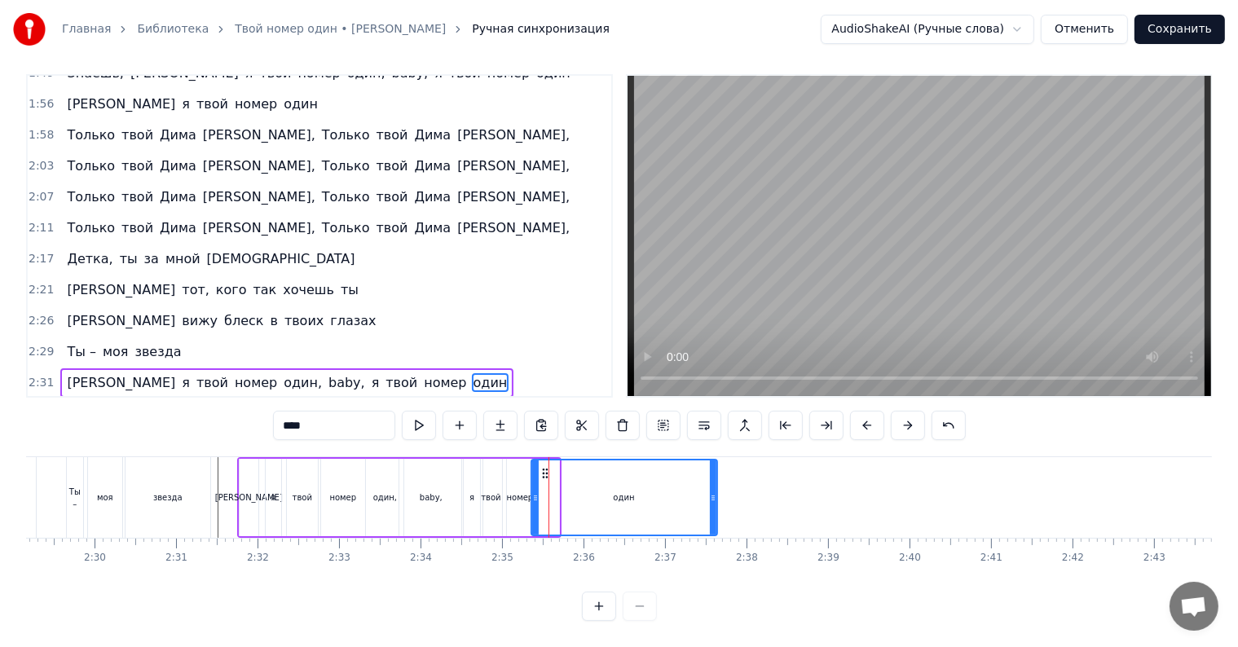
drag, startPoint x: 552, startPoint y: 485, endPoint x: 710, endPoint y: 489, distance: 158.2
click at [710, 489] on div at bounding box center [713, 498] width 7 height 74
drag, startPoint x: 533, startPoint y: 489, endPoint x: 637, endPoint y: 492, distance: 103.6
click at [635, 492] on div at bounding box center [631, 498] width 7 height 74
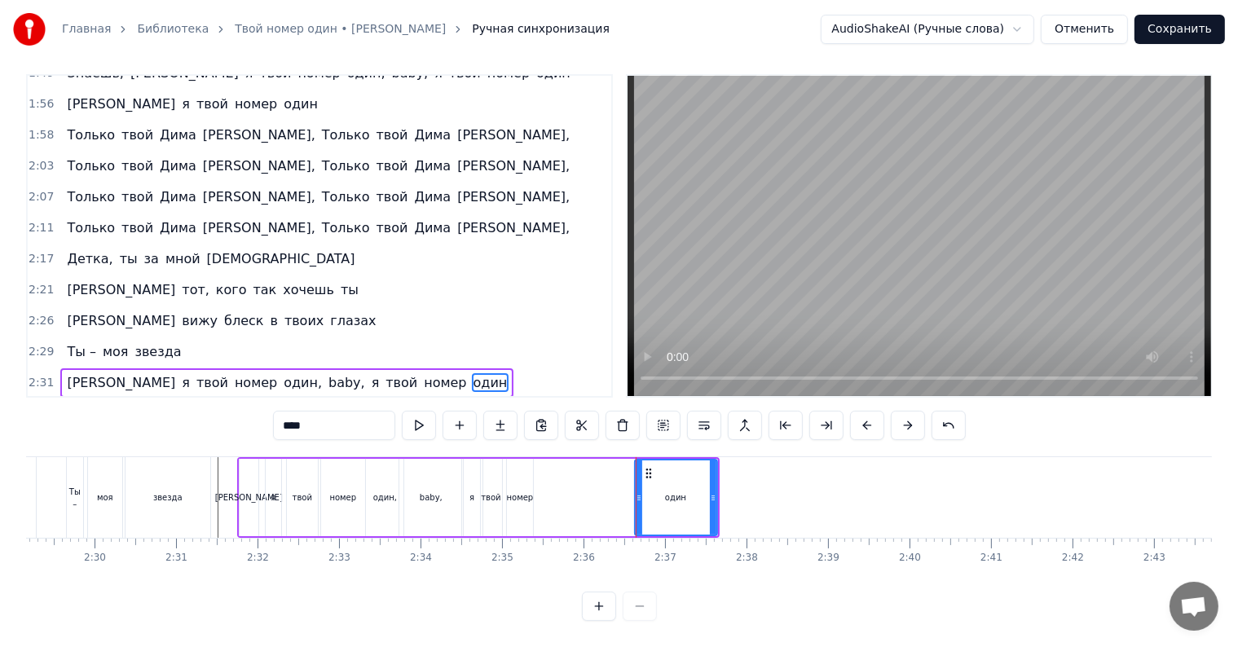
click at [517, 490] on div "номер" at bounding box center [520, 497] width 26 height 77
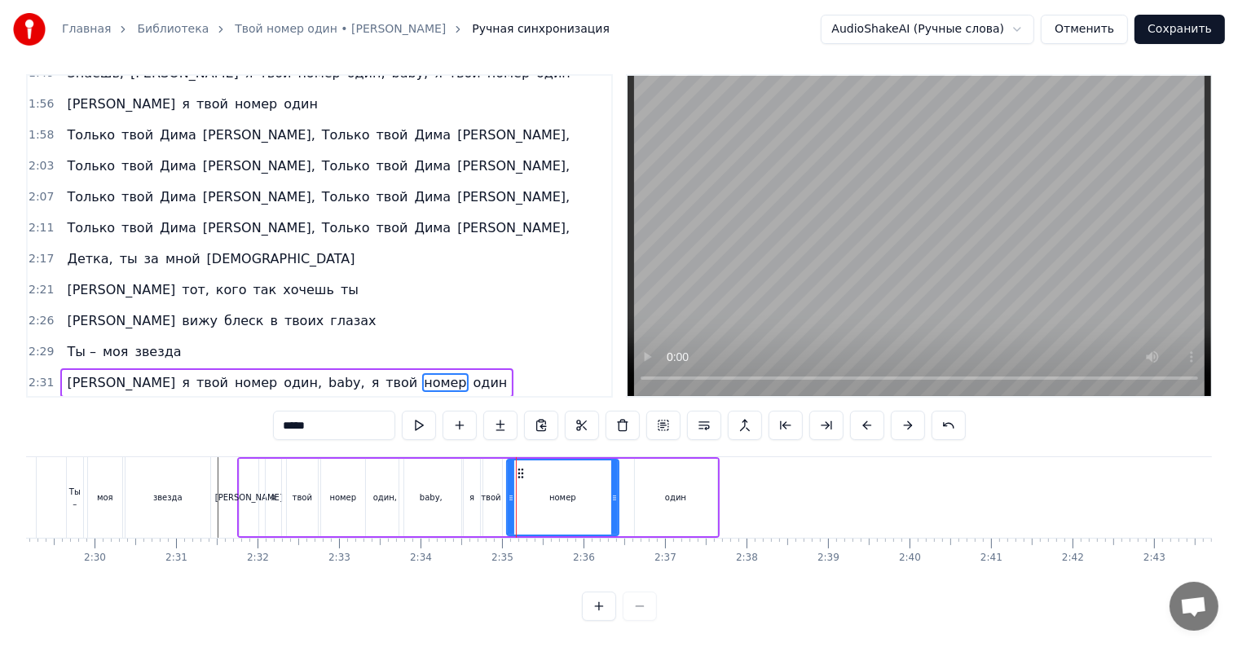
drag, startPoint x: 525, startPoint y: 487, endPoint x: 585, endPoint y: 493, distance: 60.6
click at [611, 490] on div at bounding box center [614, 498] width 7 height 74
drag, startPoint x: 512, startPoint y: 483, endPoint x: 541, endPoint y: 488, distance: 29.9
click at [549, 491] on icon at bounding box center [546, 497] width 7 height 13
click at [488, 492] on div "твой" at bounding box center [491, 497] width 21 height 77
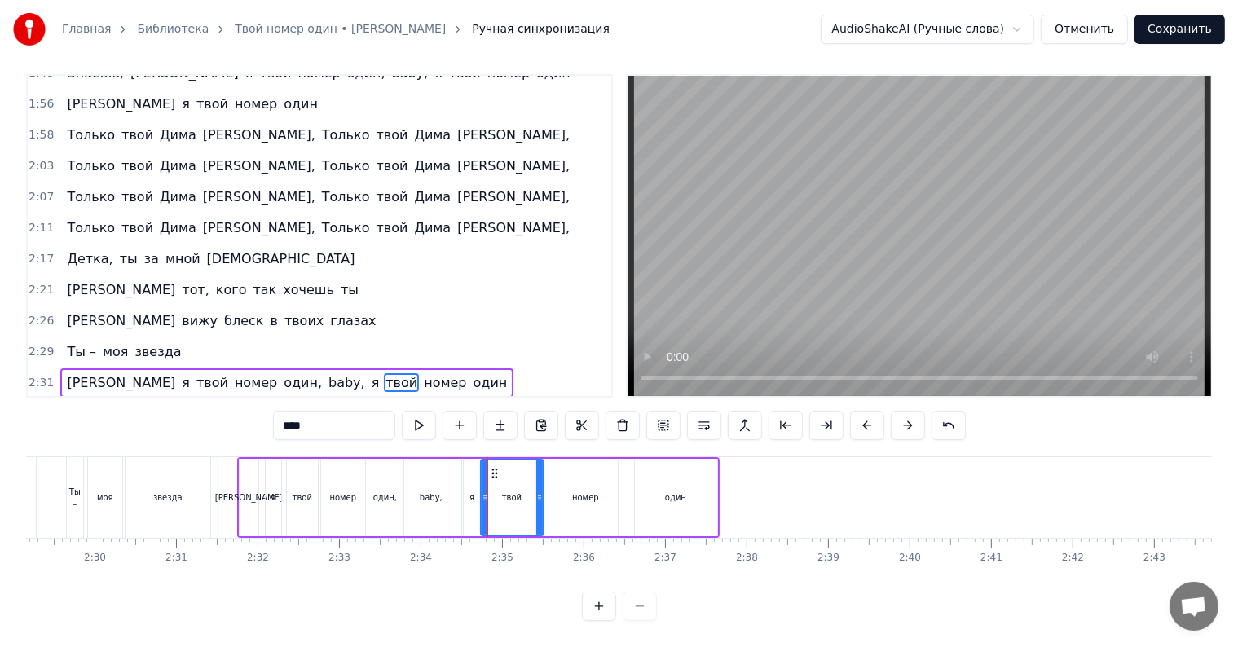
drag, startPoint x: 498, startPoint y: 490, endPoint x: 539, endPoint y: 499, distance: 41.7
click at [539, 499] on div at bounding box center [539, 498] width 7 height 74
drag, startPoint x: 484, startPoint y: 487, endPoint x: 492, endPoint y: 489, distance: 8.3
click at [490, 491] on icon at bounding box center [486, 497] width 7 height 13
click at [468, 483] on div "я" at bounding box center [472, 497] width 20 height 77
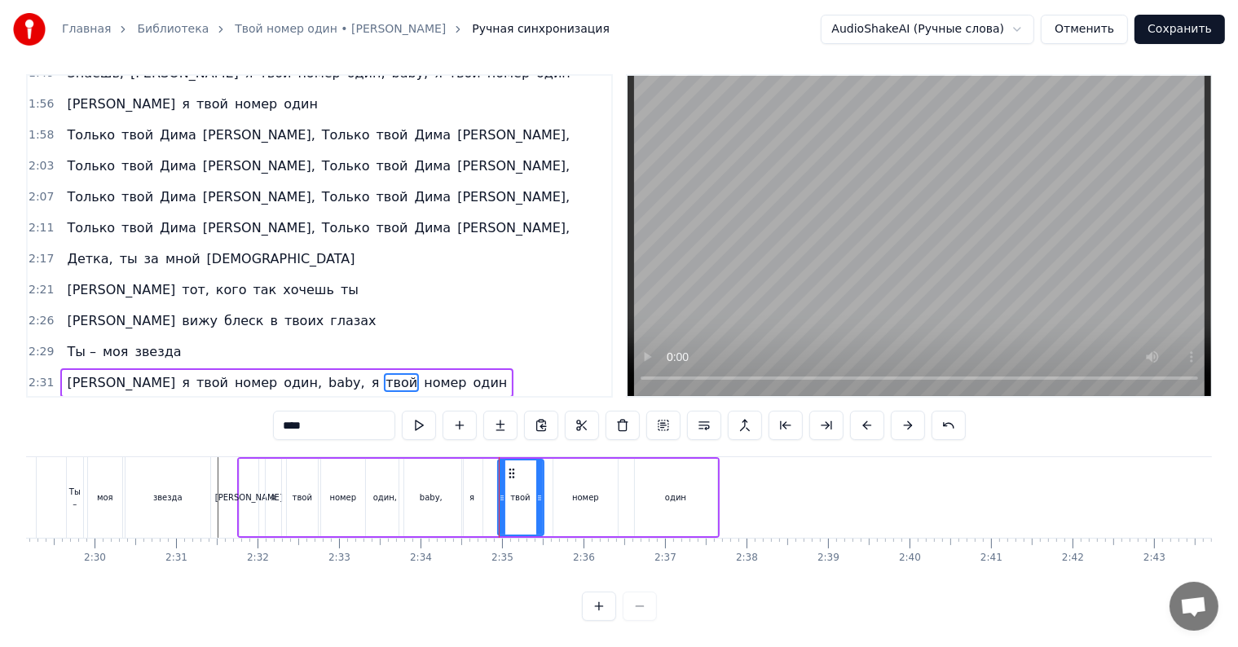
type input "*"
drag, startPoint x: 478, startPoint y: 485, endPoint x: 495, endPoint y: 488, distance: 16.6
click at [495, 491] on icon at bounding box center [494, 497] width 7 height 13
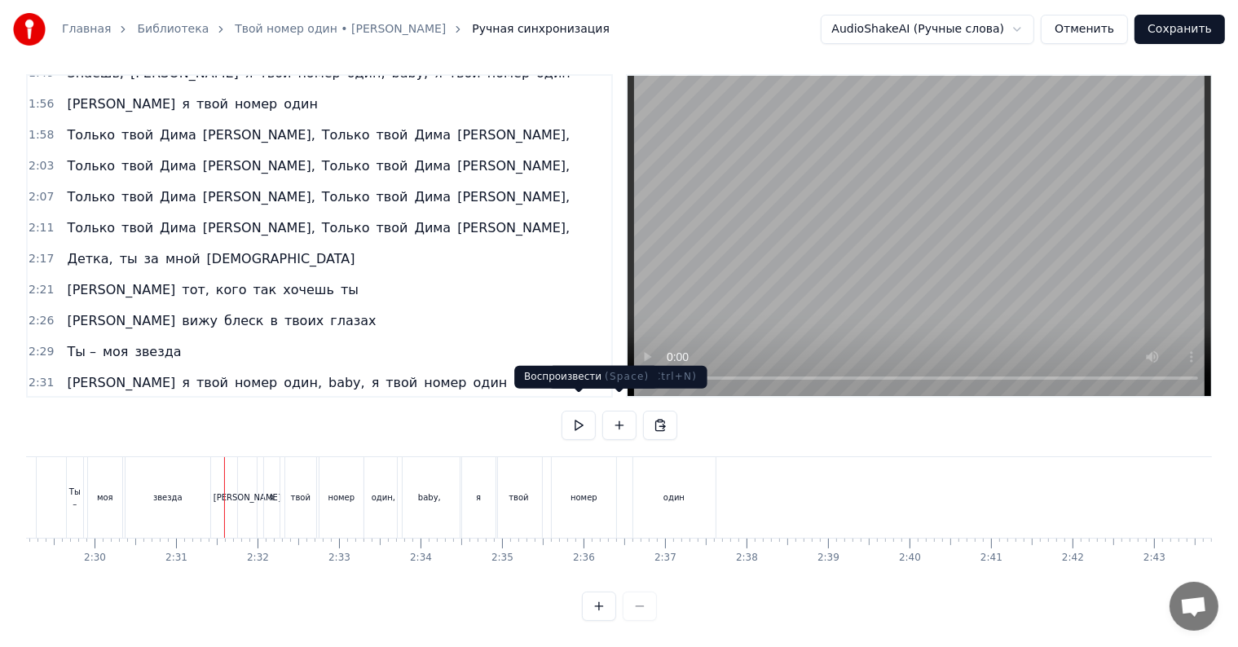
click at [593, 418] on button at bounding box center [579, 425] width 34 height 29
click at [587, 417] on button at bounding box center [579, 425] width 34 height 29
click at [438, 491] on div "baby," at bounding box center [429, 497] width 23 height 12
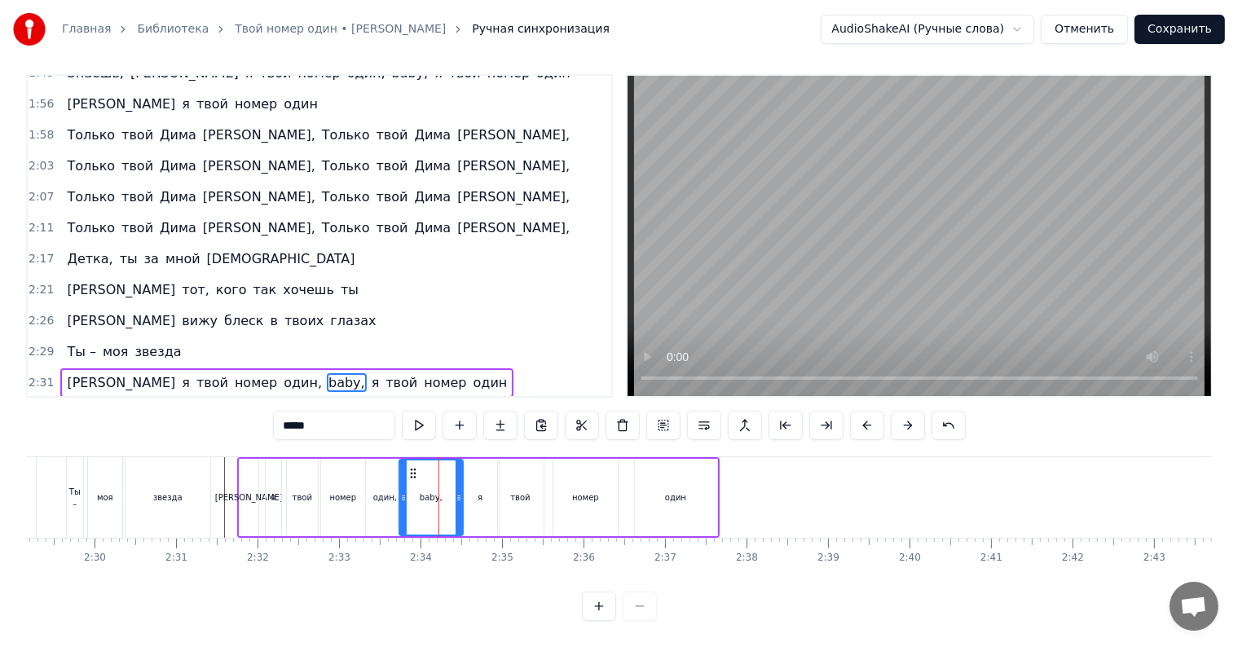
click at [475, 481] on div "я" at bounding box center [480, 497] width 37 height 77
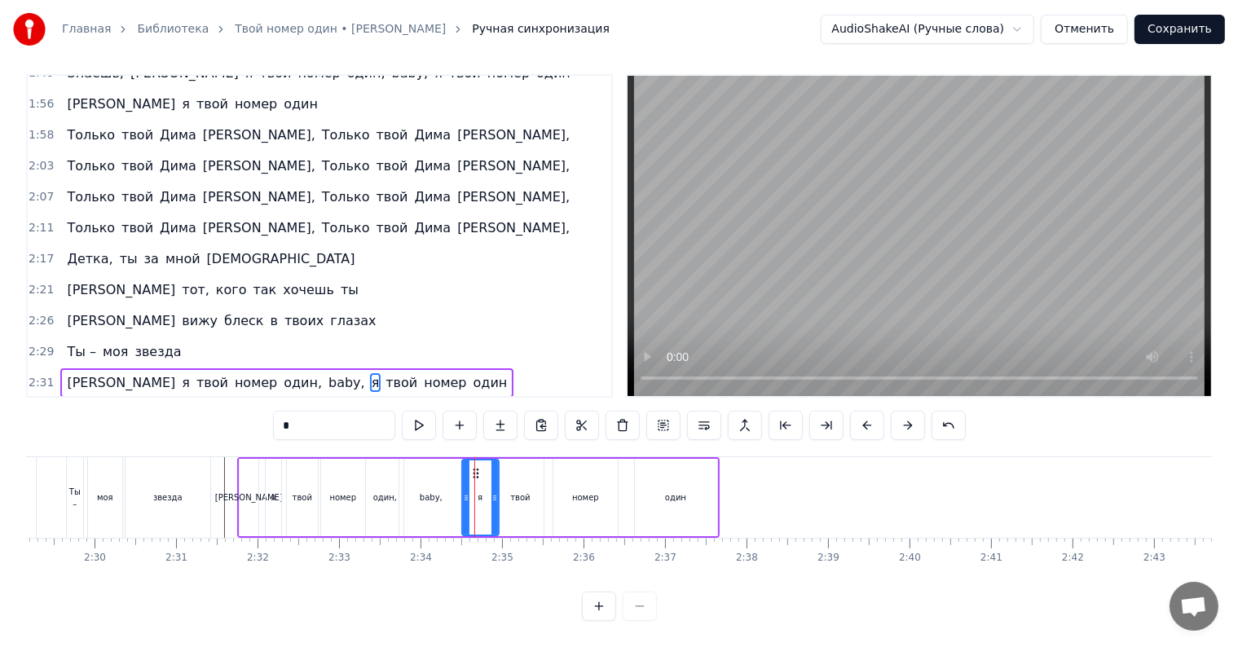
drag, startPoint x: 484, startPoint y: 487, endPoint x: 493, endPoint y: 487, distance: 9.0
click at [493, 487] on div "я" at bounding box center [480, 498] width 35 height 74
drag, startPoint x: 463, startPoint y: 473, endPoint x: 483, endPoint y: 479, distance: 21.4
click at [483, 479] on div at bounding box center [481, 498] width 7 height 74
click at [435, 491] on div "baby," at bounding box center [431, 497] width 23 height 12
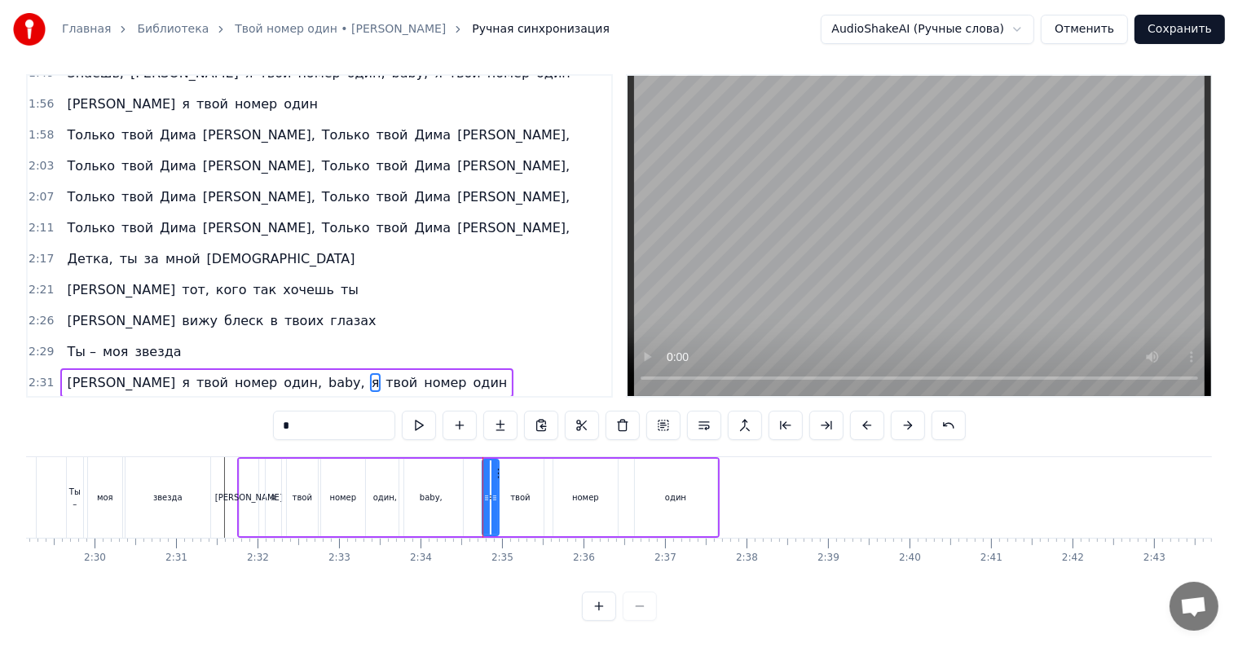
type input "*****"
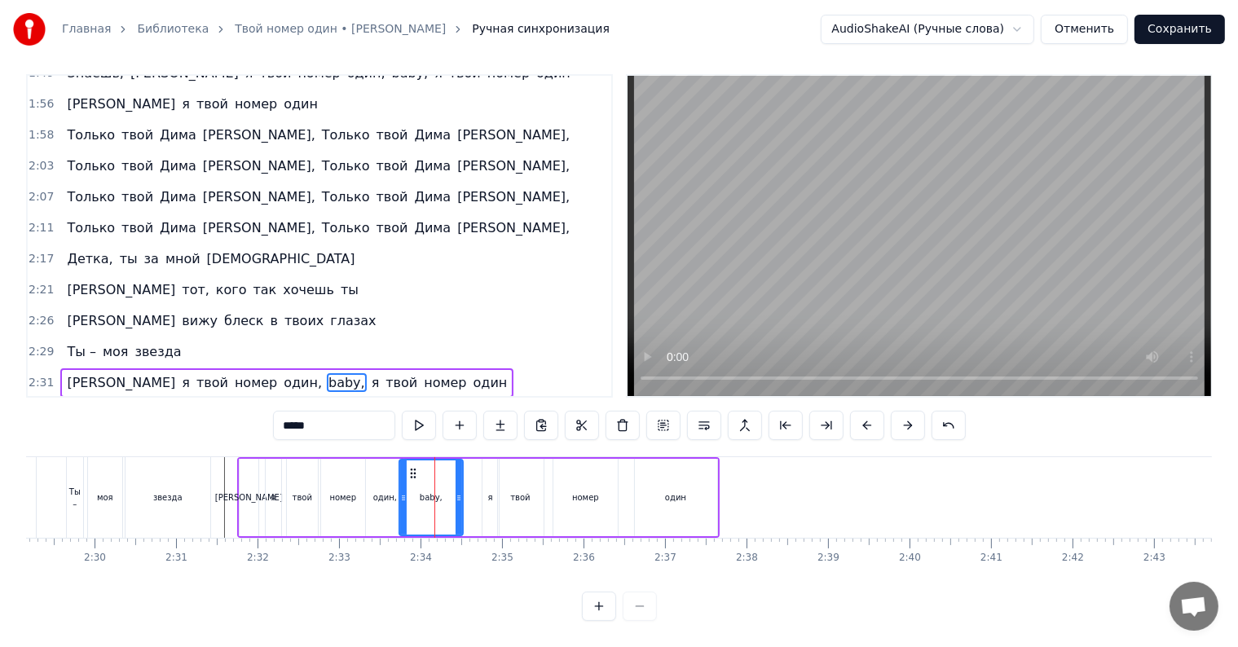
drag, startPoint x: 426, startPoint y: 482, endPoint x: 440, endPoint y: 483, distance: 13.9
click at [440, 483] on div "baby," at bounding box center [431, 498] width 62 height 74
drag, startPoint x: 414, startPoint y: 455, endPoint x: 429, endPoint y: 455, distance: 14.7
click at [430, 469] on circle at bounding box center [430, 469] width 1 height 1
drag, startPoint x: 419, startPoint y: 476, endPoint x: 428, endPoint y: 479, distance: 9.5
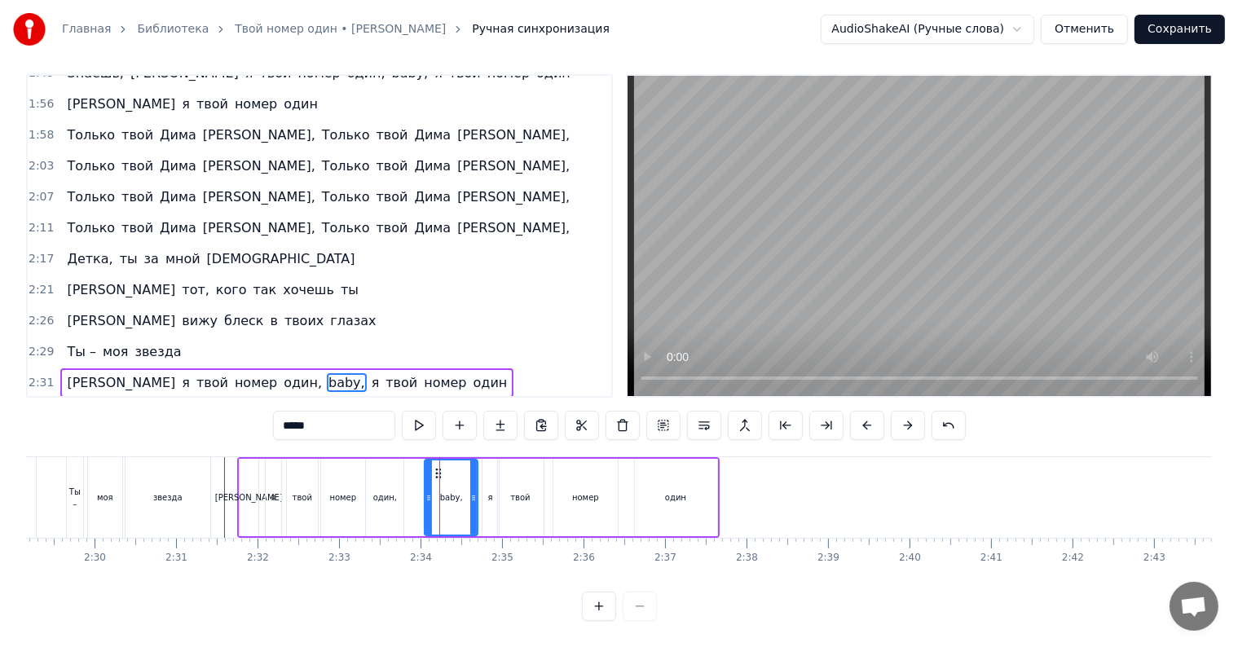
click at [428, 479] on div at bounding box center [428, 498] width 7 height 74
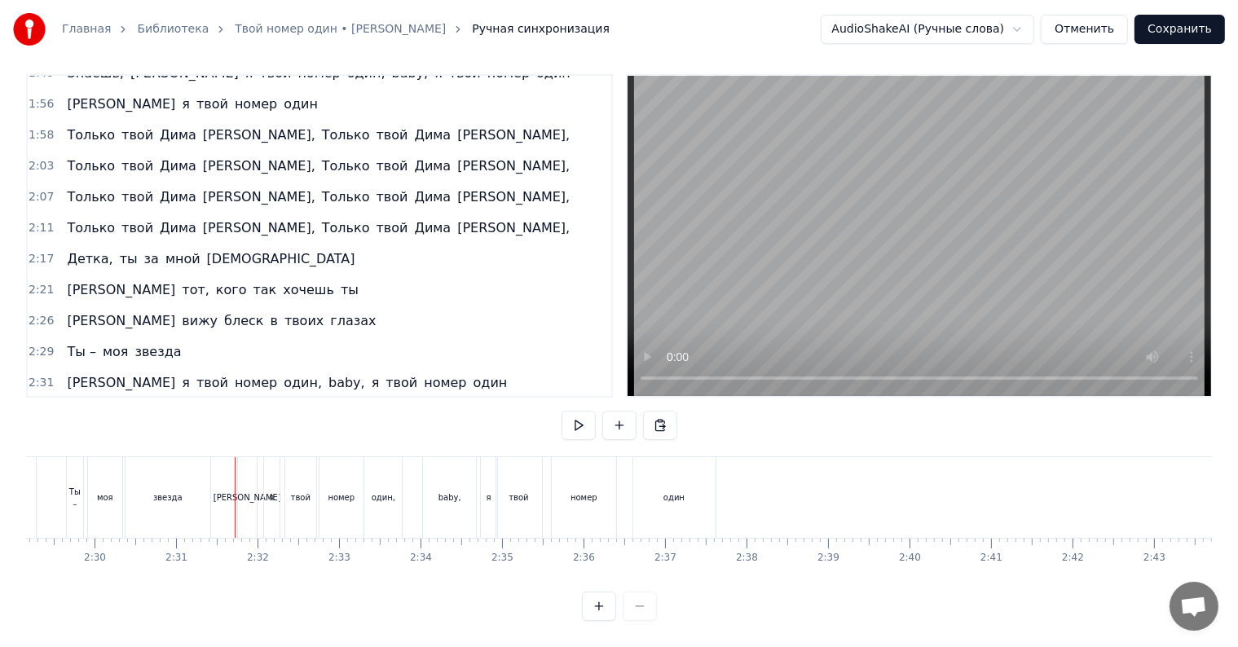
click at [584, 411] on button at bounding box center [579, 425] width 34 height 29
click at [589, 420] on button at bounding box center [579, 425] width 34 height 29
click at [458, 491] on div "baby," at bounding box center [450, 497] width 23 height 12
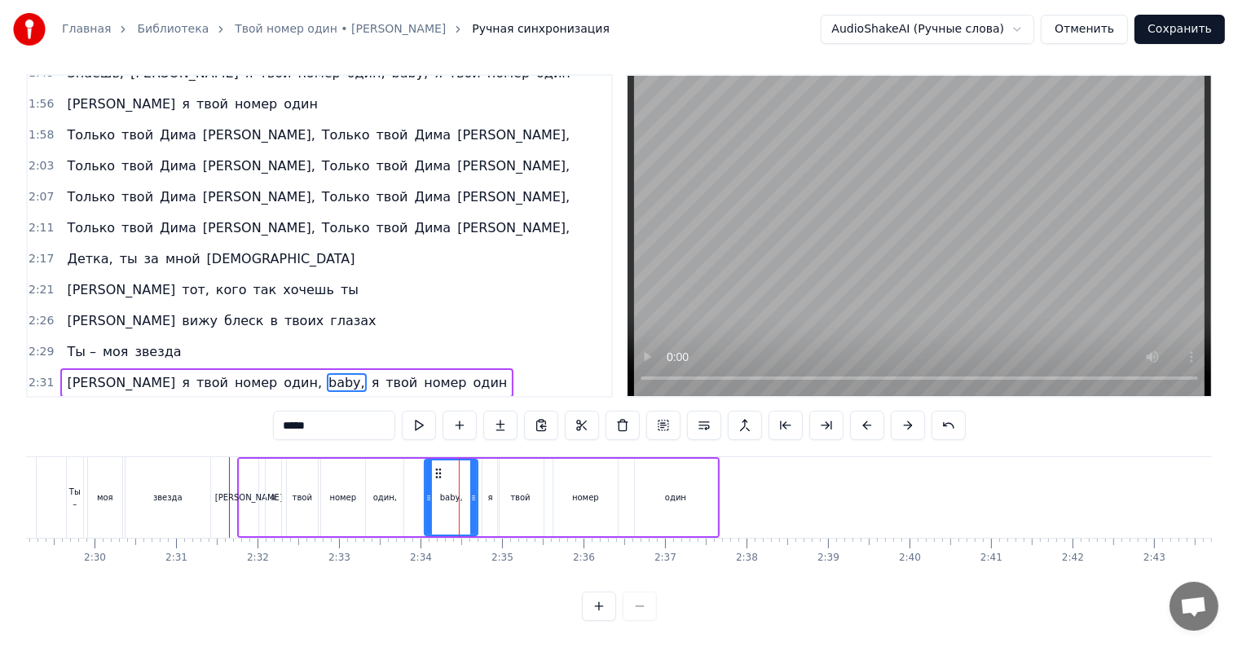
click at [488, 491] on div "я" at bounding box center [490, 497] width 5 height 12
click at [694, 488] on div "один" at bounding box center [676, 497] width 82 height 77
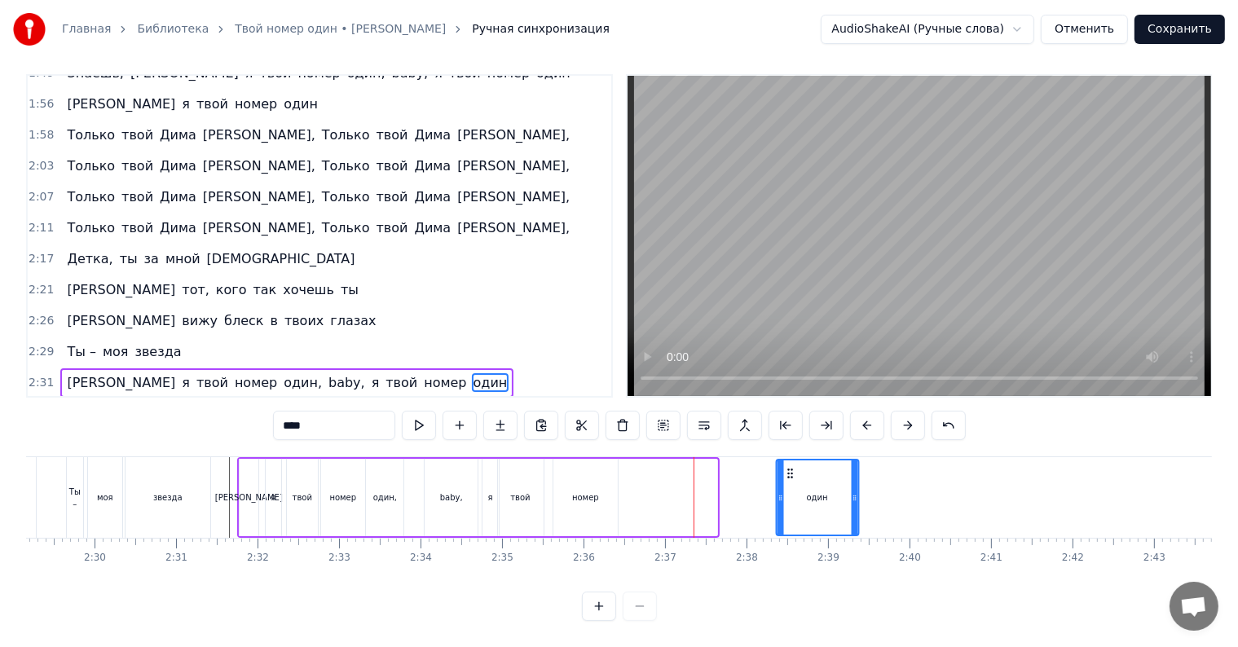
drag, startPoint x: 677, startPoint y: 459, endPoint x: 854, endPoint y: 455, distance: 177.7
click at [796, 467] on icon at bounding box center [789, 473] width 13 height 13
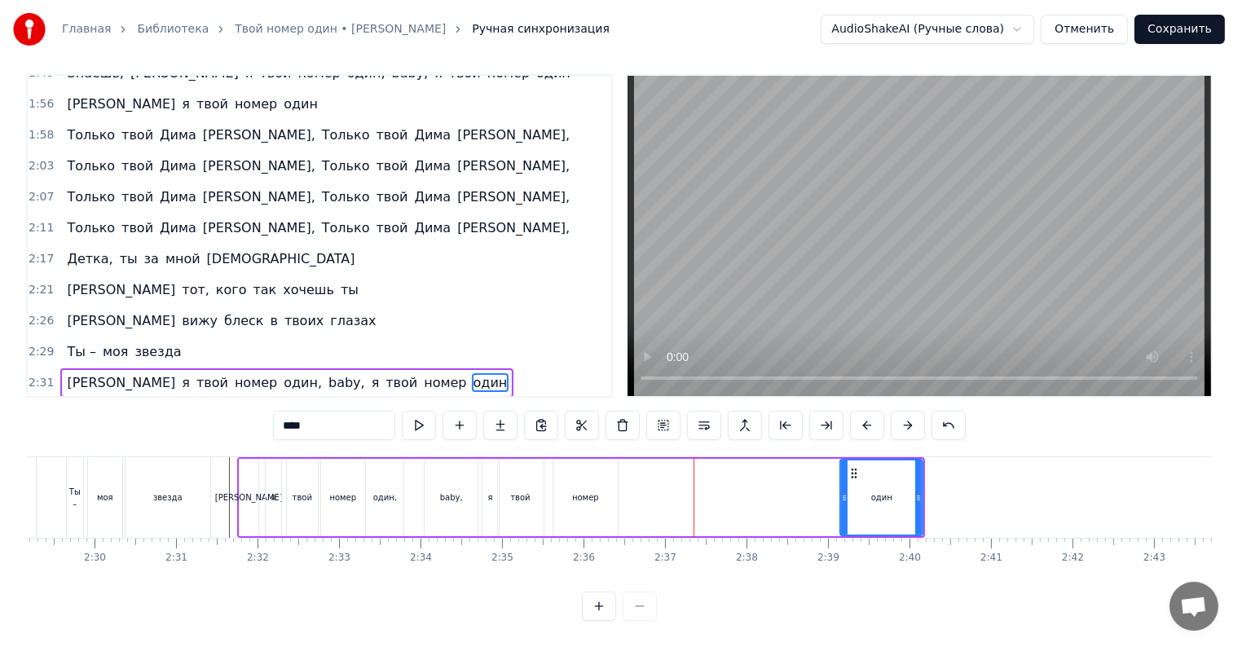
click at [610, 462] on div "номер" at bounding box center [585, 497] width 64 height 77
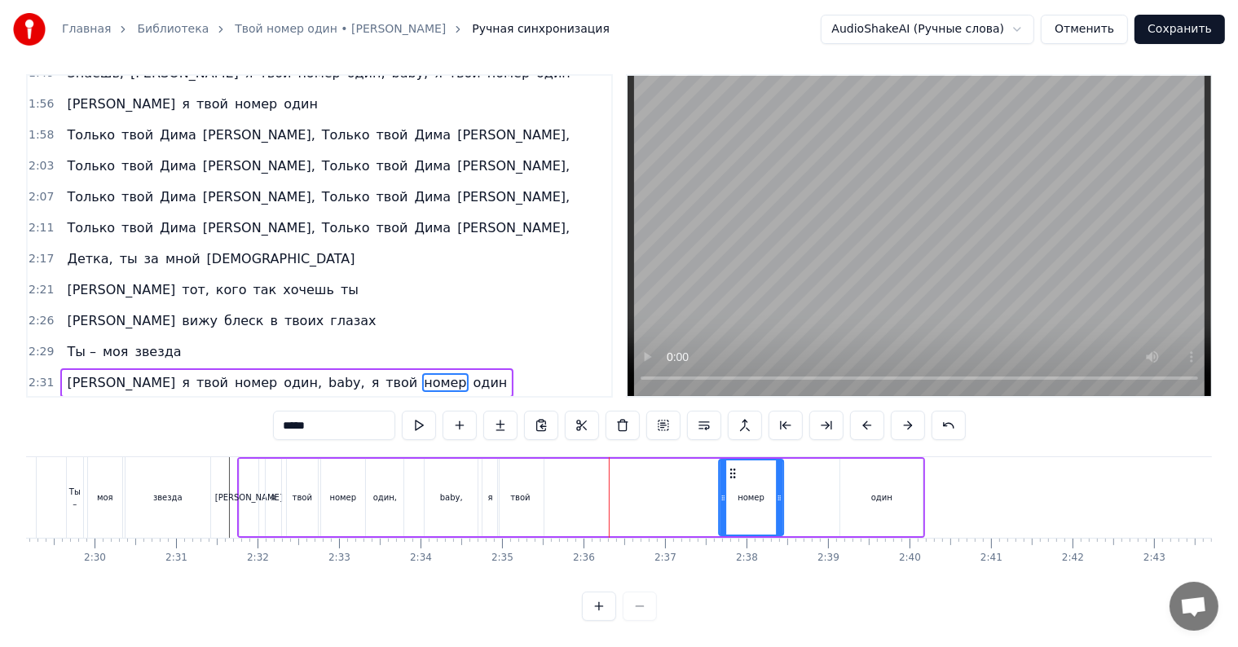
drag, startPoint x: 565, startPoint y: 452, endPoint x: 771, endPoint y: 473, distance: 207.2
click at [782, 469] on div "номер" at bounding box center [751, 498] width 63 height 74
click at [524, 474] on div "твой" at bounding box center [521, 497] width 46 height 77
type input "****"
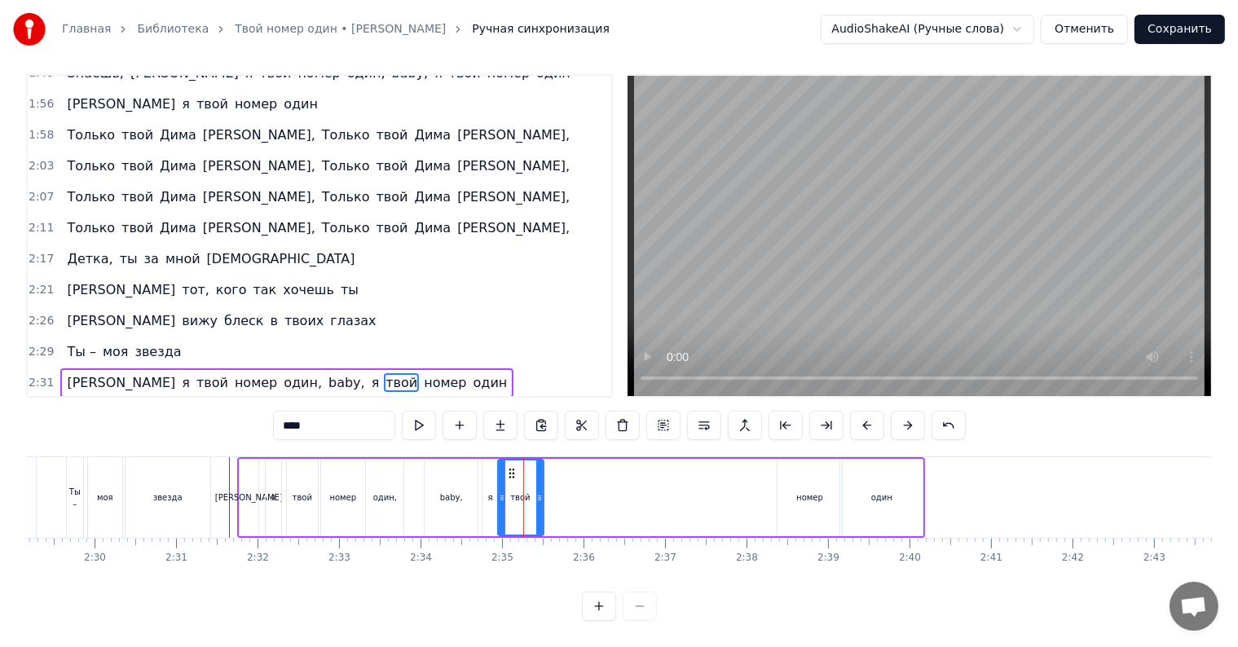
drag, startPoint x: 509, startPoint y: 450, endPoint x: 694, endPoint y: 466, distance: 185.7
click at [712, 463] on div "А я твой номер один, baby, я твой номер один" at bounding box center [581, 497] width 689 height 81
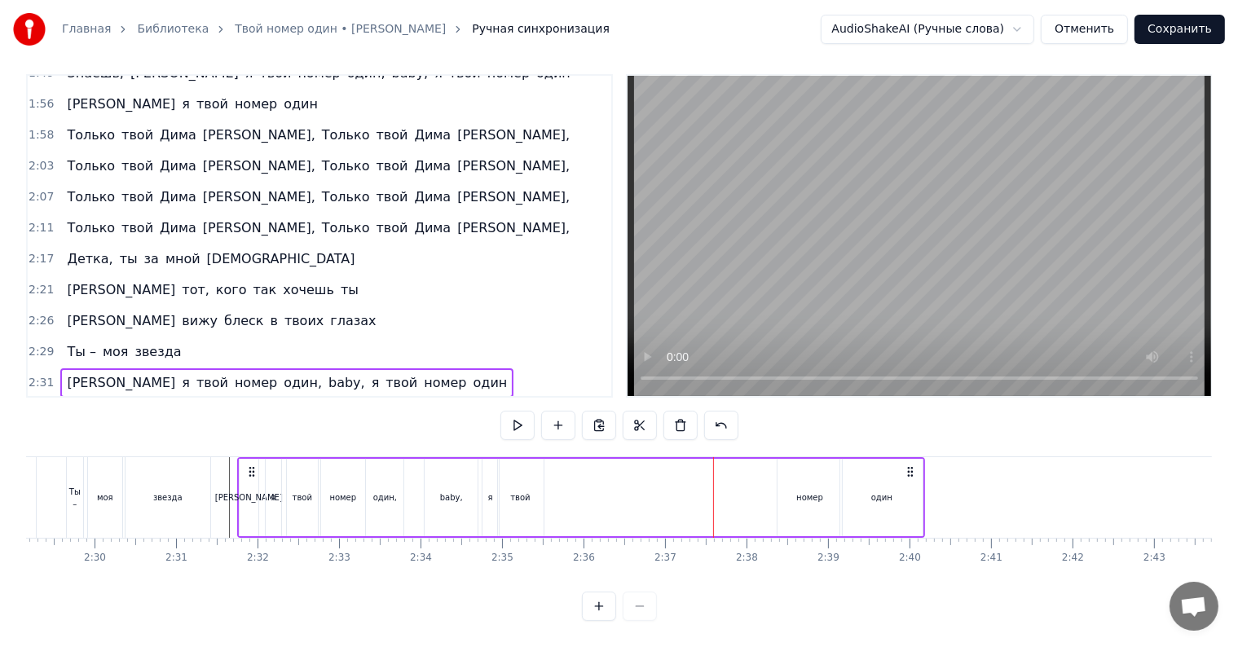
click at [509, 459] on div "твой" at bounding box center [521, 497] width 46 height 77
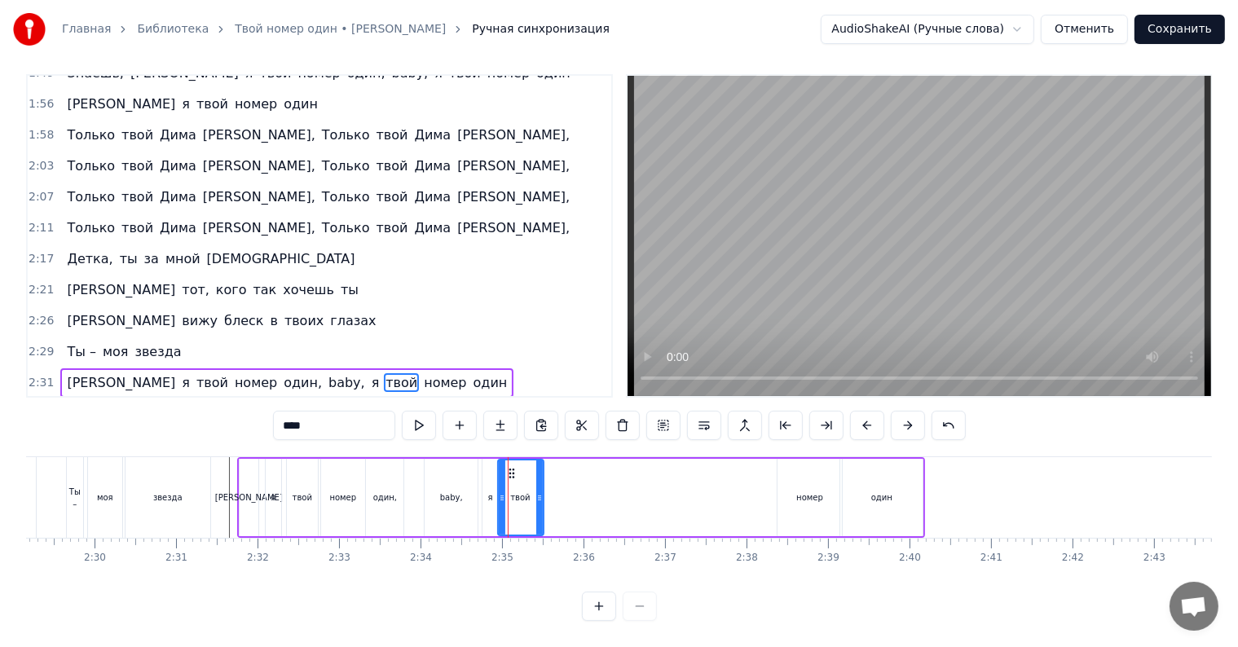
drag, startPoint x: 507, startPoint y: 454, endPoint x: 716, endPoint y: 463, distance: 208.9
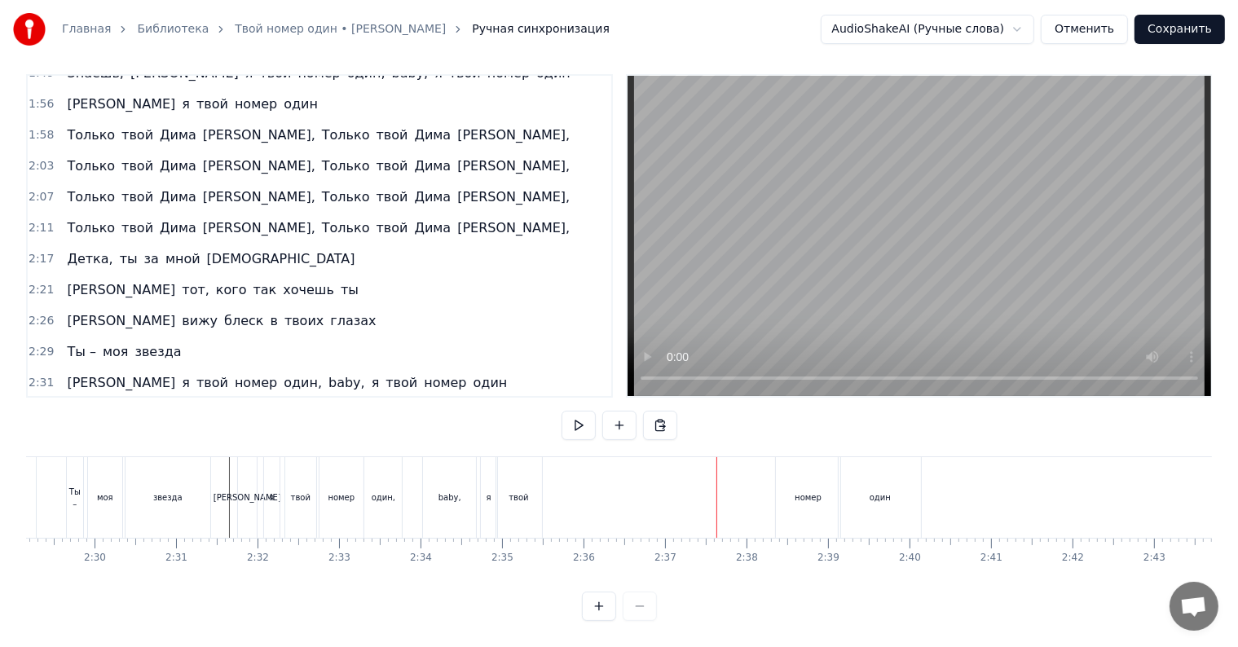
click at [515, 464] on div "твой" at bounding box center [519, 497] width 46 height 81
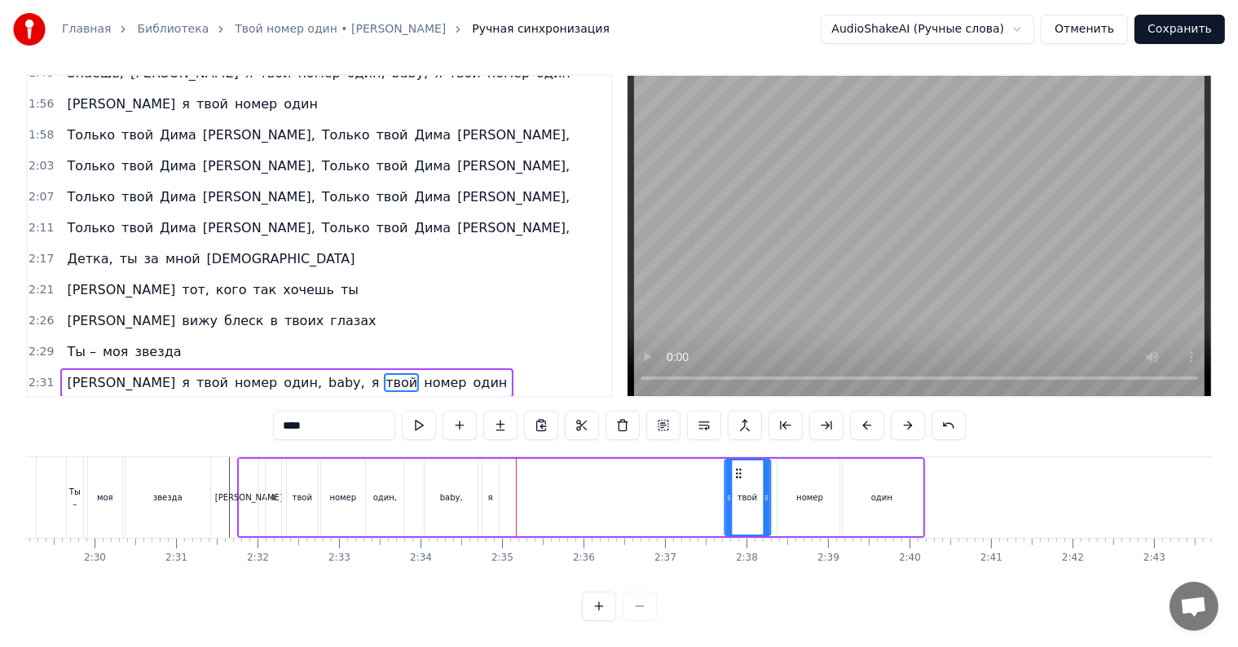
drag, startPoint x: 507, startPoint y: 454, endPoint x: 749, endPoint y: 479, distance: 243.4
click at [752, 479] on div "твой" at bounding box center [747, 498] width 44 height 74
click at [488, 491] on div "я" at bounding box center [490, 497] width 5 height 12
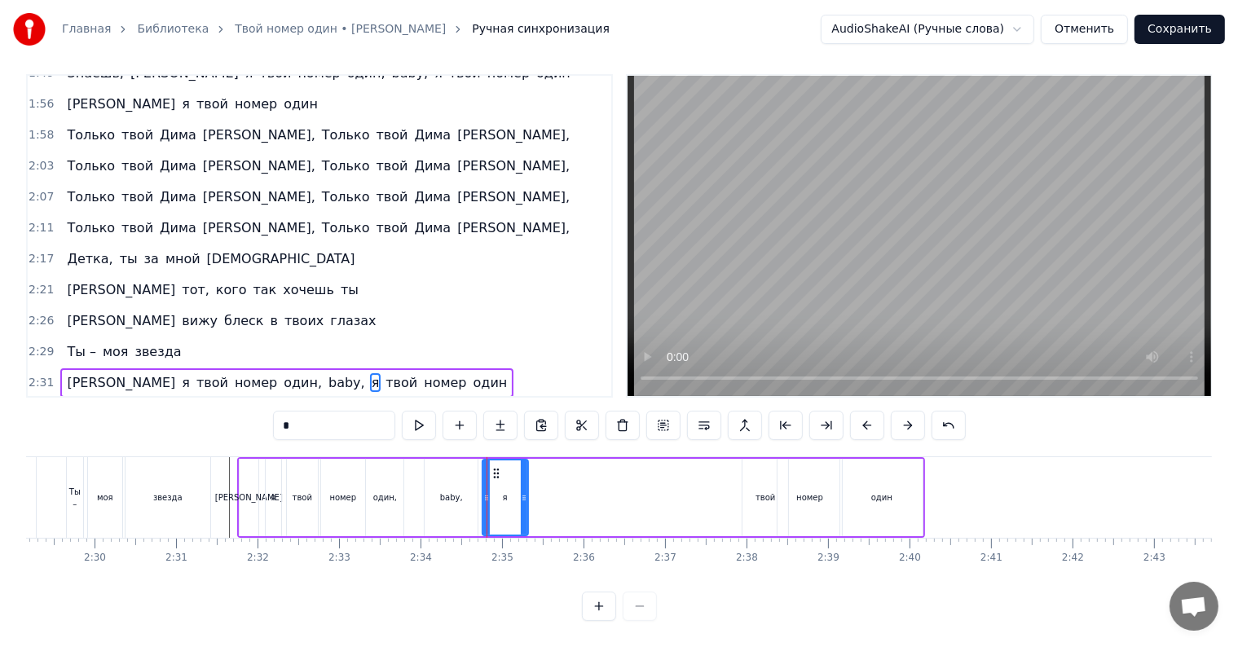
drag, startPoint x: 493, startPoint y: 480, endPoint x: 522, endPoint y: 483, distance: 29.5
click at [522, 491] on icon at bounding box center [524, 497] width 7 height 13
drag, startPoint x: 497, startPoint y: 461, endPoint x: 691, endPoint y: 462, distance: 194.0
click at [711, 467] on icon at bounding box center [704, 473] width 13 height 13
click at [466, 468] on div "baby," at bounding box center [451, 497] width 53 height 77
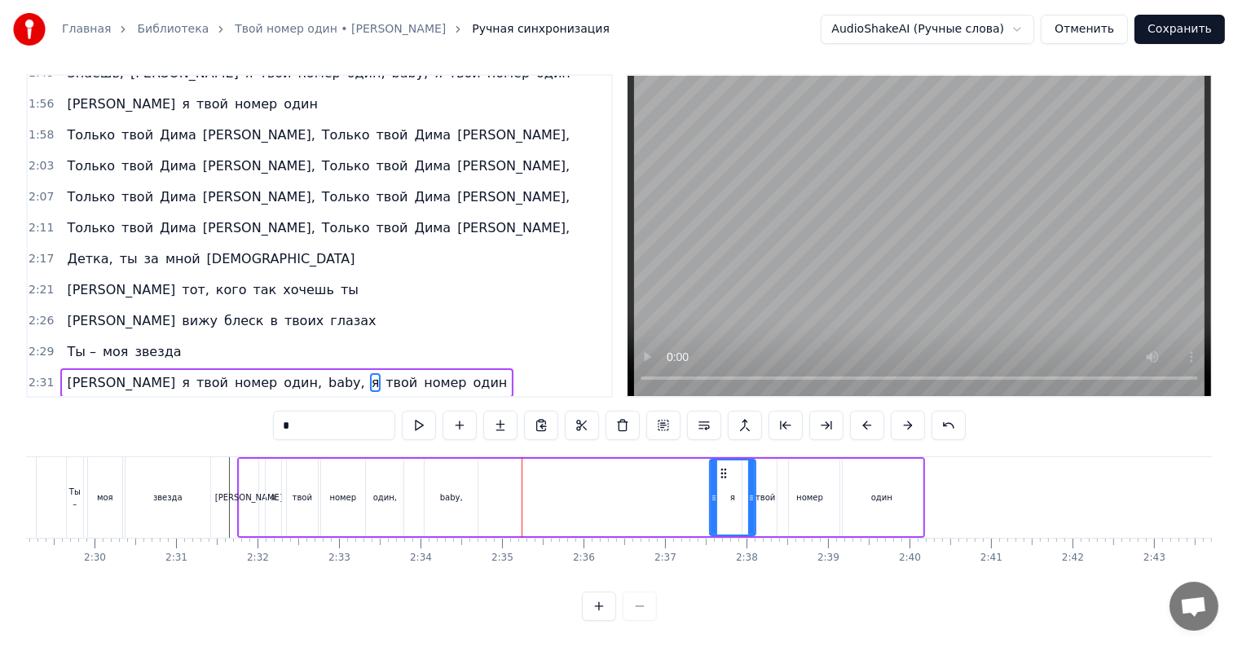
type input "*****"
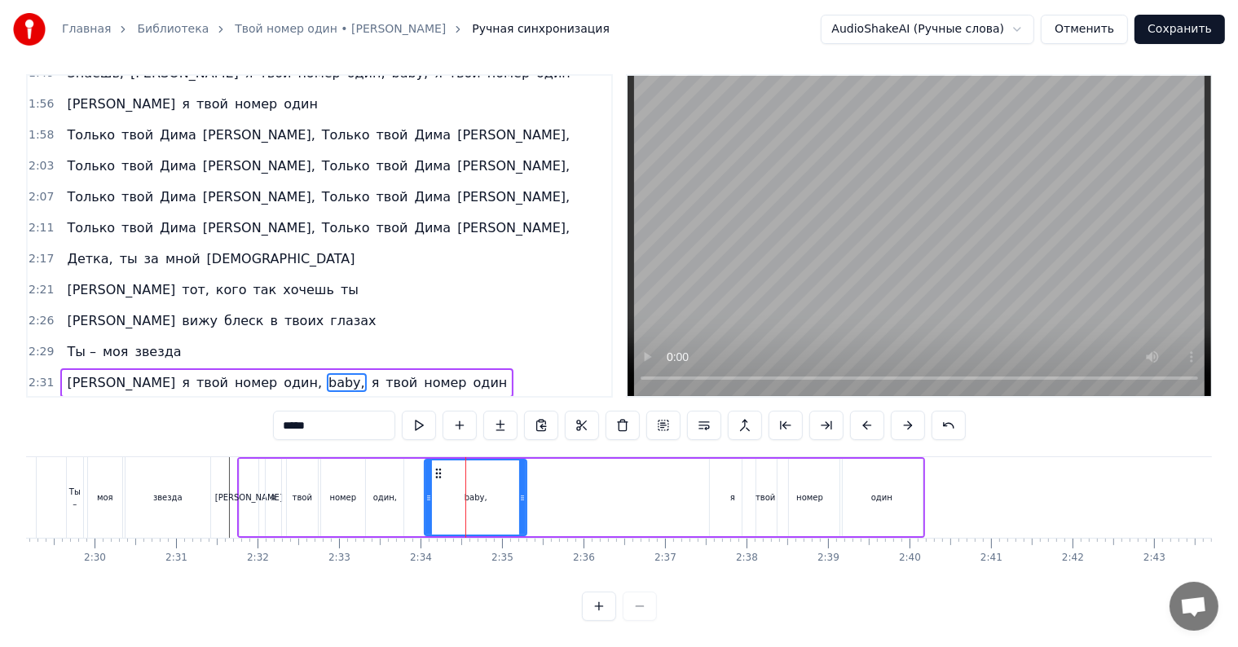
drag, startPoint x: 475, startPoint y: 483, endPoint x: 486, endPoint y: 502, distance: 22.2
click at [519, 491] on icon at bounding box center [522, 497] width 7 height 13
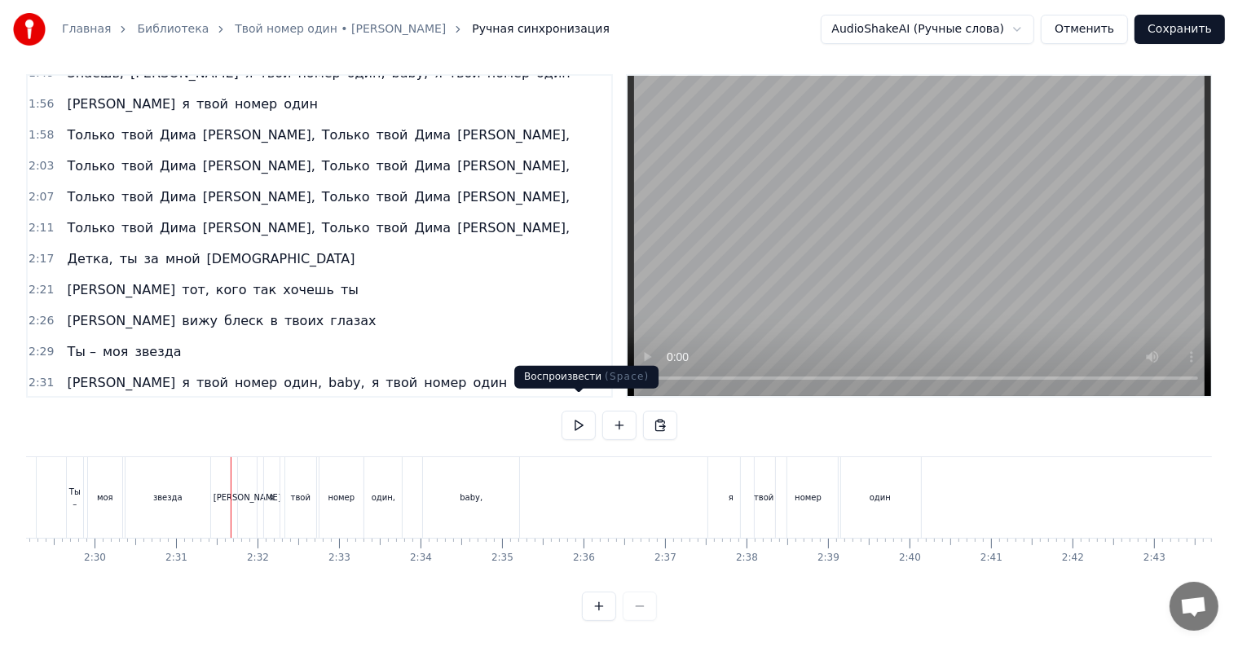
click at [586, 412] on button at bounding box center [579, 425] width 34 height 29
click at [590, 414] on button at bounding box center [579, 425] width 34 height 29
click at [721, 494] on div "я" at bounding box center [731, 497] width 46 height 81
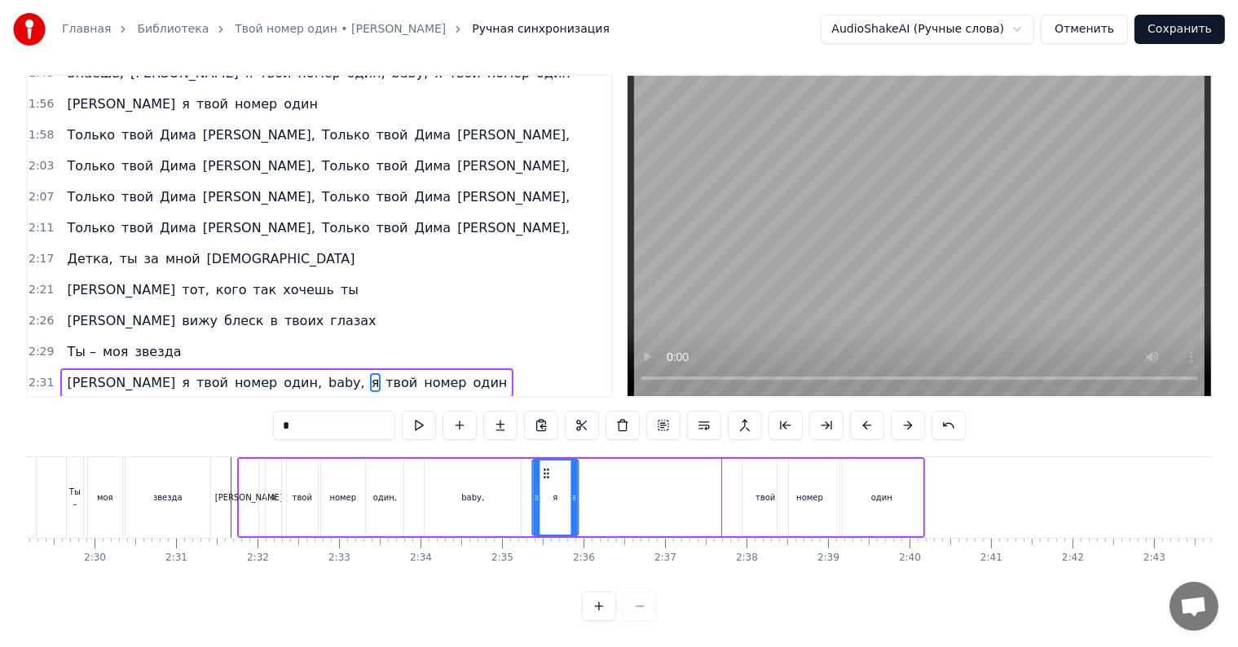
drag, startPoint x: 722, startPoint y: 458, endPoint x: 554, endPoint y: 473, distance: 168.5
click at [544, 469] on div "я" at bounding box center [555, 498] width 44 height 74
drag, startPoint x: 573, startPoint y: 487, endPoint x: 558, endPoint y: 487, distance: 15.5
click at [558, 491] on icon at bounding box center [558, 497] width 7 height 13
click at [751, 495] on div "твой" at bounding box center [766, 497] width 46 height 77
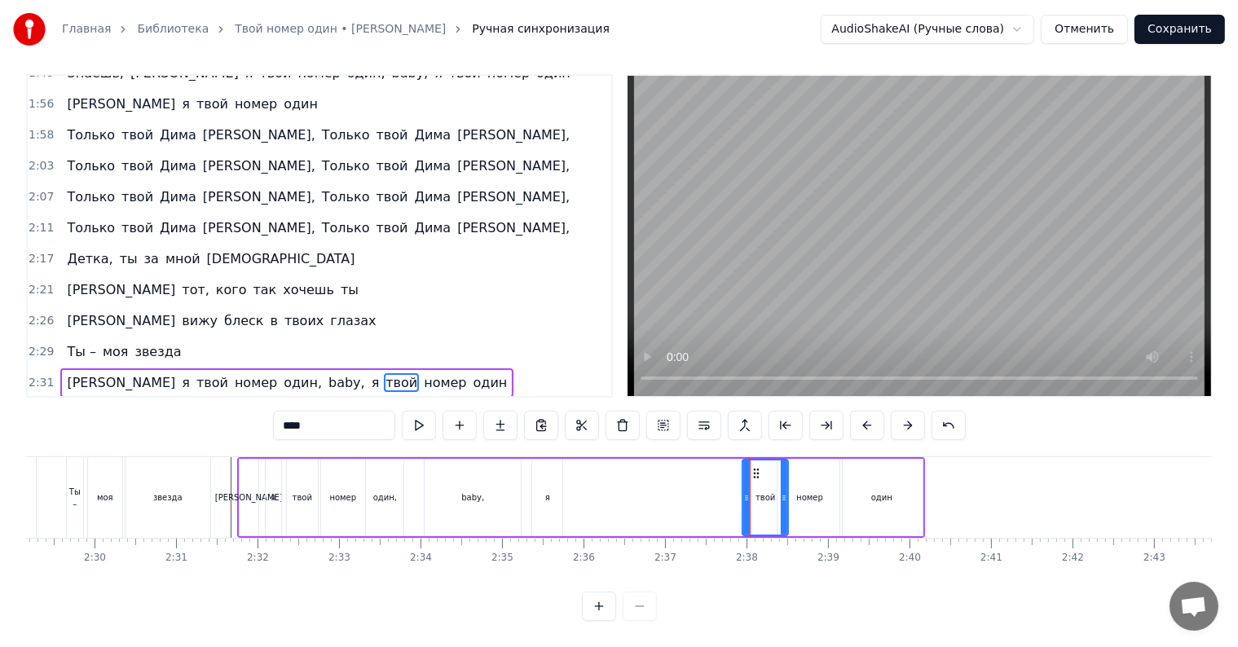
click at [520, 459] on div "baby," at bounding box center [473, 497] width 98 height 77
type input "*****"
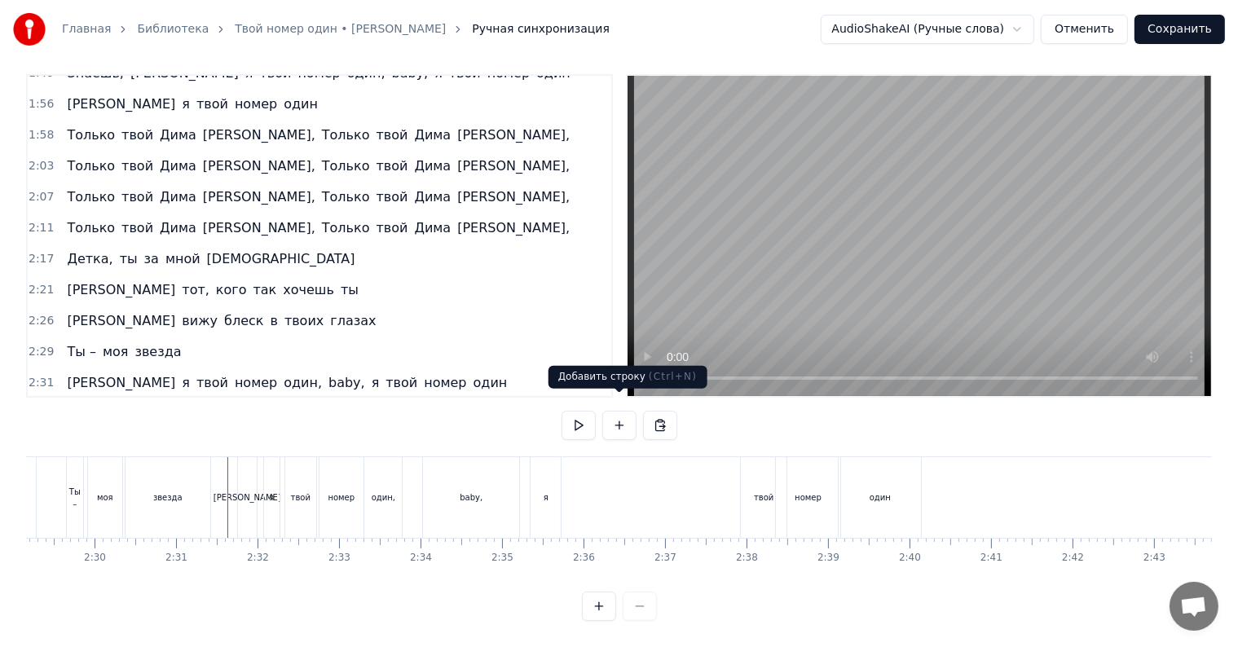
click at [574, 417] on button at bounding box center [579, 425] width 34 height 29
click at [580, 417] on button at bounding box center [579, 425] width 34 height 29
click at [766, 472] on div "твой" at bounding box center [764, 497] width 46 height 81
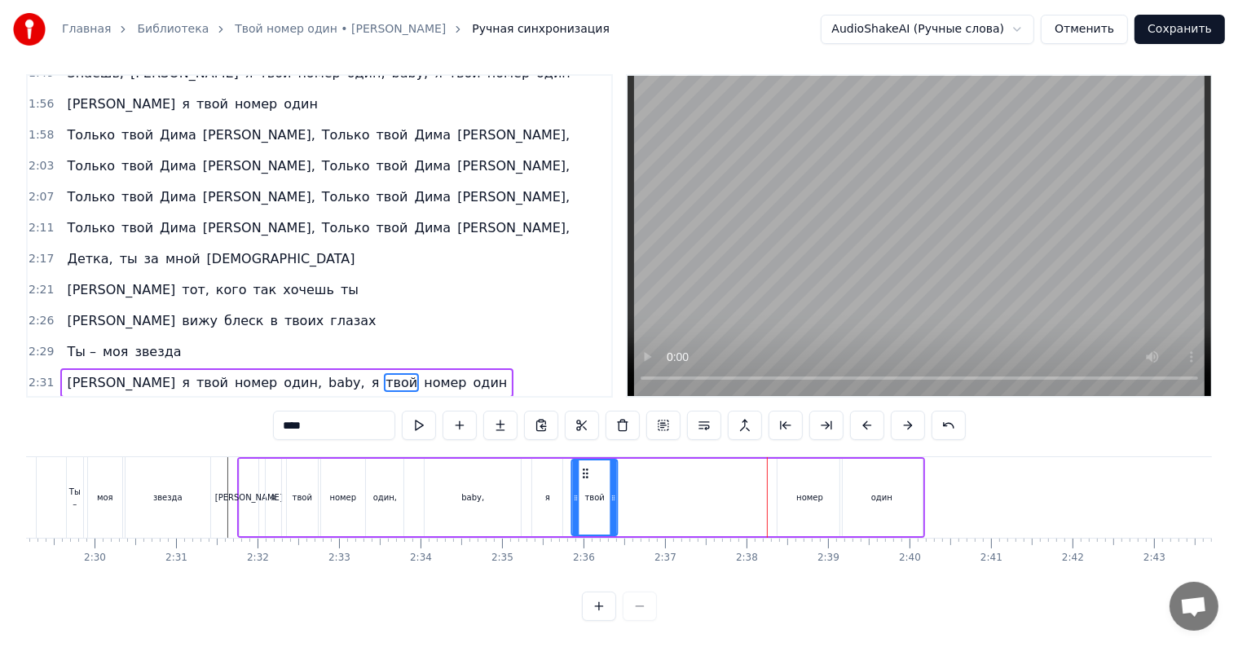
drag, startPoint x: 757, startPoint y: 461, endPoint x: 587, endPoint y: 479, distance: 171.3
click at [587, 479] on div "твой" at bounding box center [595, 498] width 44 height 74
click at [794, 487] on div "номер" at bounding box center [810, 497] width 64 height 77
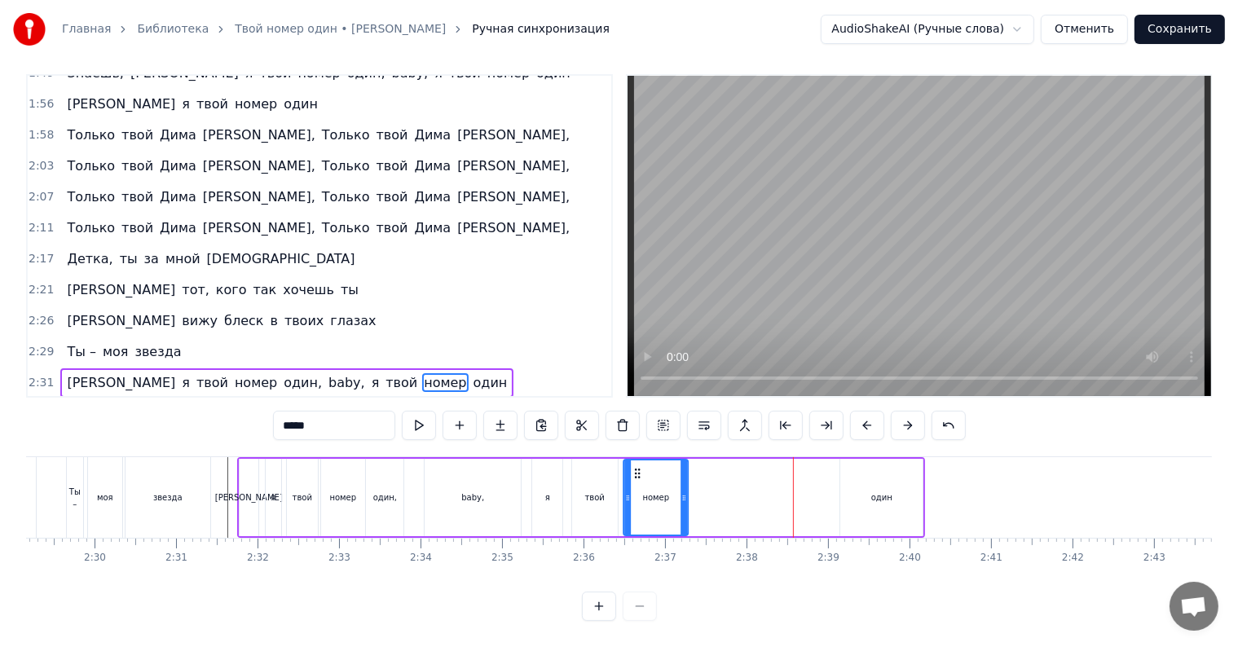
drag, startPoint x: 786, startPoint y: 453, endPoint x: 659, endPoint y: 476, distance: 128.4
click at [631, 470] on div "номер" at bounding box center [655, 498] width 63 height 74
click at [878, 491] on div "один" at bounding box center [881, 497] width 21 height 12
type input "****"
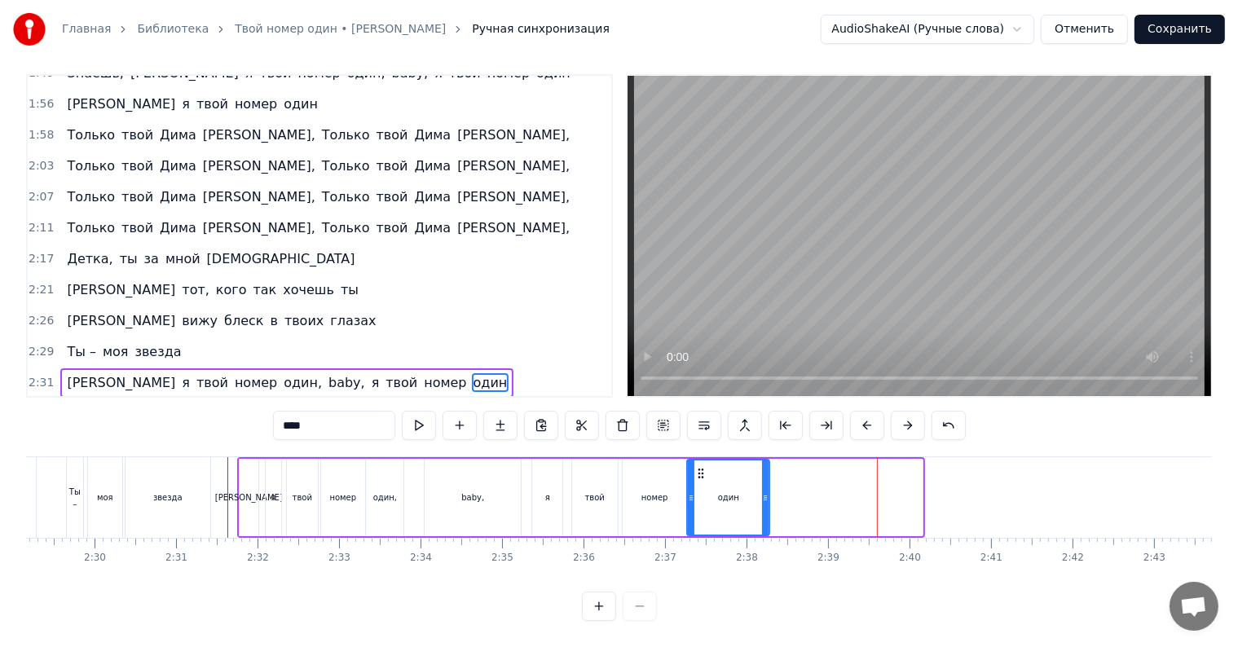
drag, startPoint x: 812, startPoint y: 463, endPoint x: 700, endPoint y: 469, distance: 111.9
click at [700, 469] on div "один" at bounding box center [728, 498] width 81 height 74
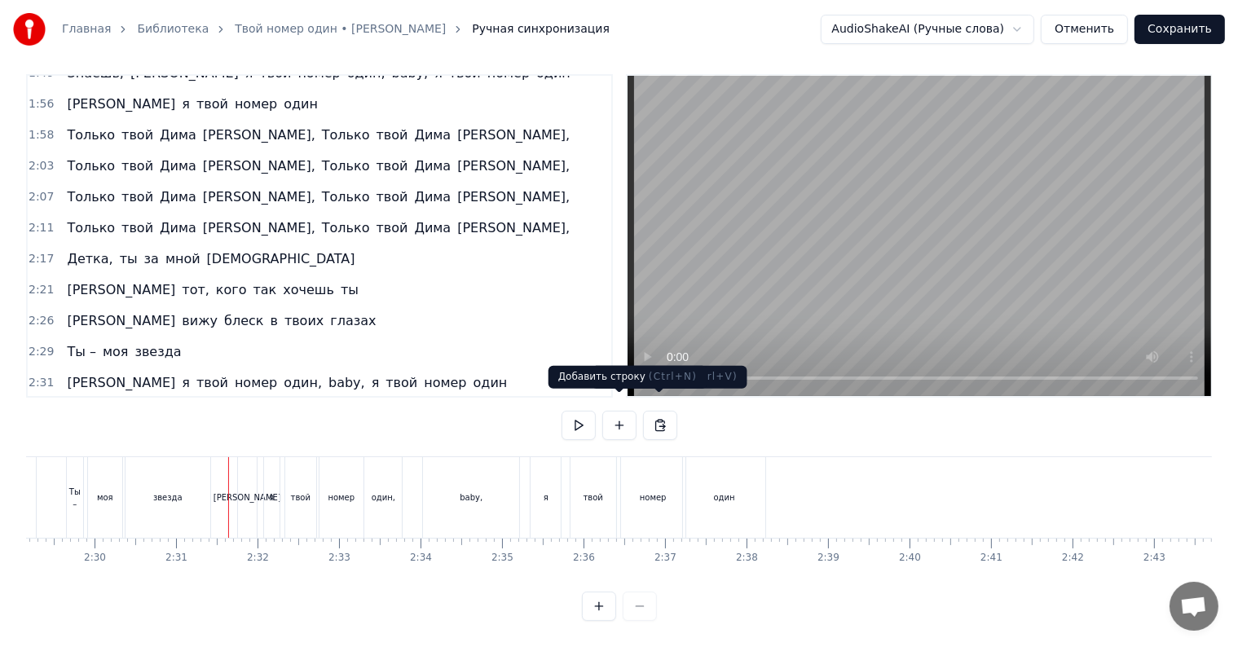
click at [582, 411] on button at bounding box center [579, 425] width 34 height 29
click at [580, 417] on button at bounding box center [579, 425] width 34 height 29
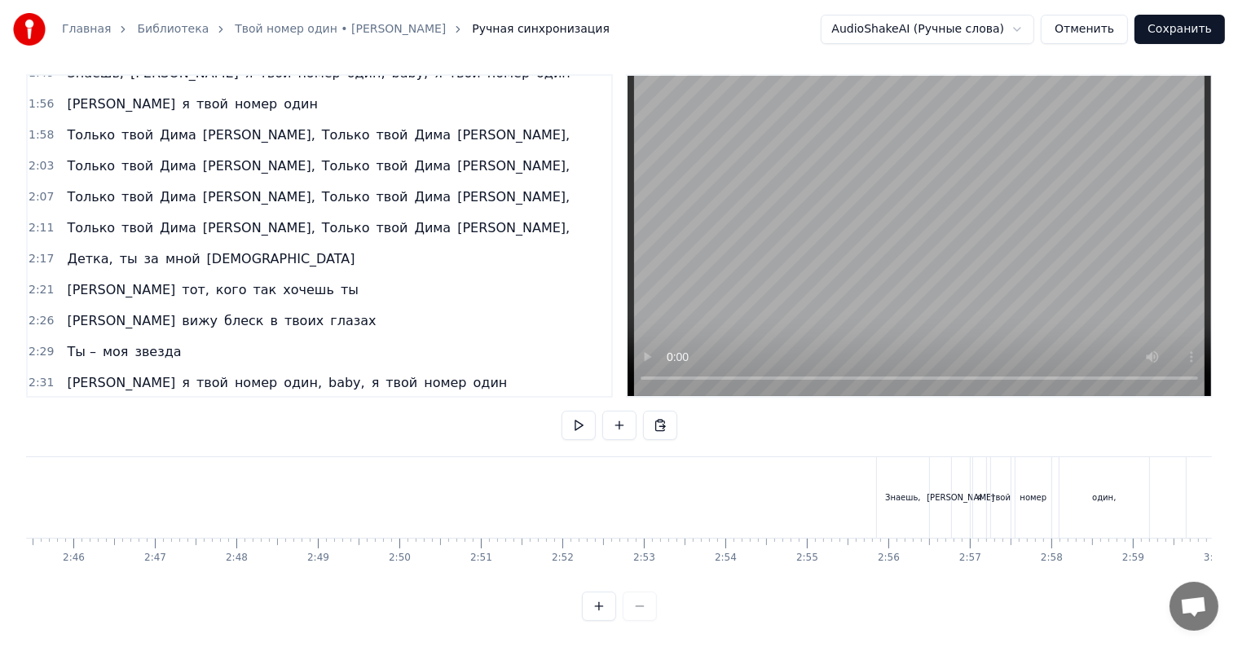
scroll to position [0, 13534]
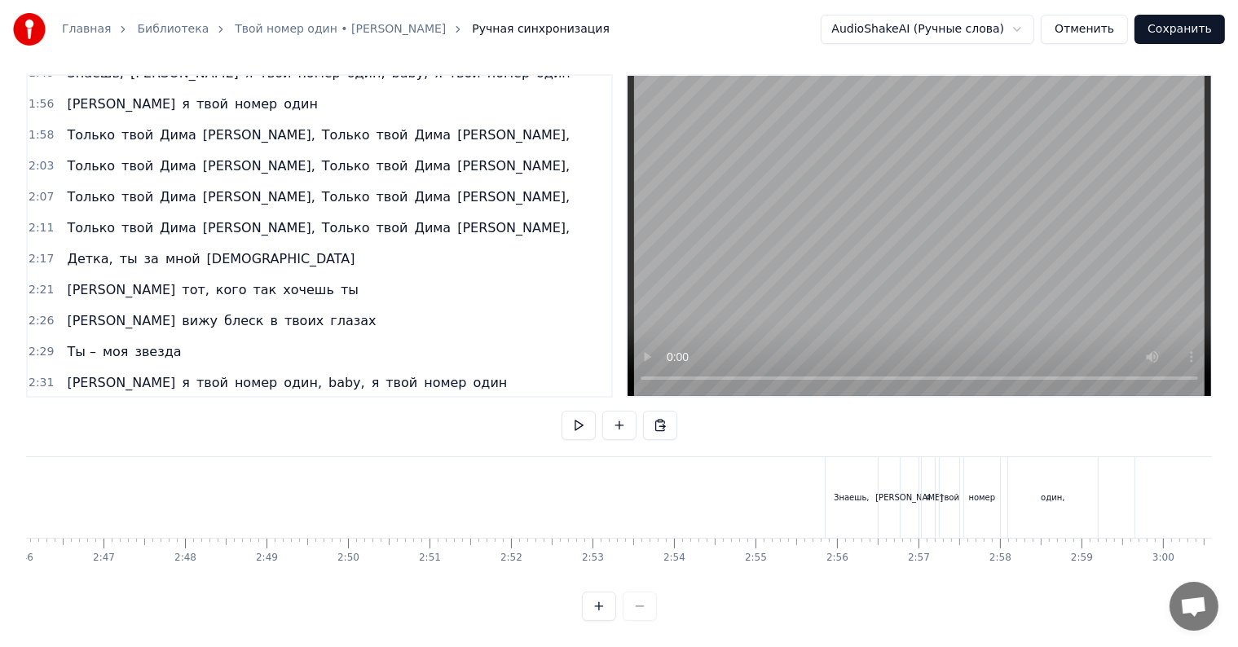
click at [853, 467] on div "Знаешь," at bounding box center [852, 497] width 52 height 81
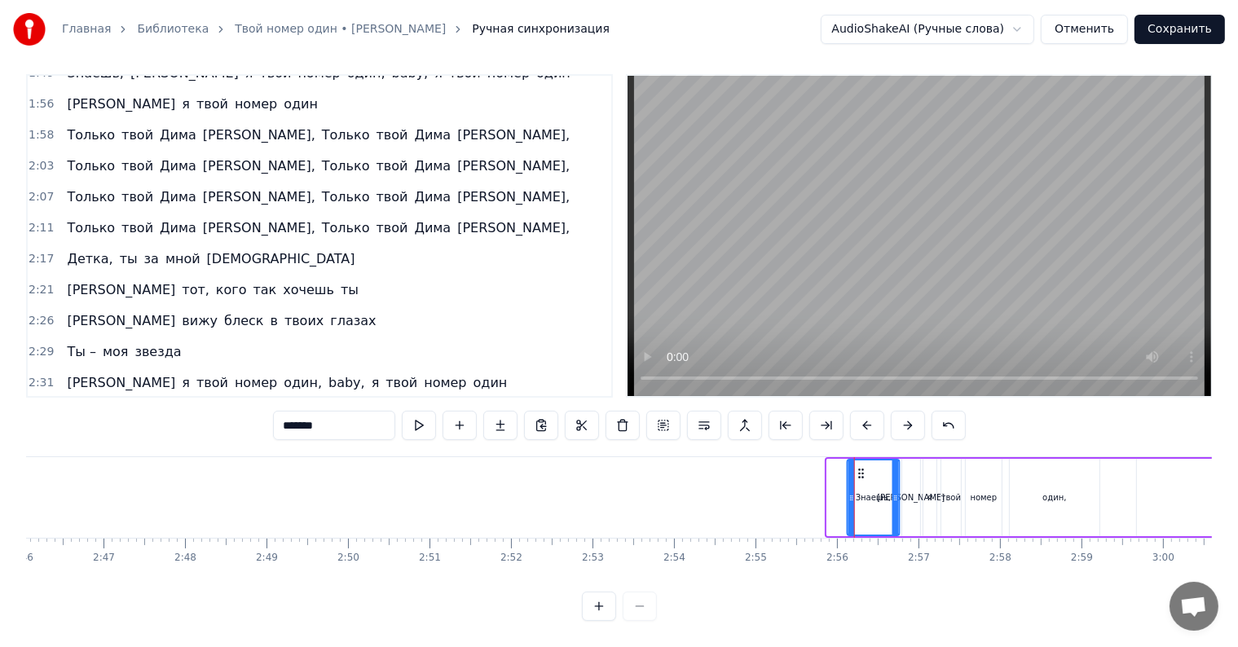
drag, startPoint x: 840, startPoint y: 457, endPoint x: 847, endPoint y: 497, distance: 40.6
click at [859, 500] on div "Знаешь," at bounding box center [873, 498] width 51 height 74
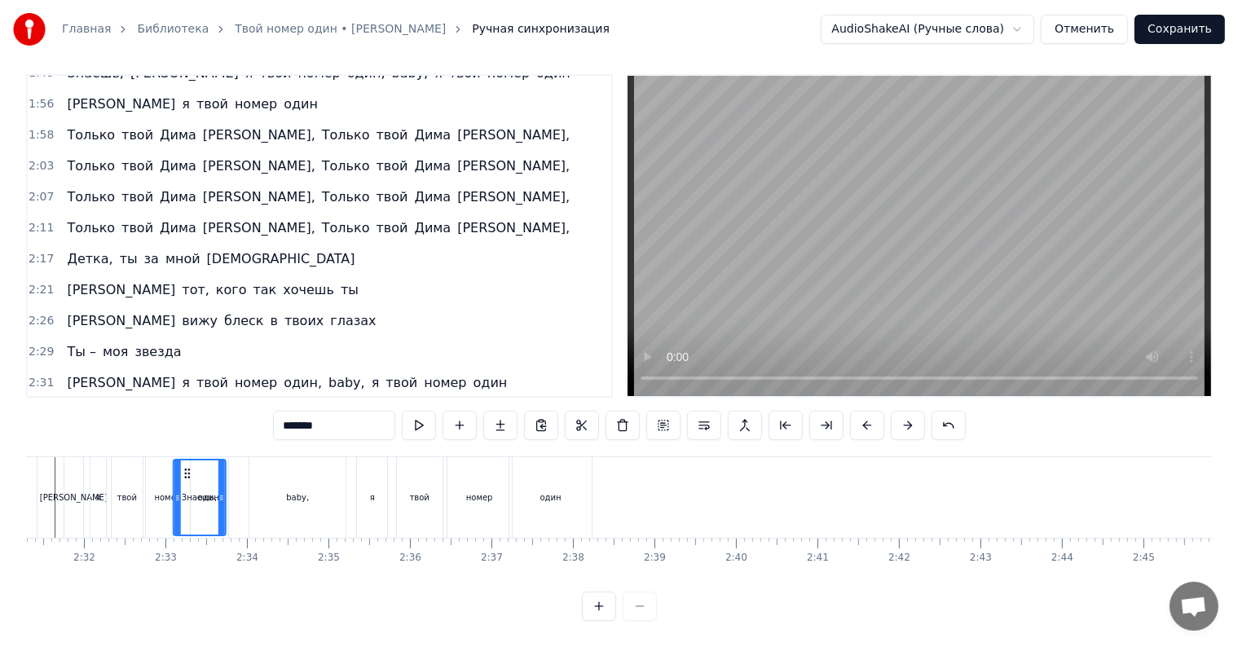
scroll to position [0, 12290]
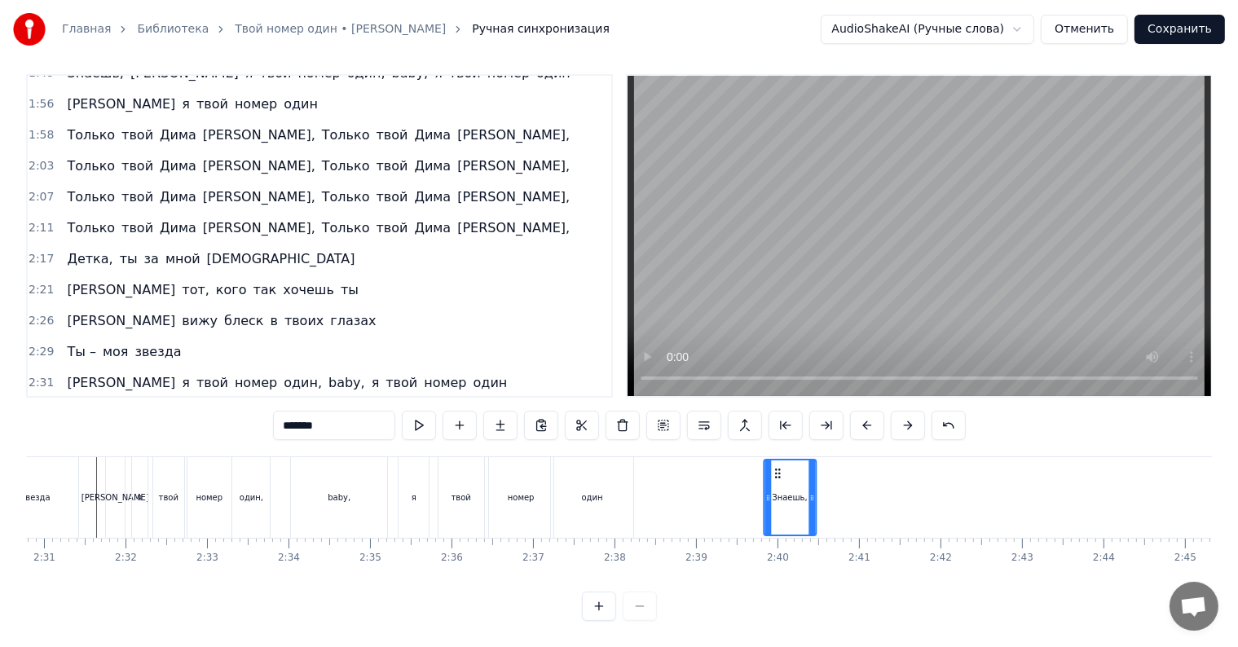
drag, startPoint x: 844, startPoint y: 457, endPoint x: 744, endPoint y: 476, distance: 101.2
click at [765, 476] on div "Знаешь," at bounding box center [790, 498] width 51 height 74
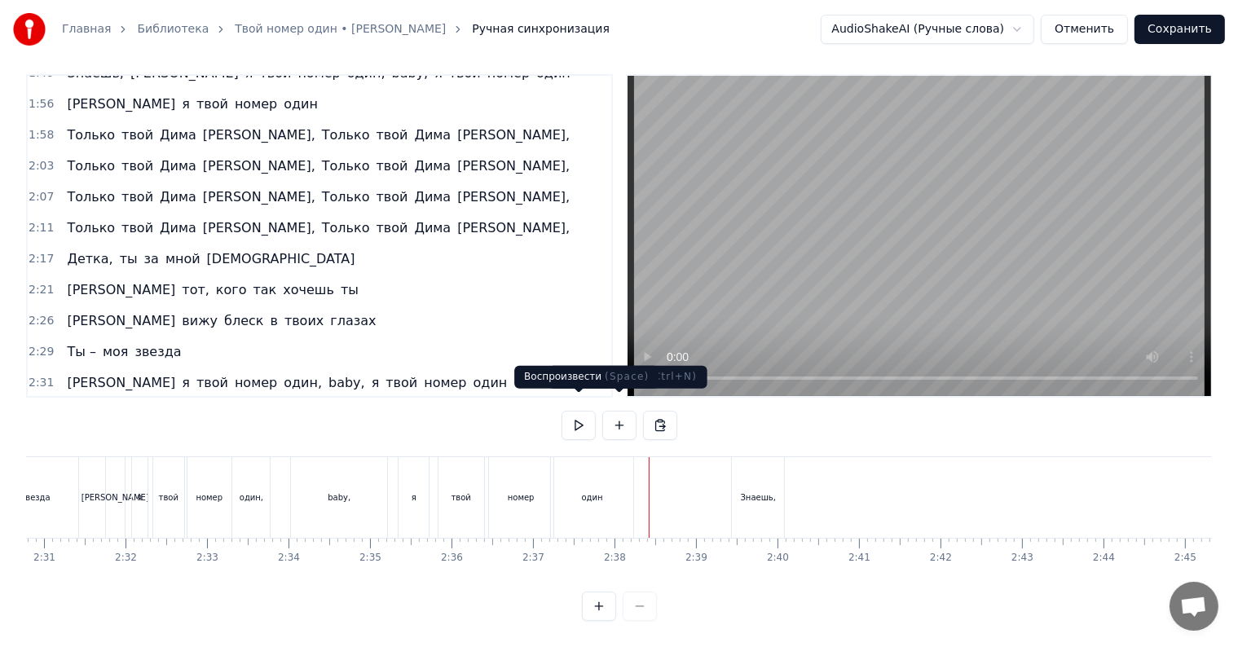
click at [566, 417] on button at bounding box center [579, 425] width 34 height 29
click at [577, 414] on button at bounding box center [579, 425] width 34 height 29
click at [765, 469] on div "Знаешь," at bounding box center [758, 497] width 52 height 81
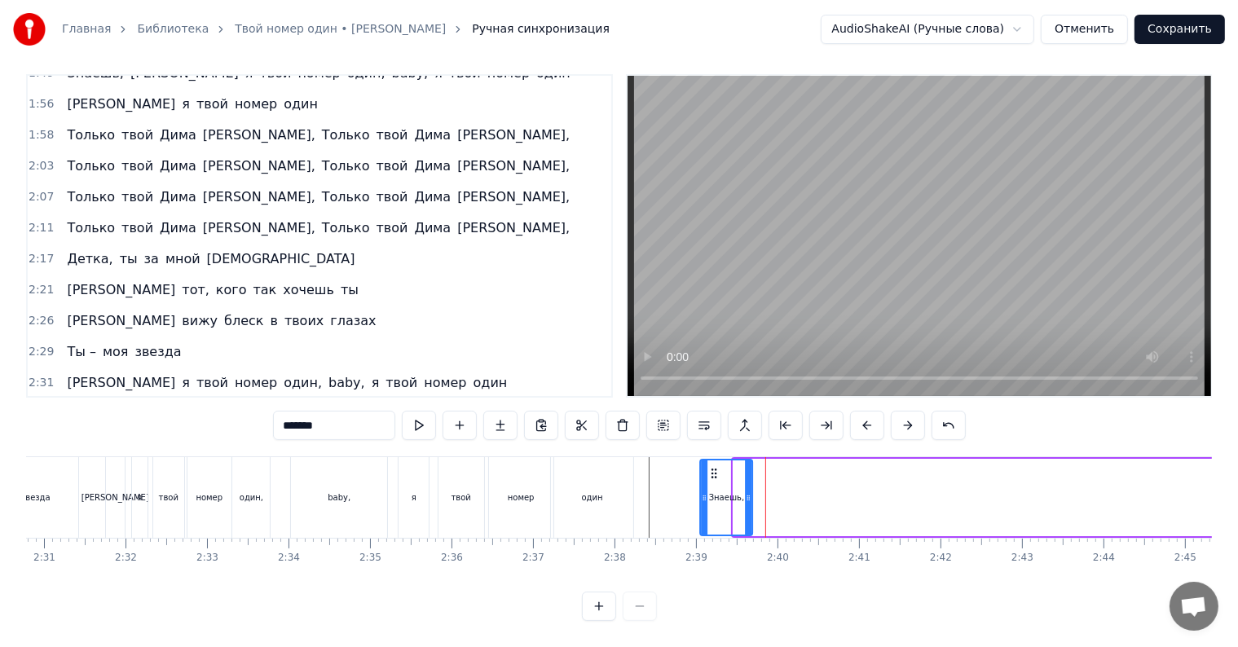
drag, startPoint x: 738, startPoint y: 453, endPoint x: 713, endPoint y: 454, distance: 24.5
click at [713, 467] on icon at bounding box center [713, 473] width 13 height 13
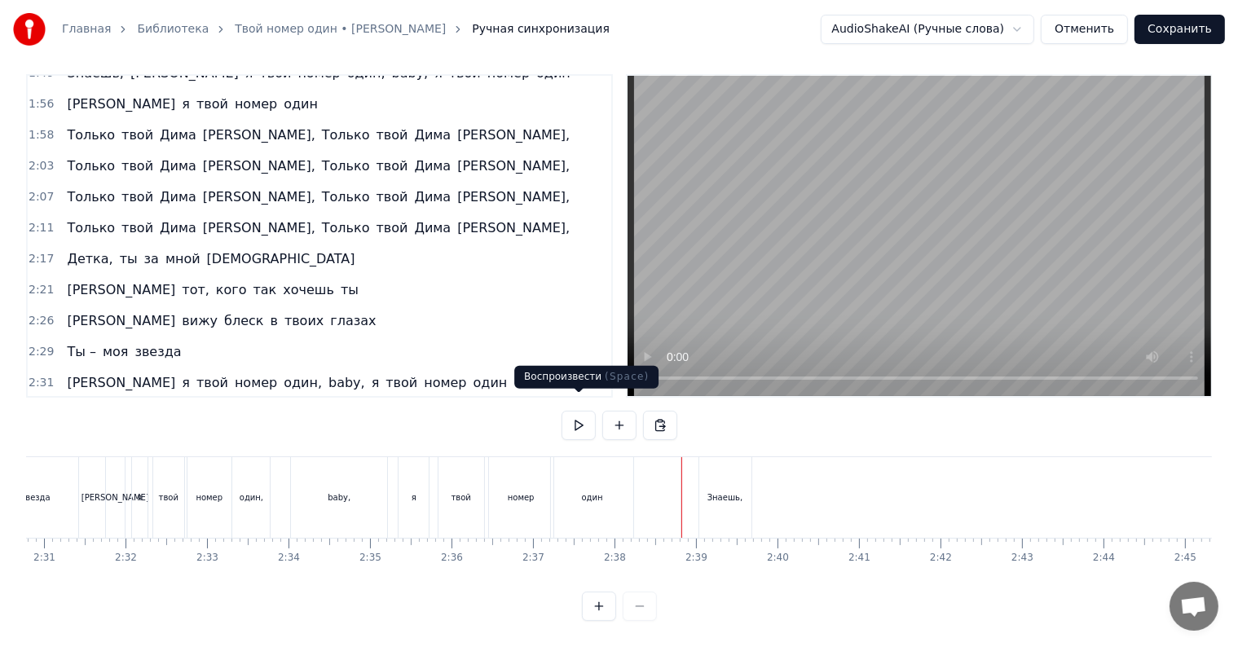
click at [580, 412] on button at bounding box center [579, 425] width 34 height 29
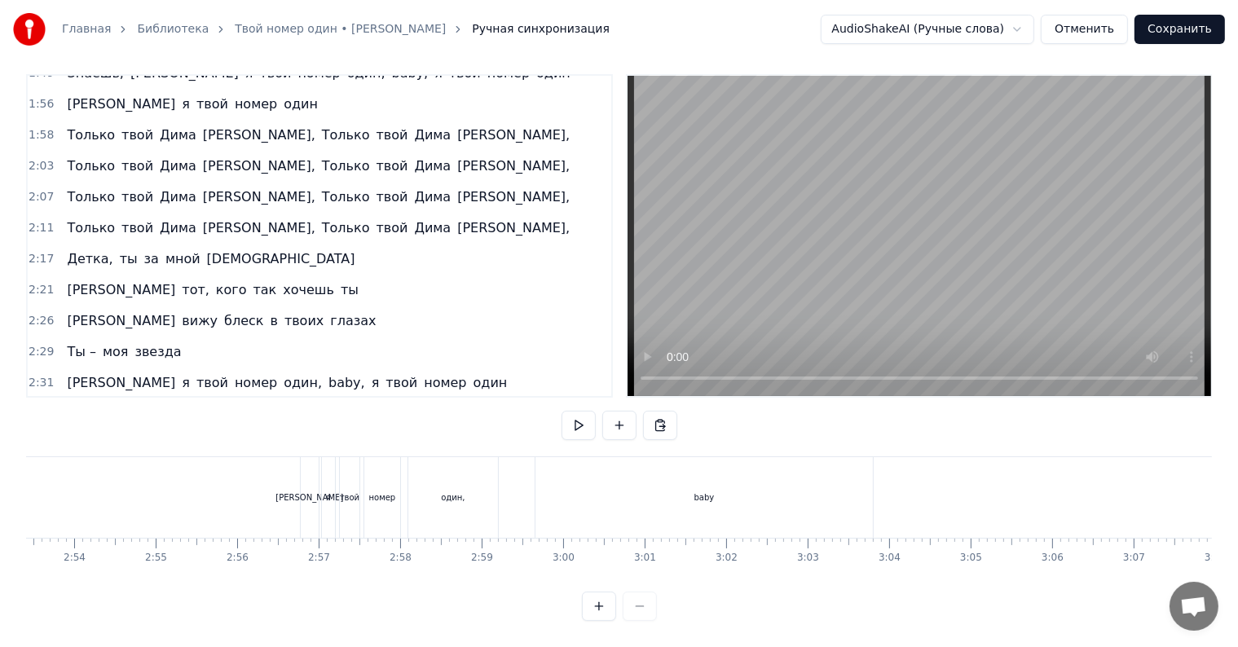
scroll to position [0, 13908]
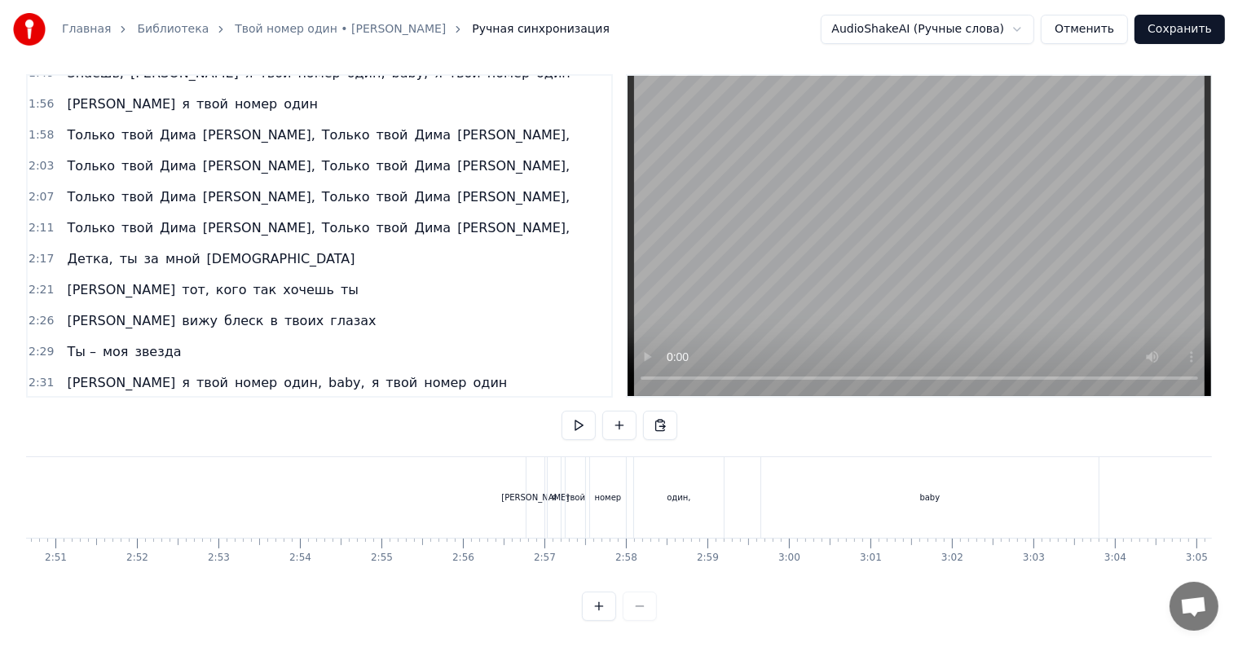
click at [987, 464] on div "baby" at bounding box center [929, 497] width 337 height 81
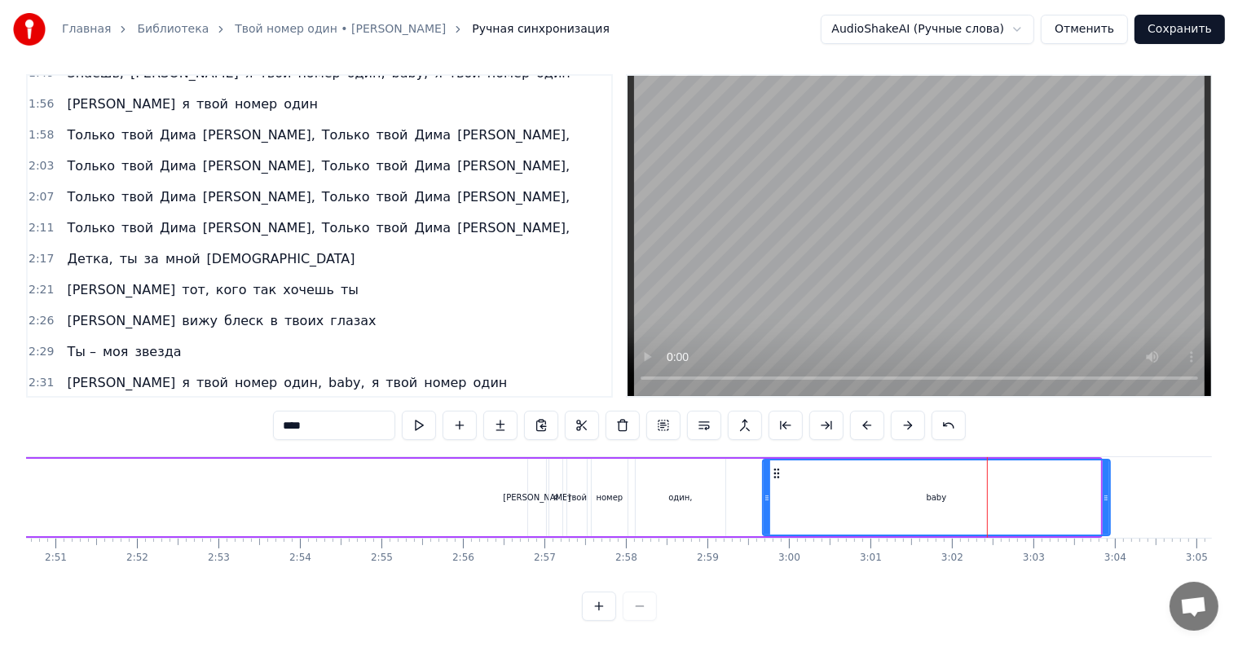
drag, startPoint x: 1095, startPoint y: 491, endPoint x: 1123, endPoint y: 505, distance: 30.6
click at [1109, 505] on div at bounding box center [1106, 498] width 7 height 74
click at [534, 473] on div "[PERSON_NAME]" at bounding box center [537, 497] width 18 height 77
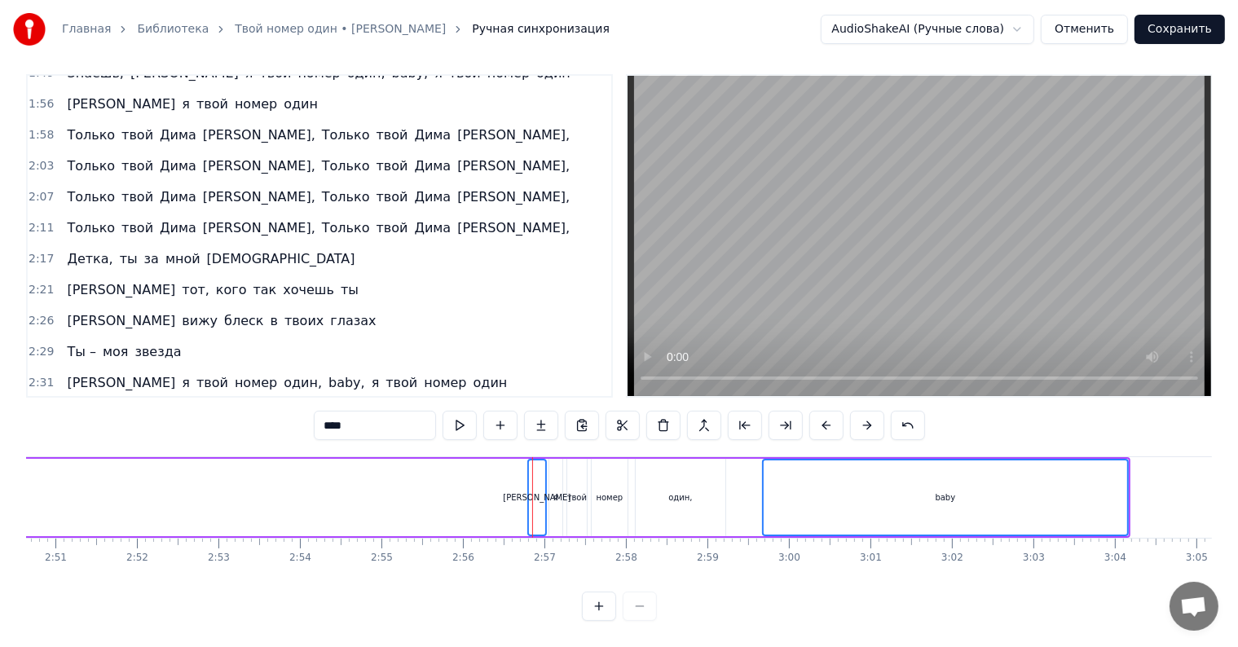
click at [831, 480] on div "baby" at bounding box center [946, 498] width 364 height 74
click at [654, 489] on div "один," at bounding box center [681, 497] width 90 height 77
click at [622, 489] on div "номер" at bounding box center [610, 497] width 36 height 77
click at [574, 491] on div "твой" at bounding box center [577, 497] width 20 height 12
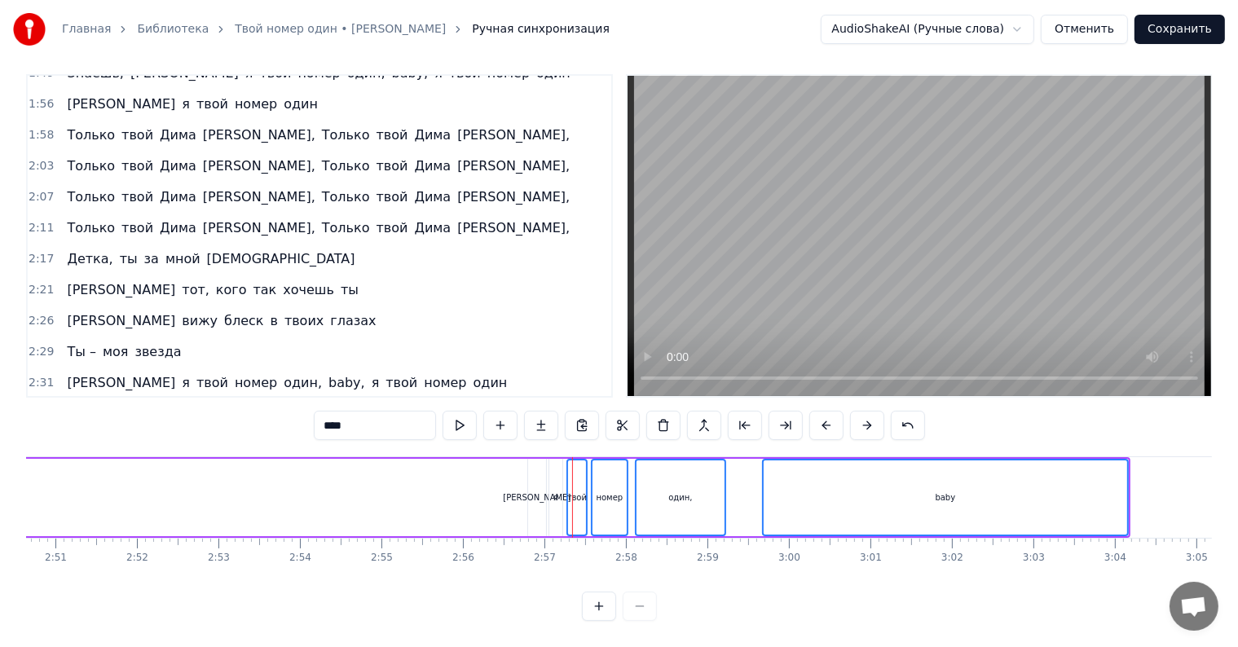
click at [558, 491] on div "я" at bounding box center [555, 497] width 5 height 12
click at [536, 491] on div "[PERSON_NAME]" at bounding box center [537, 497] width 68 height 12
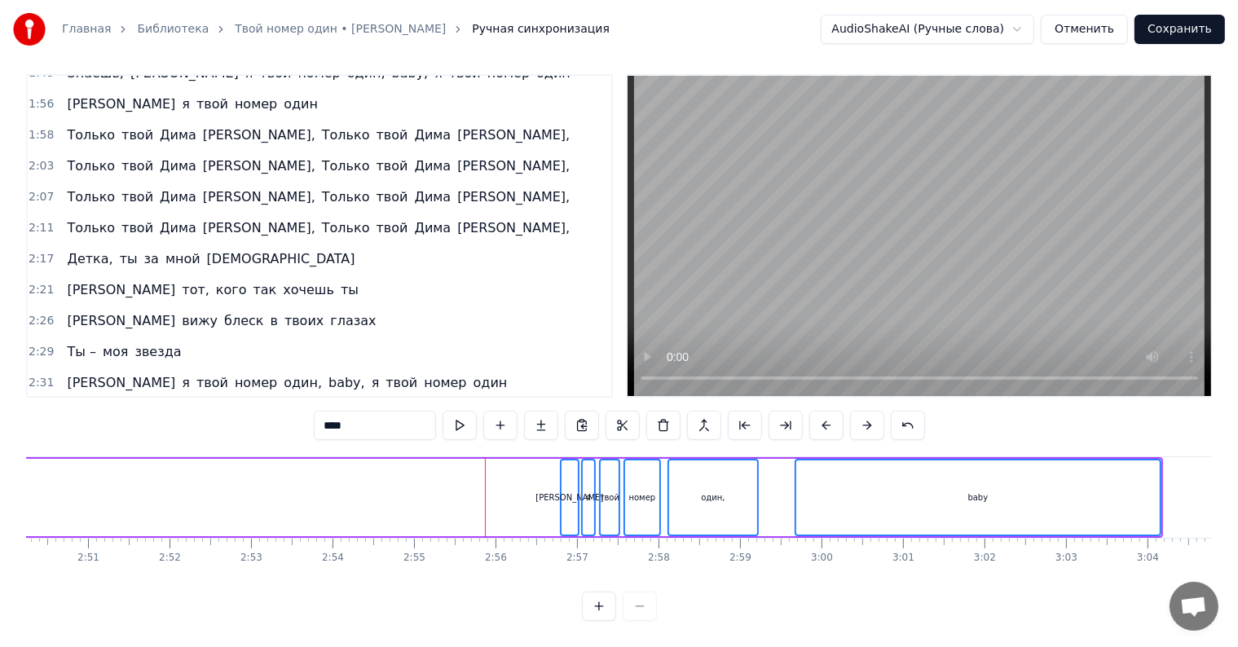
drag, startPoint x: 718, startPoint y: 490, endPoint x: 594, endPoint y: 492, distance: 123.9
click at [594, 492] on div "Знаешь, а я твой номер один, baby" at bounding box center [137, 497] width 2051 height 81
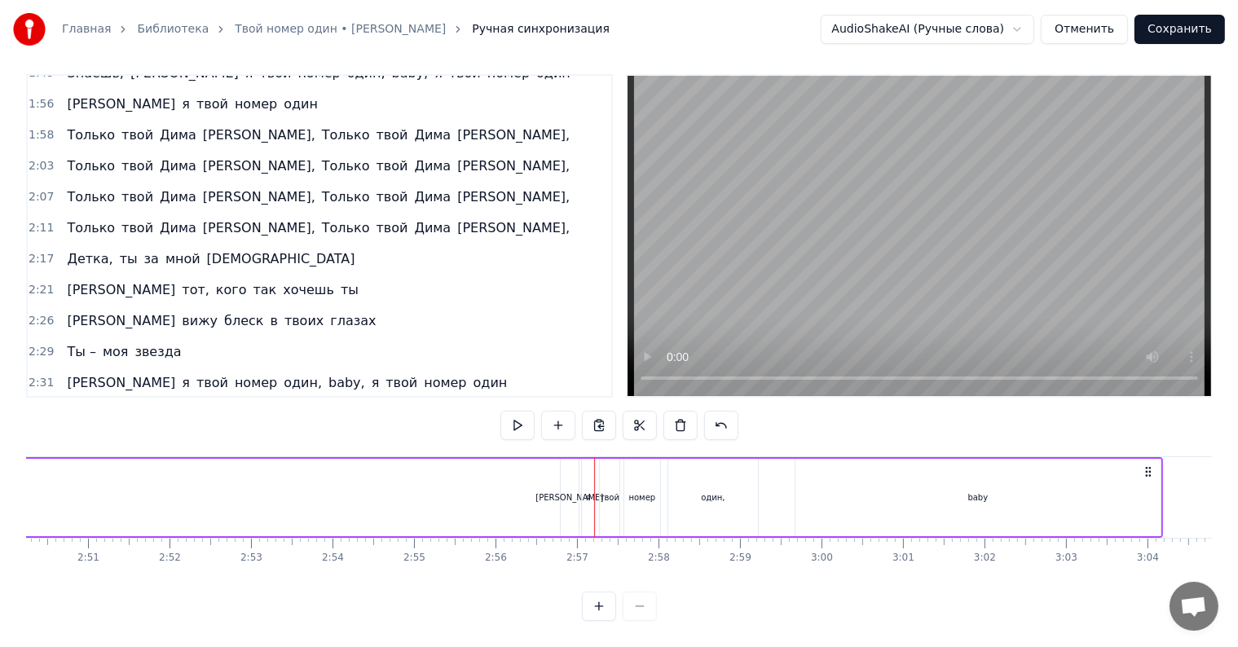
click at [567, 495] on div "[PERSON_NAME]" at bounding box center [570, 497] width 18 height 77
click at [565, 490] on div at bounding box center [565, 498] width 7 height 74
click at [564, 490] on div at bounding box center [563, 497] width 1 height 81
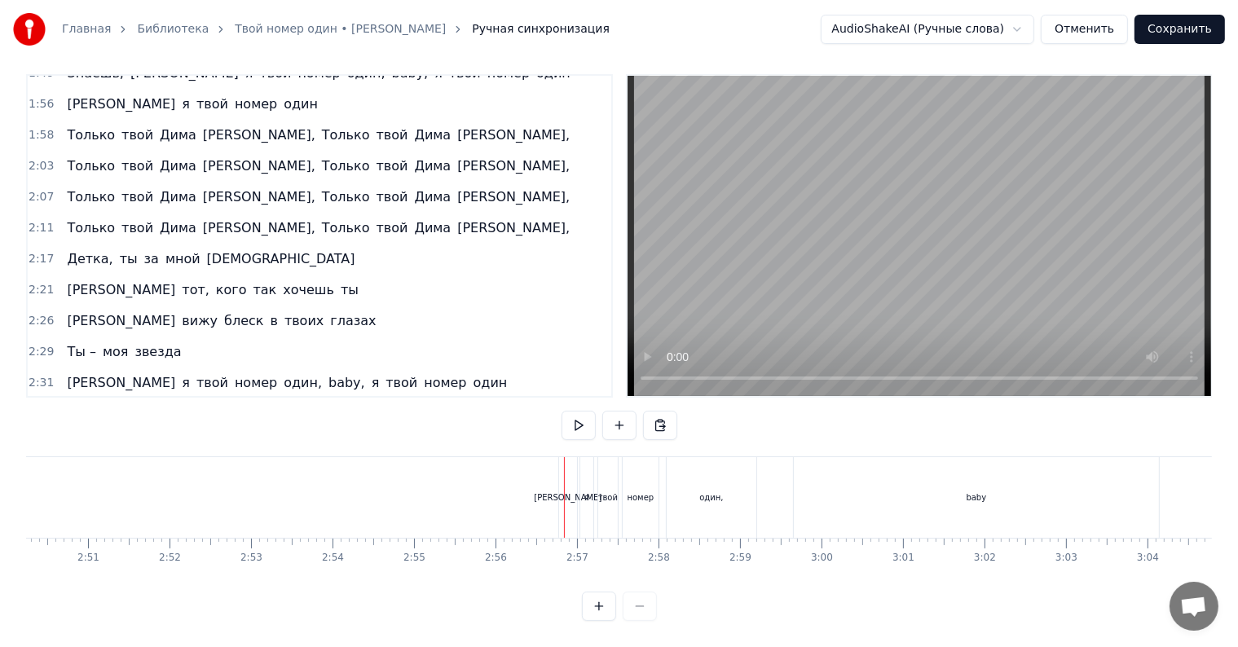
click at [562, 483] on div "[PERSON_NAME]" at bounding box center [568, 497] width 18 height 81
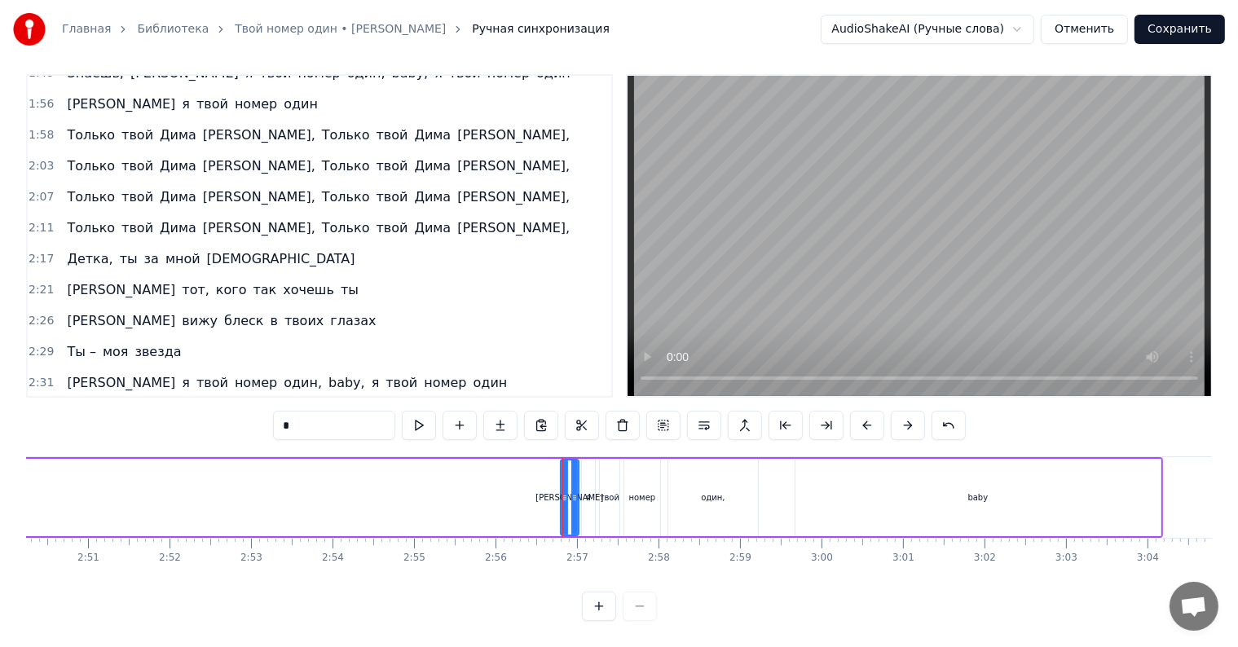
drag, startPoint x: 569, startPoint y: 474, endPoint x: 381, endPoint y: 466, distance: 187.6
click at [381, 466] on div "Знаешь, а я твой номер один, baby" at bounding box center [137, 497] width 2051 height 81
click at [571, 484] on div "[PERSON_NAME]" at bounding box center [570, 497] width 18 height 77
drag, startPoint x: 564, startPoint y: 479, endPoint x: 526, endPoint y: 479, distance: 38.3
click at [526, 491] on icon at bounding box center [526, 497] width 7 height 13
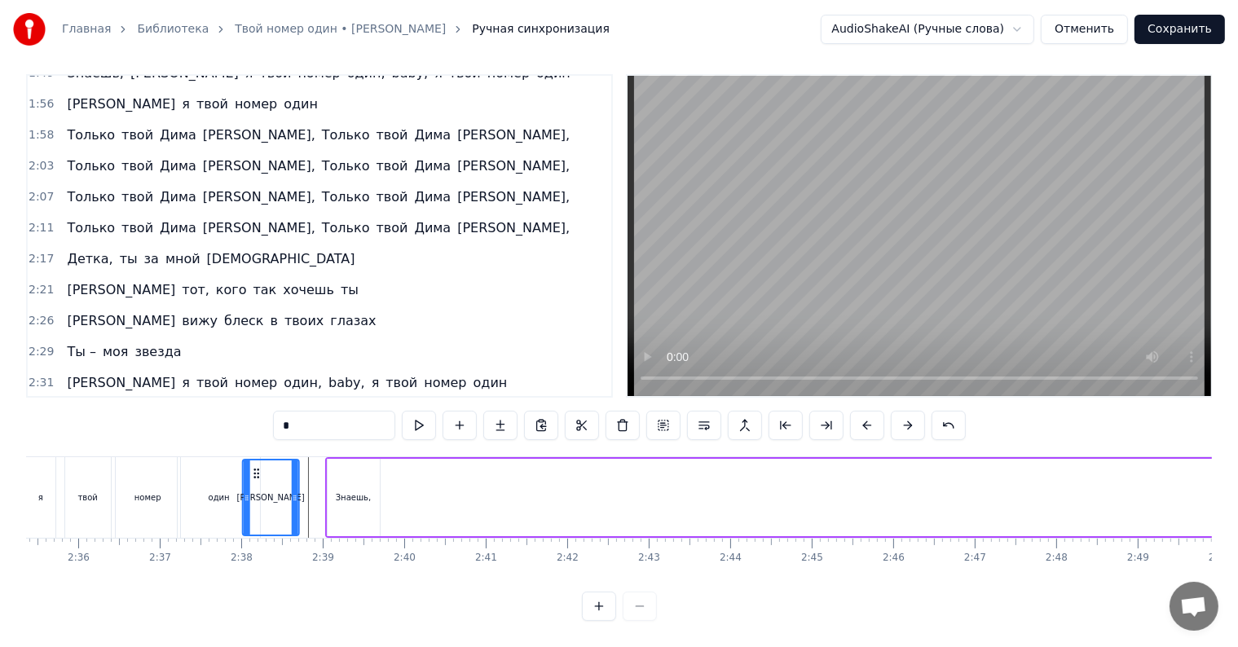
scroll to position [0, 12643]
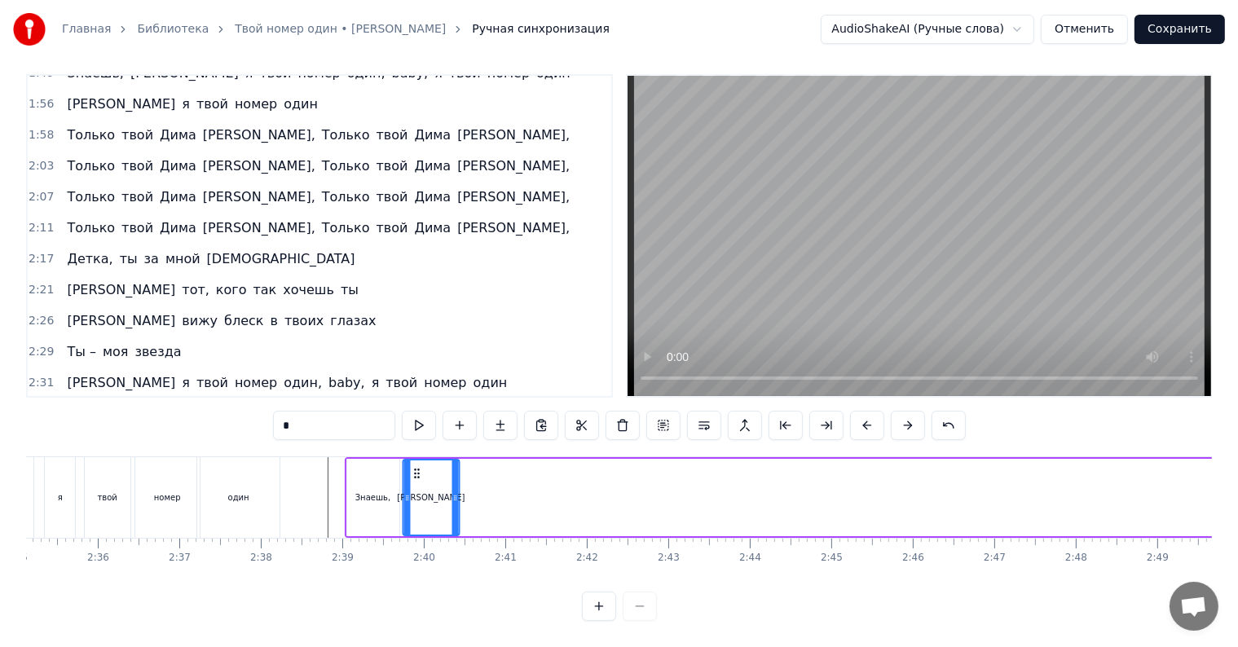
drag, startPoint x: 494, startPoint y: 456, endPoint x: 417, endPoint y: 472, distance: 78.2
click at [417, 472] on div "[PERSON_NAME]" at bounding box center [430, 498] width 55 height 74
drag, startPoint x: 452, startPoint y: 478, endPoint x: 421, endPoint y: 480, distance: 31.0
click at [421, 491] on icon at bounding box center [424, 497] width 7 height 13
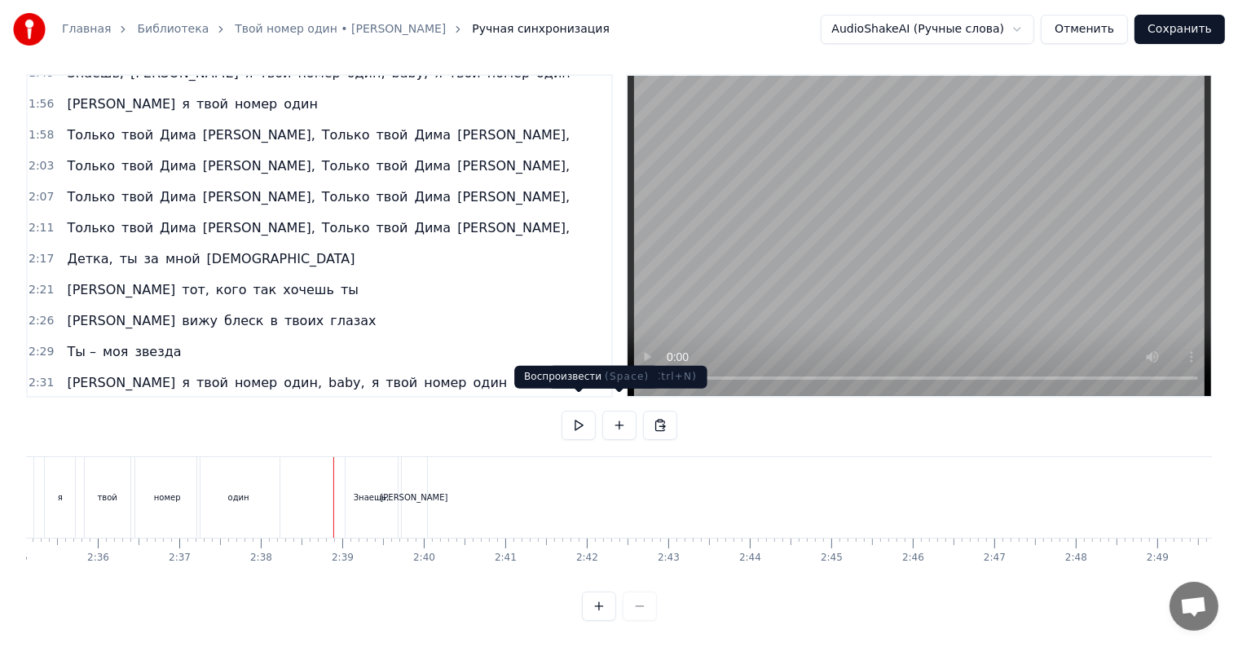
click at [580, 411] on button at bounding box center [579, 425] width 34 height 29
click at [558, 411] on div "0:18 Взгляд твой как власть 0:21 Та, что разжигает страсть, Я, ты – Bad girl [D…" at bounding box center [619, 347] width 1186 height 547
click at [579, 411] on button at bounding box center [579, 425] width 34 height 29
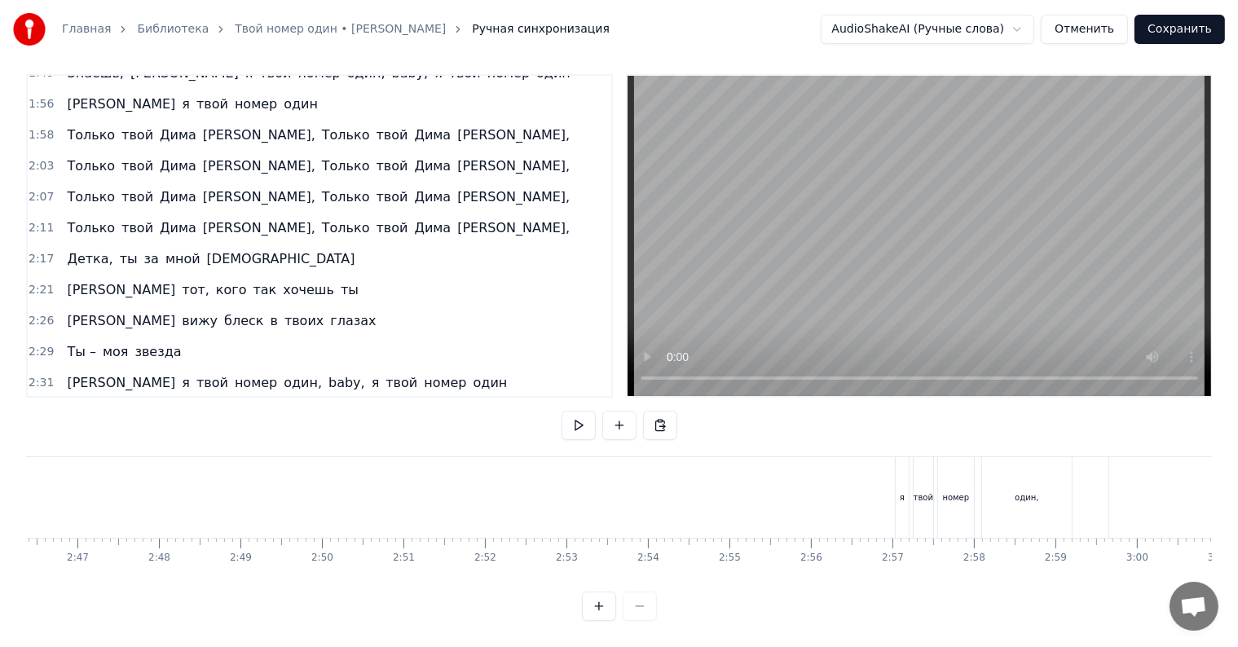
scroll to position [0, 13648]
click at [815, 491] on div "я" at bounding box center [815, 497] width 5 height 12
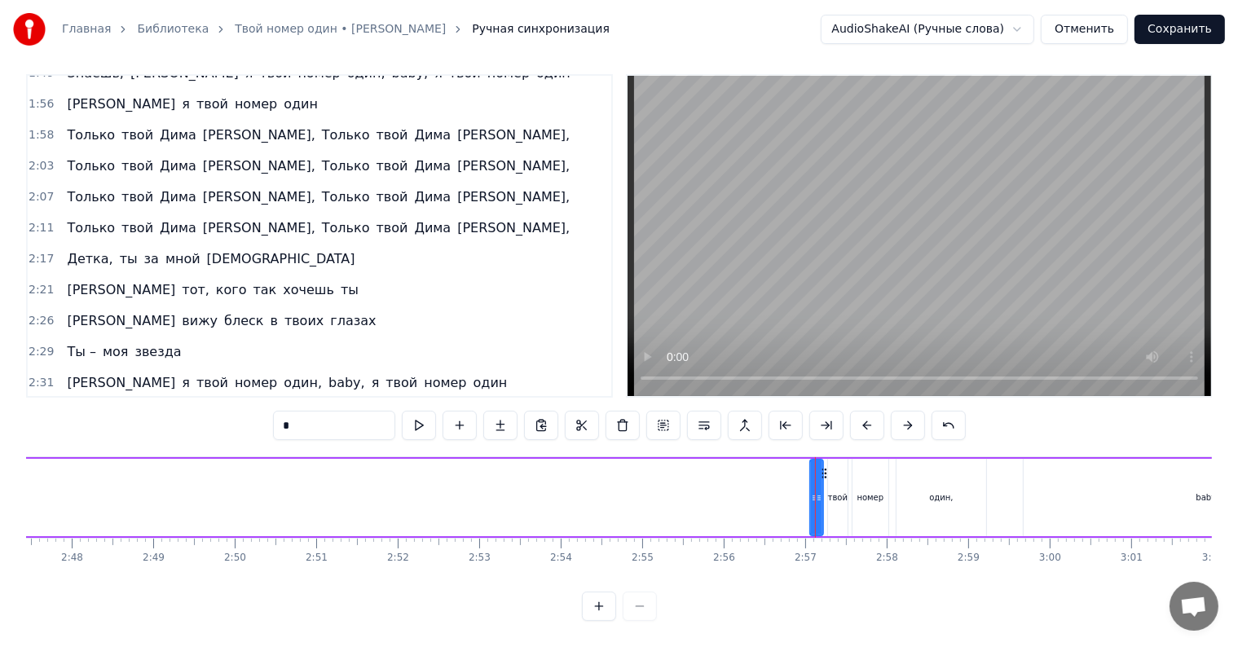
drag, startPoint x: 815, startPoint y: 487, endPoint x: 820, endPoint y: 477, distance: 10.9
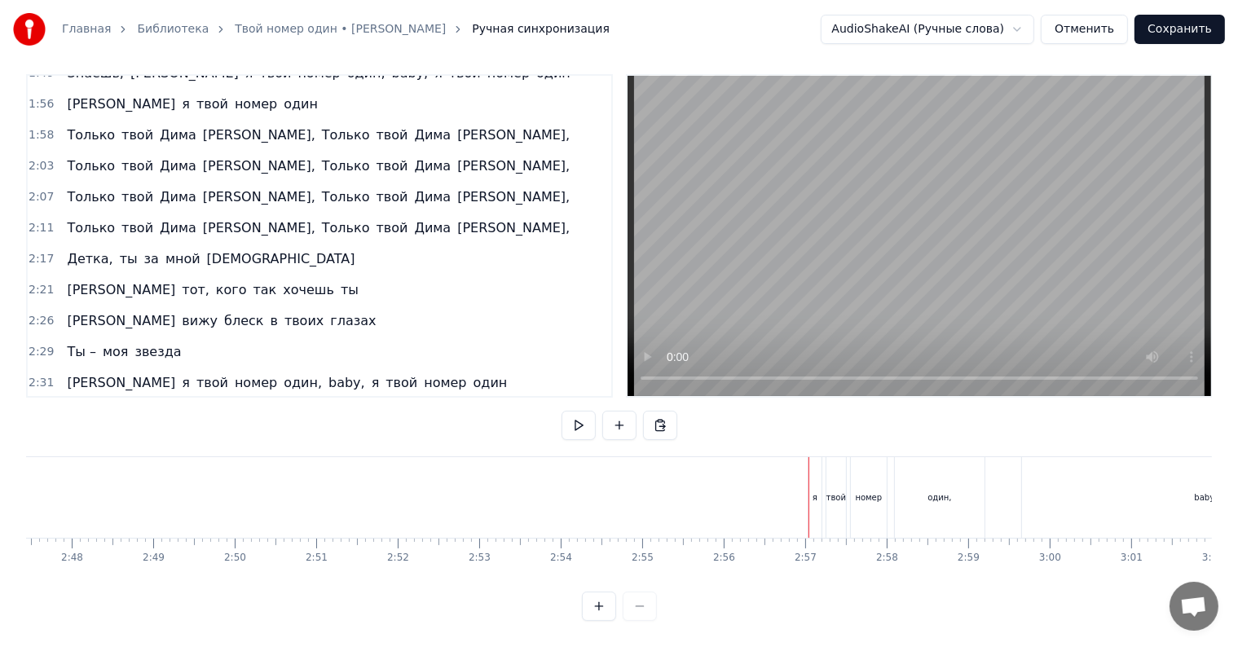
click at [817, 465] on div "я" at bounding box center [815, 497] width 13 height 81
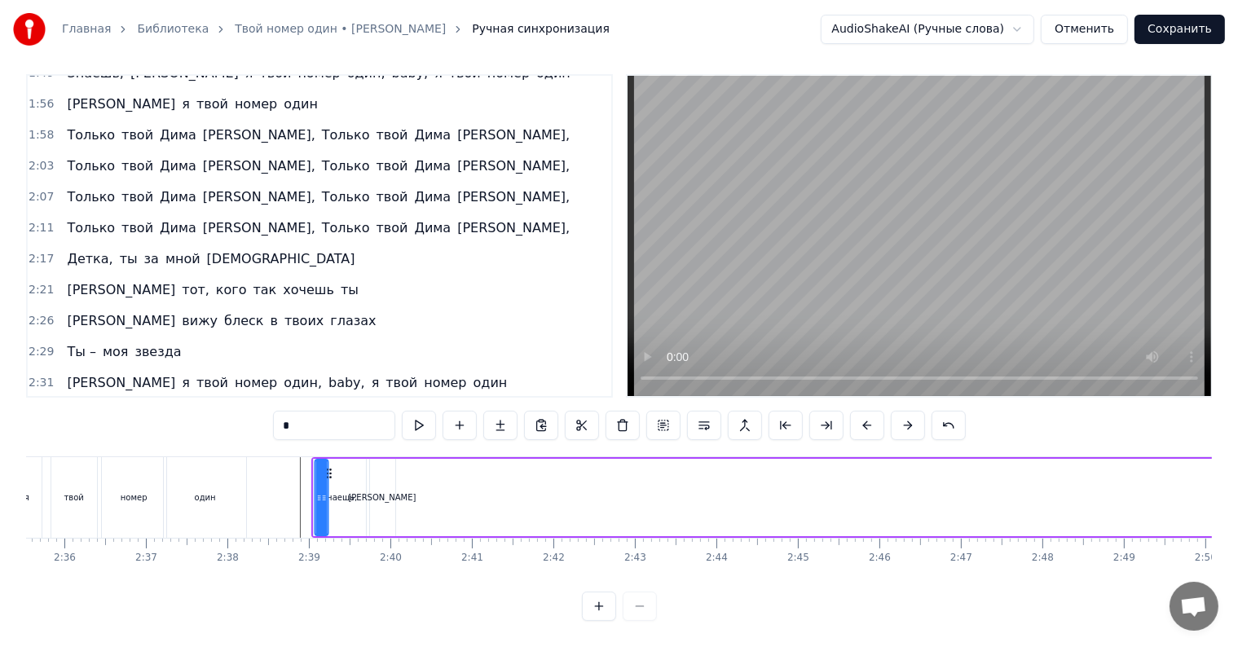
scroll to position [0, 12669]
drag, startPoint x: 822, startPoint y: 456, endPoint x: 434, endPoint y: 505, distance: 391.9
click at [412, 486] on div "я" at bounding box center [406, 497] width 15 height 77
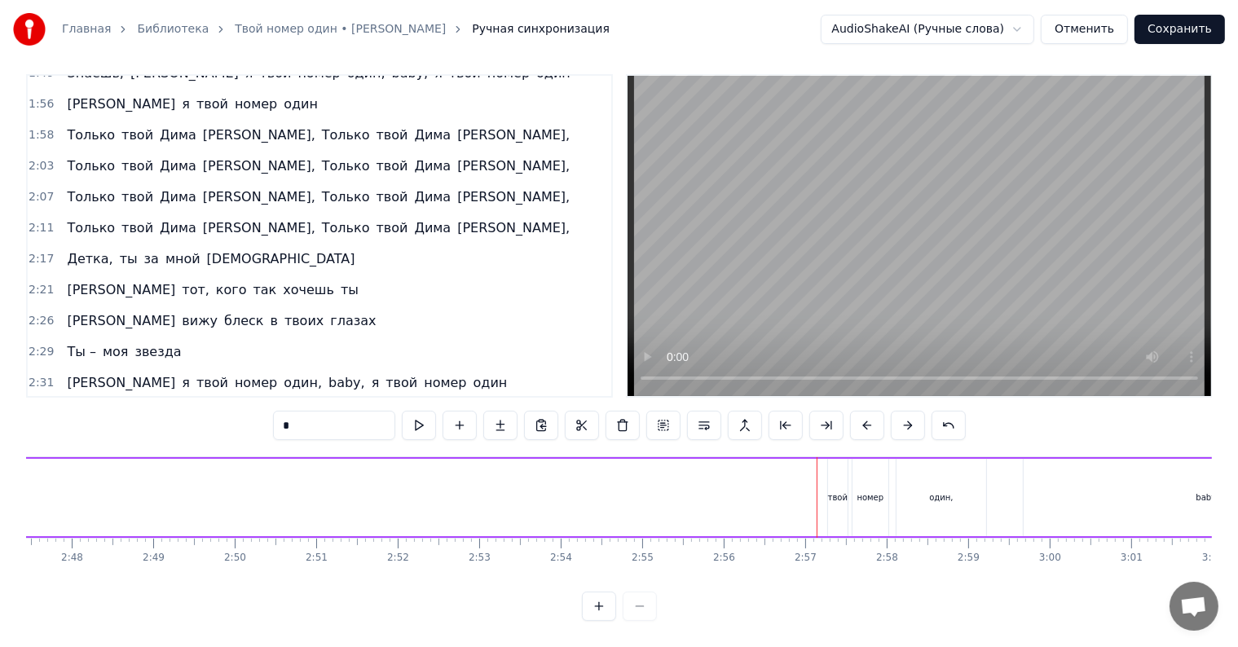
scroll to position [0, 13700]
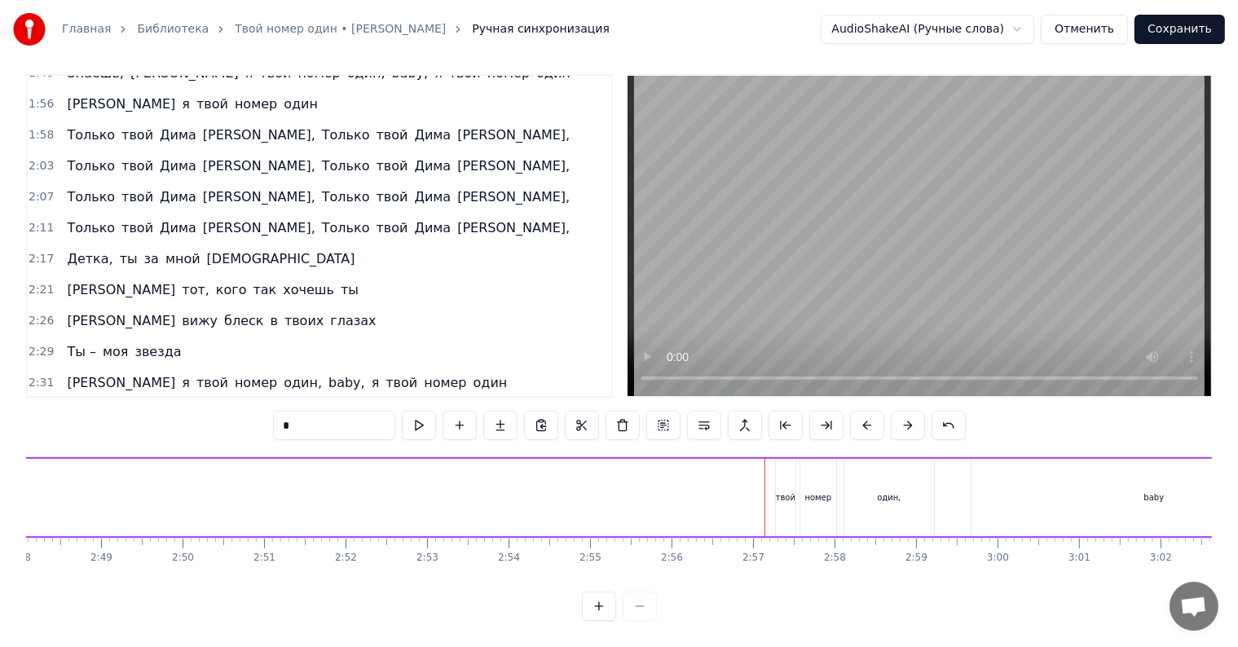
click at [779, 459] on div "твой" at bounding box center [786, 497] width 20 height 77
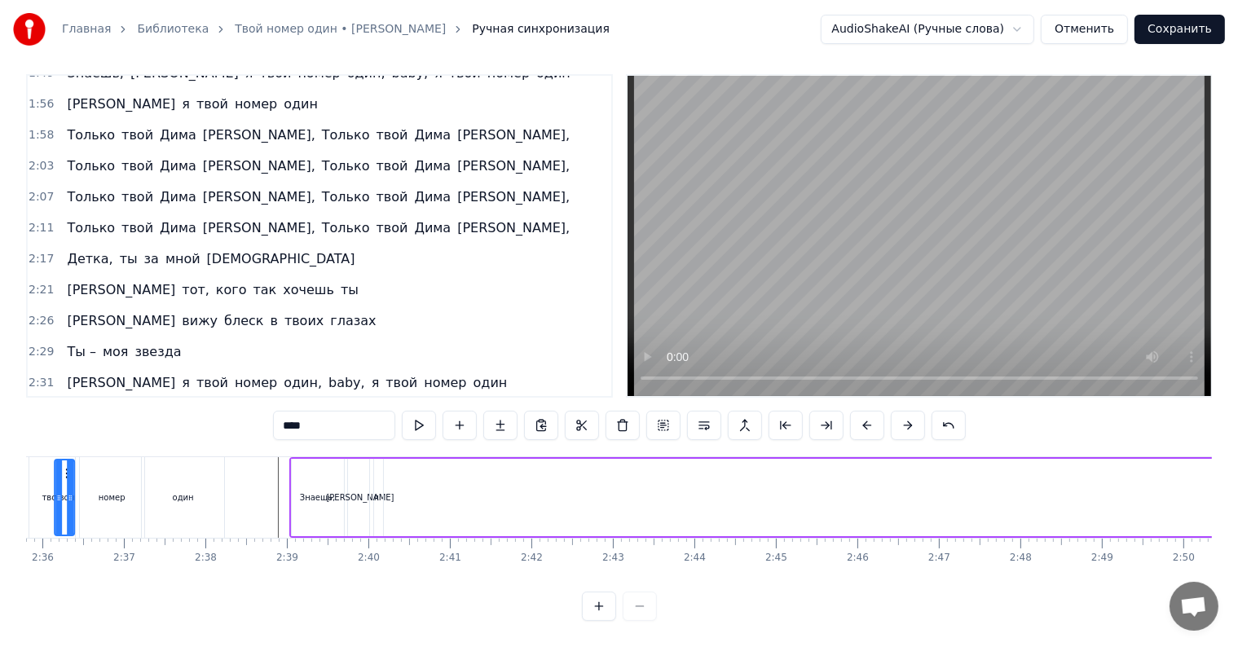
scroll to position [0, 12647]
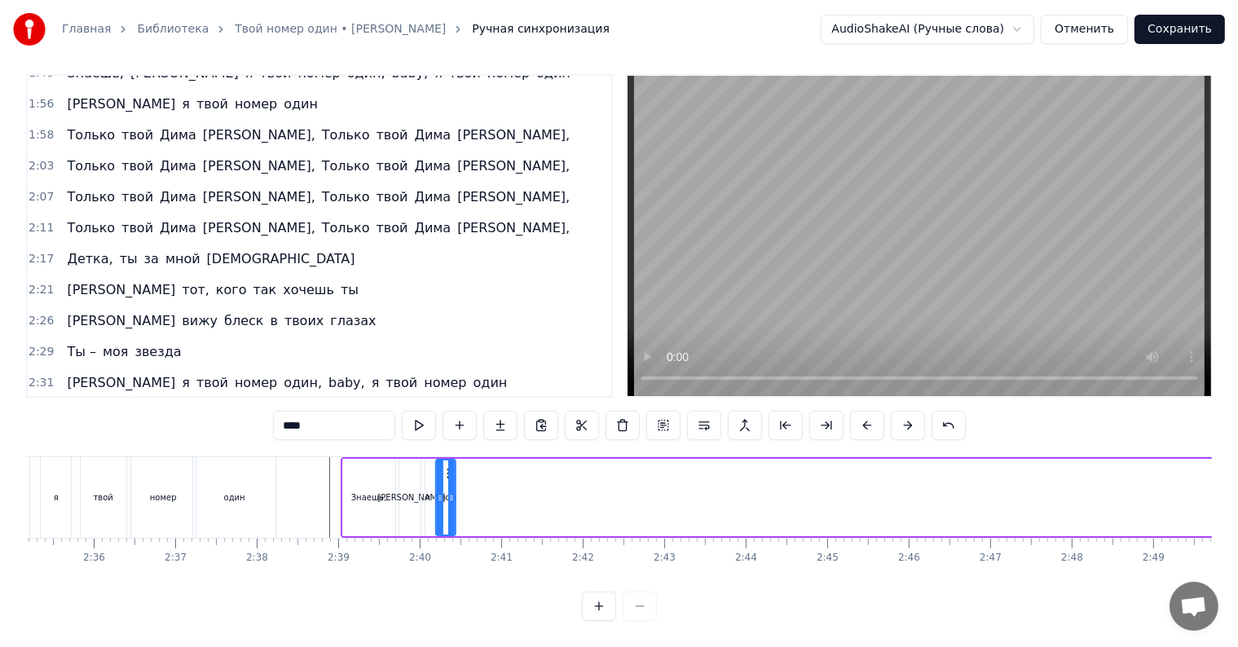
drag, startPoint x: 786, startPoint y: 458, endPoint x: 446, endPoint y: 479, distance: 340.5
click at [446, 479] on div "твой" at bounding box center [446, 498] width 18 height 74
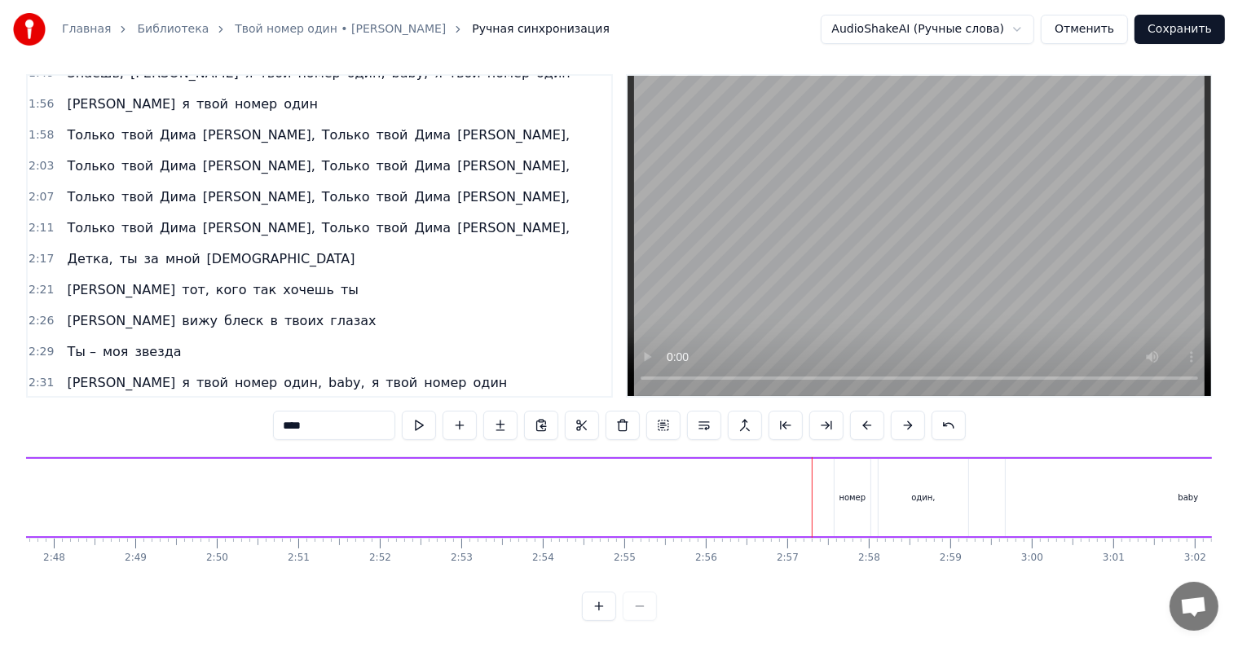
scroll to position [0, 13734]
click at [788, 468] on div "номер" at bounding box center [784, 497] width 36 height 77
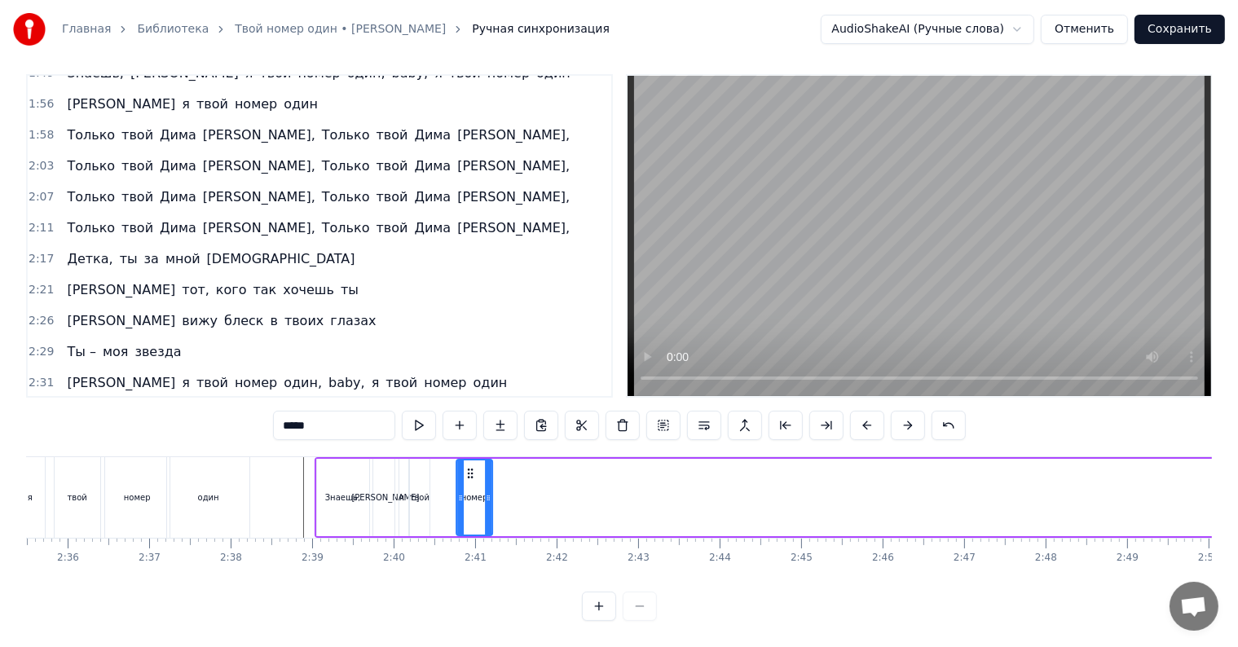
scroll to position [0, 12661]
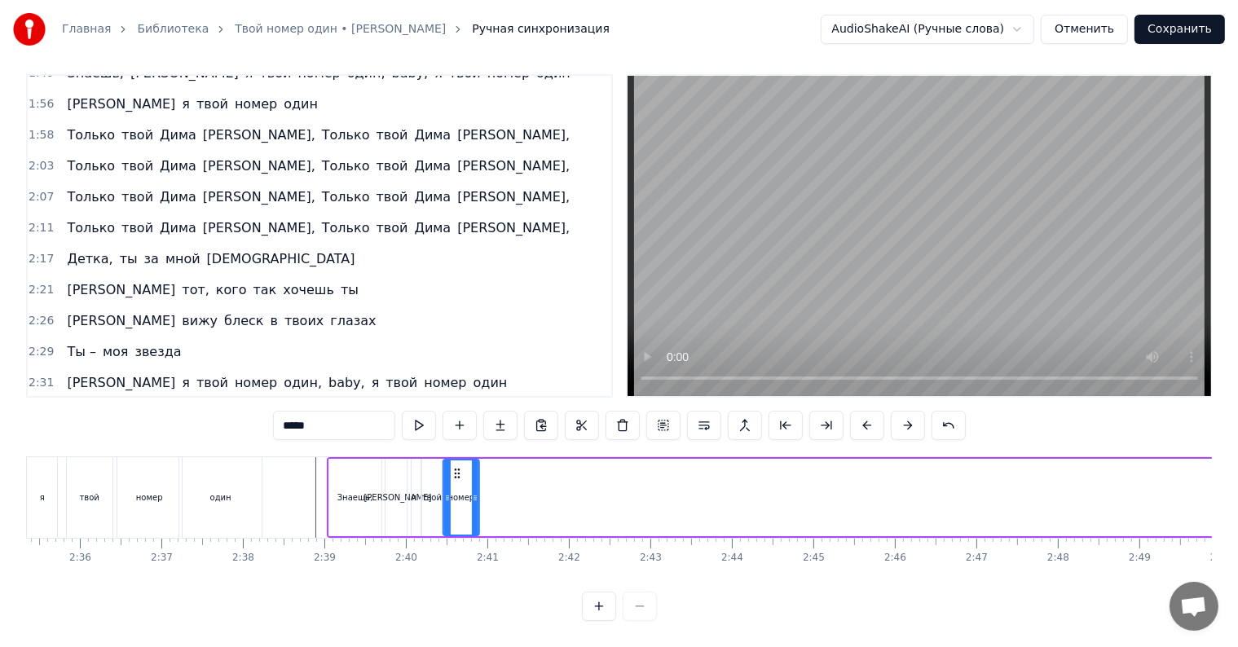
drag, startPoint x: 780, startPoint y: 453, endPoint x: 457, endPoint y: 493, distance: 325.2
click at [457, 493] on div "номер" at bounding box center [461, 498] width 34 height 74
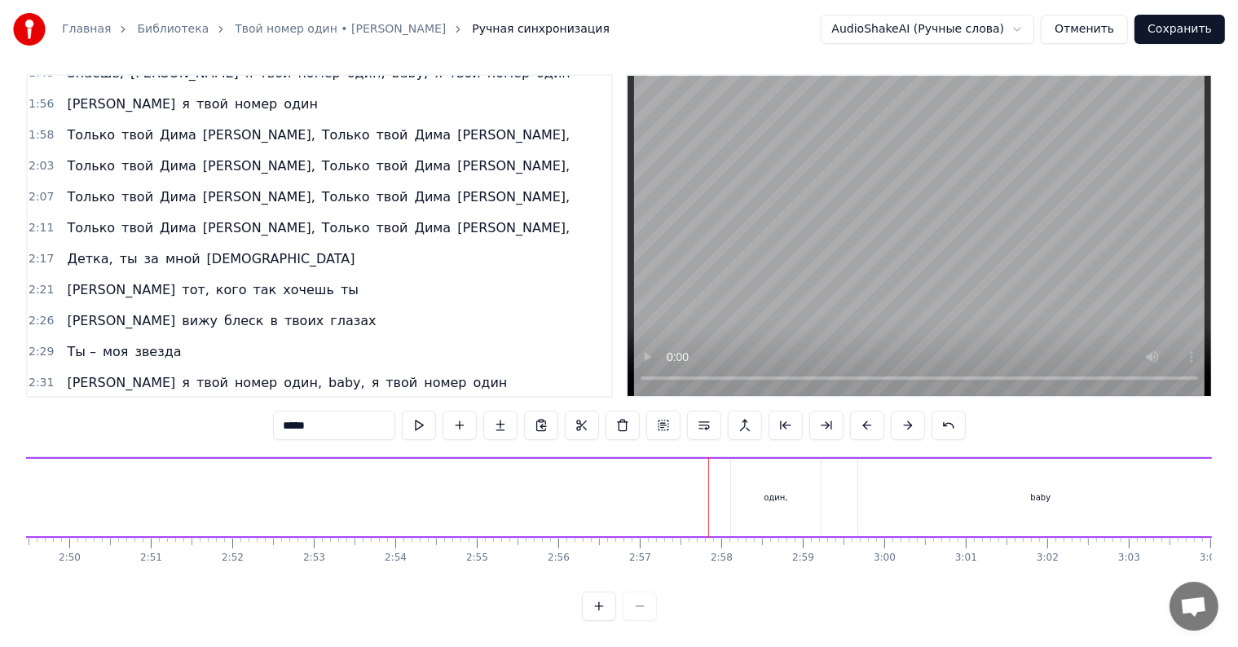
scroll to position [0, 13830]
click at [753, 469] on div "один," at bounding box center [759, 497] width 90 height 77
type input "*****"
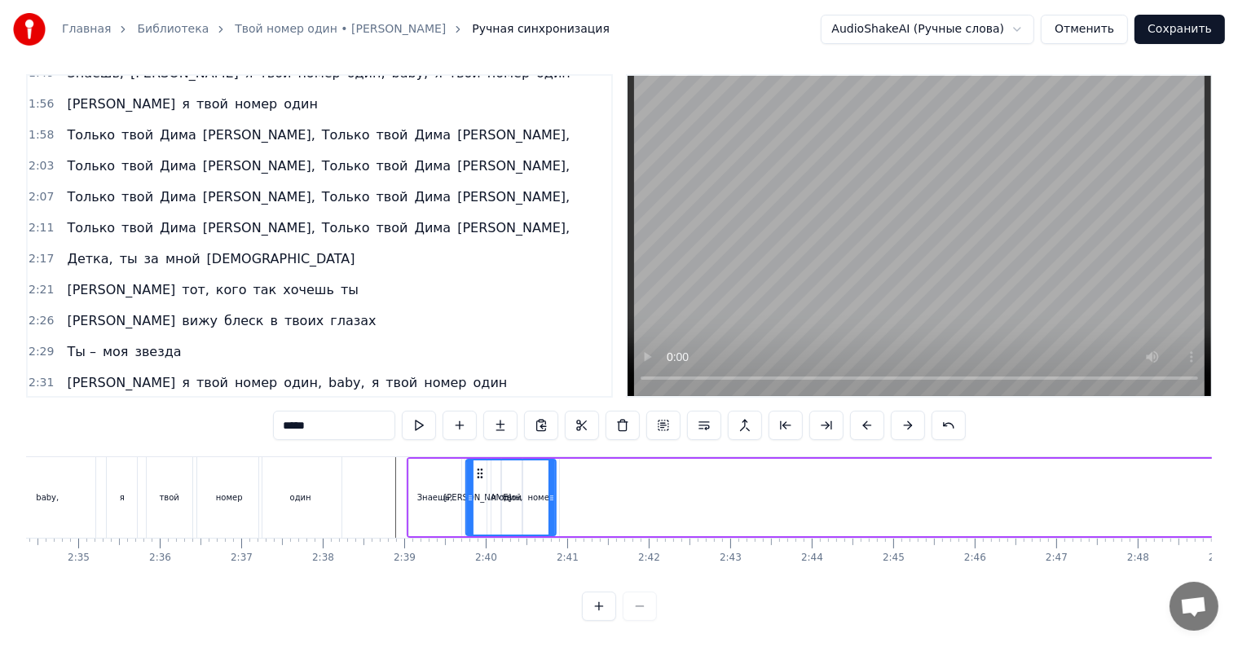
scroll to position [0, 12578]
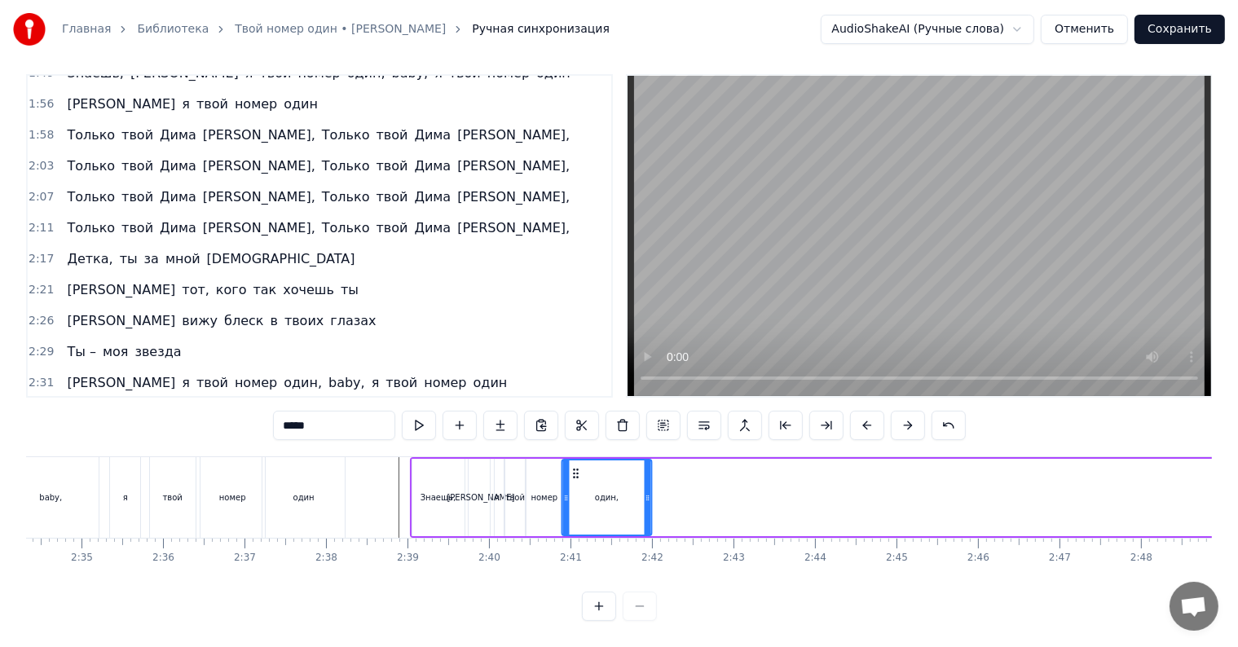
drag, startPoint x: 725, startPoint y: 454, endPoint x: 573, endPoint y: 480, distance: 154.6
click at [573, 480] on div "один," at bounding box center [607, 498] width 88 height 74
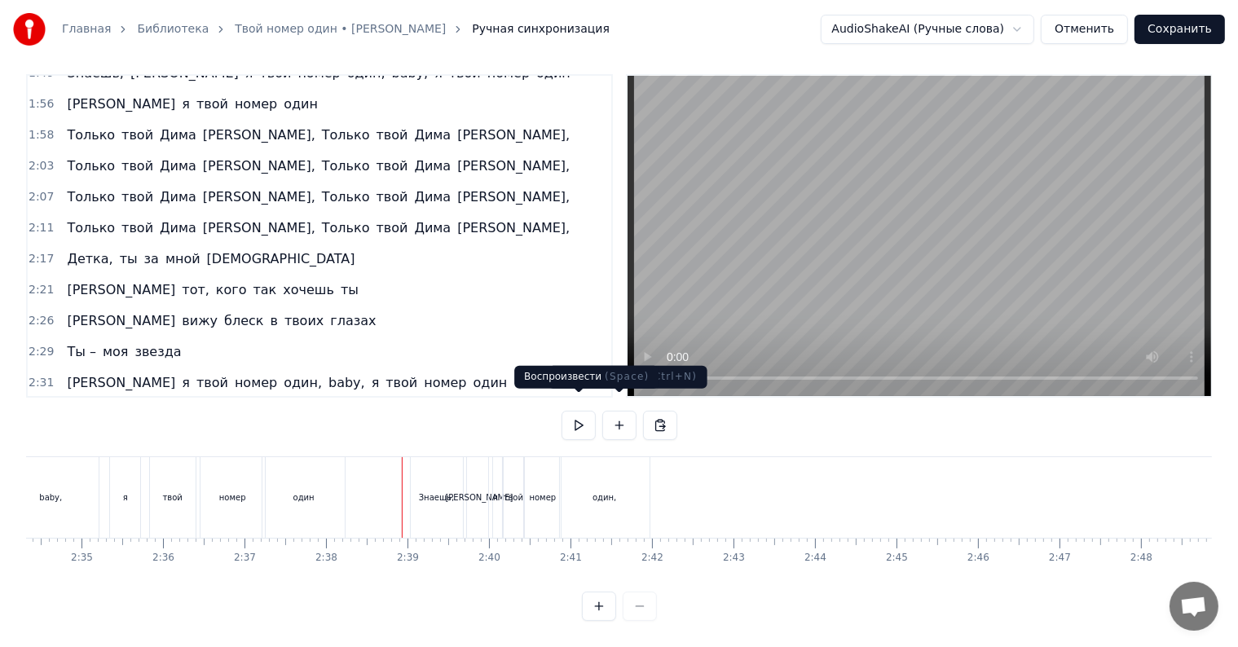
click at [588, 411] on button at bounding box center [579, 425] width 34 height 29
click at [580, 411] on button at bounding box center [579, 425] width 34 height 29
click at [618, 478] on div "один," at bounding box center [605, 497] width 90 height 81
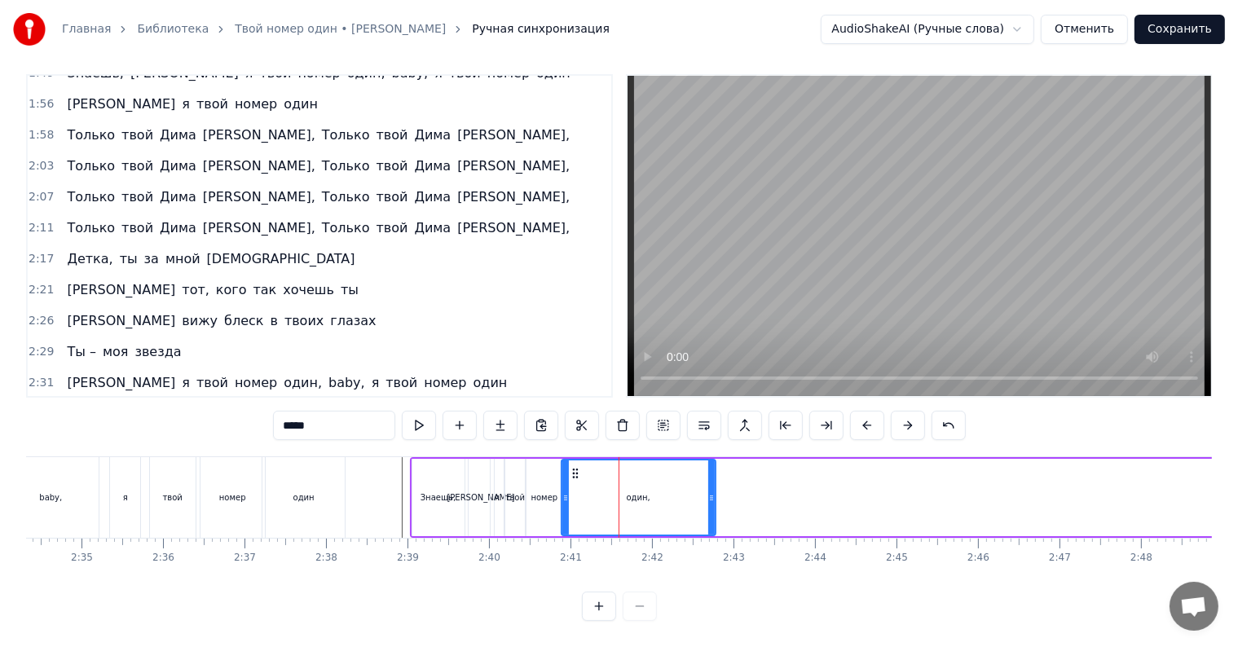
click at [712, 491] on icon at bounding box center [711, 497] width 7 height 13
drag, startPoint x: 561, startPoint y: 486, endPoint x: 582, endPoint y: 489, distance: 21.4
click at [584, 491] on icon at bounding box center [587, 497] width 7 height 13
click at [541, 491] on div "номер" at bounding box center [544, 497] width 27 height 12
type input "*****"
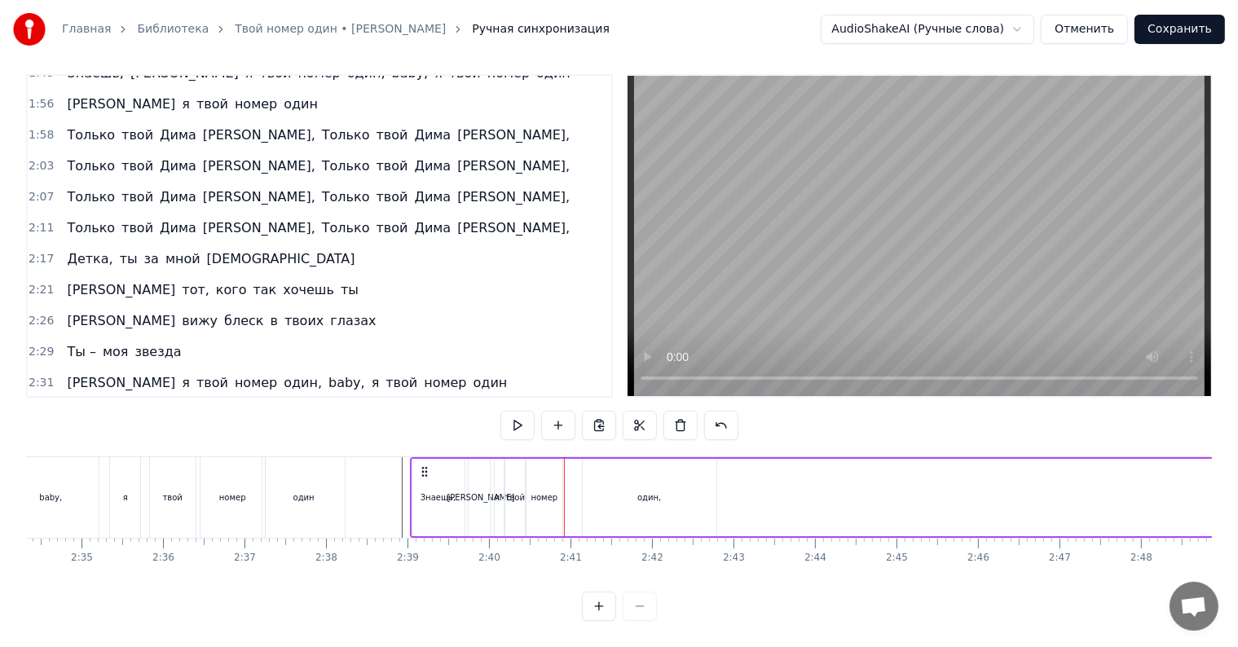
click at [557, 486] on div "номер" at bounding box center [545, 497] width 36 height 77
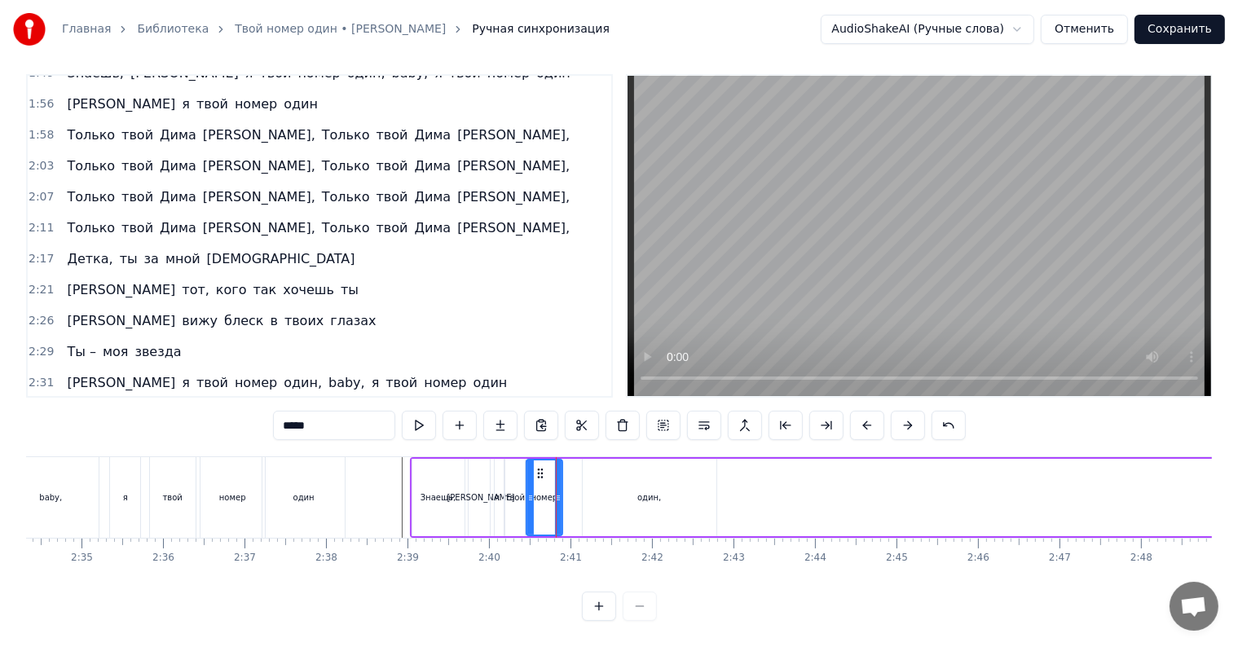
drag, startPoint x: 562, startPoint y: 486, endPoint x: 586, endPoint y: 484, distance: 24.5
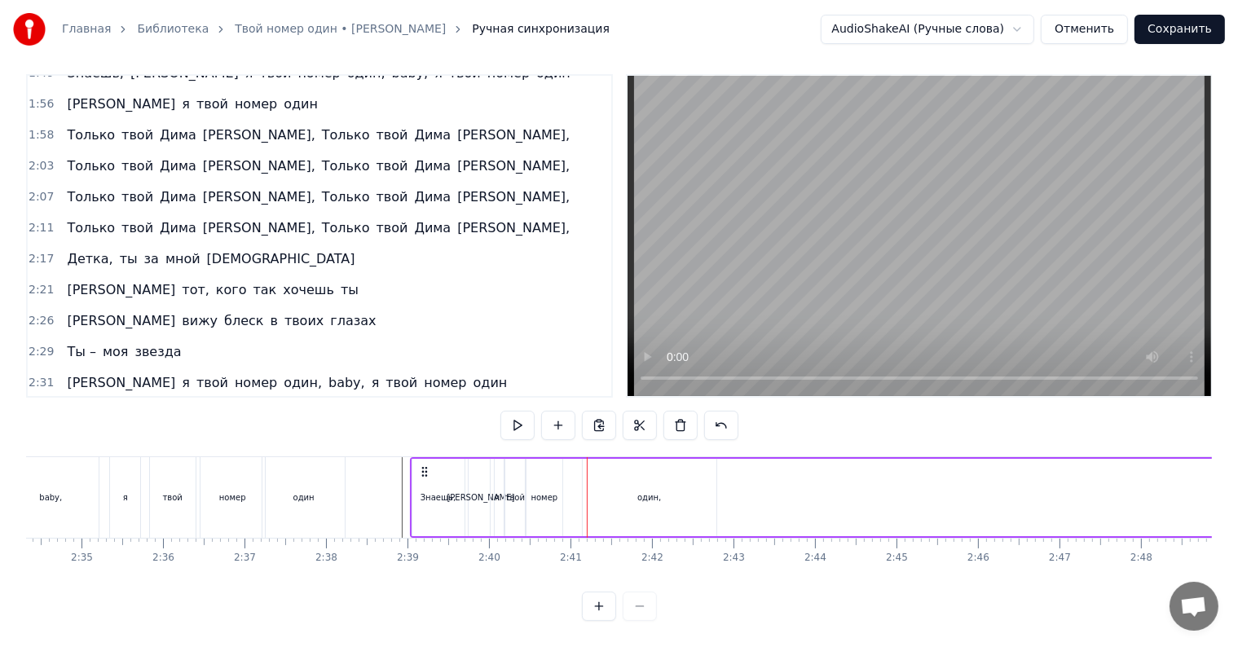
click at [547, 491] on div "номер" at bounding box center [544, 497] width 27 height 12
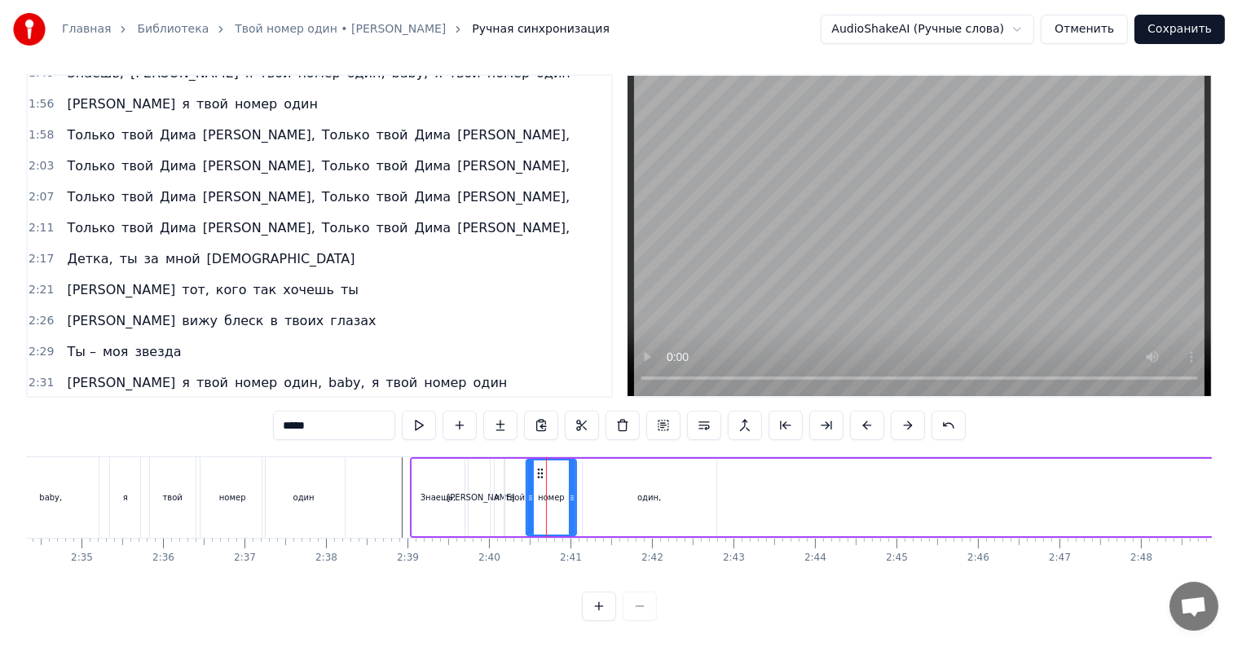
drag, startPoint x: 558, startPoint y: 484, endPoint x: 571, endPoint y: 483, distance: 13.9
click at [571, 491] on icon at bounding box center [572, 497] width 7 height 13
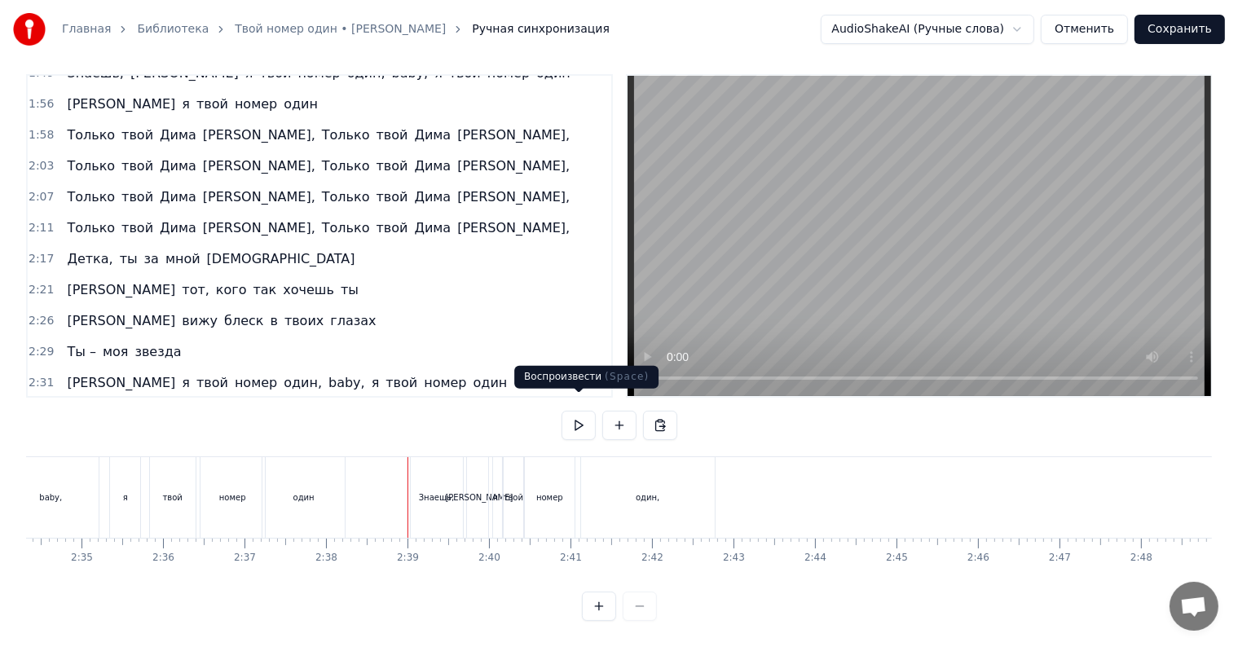
click at [575, 413] on button at bounding box center [579, 425] width 34 height 29
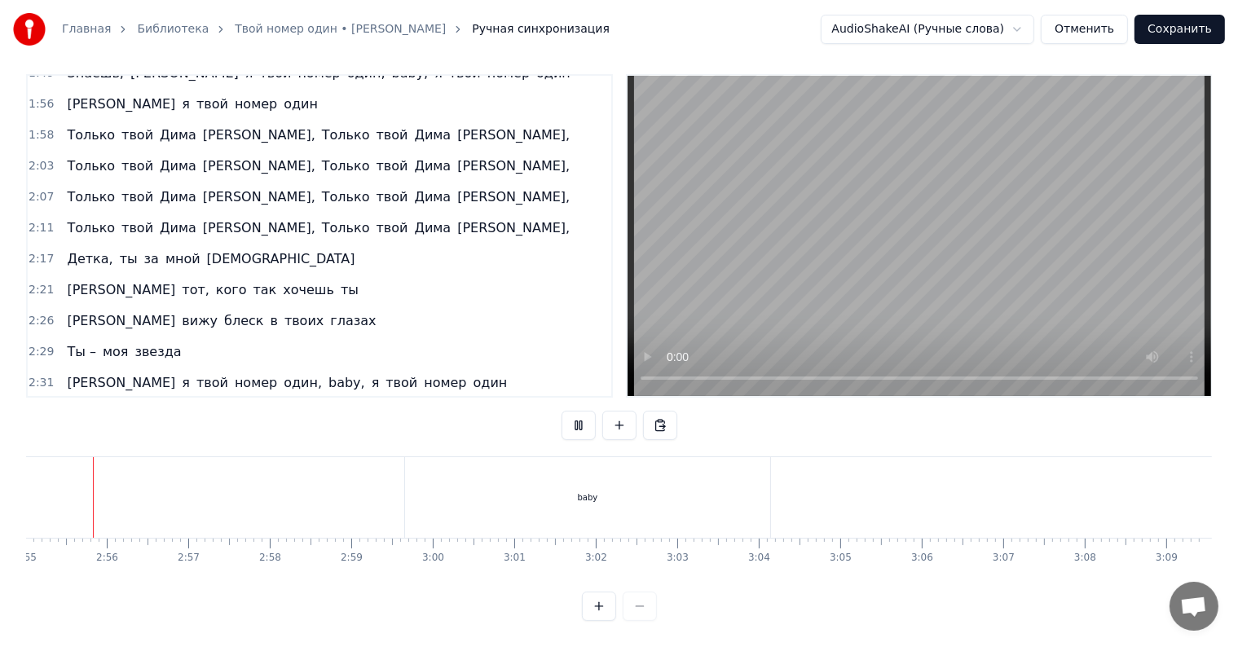
scroll to position [0, 14241]
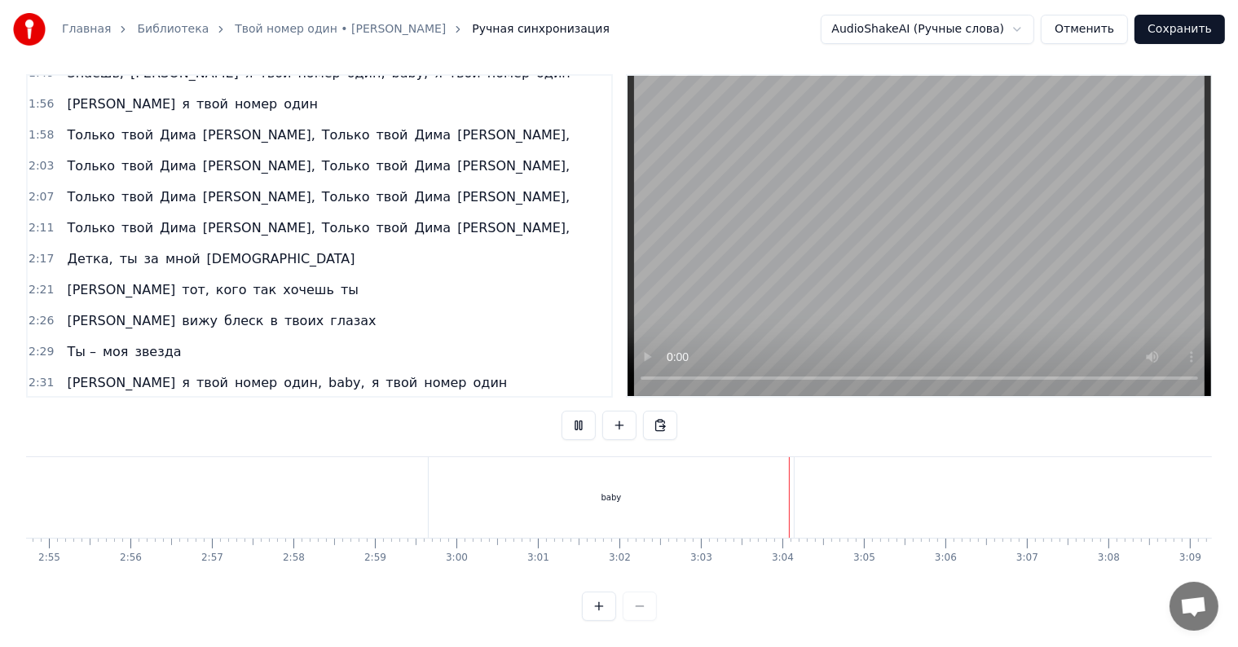
click at [581, 418] on button at bounding box center [579, 425] width 34 height 29
click at [606, 491] on div "baby" at bounding box center [611, 497] width 365 height 81
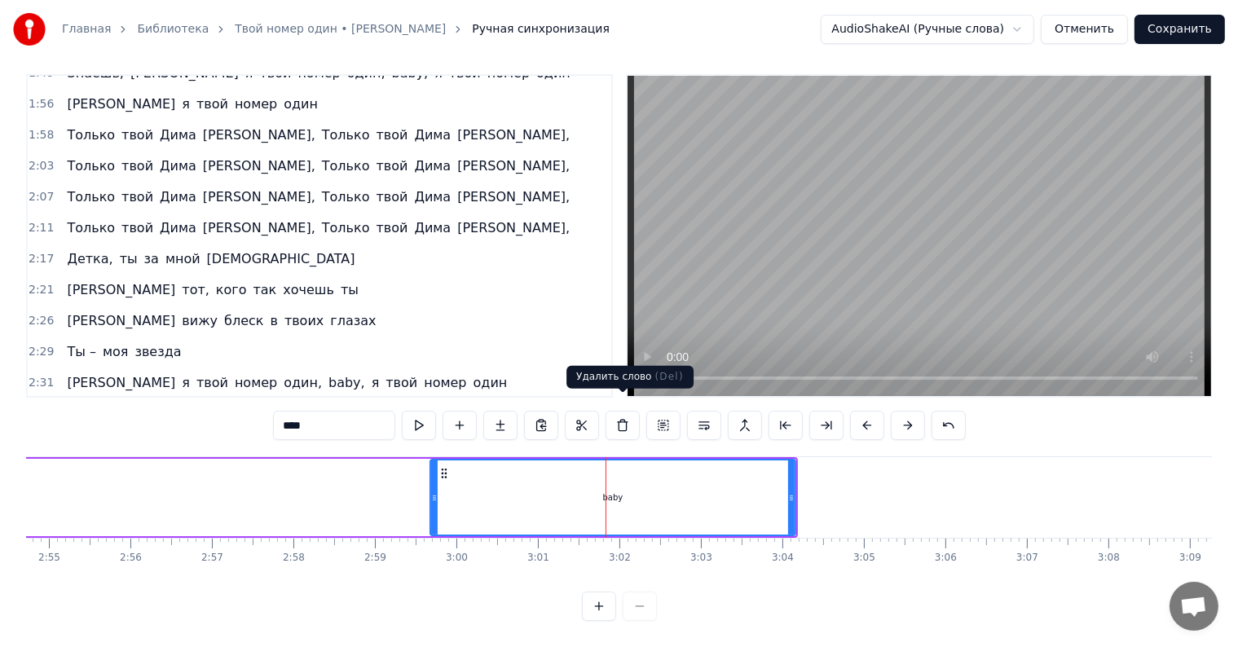
click at [616, 417] on button at bounding box center [623, 425] width 34 height 29
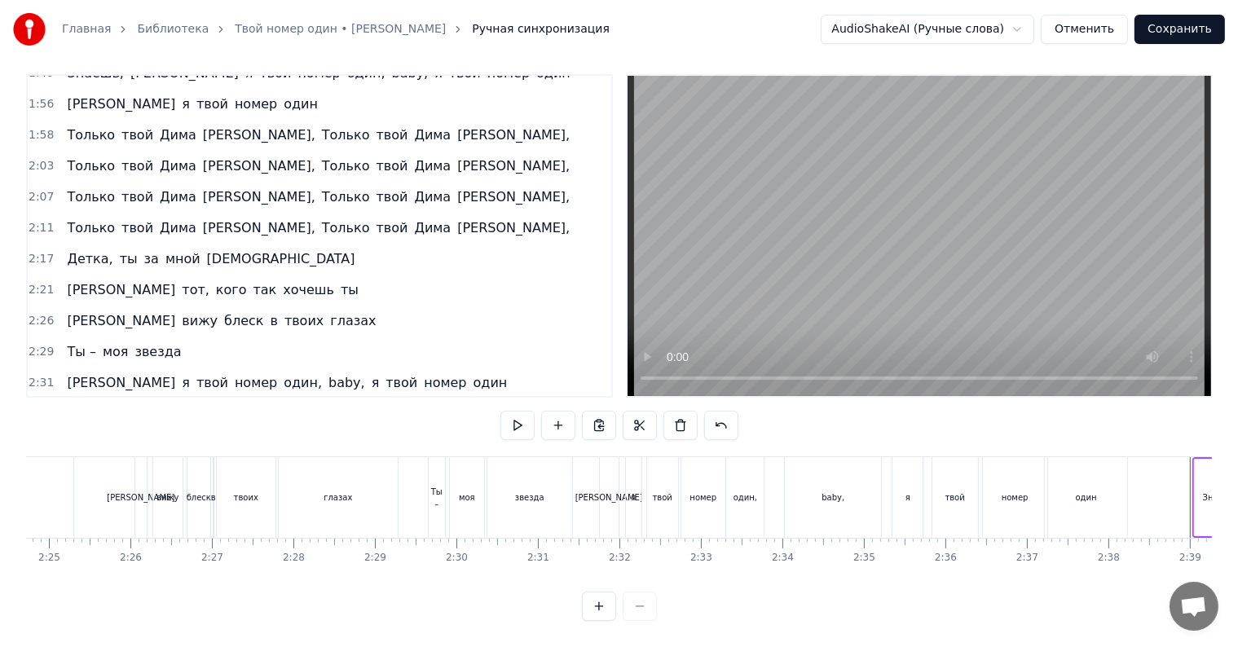
scroll to position [0, 11726]
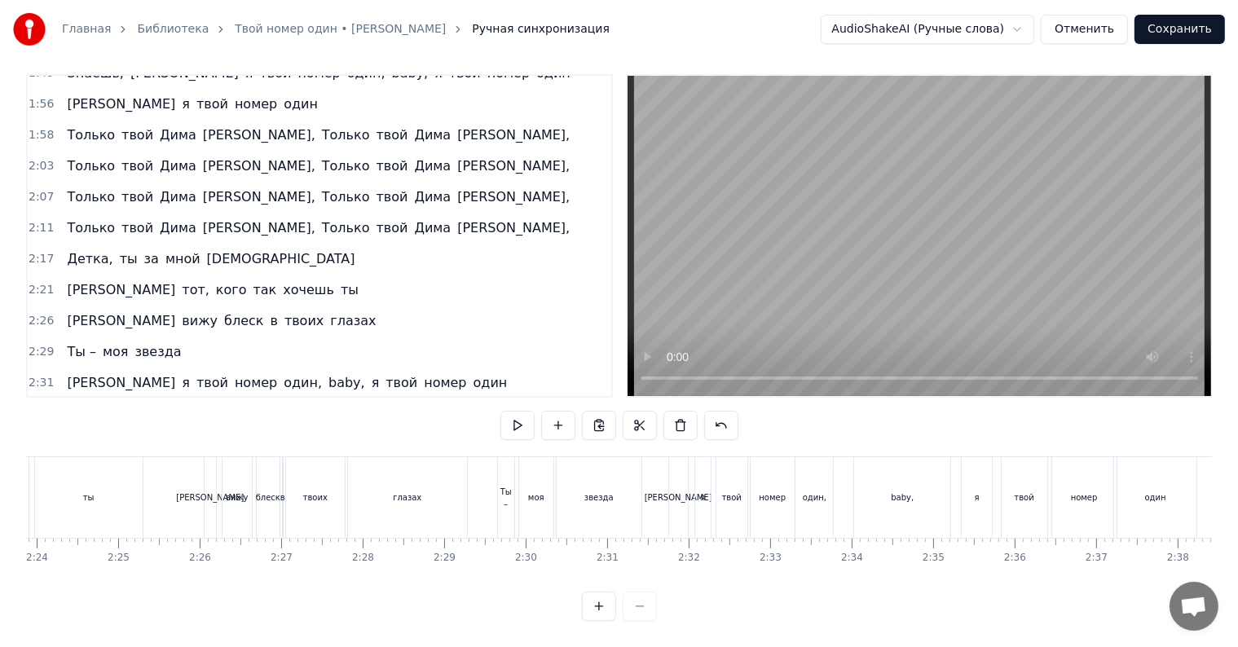
click at [581, 411] on button at bounding box center [579, 425] width 34 height 29
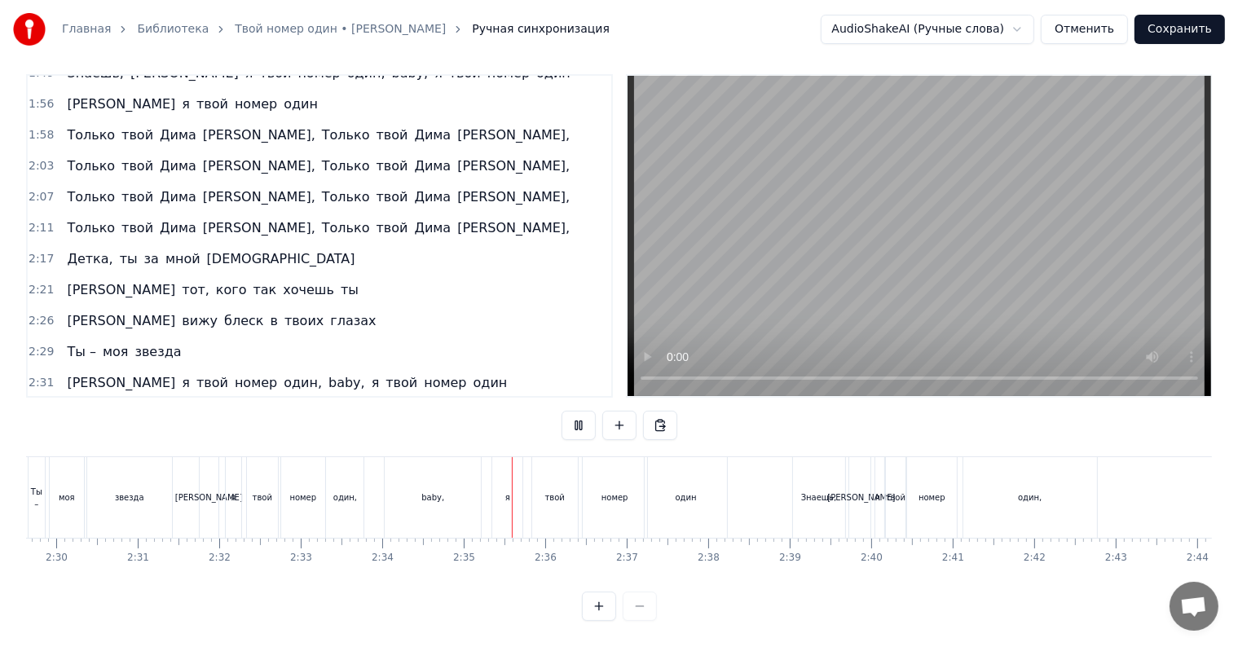
scroll to position [0, 12222]
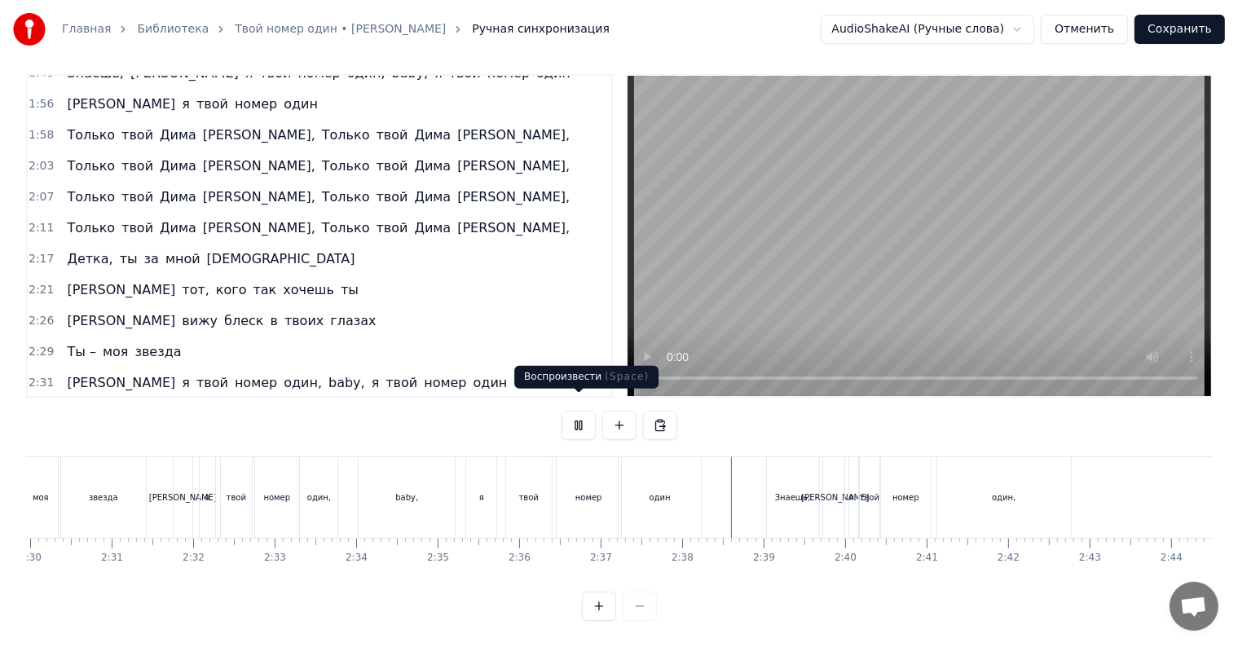
click at [575, 420] on button at bounding box center [579, 425] width 34 height 29
click at [770, 480] on div "Знаешь," at bounding box center [793, 497] width 52 height 81
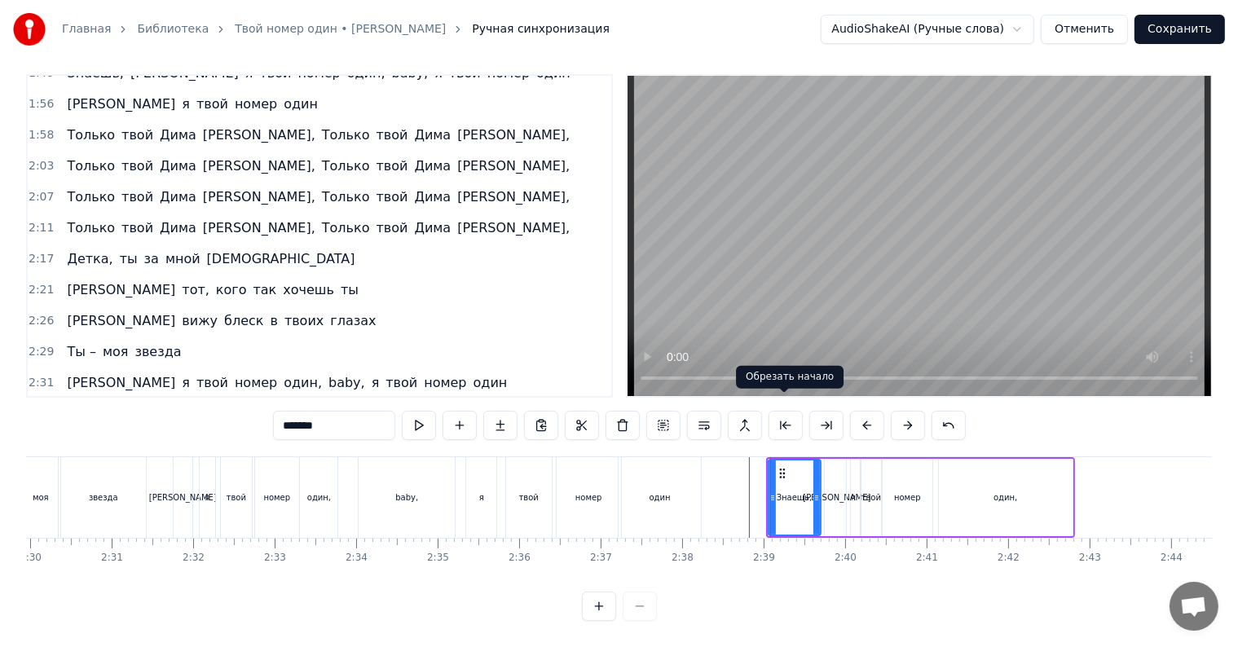
click at [776, 417] on button at bounding box center [786, 425] width 34 height 29
drag, startPoint x: 747, startPoint y: 486, endPoint x: 734, endPoint y: 486, distance: 13.0
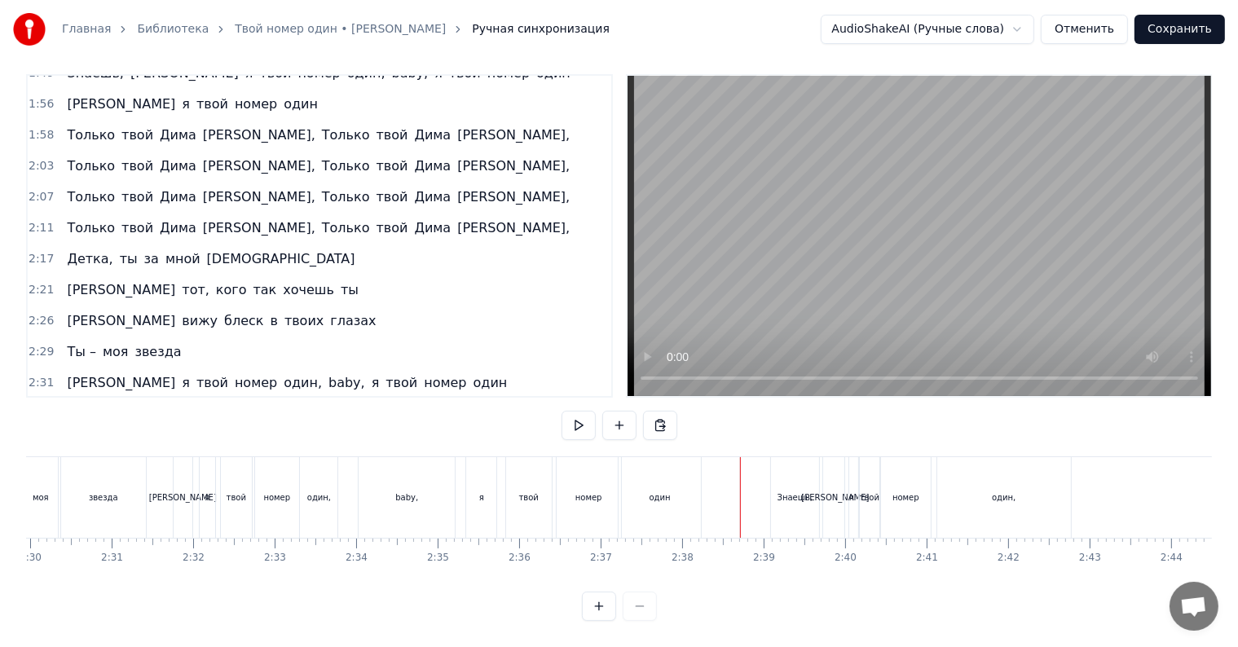
click at [1178, 33] on button "Сохранить" at bounding box center [1180, 29] width 90 height 29
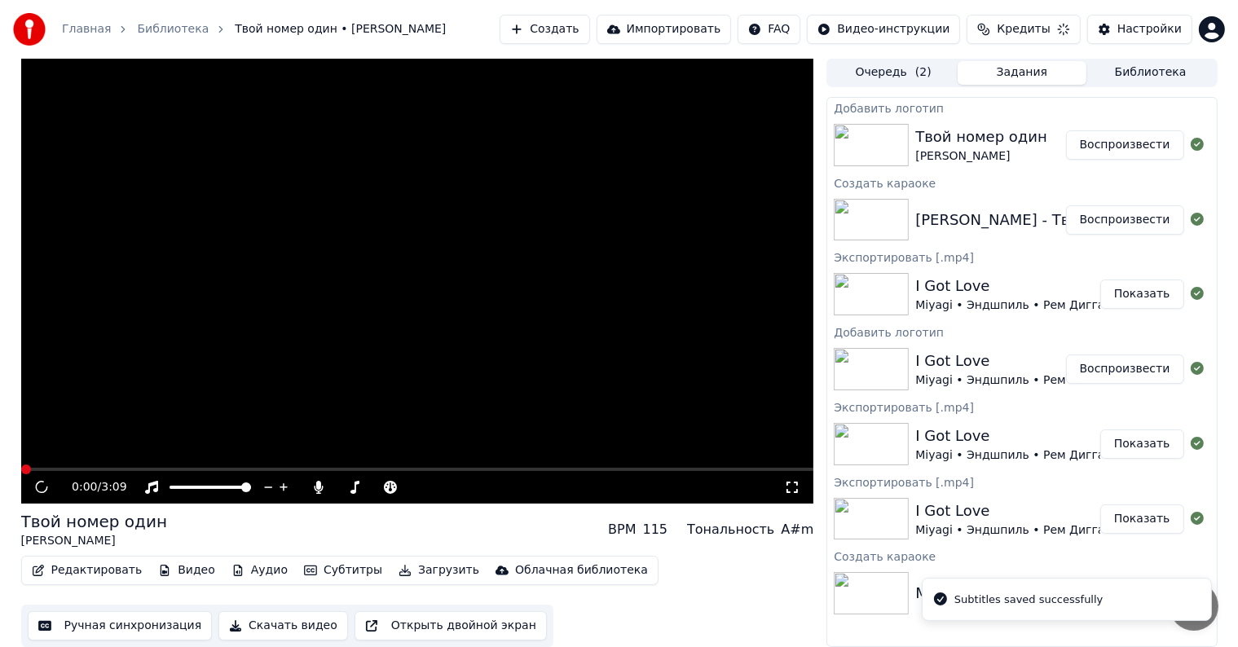
scroll to position [1, 0]
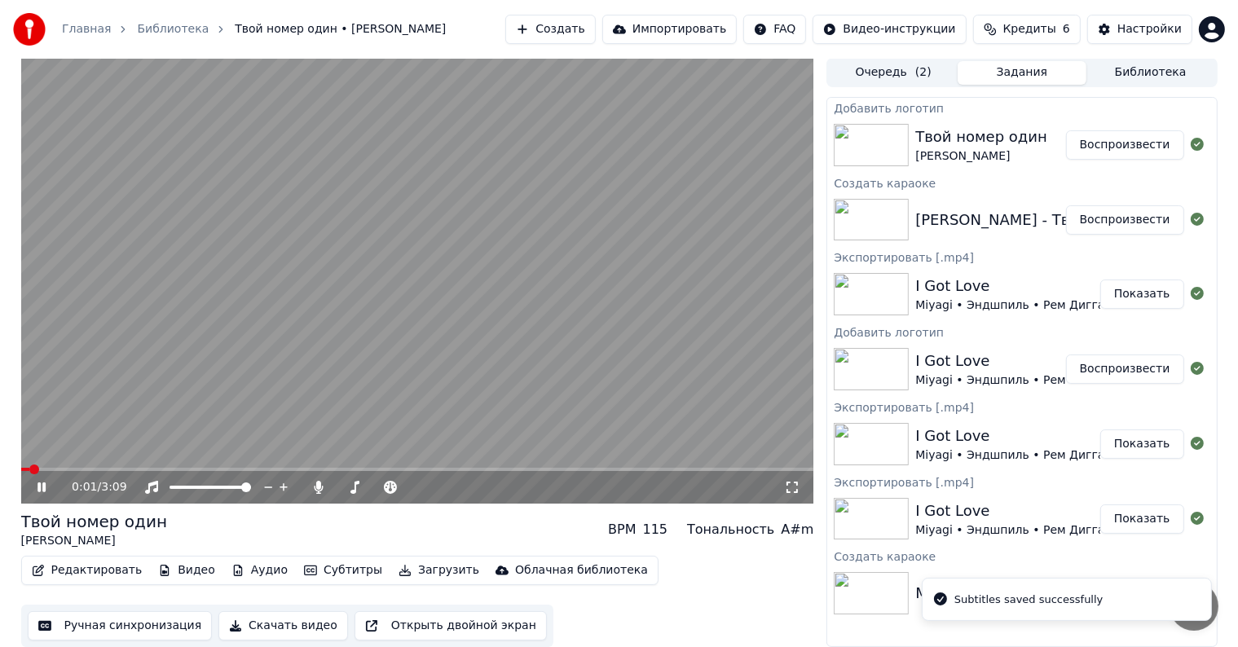
click at [201, 571] on button "Видео" at bounding box center [187, 570] width 70 height 23
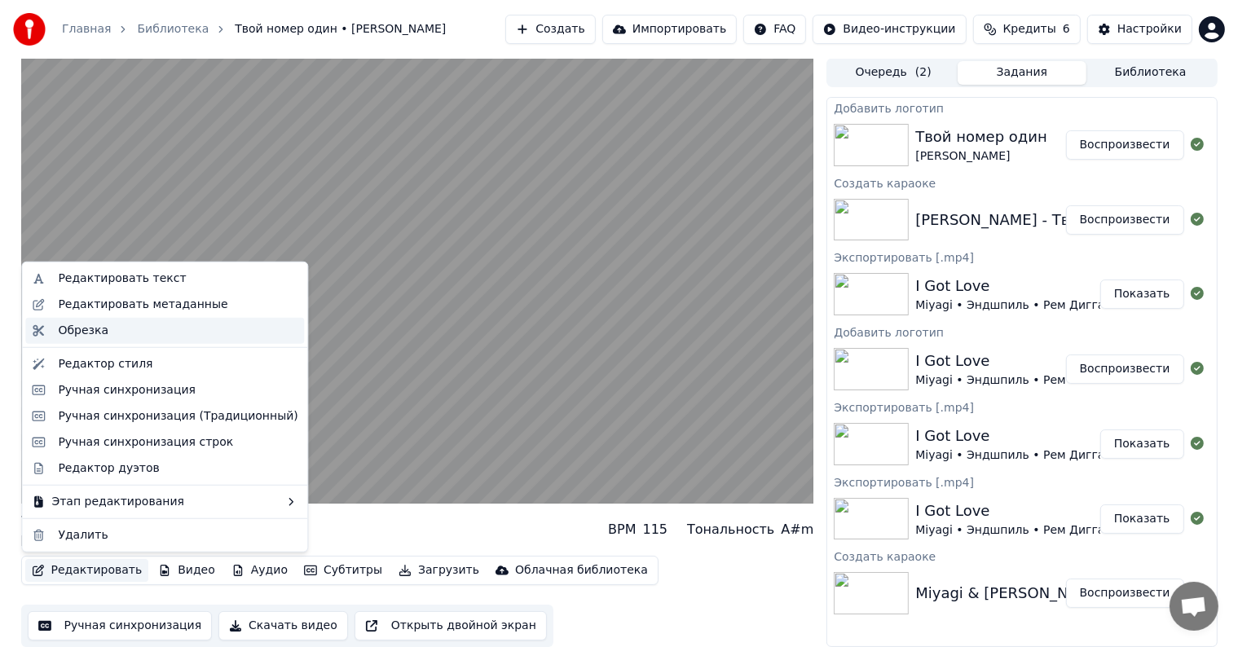
click at [105, 328] on div "Обрезка" at bounding box center [178, 331] width 240 height 16
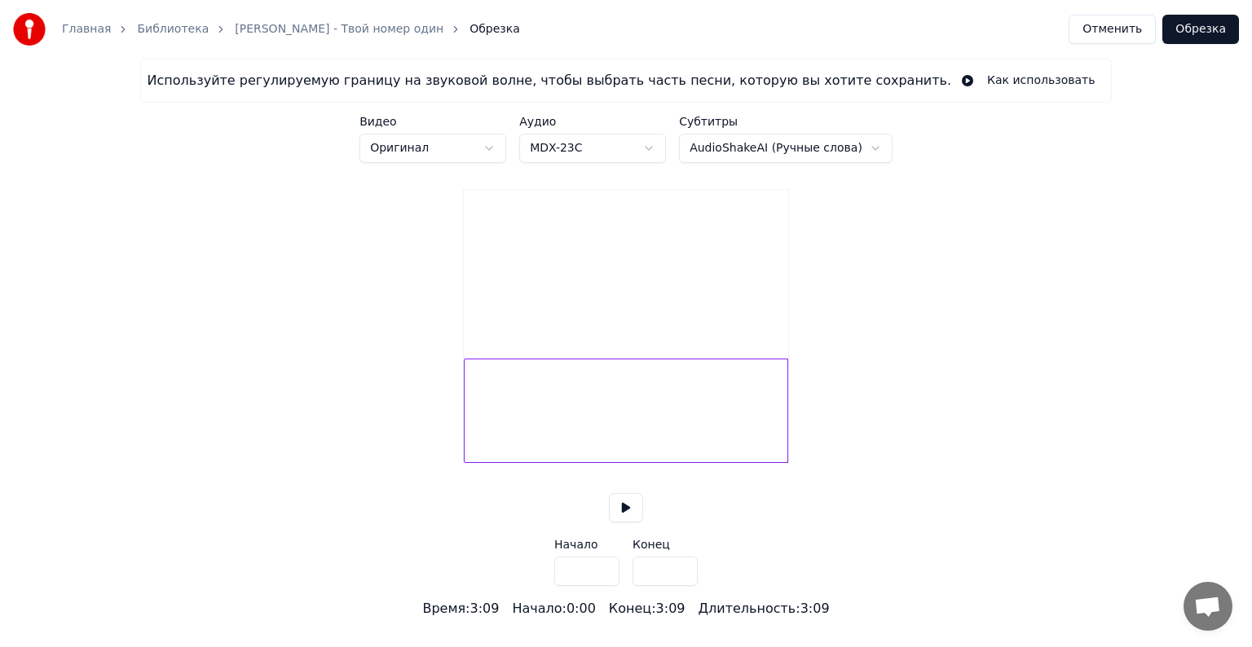
click at [664, 619] on div "Конец : 3:09" at bounding box center [647, 609] width 77 height 20
drag, startPoint x: 641, startPoint y: 588, endPoint x: 670, endPoint y: 592, distance: 28.8
click at [670, 586] on input "*****" at bounding box center [664, 571] width 65 height 29
drag, startPoint x: 655, startPoint y: 586, endPoint x: 629, endPoint y: 586, distance: 25.3
click at [629, 586] on div "Начало *** Конец ***" at bounding box center [625, 562] width 143 height 47
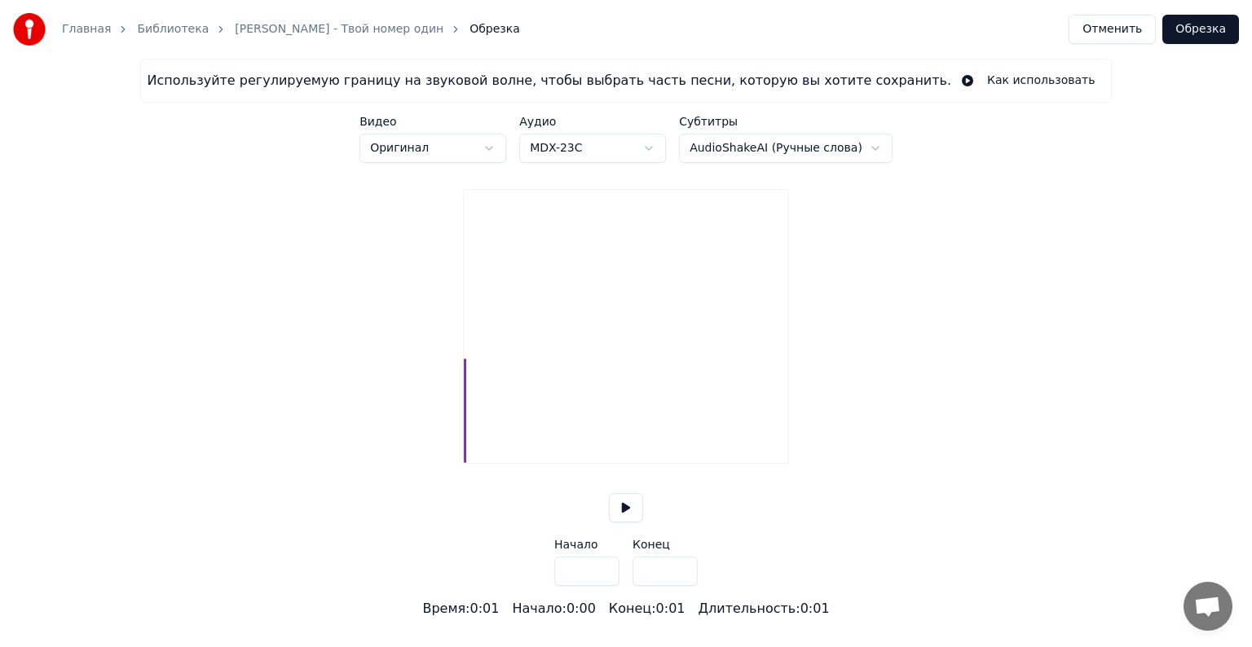
drag, startPoint x: 658, startPoint y: 588, endPoint x: 616, endPoint y: 589, distance: 41.6
click at [616, 586] on div "Начало *** Конец ***" at bounding box center [625, 562] width 143 height 47
click at [692, 451] on div at bounding box center [692, 410] width 5 height 103
click at [707, 452] on div at bounding box center [704, 410] width 5 height 103
type input "*****"
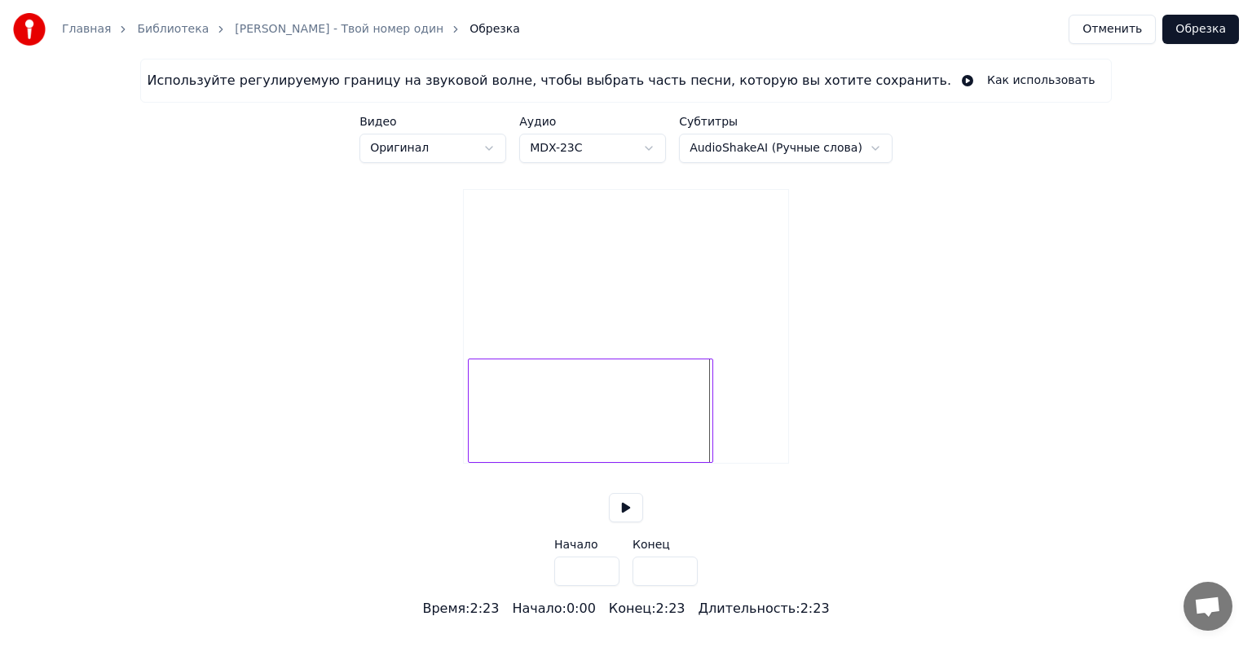
click at [712, 453] on div at bounding box center [590, 411] width 245 height 104
type input "***"
type input "*****"
click at [491, 446] on div at bounding box center [590, 411] width 245 height 104
click at [529, 444] on div at bounding box center [586, 411] width 245 height 104
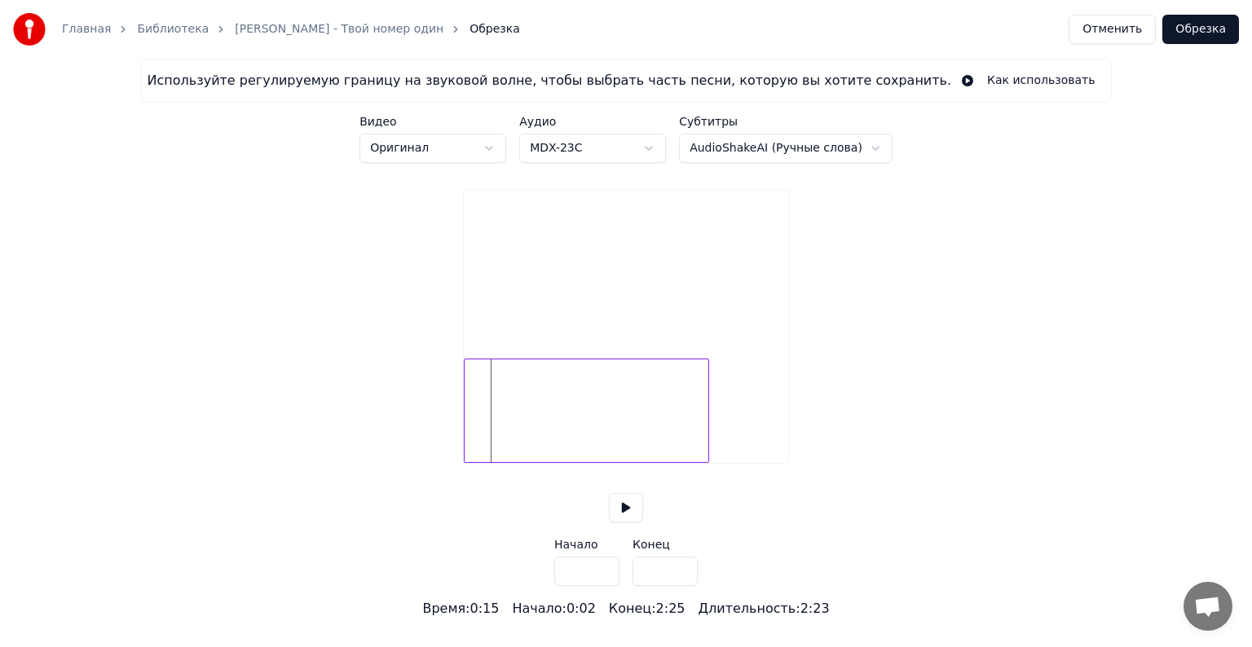
type input "***"
click at [694, 433] on div at bounding box center [586, 411] width 245 height 104
click at [708, 439] on div at bounding box center [586, 411] width 245 height 104
click at [695, 424] on div at bounding box center [586, 411] width 245 height 104
click at [721, 431] on div at bounding box center [721, 410] width 5 height 103
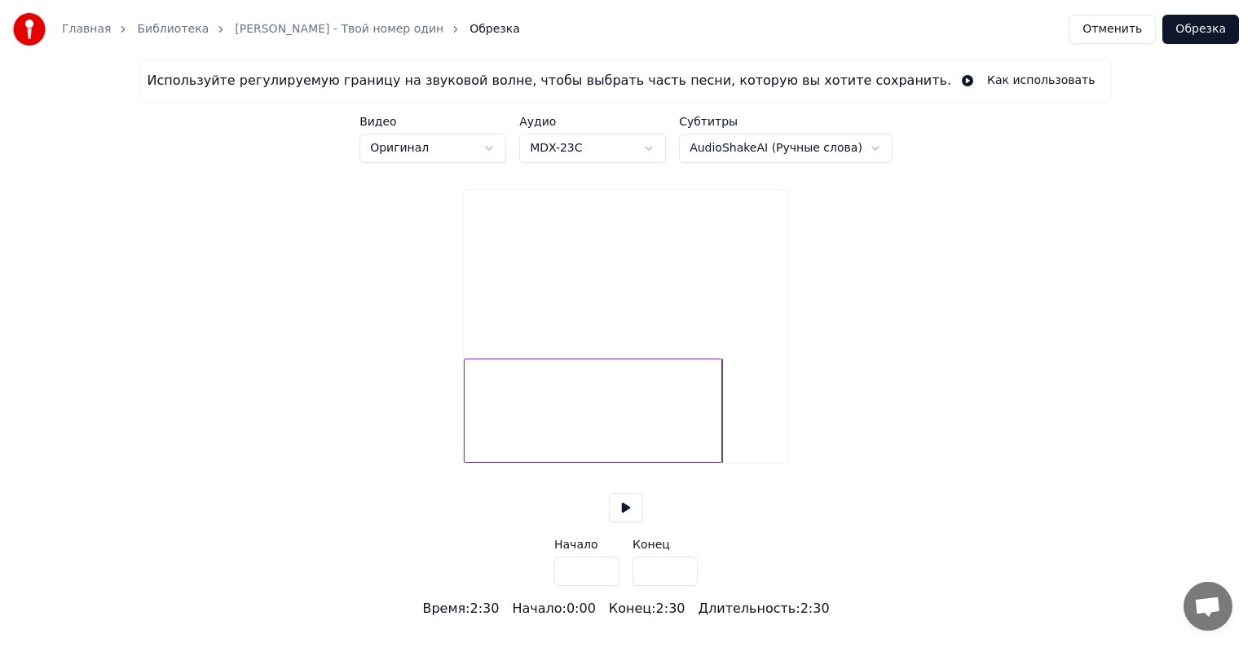
click at [884, 421] on div "Используйте регулируемую границу на звуковой волне, чтобы выбрать часть песни, …" at bounding box center [626, 339] width 1252 height 560
click at [716, 436] on div at bounding box center [718, 410] width 5 height 103
click at [736, 436] on div at bounding box center [738, 410] width 5 height 103
click at [730, 437] on div at bounding box center [732, 410] width 5 height 103
type input "*****"
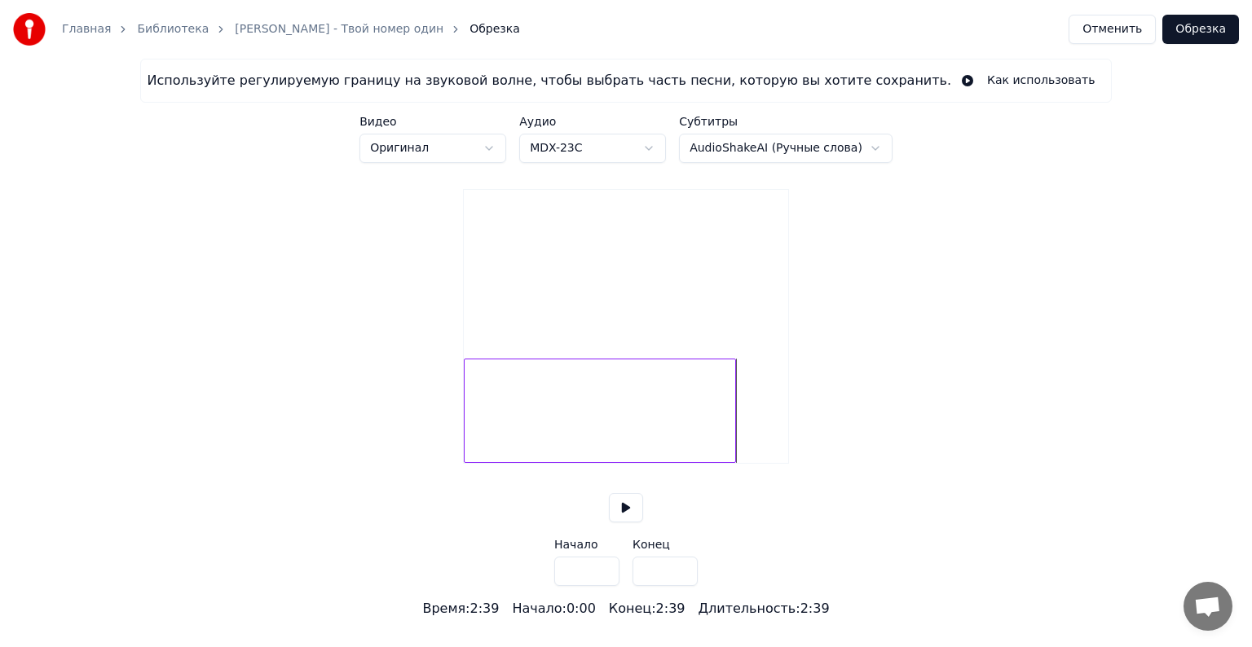
click at [626, 522] on button at bounding box center [626, 507] width 34 height 29
click at [642, 454] on div at bounding box center [600, 411] width 272 height 104
click at [712, 446] on div at bounding box center [600, 411] width 272 height 104
click at [1183, 26] on button "Обрезка" at bounding box center [1200, 29] width 77 height 29
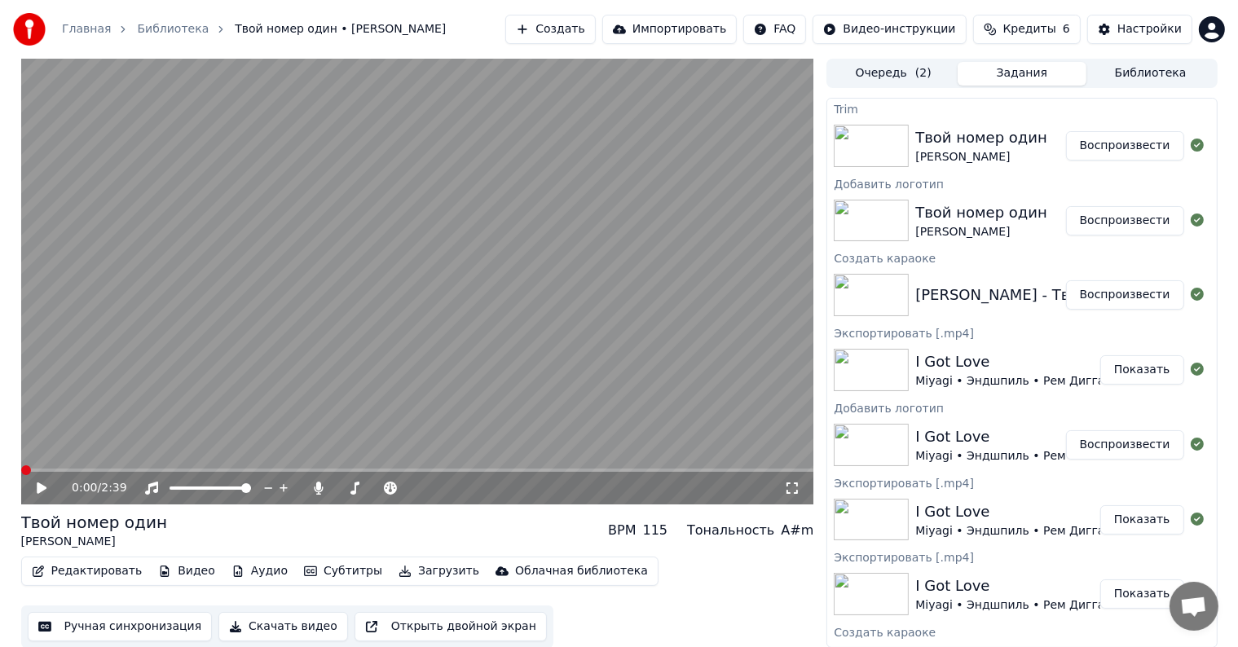
click at [34, 486] on icon at bounding box center [53, 488] width 38 height 13
click at [705, 469] on span at bounding box center [417, 470] width 793 height 3
click at [764, 472] on span at bounding box center [417, 470] width 793 height 3
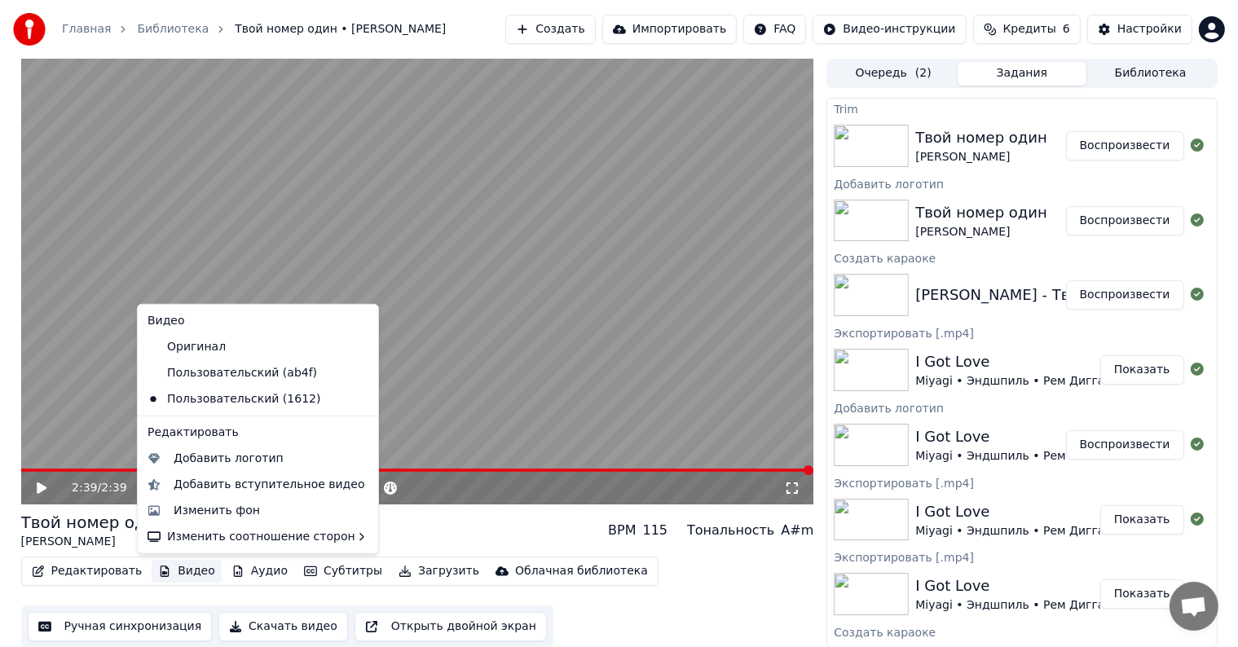
click at [192, 570] on button "Видео" at bounding box center [187, 571] width 70 height 23
click at [215, 453] on div "Добавить логотип" at bounding box center [229, 459] width 110 height 16
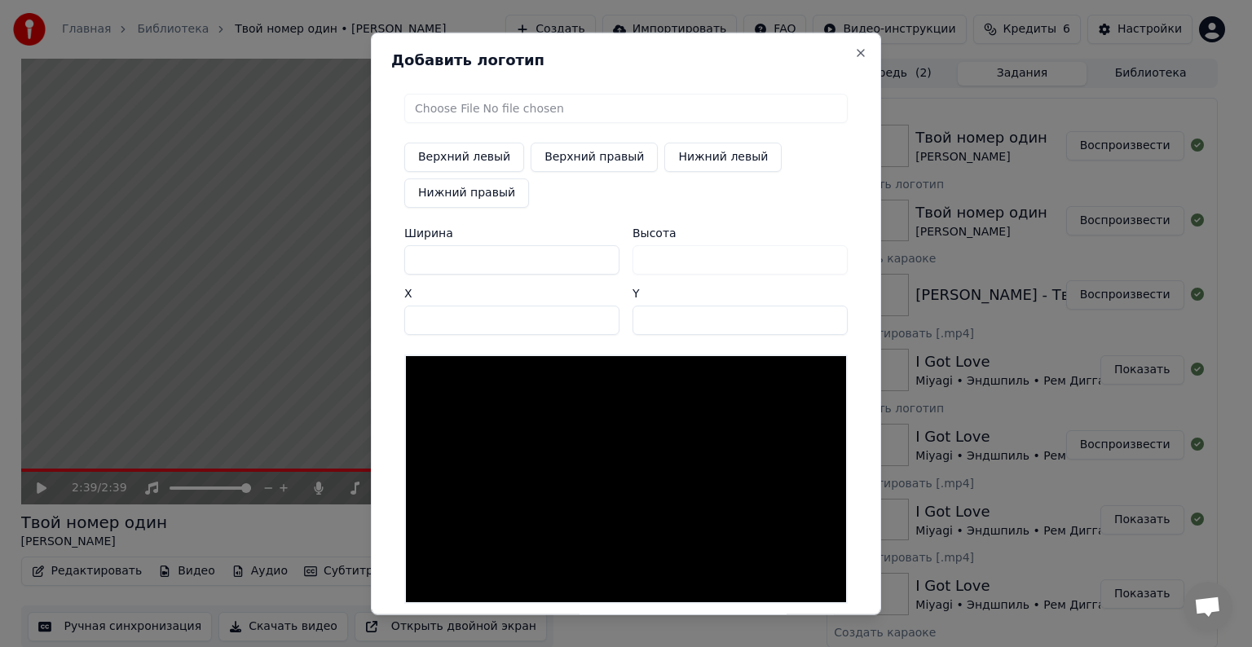
click at [439, 113] on input "file" at bounding box center [625, 108] width 443 height 29
type input "**********"
type input "***"
drag, startPoint x: 452, startPoint y: 260, endPoint x: 378, endPoint y: 252, distance: 74.6
click at [378, 252] on div "Добавить логотип Верхний левый Верхний правый Нижний левый Нижний правый Ширина…" at bounding box center [626, 324] width 510 height 583
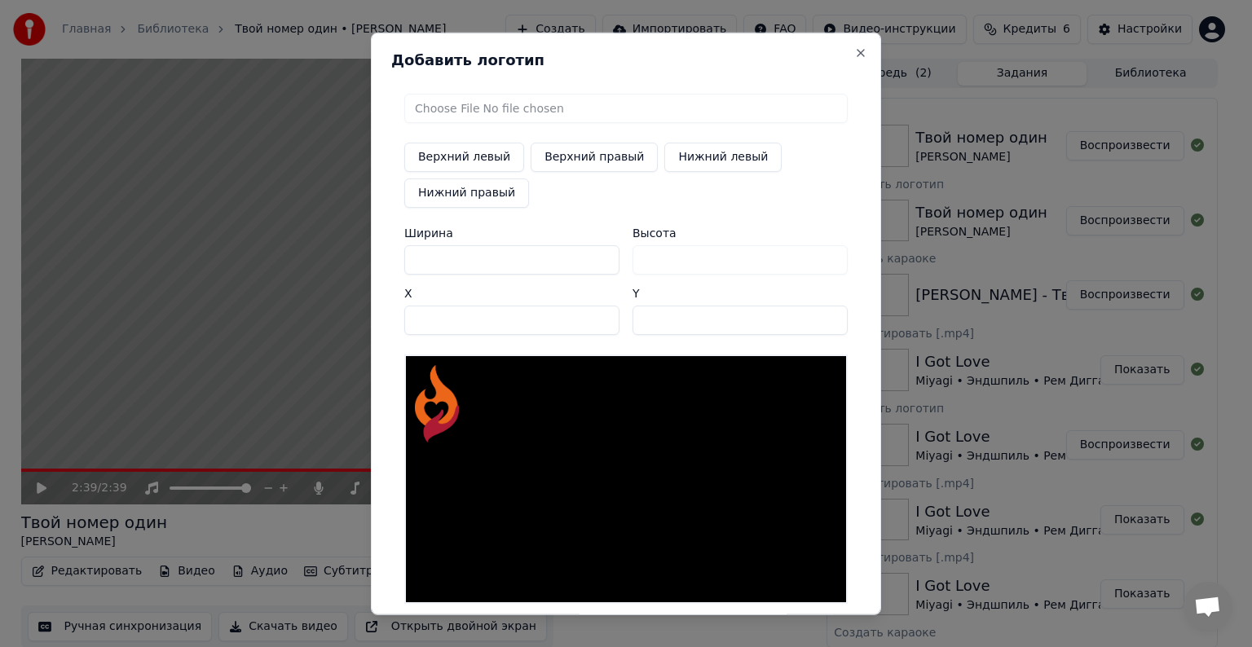
type input "*"
type input "**"
type input "***"
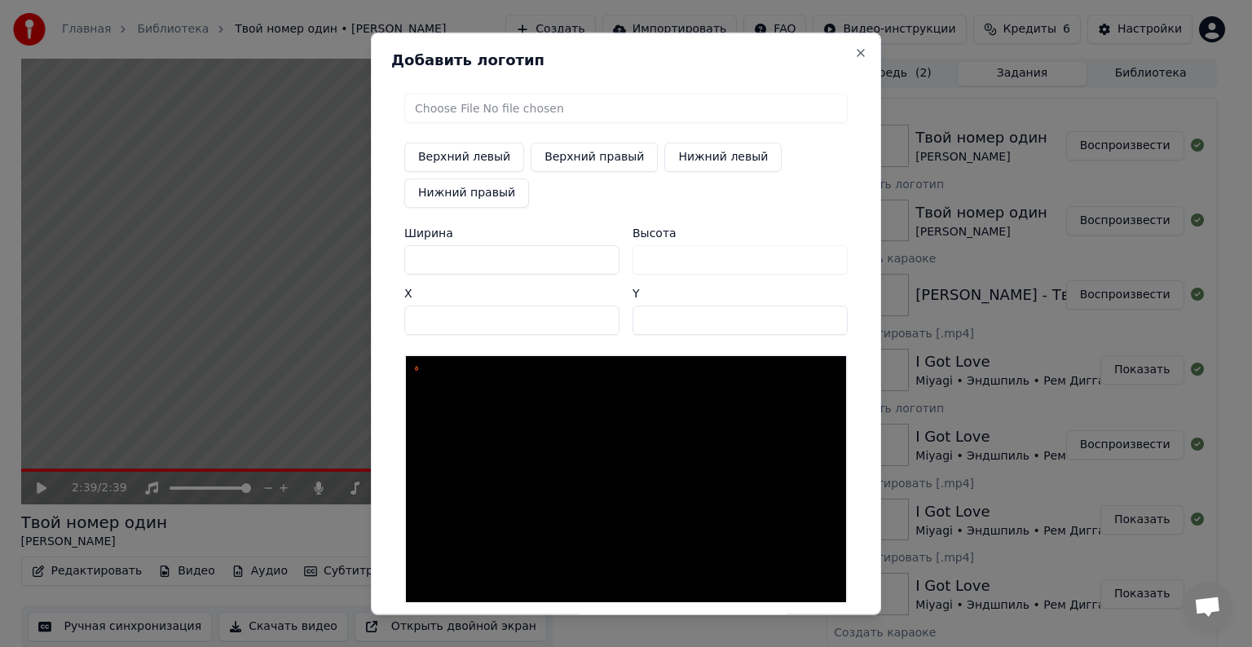
type input "***"
click at [536, 167] on button "Верхний правый" at bounding box center [594, 157] width 127 height 29
type input "****"
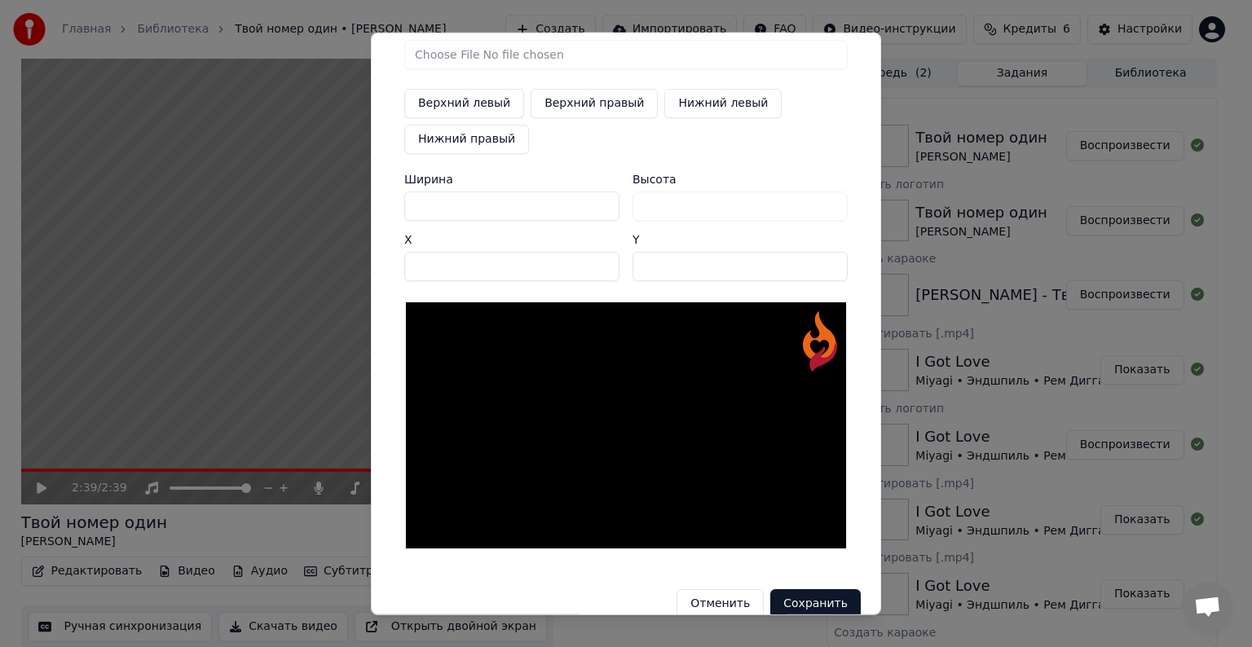
scroll to position [77, 0]
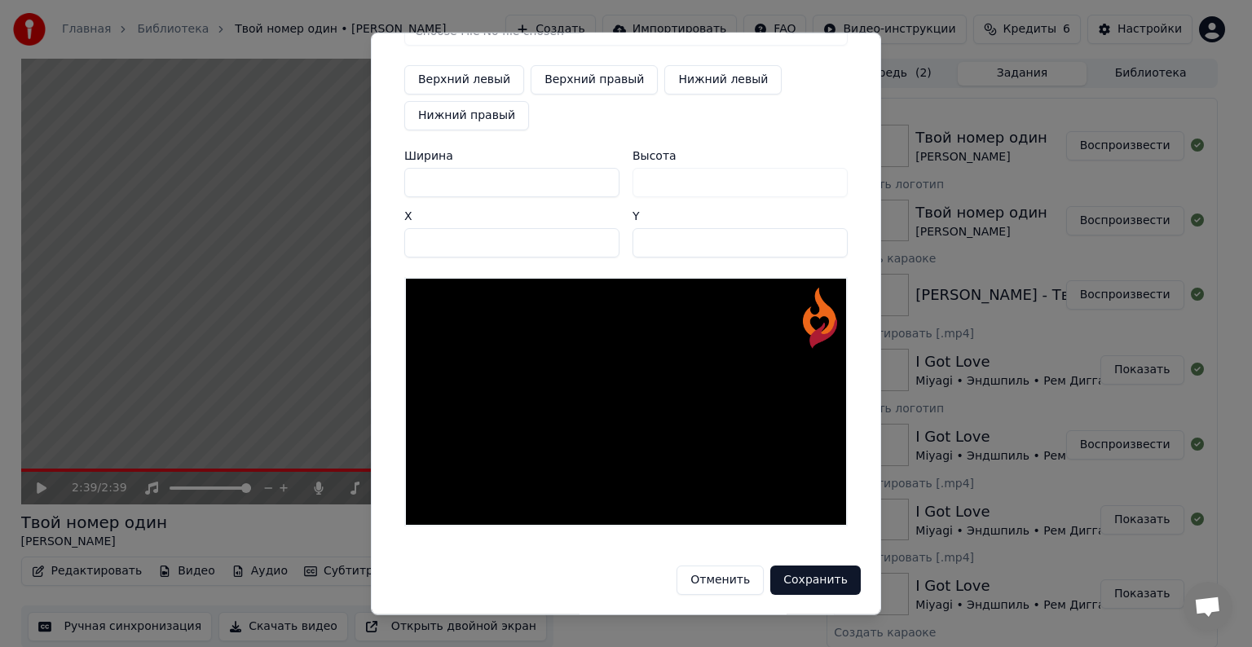
click at [787, 578] on button "Сохранить" at bounding box center [815, 580] width 90 height 29
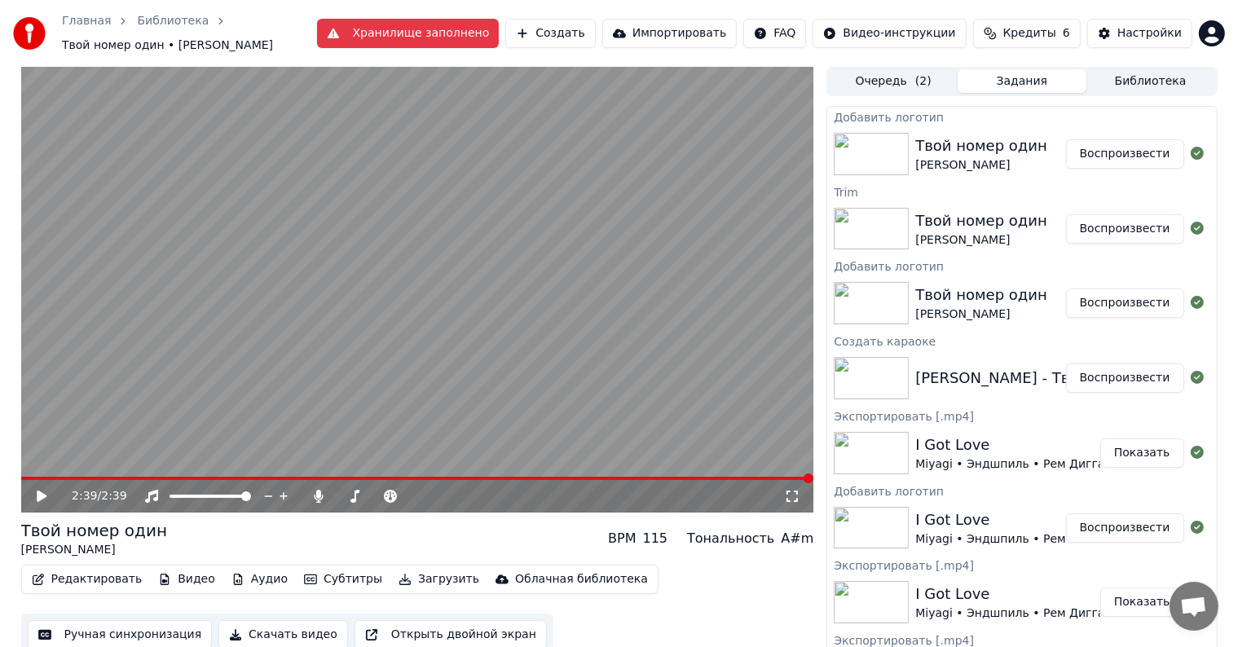
click at [1015, 125] on div "Добавить логотип" at bounding box center [1021, 117] width 389 height 20
click at [1085, 151] on button "Воспроизвести" at bounding box center [1125, 153] width 118 height 29
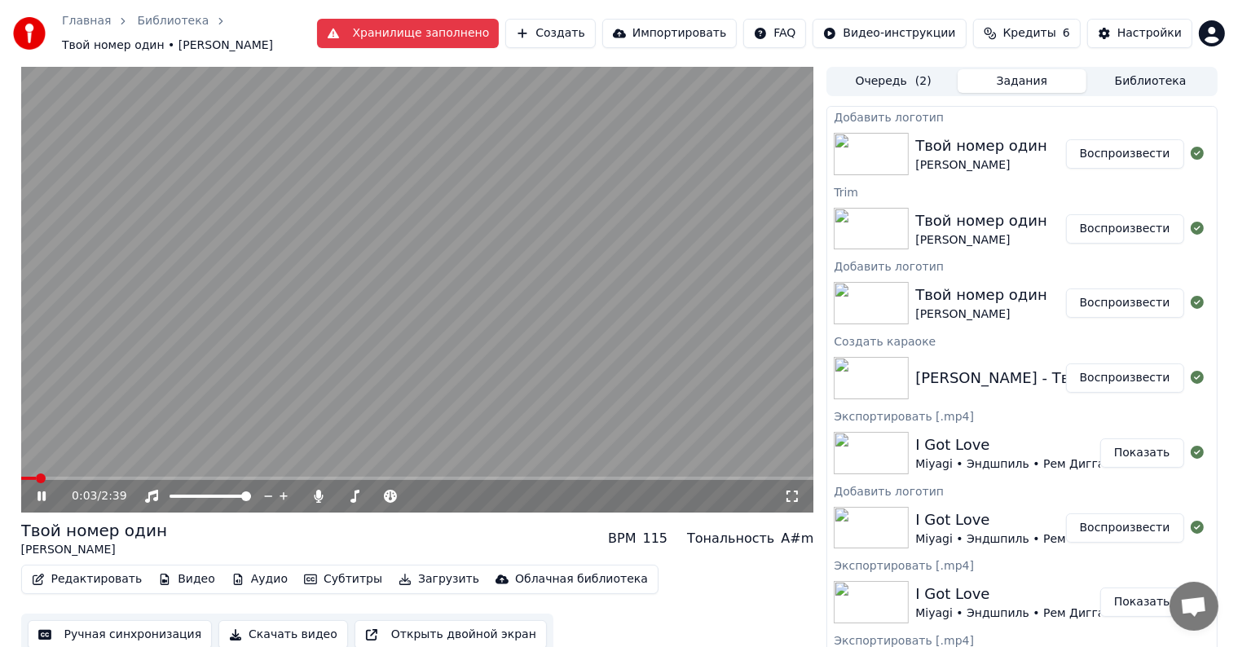
click at [253, 477] on span at bounding box center [417, 478] width 793 height 3
click at [348, 326] on video at bounding box center [417, 290] width 793 height 446
click at [38, 496] on icon at bounding box center [42, 496] width 10 height 11
click at [38, 496] on icon at bounding box center [41, 496] width 8 height 10
click at [413, 577] on button "Загрузить" at bounding box center [439, 579] width 94 height 23
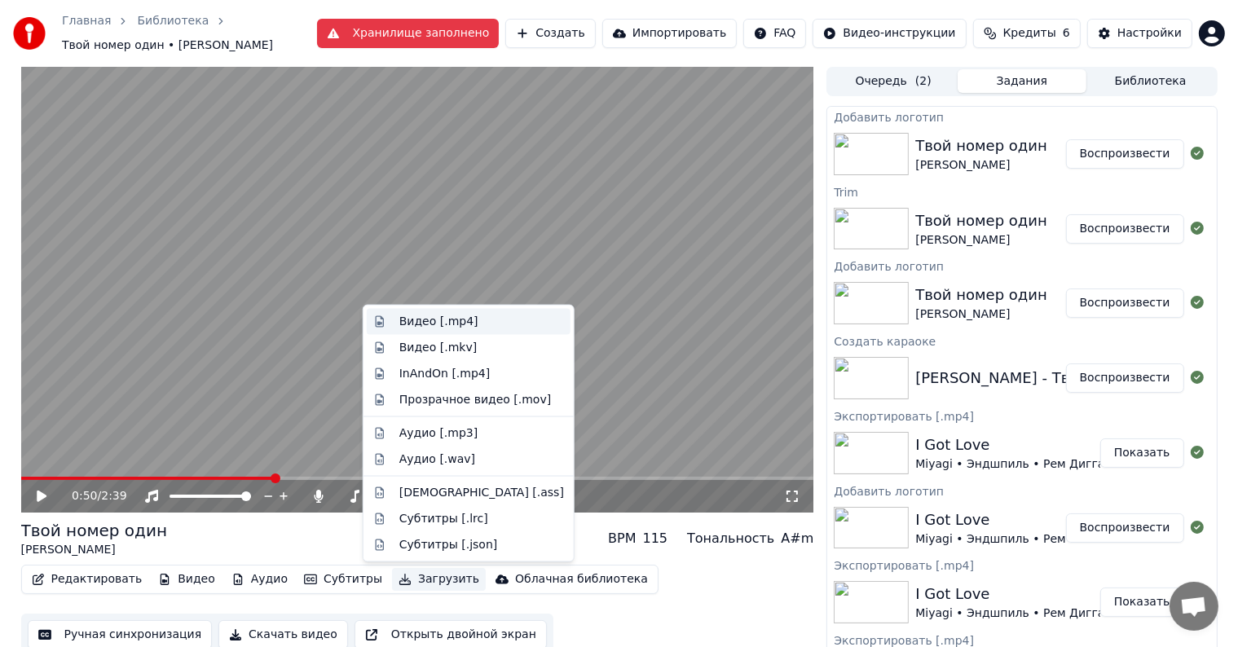
click at [428, 314] on div "Видео [.mp4]" at bounding box center [438, 322] width 79 height 16
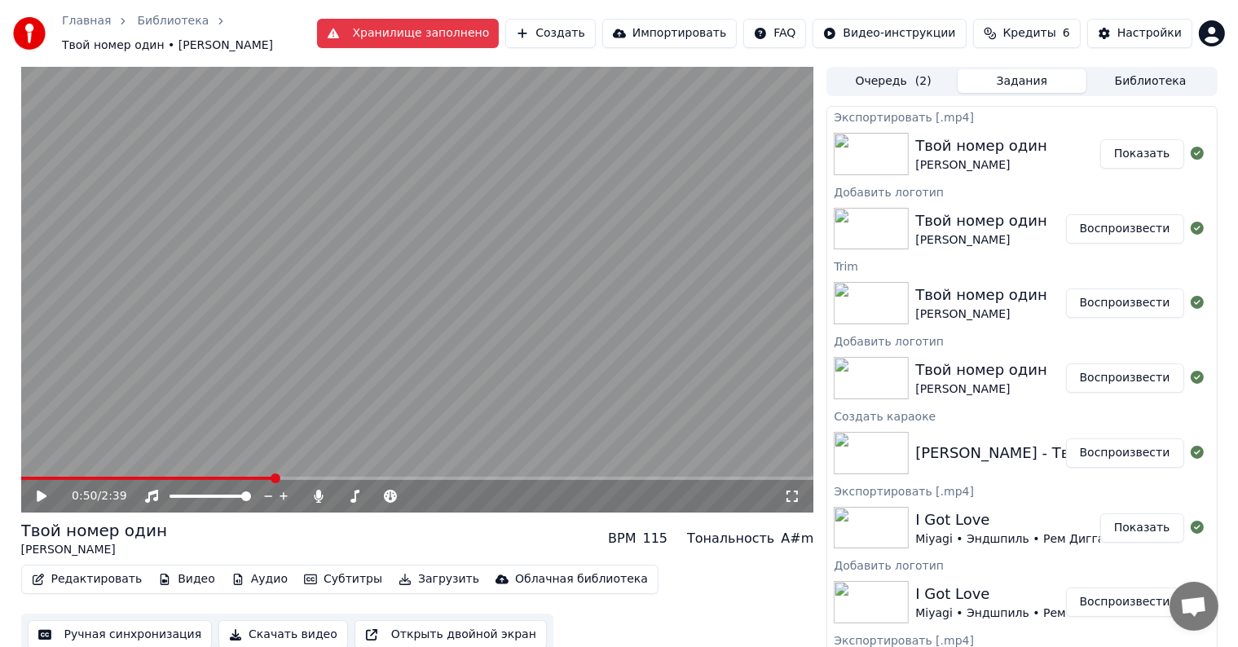
click at [1113, 147] on button "Показать" at bounding box center [1142, 153] width 84 height 29
click at [582, 39] on button "Создать" at bounding box center [550, 33] width 90 height 29
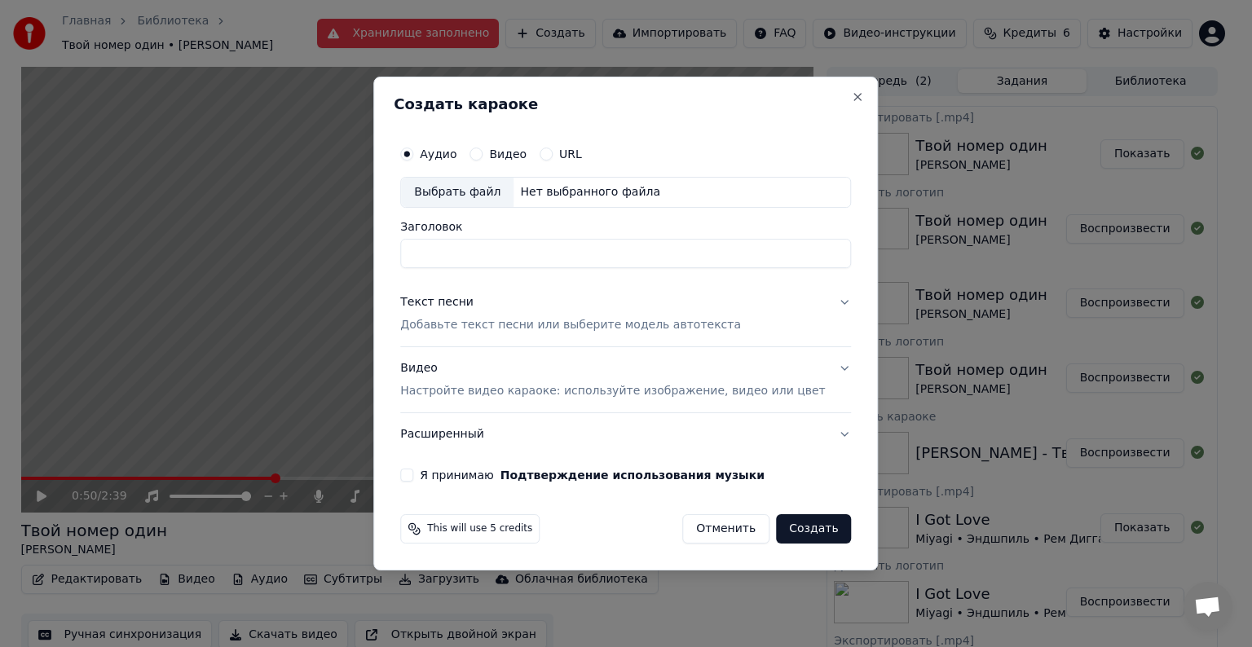
click at [499, 192] on div "Выбрать файл" at bounding box center [457, 192] width 112 height 29
drag, startPoint x: 601, startPoint y: 252, endPoint x: 253, endPoint y: 245, distance: 347.3
click at [254, 244] on body "Главная Библиотека Твой номер один • Дима [PERSON_NAME] заполнено Создать Импор…" at bounding box center [619, 323] width 1238 height 647
type input "**********"
click at [812, 304] on button "Текст песни Добавьте текст песни или выберите модель автотекста" at bounding box center [625, 313] width 451 height 65
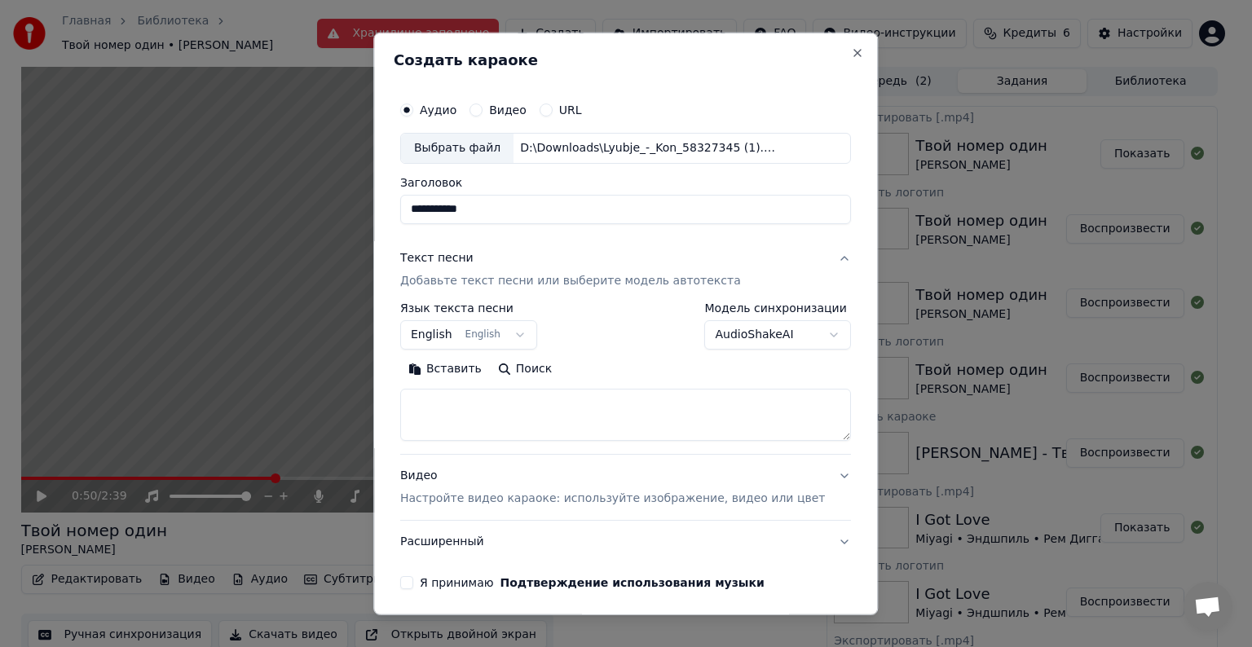
click at [554, 427] on textarea at bounding box center [625, 415] width 451 height 52
paste textarea "**********"
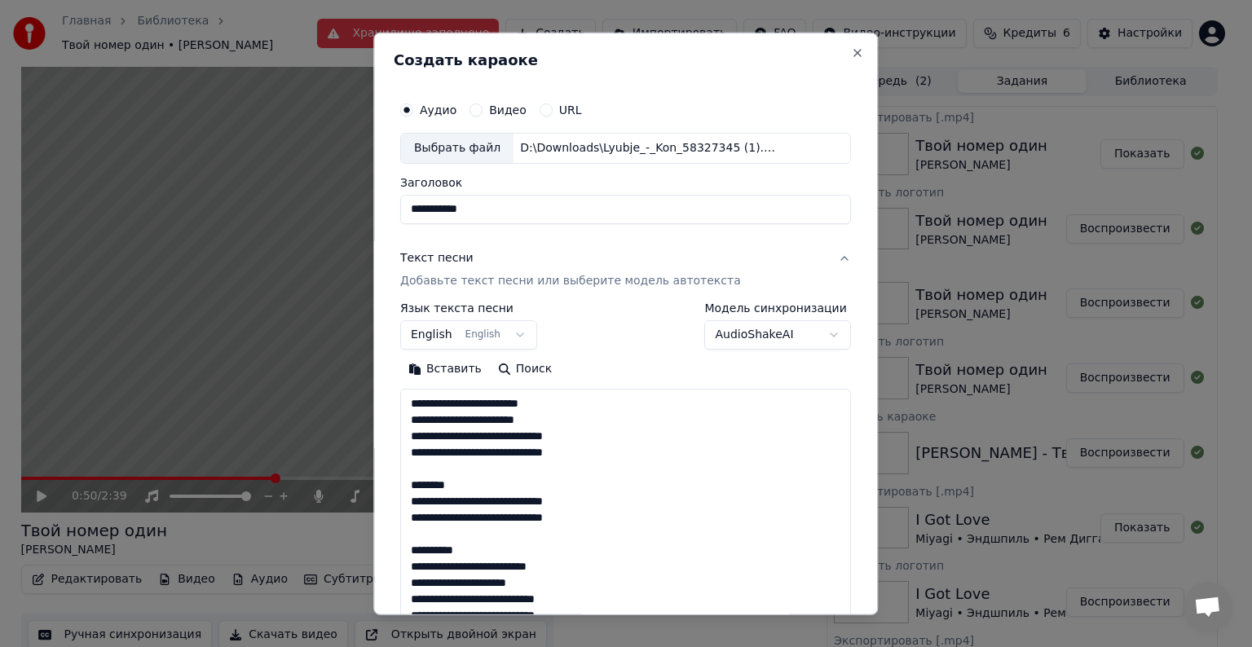
scroll to position [1030, 0]
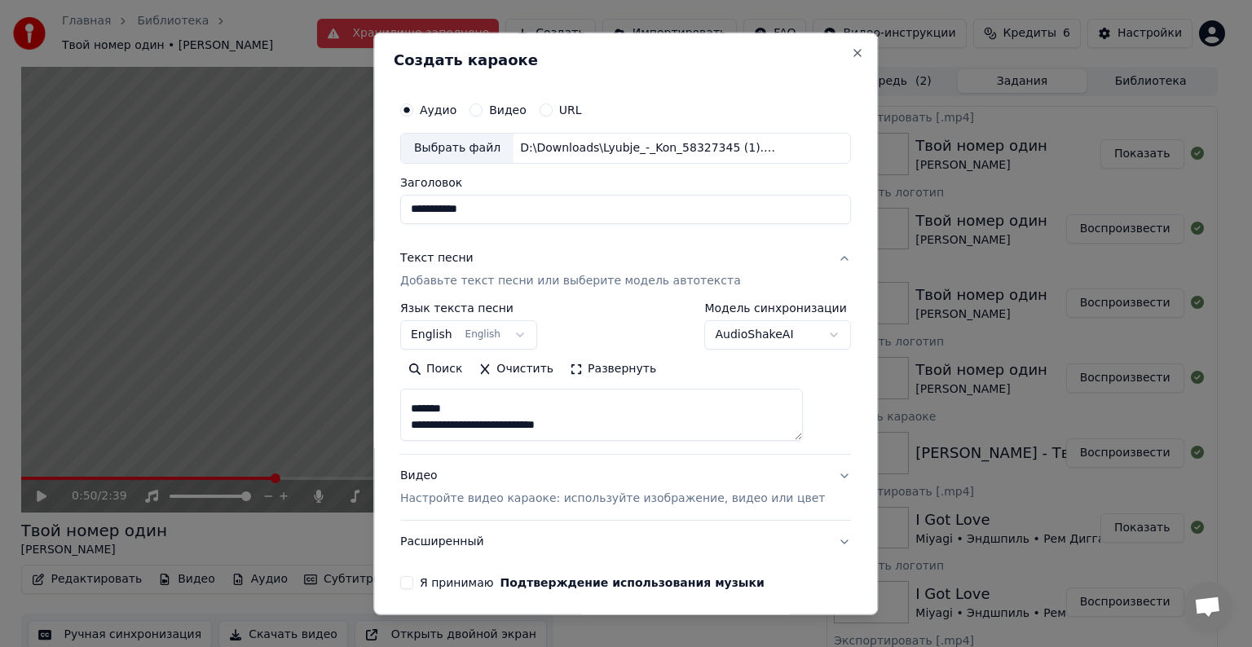
click at [615, 368] on button "Развернуть" at bounding box center [613, 369] width 103 height 26
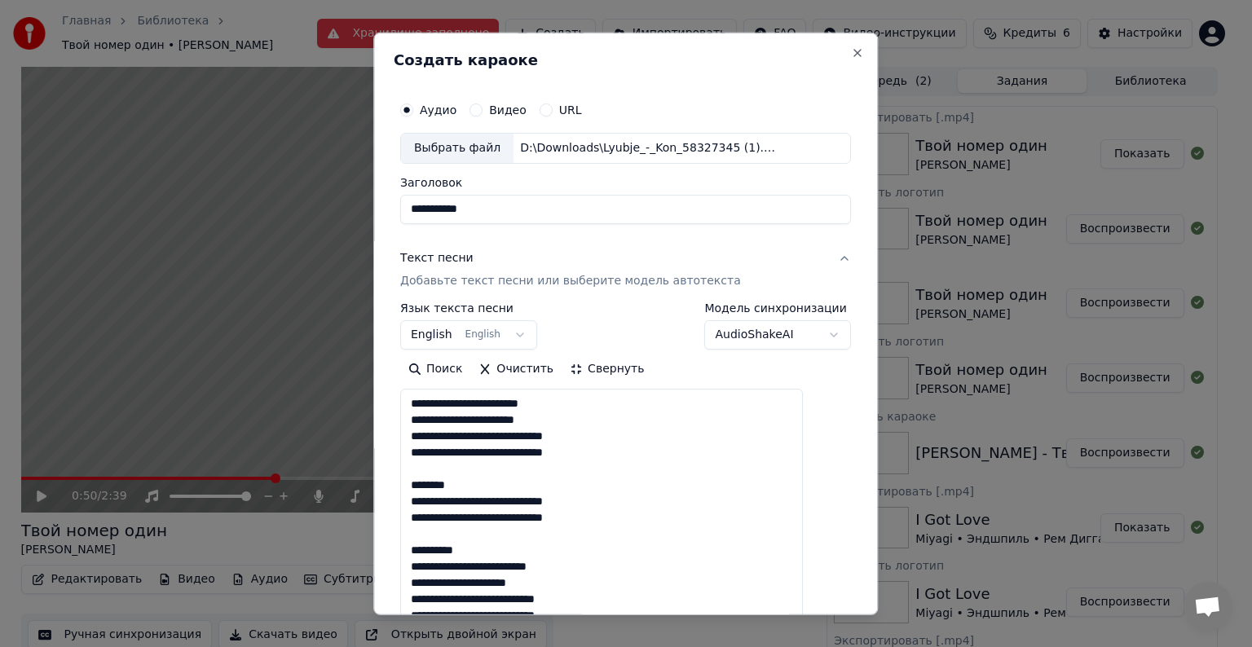
drag, startPoint x: 492, startPoint y: 482, endPoint x: 381, endPoint y: 473, distance: 112.0
click at [381, 473] on body "Главная Библиотека Твой номер один • Дима [PERSON_NAME] заполнено Создать Импор…" at bounding box center [619, 323] width 1238 height 647
drag, startPoint x: 486, startPoint y: 479, endPoint x: 425, endPoint y: 486, distance: 60.7
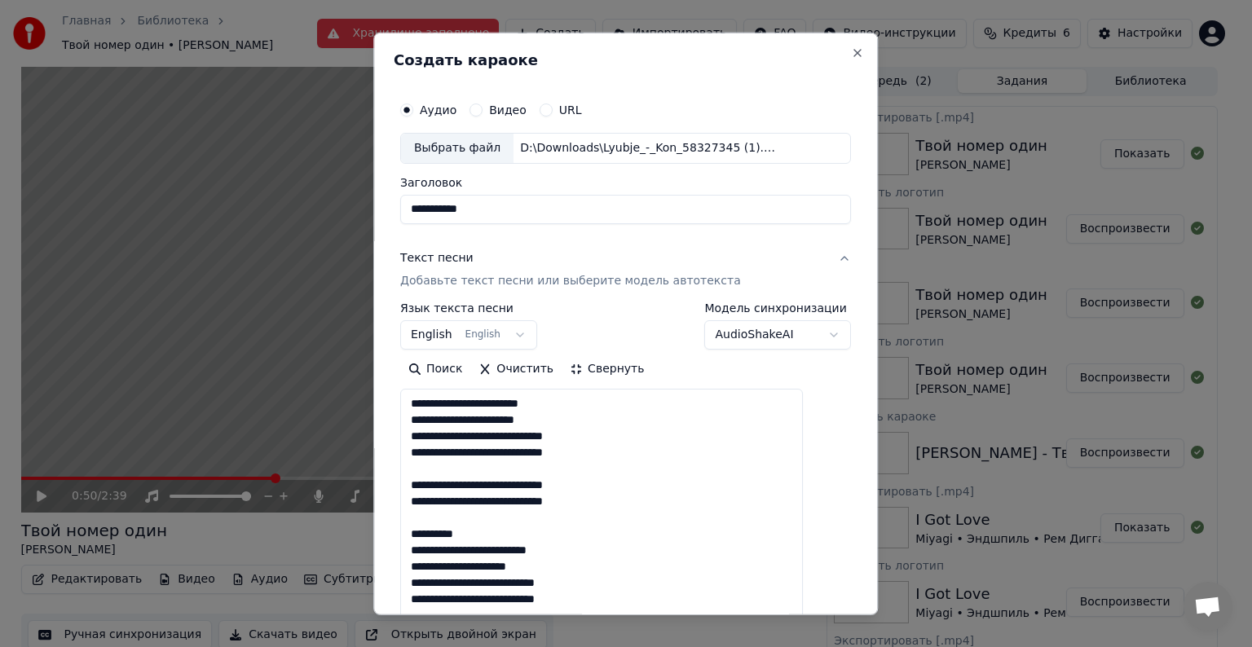
scroll to position [0, 0]
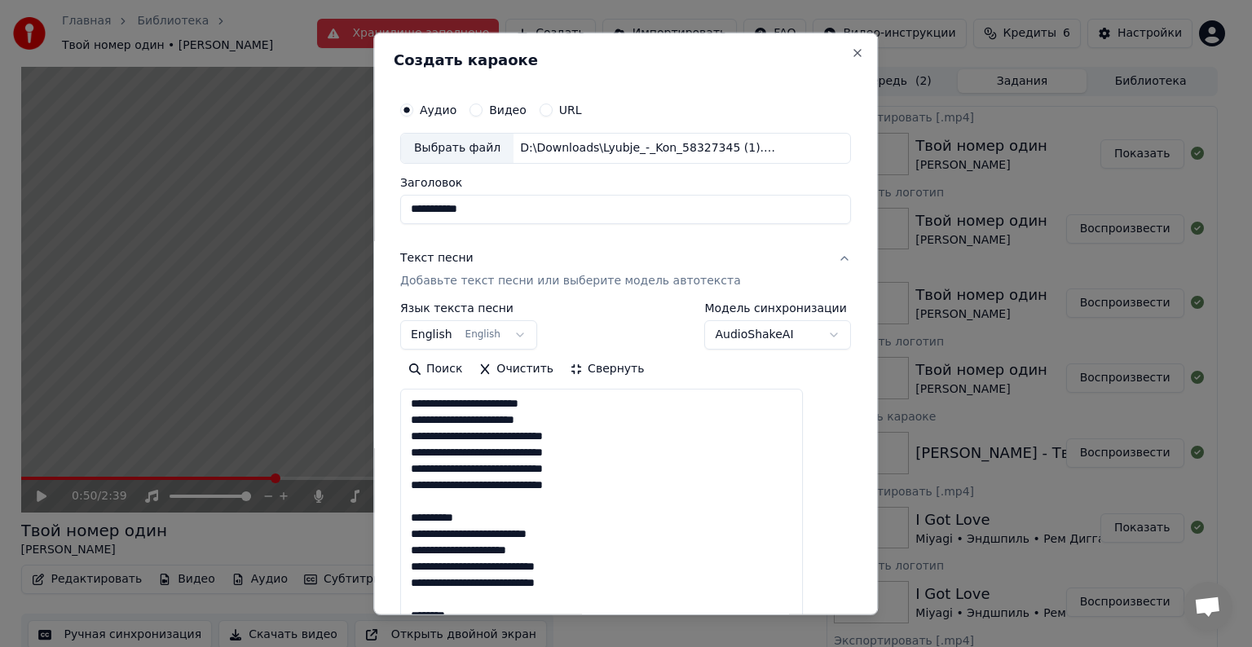
drag, startPoint x: 487, startPoint y: 515, endPoint x: 417, endPoint y: 509, distance: 71.2
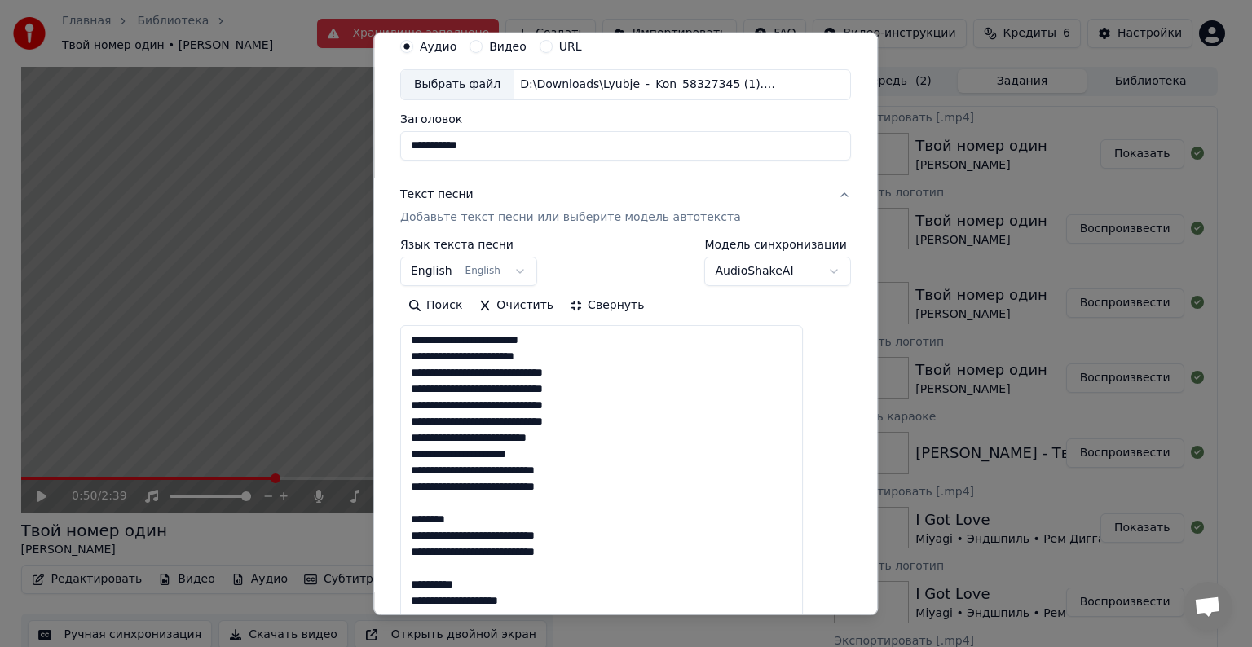
scroll to position [82, 0]
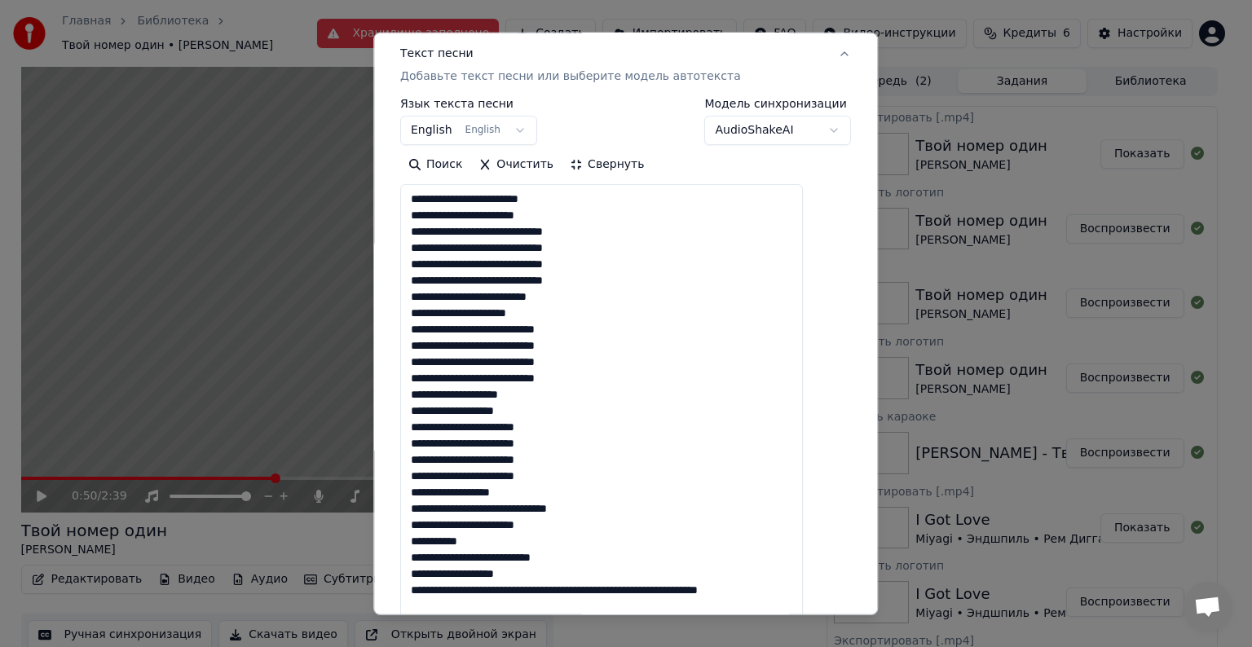
scroll to position [245, 0]
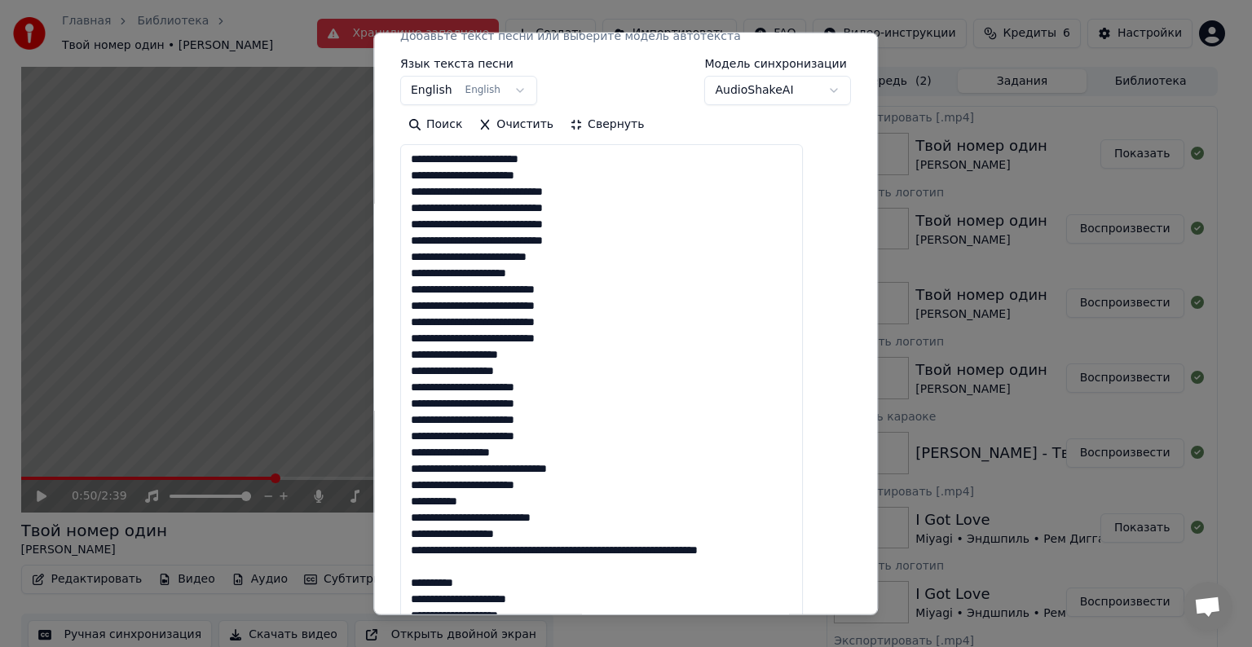
drag, startPoint x: 428, startPoint y: 417, endPoint x: 531, endPoint y: 566, distance: 180.9
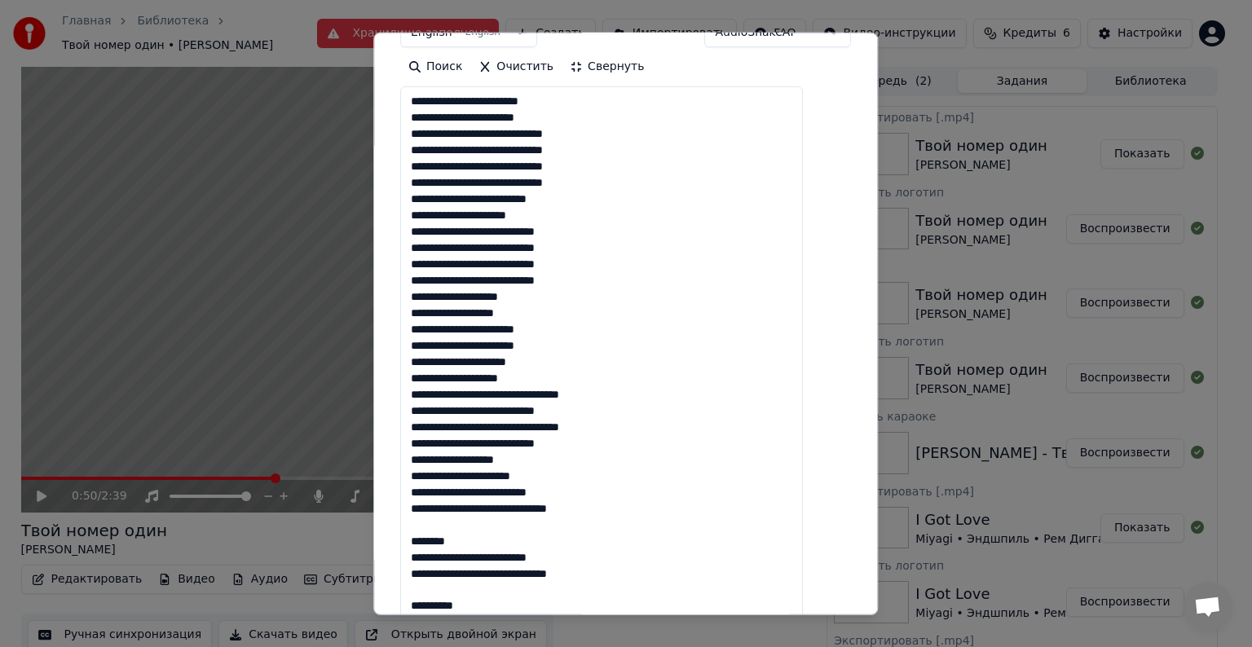
scroll to position [326, 0]
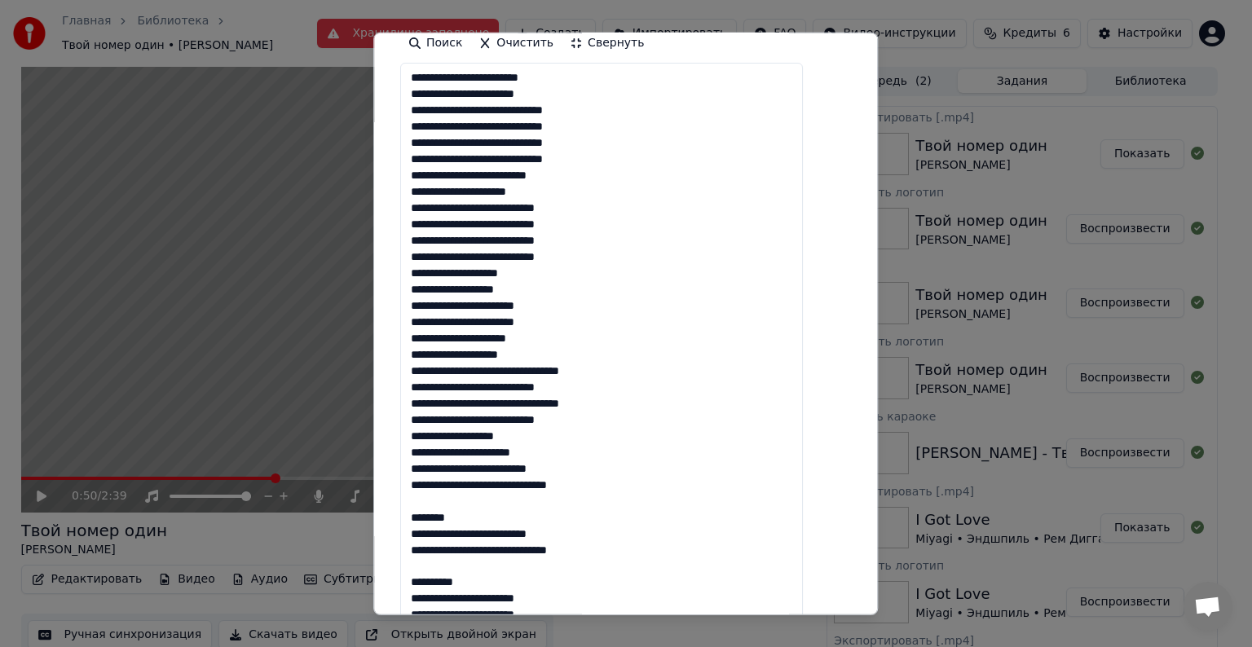
click at [483, 513] on textarea at bounding box center [601, 607] width 403 height 1088
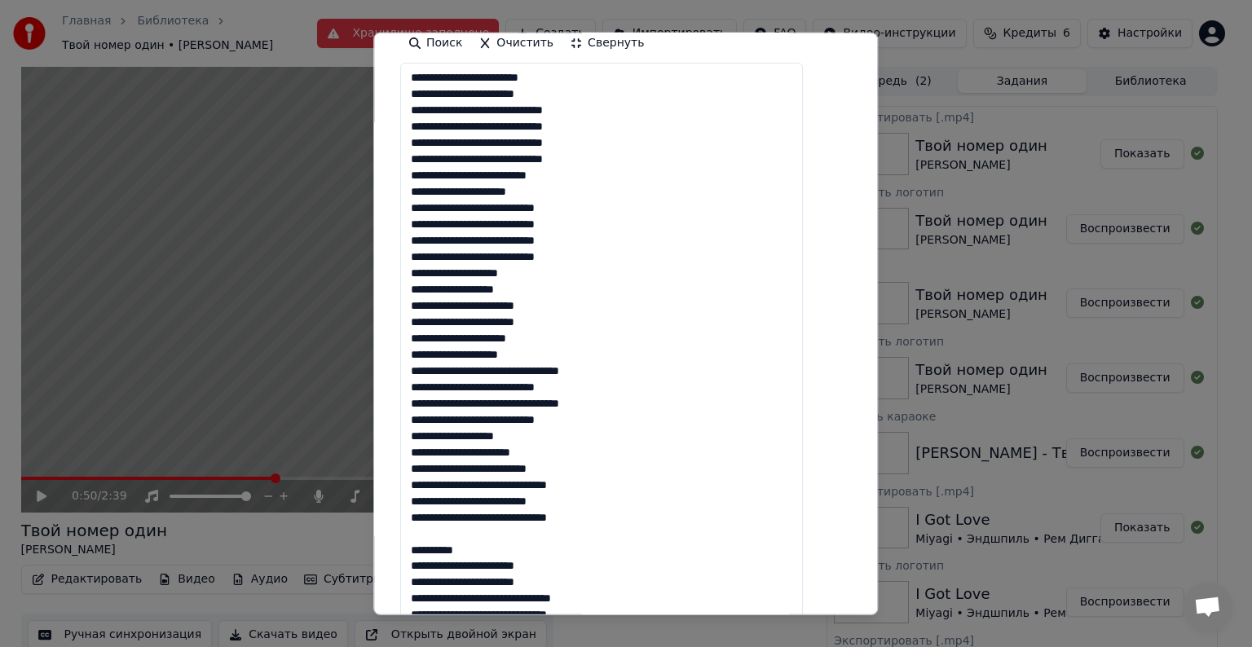
click at [500, 548] on textarea at bounding box center [601, 607] width 403 height 1088
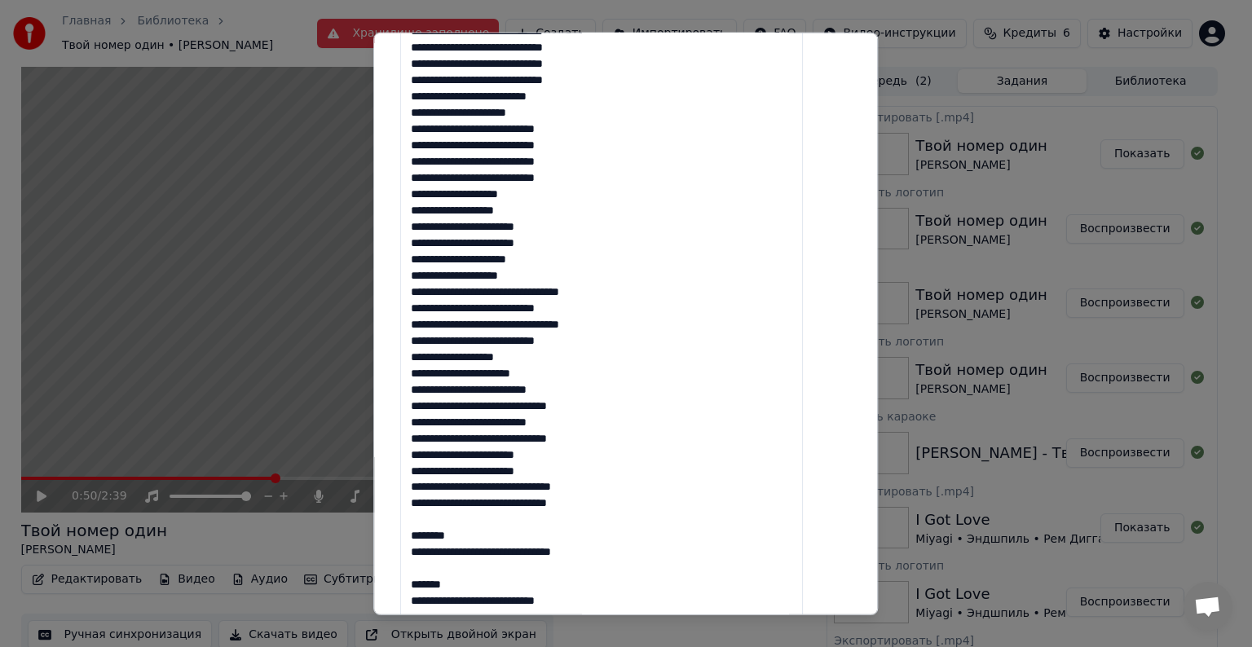
scroll to position [489, 0]
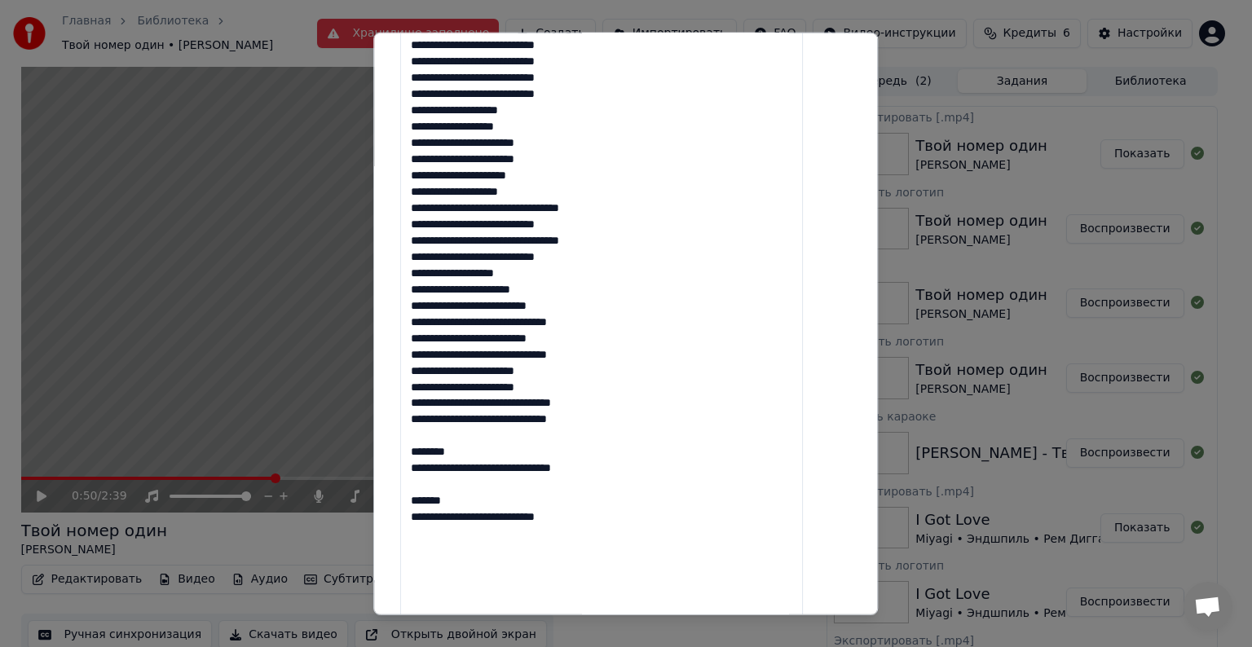
click at [483, 447] on textarea "**********" at bounding box center [601, 444] width 403 height 1088
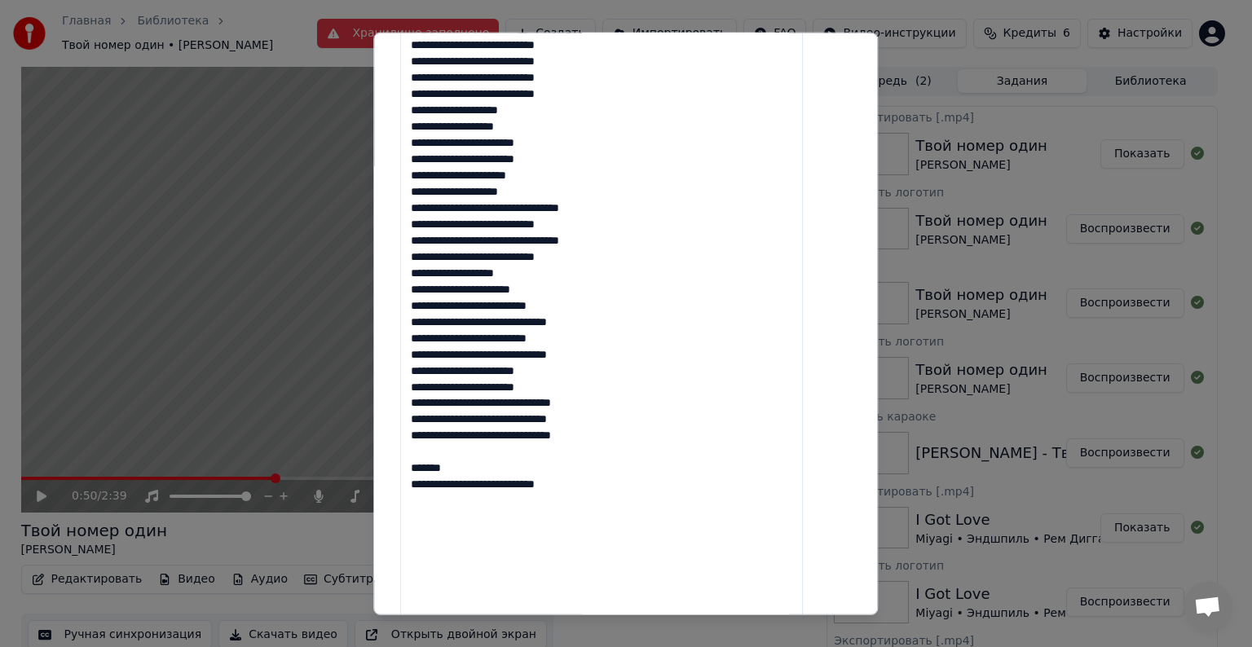
click at [483, 463] on textarea "**********" at bounding box center [601, 444] width 403 height 1088
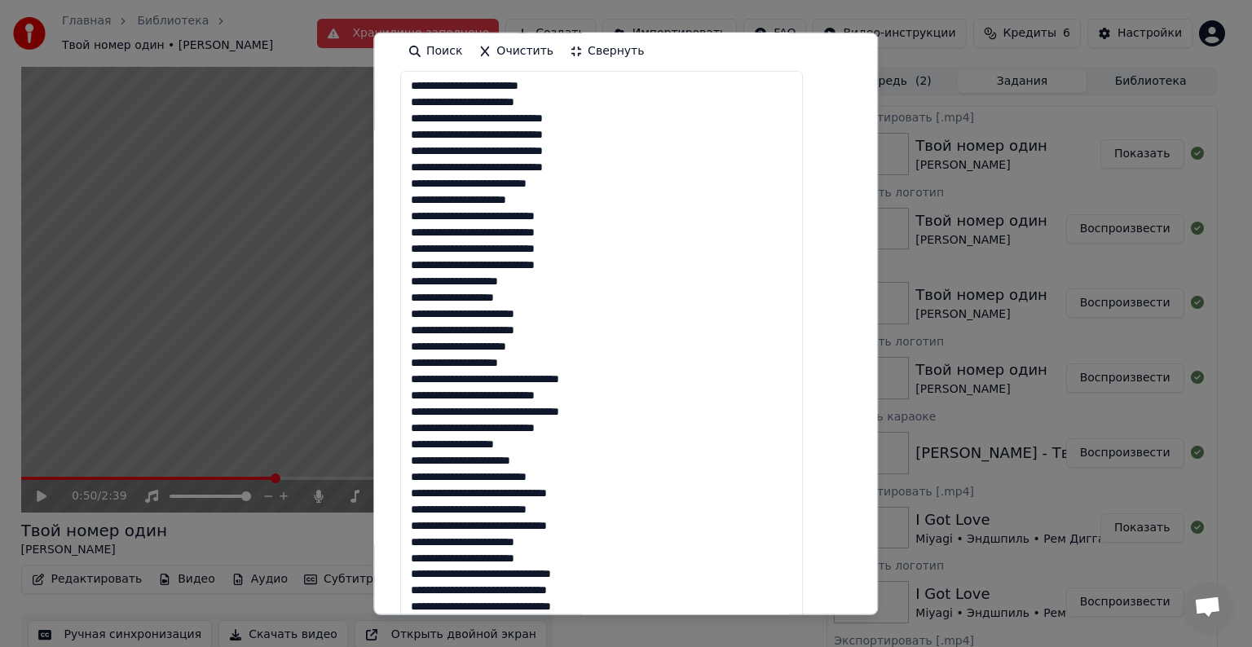
scroll to position [163, 0]
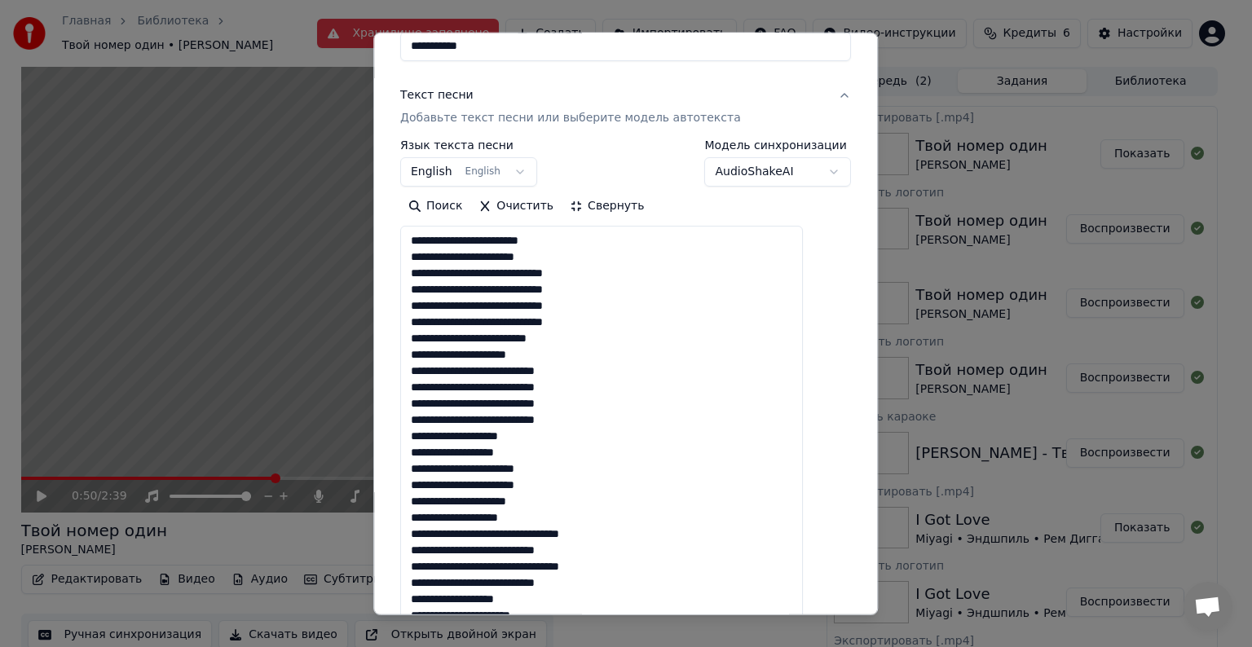
type textarea "**********"
click at [522, 174] on body "Главная Библиотека Твой номер один • Дима [PERSON_NAME] заполнено Создать Импор…" at bounding box center [619, 323] width 1238 height 647
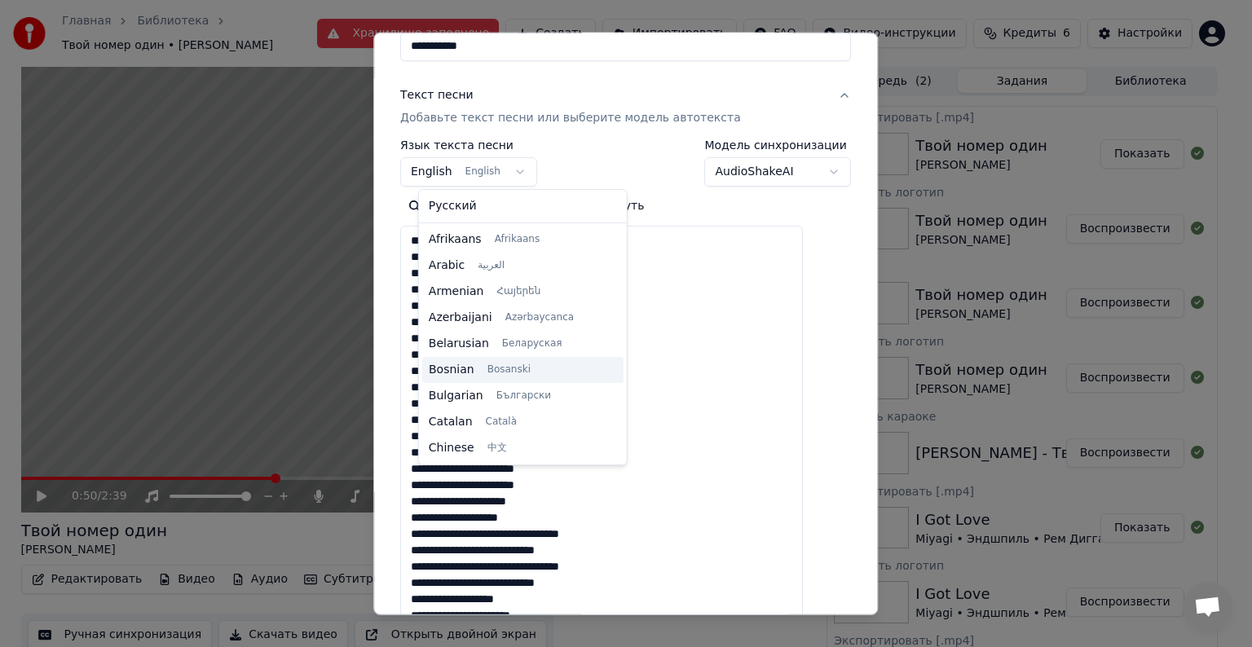
scroll to position [130, 0]
select select "**"
drag, startPoint x: 488, startPoint y: 245, endPoint x: 501, endPoint y: 209, distance: 37.4
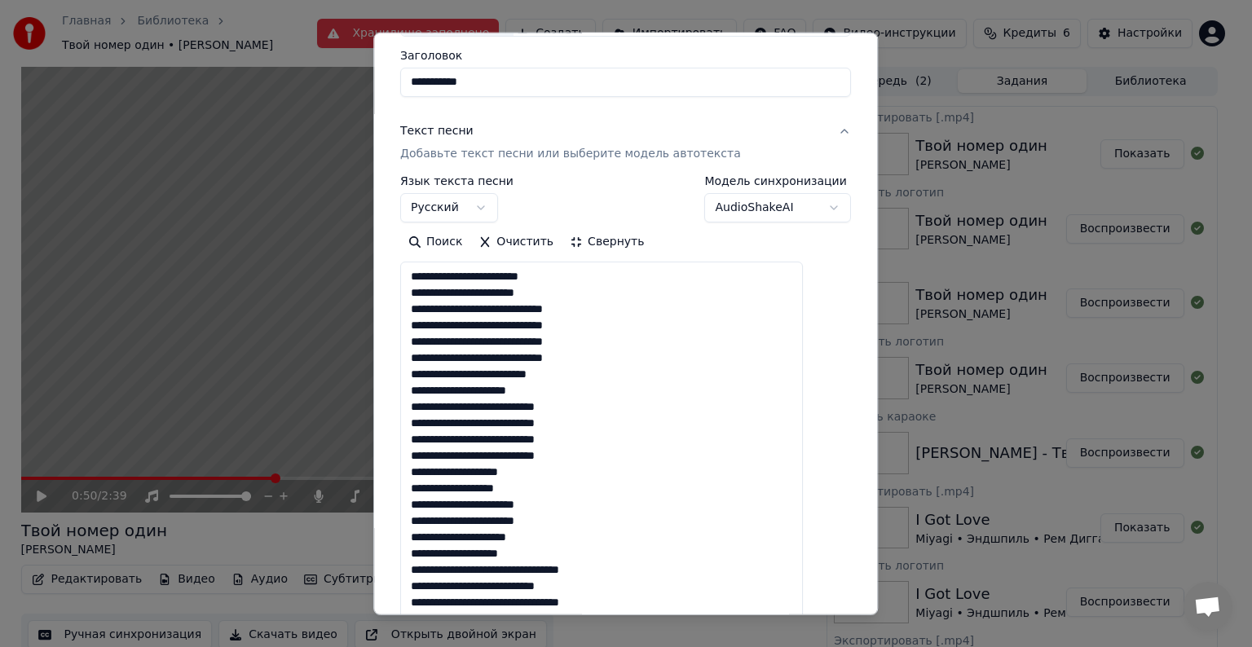
scroll to position [0, 0]
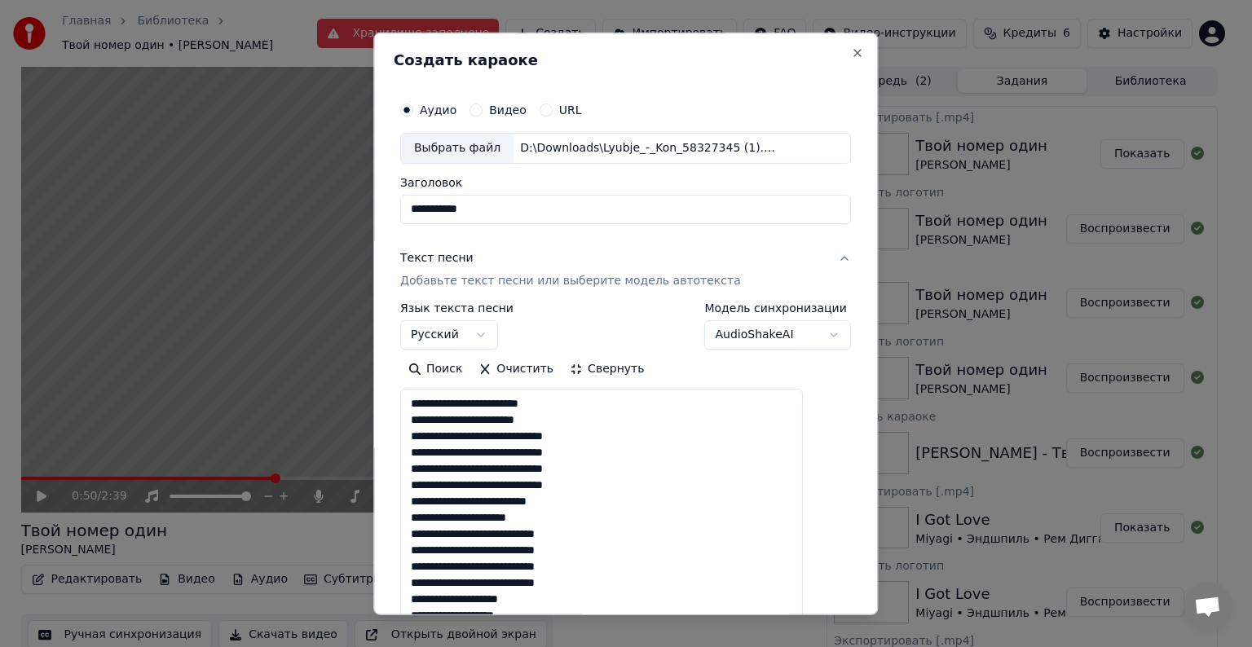
click at [612, 374] on button "Свернуть" at bounding box center [607, 369] width 90 height 26
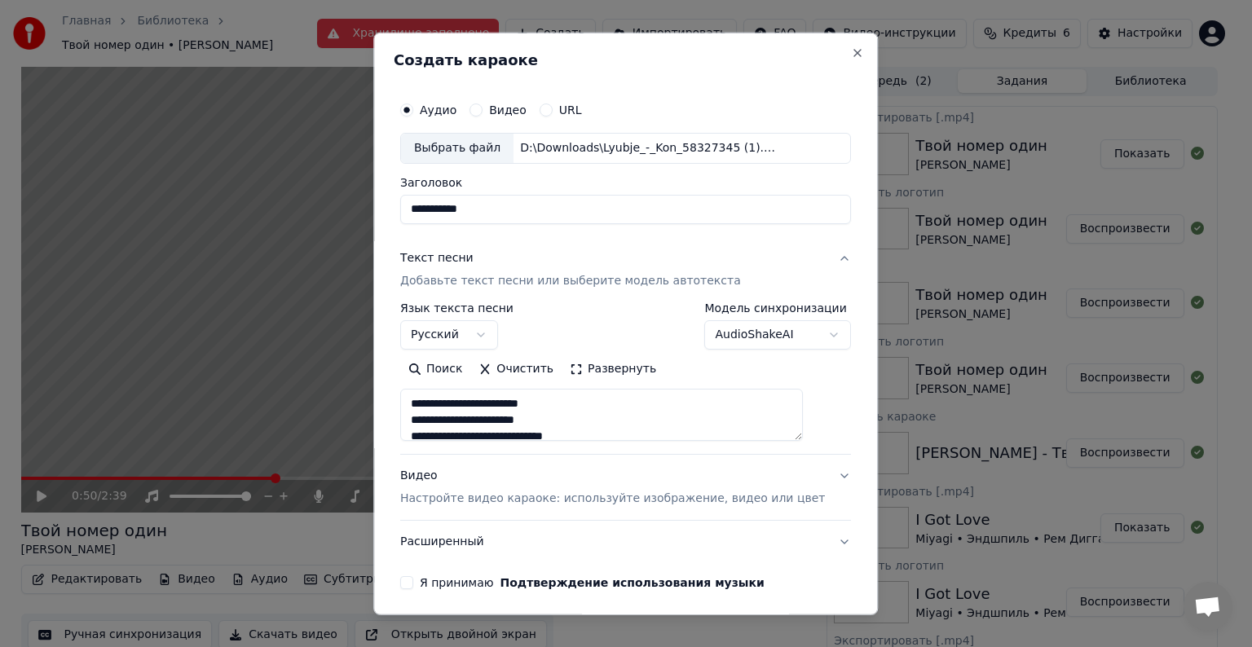
click at [807, 474] on button "Видео Настройте видео караоке: используйте изображение, видео или цвет" at bounding box center [625, 487] width 451 height 65
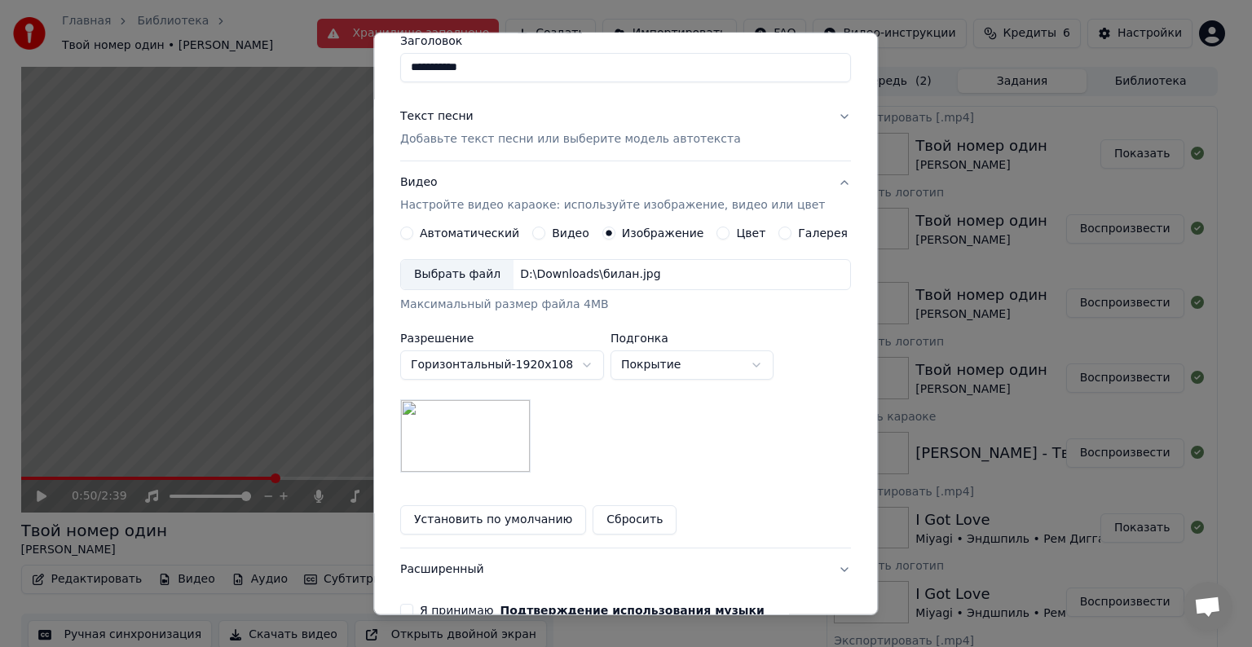
scroll to position [231, 0]
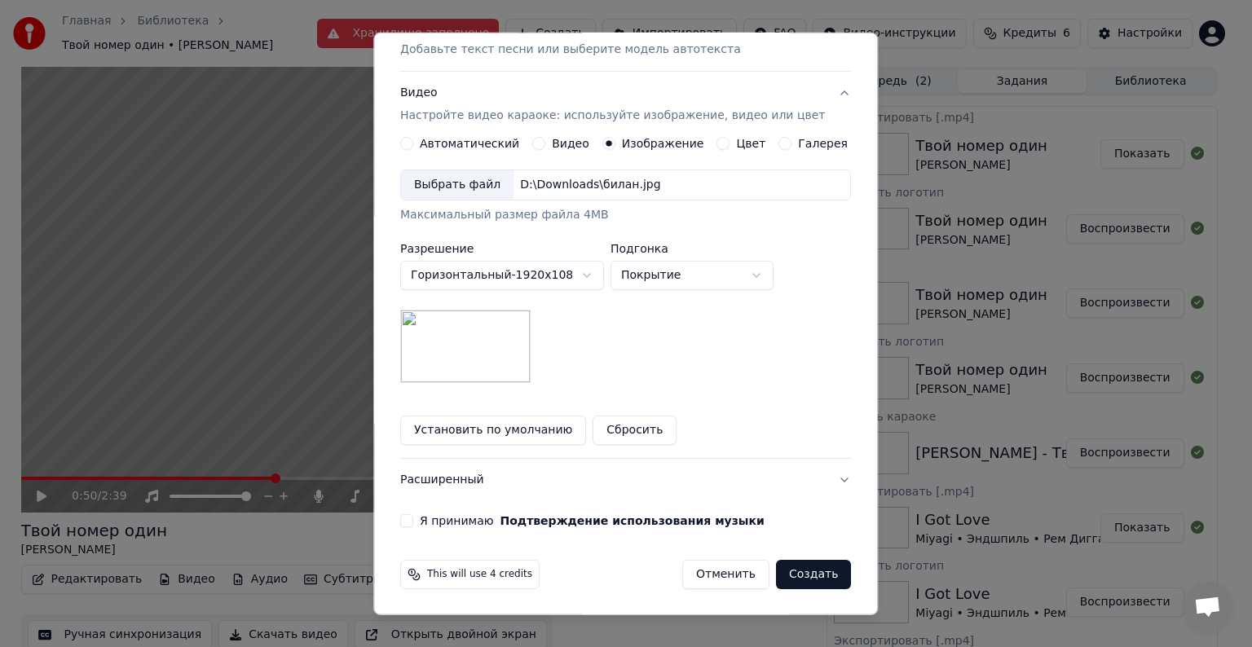
click at [492, 430] on button "Установить по умолчанию" at bounding box center [493, 430] width 186 height 29
click at [474, 183] on div "Выбрать файл" at bounding box center [457, 184] width 112 height 29
click at [473, 522] on label "Я принимаю Подтверждение использования музыки" at bounding box center [592, 520] width 345 height 11
click at [413, 522] on button "Я принимаю Подтверждение использования музыки" at bounding box center [406, 520] width 13 height 13
click at [809, 577] on button "Создать" at bounding box center [813, 574] width 75 height 29
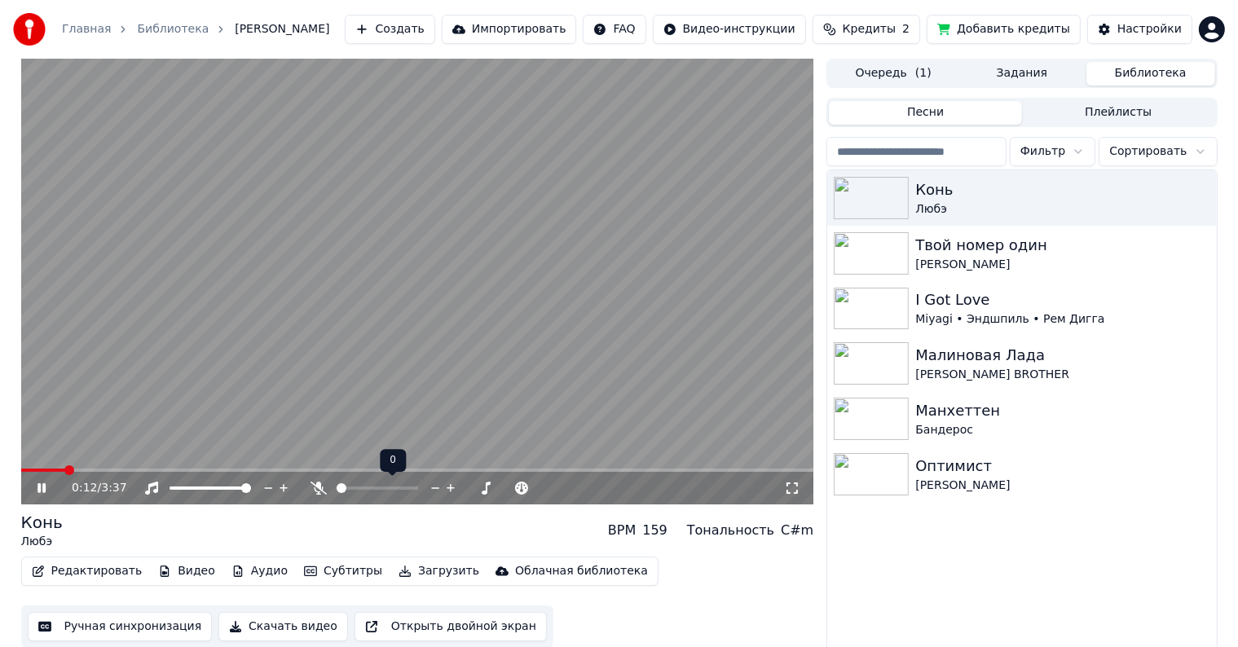
click at [337, 483] on span at bounding box center [342, 488] width 10 height 10
click at [33, 487] on div "0:12 / 3:37" at bounding box center [418, 488] width 780 height 16
click at [34, 487] on icon at bounding box center [53, 488] width 38 height 13
click at [68, 464] on video at bounding box center [417, 282] width 793 height 446
click at [21, 469] on span at bounding box center [21, 470] width 0 height 3
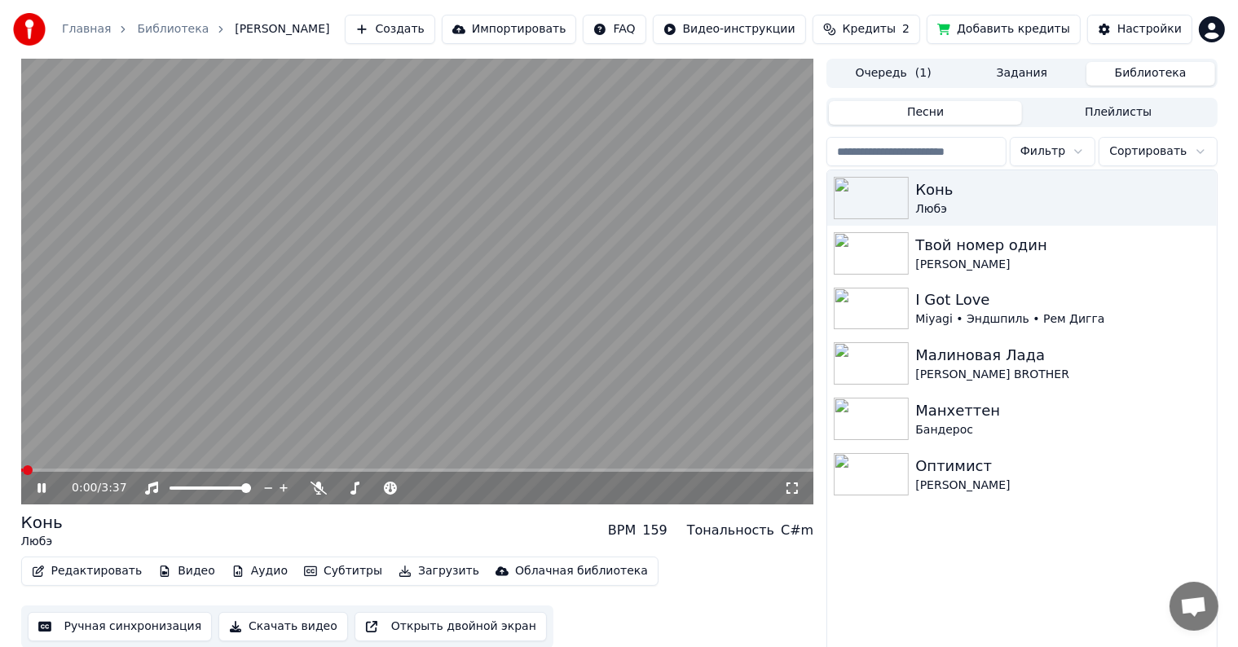
click at [35, 496] on div "0:00 / 3:37" at bounding box center [418, 488] width 780 height 16
click at [40, 489] on icon at bounding box center [41, 488] width 8 height 10
click at [362, 492] on span at bounding box center [364, 488] width 10 height 10
click at [792, 486] on icon at bounding box center [792, 488] width 16 height 13
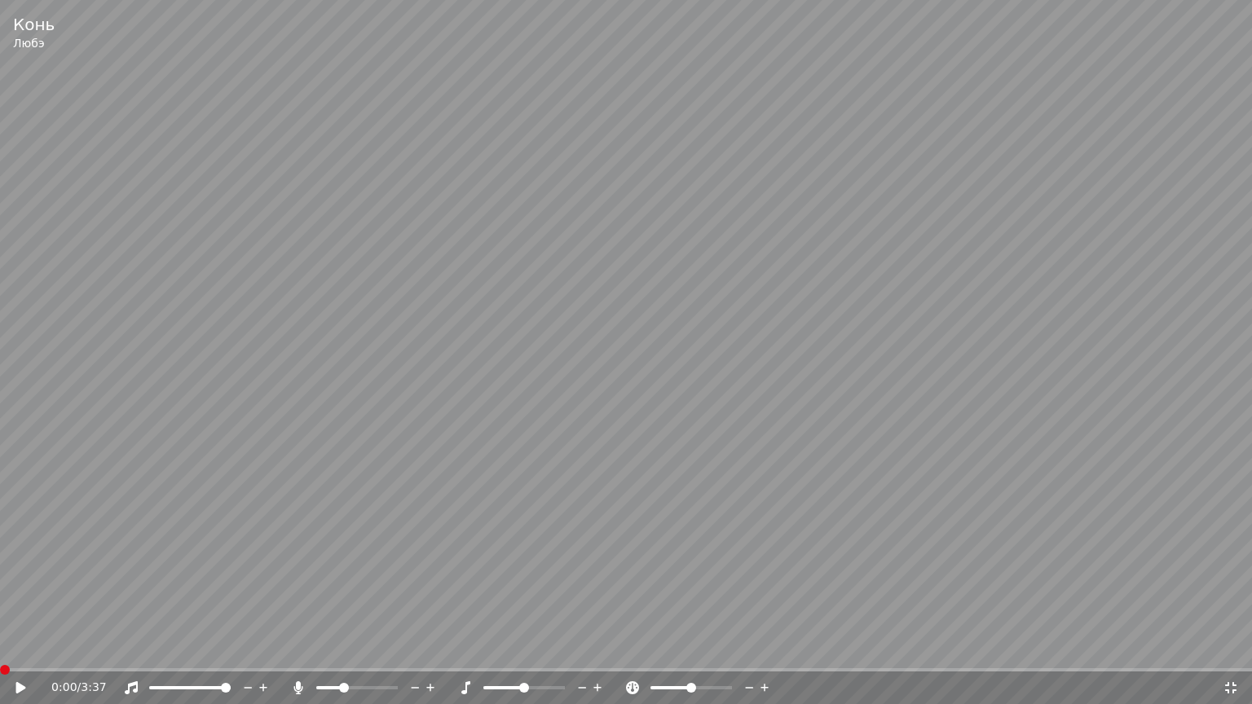
click at [0, 646] on span at bounding box center [5, 670] width 10 height 10
click at [10, 646] on div "0:00 / 3:37" at bounding box center [626, 688] width 1239 height 16
click at [13, 646] on icon at bounding box center [32, 687] width 38 height 13
click at [342, 646] on span at bounding box center [343, 688] width 10 height 10
click at [412, 646] on icon at bounding box center [415, 688] width 15 height 16
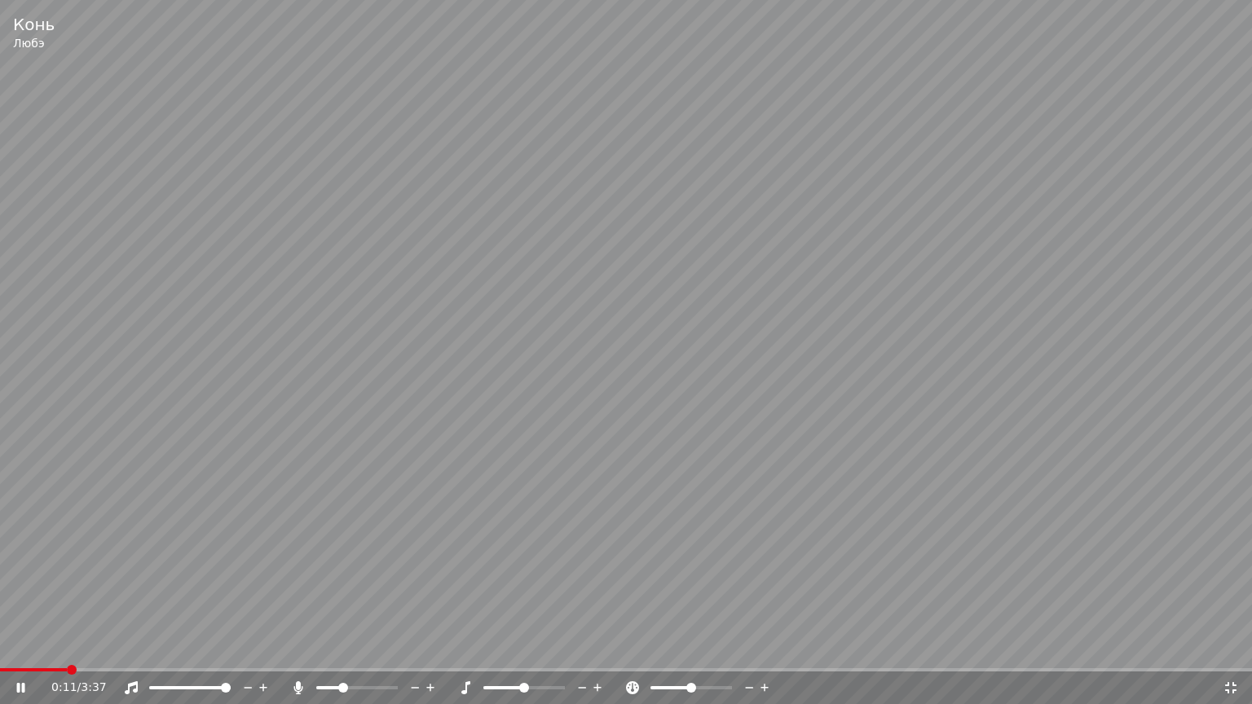
click at [1236, 646] on icon at bounding box center [1231, 687] width 16 height 13
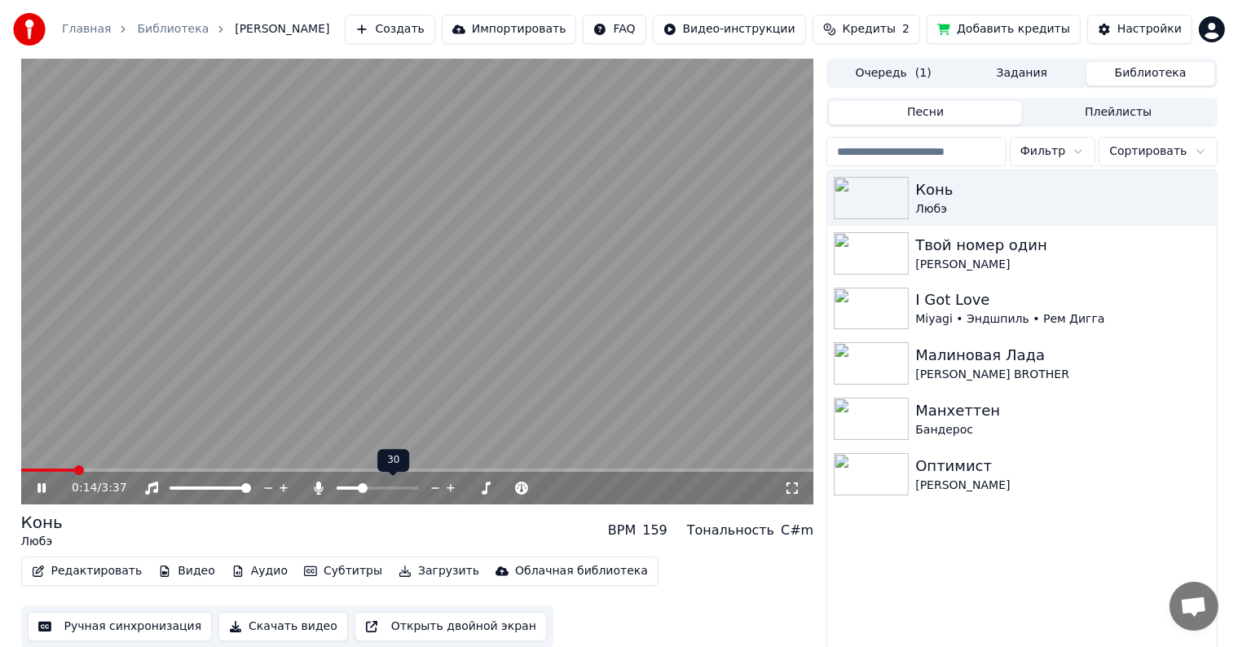
click at [432, 486] on icon at bounding box center [435, 488] width 15 height 16
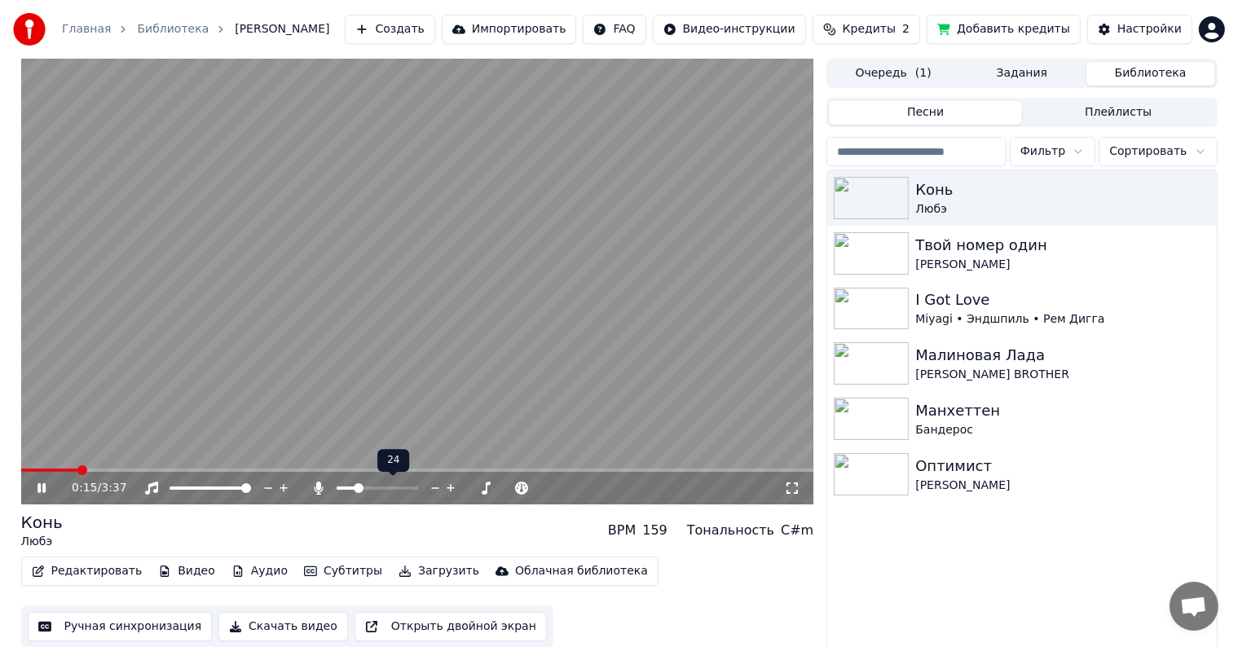
click at [432, 486] on icon at bounding box center [435, 488] width 15 height 16
click at [791, 488] on icon at bounding box center [792, 488] width 16 height 13
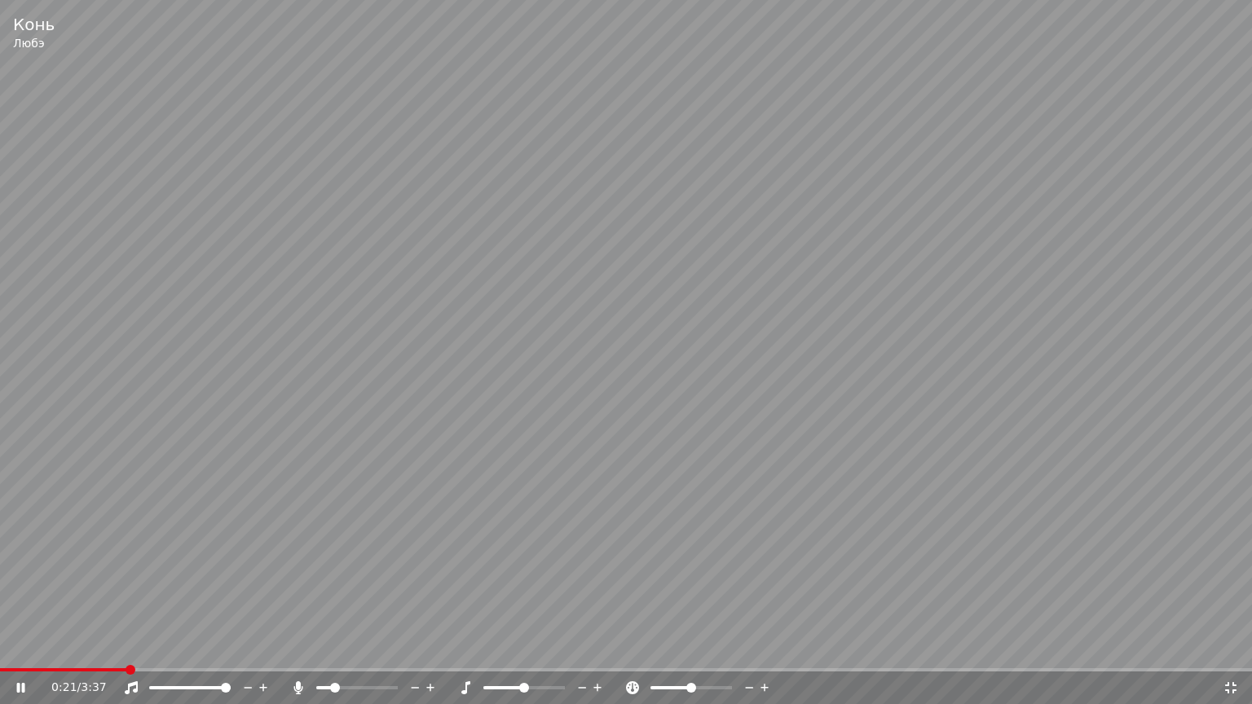
click at [421, 646] on icon at bounding box center [415, 688] width 15 height 16
click at [316, 646] on span at bounding box center [357, 687] width 82 height 3
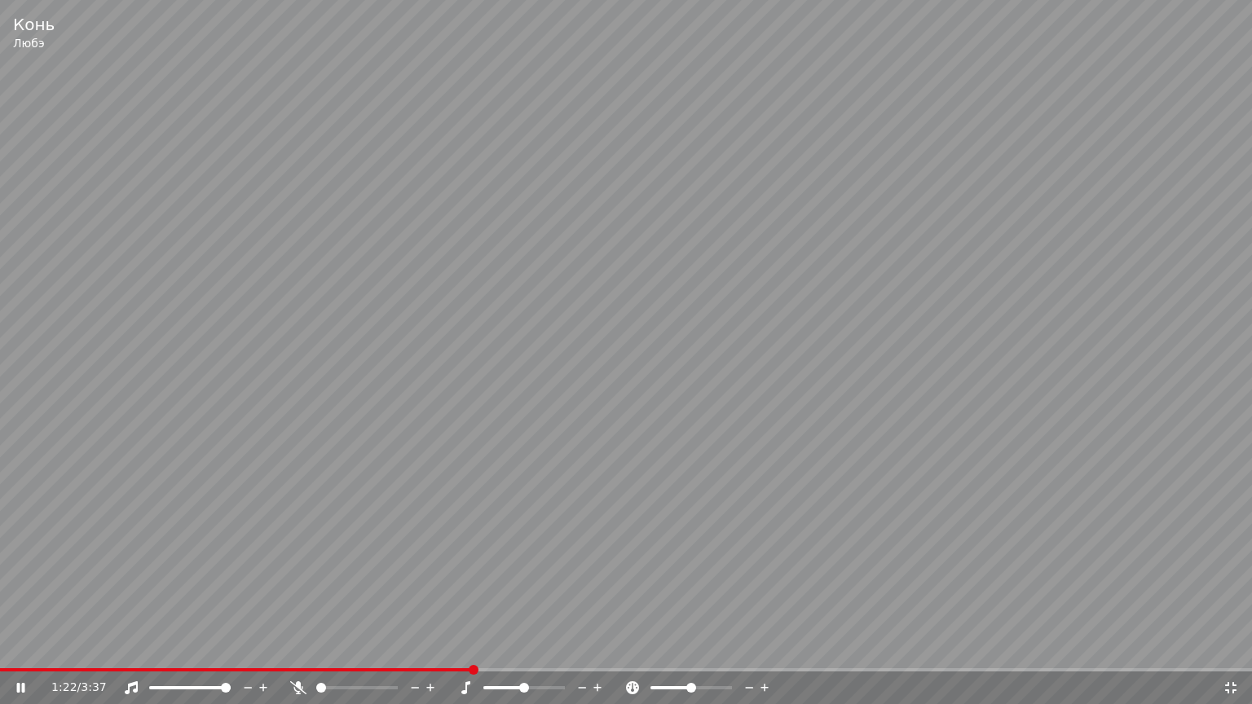
click at [431, 646] on icon at bounding box center [430, 688] width 8 height 8
click at [430, 646] on icon at bounding box center [430, 688] width 8 height 8
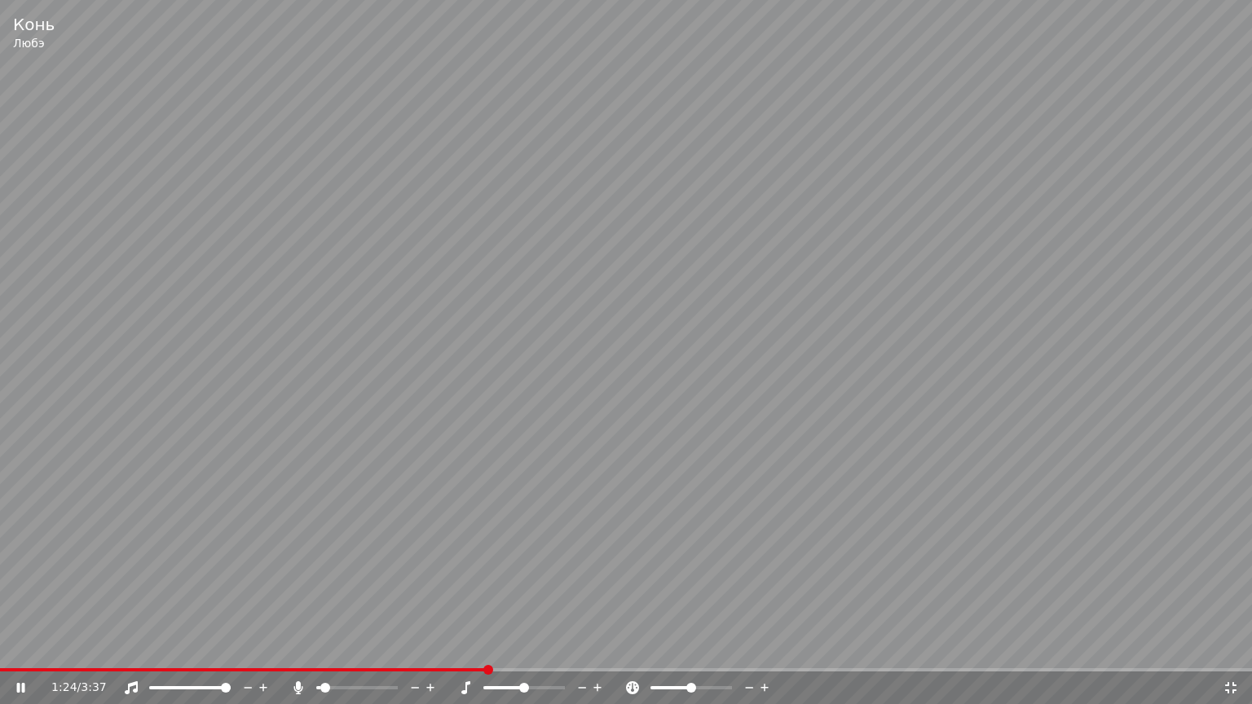
click at [430, 646] on icon at bounding box center [430, 688] width 8 height 8
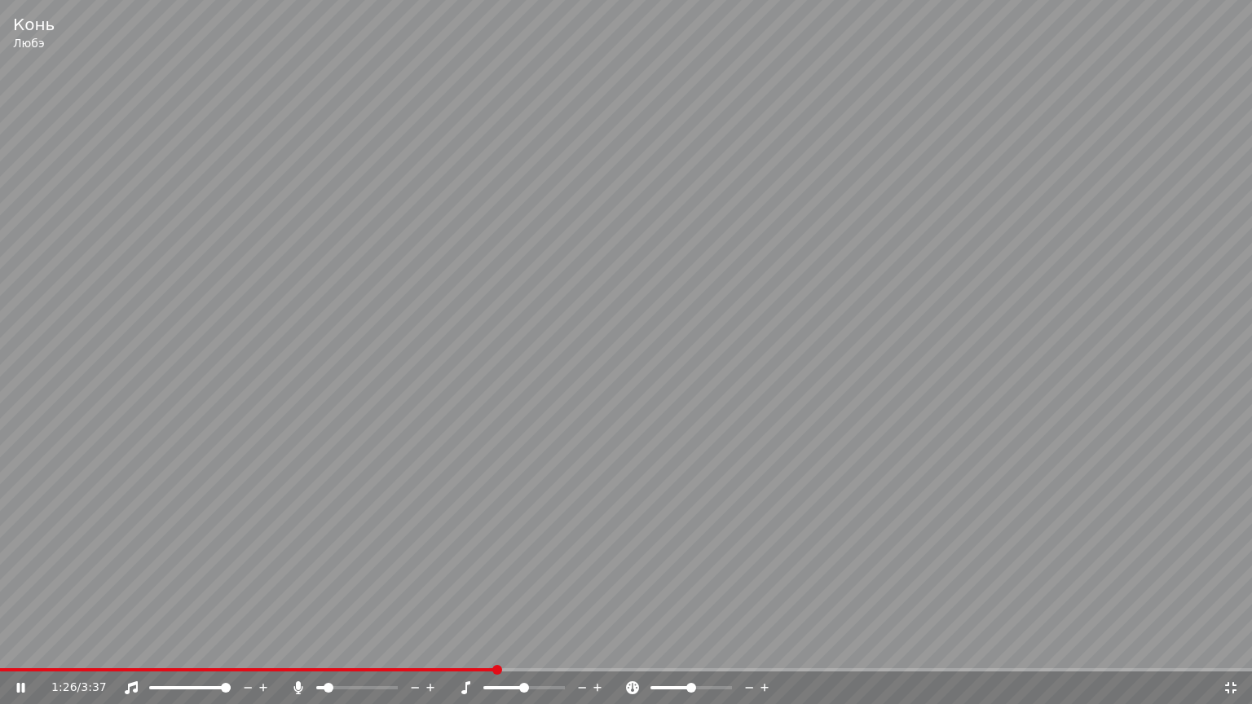
click at [430, 646] on icon at bounding box center [430, 688] width 8 height 8
click at [428, 646] on icon at bounding box center [430, 688] width 8 height 8
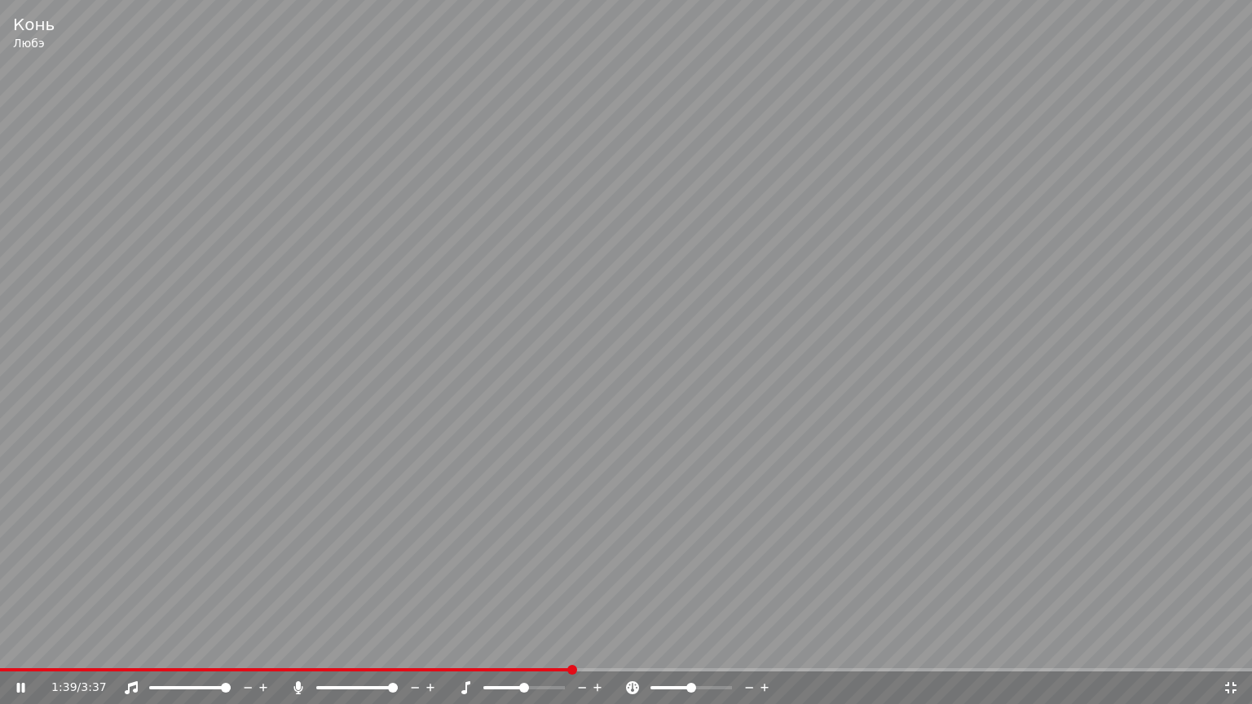
click at [338, 646] on span at bounding box center [357, 687] width 82 height 3
click at [1236, 646] on icon at bounding box center [1231, 687] width 16 height 13
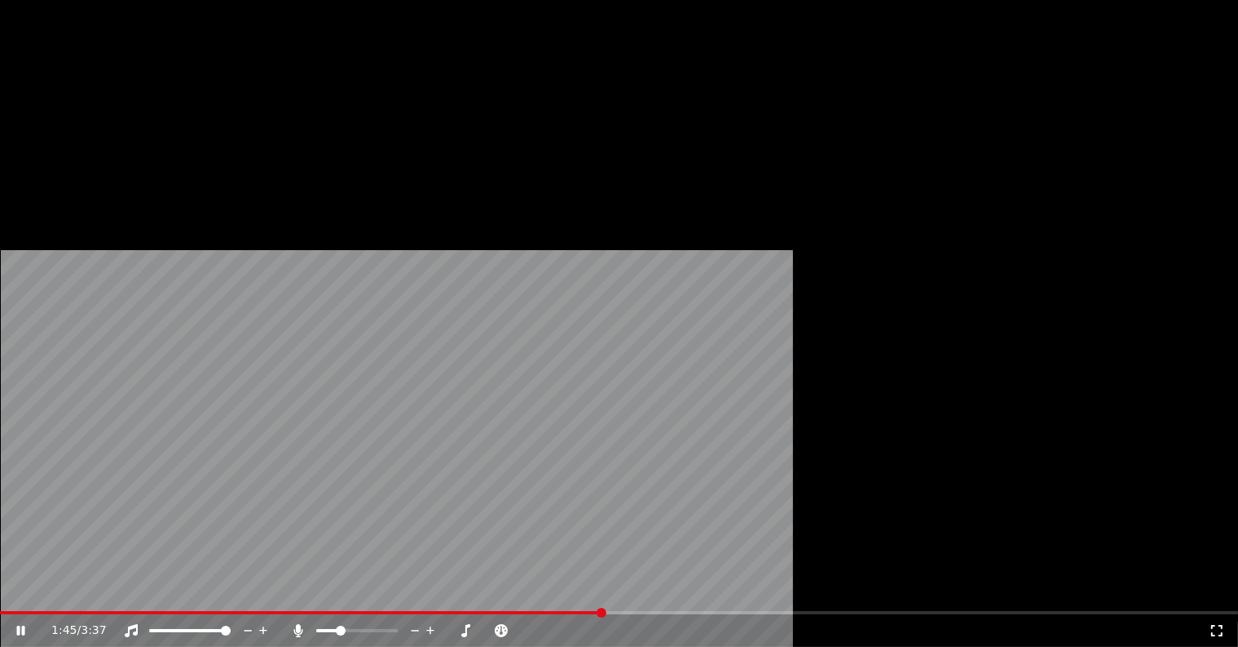
click at [423, 623] on icon at bounding box center [415, 631] width 15 height 16
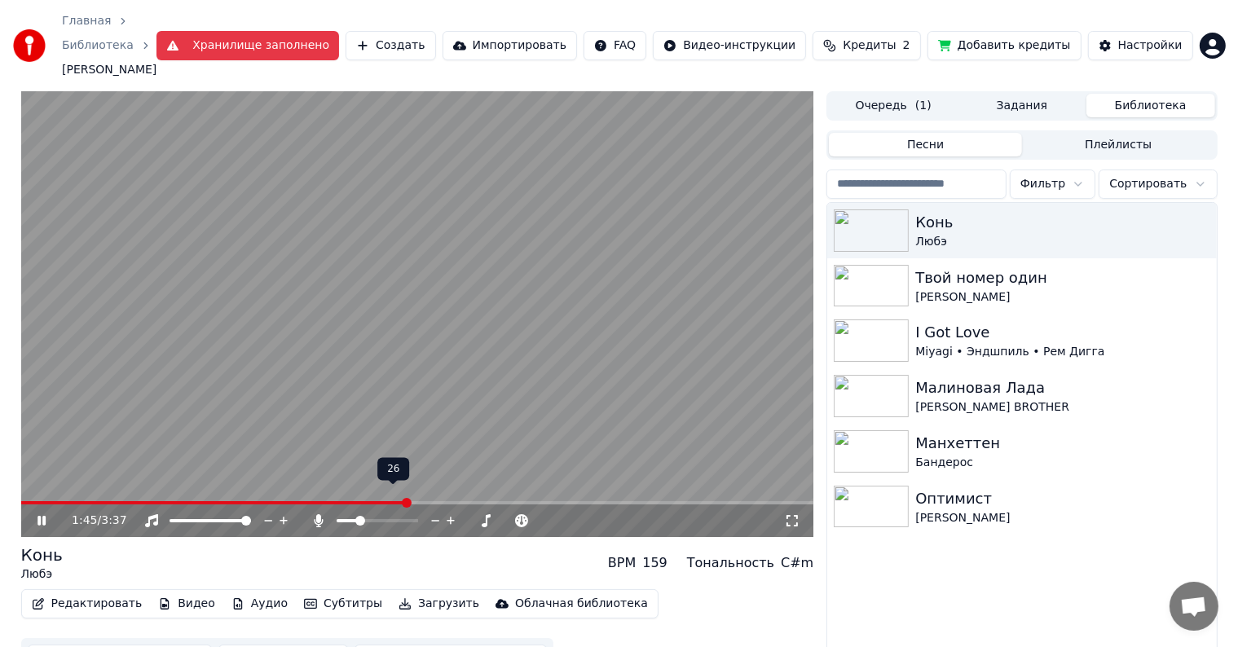
click at [430, 513] on icon at bounding box center [435, 521] width 15 height 16
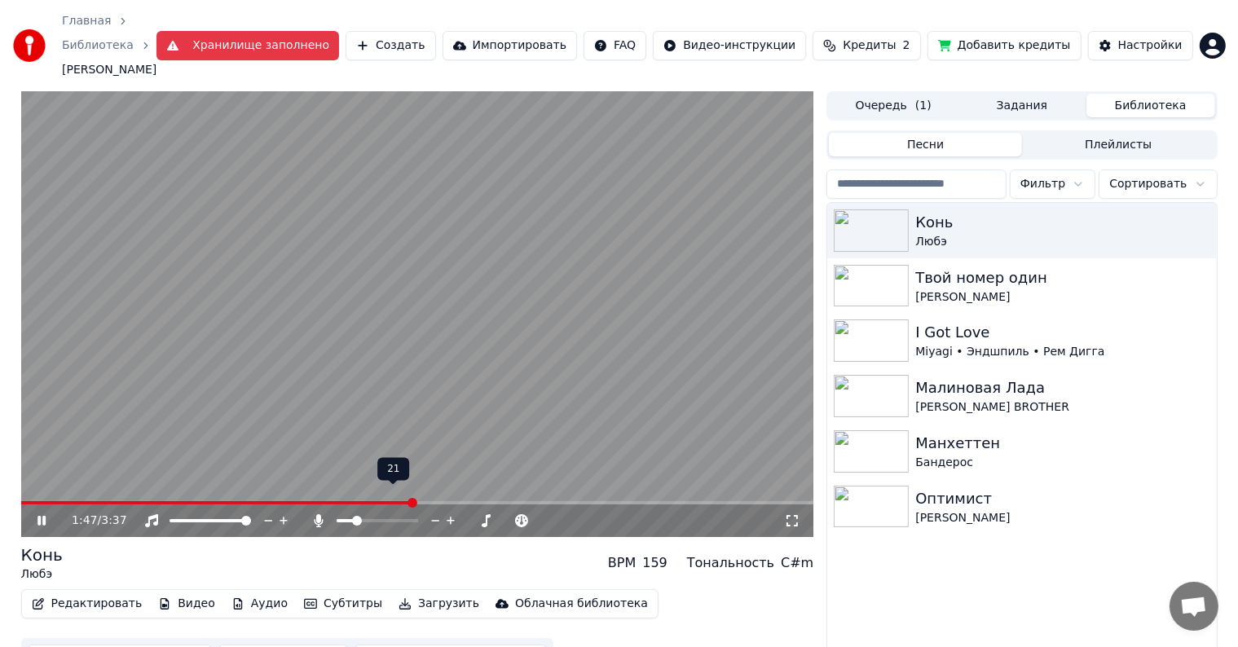
click at [430, 513] on icon at bounding box center [435, 521] width 15 height 16
click at [800, 514] on icon at bounding box center [792, 520] width 16 height 13
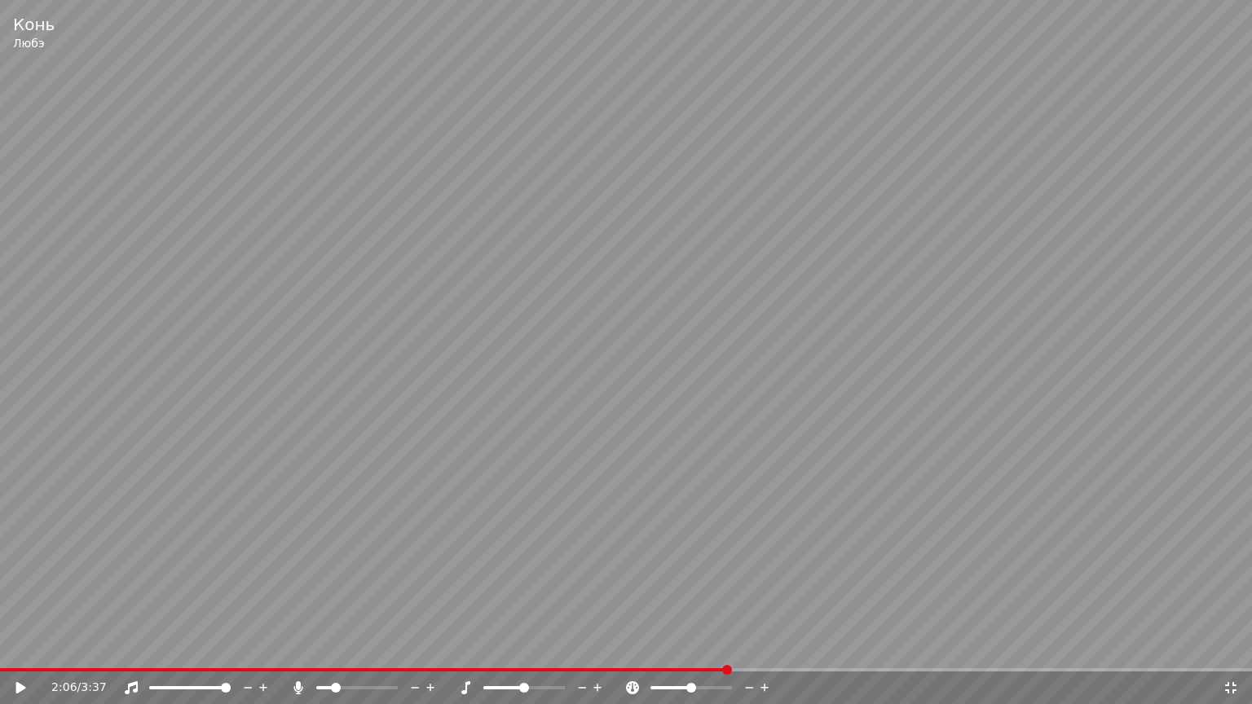
click at [19, 646] on icon at bounding box center [32, 687] width 38 height 13
click at [331, 646] on span at bounding box center [336, 688] width 10 height 10
click at [336, 646] on span at bounding box center [338, 688] width 10 height 10
click at [1231, 646] on icon at bounding box center [1231, 687] width 16 height 13
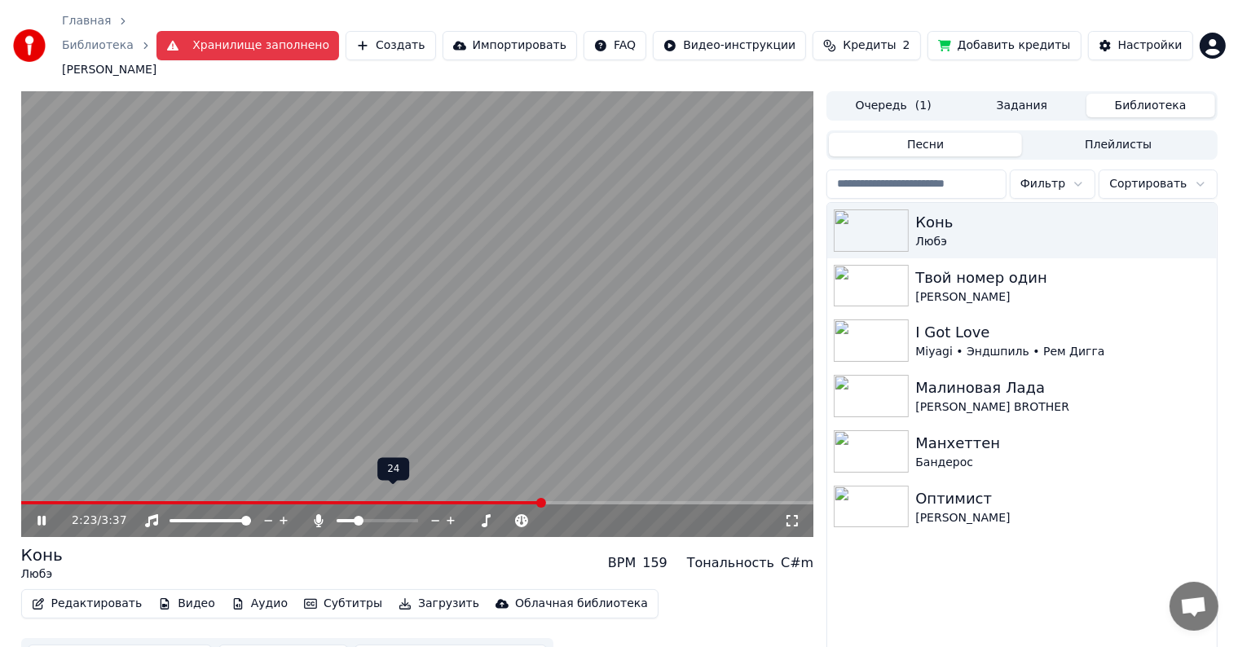
click at [355, 516] on span at bounding box center [359, 521] width 10 height 10
click at [245, 476] on video at bounding box center [417, 314] width 793 height 446
click at [244, 501] on span at bounding box center [289, 502] width 536 height 3
click at [337, 519] on span at bounding box center [337, 520] width 0 height 3
click at [49, 514] on icon at bounding box center [53, 520] width 38 height 13
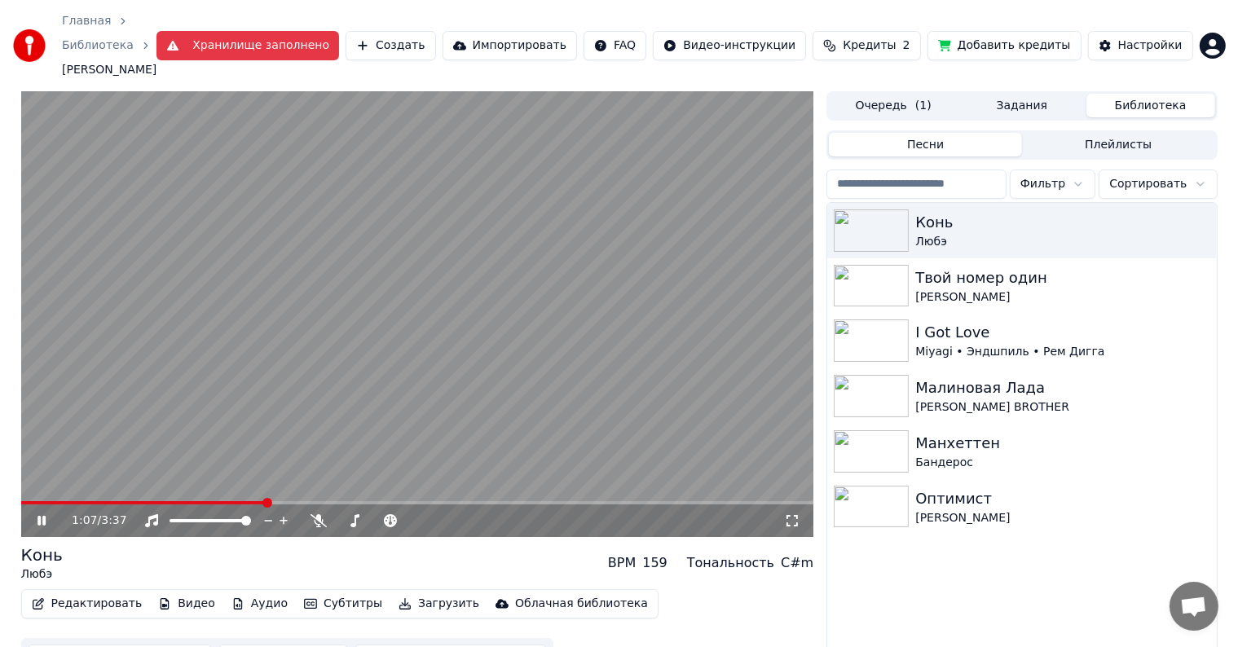
click at [325, 501] on span at bounding box center [417, 502] width 793 height 3
click at [403, 474] on div "Темп Темп" at bounding box center [393, 470] width 46 height 23
click at [418, 501] on span at bounding box center [417, 502] width 793 height 3
click at [464, 501] on span at bounding box center [417, 502] width 793 height 3
click at [499, 501] on span at bounding box center [417, 502] width 793 height 3
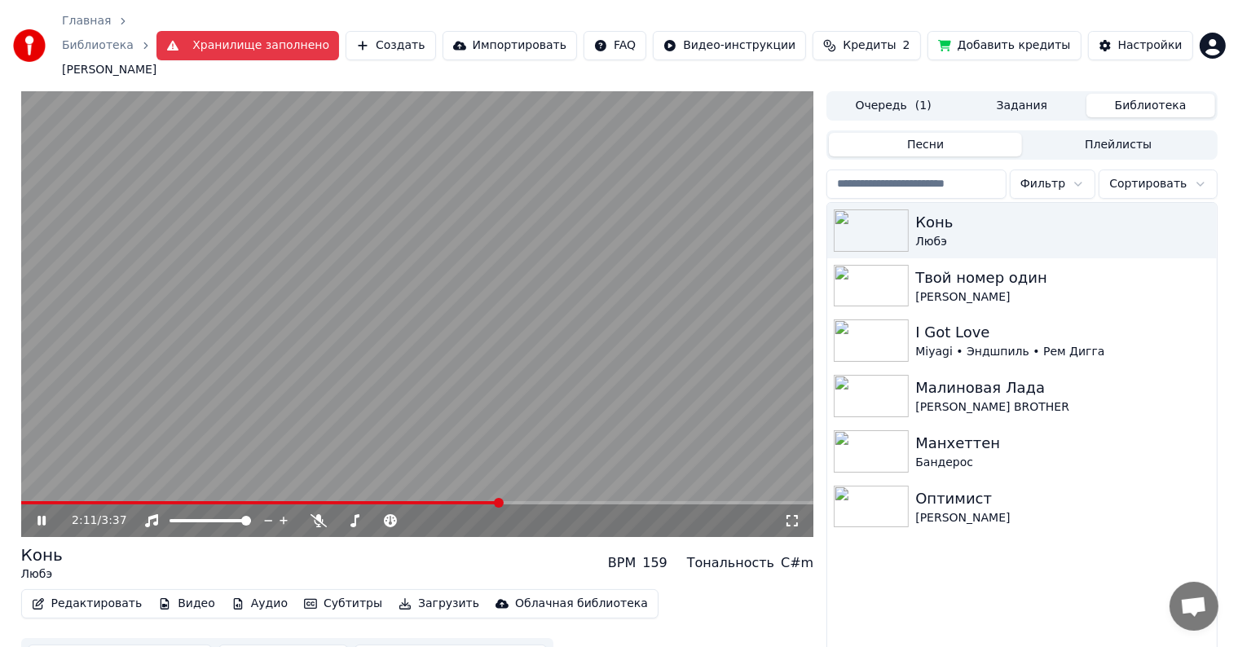
click at [491, 505] on div "2:11 / 3:37" at bounding box center [417, 521] width 793 height 33
click at [350, 513] on div at bounding box center [392, 521] width 131 height 16
click at [352, 516] on span at bounding box center [356, 521] width 10 height 10
click at [790, 514] on icon at bounding box center [792, 520] width 16 height 13
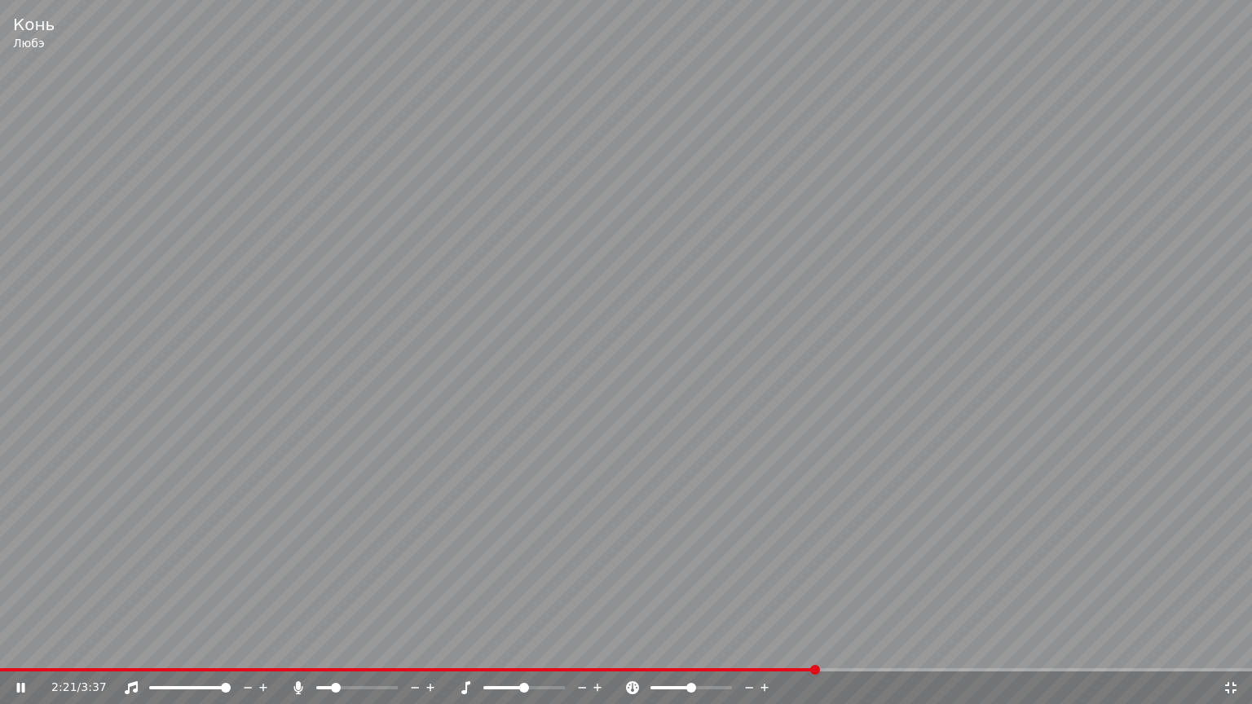
click at [615, 646] on span at bounding box center [408, 669] width 816 height 3
click at [1231, 646] on icon at bounding box center [1231, 687] width 16 height 13
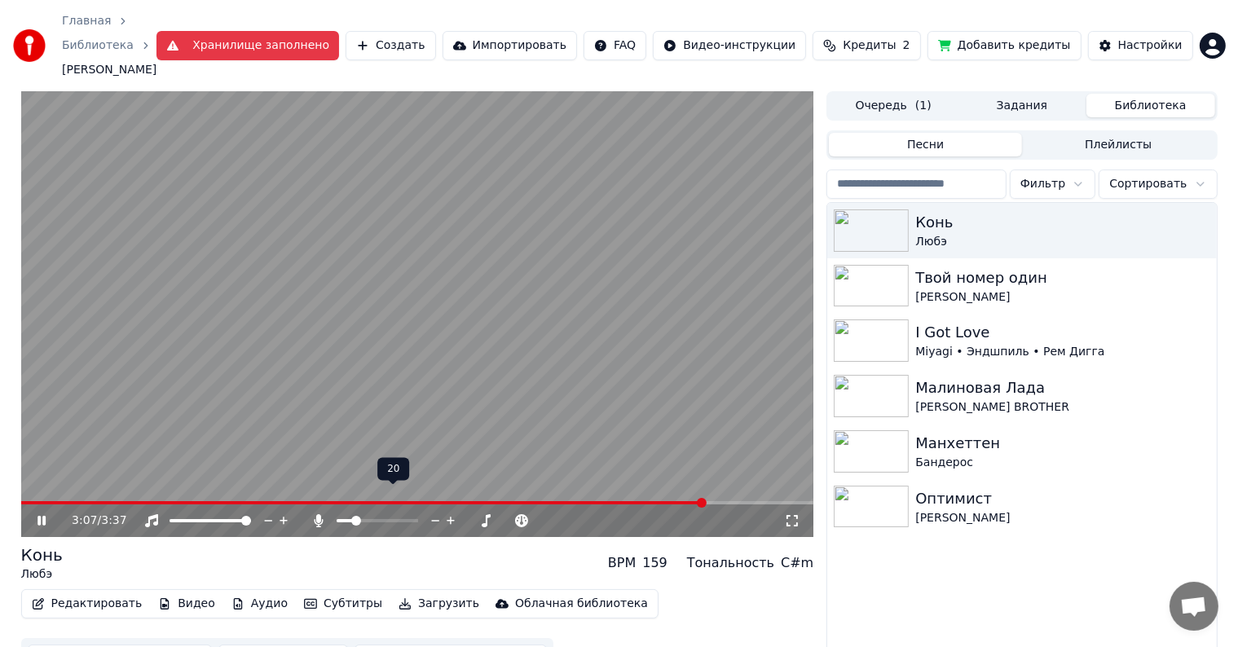
click at [433, 513] on icon at bounding box center [435, 521] width 15 height 16
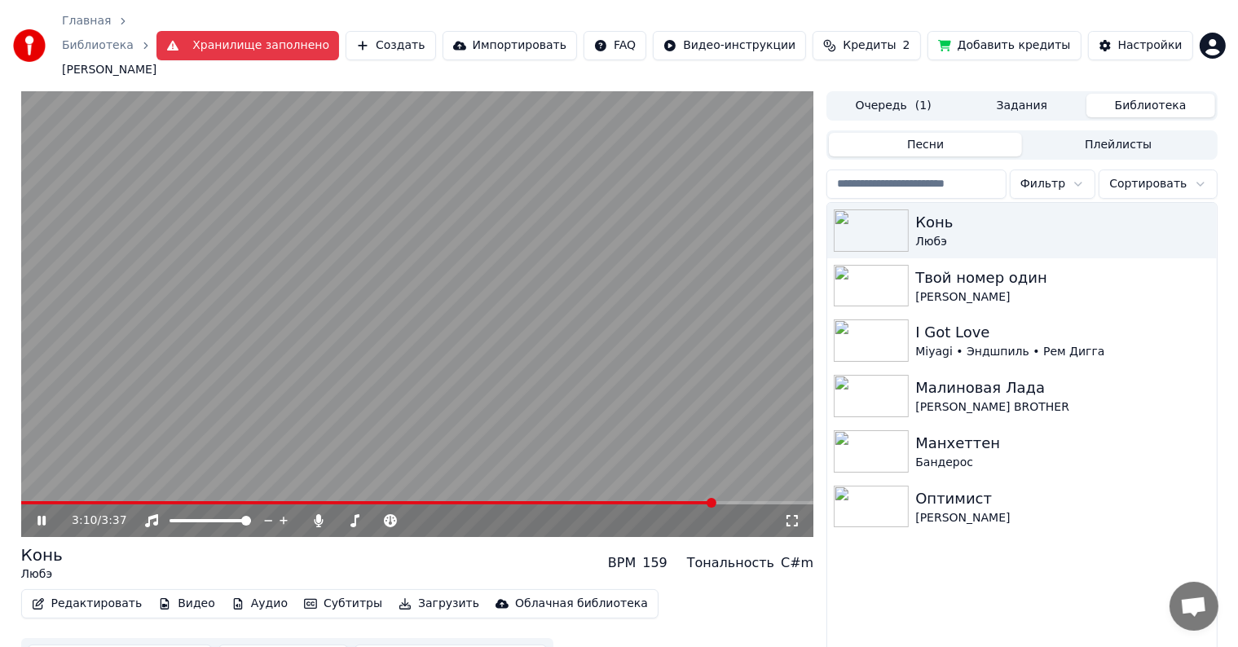
click at [792, 514] on icon at bounding box center [792, 520] width 16 height 13
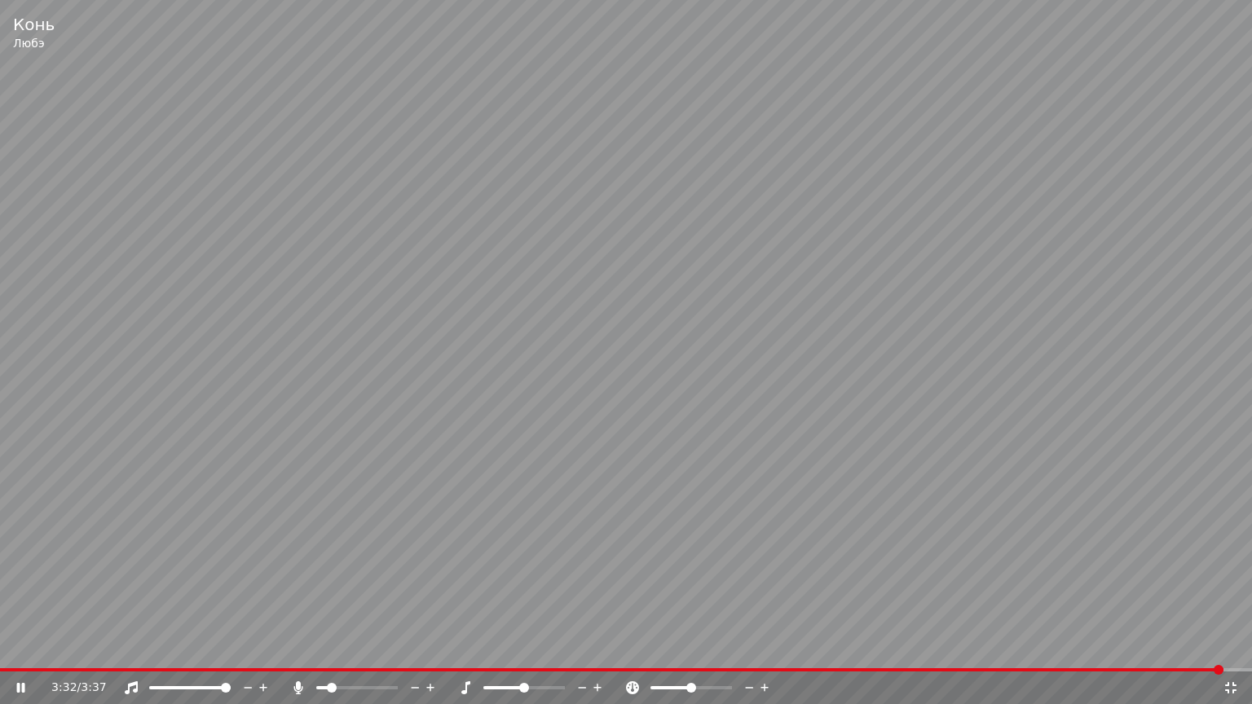
click at [1229, 646] on icon at bounding box center [1231, 687] width 16 height 13
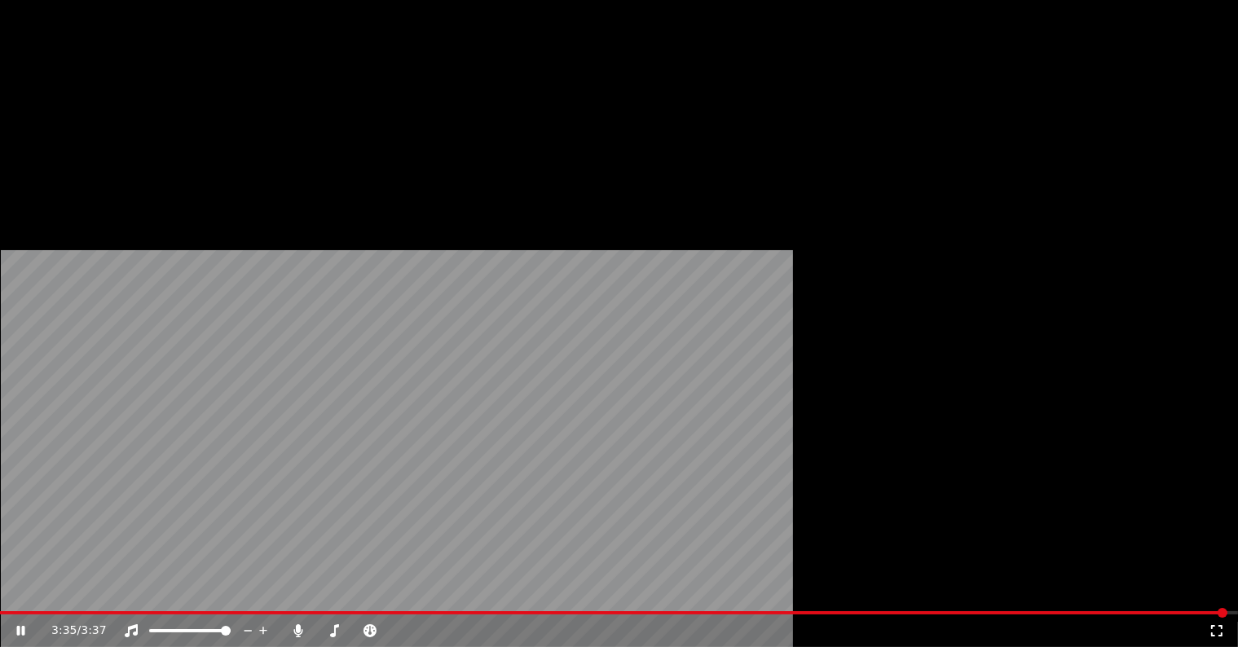
click at [1212, 36] on html "Главная Библиотека Конь • Любэ Хранилище заполнено Создать Импортировать FAQ Ви…" at bounding box center [619, 323] width 1238 height 647
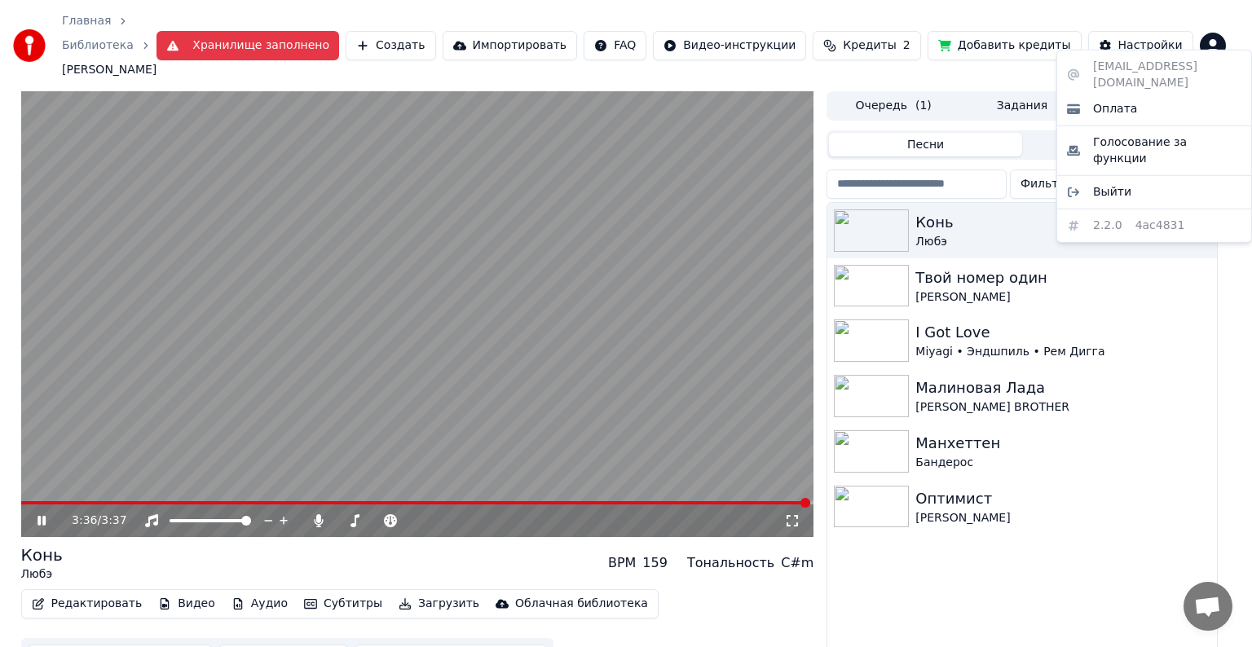
click at [1213, 35] on html "Главная Библиотека Конь • Любэ Хранилище заполнено Создать Импортировать FAQ Ви…" at bounding box center [626, 323] width 1252 height 647
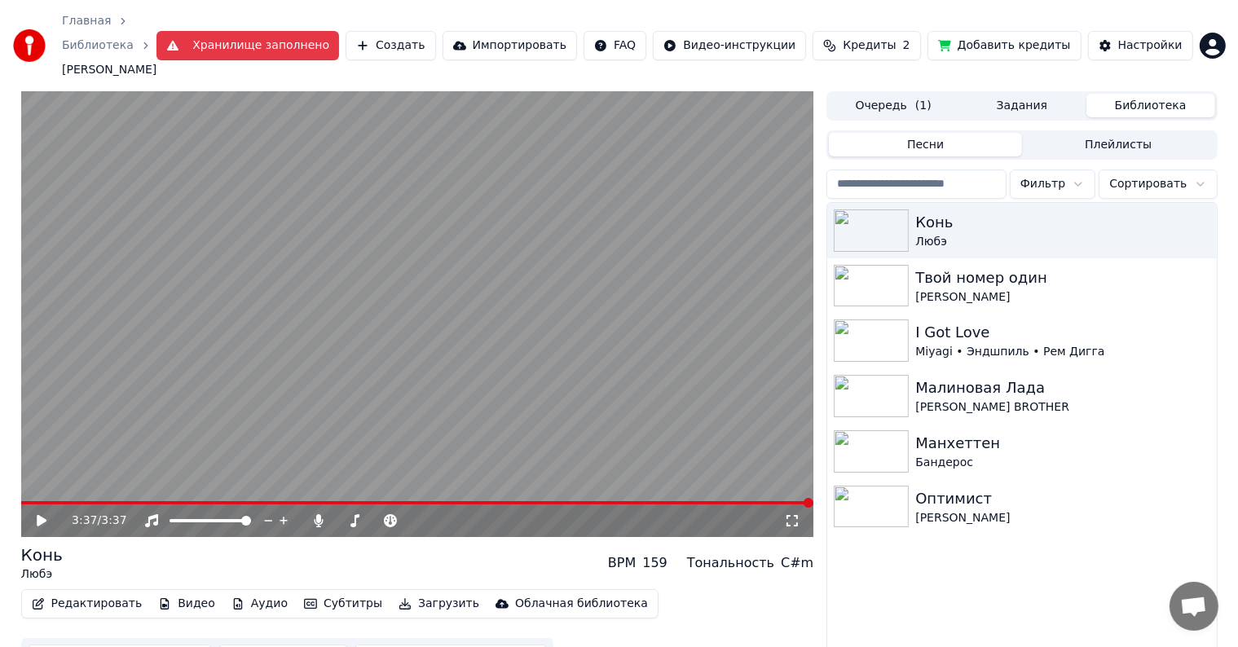
click at [186, 593] on button "Видео" at bounding box center [187, 604] width 70 height 23
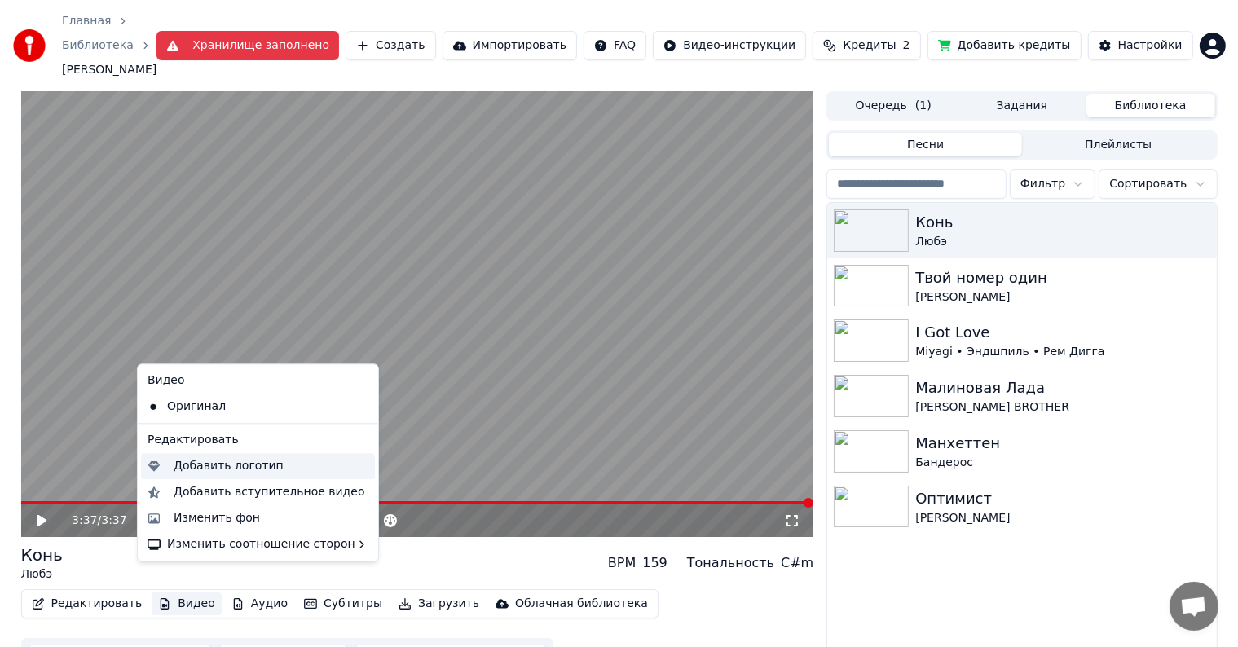
click at [205, 474] on div "Добавить логотип" at bounding box center [229, 466] width 110 height 16
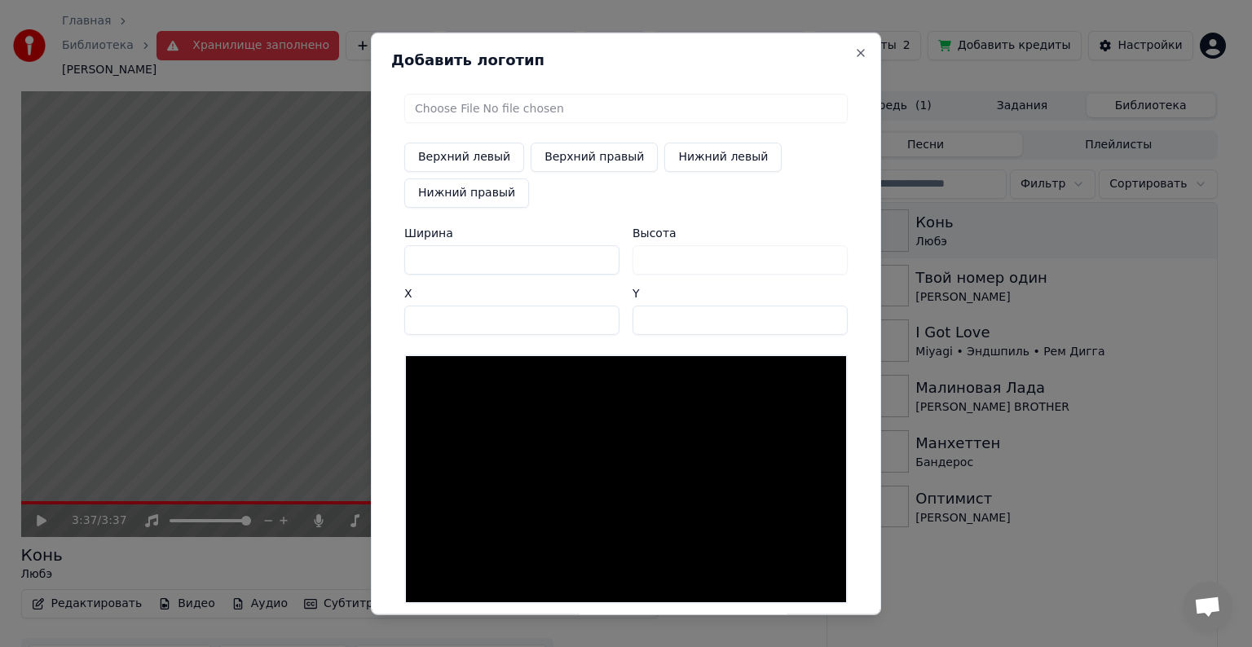
click at [561, 161] on button "Верхний правый" at bounding box center [594, 157] width 127 height 29
type input "****"
click at [448, 99] on input "file" at bounding box center [625, 108] width 443 height 29
type input "**********"
type input "***"
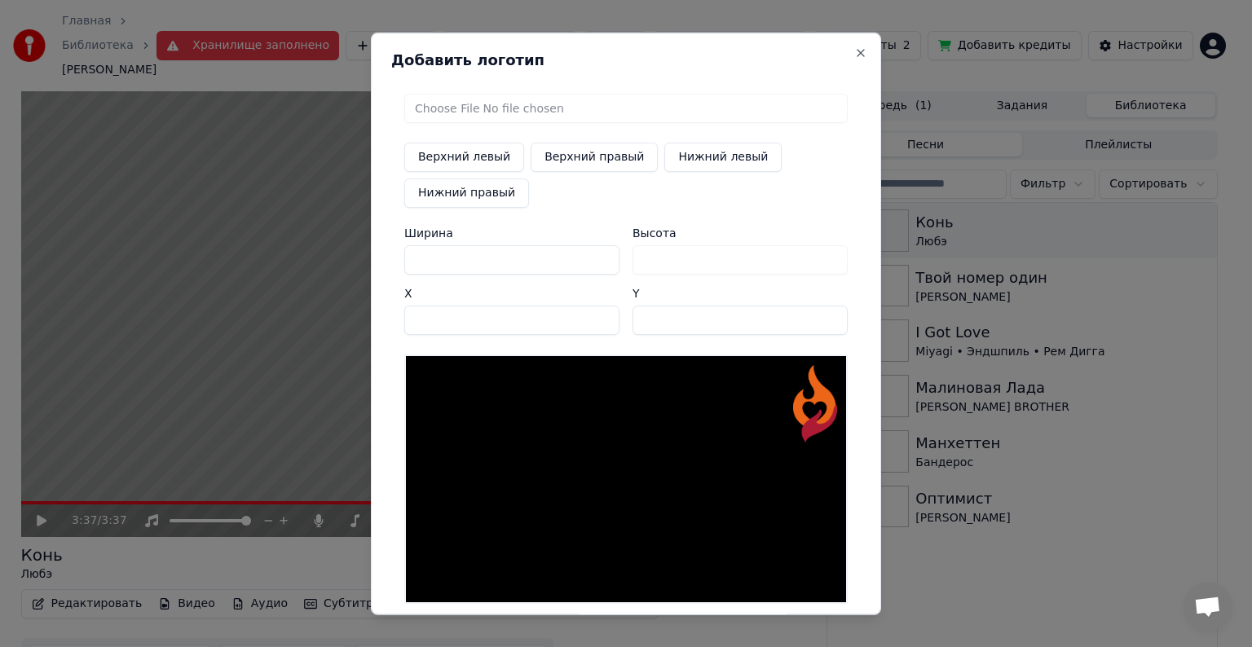
drag, startPoint x: 434, startPoint y: 261, endPoint x: 302, endPoint y: 256, distance: 131.3
click at [302, 256] on body "Главная Библиотека Конь • Любэ Хранилище заполнено Создать Импортировать FAQ Ви…" at bounding box center [619, 323] width 1238 height 647
type input "*"
type input "**"
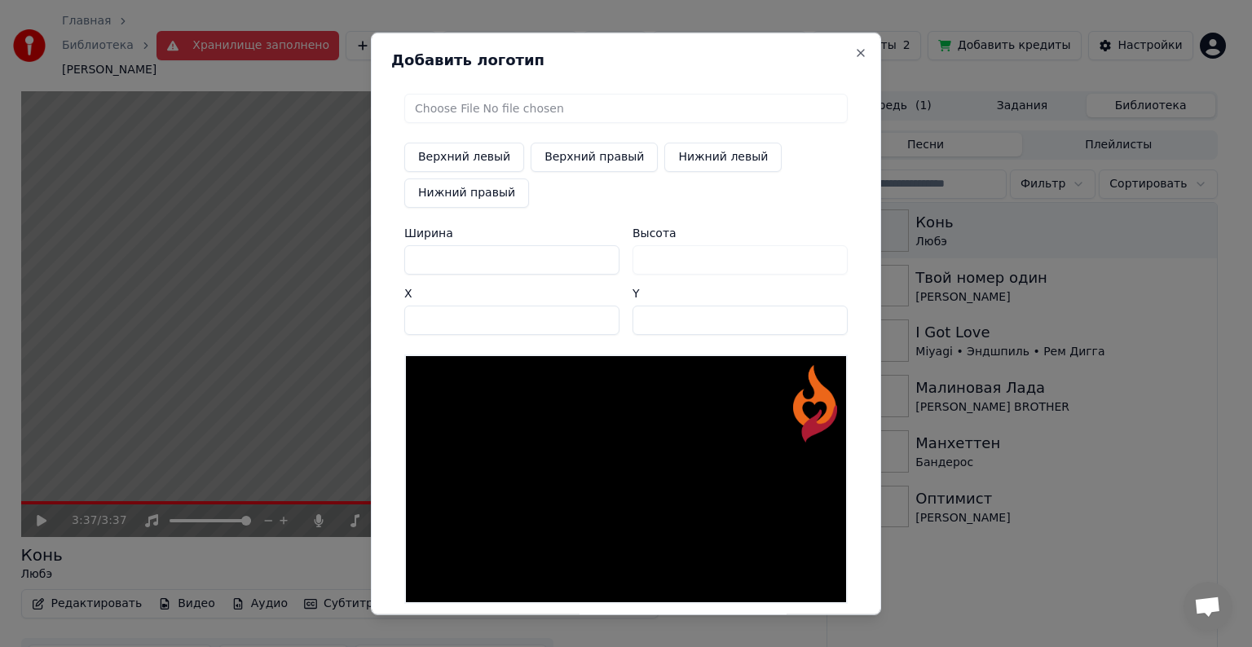
type input "**"
type input "***"
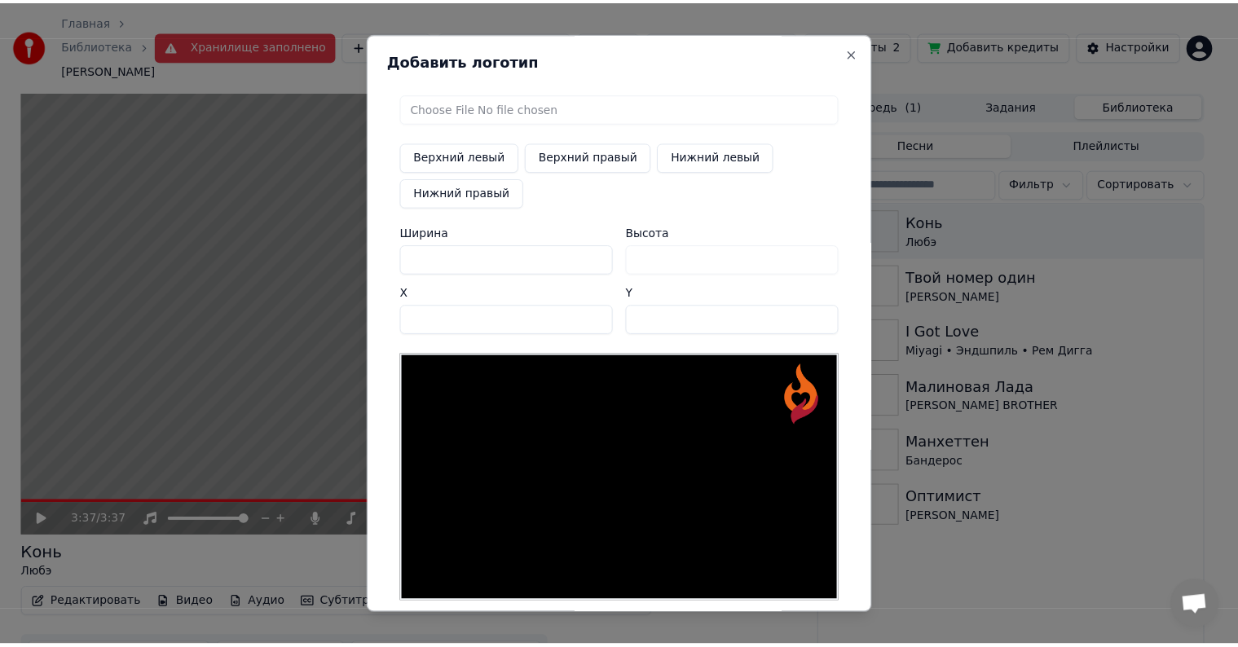
scroll to position [77, 0]
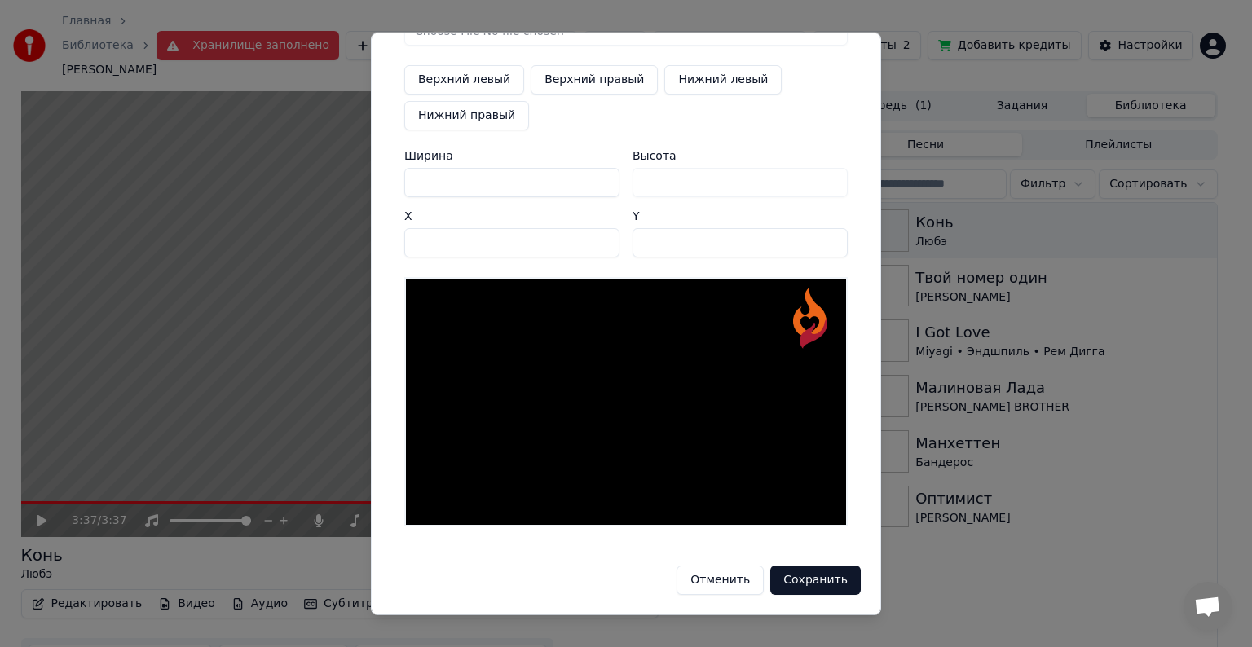
type input "***"
click at [807, 585] on button "Сохранить" at bounding box center [815, 580] width 90 height 29
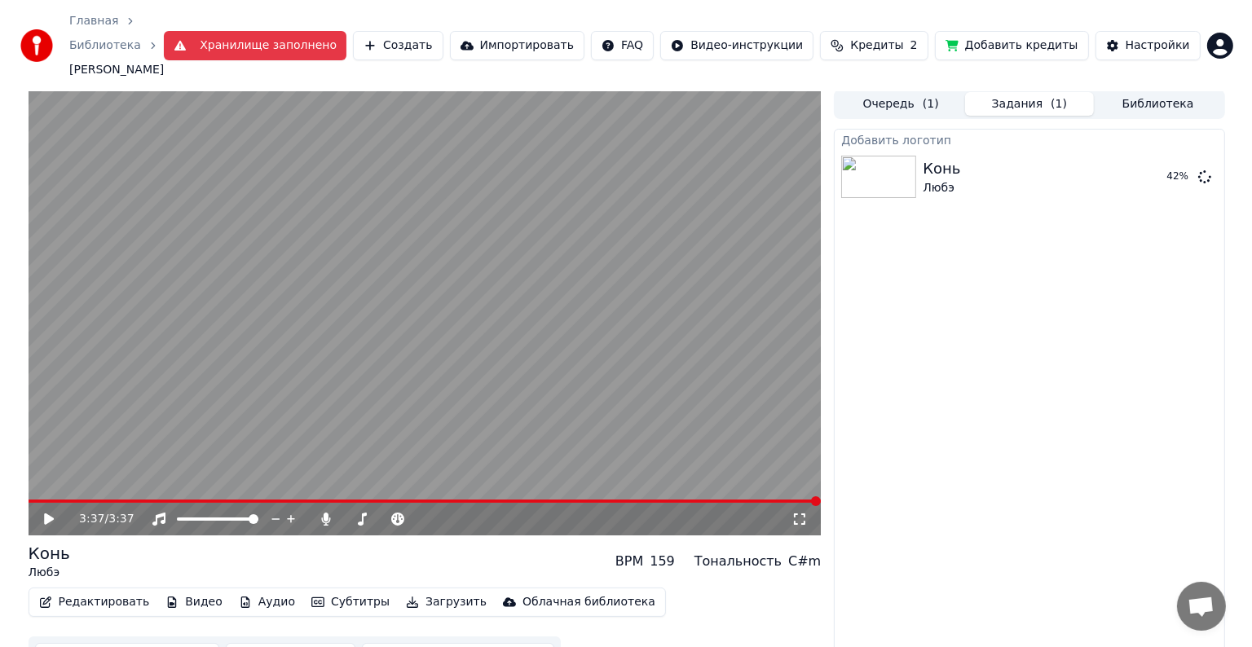
scroll to position [0, 0]
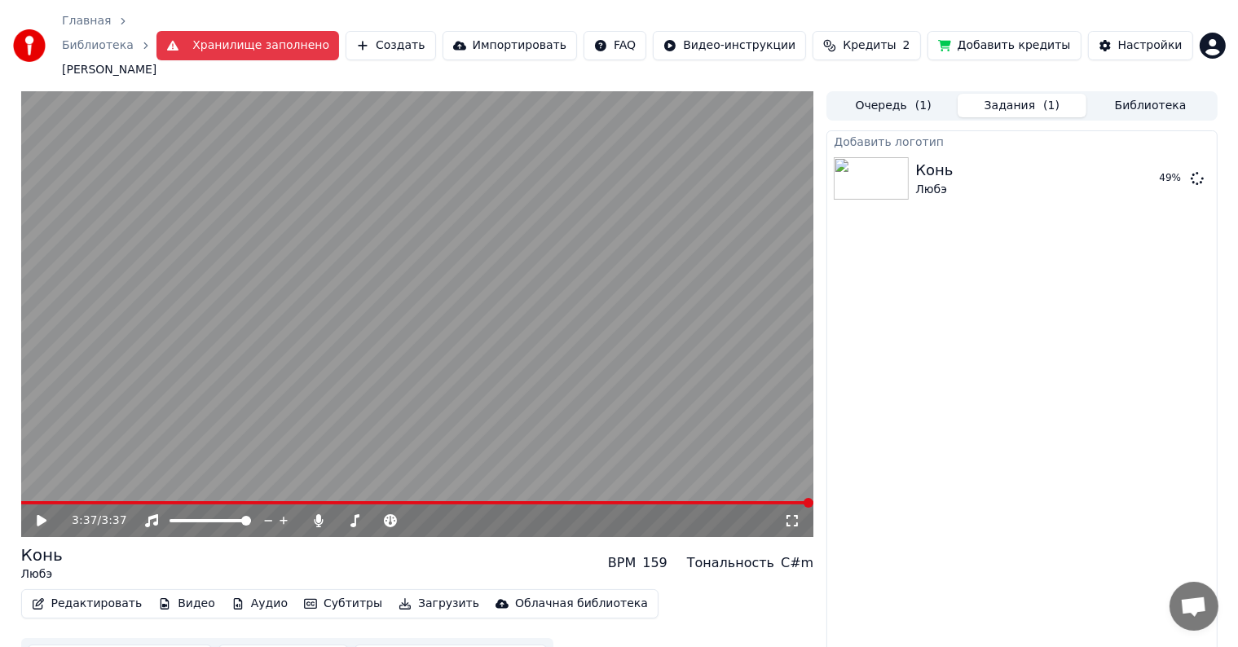
click at [896, 37] on span "Кредиты" at bounding box center [869, 45] width 53 height 16
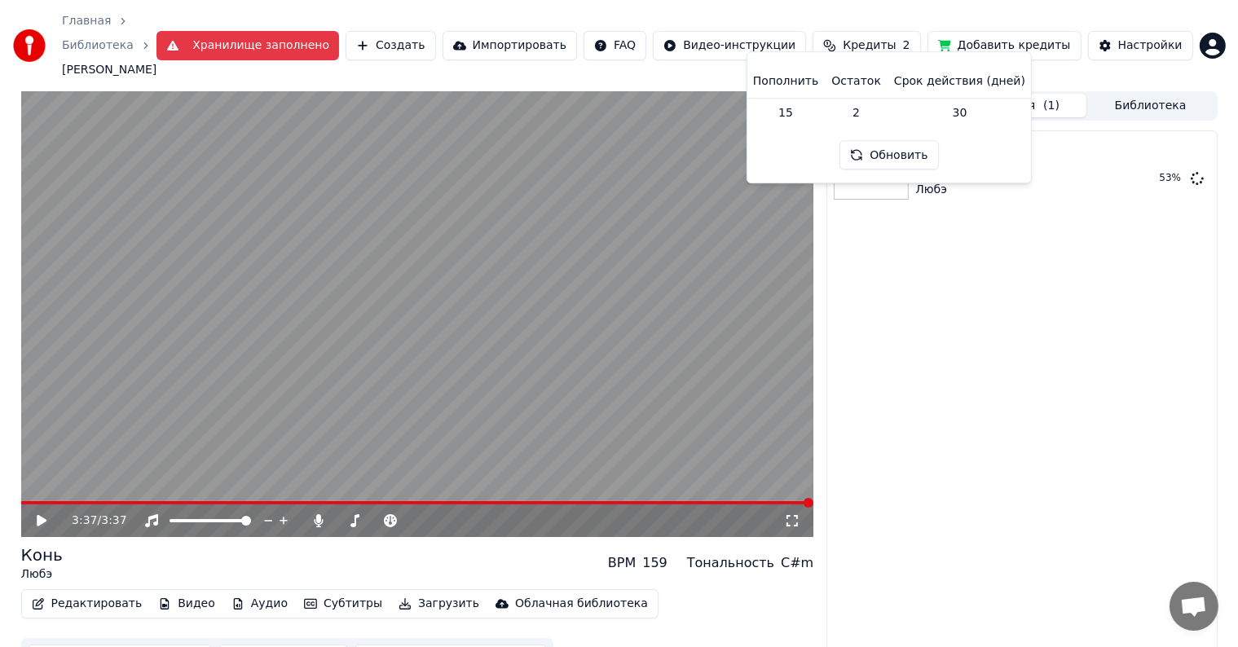
click at [879, 37] on span "Кредиты" at bounding box center [869, 45] width 53 height 16
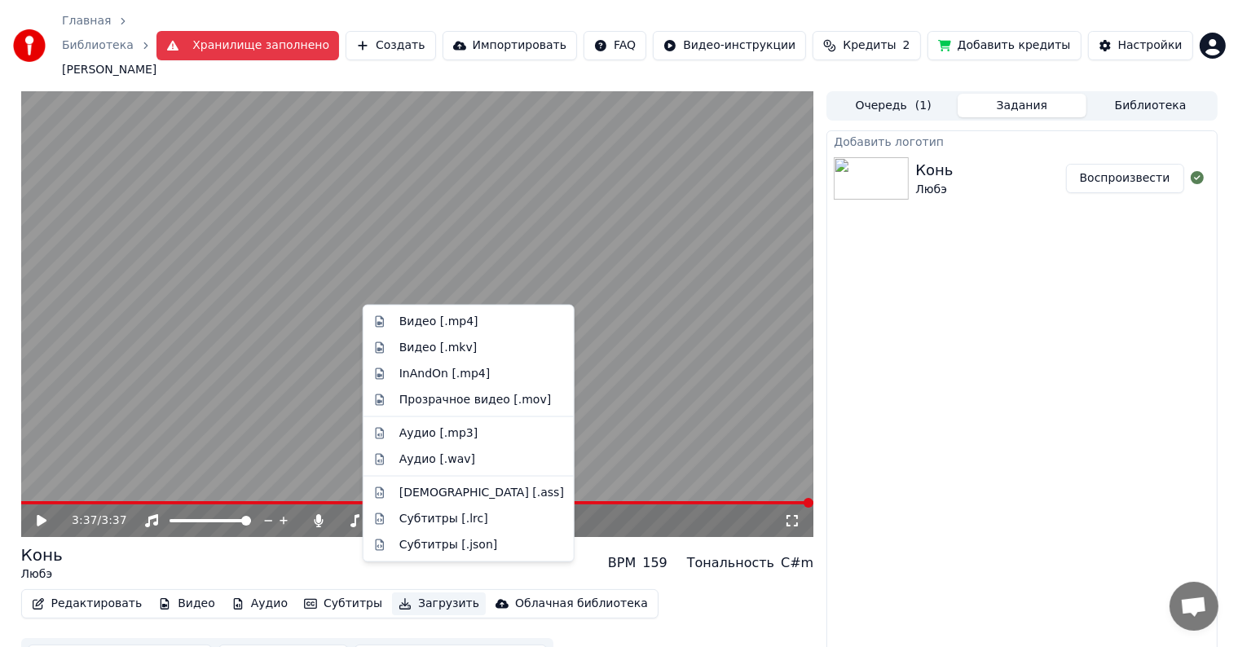
click at [397, 593] on button "Загрузить" at bounding box center [439, 604] width 94 height 23
click at [439, 324] on div "Видео [.mp4]" at bounding box center [438, 322] width 79 height 16
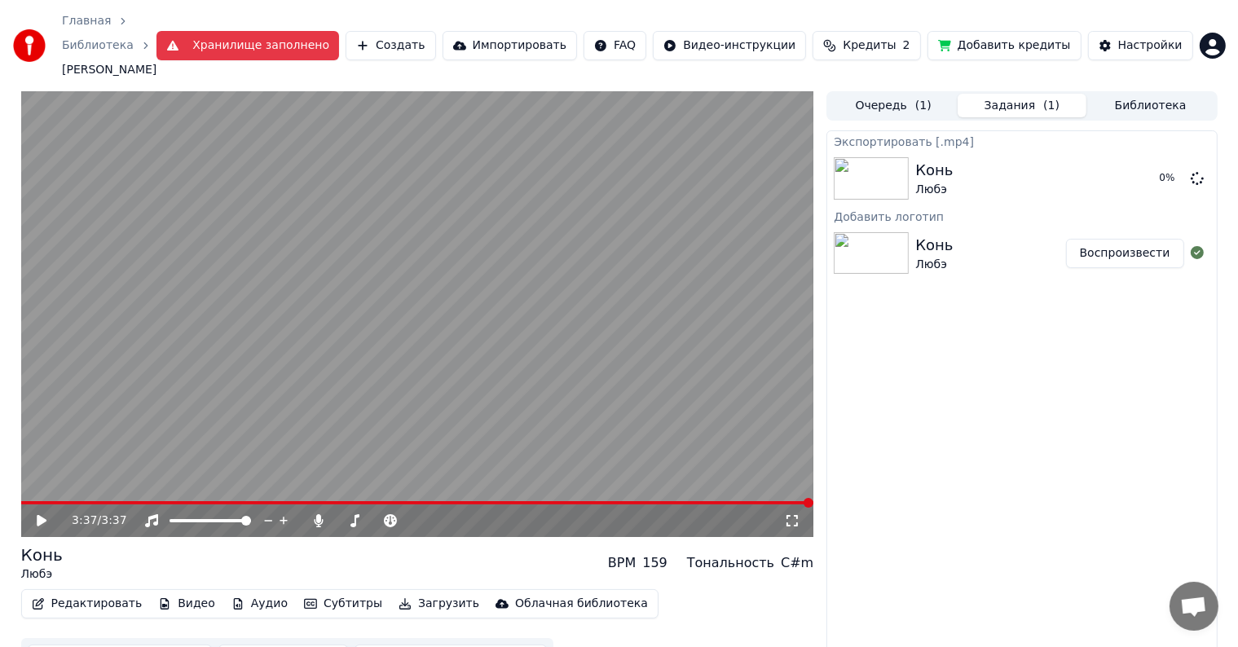
click at [1095, 239] on button "Воспроизвести" at bounding box center [1125, 253] width 118 height 29
click at [37, 514] on icon at bounding box center [53, 520] width 38 height 13
click at [1144, 164] on button "Показать" at bounding box center [1142, 178] width 84 height 29
click at [1148, 94] on button "Библиотека" at bounding box center [1150, 106] width 129 height 24
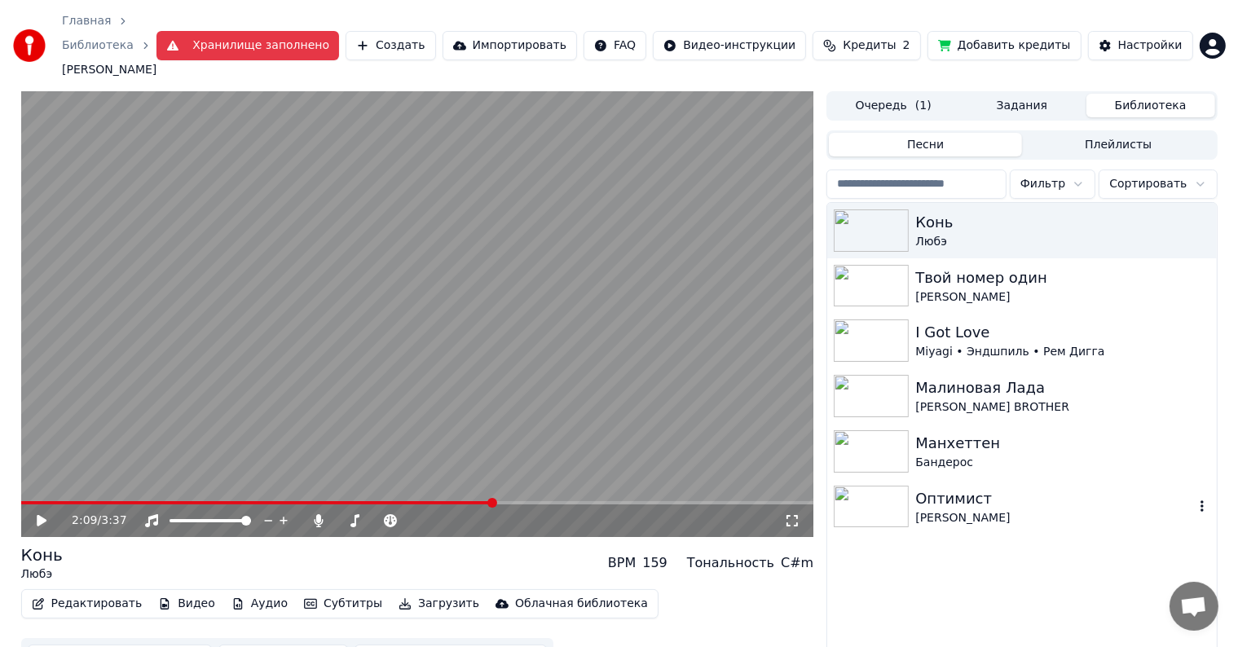
click at [988, 487] on div "Оптимист" at bounding box center [1054, 498] width 278 height 23
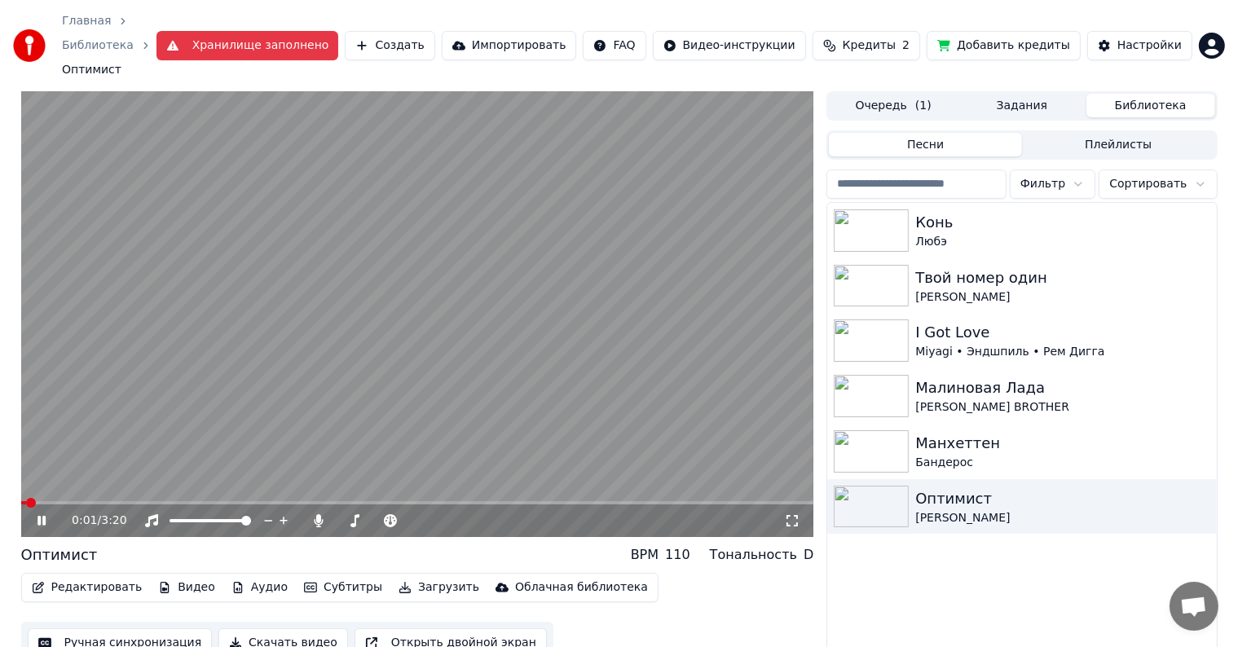
click at [36, 514] on icon at bounding box center [53, 520] width 38 height 13
click at [87, 576] on button "Редактировать" at bounding box center [87, 587] width 124 height 23
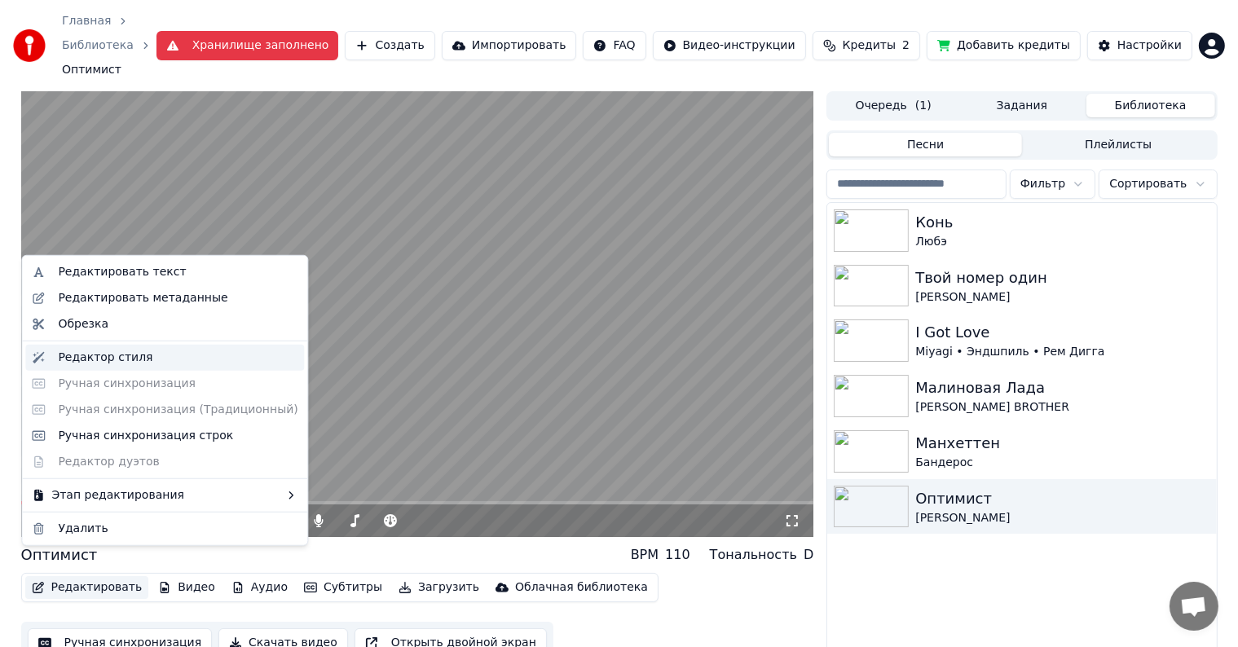
click at [112, 352] on div "Редактор стиля" at bounding box center [105, 358] width 95 height 16
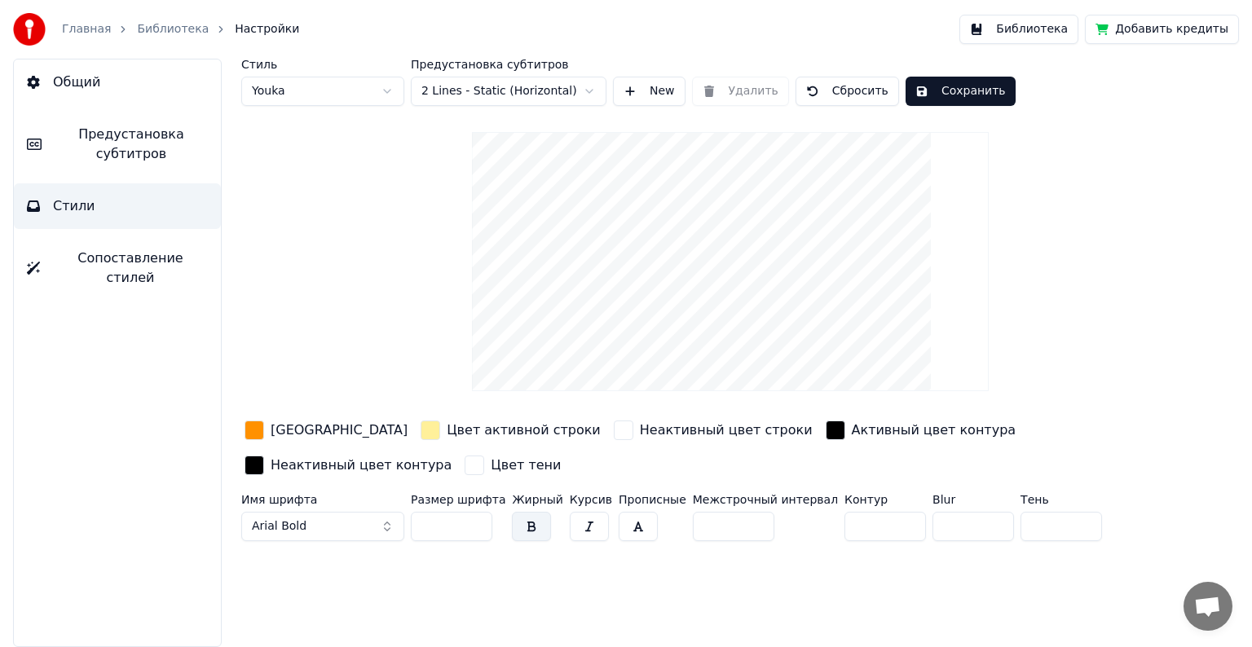
click at [473, 95] on html "Главная Библиотека Настройки Библиотека Добавить кредиты Общий Предустановка су…" at bounding box center [626, 323] width 1252 height 647
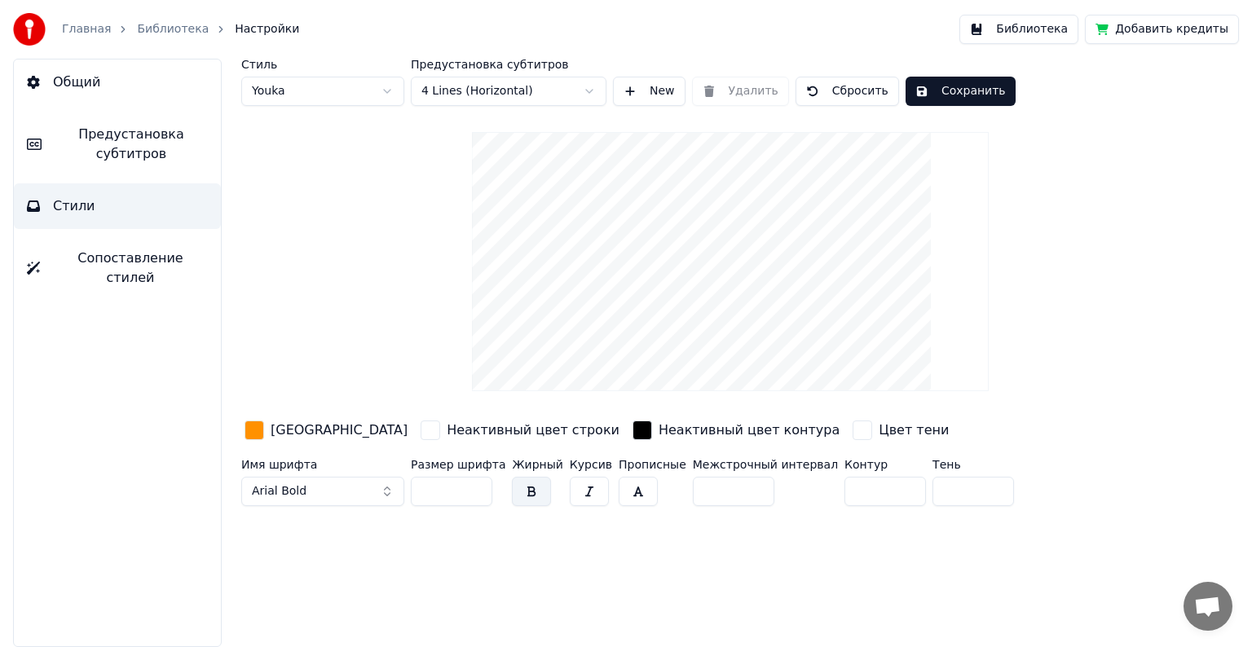
click at [479, 98] on html "Главная Библиотека Настройки Библиотека Добавить кредиты Общий Предустановка су…" at bounding box center [626, 323] width 1252 height 647
click at [475, 95] on html "Главная Библиотека Настройки Библиотека Добавить кредиты Общий Предустановка су…" at bounding box center [626, 323] width 1252 height 647
click at [478, 95] on html "Главная Библиотека Настройки Библиотека Добавить кредиты Общий Предустановка су…" at bounding box center [626, 323] width 1252 height 647
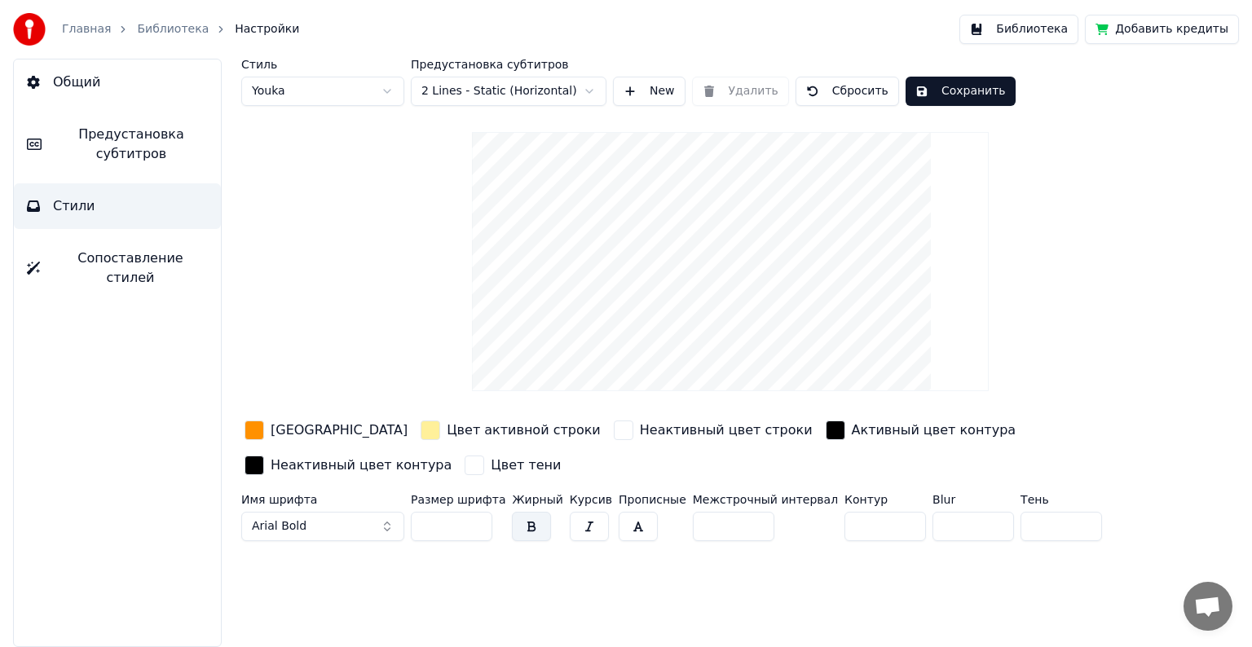
click at [478, 91] on html "Главная Библиотека Настройки Библиотека Добавить кредиты Общий Предустановка су…" at bounding box center [626, 323] width 1252 height 647
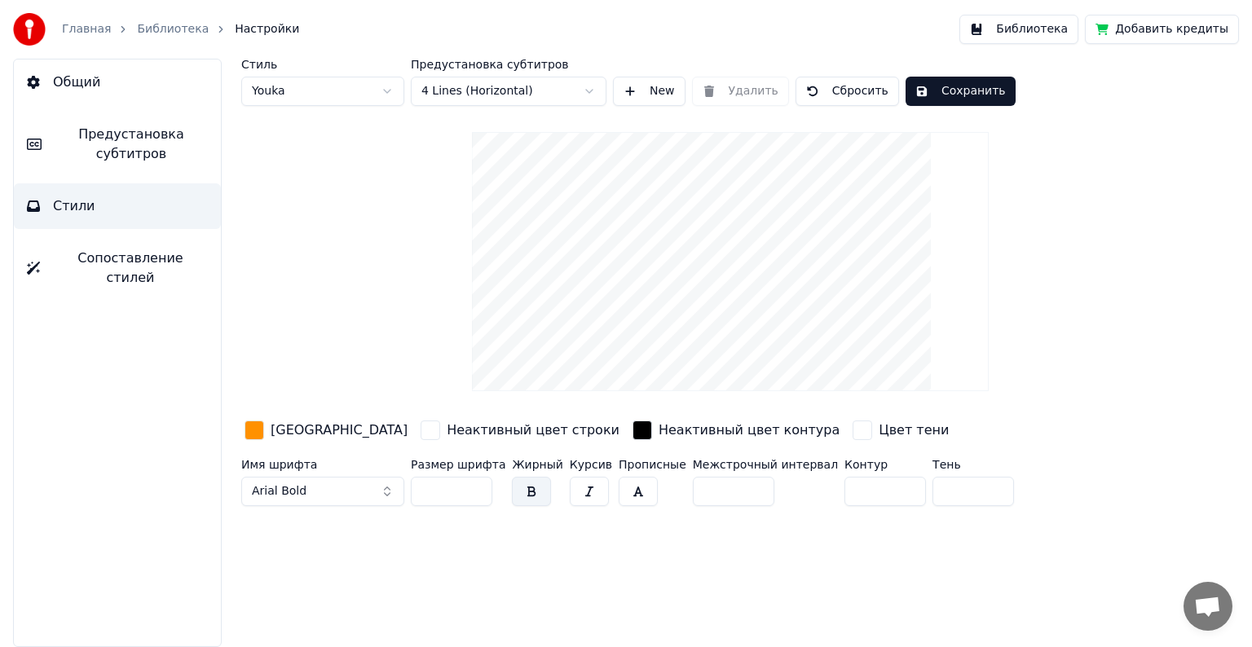
click at [162, 31] on link "Библиотека" at bounding box center [173, 29] width 72 height 16
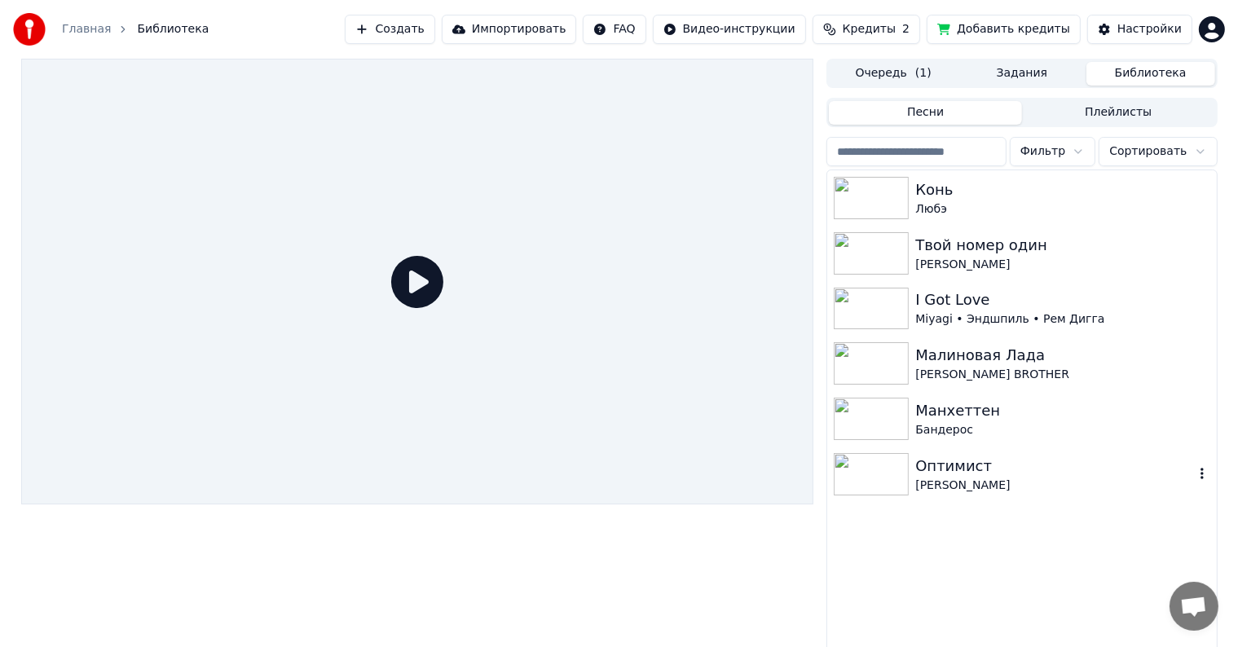
click at [969, 469] on div "Оптимист" at bounding box center [1054, 466] width 278 height 23
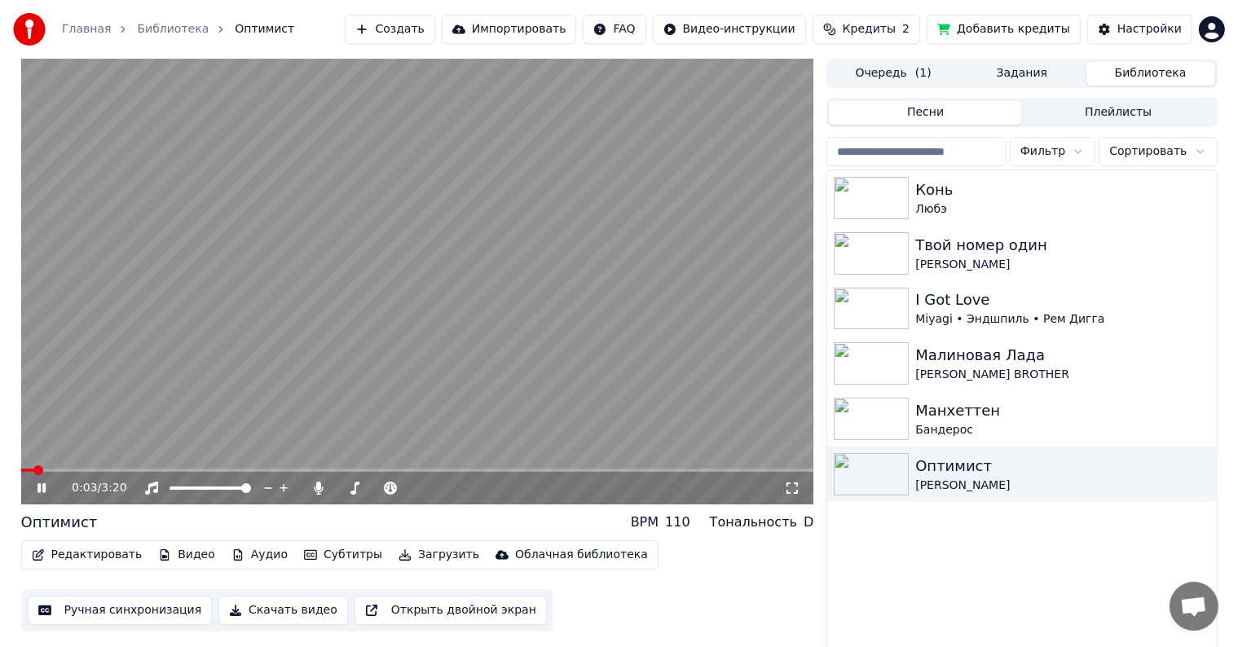
click at [112, 473] on div "0:03 / 3:20" at bounding box center [417, 488] width 793 height 33
click at [114, 467] on video at bounding box center [417, 282] width 793 height 446
click at [117, 472] on span at bounding box center [417, 470] width 793 height 3
click at [46, 483] on icon at bounding box center [53, 488] width 38 height 13
click at [349, 491] on span at bounding box center [353, 488] width 10 height 10
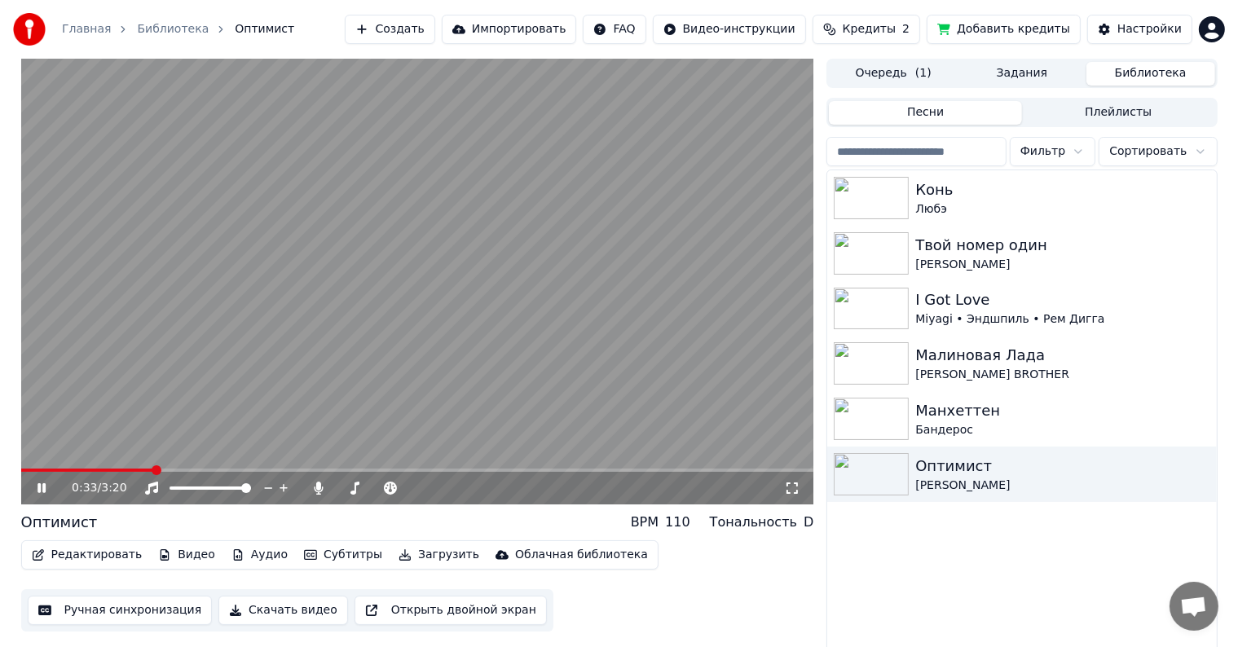
click at [42, 491] on icon at bounding box center [53, 488] width 38 height 13
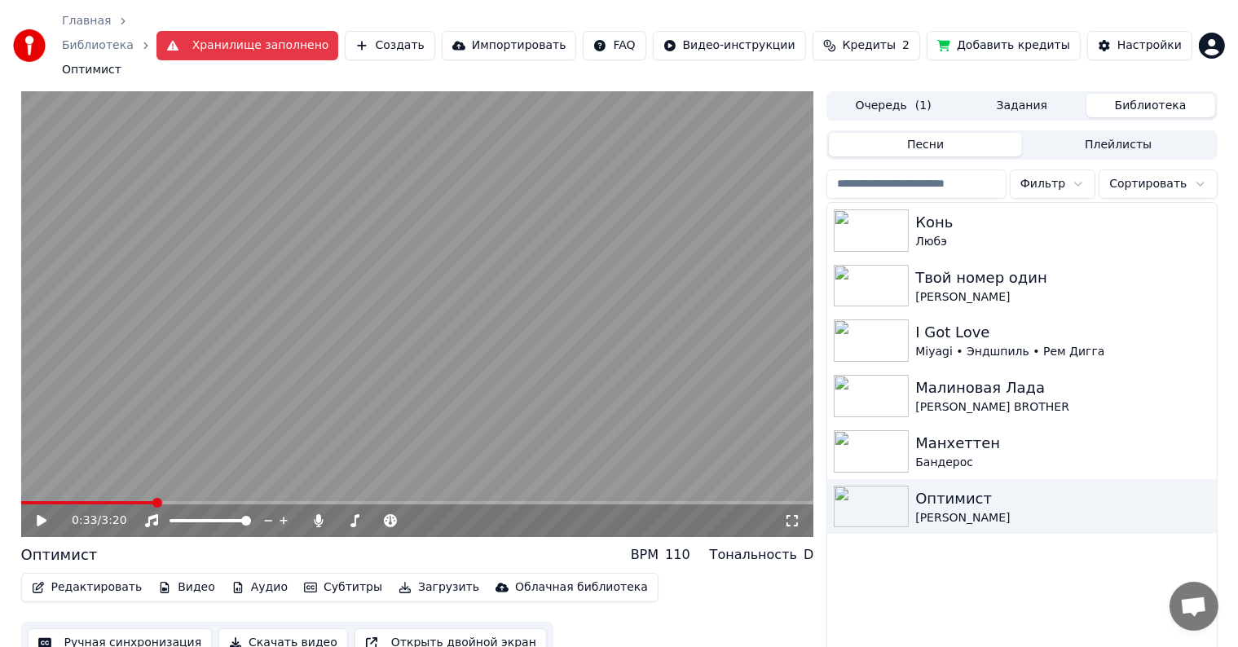
click at [1212, 33] on html "Главная Библиотека Оптимист Хранилище заполнено Создать Импортировать FAQ Видео…" at bounding box center [619, 323] width 1238 height 647
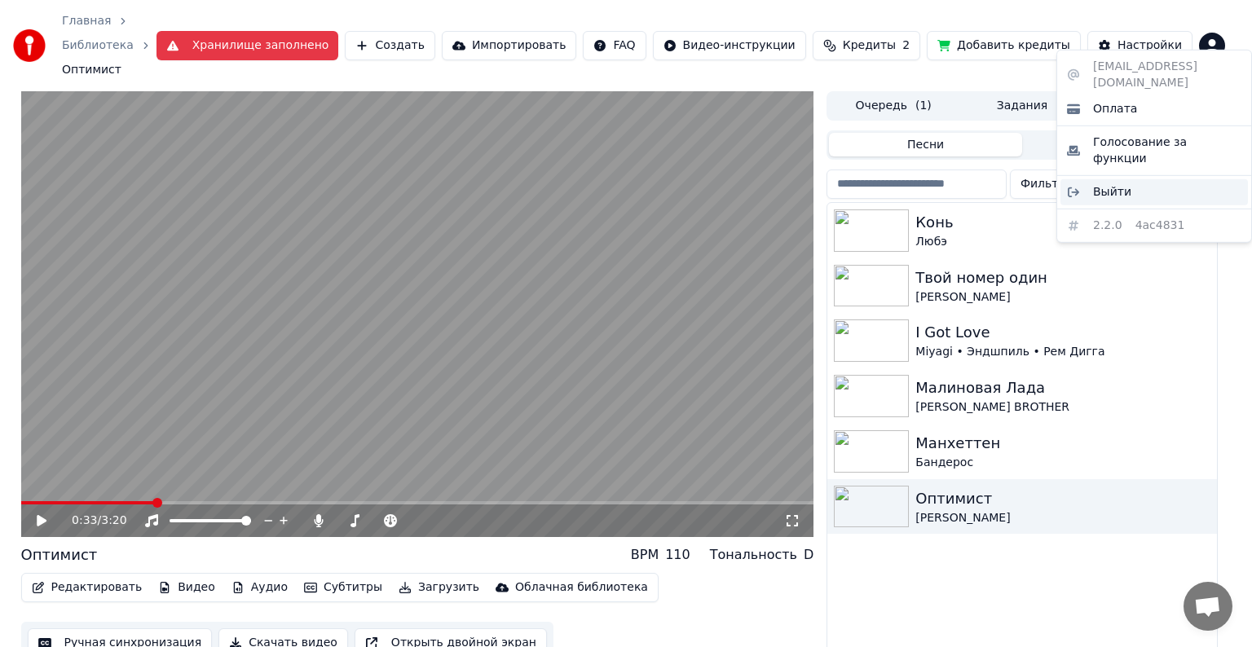
click at [1138, 179] on div "Выйти" at bounding box center [1153, 192] width 187 height 26
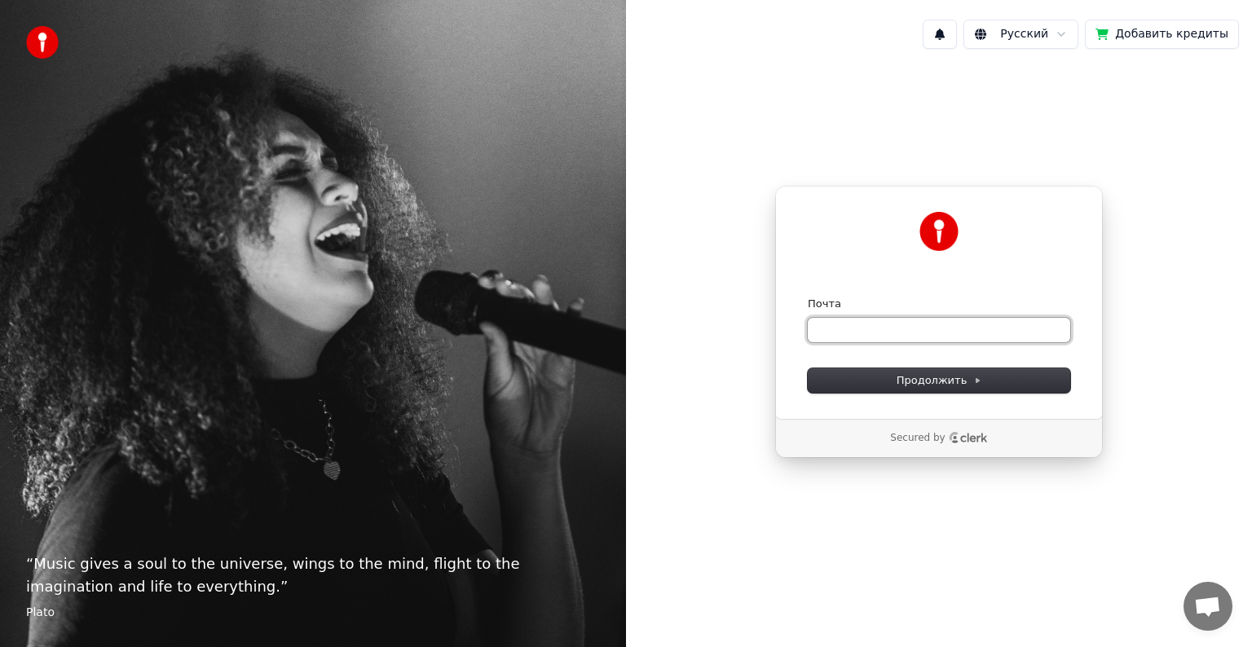
click at [874, 325] on input "Почта" at bounding box center [939, 330] width 262 height 24
click at [808, 297] on button "submit" at bounding box center [808, 297] width 0 height 0
type input "**********"
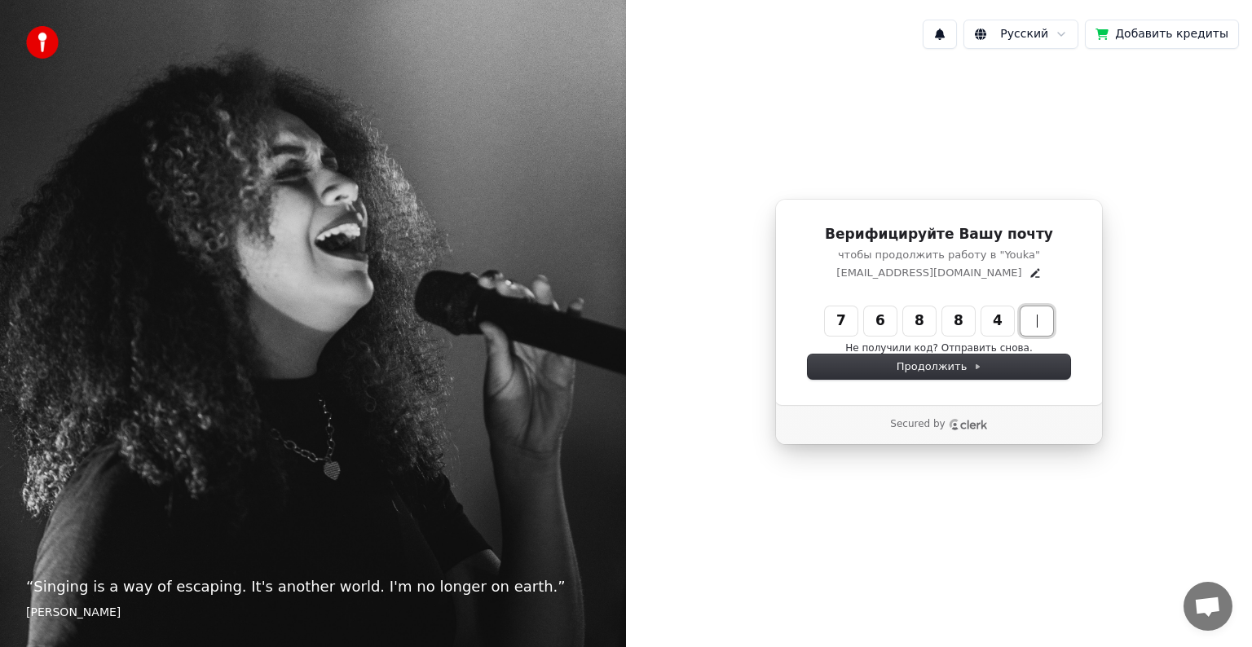
type input "******"
